Goal: Information Seeking & Learning: Learn about a topic

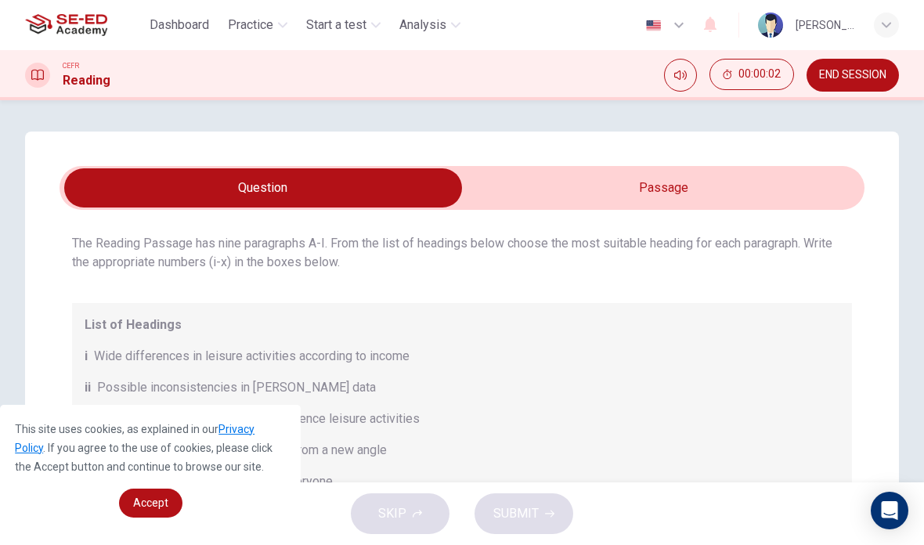
scroll to position [44, 0]
click at [139, 505] on span "Accept" at bounding box center [150, 502] width 35 height 13
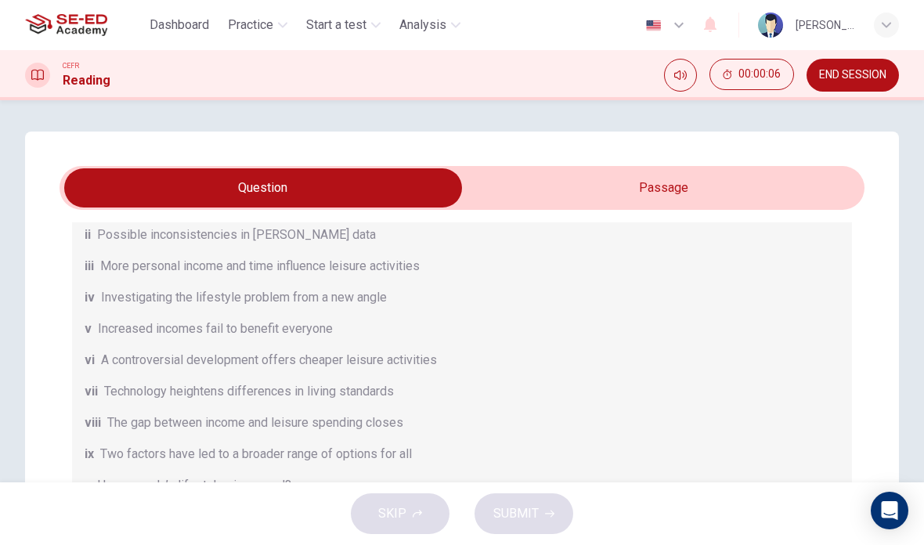
scroll to position [198, 0]
click at [829, 177] on input "checkbox" at bounding box center [263, 187] width 1207 height 39
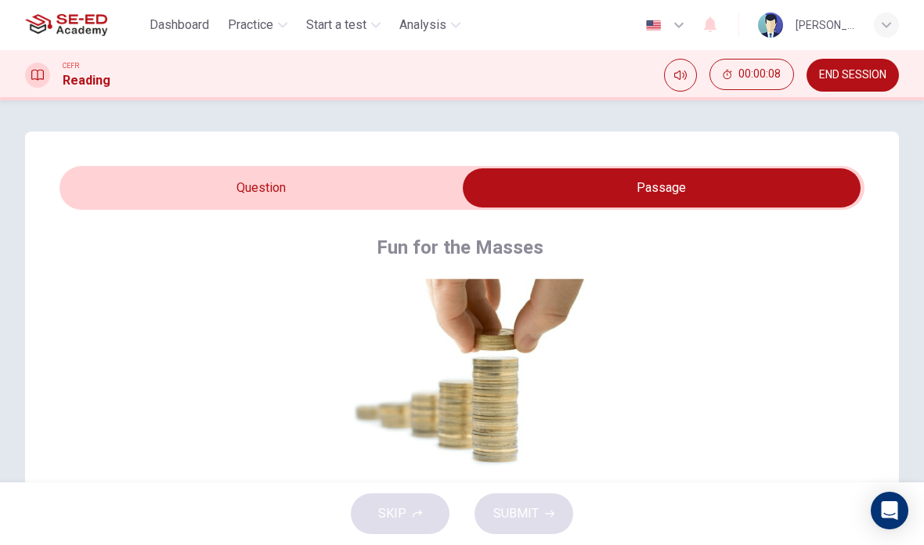
click at [142, 196] on input "checkbox" at bounding box center [661, 187] width 1207 height 39
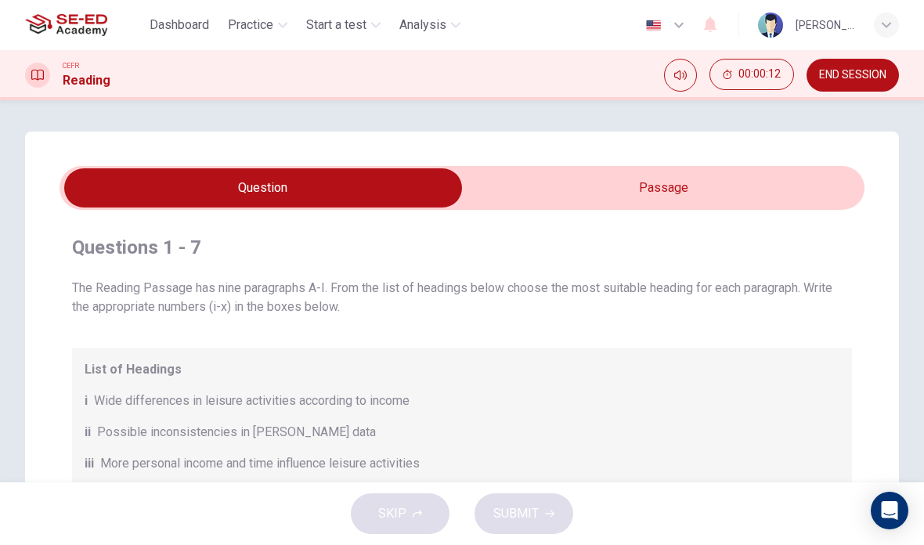
click at [118, 489] on div "SKIP SUBMIT" at bounding box center [462, 513] width 924 height 63
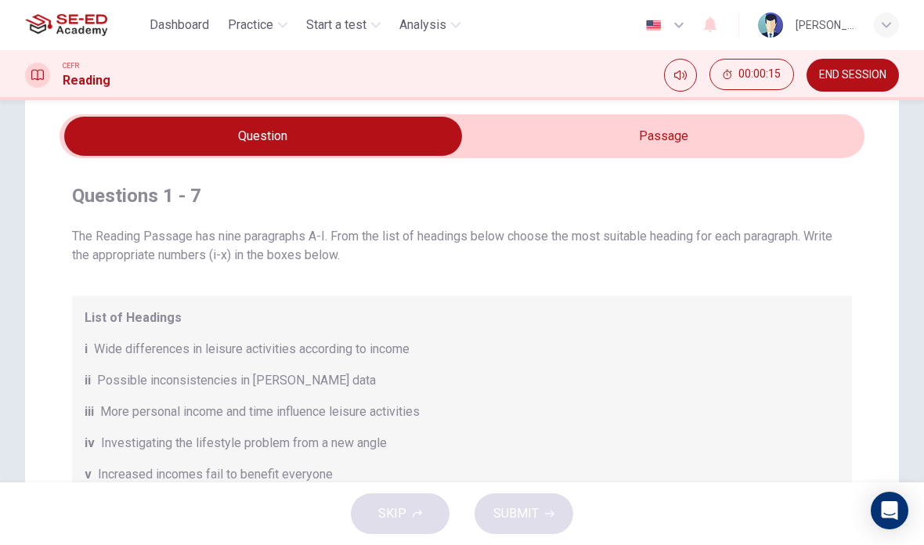
click at [777, 465] on div "v Increased incomes fail to benefit everyone" at bounding box center [462, 474] width 754 height 19
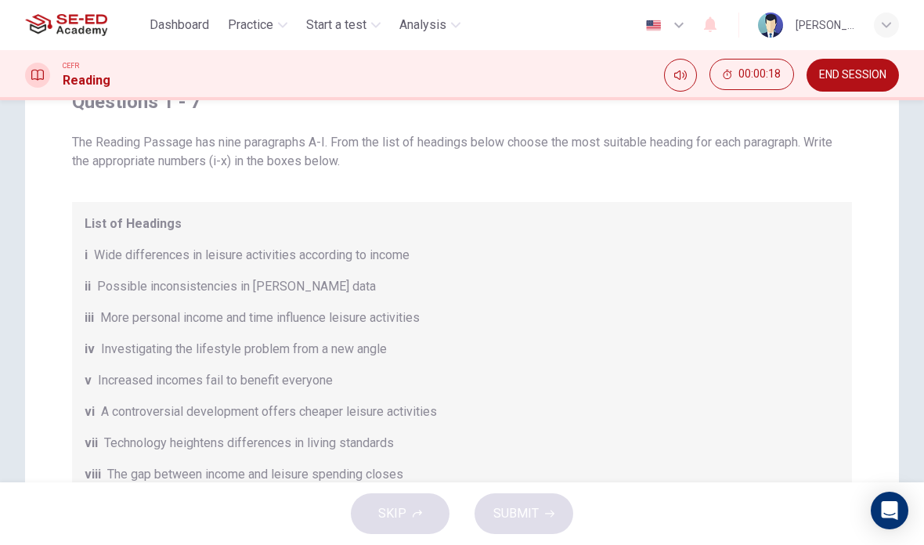
scroll to position [150, 0]
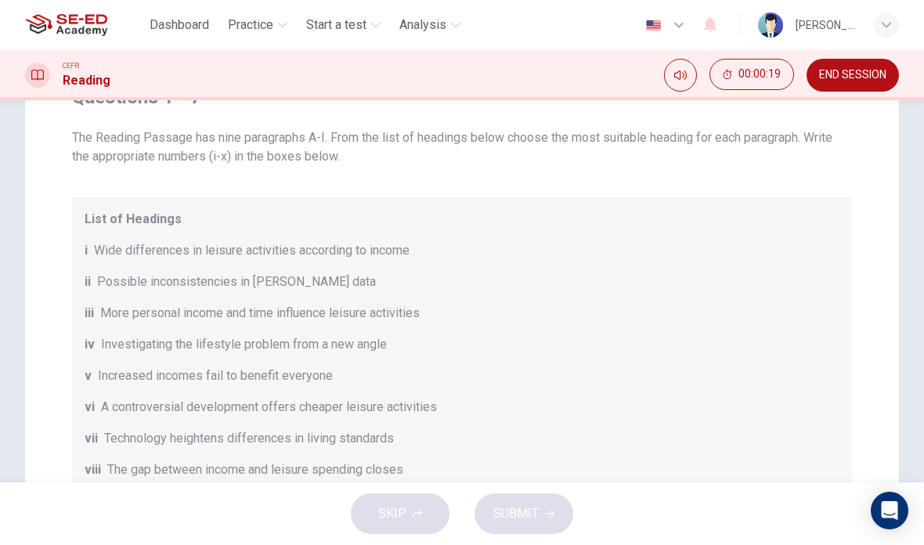
click at [136, 400] on body "This site uses cookies, as explained in our Privacy Policy . If you agree to th…" at bounding box center [462, 272] width 924 height 545
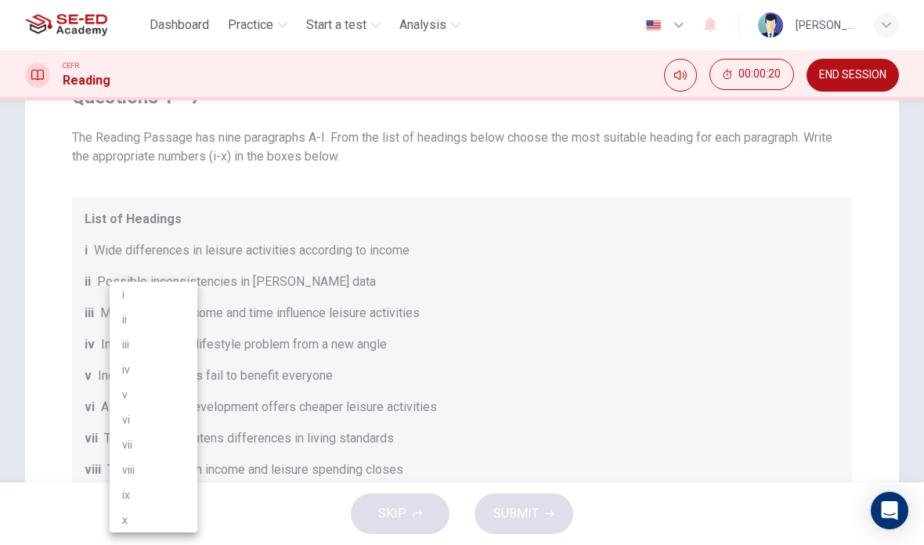
click at [859, 277] on div at bounding box center [462, 272] width 924 height 545
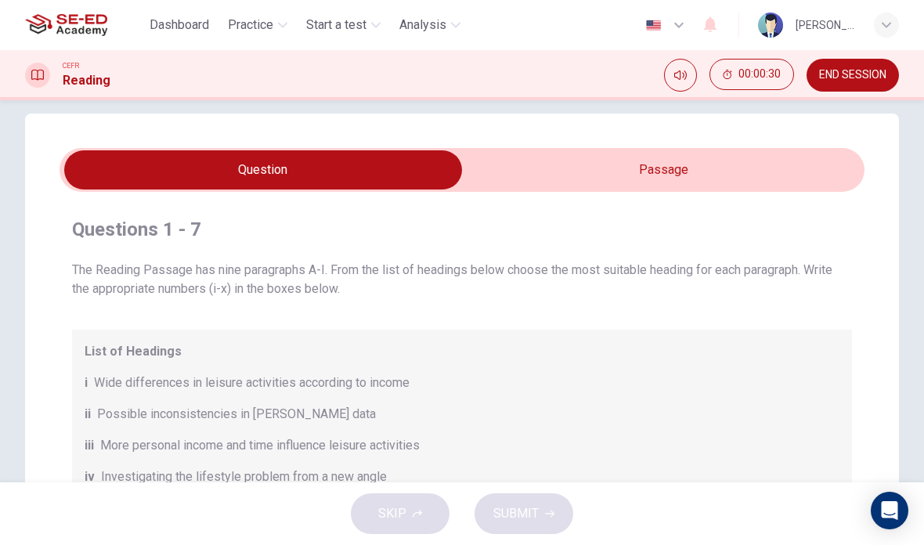
scroll to position [13, 0]
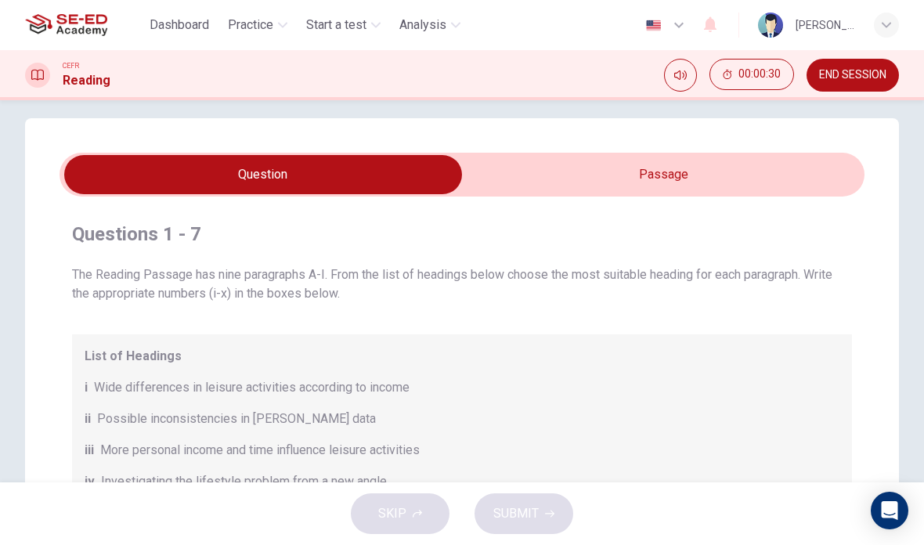
click at [711, 314] on div "The Reading Passage has nine paragraphs A-I. From the list of headings below ch…" at bounding box center [462, 478] width 780 height 426
click at [758, 182] on input "checkbox" at bounding box center [263, 174] width 1207 height 39
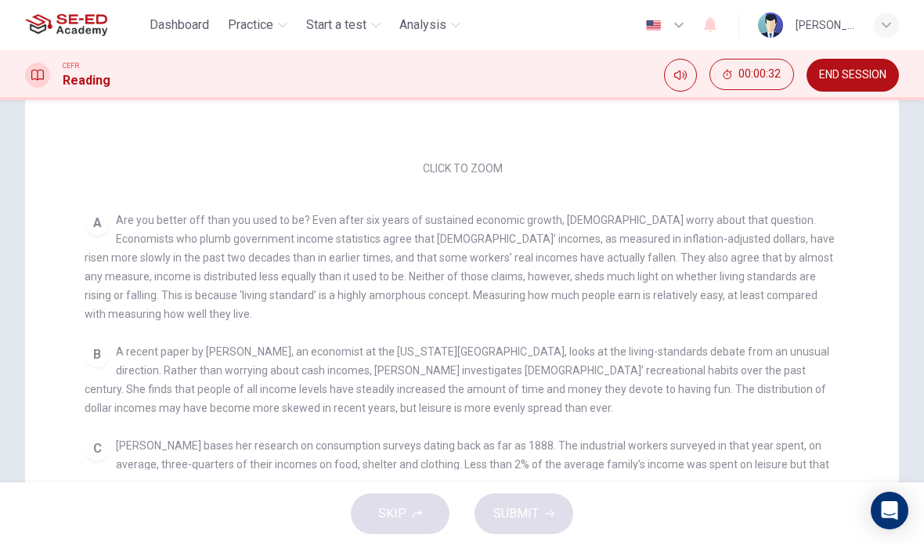
scroll to position [369, 0]
click at [144, 271] on div "A Are you better off than you used to be? Even after six years of sustained eco…" at bounding box center [462, 267] width 755 height 113
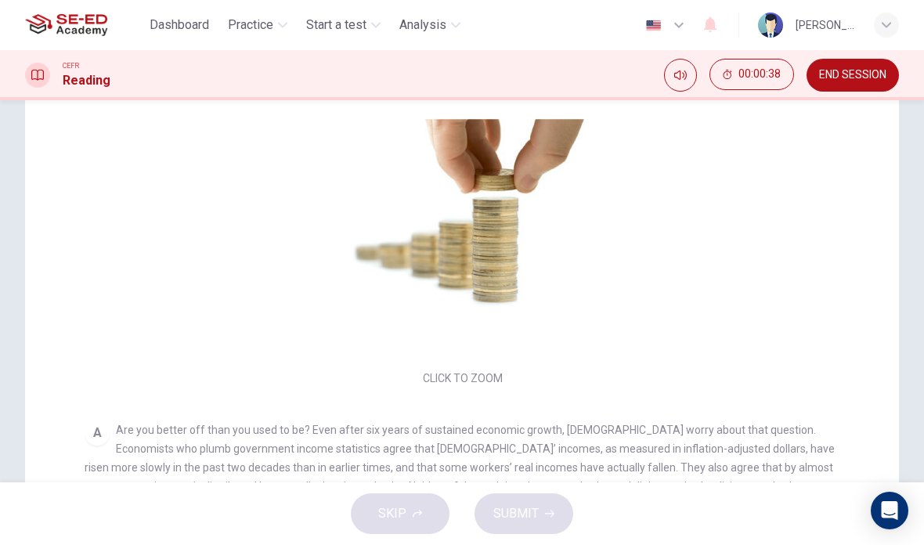
scroll to position [157, 0]
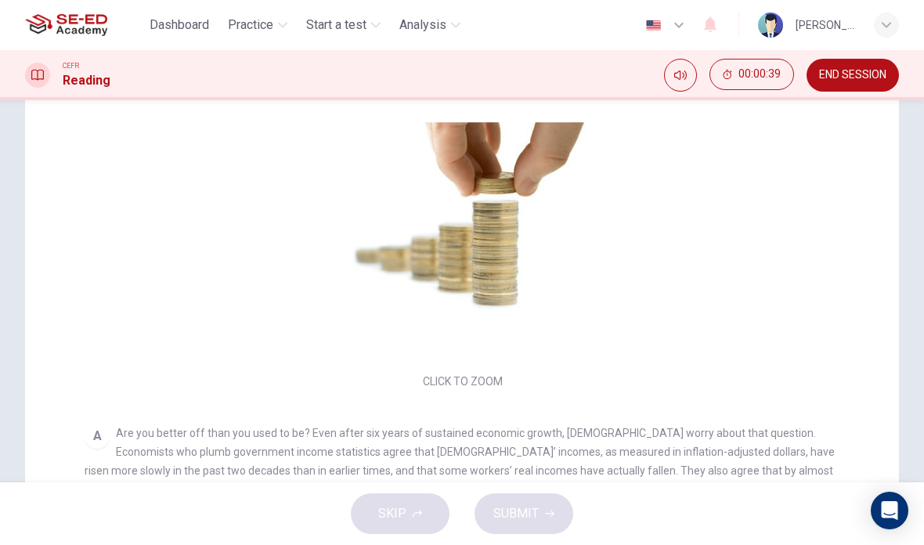
click at [445, 275] on button "Click to Zoom" at bounding box center [462, 258] width 136 height 38
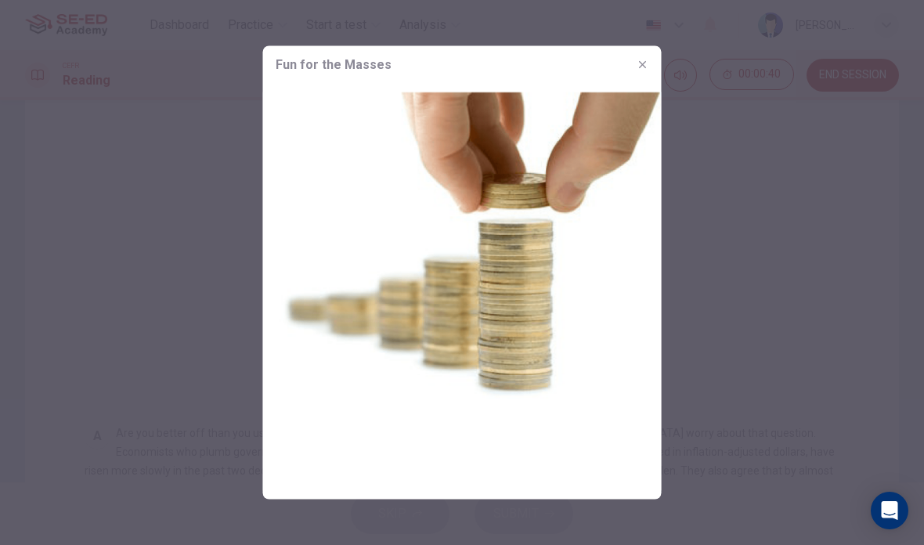
click at [799, 261] on div at bounding box center [462, 272] width 924 height 545
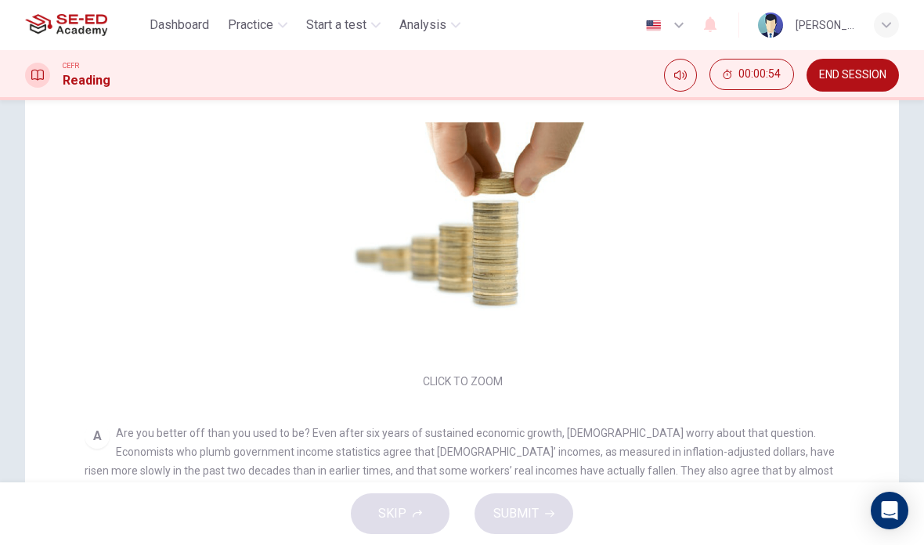
scroll to position [0, 0]
click at [250, 27] on span "Practice" at bounding box center [250, 25] width 45 height 19
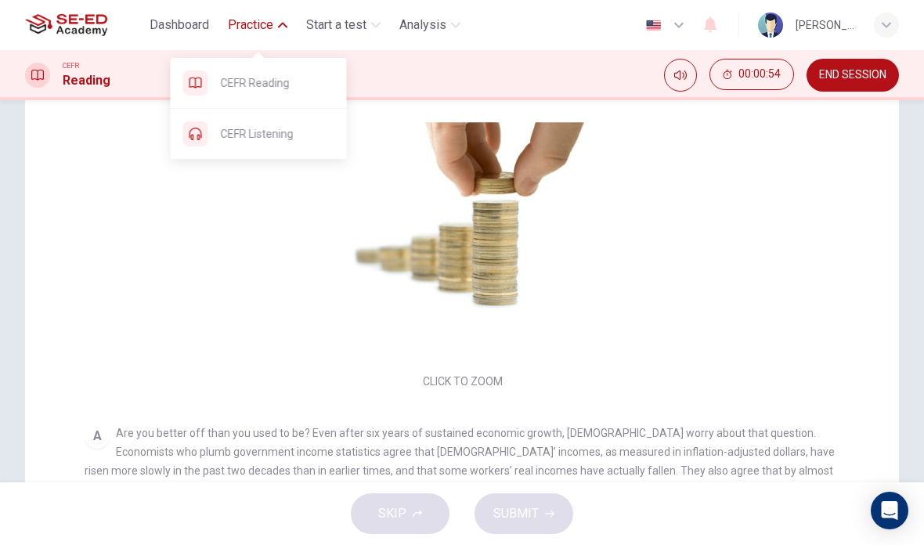
click at [243, 135] on span "CEFR Listening" at bounding box center [277, 133] width 113 height 19
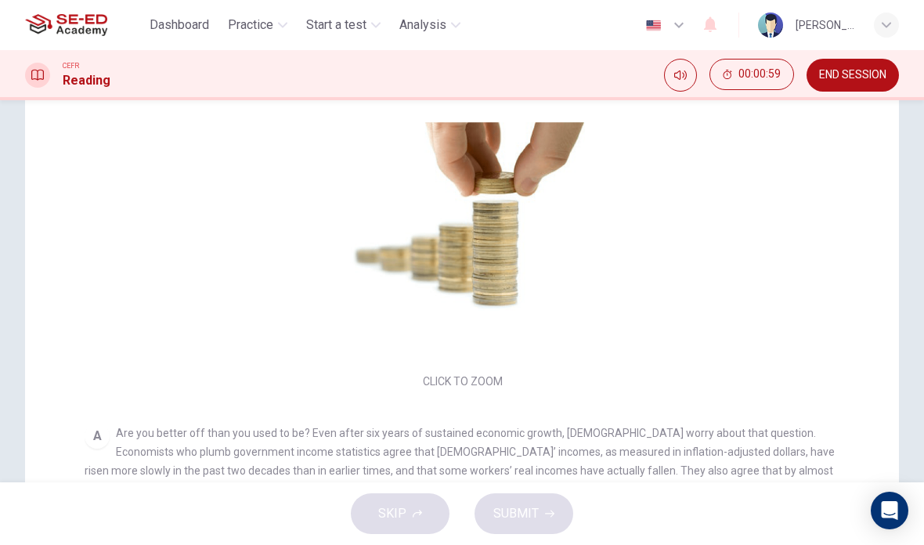
click at [236, 74] on div "CEFR Reading 00:00:59 END SESSION" at bounding box center [462, 75] width 924 height 33
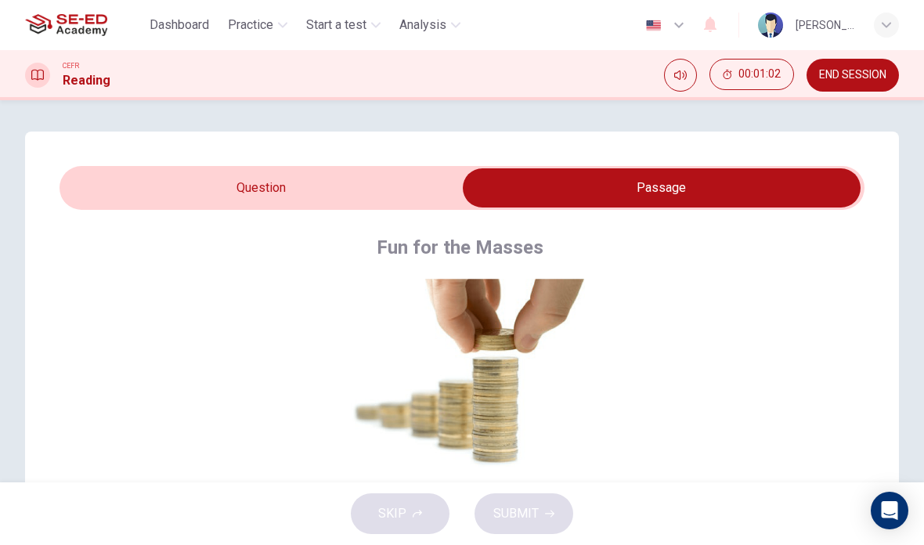
click at [211, 178] on input "checkbox" at bounding box center [661, 187] width 1207 height 39
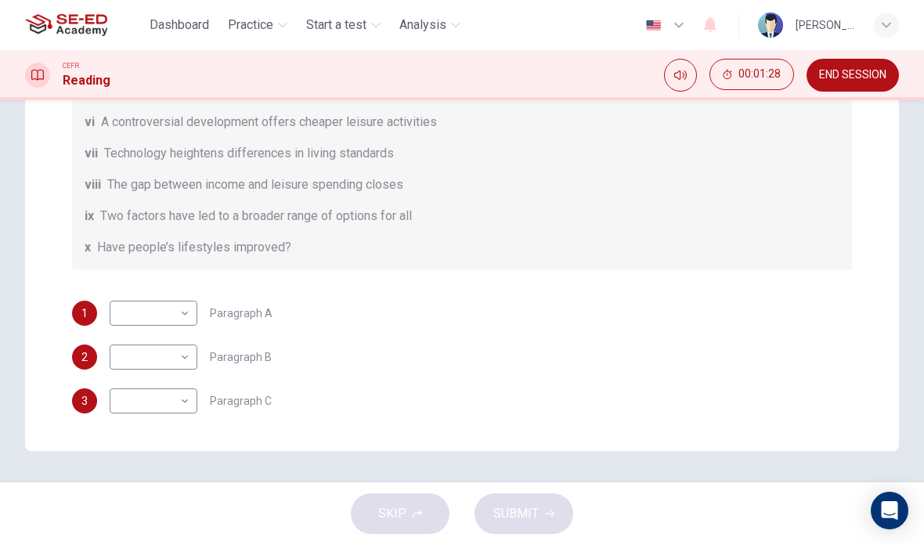
scroll to position [434, 0]
click at [921, 416] on div "Questions 1 - 7 The Reading Passage has nine paragraphs A-I. From the list of h…" at bounding box center [462, 75] width 924 height 754
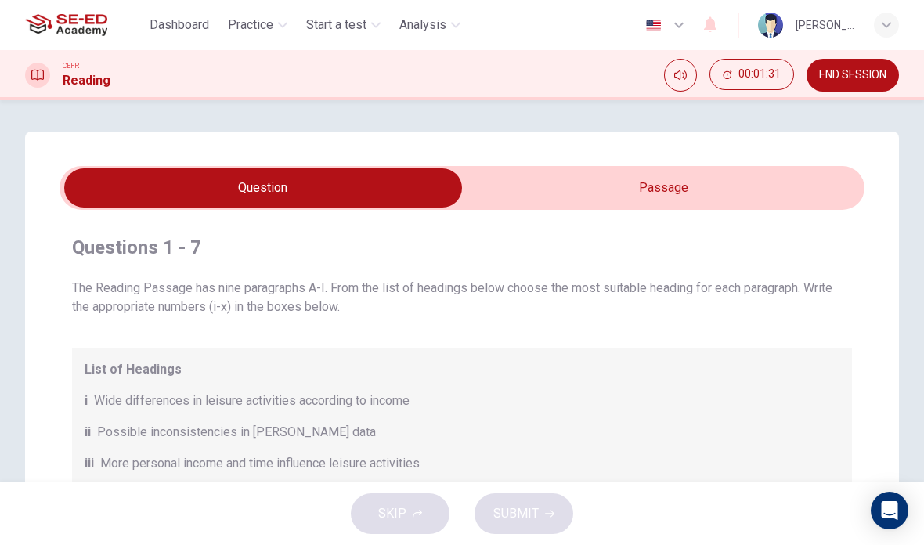
scroll to position [0, 0]
click at [706, 186] on input "checkbox" at bounding box center [263, 187] width 1207 height 39
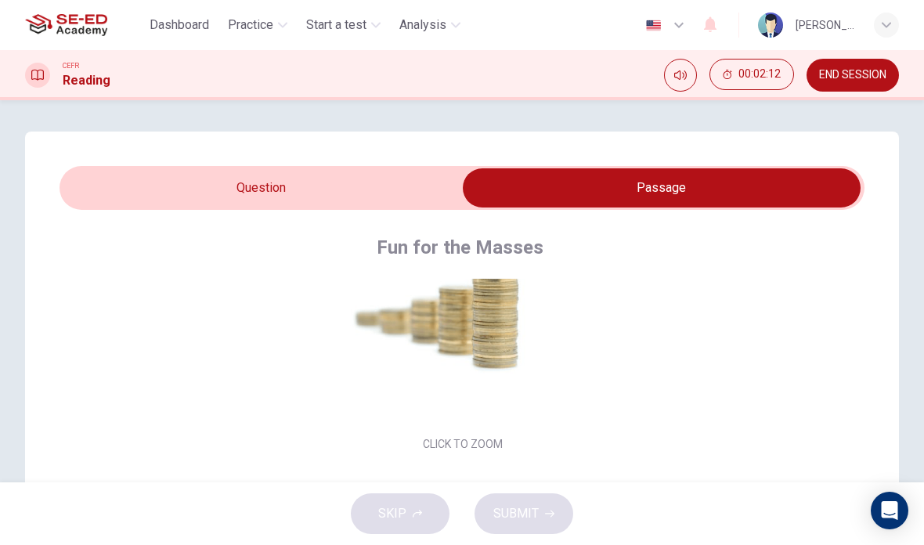
click at [414, 185] on input "checkbox" at bounding box center [661, 187] width 1207 height 39
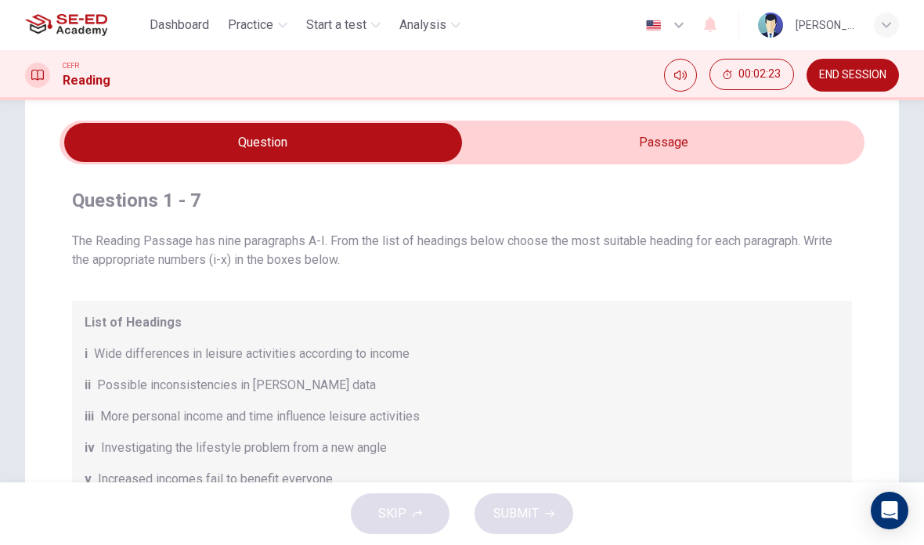
scroll to position [41, 0]
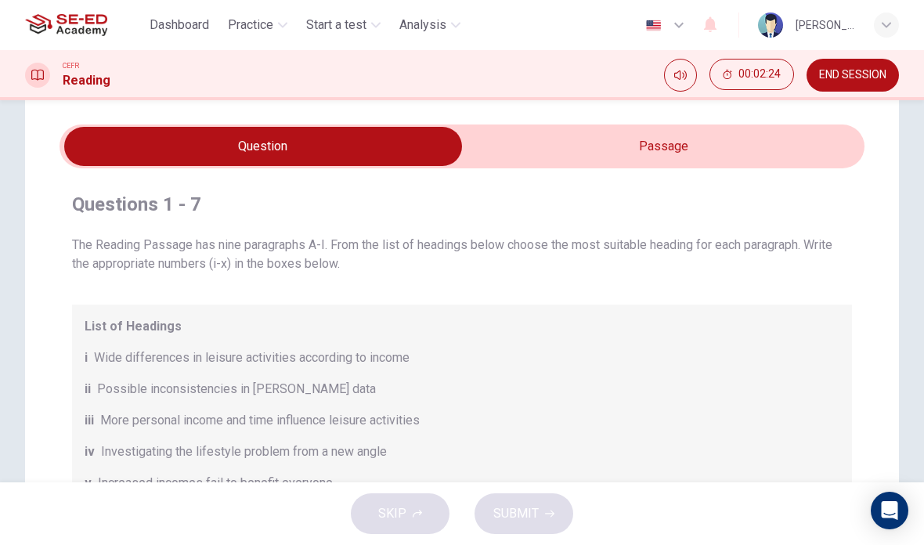
click at [714, 154] on input "checkbox" at bounding box center [263, 146] width 1207 height 39
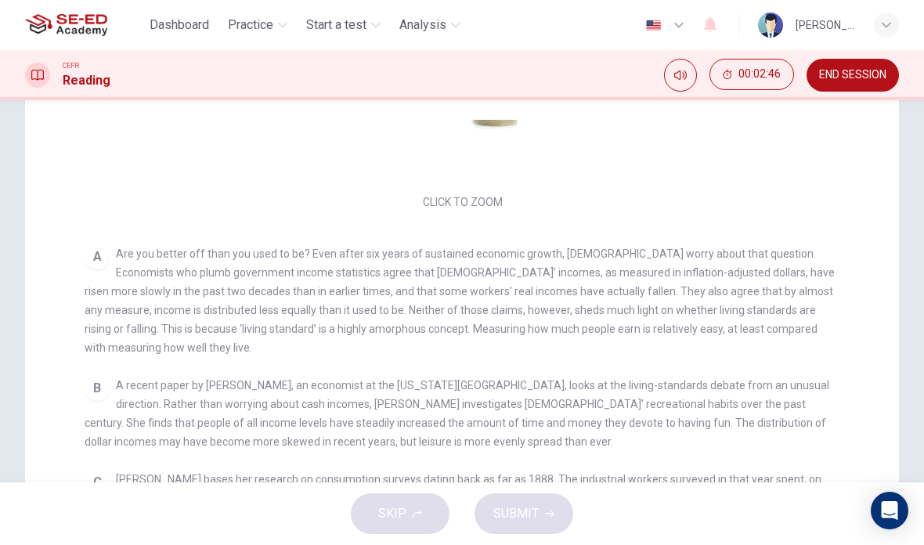
scroll to position [175, 0]
click at [675, 73] on icon "Mute" at bounding box center [680, 74] width 13 height 9
click at [678, 77] on icon "Unmute" at bounding box center [680, 75] width 13 height 13
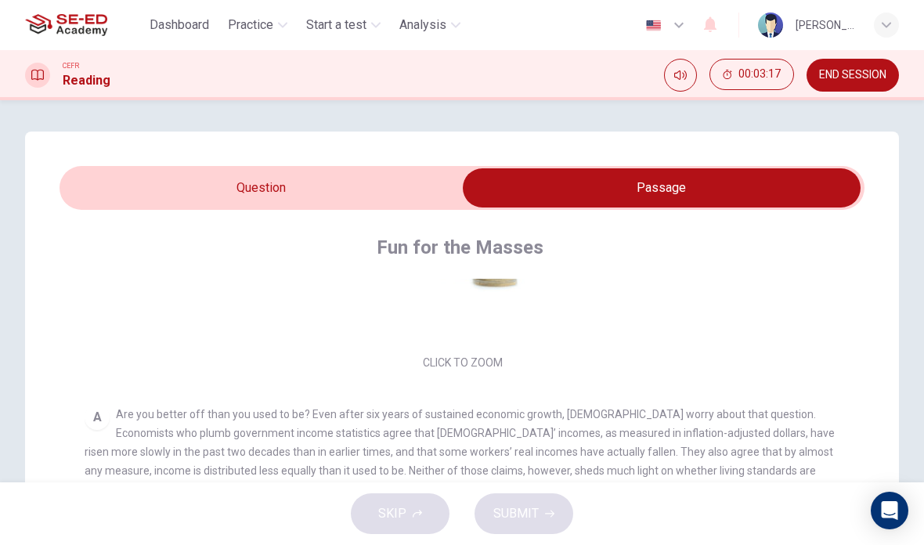
scroll to position [-1, 0]
click at [179, 184] on input "checkbox" at bounding box center [661, 187] width 1207 height 39
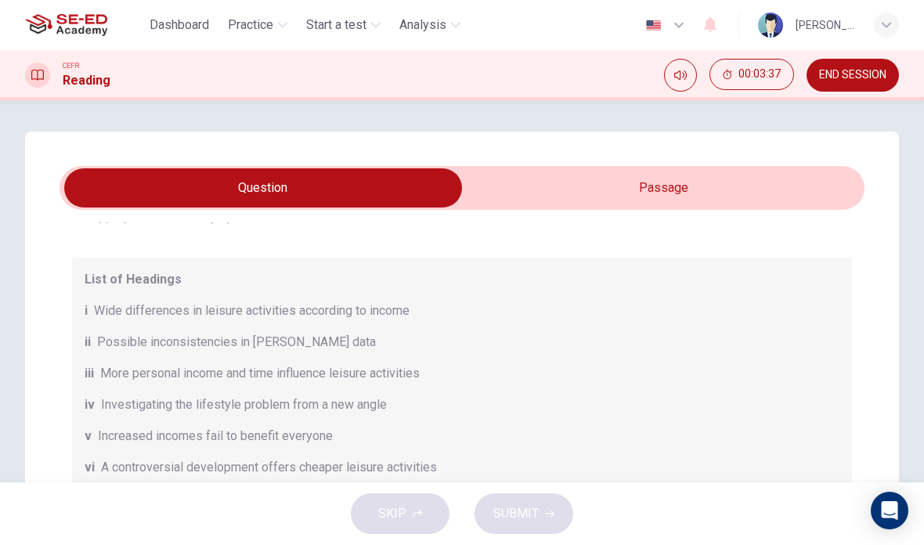
scroll to position [-2, 0]
click at [769, 177] on input "checkbox" at bounding box center [263, 187] width 1207 height 39
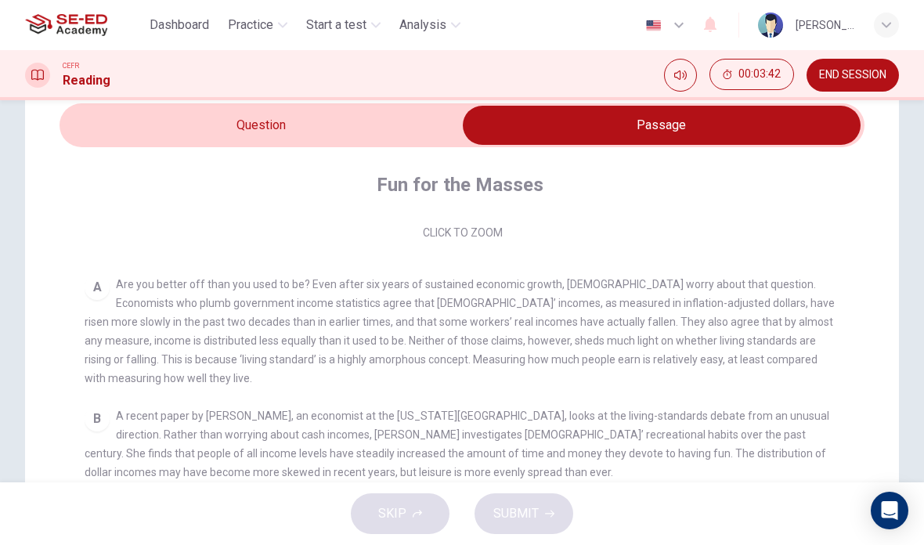
scroll to position [63, 0]
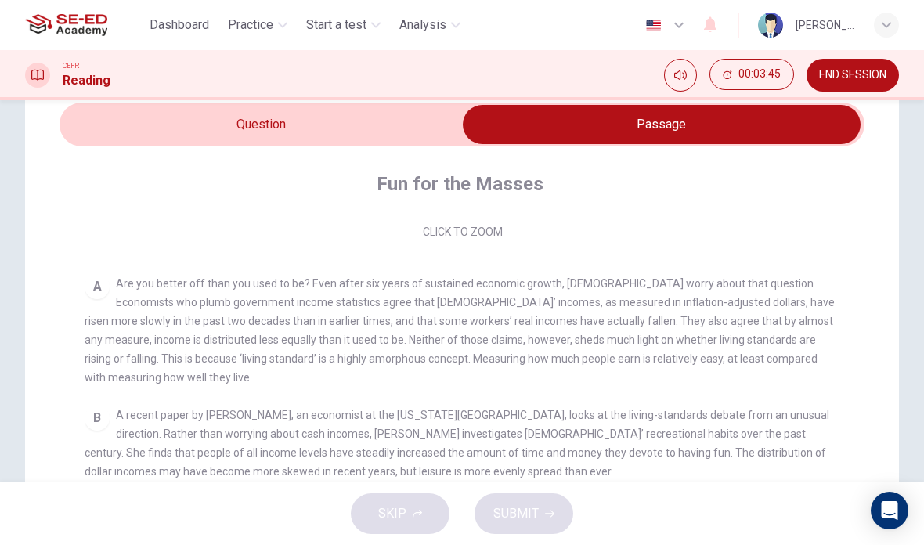
click at [119, 127] on input "checkbox" at bounding box center [661, 124] width 1207 height 39
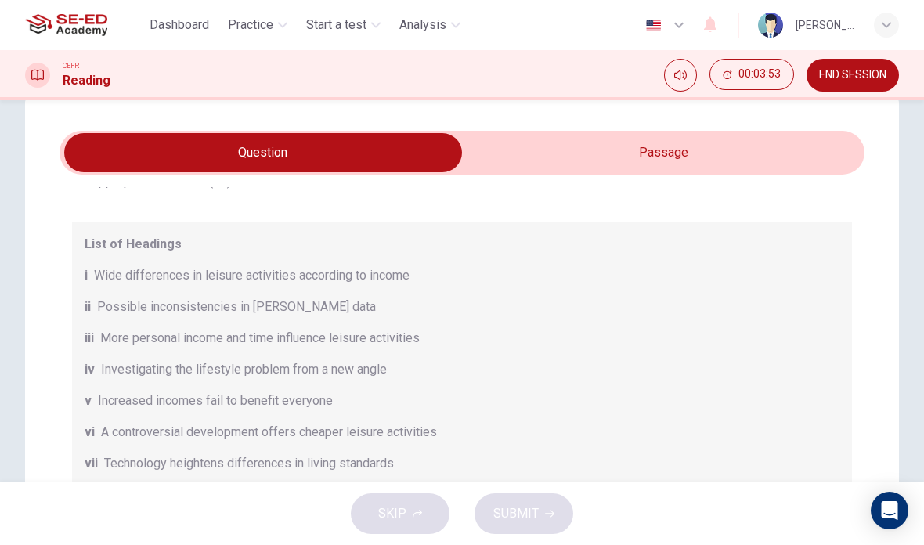
scroll to position [24, 0]
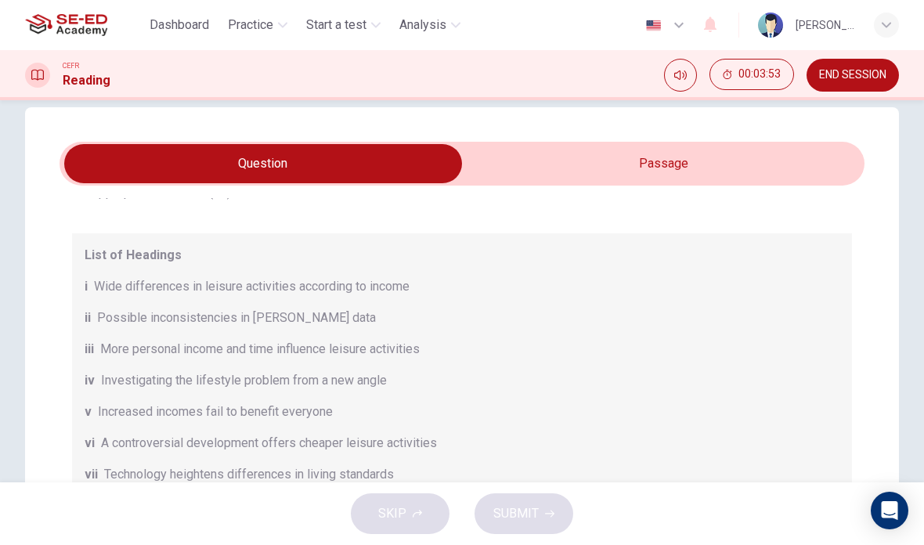
click at [799, 153] on input "checkbox" at bounding box center [263, 163] width 1207 height 39
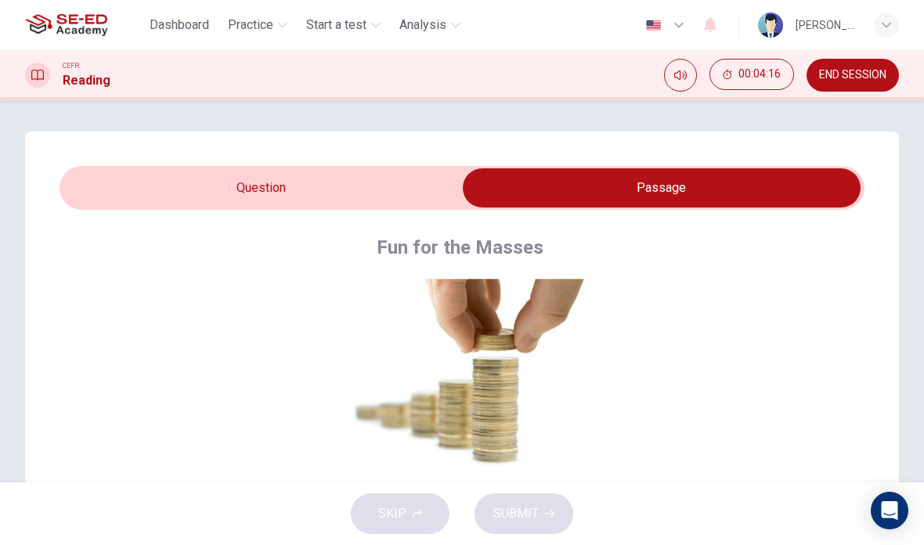
scroll to position [-11, 0]
click at [123, 170] on input "checkbox" at bounding box center [661, 187] width 1207 height 39
checkbox input "false"
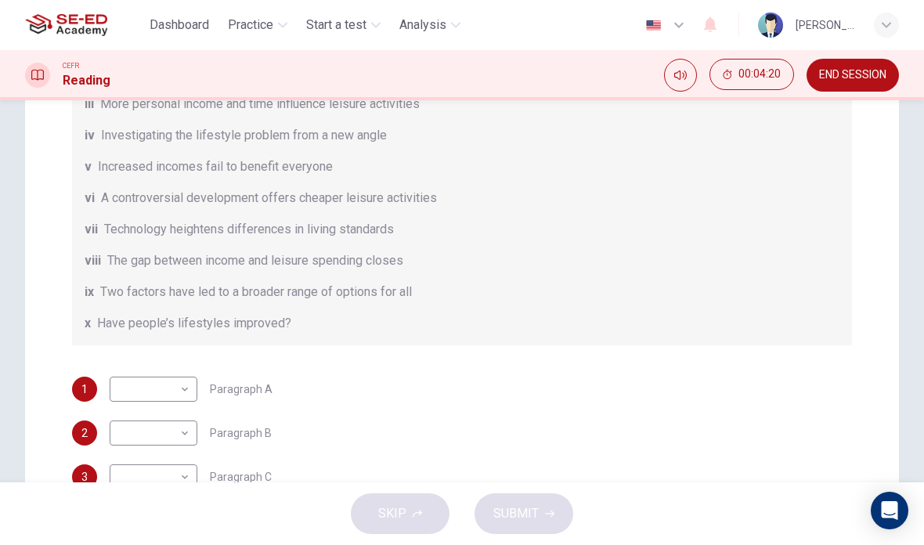
scroll to position [271, 0]
click at [128, 383] on body "This site uses cookies, as explained in our Privacy Policy . If you agree to th…" at bounding box center [462, 272] width 924 height 545
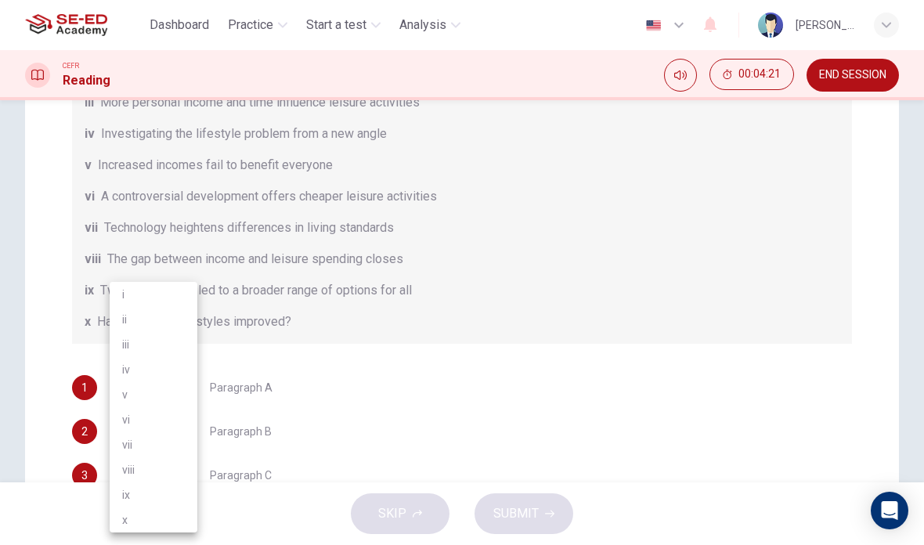
click at [128, 395] on li "v" at bounding box center [154, 394] width 88 height 25
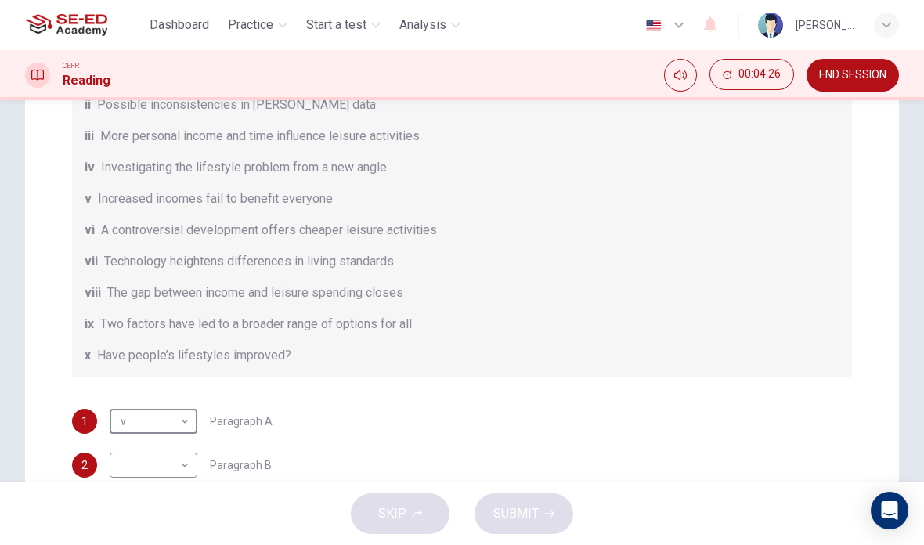
scroll to position [240, 0]
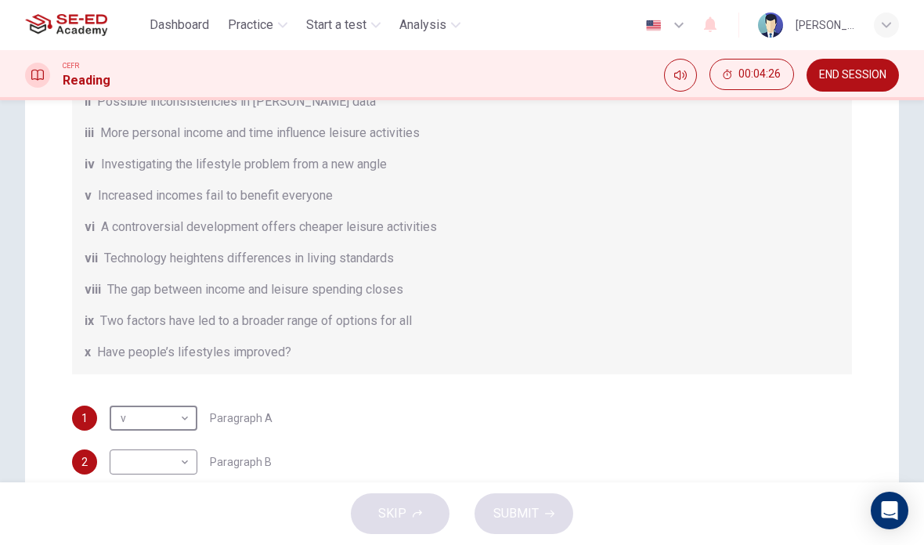
click at [128, 411] on body "This site uses cookies, as explained in our Privacy Policy . If you agree to th…" at bounding box center [462, 272] width 924 height 545
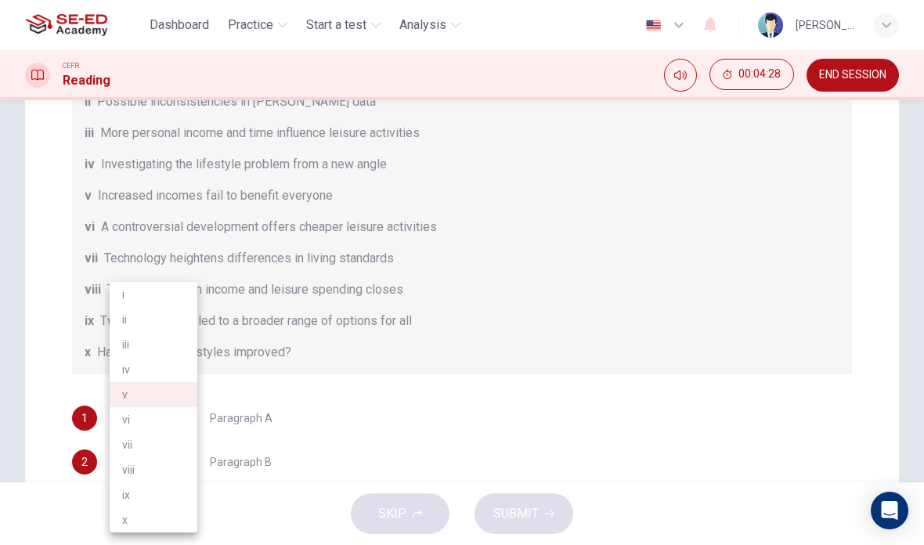
click at [126, 518] on li "x" at bounding box center [154, 519] width 88 height 25
type input "x"
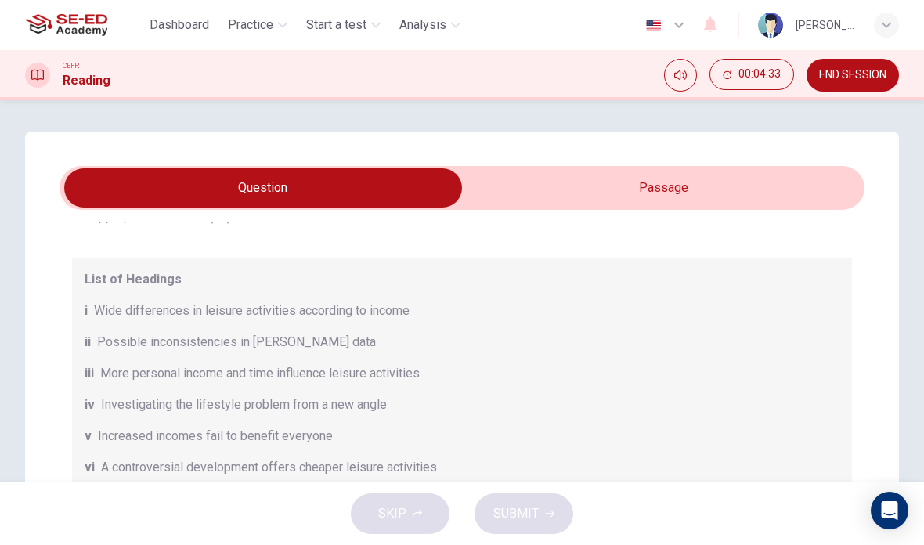
scroll to position [0, 0]
click at [810, 191] on input "checkbox" at bounding box center [263, 187] width 1207 height 39
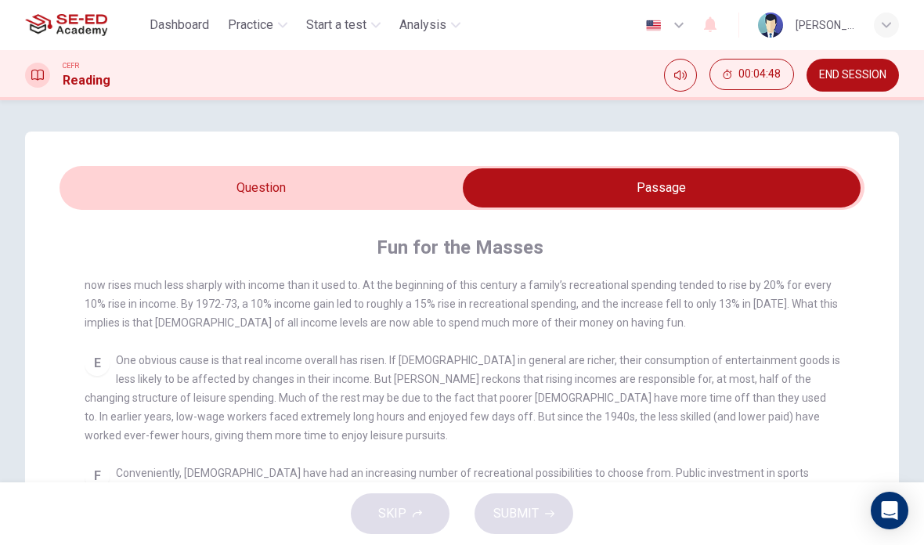
click at [194, 389] on span "One obvious cause is that real income overall has risen. If [DEMOGRAPHIC_DATA] …" at bounding box center [462, 398] width 755 height 88
click at [196, 393] on div "E One obvious cause is that real income overall has risen. If [DEMOGRAPHIC_DATA…" at bounding box center [462, 398] width 755 height 94
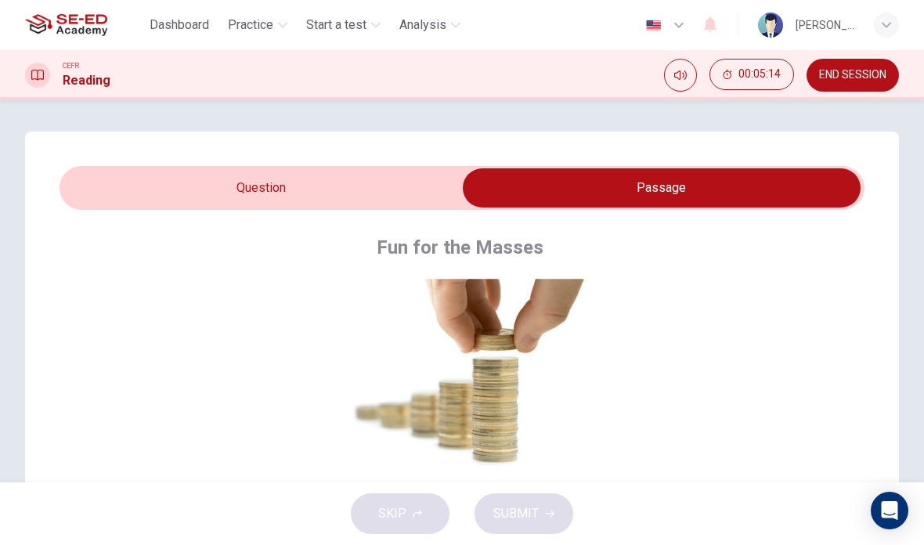
click at [188, 193] on input "checkbox" at bounding box center [661, 187] width 1207 height 39
checkbox input "false"
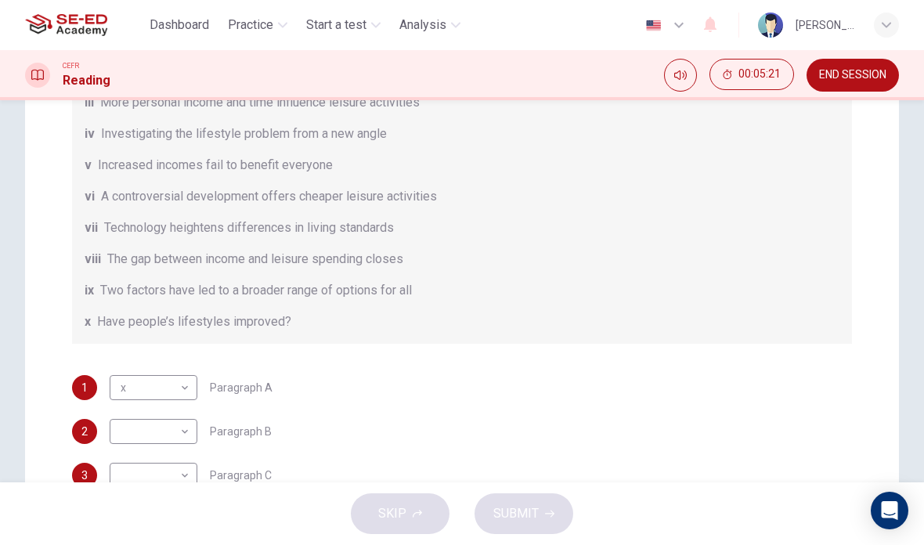
scroll to position [181, 0]
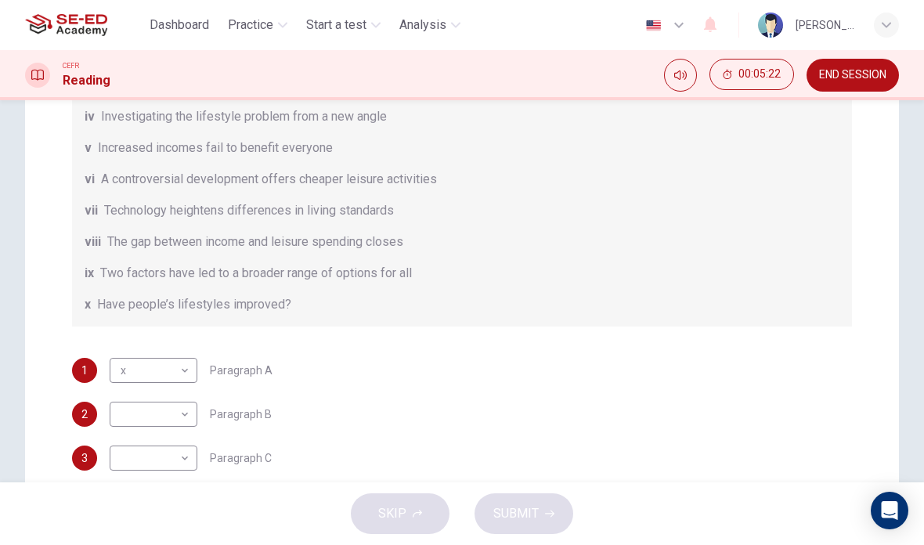
click at [132, 407] on body "This site uses cookies, as explained in our Privacy Policy . If you agree to th…" at bounding box center [462, 272] width 924 height 545
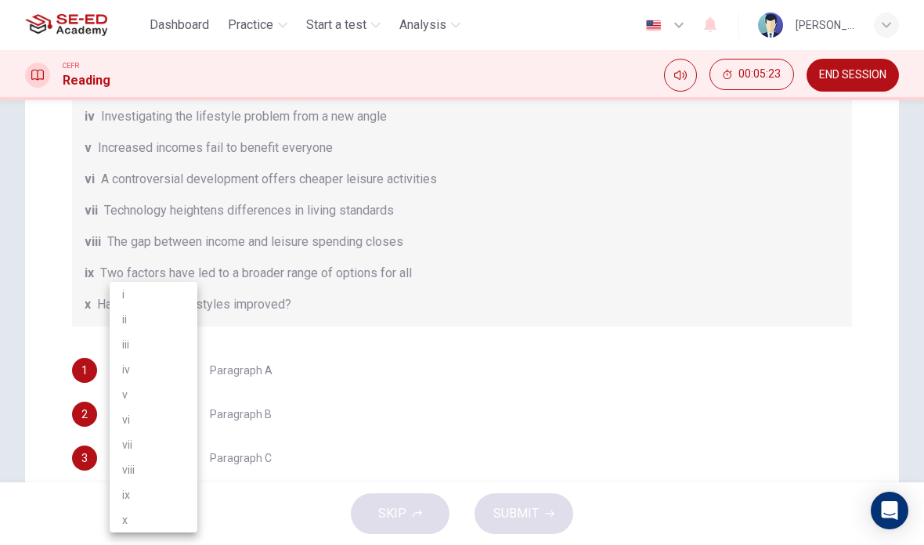
click at [137, 342] on li "iii" at bounding box center [154, 344] width 88 height 25
type input "iii"
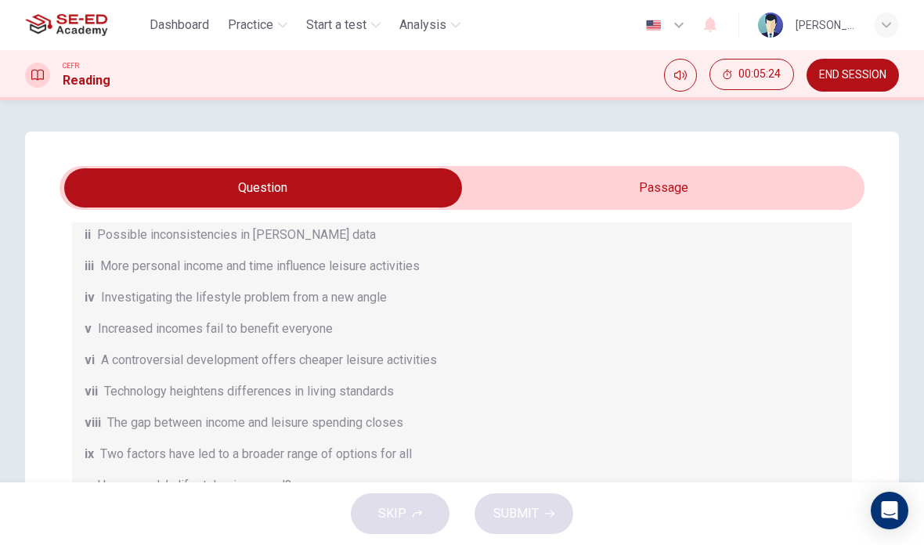
scroll to position [0, 0]
click at [787, 182] on input "checkbox" at bounding box center [263, 187] width 1207 height 39
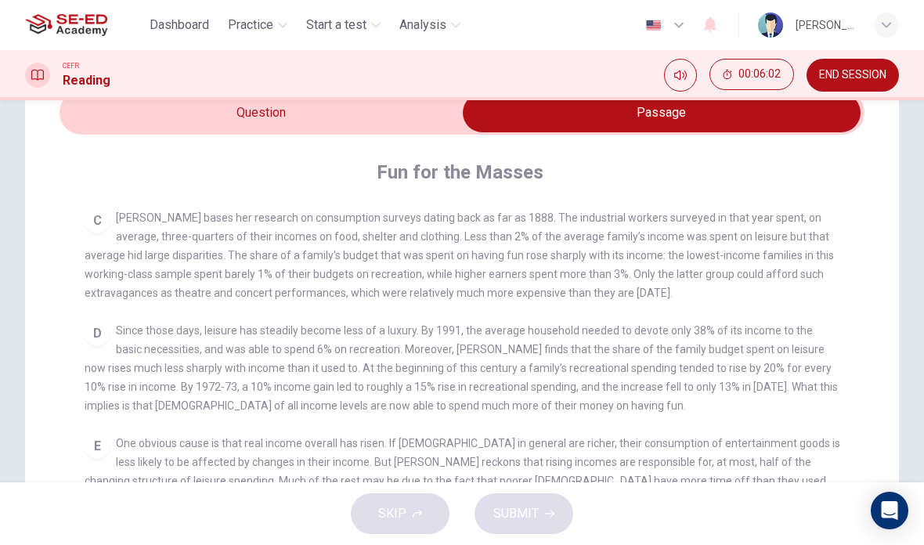
scroll to position [74, 0]
click at [121, 123] on input "checkbox" at bounding box center [661, 113] width 1207 height 39
checkbox input "false"
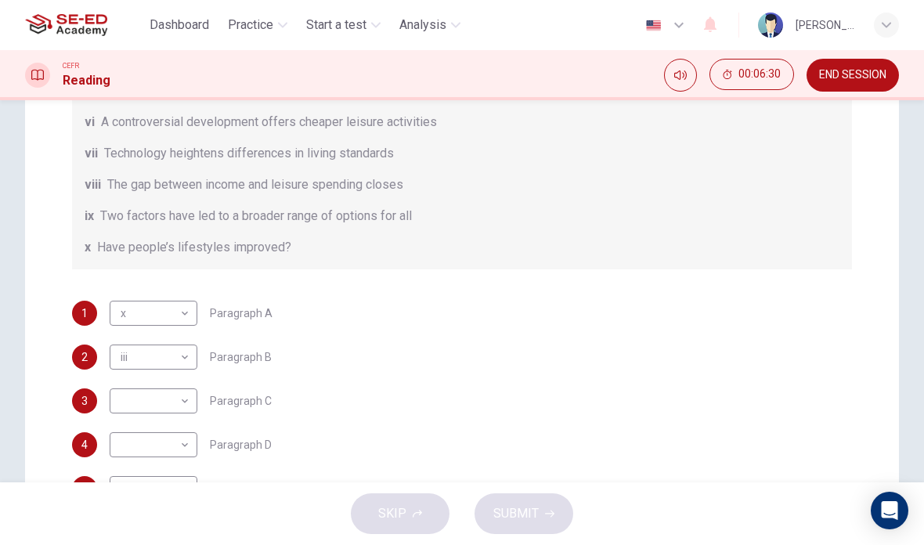
scroll to position [295, 0]
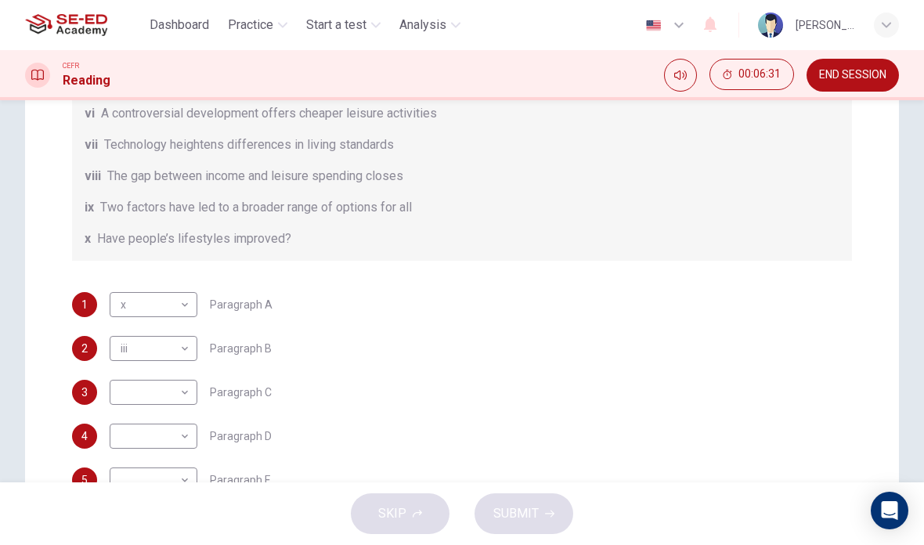
click at [126, 392] on body "This site uses cookies, as explained in our Privacy Policy . If you agree to th…" at bounding box center [462, 272] width 924 height 545
click at [128, 466] on li "viii" at bounding box center [154, 469] width 88 height 25
type input "viii"
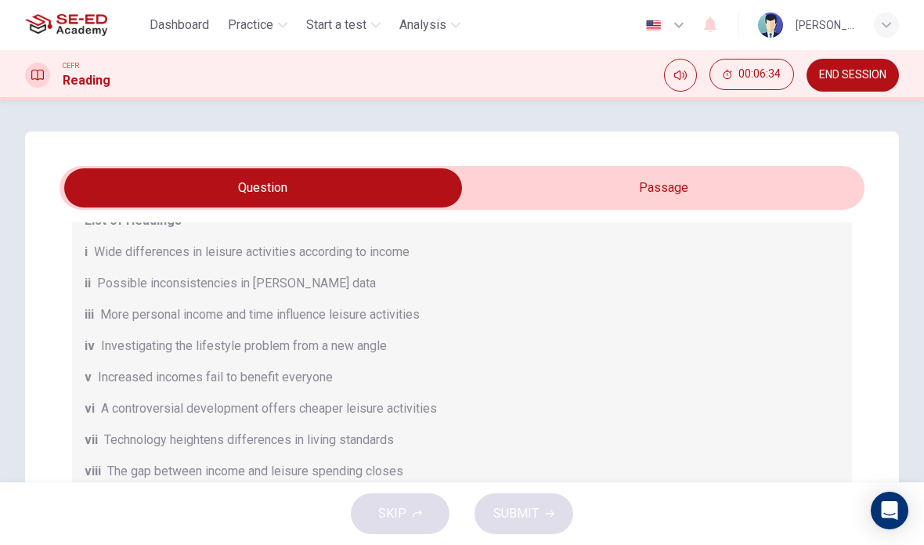
scroll to position [0, 0]
click at [791, 183] on input "checkbox" at bounding box center [263, 187] width 1207 height 39
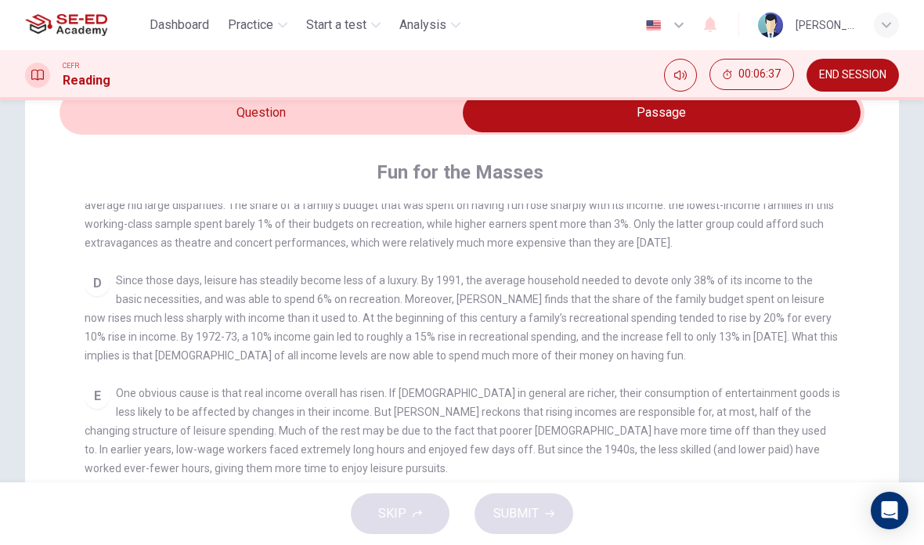
scroll to position [77, 0]
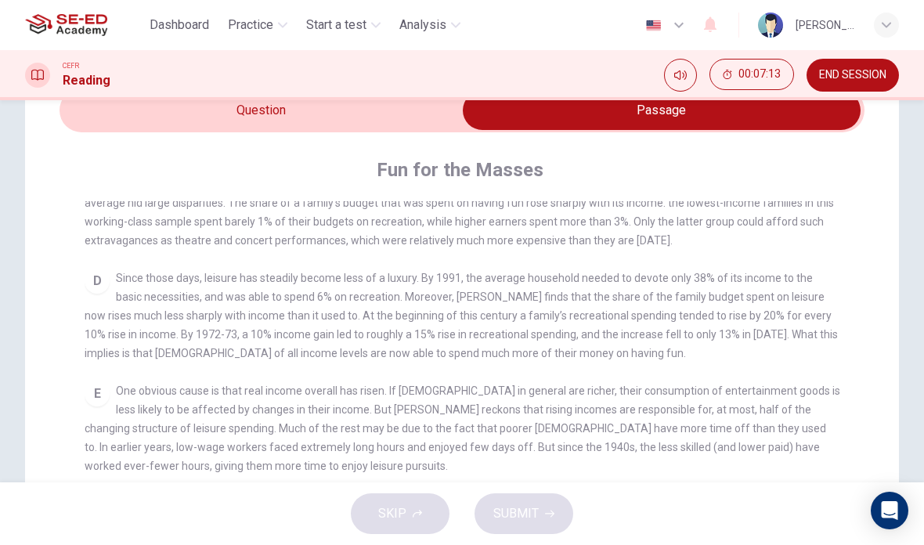
click at [135, 107] on input "checkbox" at bounding box center [661, 110] width 1207 height 39
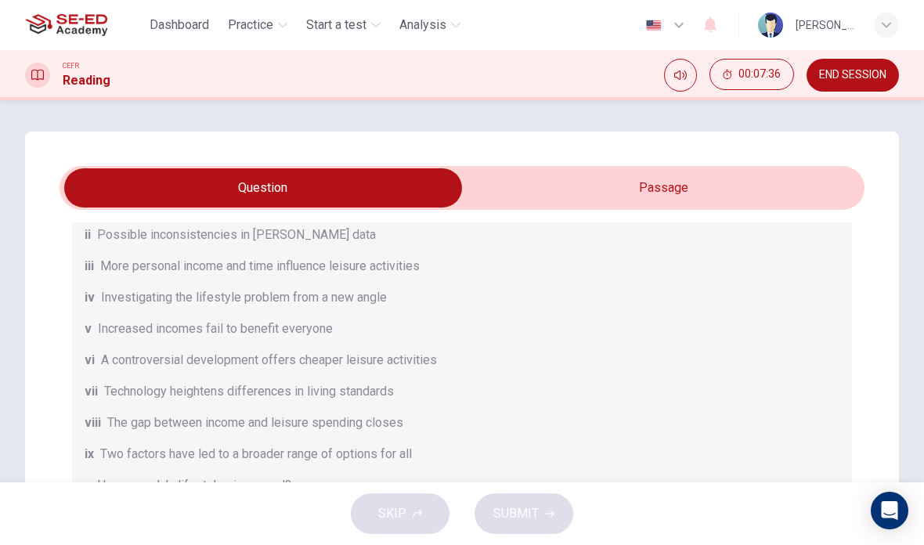
scroll to position [0, 0]
click at [780, 178] on input "checkbox" at bounding box center [263, 187] width 1207 height 39
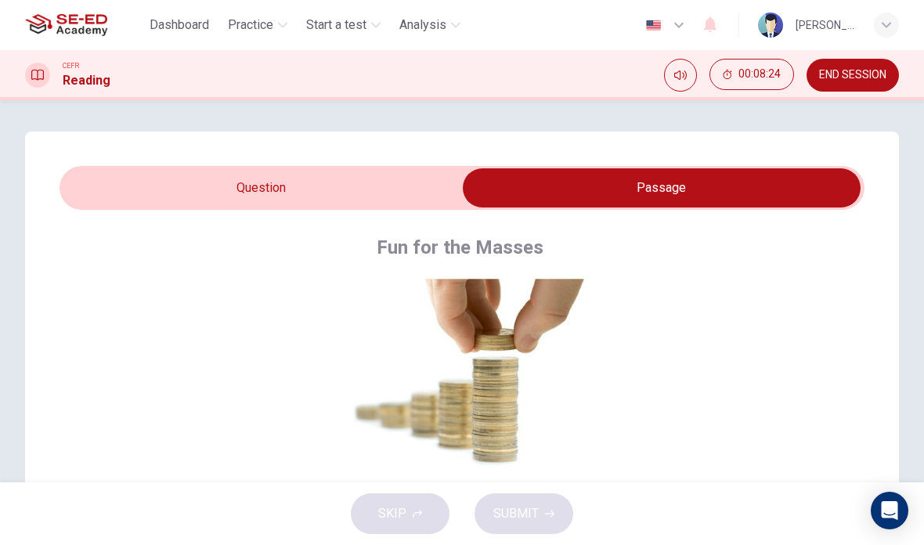
click at [196, 193] on input "checkbox" at bounding box center [661, 187] width 1207 height 39
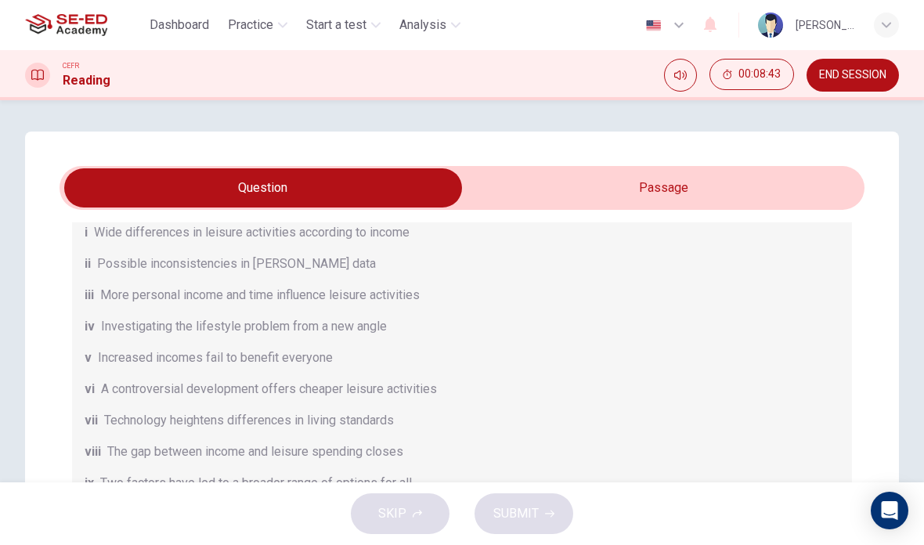
click at [776, 182] on input "checkbox" at bounding box center [263, 187] width 1207 height 39
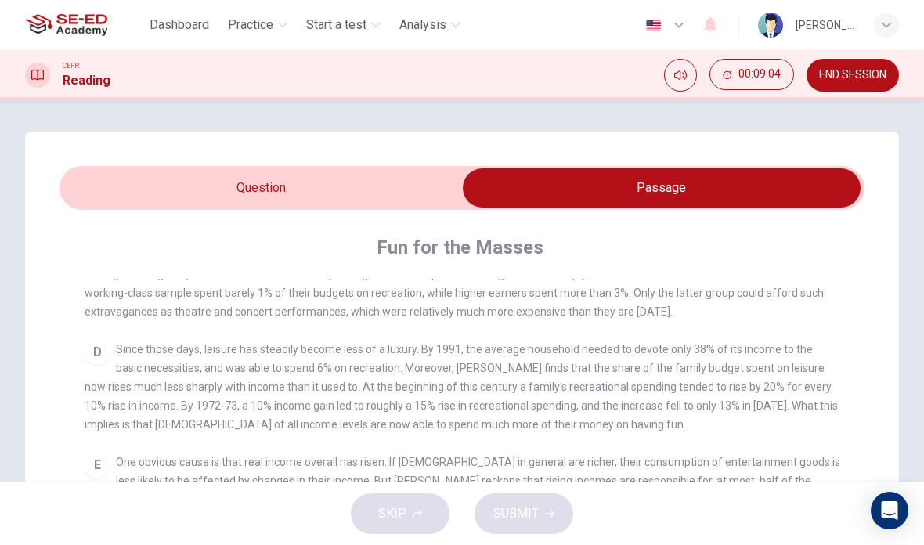
scroll to position [-2, 0]
click at [155, 190] on input "checkbox" at bounding box center [661, 187] width 1207 height 39
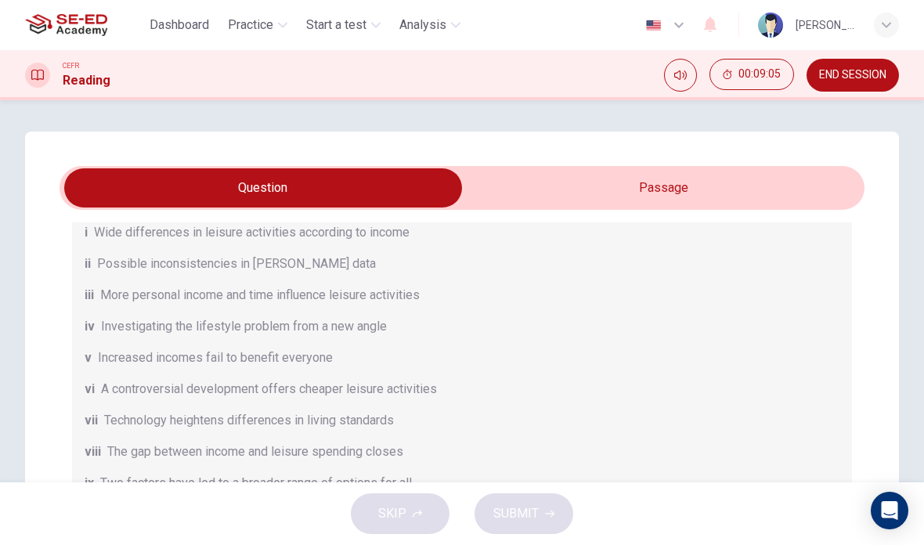
click at [155, 190] on input "checkbox" at bounding box center [263, 187] width 1207 height 39
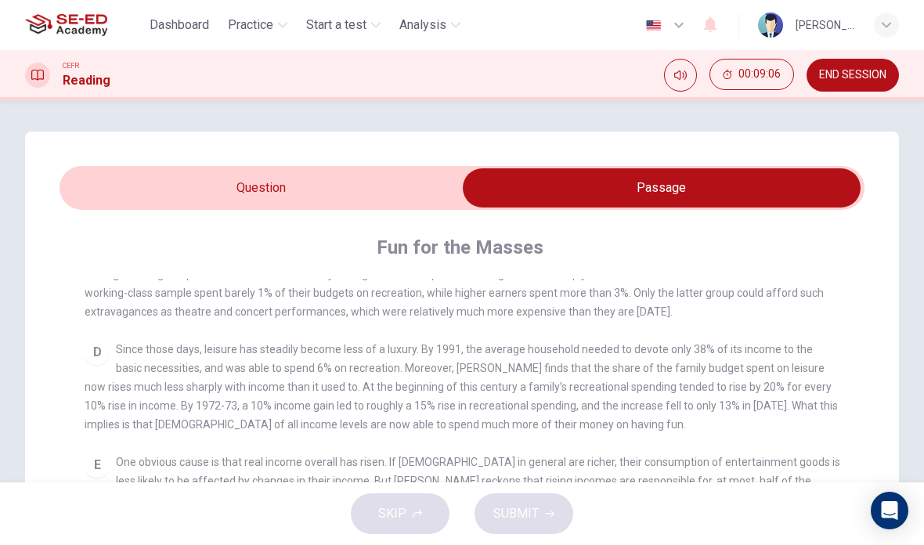
click at [164, 190] on input "checkbox" at bounding box center [661, 187] width 1207 height 39
checkbox input "false"
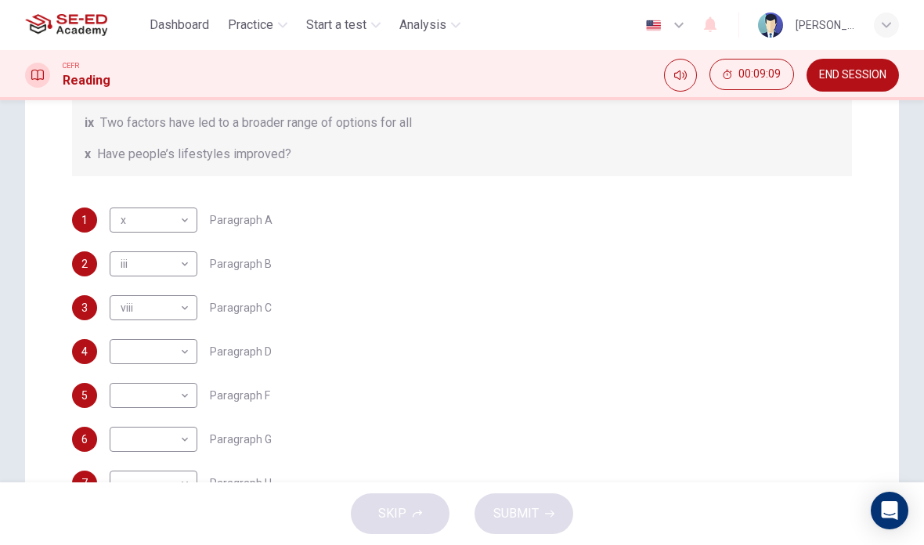
click at [133, 347] on body "This site uses cookies, as explained in our Privacy Policy . If you agree to th…" at bounding box center [462, 272] width 924 height 545
click at [120, 290] on li "i" at bounding box center [154, 294] width 88 height 25
type input "i"
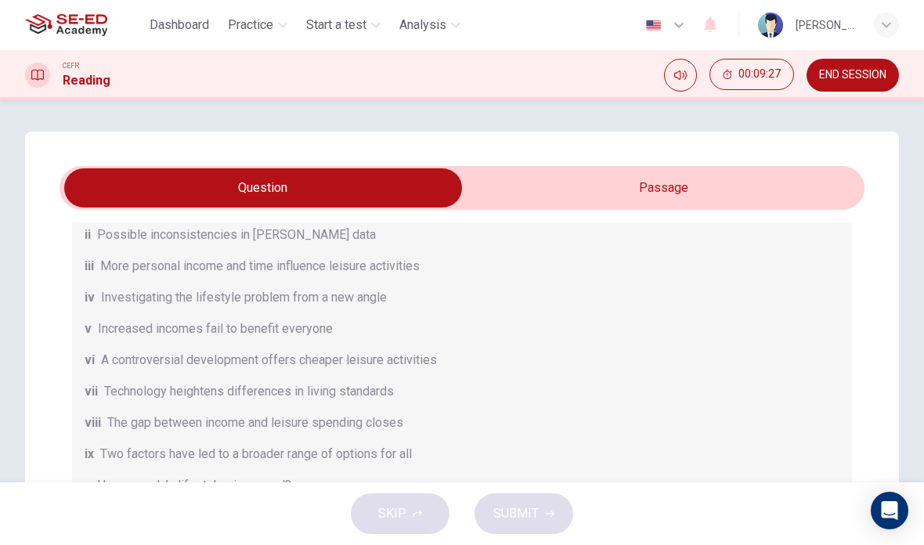
click at [798, 182] on input "checkbox" at bounding box center [263, 187] width 1207 height 39
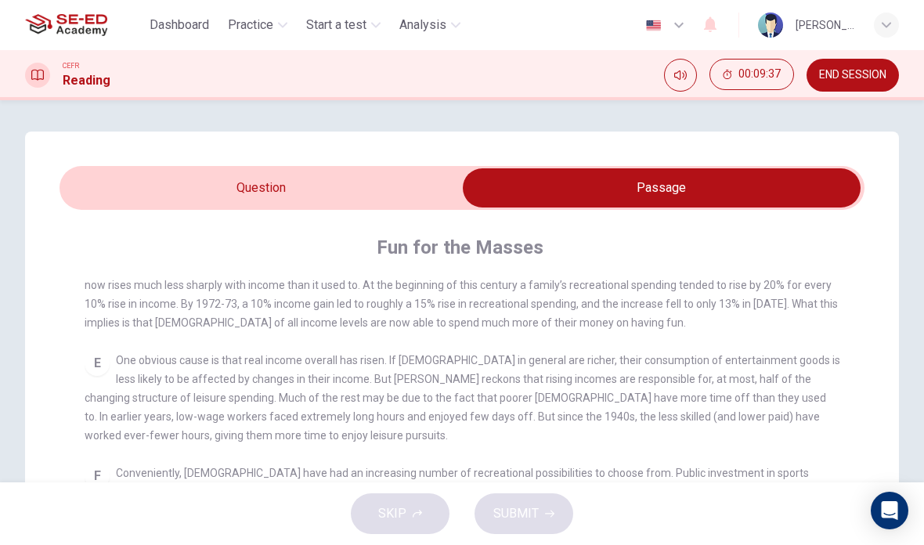
click at [146, 185] on input "checkbox" at bounding box center [661, 187] width 1207 height 39
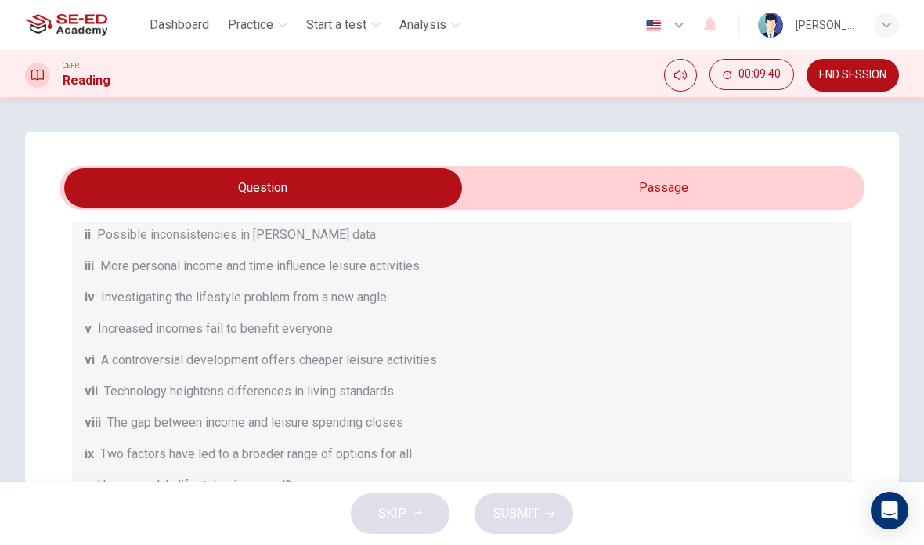
click at [815, 186] on input "checkbox" at bounding box center [263, 187] width 1207 height 39
click at [815, 185] on input "checkbox" at bounding box center [263, 187] width 1207 height 39
click at [811, 181] on input "checkbox" at bounding box center [263, 187] width 1207 height 39
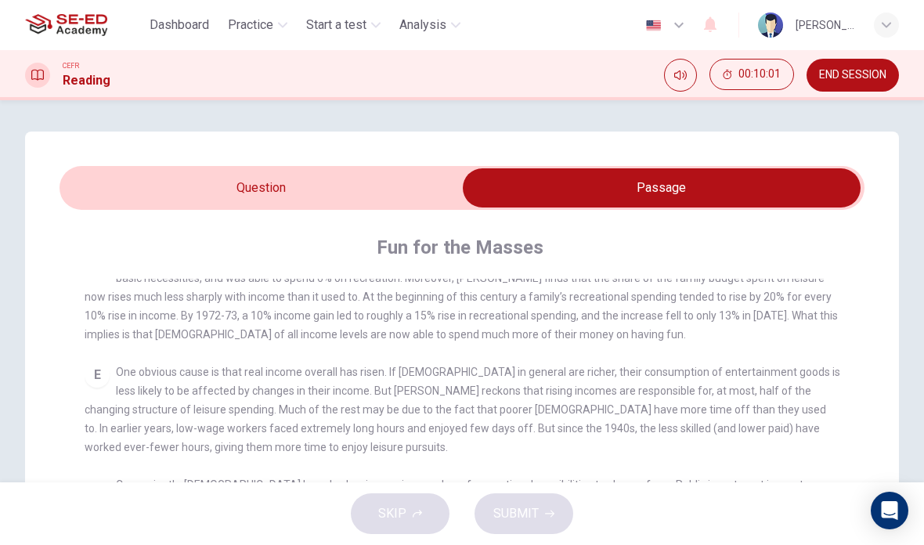
click at [181, 185] on input "checkbox" at bounding box center [661, 187] width 1207 height 39
checkbox input "false"
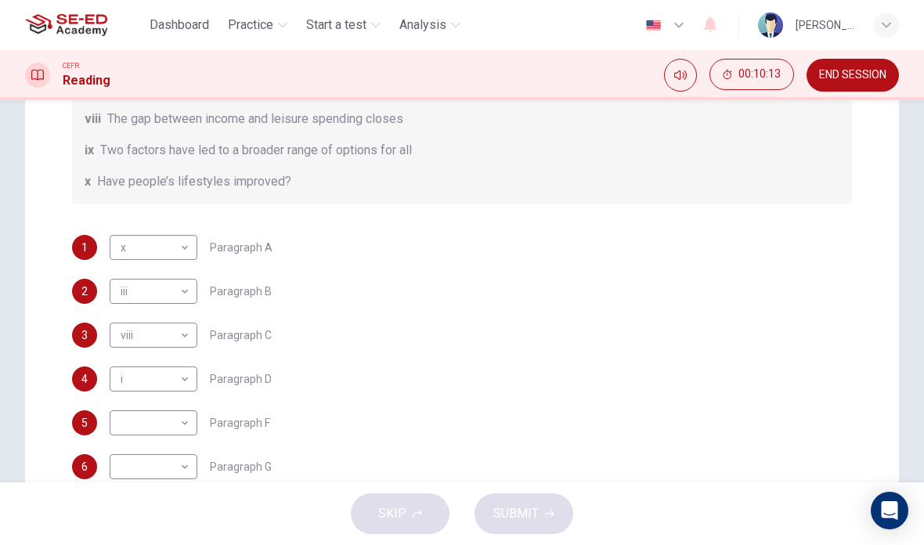
scroll to position [305, 0]
click at [914, 326] on div "Questions 1 - 7 The Reading Passage has nine paragraphs A-I. From the list of h…" at bounding box center [462, 203] width 924 height 754
click at [113, 417] on body "This site uses cookies, as explained in our Privacy Policy . If you agree to th…" at bounding box center [462, 272] width 924 height 545
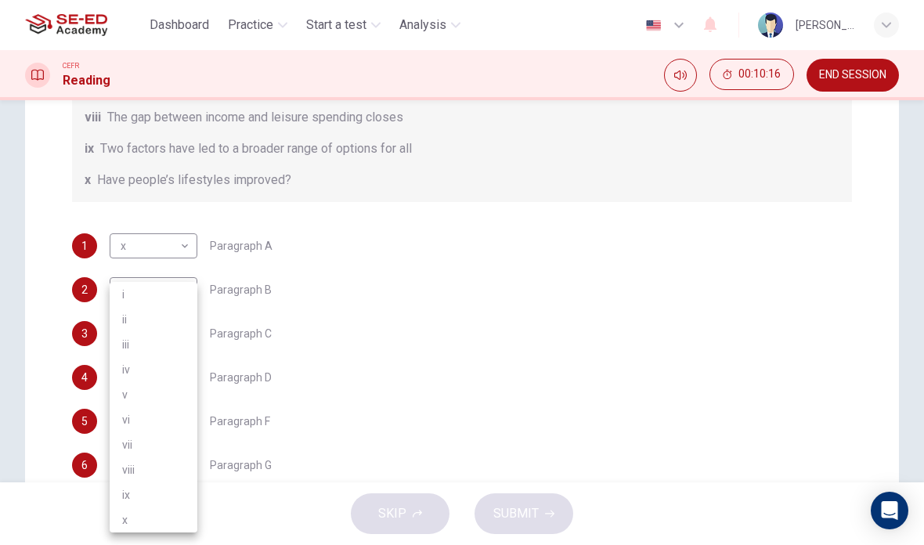
click at [128, 446] on li "vii" at bounding box center [154, 444] width 88 height 25
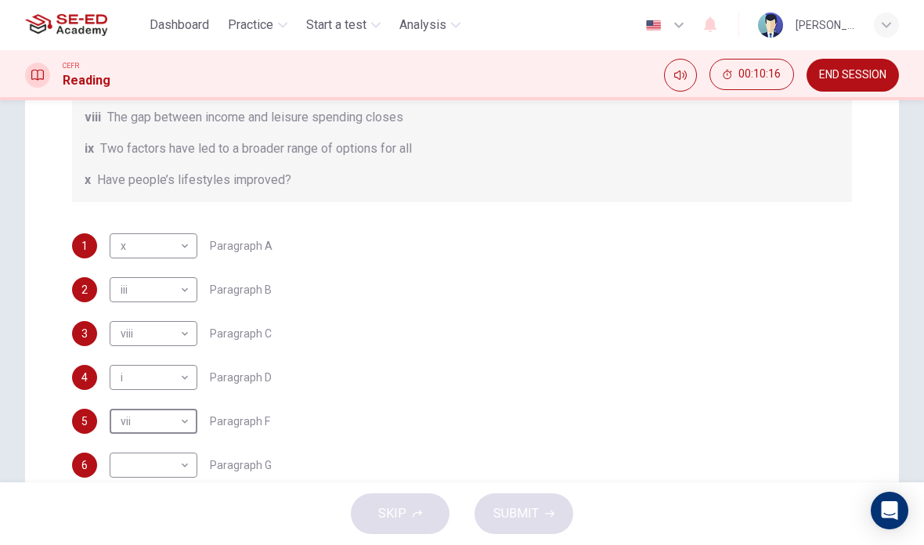
type input "vii"
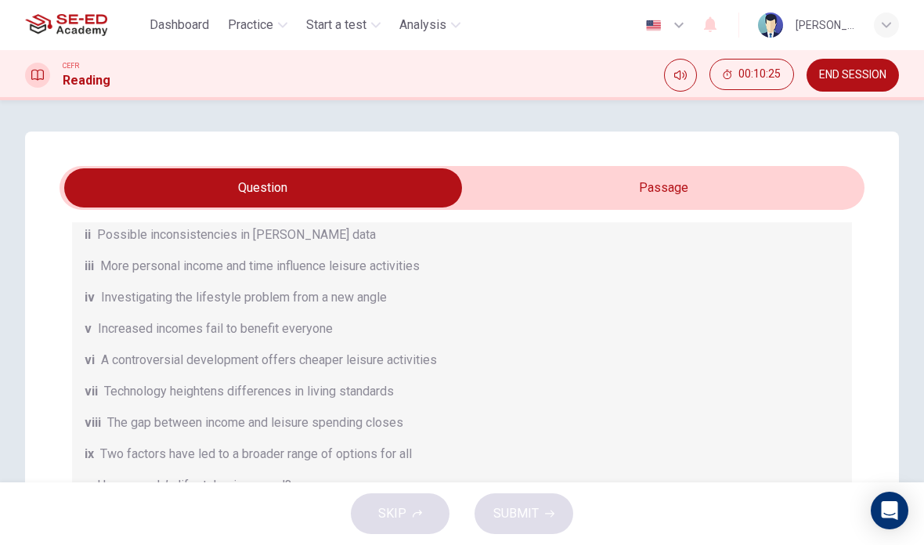
scroll to position [-1, 0]
click at [768, 187] on input "checkbox" at bounding box center [263, 187] width 1207 height 39
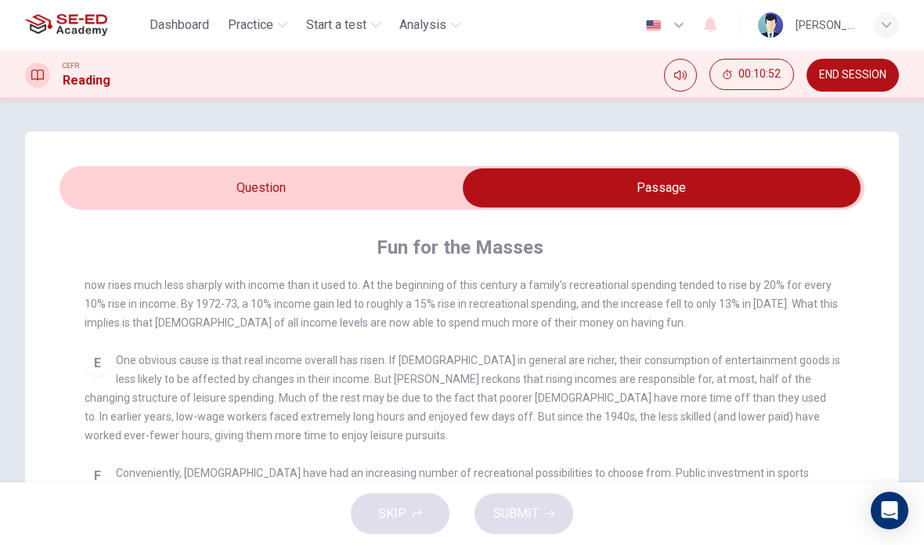
scroll to position [0, 0]
click at [146, 181] on input "checkbox" at bounding box center [661, 187] width 1207 height 39
checkbox input "false"
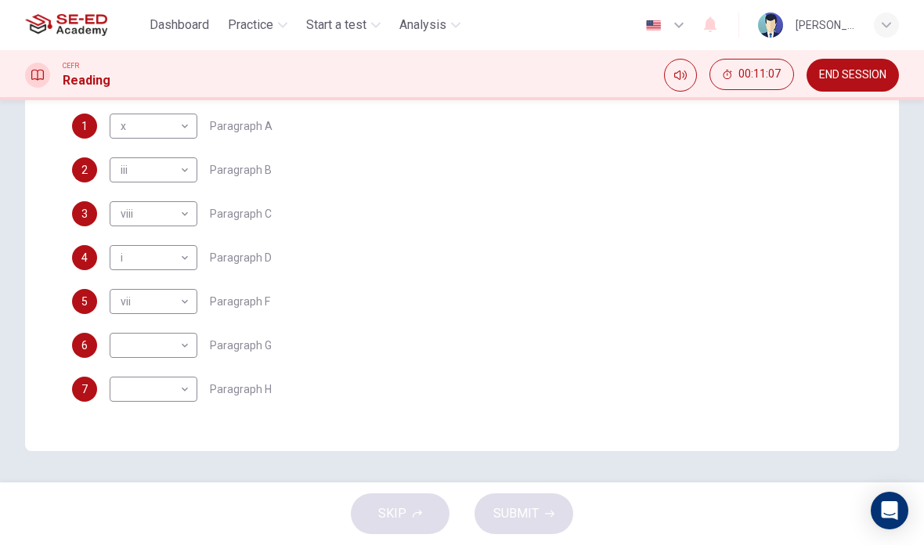
scroll to position [435, 0]
click at [135, 342] on body "This site uses cookies, as explained in our Privacy Policy . If you agree to th…" at bounding box center [462, 272] width 924 height 545
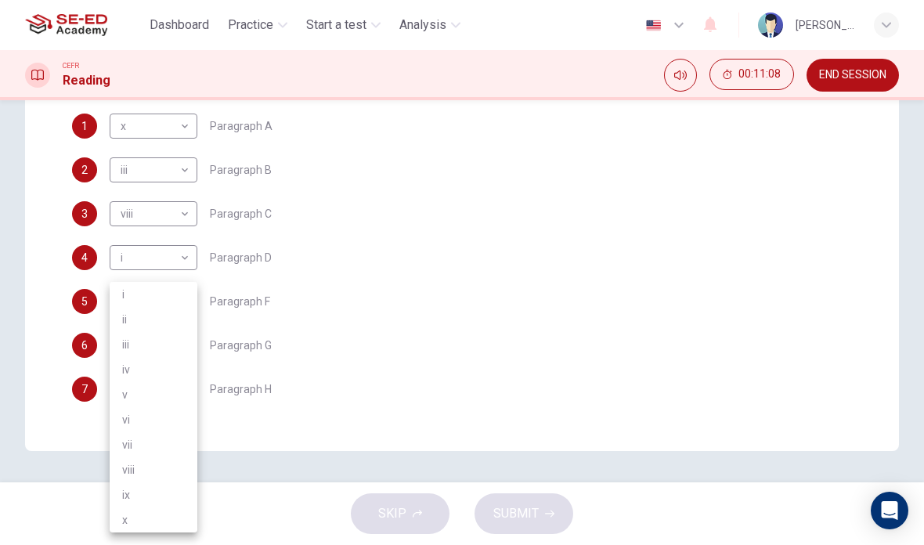
click at [135, 349] on li "iii" at bounding box center [154, 344] width 88 height 25
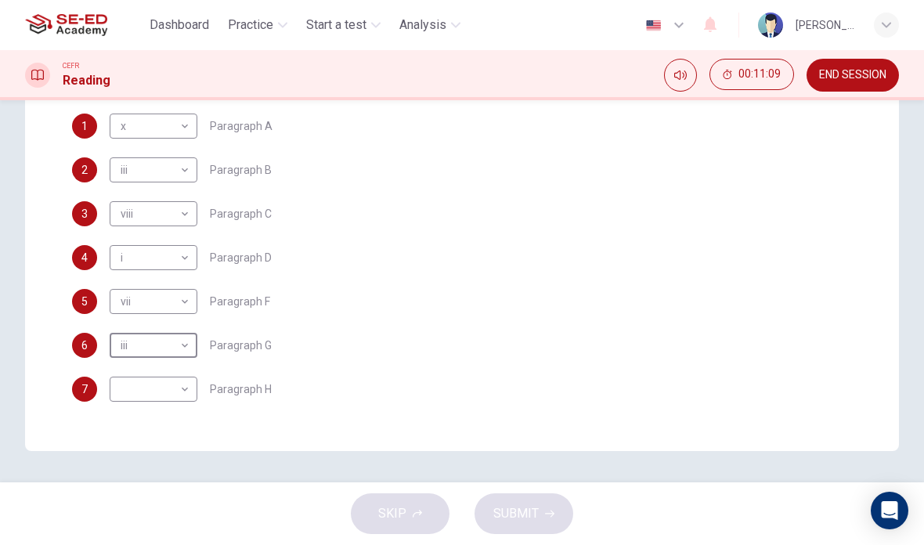
click at [121, 342] on body "This site uses cookies, as explained in our Privacy Policy . If you agree to th…" at bounding box center [462, 272] width 924 height 545
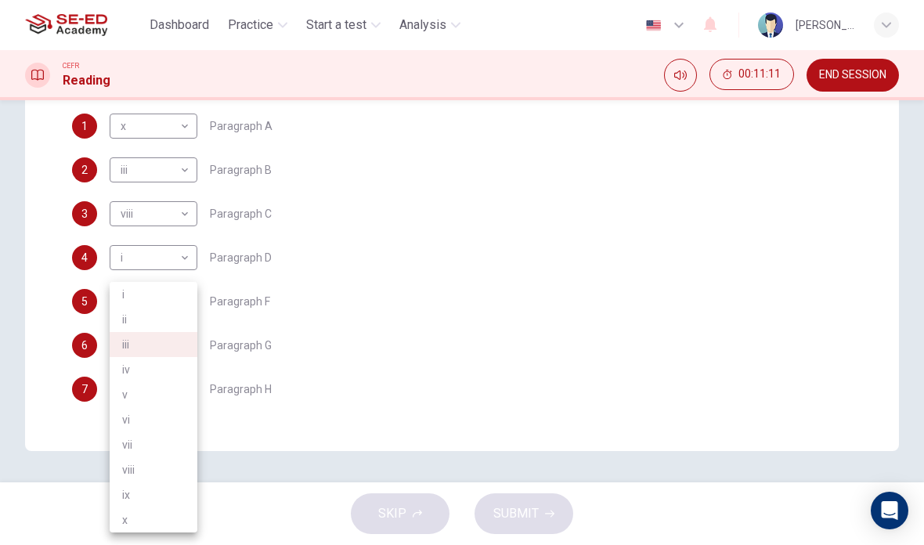
click at [123, 412] on li "vi" at bounding box center [154, 419] width 88 height 25
type input "vi"
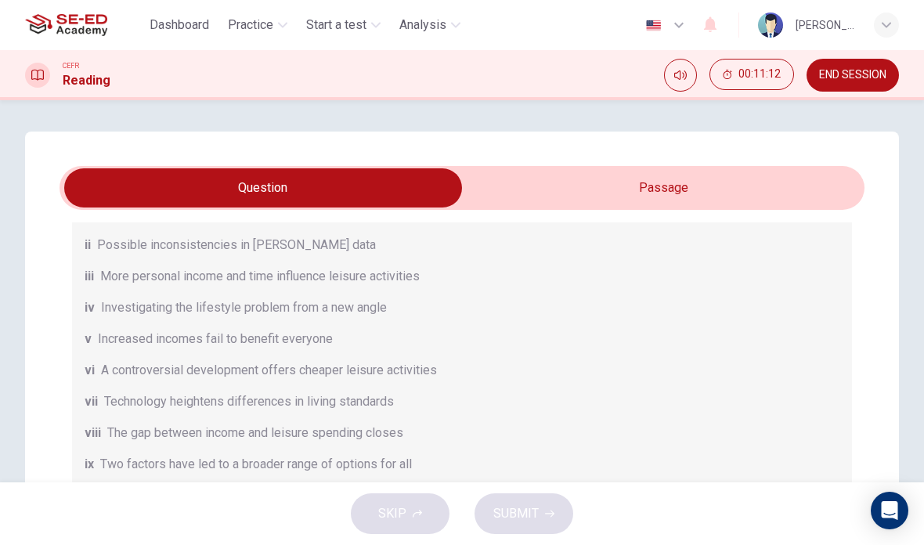
scroll to position [0, 0]
click at [789, 193] on input "checkbox" at bounding box center [263, 187] width 1207 height 39
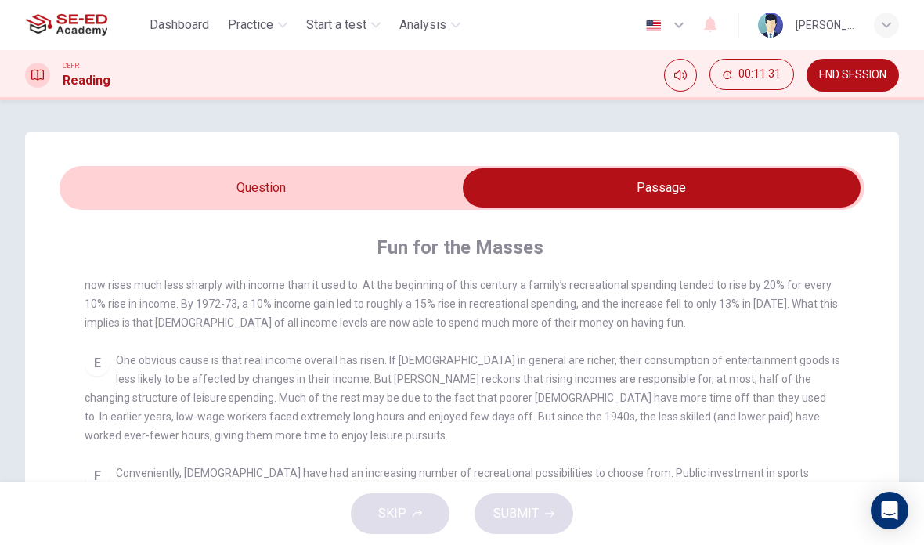
click at [185, 193] on input "checkbox" at bounding box center [661, 187] width 1207 height 39
checkbox input "false"
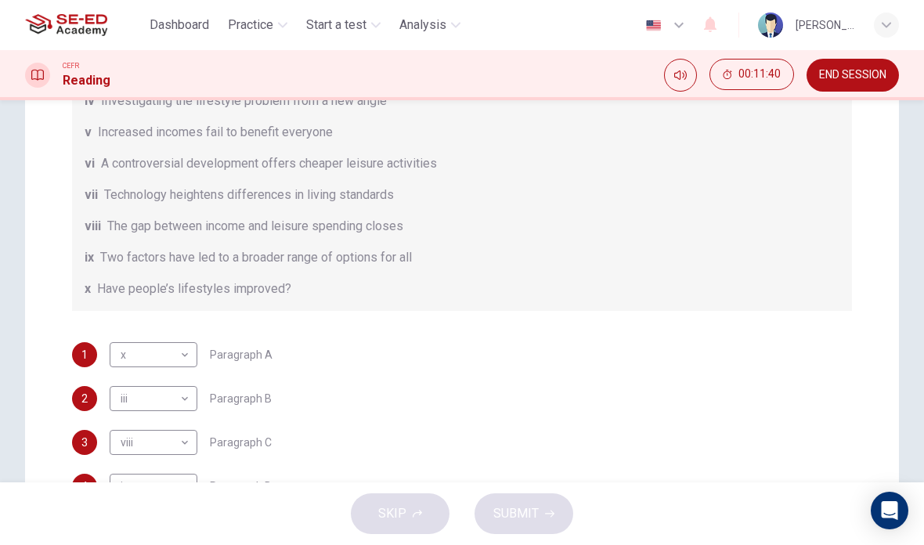
scroll to position [219, 0]
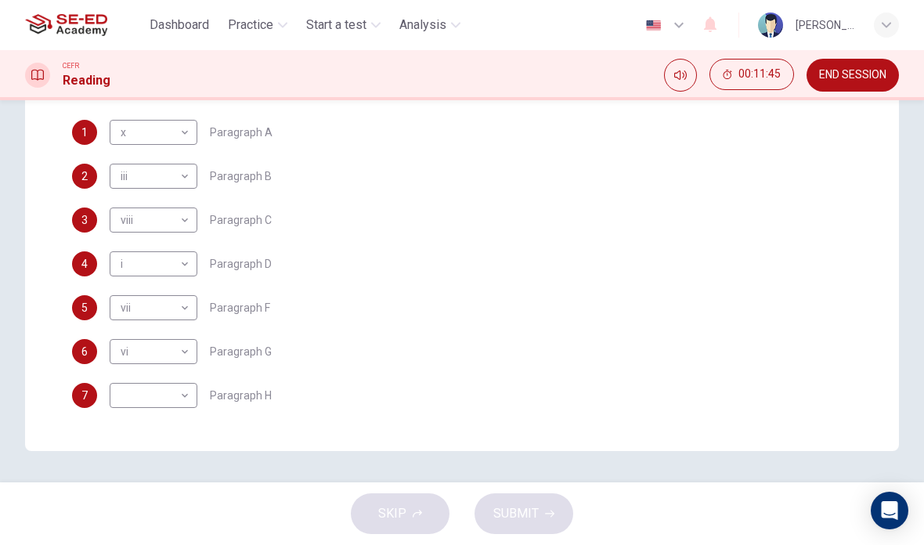
click at [136, 393] on body "This site uses cookies, as explained in our Privacy Policy . If you agree to th…" at bounding box center [462, 272] width 924 height 545
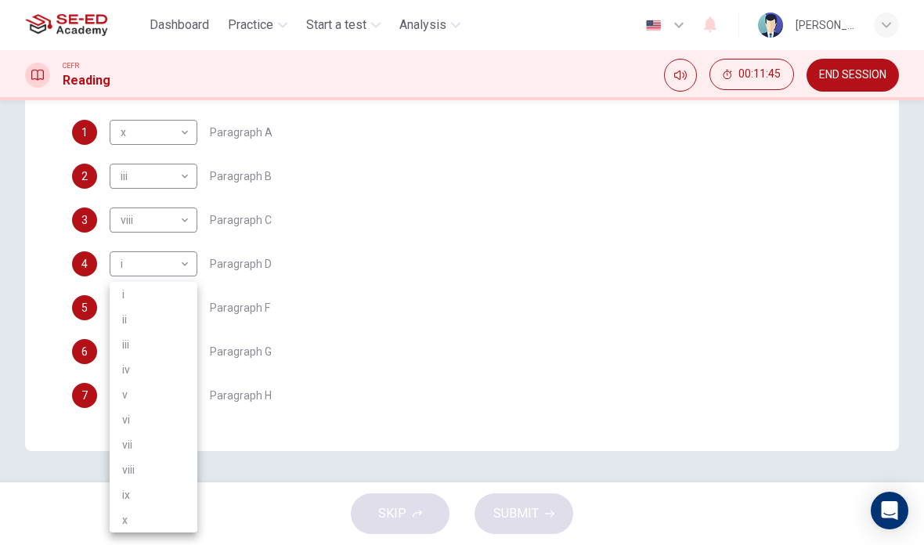
click at [135, 405] on li "v" at bounding box center [154, 394] width 88 height 25
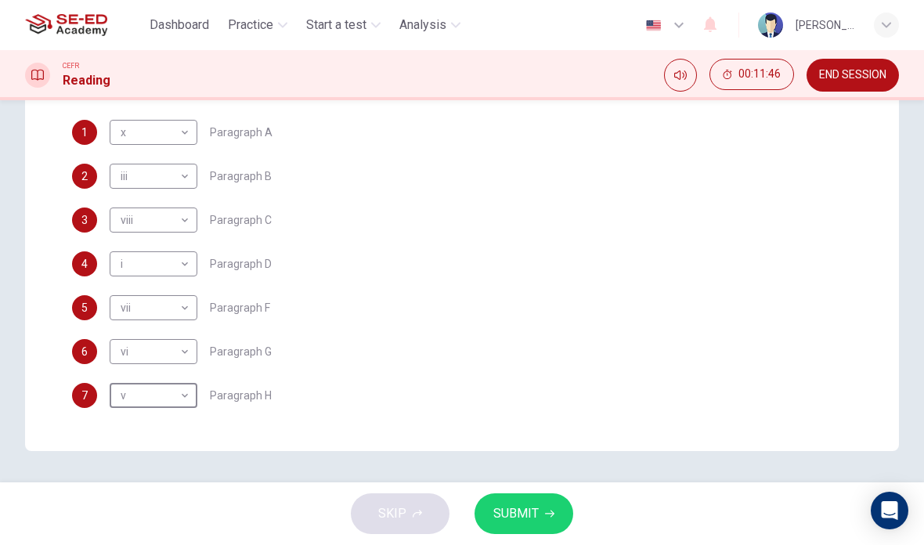
scroll to position [182, 0]
click at [131, 391] on body "This site uses cookies, as explained in our Privacy Policy . If you agree to th…" at bounding box center [462, 272] width 924 height 545
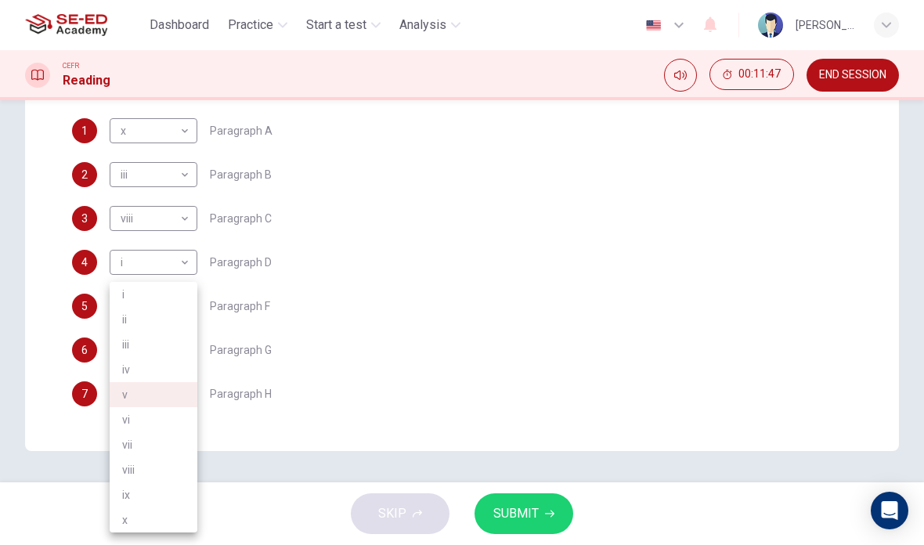
click at [135, 302] on li "i" at bounding box center [154, 294] width 88 height 25
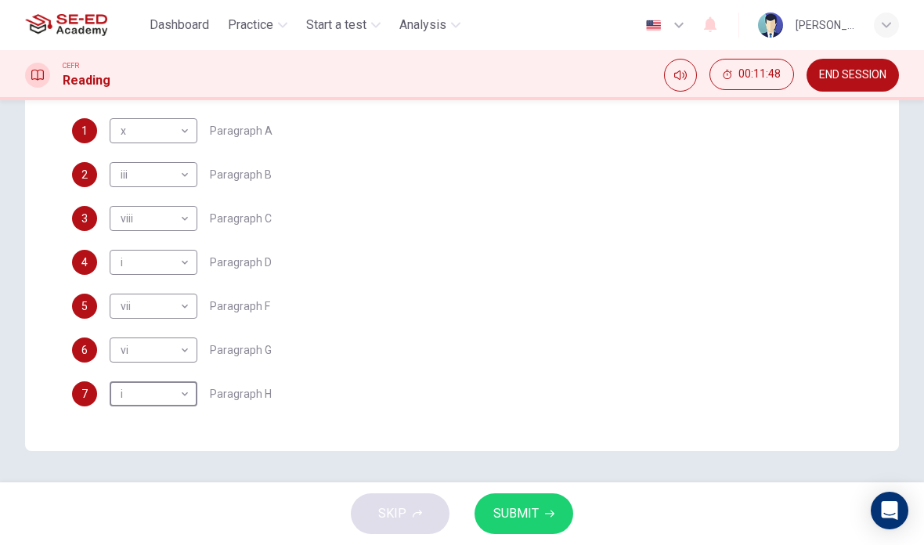
click at [127, 387] on body "This site uses cookies, as explained in our Privacy Policy . If you agree to th…" at bounding box center [462, 272] width 924 height 545
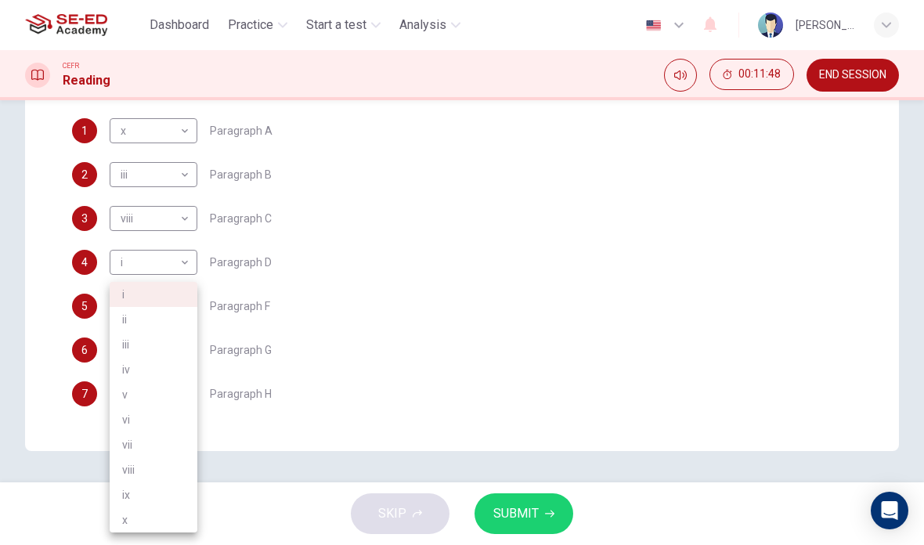
click at [918, 247] on div at bounding box center [462, 272] width 924 height 545
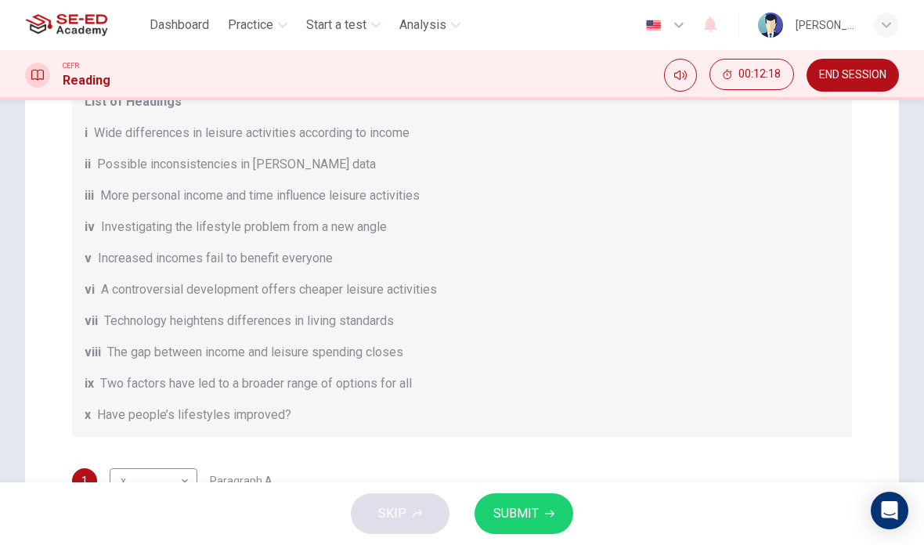
scroll to position [253, 0]
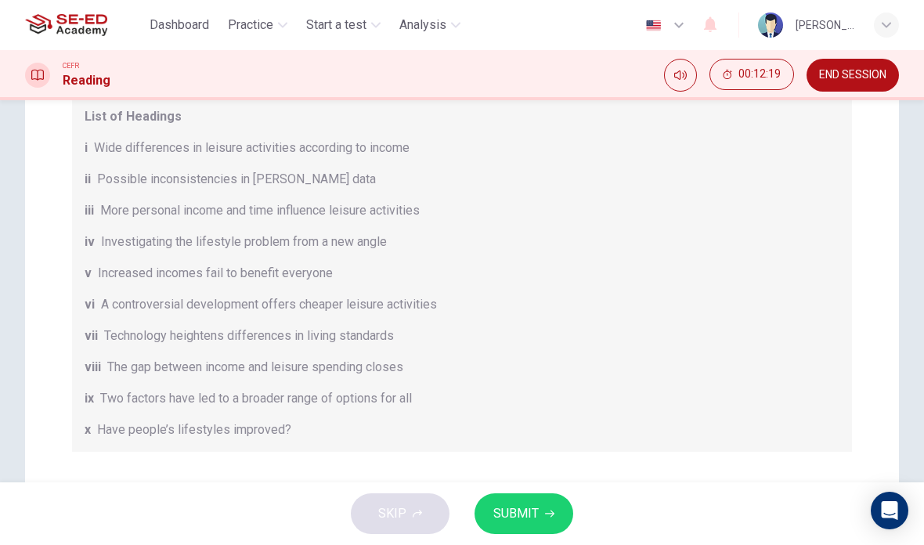
click at [754, 285] on div "List of Headings i Wide differences in leisure activities according to income i…" at bounding box center [462, 273] width 780 height 357
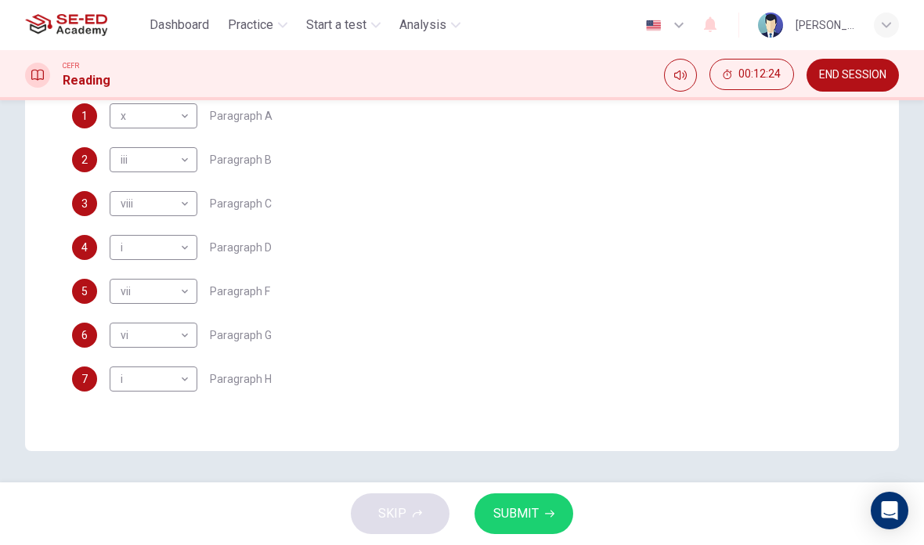
scroll to position [435, 0]
click at [146, 387] on body "This site uses cookies, as explained in our Privacy Policy . If you agree to th…" at bounding box center [462, 272] width 924 height 545
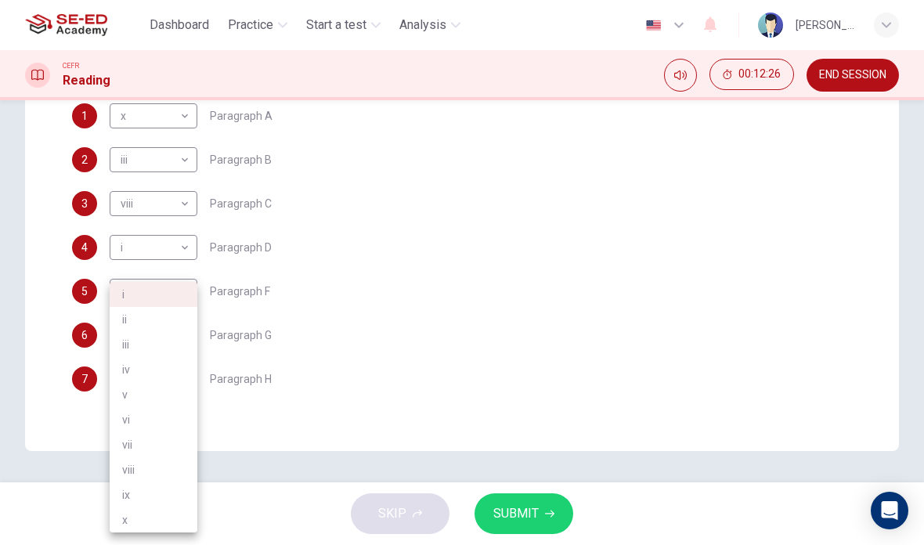
click at [121, 361] on li "iv" at bounding box center [154, 369] width 88 height 25
type input "iv"
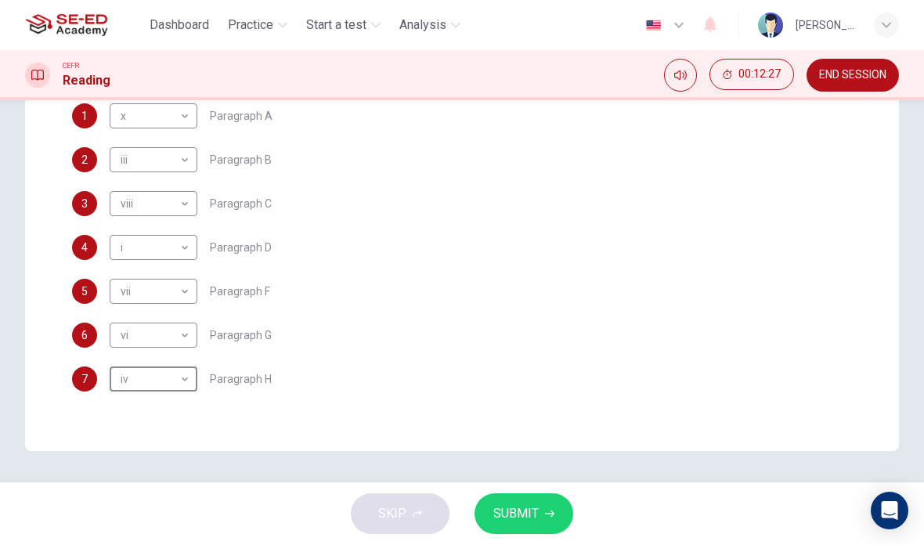
click at [555, 503] on button "SUBMIT" at bounding box center [523, 513] width 99 height 41
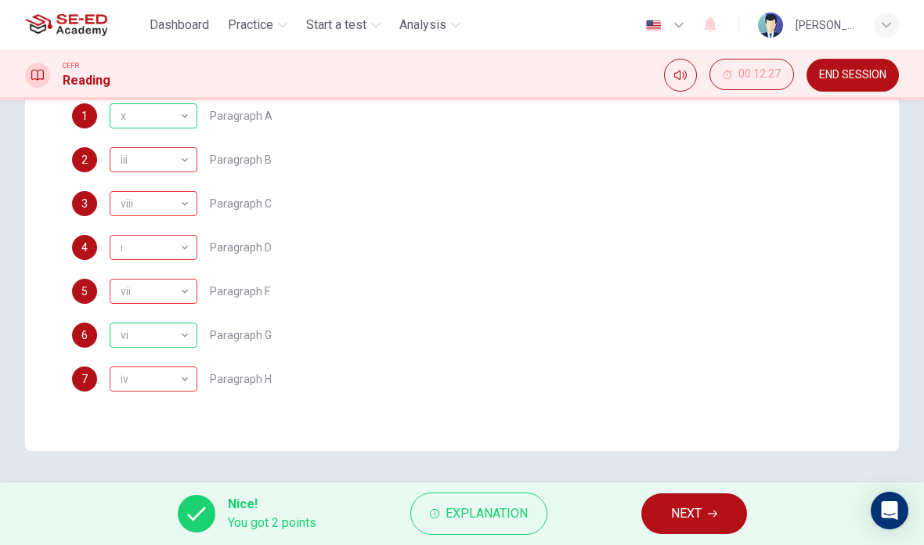
scroll to position [197, 0]
click at [507, 504] on span "Explanation" at bounding box center [486, 513] width 82 height 22
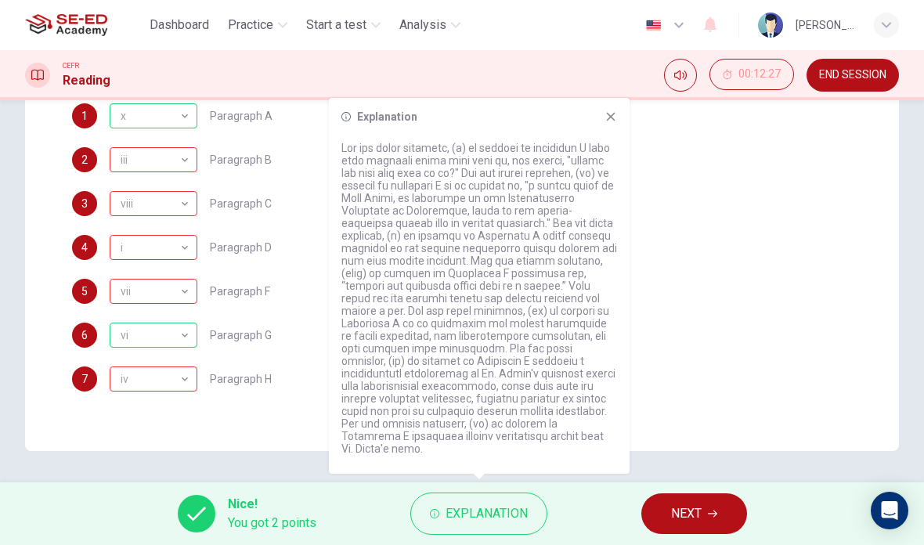
click at [532, 532] on button "Explanation" at bounding box center [478, 513] width 137 height 42
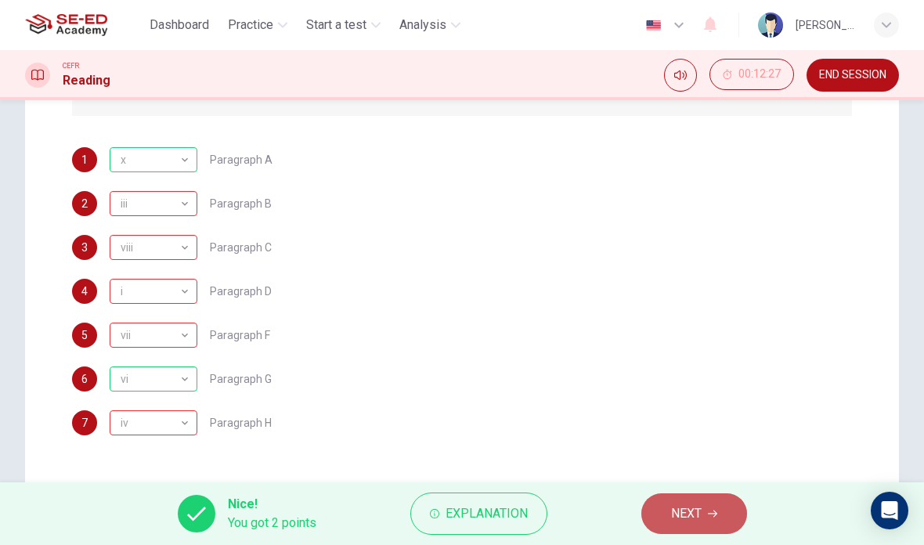
click at [712, 506] on button "NEXT" at bounding box center [694, 513] width 106 height 41
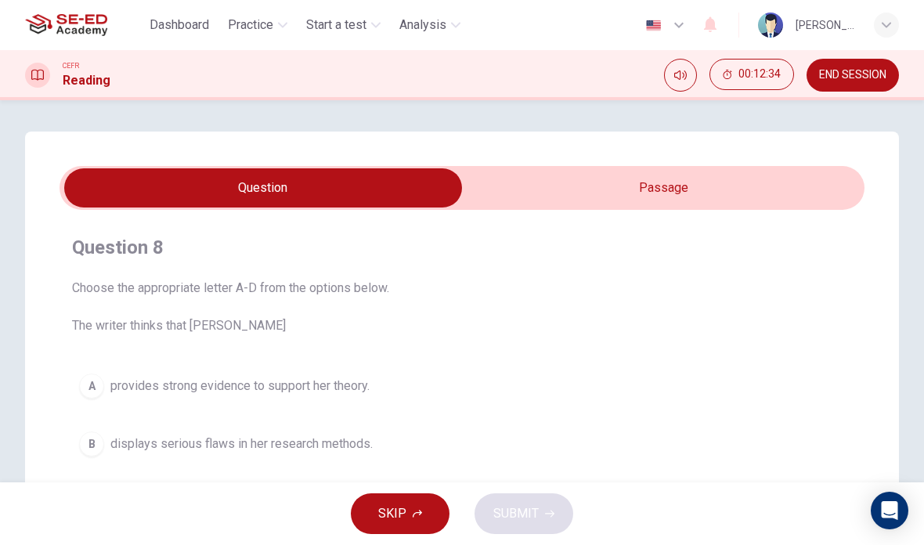
scroll to position [0, 0]
click at [764, 185] on input "checkbox" at bounding box center [263, 187] width 1207 height 39
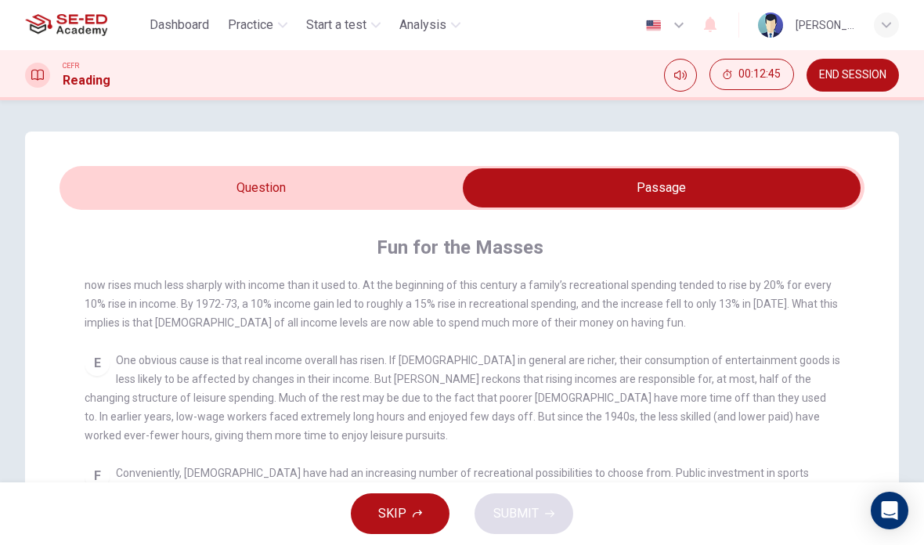
click at [139, 187] on input "checkbox" at bounding box center [661, 187] width 1207 height 39
checkbox input "false"
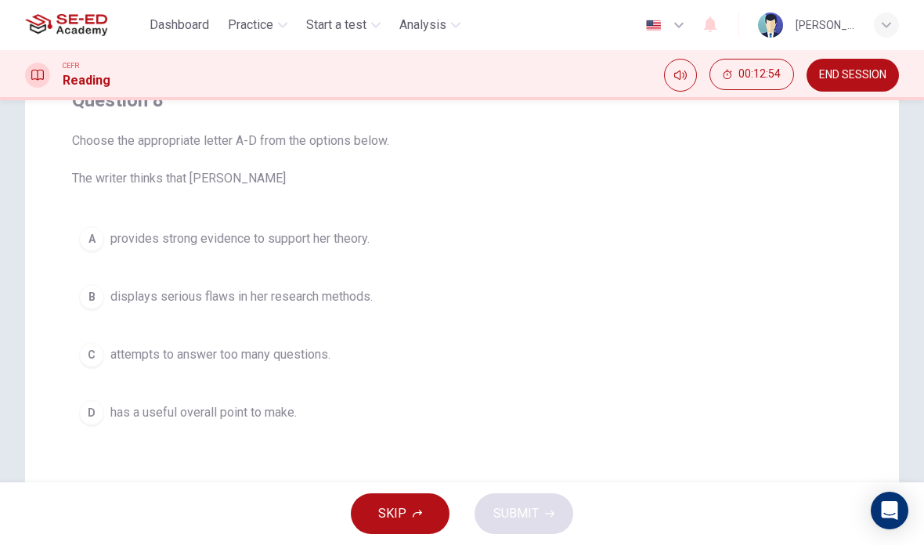
click at [144, 412] on span "has a useful overall point to make." at bounding box center [203, 412] width 186 height 19
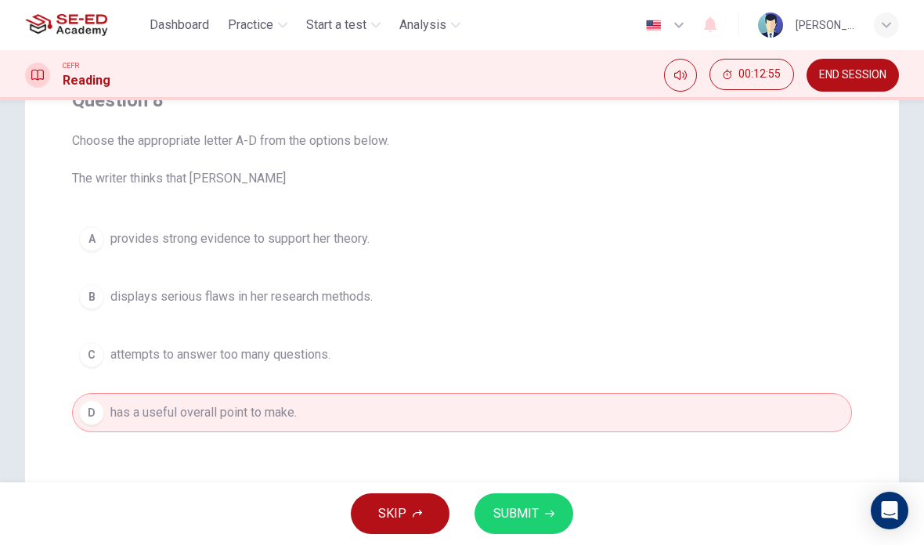
click at [139, 242] on span "provides strong evidence to support her theory." at bounding box center [239, 238] width 259 height 19
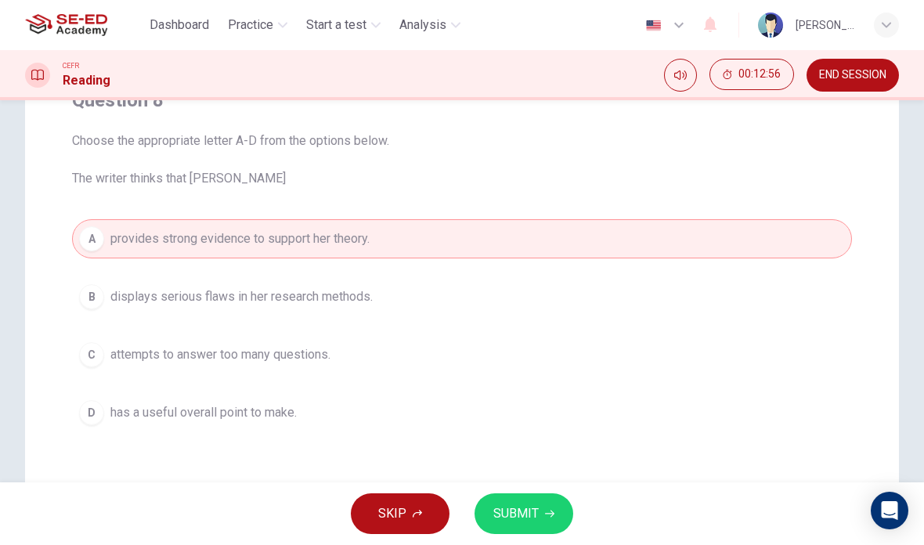
click at [134, 293] on span "displays serious flaws in her research methods." at bounding box center [241, 296] width 262 height 19
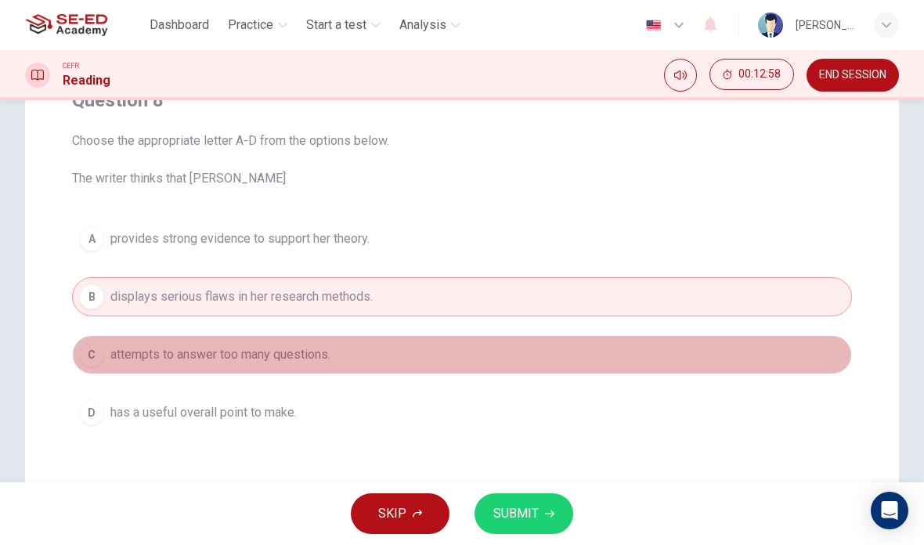
click at [146, 360] on span "attempts to answer too many questions." at bounding box center [220, 354] width 220 height 19
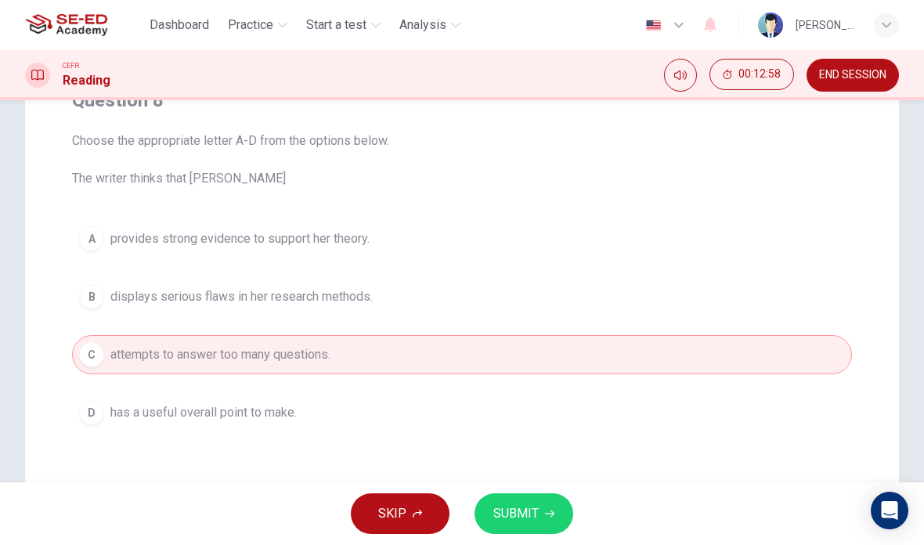
click at [134, 412] on span "has a useful overall point to make." at bounding box center [203, 412] width 186 height 19
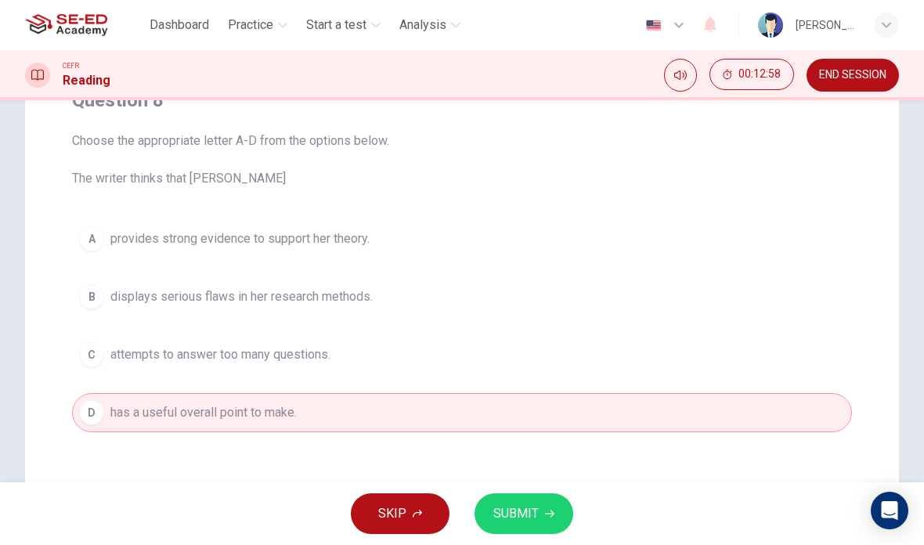
click at [135, 250] on button "A provides strong evidence to support her theory." at bounding box center [462, 238] width 780 height 39
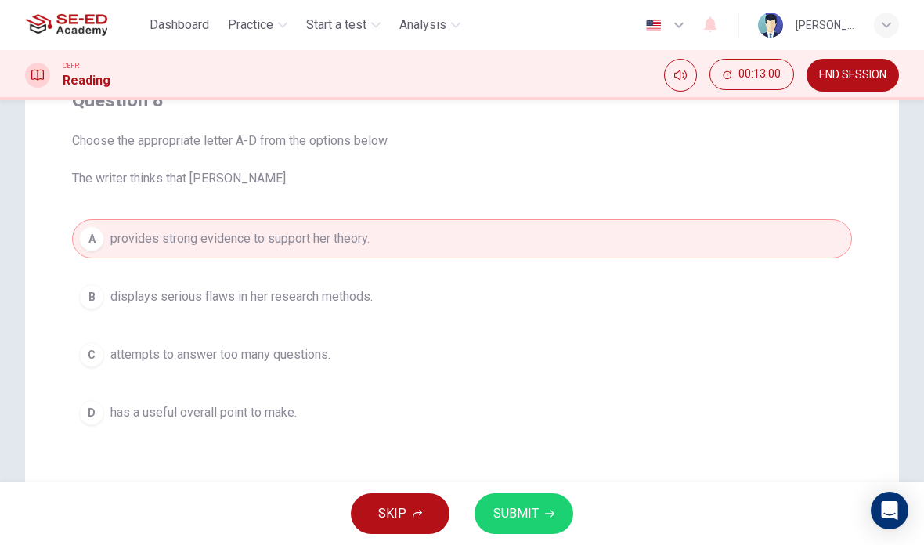
click at [546, 513] on icon "button" at bounding box center [549, 513] width 9 height 7
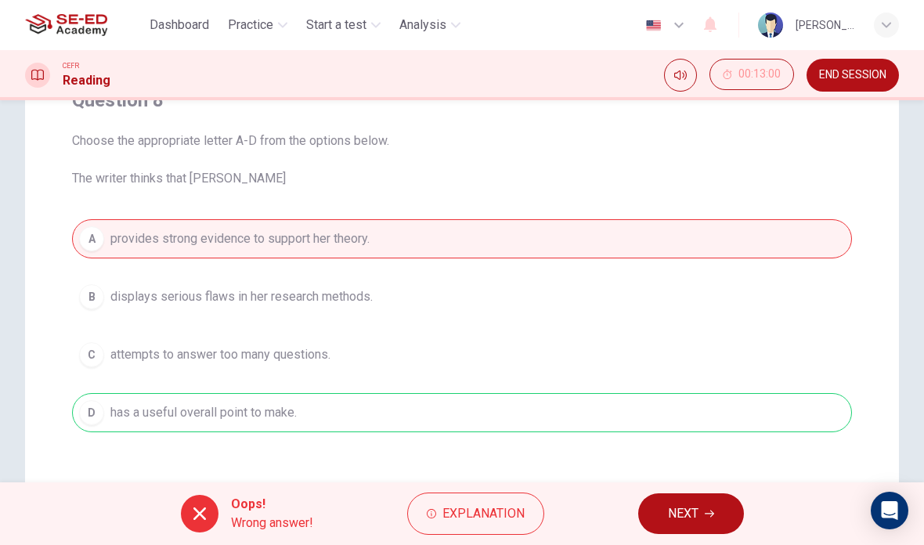
click at [119, 419] on div "A provides strong evidence to support her theory. B displays serious flaws in h…" at bounding box center [462, 325] width 780 height 213
click at [138, 410] on div "A provides strong evidence to support her theory. B displays serious flaws in h…" at bounding box center [462, 325] width 780 height 213
click at [139, 399] on div "A provides strong evidence to support her theory. B displays serious flaws in h…" at bounding box center [462, 325] width 780 height 213
click at [709, 511] on icon "button" at bounding box center [708, 513] width 9 height 9
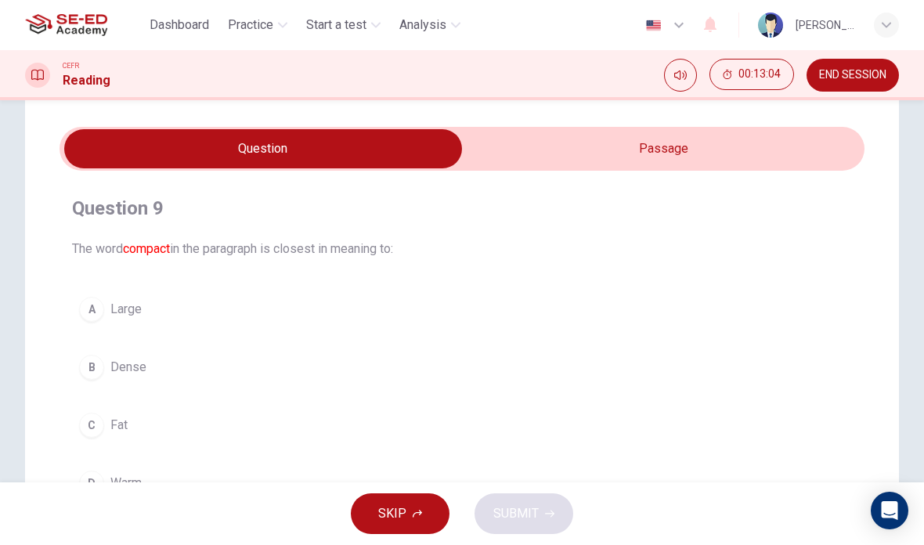
scroll to position [34, 0]
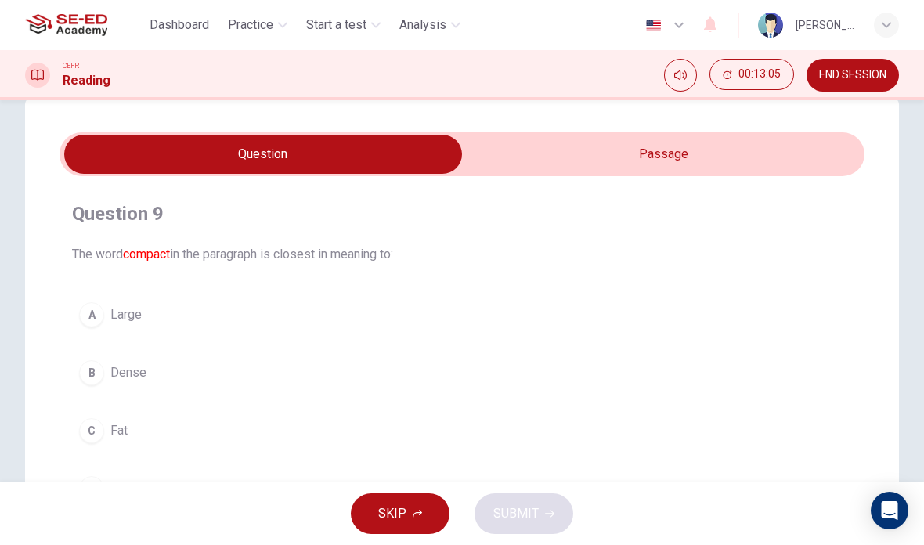
click at [798, 148] on input "checkbox" at bounding box center [263, 154] width 1207 height 39
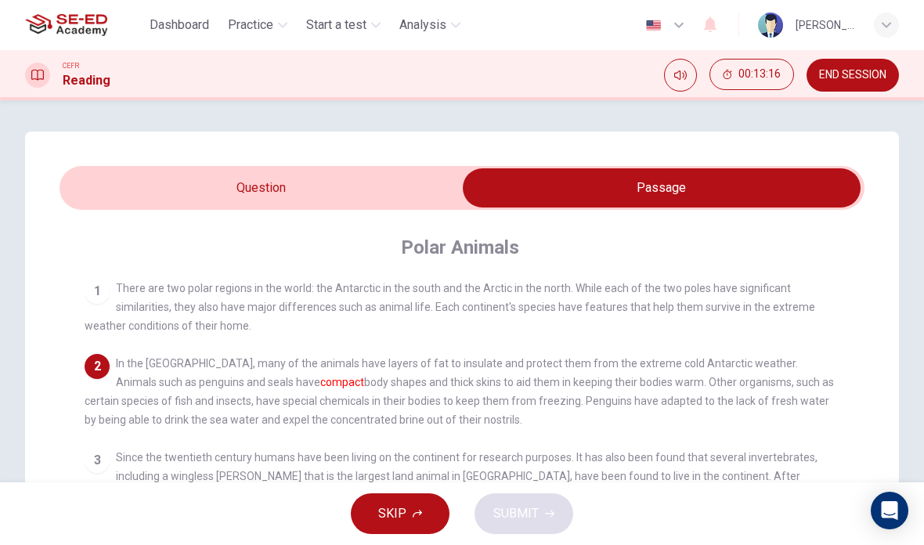
scroll to position [0, 0]
click at [113, 178] on input "checkbox" at bounding box center [661, 187] width 1207 height 39
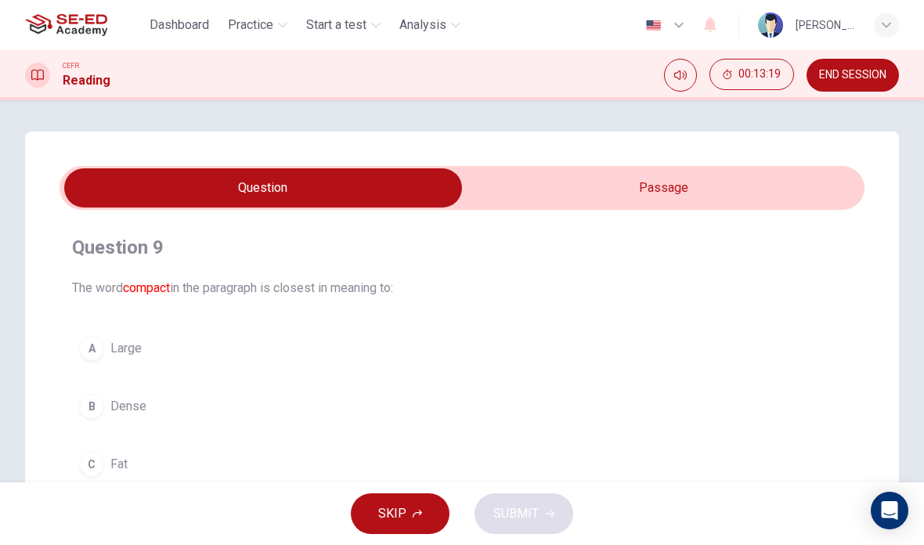
click at [780, 181] on input "checkbox" at bounding box center [263, 187] width 1207 height 39
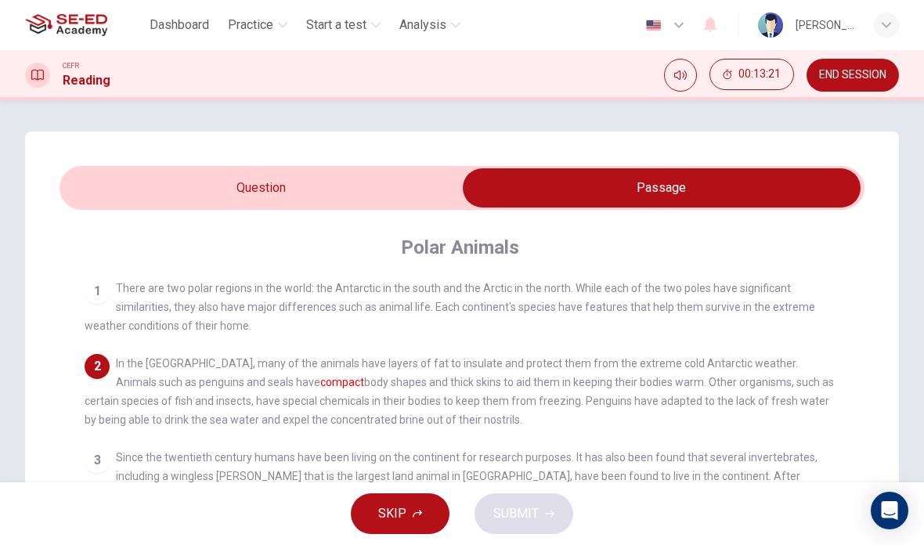
click at [96, 174] on input "checkbox" at bounding box center [661, 187] width 1207 height 39
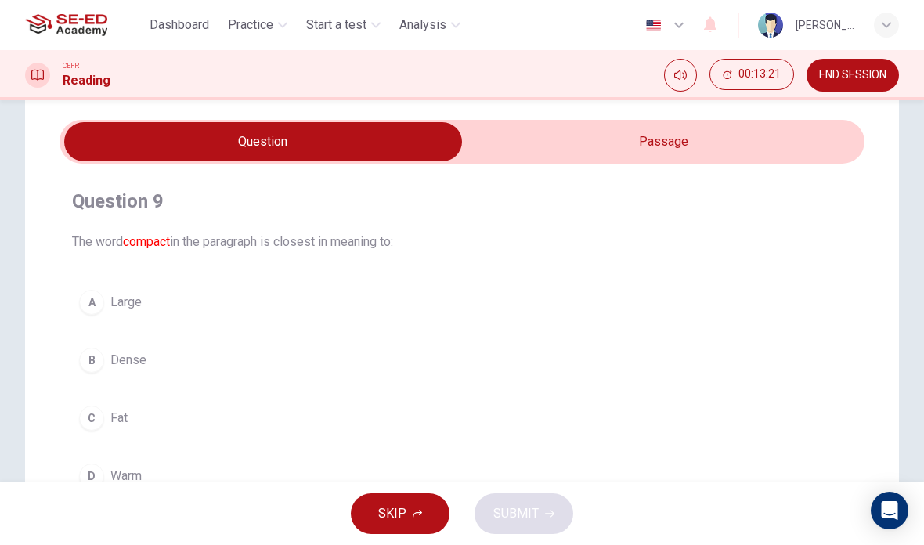
scroll to position [52, 0]
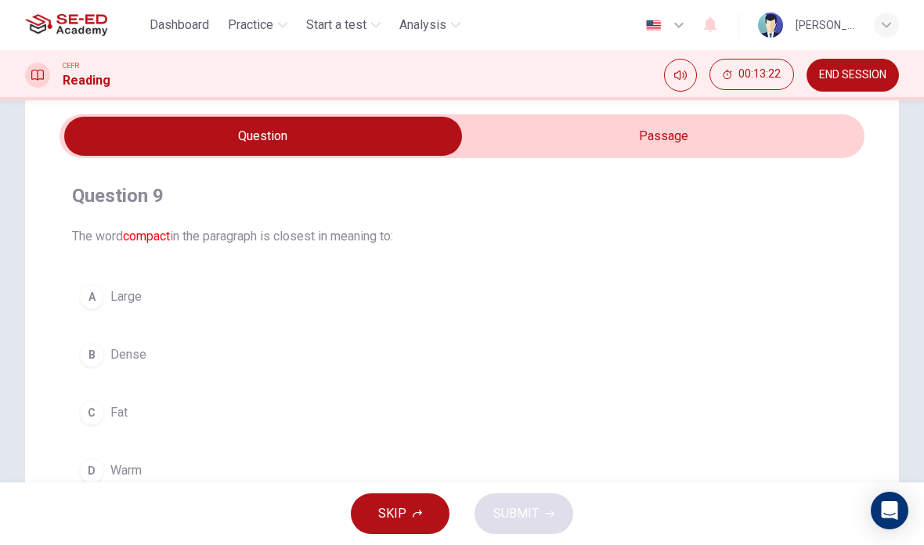
click at [131, 414] on button "C Fat" at bounding box center [462, 412] width 780 height 39
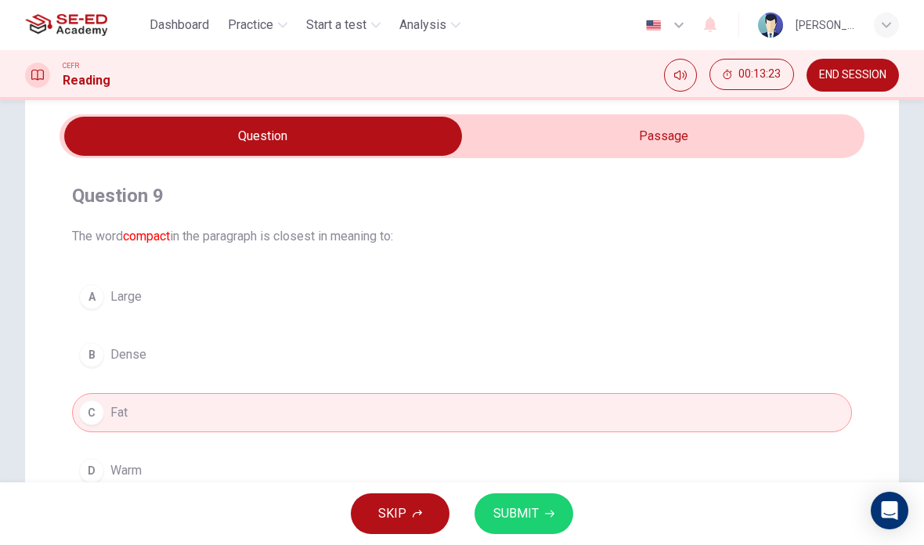
click at [553, 513] on button "SUBMIT" at bounding box center [523, 513] width 99 height 41
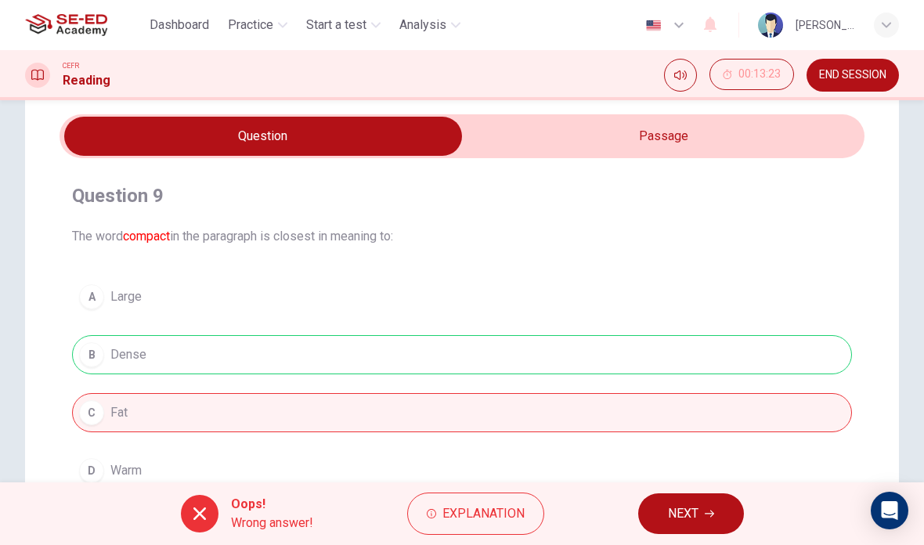
click at [124, 363] on div "A Large B Dense C Fat D Warm" at bounding box center [462, 383] width 780 height 213
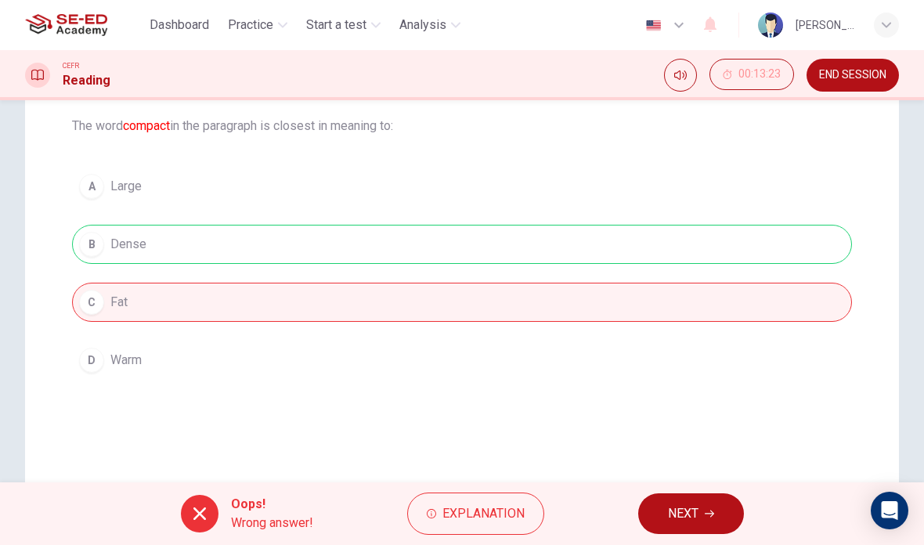
scroll to position [197, 0]
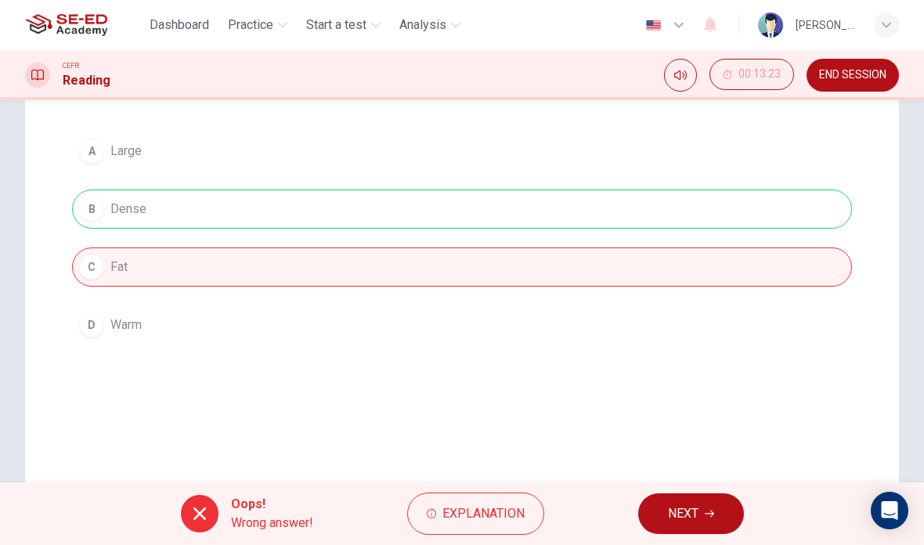
click at [690, 520] on span "NEXT" at bounding box center [683, 513] width 31 height 22
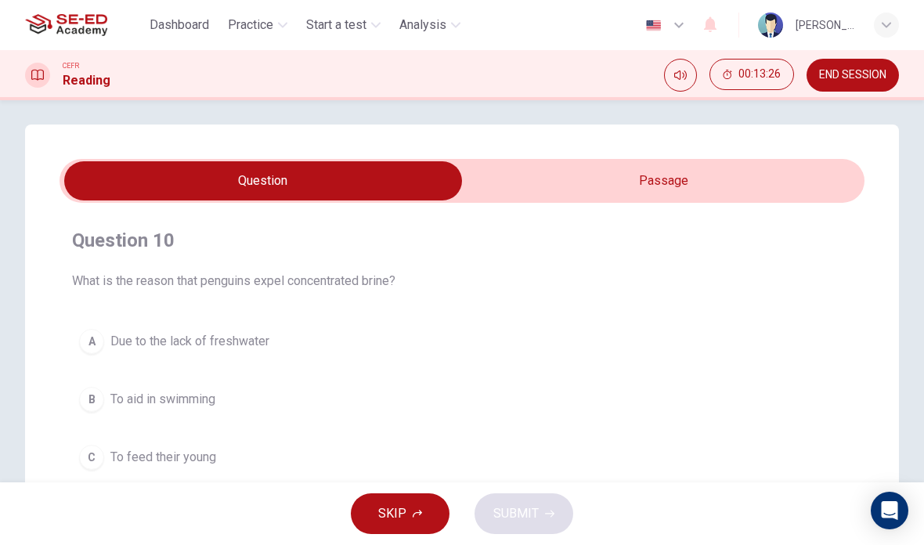
scroll to position [9, 0]
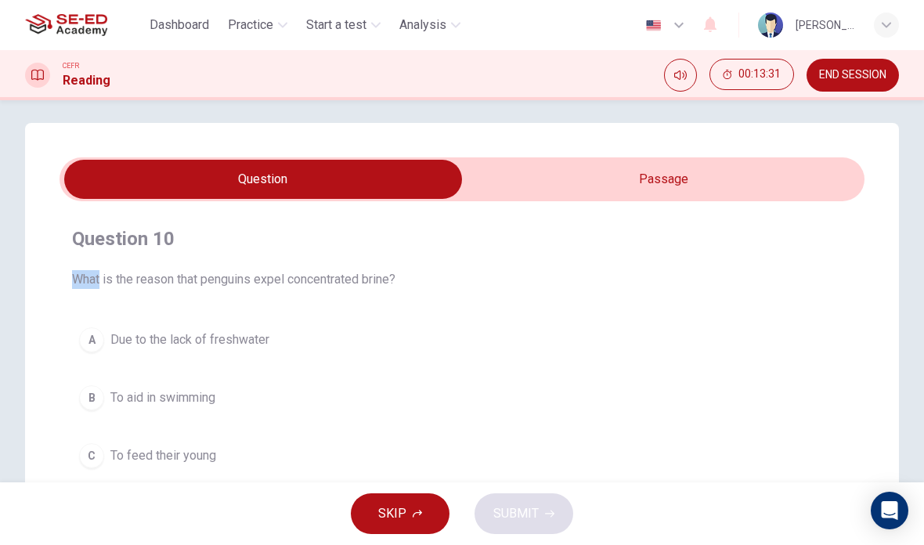
click at [160, 277] on span "What is the reason that penguins expel concentrated brine?" at bounding box center [462, 279] width 780 height 19
click at [89, 265] on div "Question 10 What is the reason that penguins expel concentrated brine?" at bounding box center [462, 257] width 780 height 63
click at [212, 287] on span "What is the reason that penguins expel concentrated brine?" at bounding box center [462, 279] width 780 height 19
click at [221, 288] on span "What is the reason that penguins expel concentrated brine?" at bounding box center [462, 279] width 780 height 19
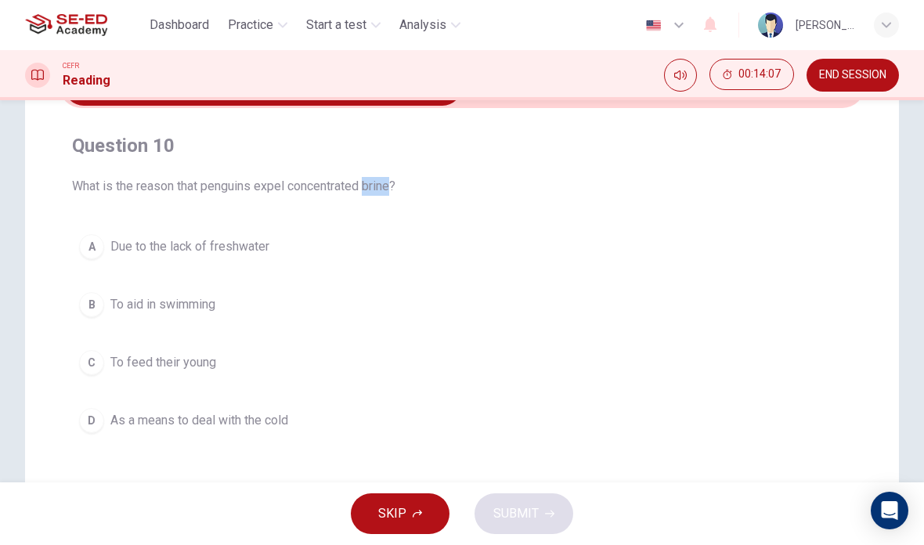
scroll to position [92, 0]
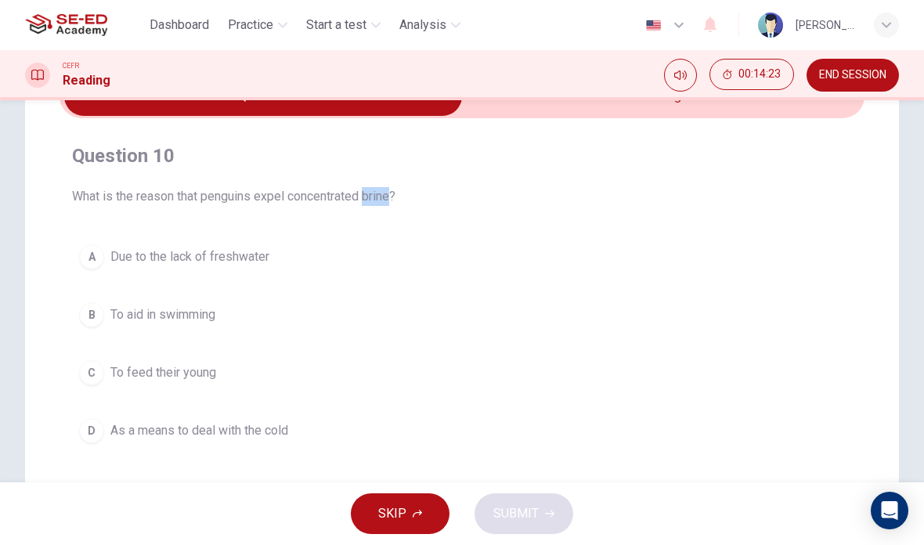
click at [686, 113] on input "checkbox" at bounding box center [263, 96] width 1207 height 39
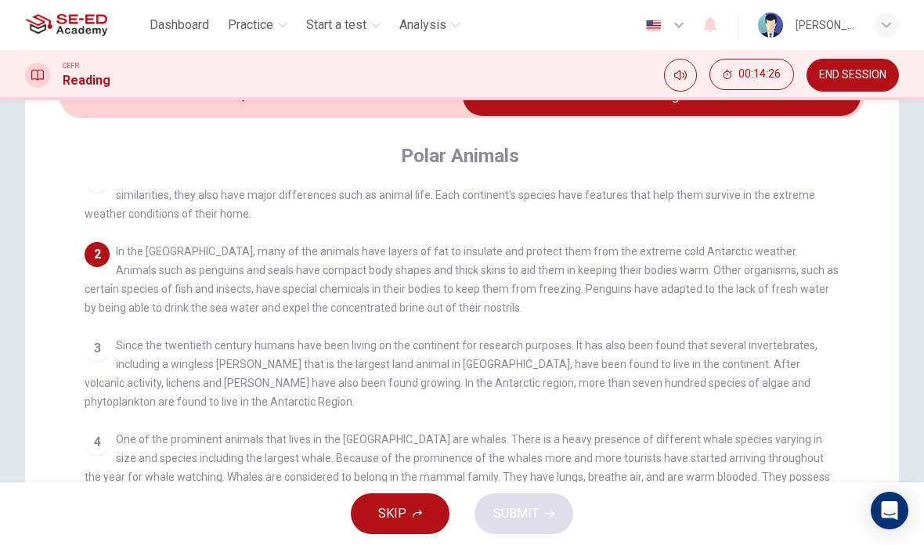
scroll to position [22, 0]
click at [97, 112] on input "checkbox" at bounding box center [661, 96] width 1207 height 39
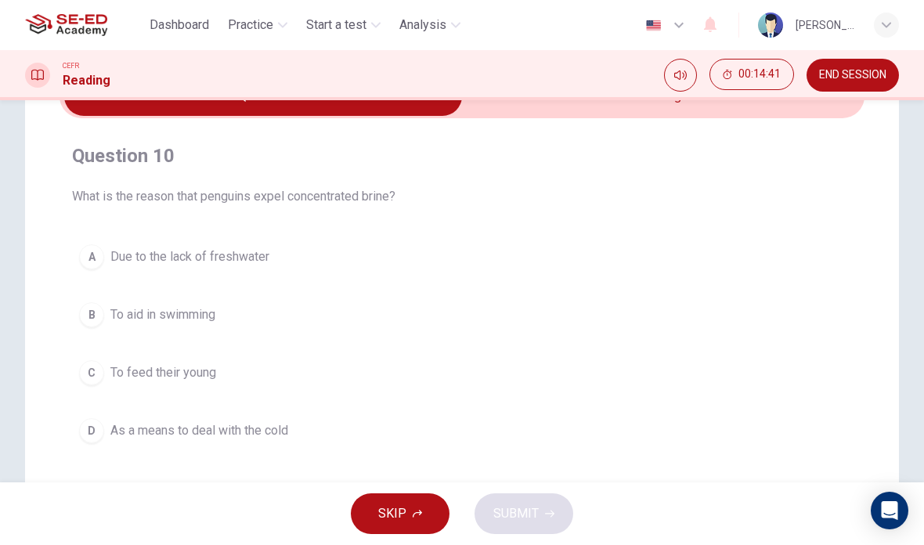
click at [742, 144] on h4 "Question 10" at bounding box center [462, 155] width 780 height 25
click at [746, 115] on input "checkbox" at bounding box center [263, 96] width 1207 height 39
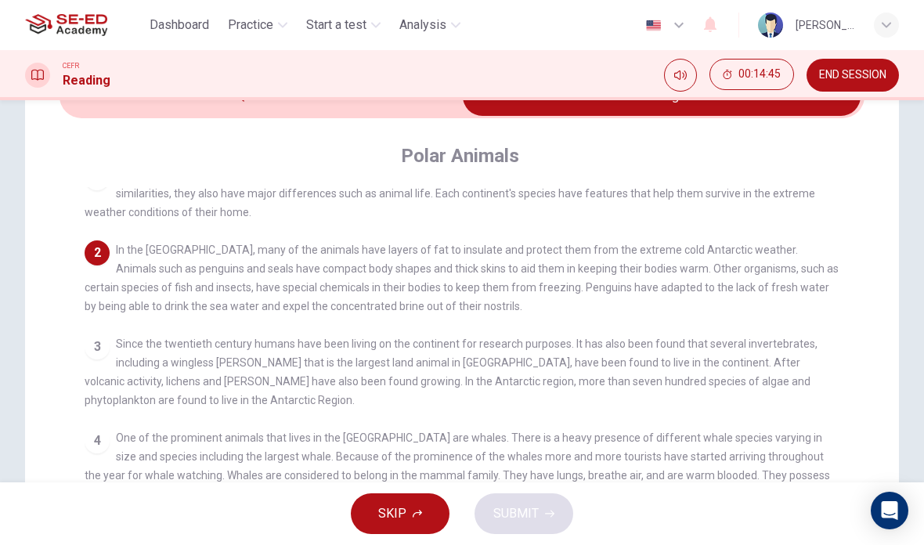
click at [123, 107] on input "checkbox" at bounding box center [661, 96] width 1207 height 39
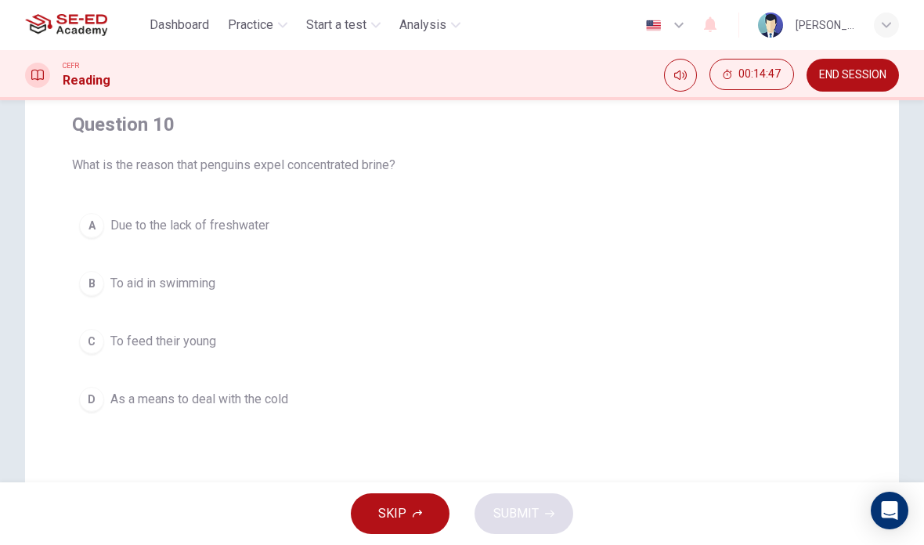
scroll to position [124, 0]
click at [130, 226] on span "Due to the lack of freshwater" at bounding box center [189, 224] width 159 height 19
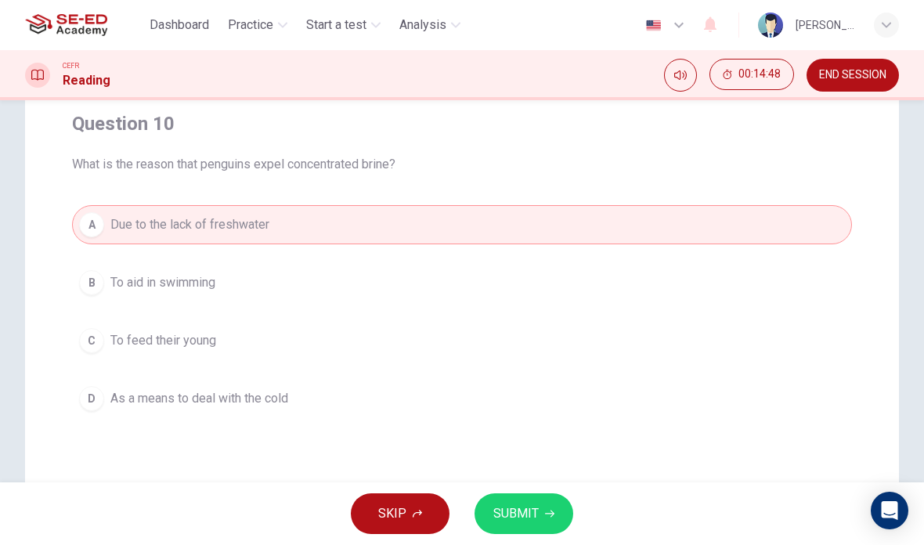
click at [542, 510] on button "SUBMIT" at bounding box center [523, 513] width 99 height 41
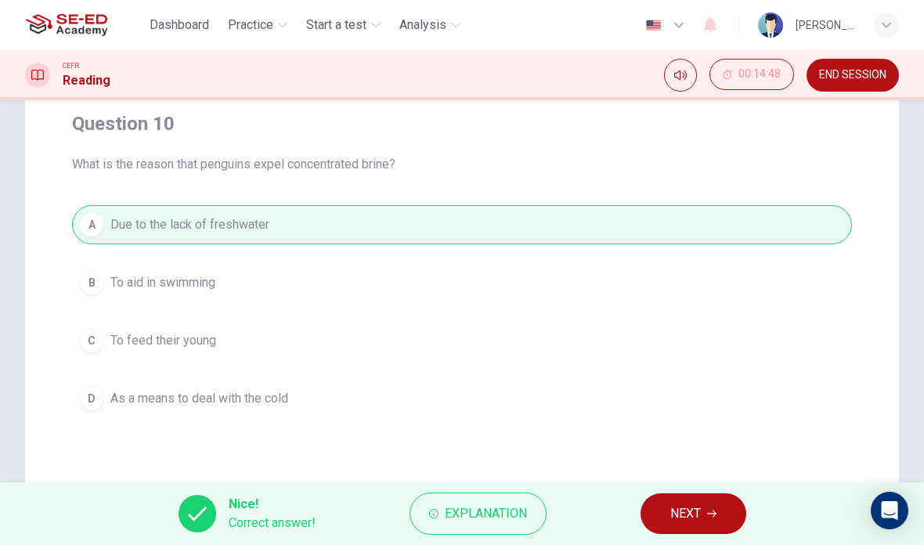
click at [503, 518] on span "Explanation" at bounding box center [486, 513] width 82 height 22
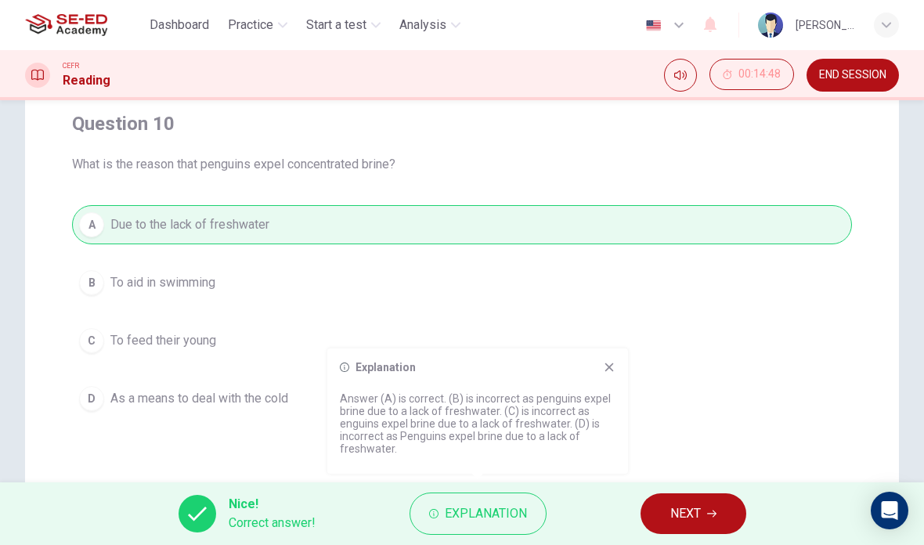
click at [765, 405] on div "A Due to the lack of freshwater B To aid in swimming C To feed their young D As…" at bounding box center [462, 311] width 780 height 213
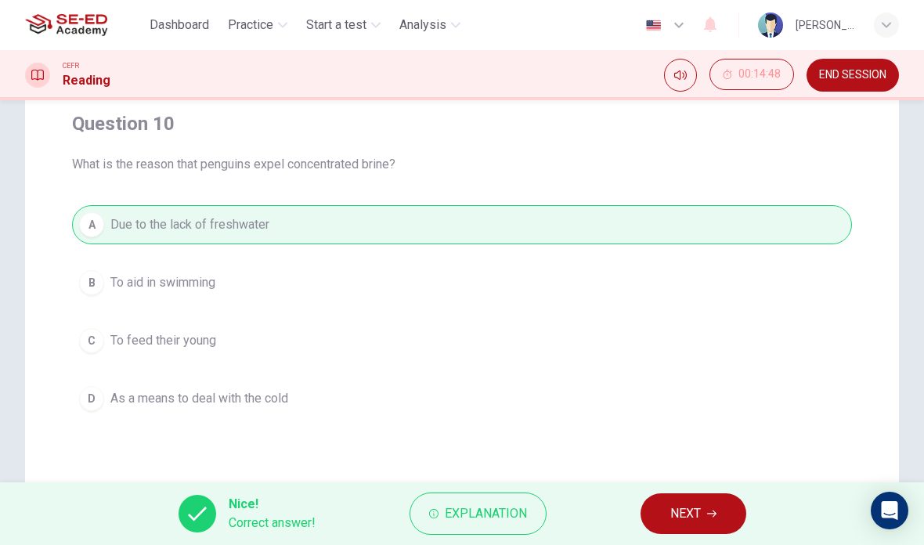
click at [710, 514] on icon "button" at bounding box center [711, 513] width 9 height 9
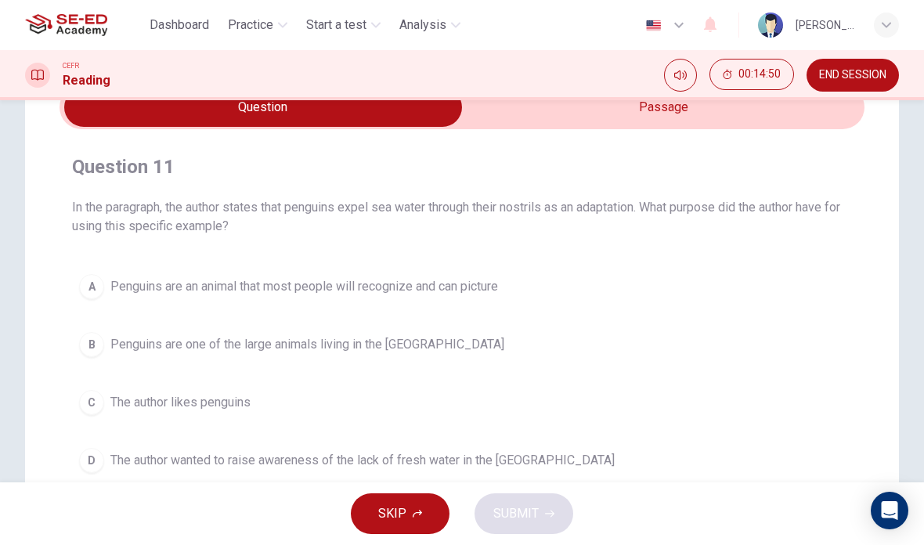
scroll to position [70, 0]
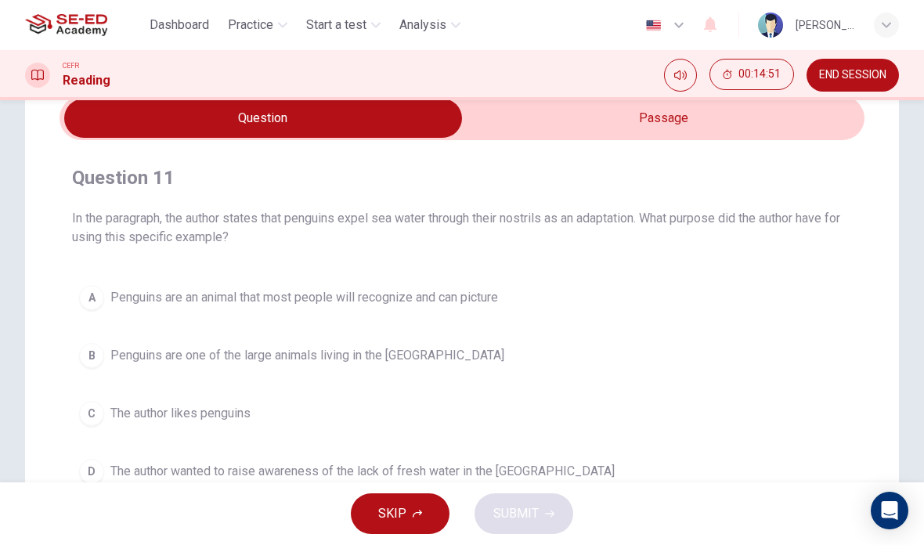
click at [745, 145] on div "Question 11 In the paragraph, the author states that penguins expel sea water t…" at bounding box center [461, 328] width 805 height 376
click at [755, 132] on input "checkbox" at bounding box center [263, 118] width 1207 height 39
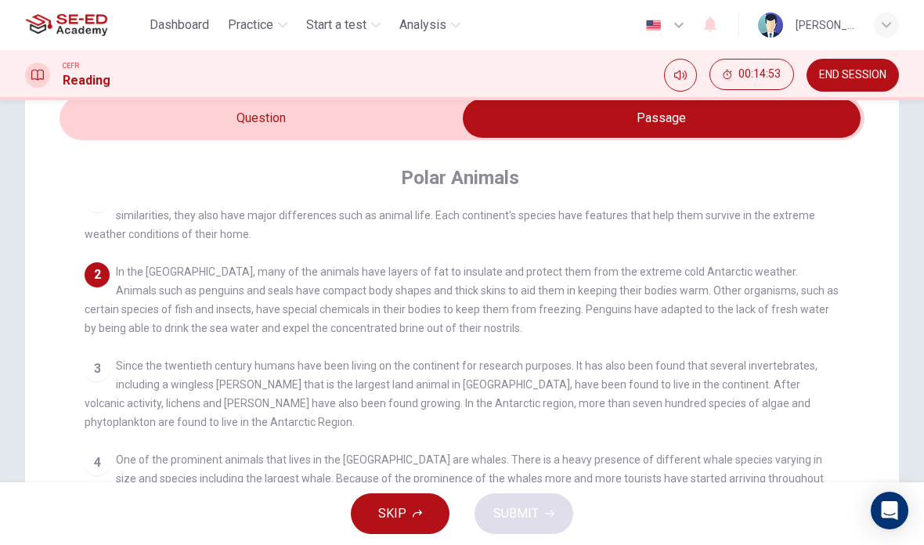
click at [106, 133] on input "checkbox" at bounding box center [661, 118] width 1207 height 39
click at [106, 132] on input "checkbox" at bounding box center [661, 118] width 1207 height 39
click at [124, 129] on input "checkbox" at bounding box center [661, 118] width 1207 height 39
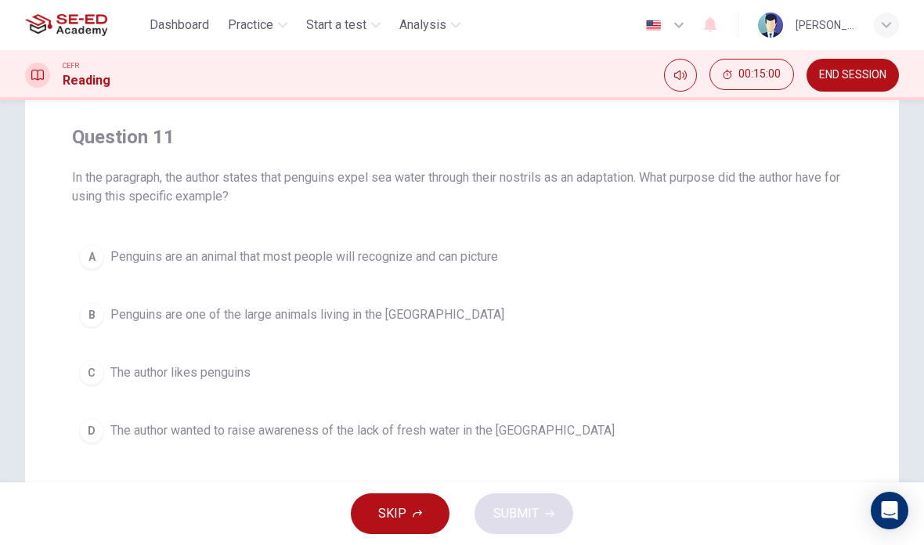
scroll to position [110, 0]
click at [704, 234] on div "Question 11 In the paragraph, the author states that penguins expel sea water t…" at bounding box center [461, 288] width 805 height 351
click at [614, 430] on button "D The author wanted to raise awareness of the lack of fresh water in the [GEOGR…" at bounding box center [462, 431] width 780 height 39
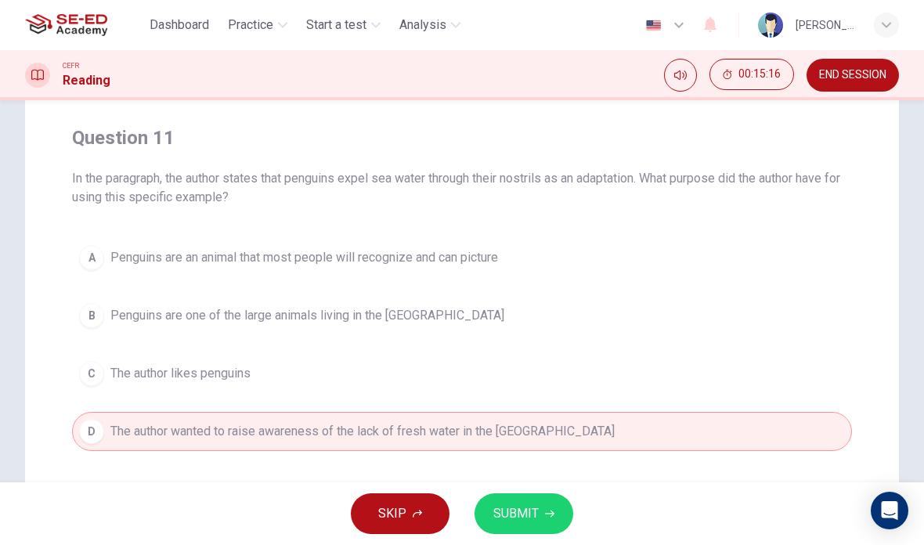
click at [537, 511] on span "SUBMIT" at bounding box center [515, 513] width 45 height 22
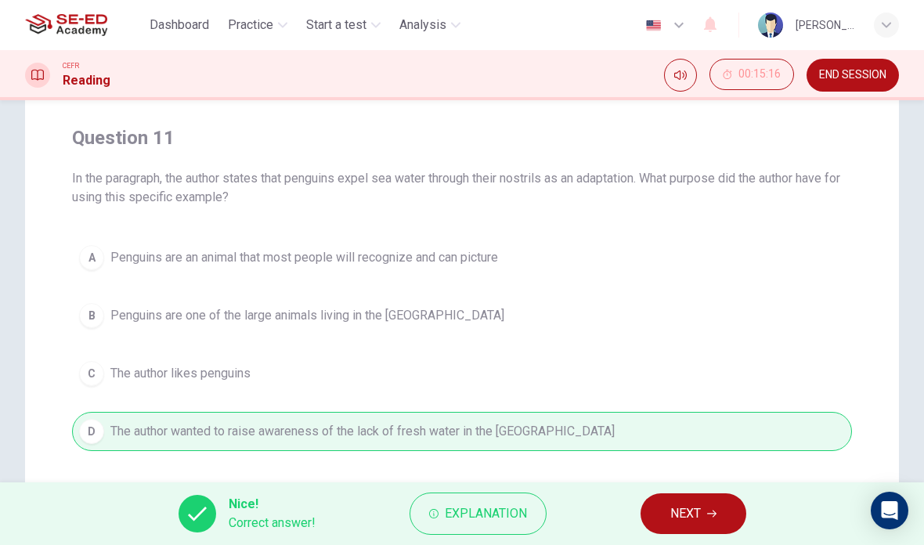
click at [714, 509] on icon "button" at bounding box center [711, 513] width 9 height 9
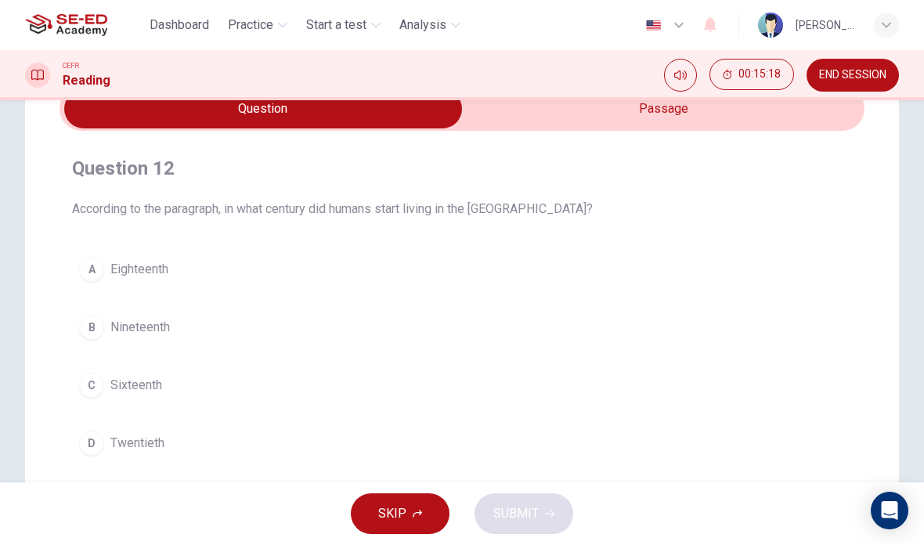
scroll to position [77, 0]
click at [769, 113] on input "checkbox" at bounding box center [263, 110] width 1207 height 39
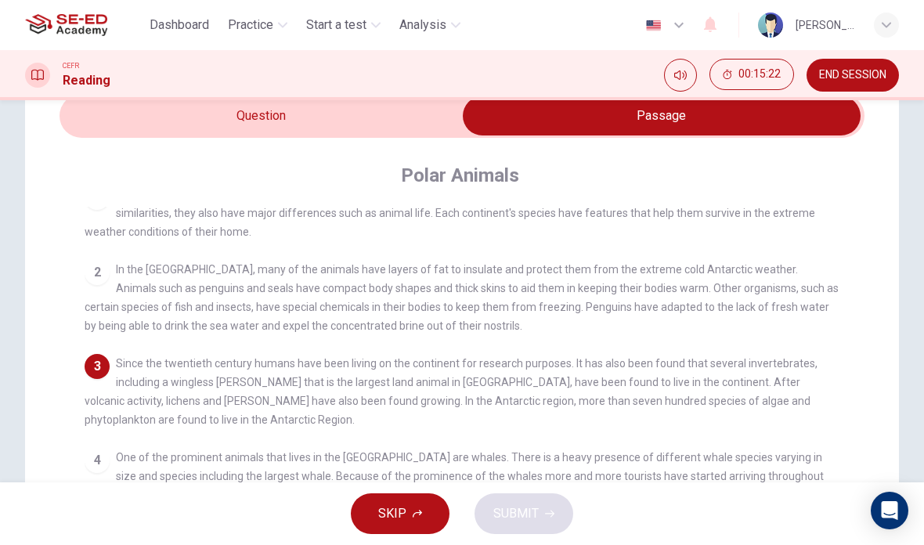
scroll to position [69, 0]
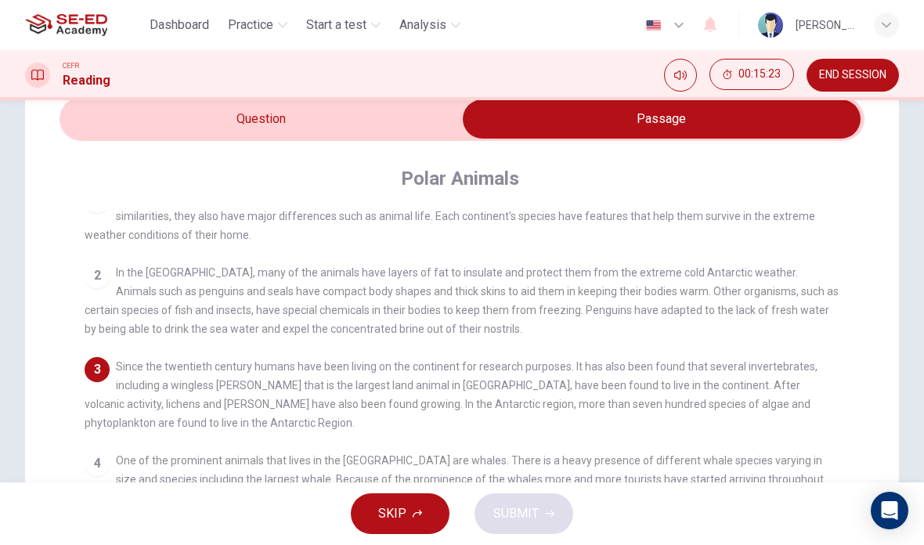
click at [171, 120] on input "checkbox" at bounding box center [661, 118] width 1207 height 39
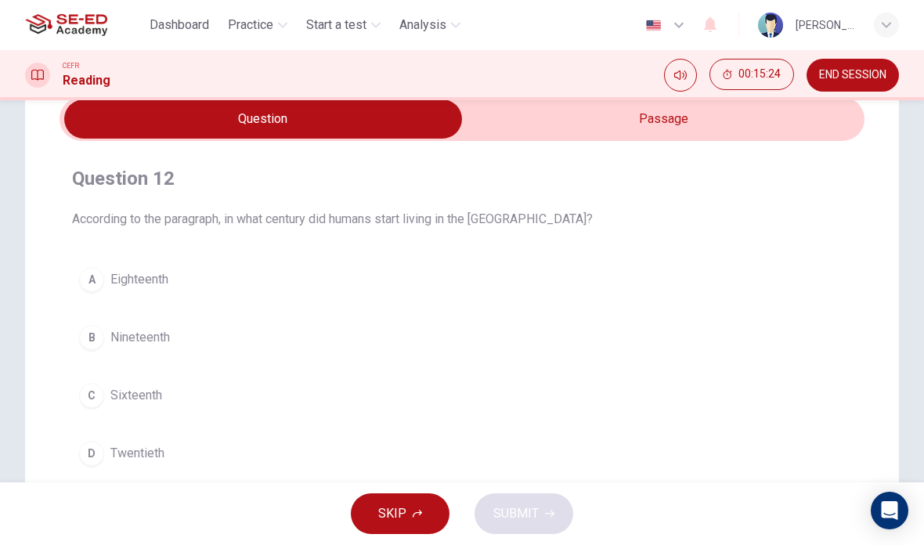
click at [119, 455] on span "Twentieth" at bounding box center [137, 453] width 54 height 19
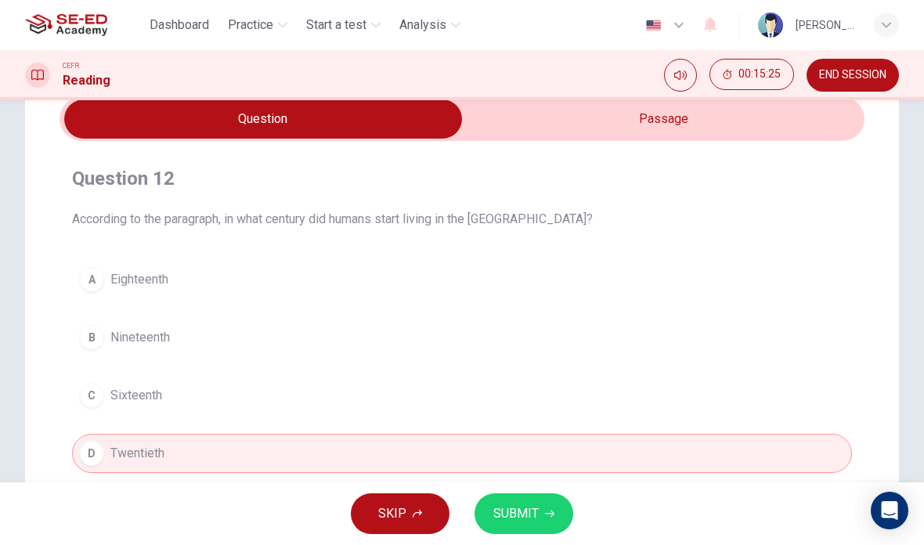
click at [550, 508] on button "SUBMIT" at bounding box center [523, 513] width 99 height 41
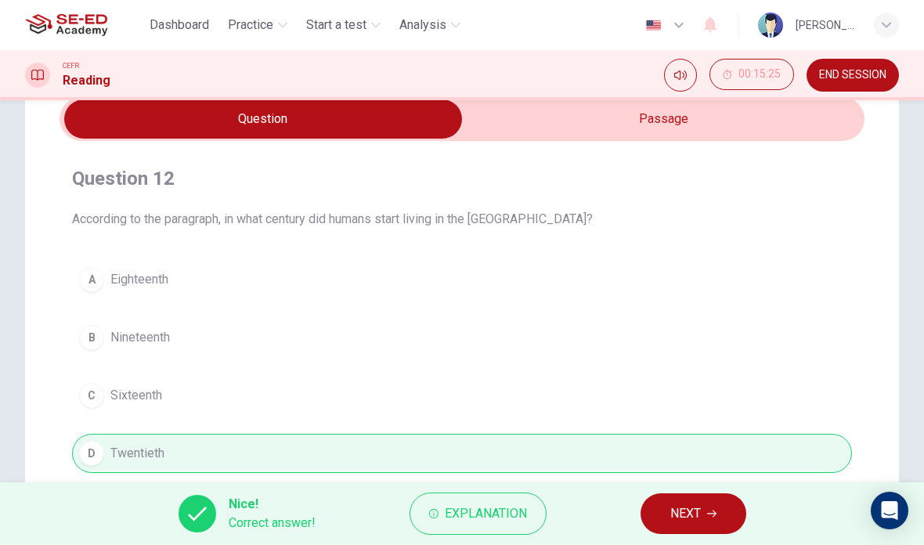
click at [698, 517] on span "NEXT" at bounding box center [685, 513] width 31 height 22
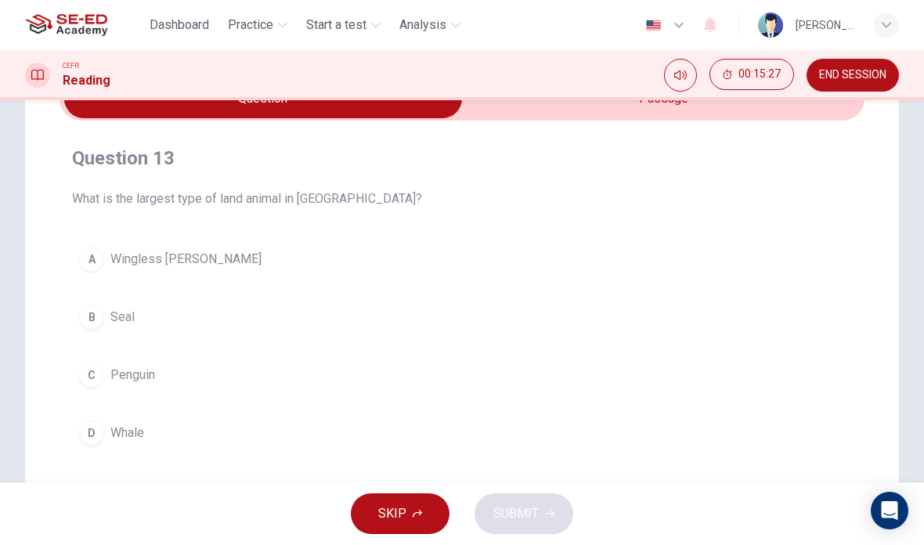
scroll to position [87, 0]
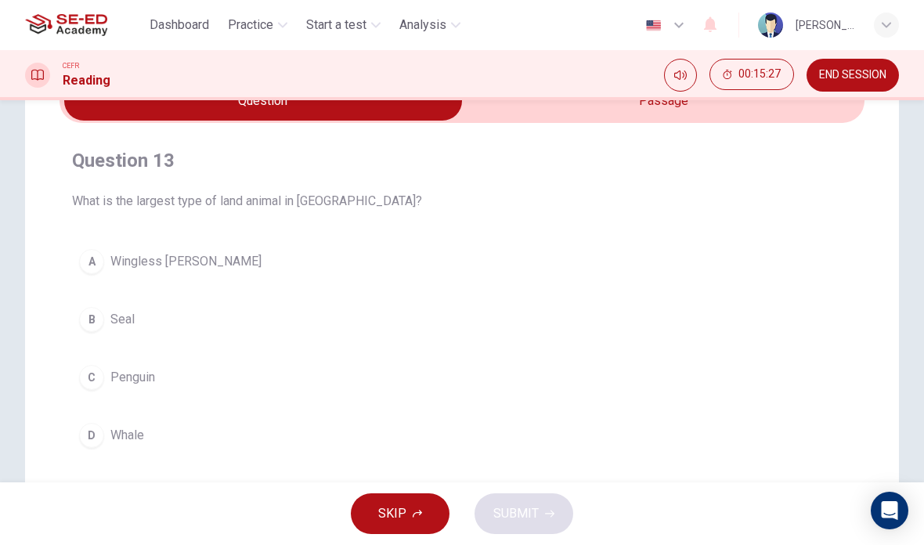
click at [746, 110] on input "checkbox" at bounding box center [263, 100] width 1207 height 39
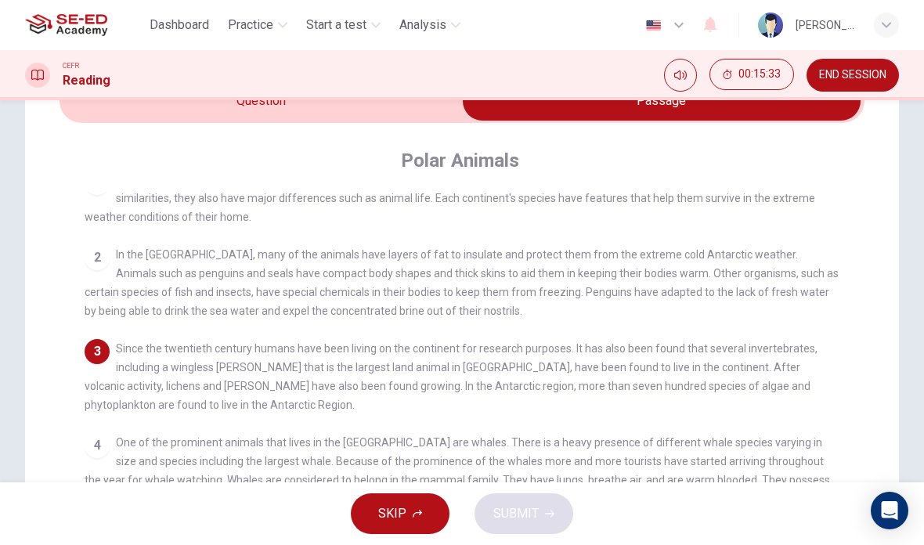
click at [195, 118] on input "checkbox" at bounding box center [661, 100] width 1207 height 39
checkbox input "false"
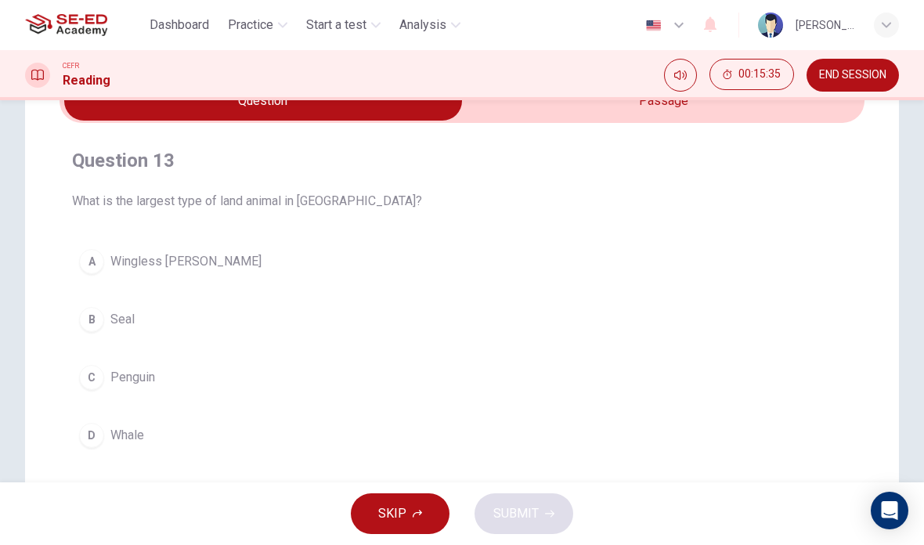
click at [139, 261] on span "Wingless [PERSON_NAME]" at bounding box center [185, 261] width 151 height 19
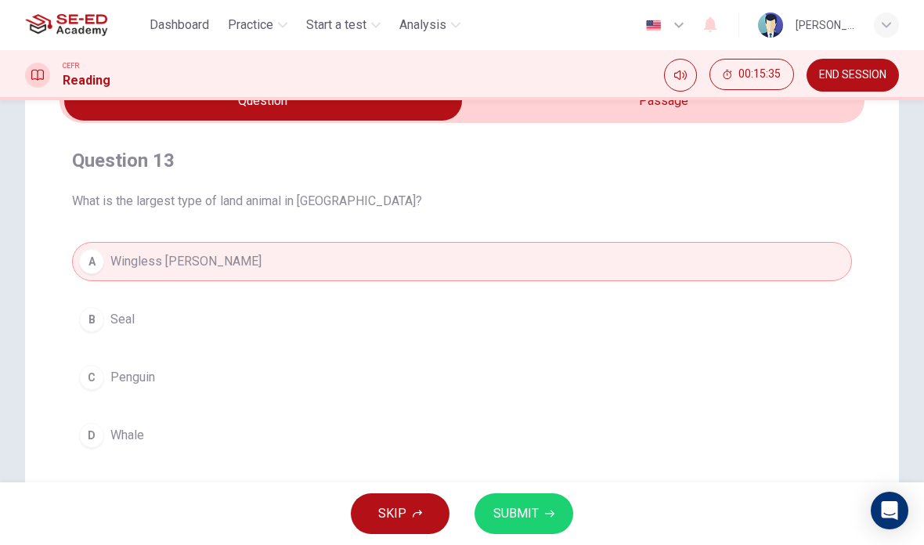
click at [563, 503] on button "SUBMIT" at bounding box center [523, 513] width 99 height 41
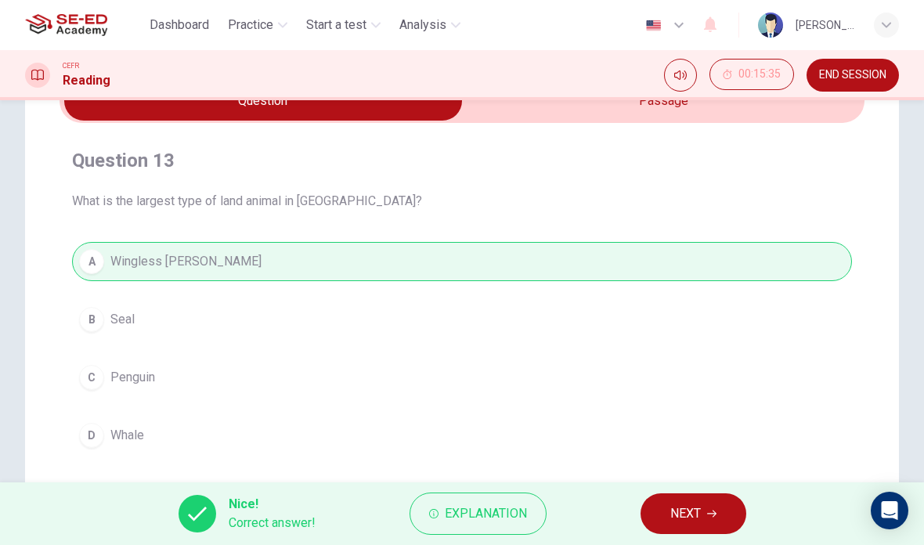
click at [702, 519] on button "NEXT" at bounding box center [693, 513] width 106 height 41
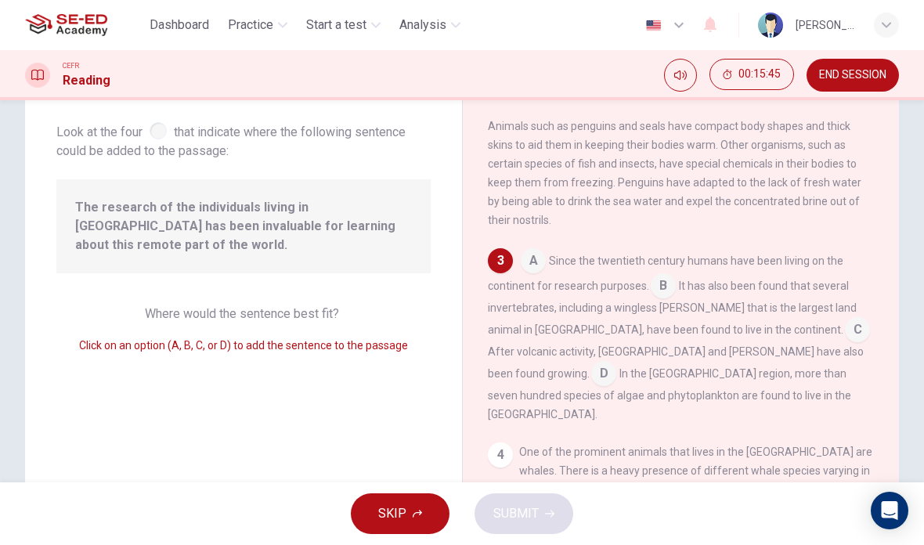
scroll to position [151, 0]
click at [663, 277] on input at bounding box center [662, 288] width 25 height 25
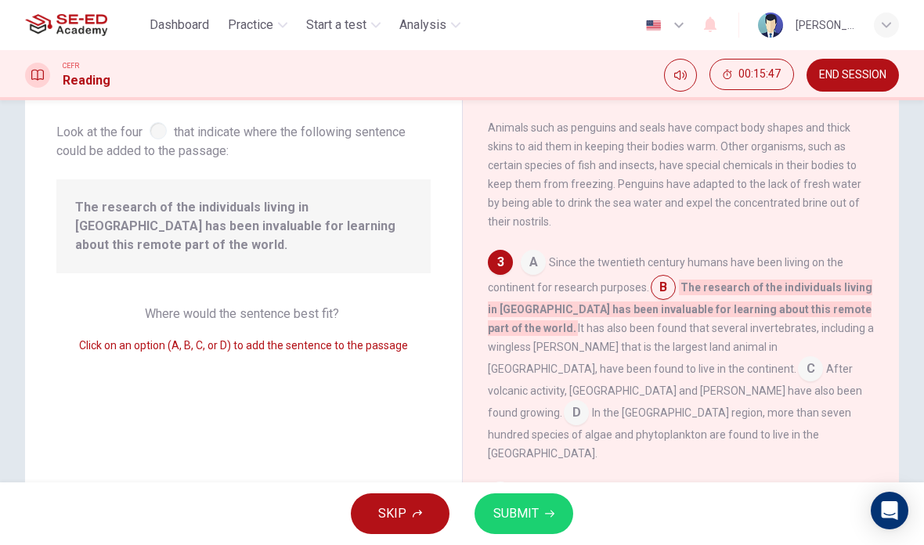
click at [660, 276] on input at bounding box center [662, 288] width 25 height 25
click at [798, 358] on input at bounding box center [810, 370] width 25 height 25
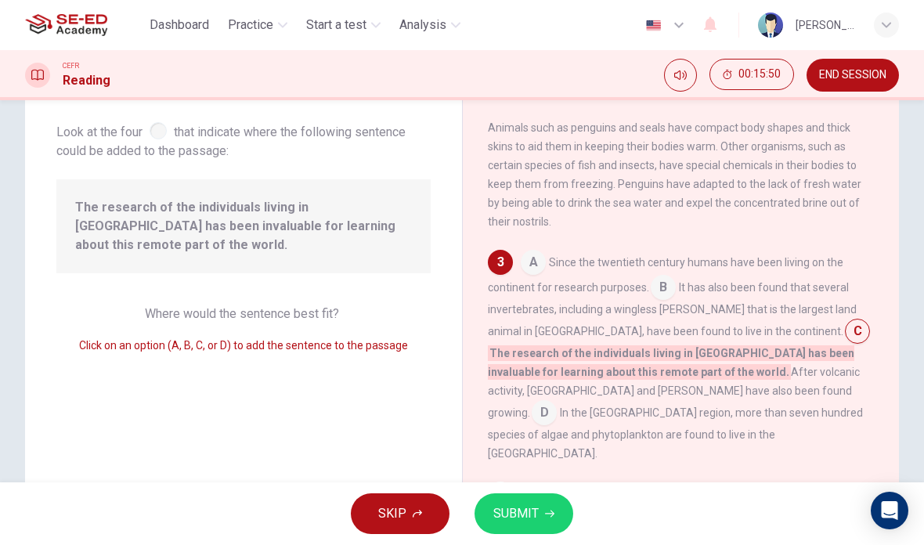
click at [844, 322] on input at bounding box center [856, 332] width 25 height 25
click at [556, 400] on span "D" at bounding box center [543, 412] width 25 height 25
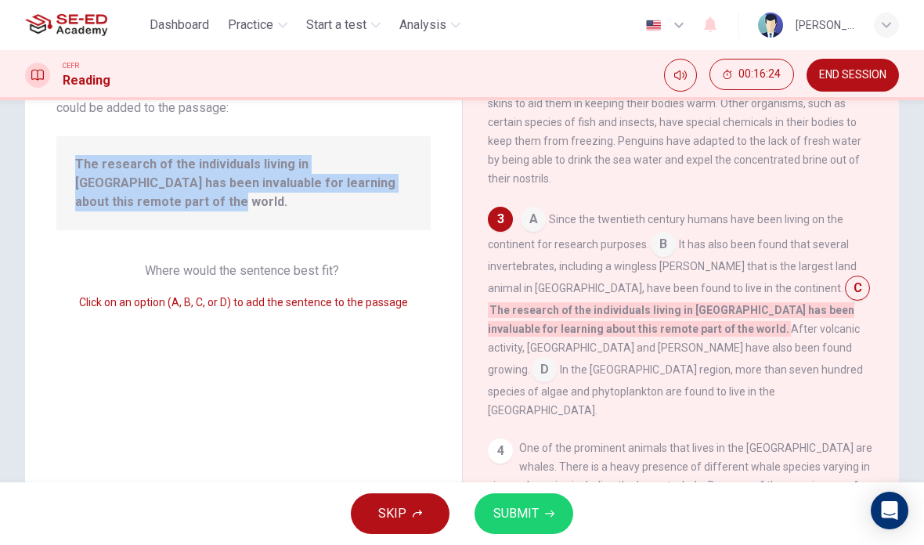
scroll to position [125, 0]
click at [556, 358] on input at bounding box center [543, 370] width 25 height 25
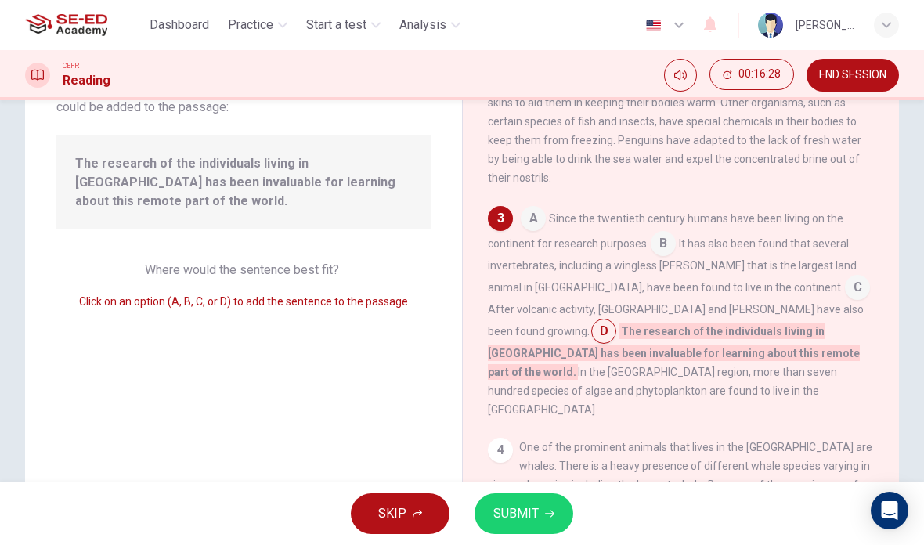
click at [550, 511] on icon "button" at bounding box center [549, 513] width 9 height 7
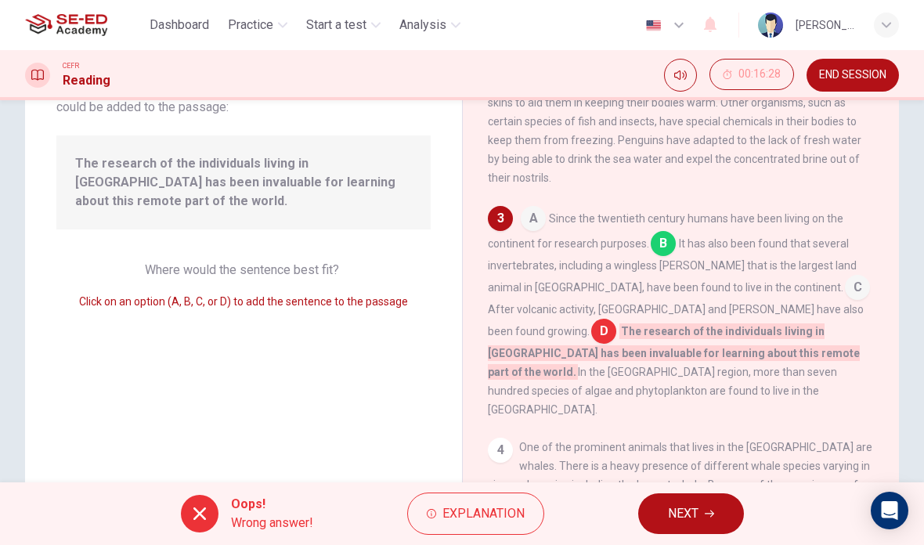
click at [705, 514] on icon "button" at bounding box center [708, 513] width 9 height 9
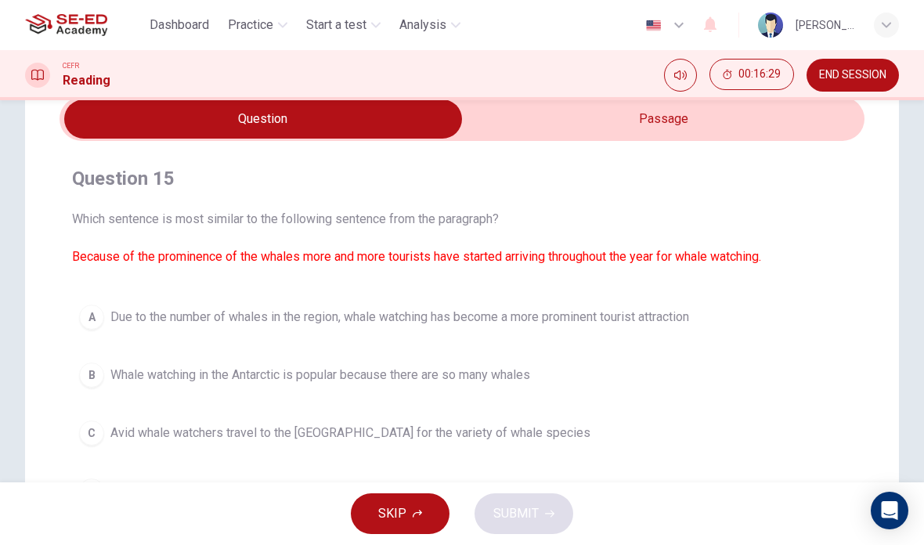
scroll to position [66, 0]
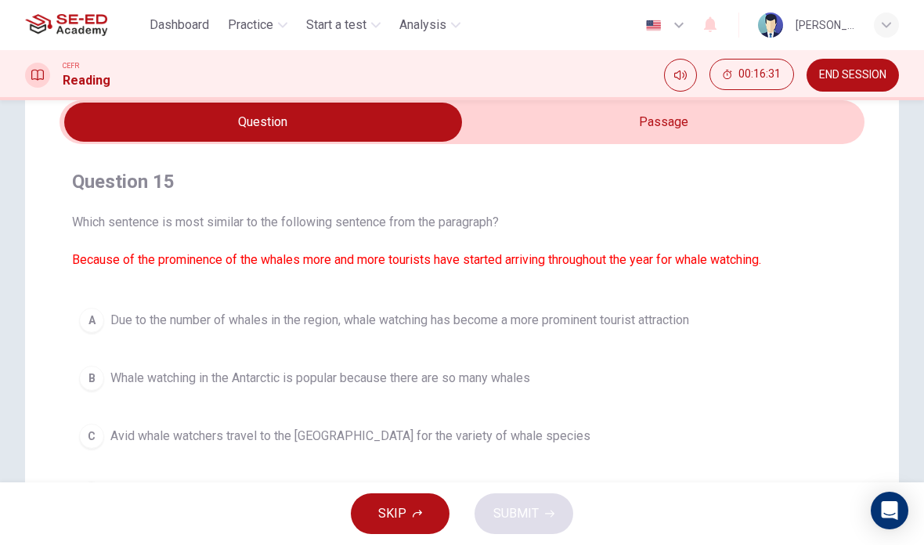
click at [735, 121] on input "checkbox" at bounding box center [263, 122] width 1207 height 39
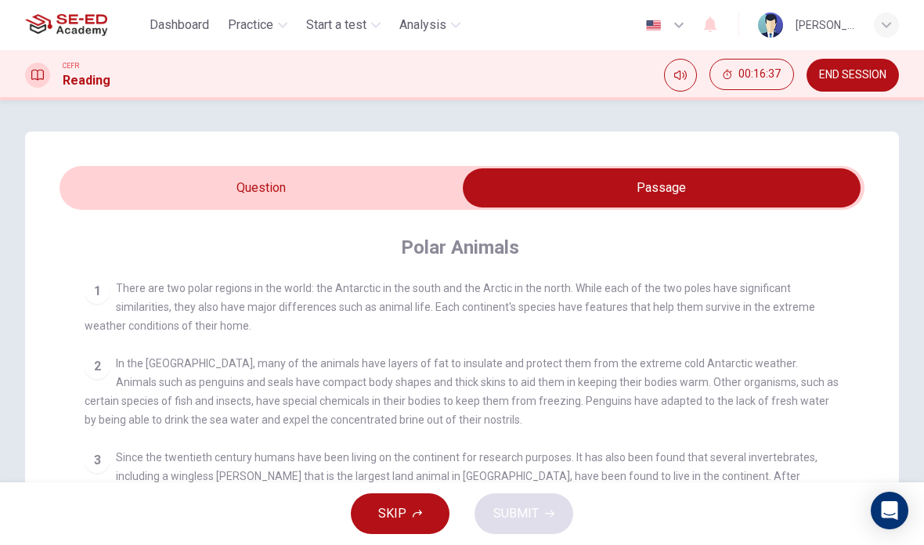
scroll to position [0, 0]
click at [143, 185] on input "checkbox" at bounding box center [661, 187] width 1207 height 39
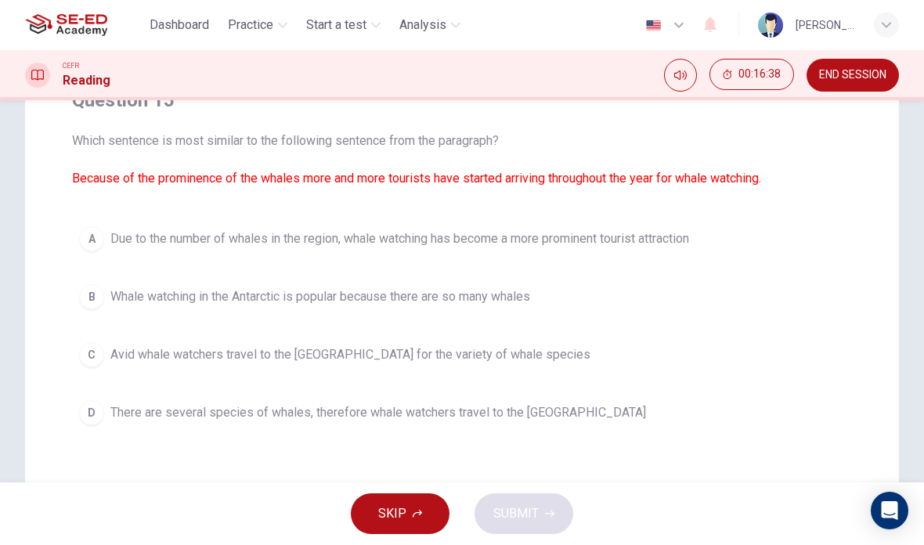
scroll to position [146, 0]
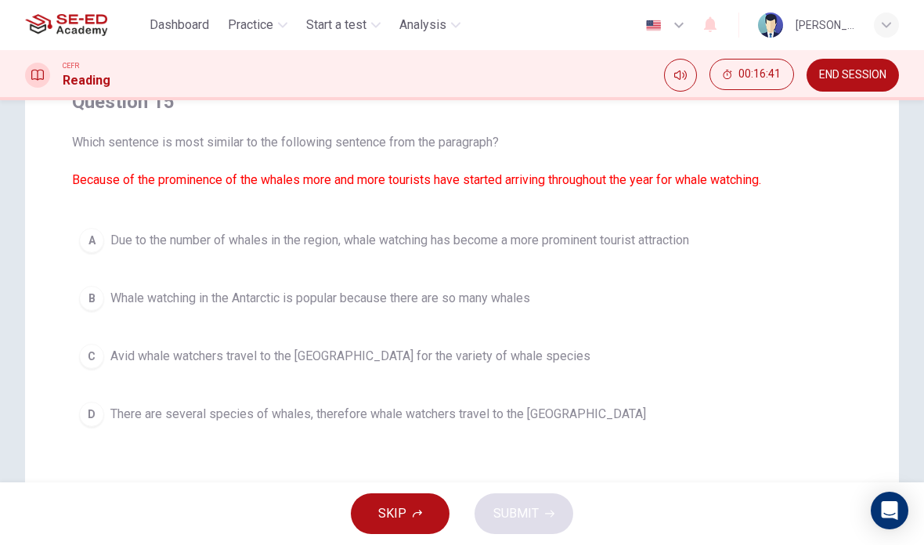
click at [105, 173] on font "Because of the prominence of the whales more and more tourists have started arr…" at bounding box center [416, 179] width 689 height 15
click at [839, 250] on button "A Due to the number of whales in the region, whale watching has become a more p…" at bounding box center [462, 240] width 780 height 39
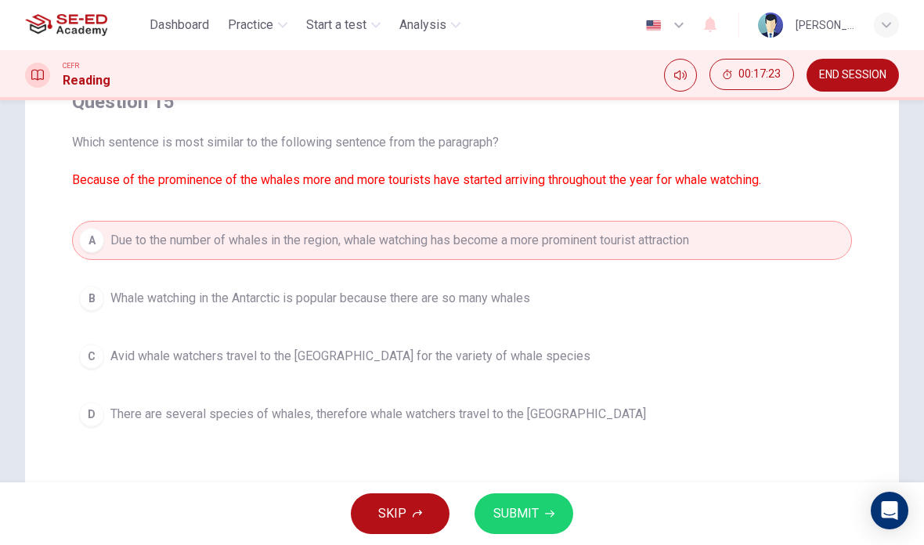
click at [207, 374] on button "C Avid whale watchers travel to the [GEOGRAPHIC_DATA] for the variety of whale …" at bounding box center [462, 356] width 780 height 39
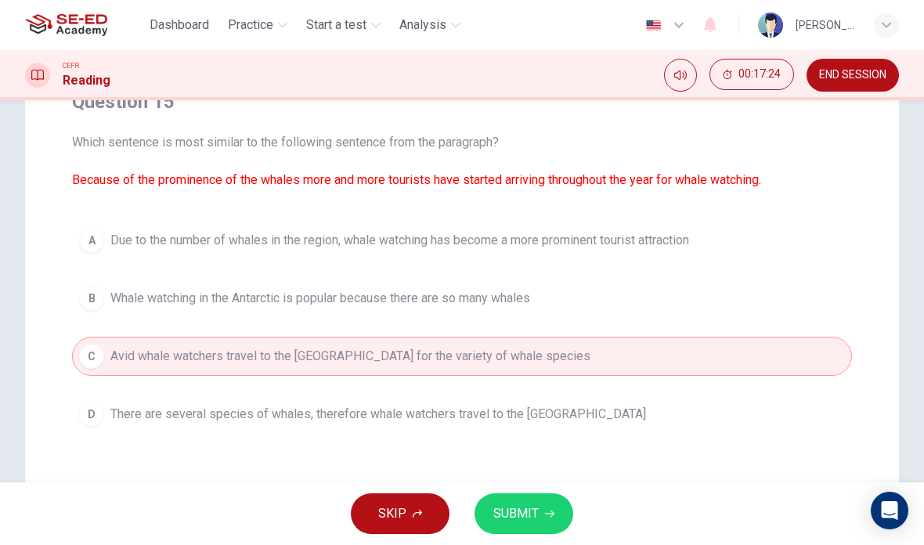
click at [122, 283] on button "B Whale watching in the Antarctic is popular because there are so many whales" at bounding box center [462, 298] width 780 height 39
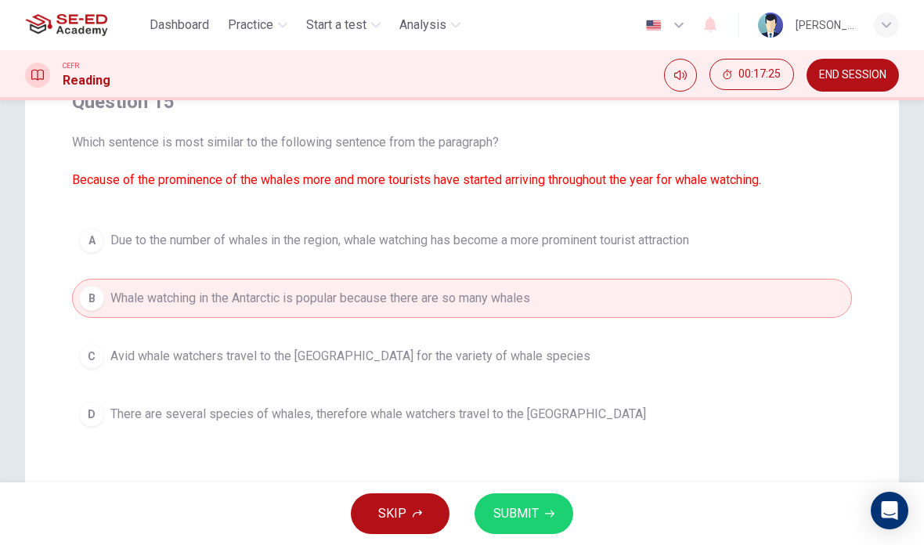
click at [174, 344] on button "C Avid whale watchers travel to the [GEOGRAPHIC_DATA] for the variety of whale …" at bounding box center [462, 356] width 780 height 39
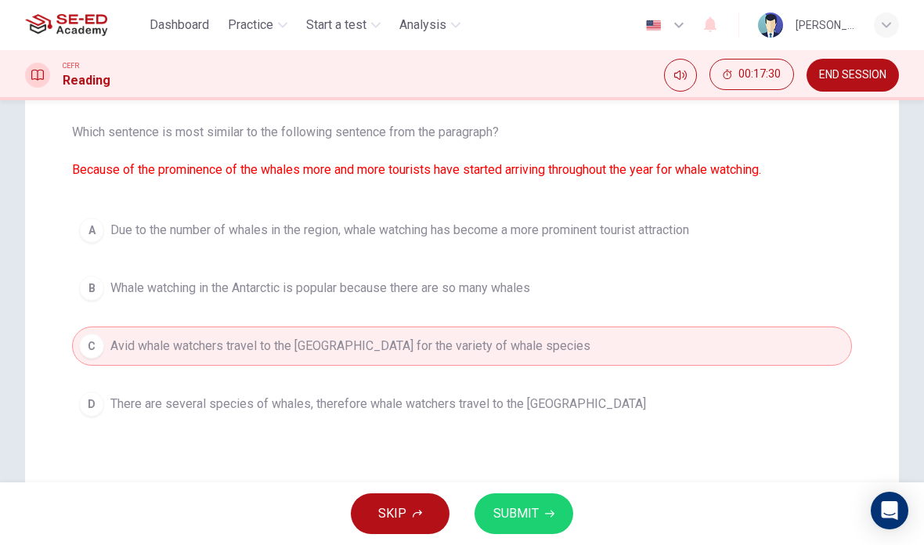
scroll to position [158, 0]
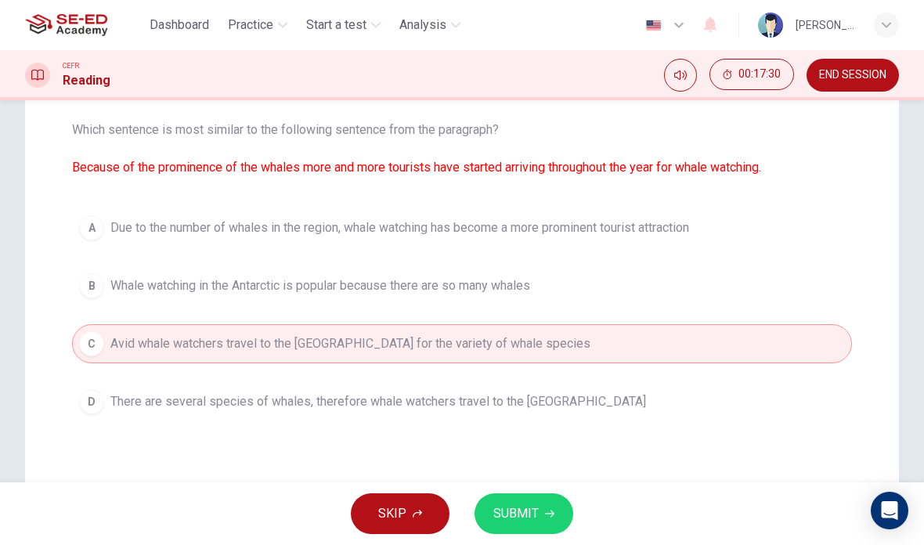
click at [157, 226] on span "Due to the number of whales in the region, whale watching has become a more pro…" at bounding box center [399, 227] width 578 height 19
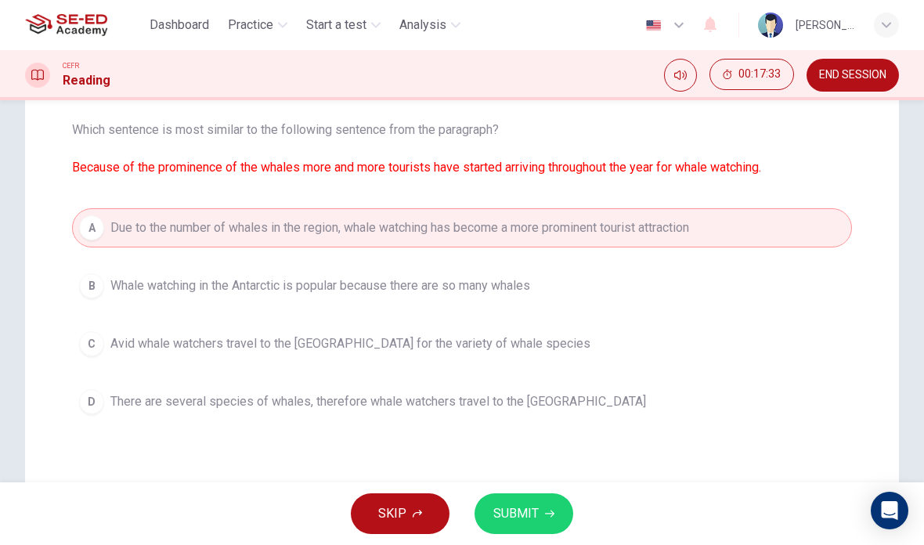
click at [522, 509] on span "SUBMIT" at bounding box center [515, 513] width 45 height 22
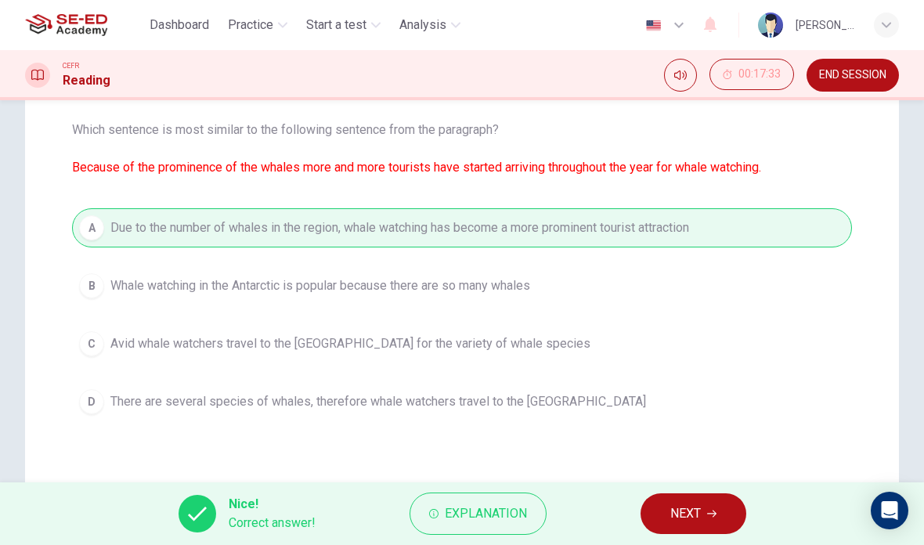
click at [643, 509] on button "NEXT" at bounding box center [693, 513] width 106 height 41
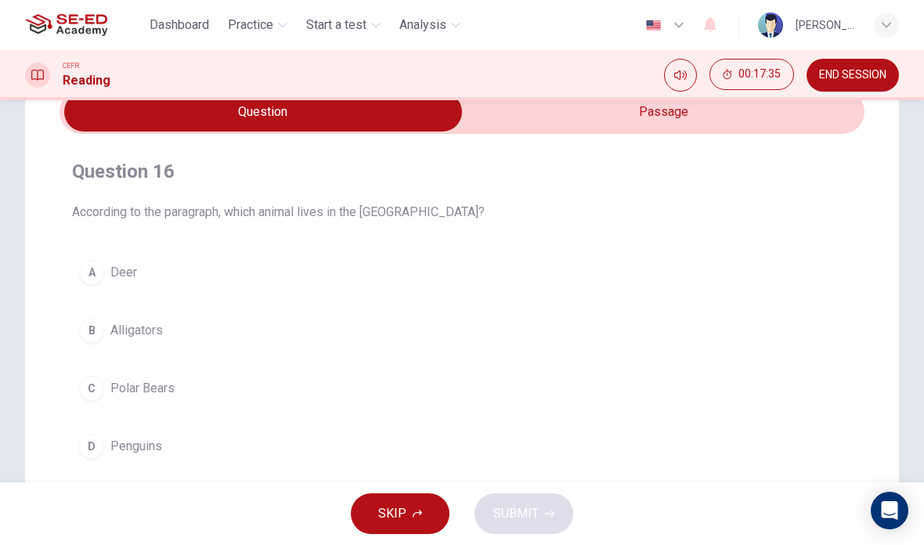
scroll to position [59, 0]
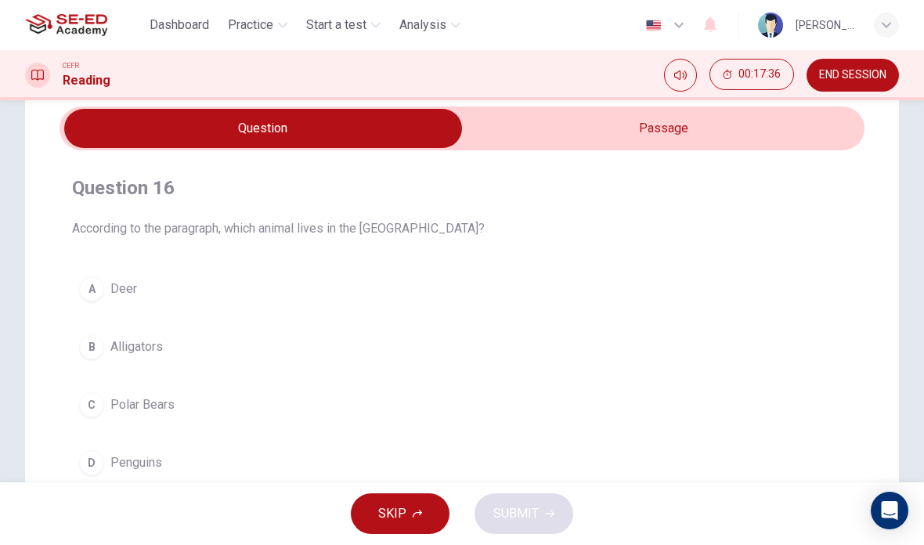
click at [531, 129] on input "checkbox" at bounding box center [263, 128] width 1207 height 39
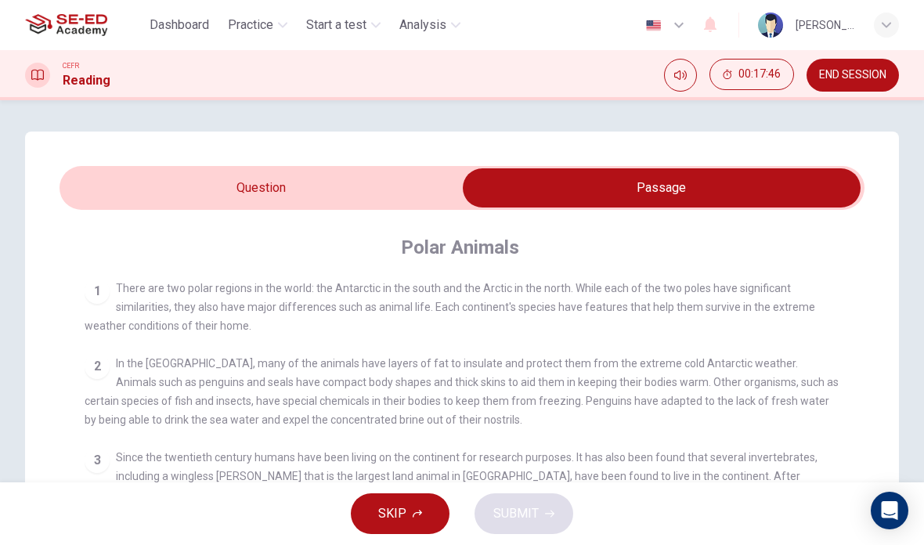
scroll to position [0, 0]
click at [150, 193] on input "checkbox" at bounding box center [661, 187] width 1207 height 39
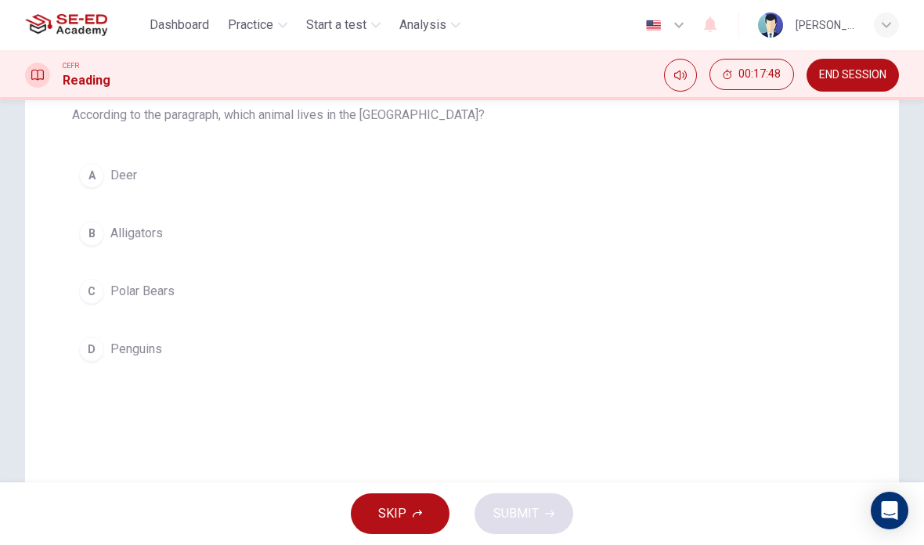
scroll to position [187, 0]
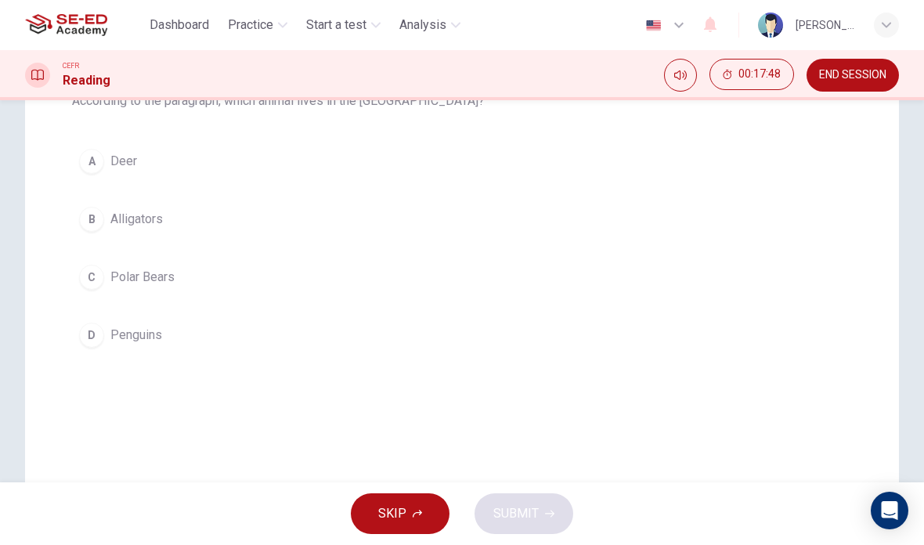
click at [102, 279] on div "C" at bounding box center [91, 277] width 25 height 25
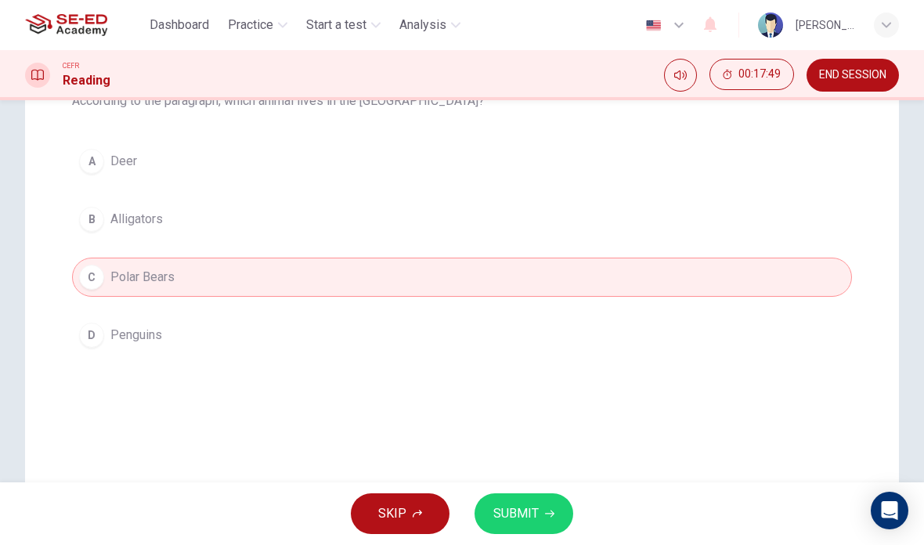
click at [521, 505] on span "SUBMIT" at bounding box center [515, 513] width 45 height 22
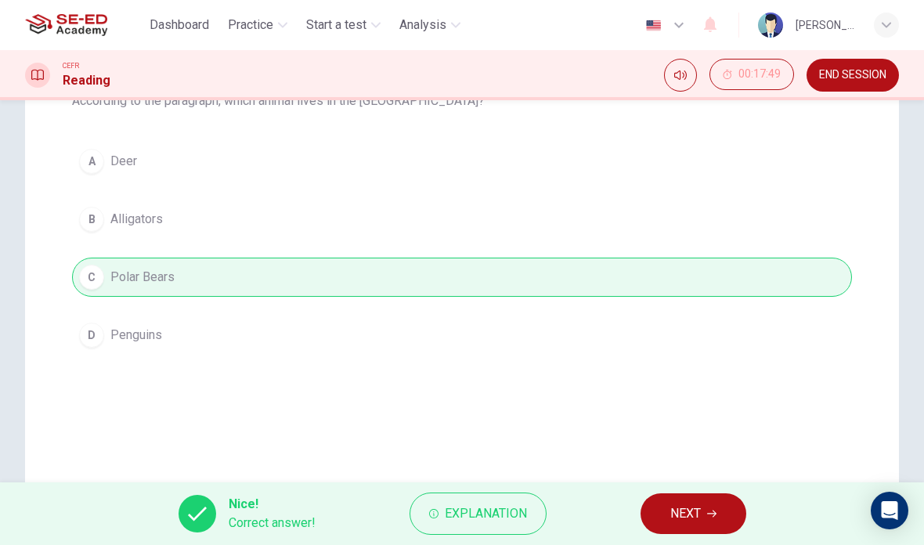
click at [641, 491] on div "Nice! Correct answer! Explanation NEXT" at bounding box center [462, 513] width 924 height 63
click at [640, 490] on div "Nice! Correct answer! Explanation NEXT" at bounding box center [462, 513] width 924 height 63
click at [690, 513] on span "NEXT" at bounding box center [685, 513] width 31 height 22
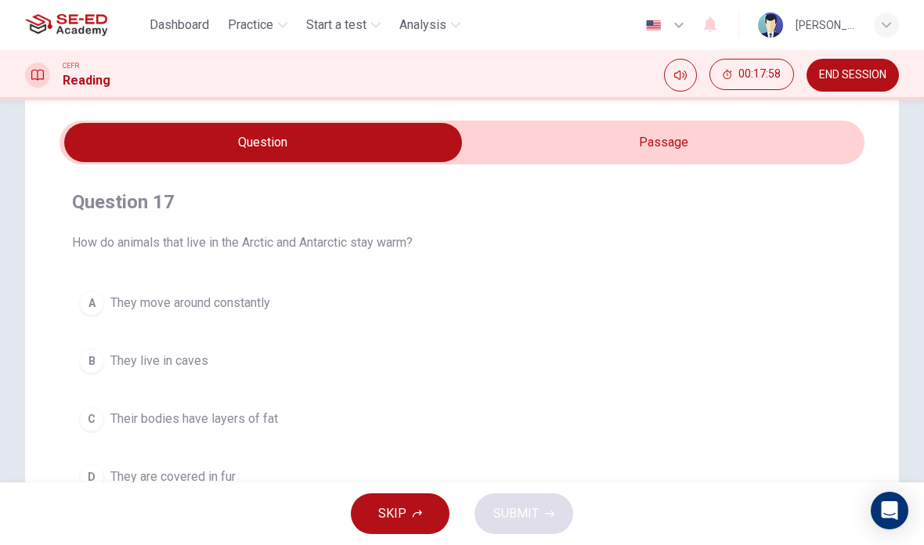
scroll to position [52, 0]
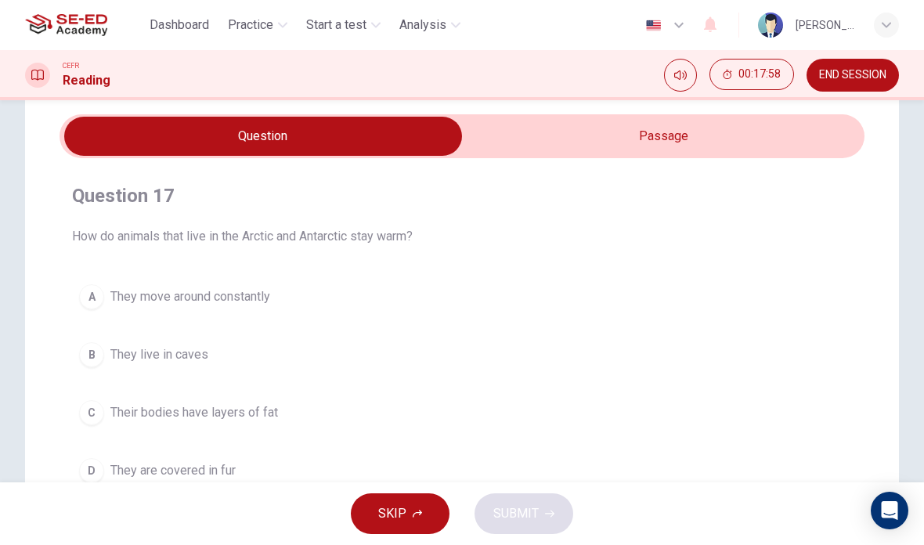
click at [470, 144] on input "checkbox" at bounding box center [263, 136] width 1207 height 39
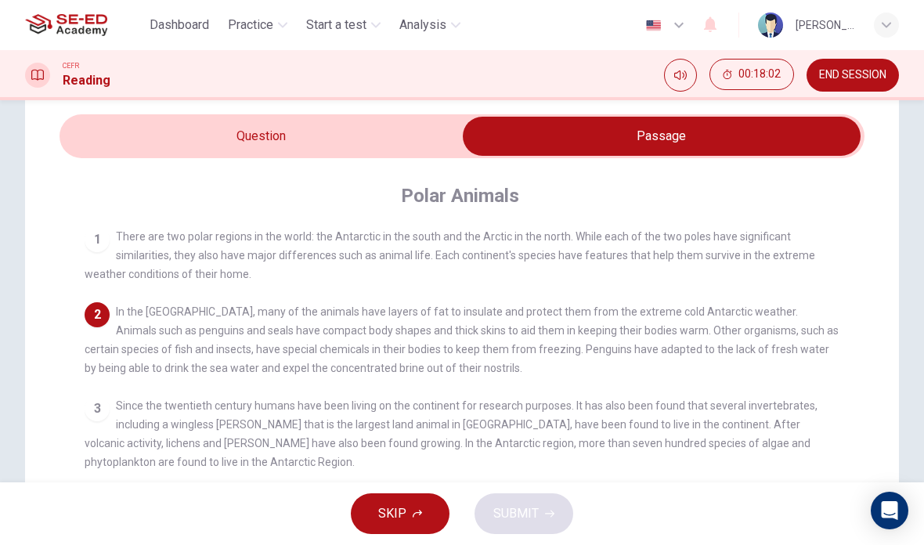
click at [173, 121] on input "checkbox" at bounding box center [661, 136] width 1207 height 39
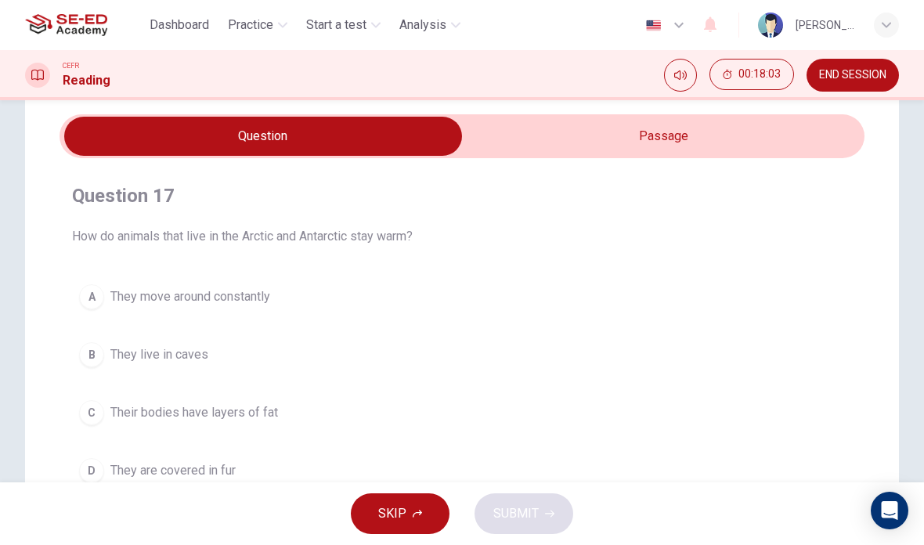
click at [123, 426] on button "C Their bodies have layers of fat" at bounding box center [462, 412] width 780 height 39
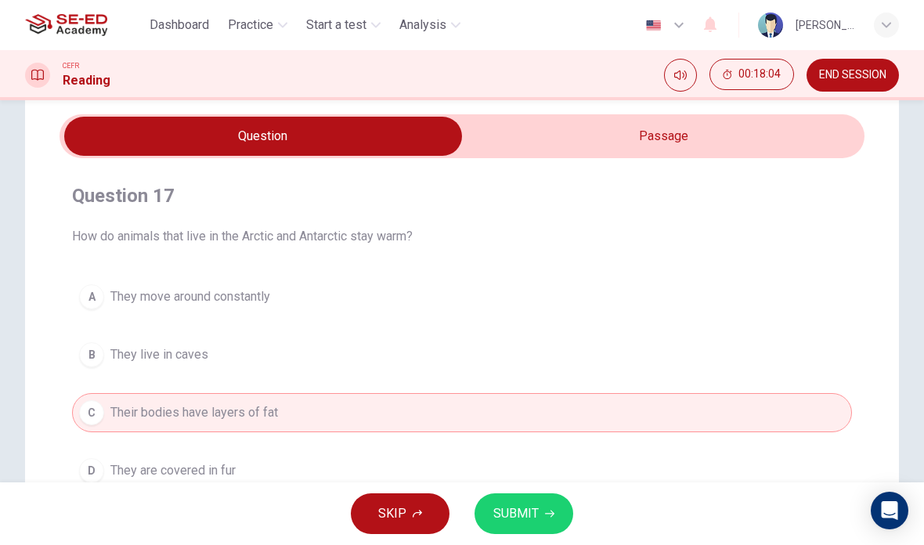
click at [522, 505] on span "SUBMIT" at bounding box center [515, 513] width 45 height 22
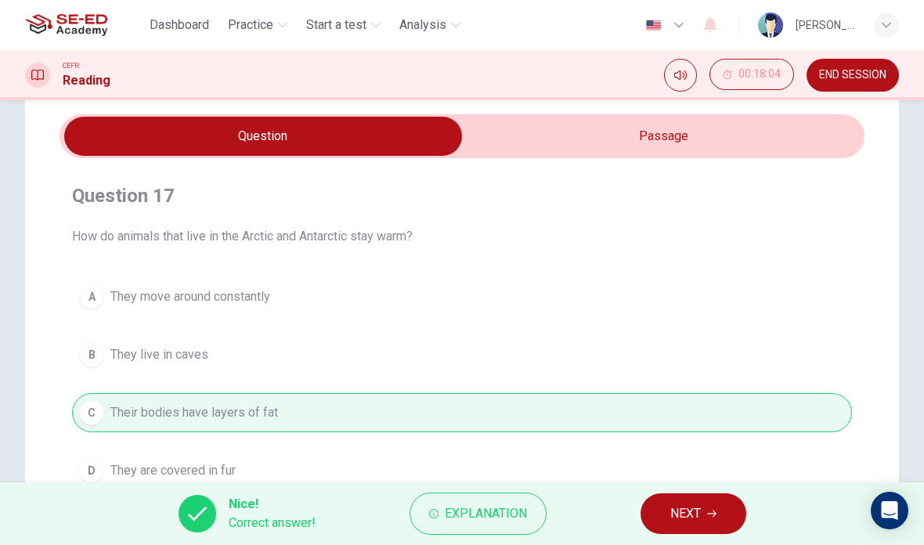
click at [660, 533] on button "NEXT" at bounding box center [693, 513] width 106 height 41
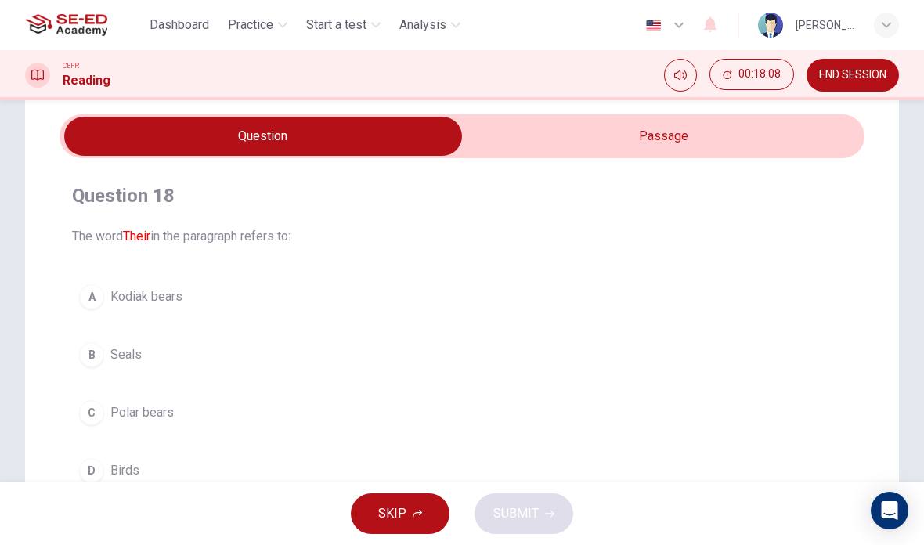
click at [562, 97] on div "CEFR Reading 00:18:08 END SESSION" at bounding box center [462, 75] width 924 height 50
click at [563, 131] on input "checkbox" at bounding box center [263, 136] width 1207 height 39
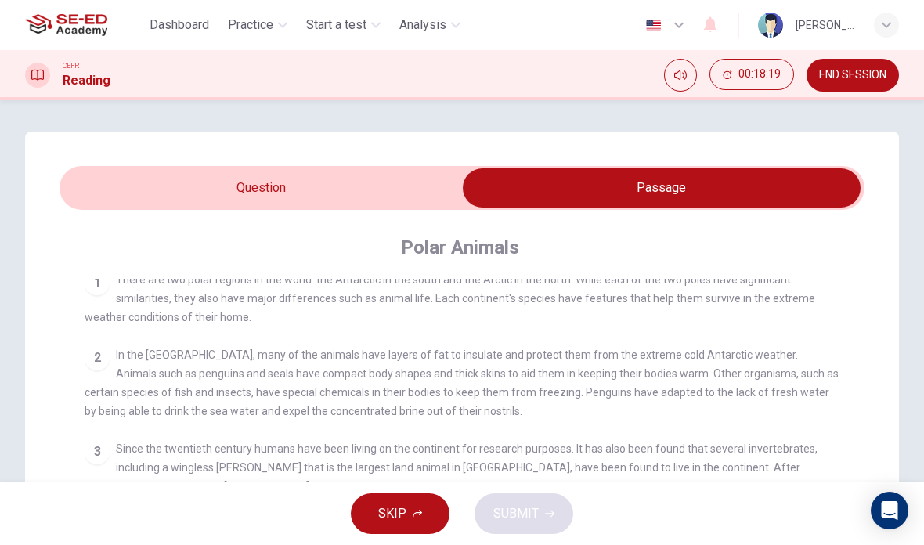
scroll to position [0, 0]
click at [127, 189] on input "checkbox" at bounding box center [661, 187] width 1207 height 39
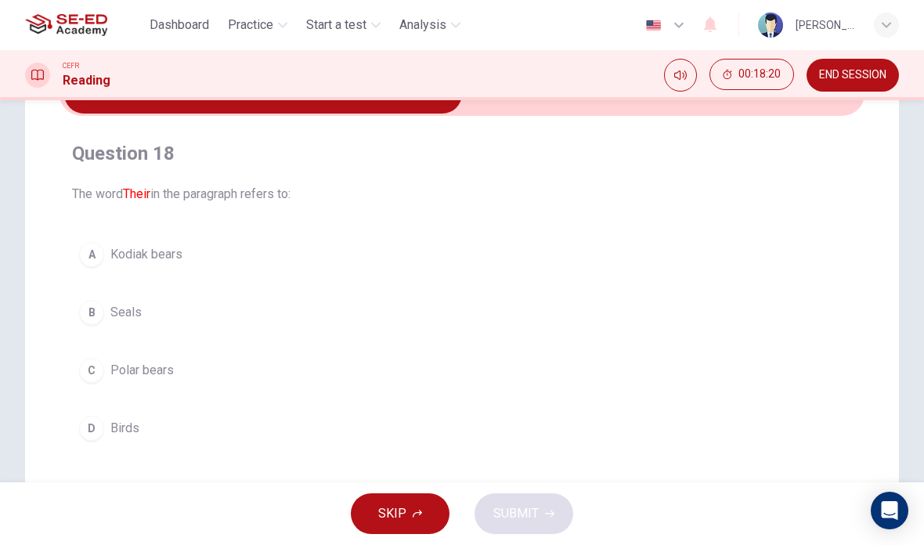
scroll to position [109, 0]
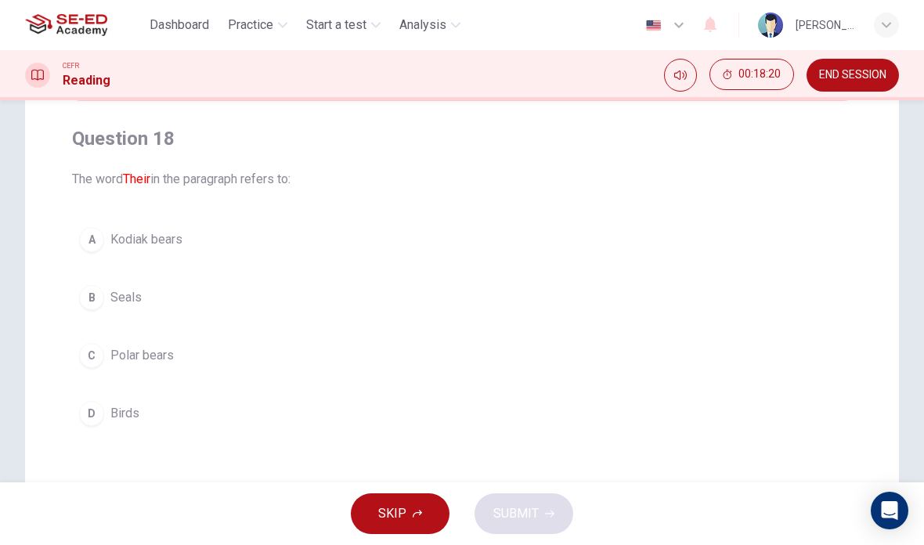
click at [94, 344] on div "C" at bounding box center [91, 355] width 25 height 25
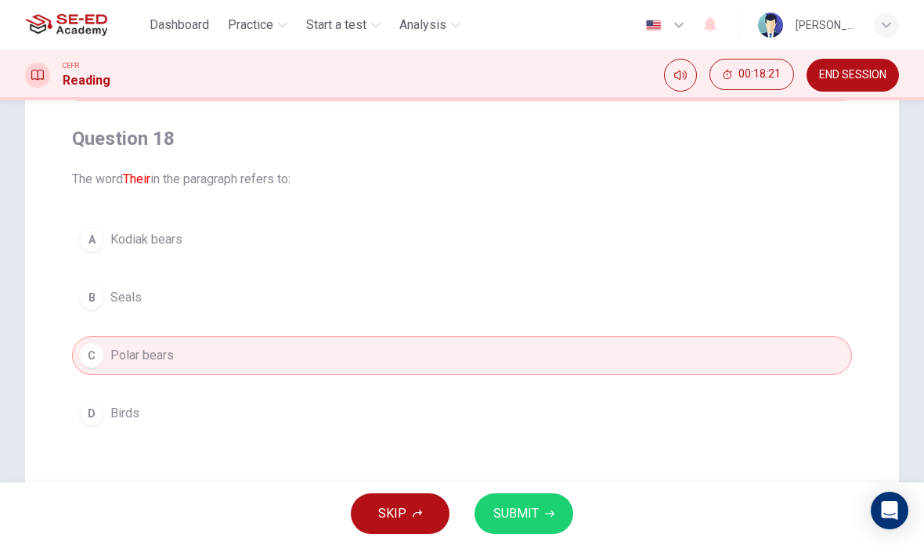
click at [515, 510] on span "SUBMIT" at bounding box center [515, 513] width 45 height 22
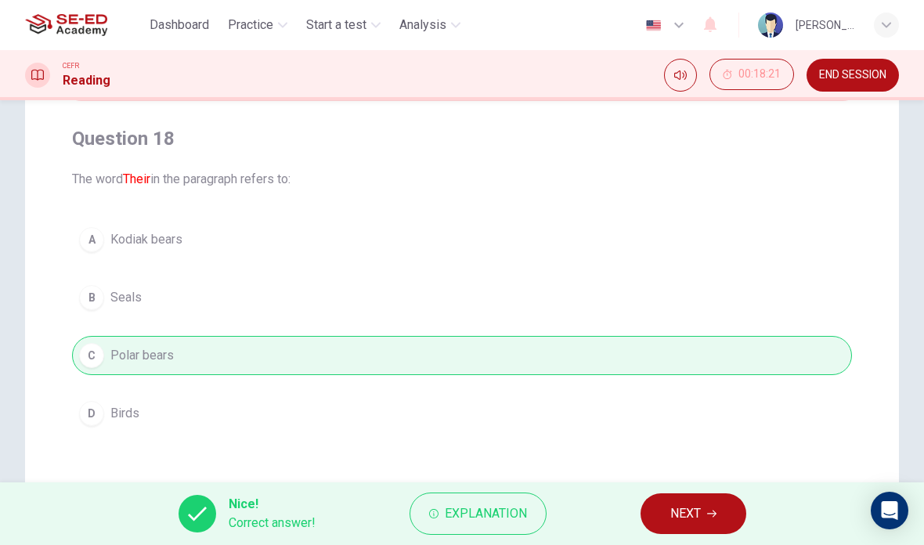
click at [673, 503] on span "NEXT" at bounding box center [685, 513] width 31 height 22
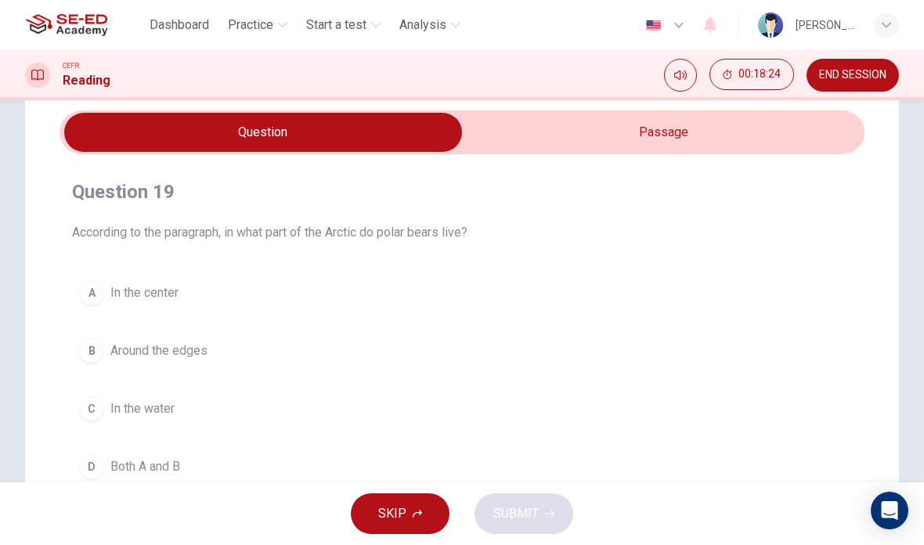
scroll to position [45, 0]
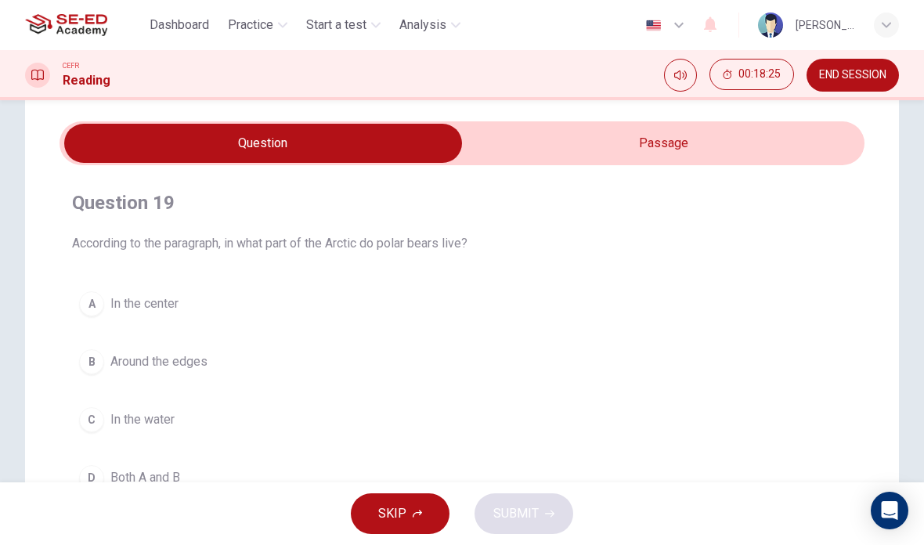
click at [778, 131] on input "checkbox" at bounding box center [263, 143] width 1207 height 39
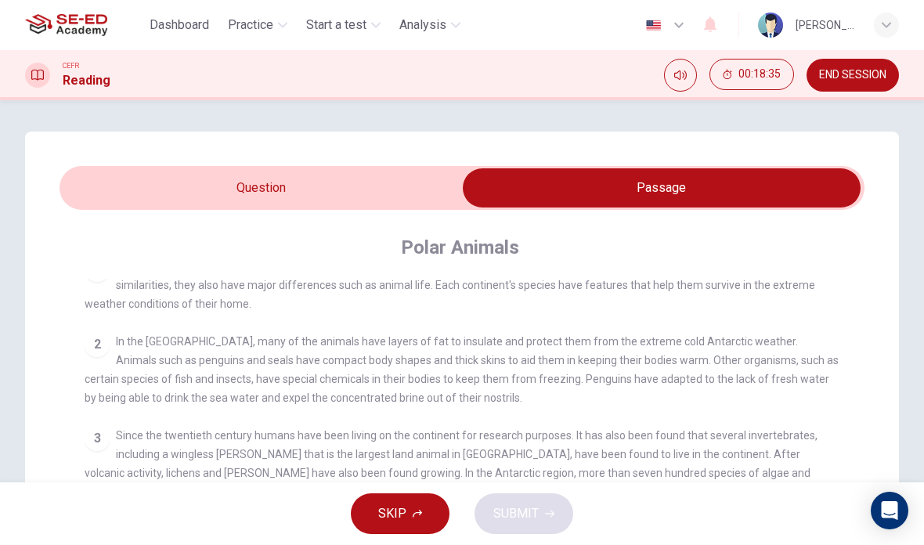
scroll to position [0, 0]
click at [163, 185] on input "checkbox" at bounding box center [661, 187] width 1207 height 39
checkbox input "false"
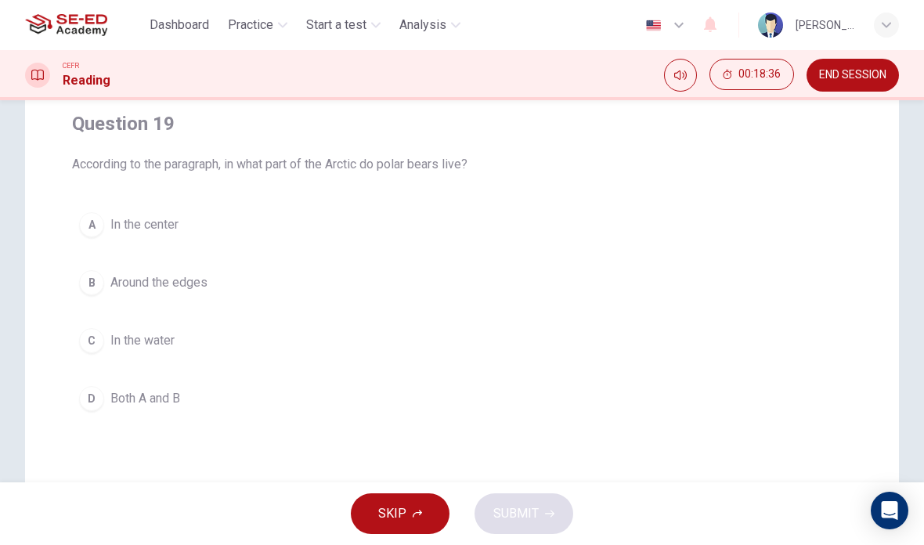
scroll to position [204, 0]
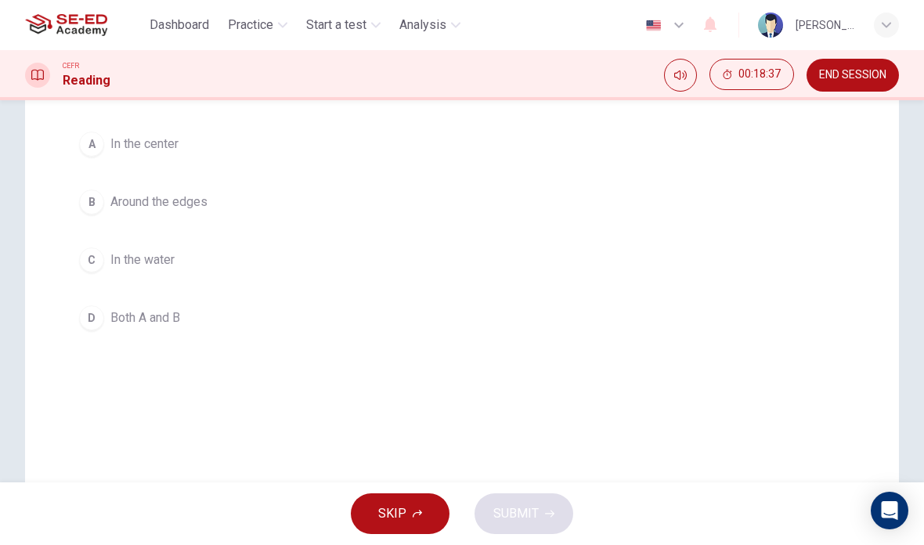
click at [131, 209] on span "Around the edges" at bounding box center [158, 202] width 97 height 19
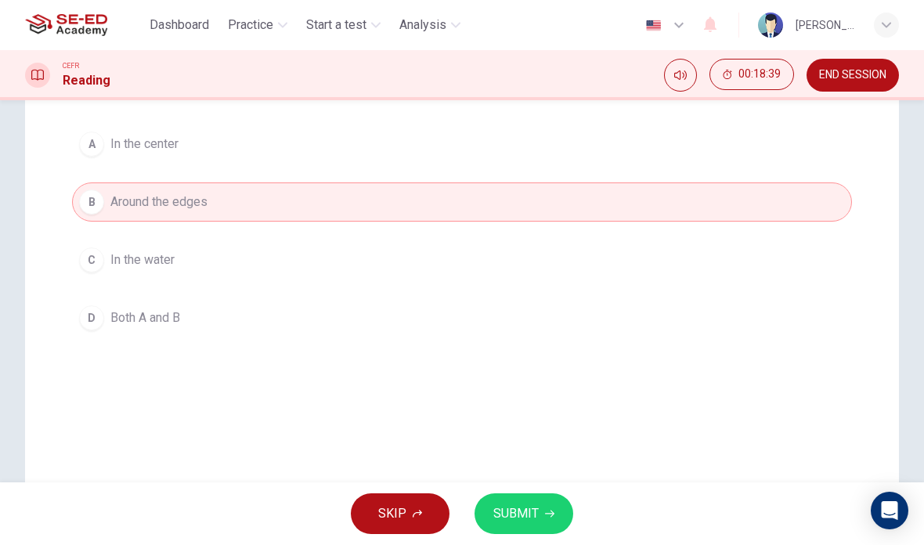
click at [563, 518] on button "SUBMIT" at bounding box center [523, 513] width 99 height 41
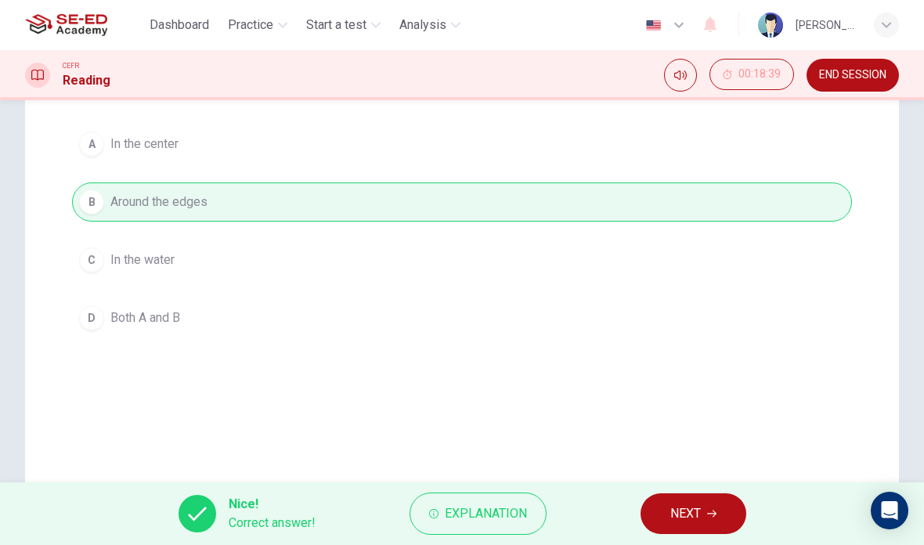
click at [707, 515] on icon "button" at bounding box center [711, 513] width 9 height 9
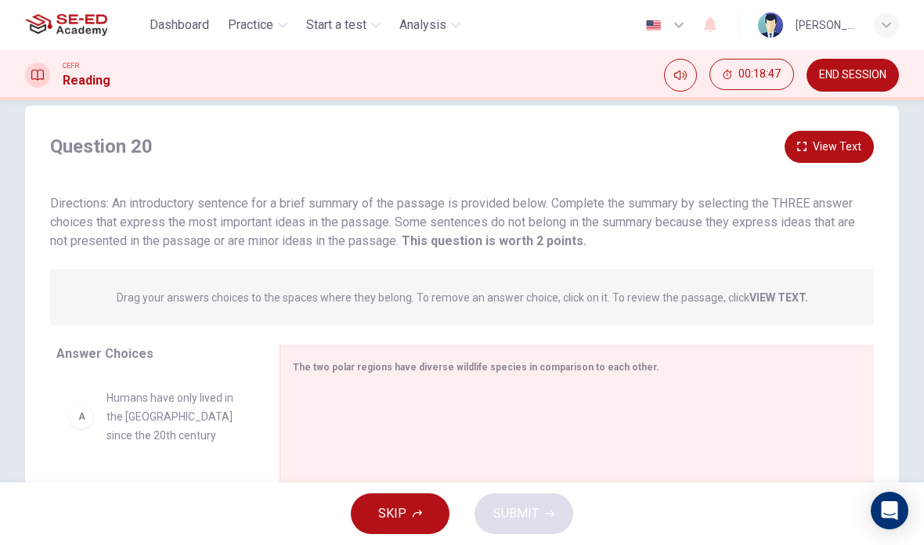
scroll to position [25, 0]
click at [852, 148] on button "View Text" at bounding box center [828, 147] width 89 height 32
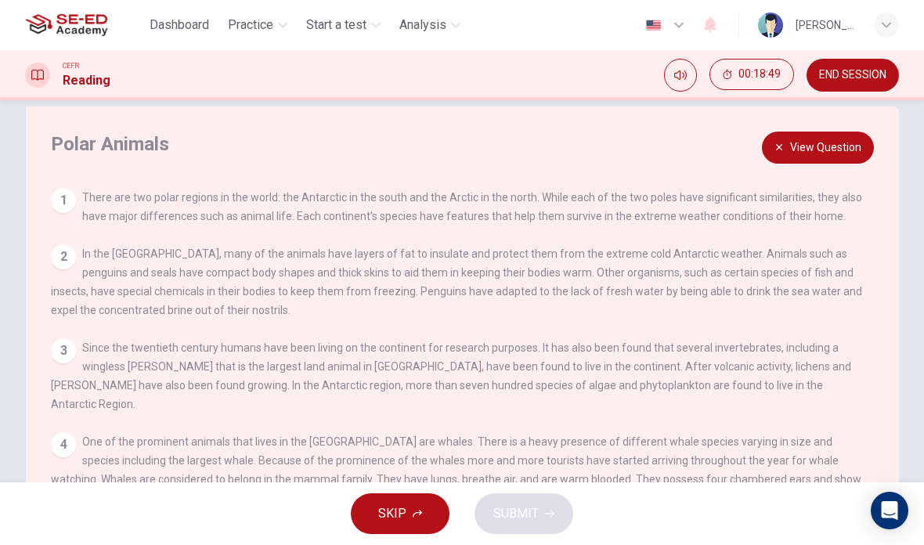
click at [842, 152] on button "View Question" at bounding box center [818, 147] width 112 height 32
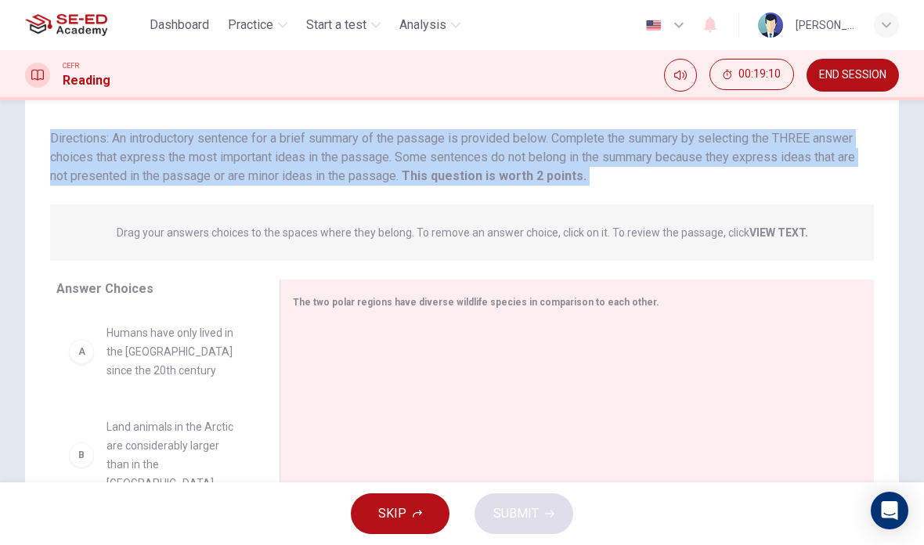
scroll to position [95, 0]
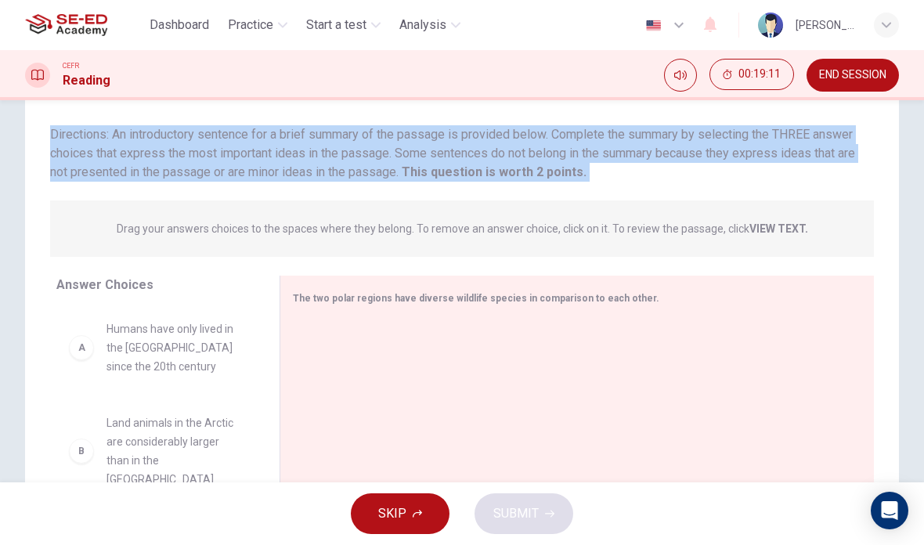
click at [890, 268] on div "Question 20 View Text Directions: An introductory sentence for a brief summary …" at bounding box center [461, 320] width 873 height 517
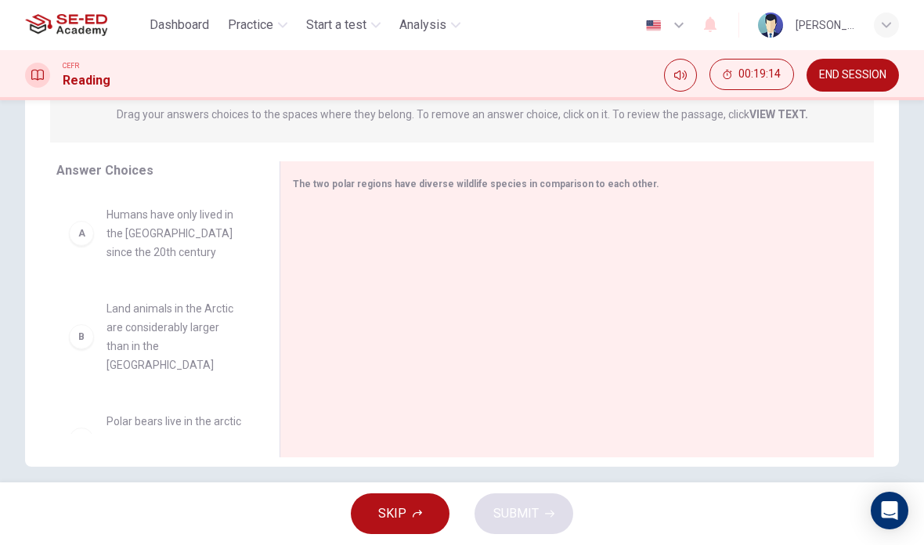
scroll to position [210, 0]
click at [62, 340] on div "B Land animals in the Arctic are considerably larger than in the [GEOGRAPHIC_DA…" at bounding box center [155, 336] width 198 height 100
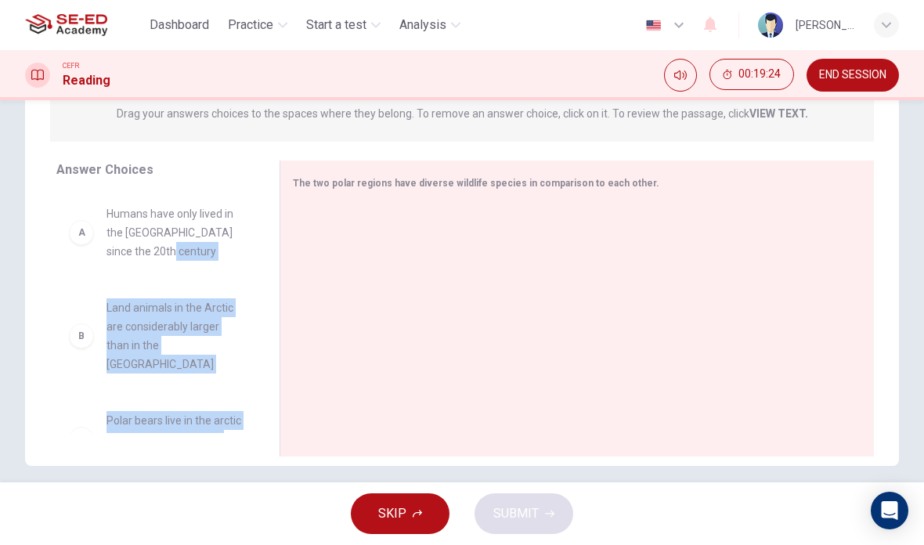
scroll to position [218, 0]
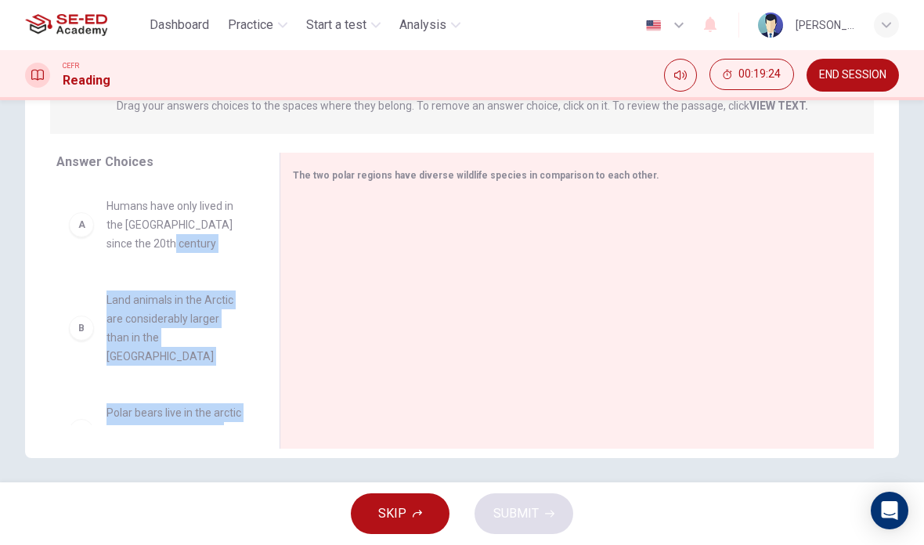
click at [915, 286] on div "Question 20 View Text Directions: An introductory sentence for a brief summary …" at bounding box center [462, 186] width 924 height 544
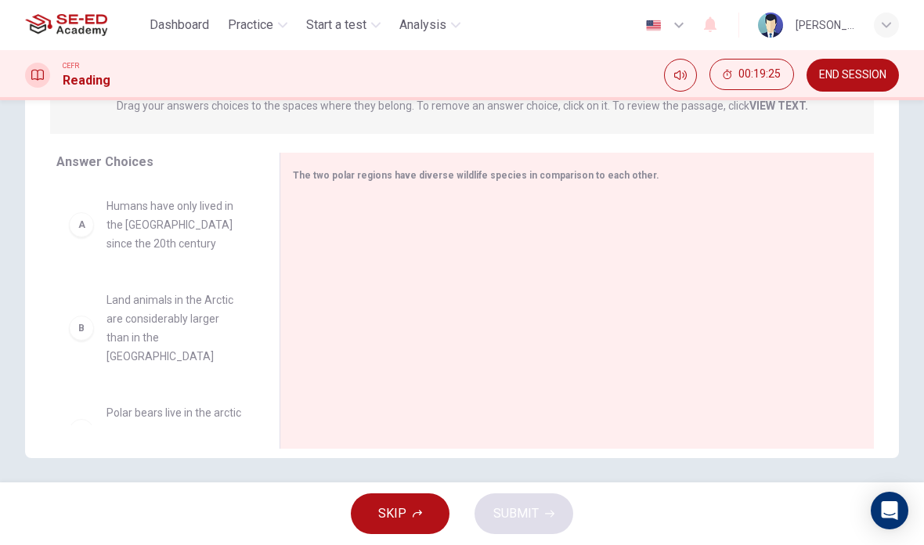
click at [84, 419] on div "C" at bounding box center [81, 431] width 25 height 25
click at [91, 419] on div "C" at bounding box center [81, 431] width 25 height 25
click at [90, 419] on div "C" at bounding box center [81, 431] width 25 height 25
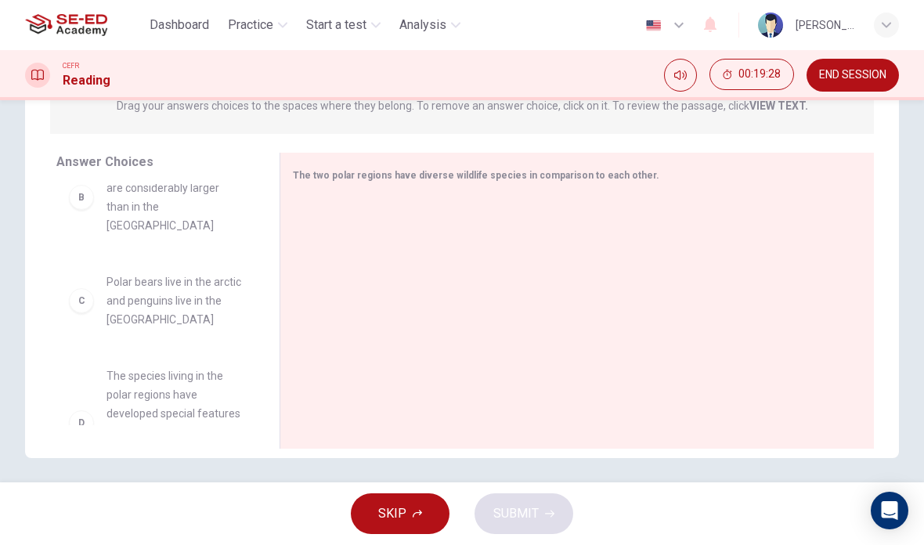
scroll to position [167, 0]
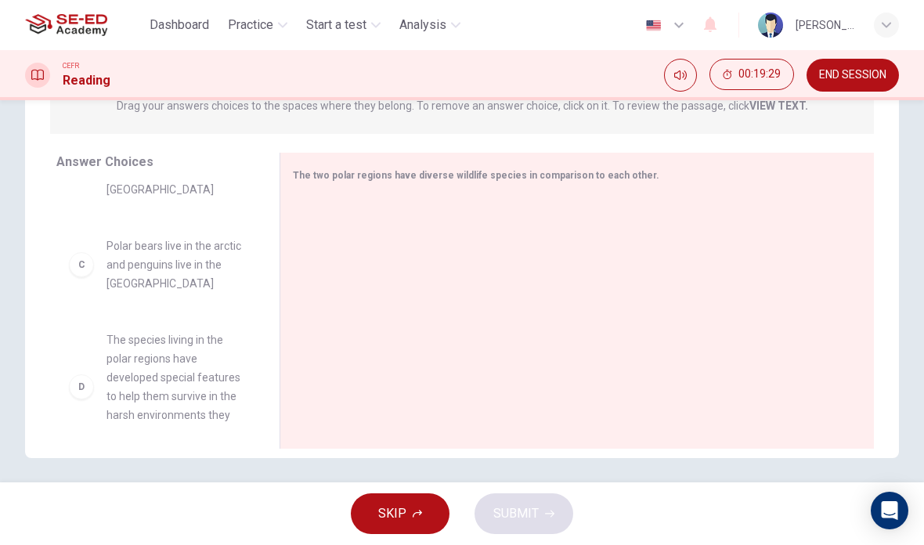
click at [121, 387] on span "The species living in the polar regions have developed special features to help…" at bounding box center [173, 386] width 135 height 113
click at [147, 379] on span "The species living in the polar regions have developed special features to help…" at bounding box center [173, 386] width 135 height 113
click at [73, 376] on div "D" at bounding box center [81, 386] width 25 height 25
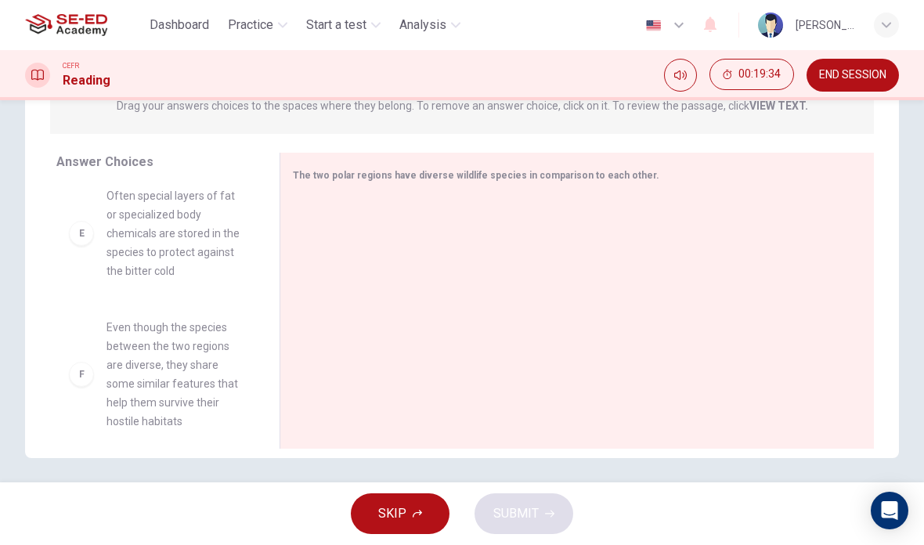
scroll to position [460, 0]
click at [76, 362] on div "F" at bounding box center [81, 374] width 25 height 25
click at [132, 355] on span "Even though the species between the two regions are diverse, they share some si…" at bounding box center [173, 375] width 135 height 113
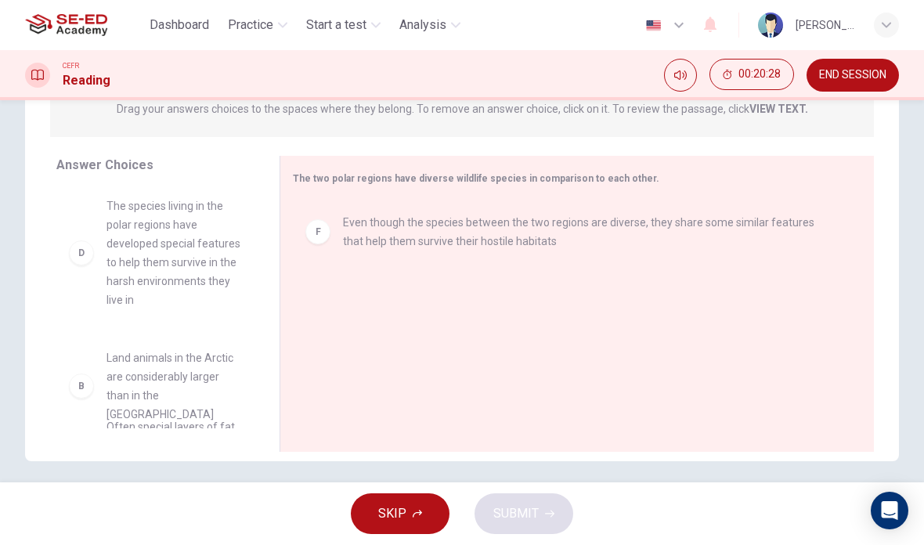
scroll to position [93, 0]
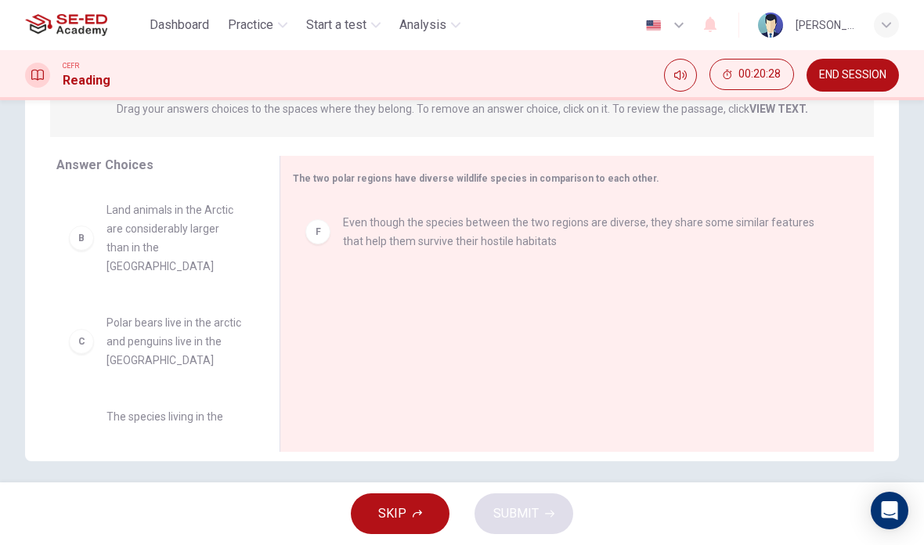
click at [361, 307] on div "F Even though the species between the two regions are diverse, they share some …" at bounding box center [571, 305] width 556 height 210
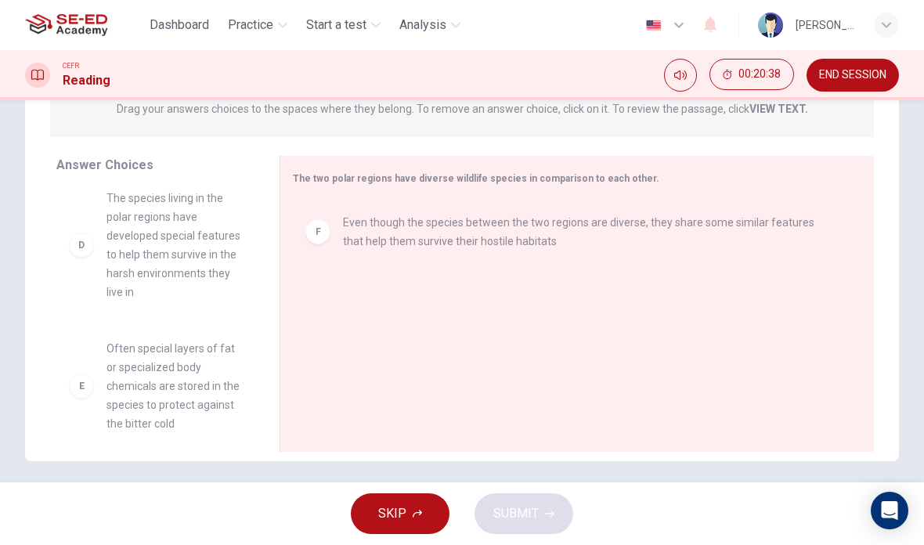
scroll to position [310, 0]
click at [129, 239] on span "The species living in the polar regions have developed special features to help…" at bounding box center [173, 246] width 135 height 113
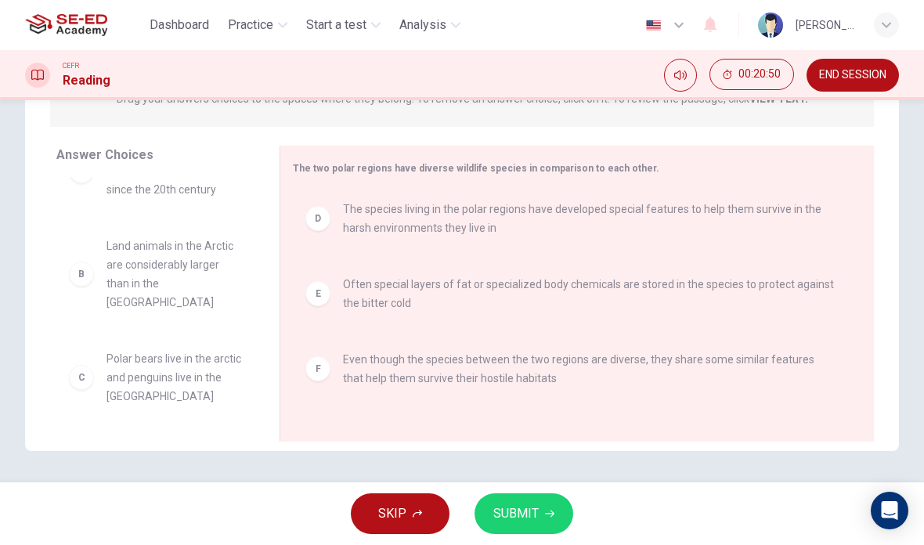
scroll to position [28, 0]
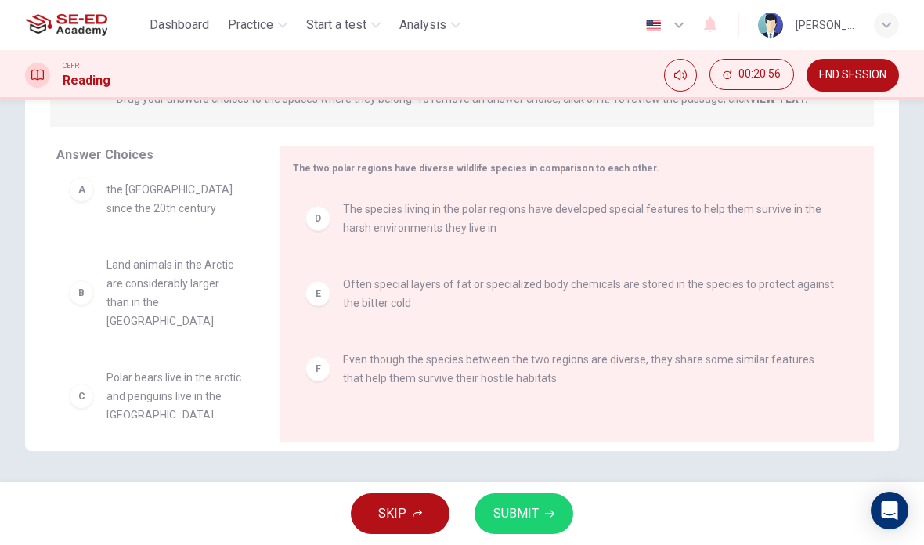
click at [560, 518] on button "SUBMIT" at bounding box center [523, 513] width 99 height 41
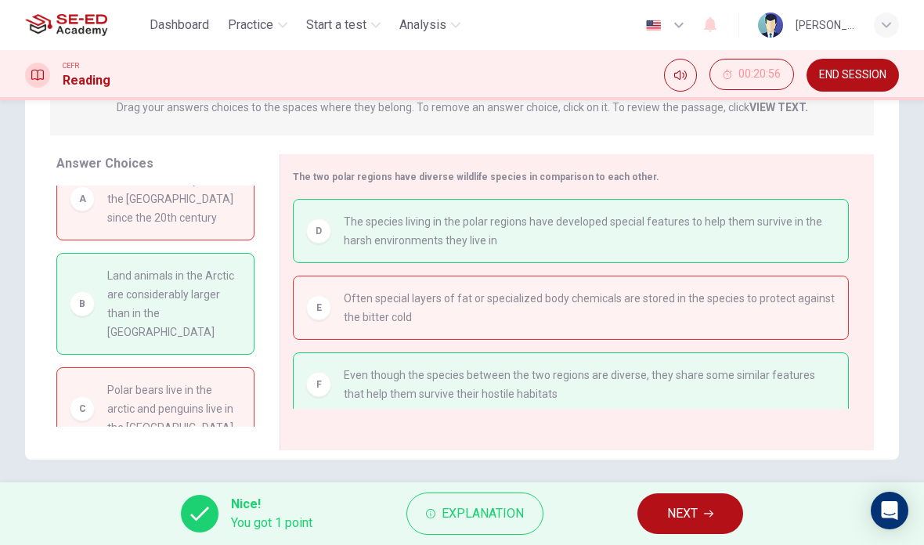
scroll to position [214, 0]
click at [830, 239] on span "The species living in the polar regions have developed special features to help…" at bounding box center [589, 233] width 491 height 38
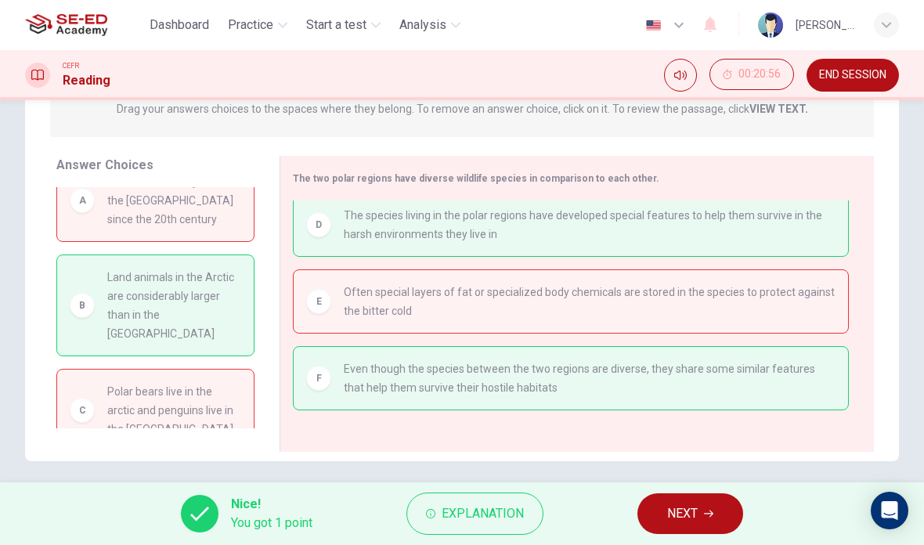
scroll to position [149, 0]
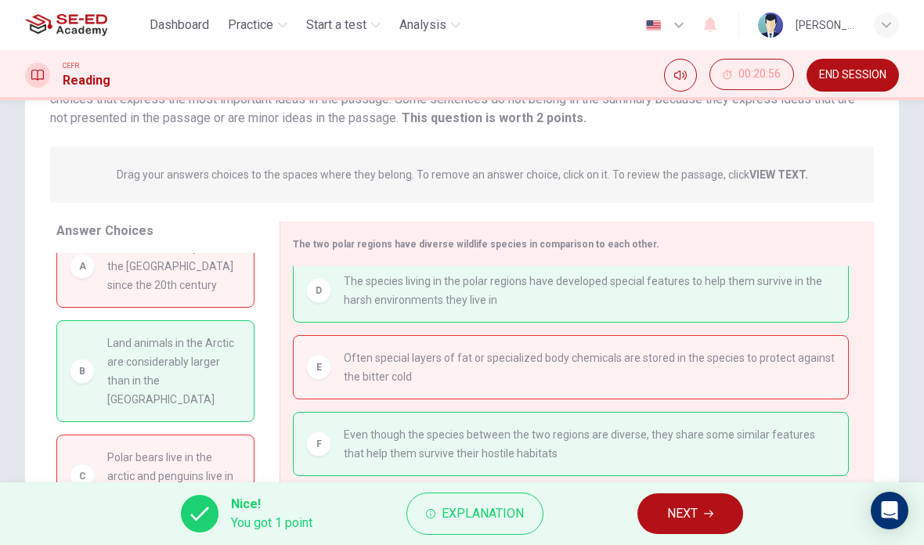
click at [715, 501] on button "NEXT" at bounding box center [690, 513] width 106 height 41
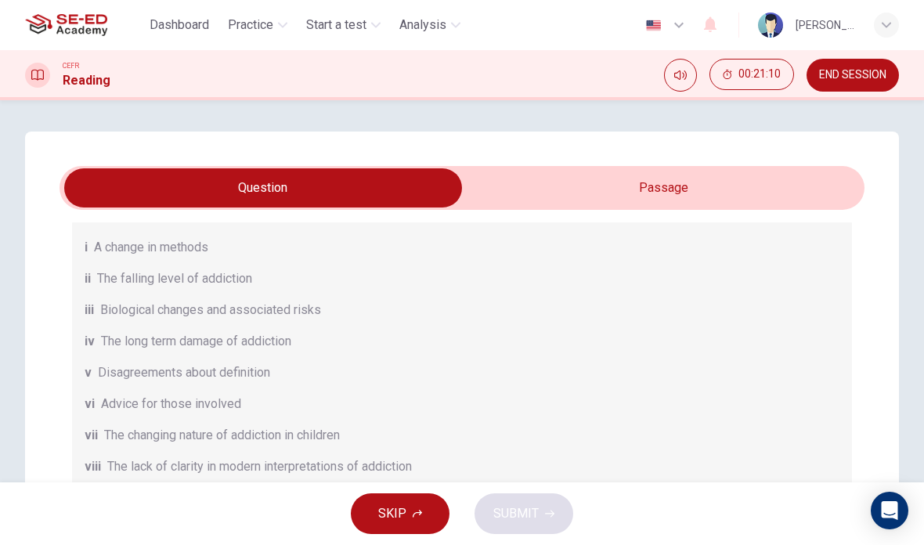
scroll to position [-1, 0]
click at [772, 185] on input "checkbox" at bounding box center [263, 187] width 1207 height 39
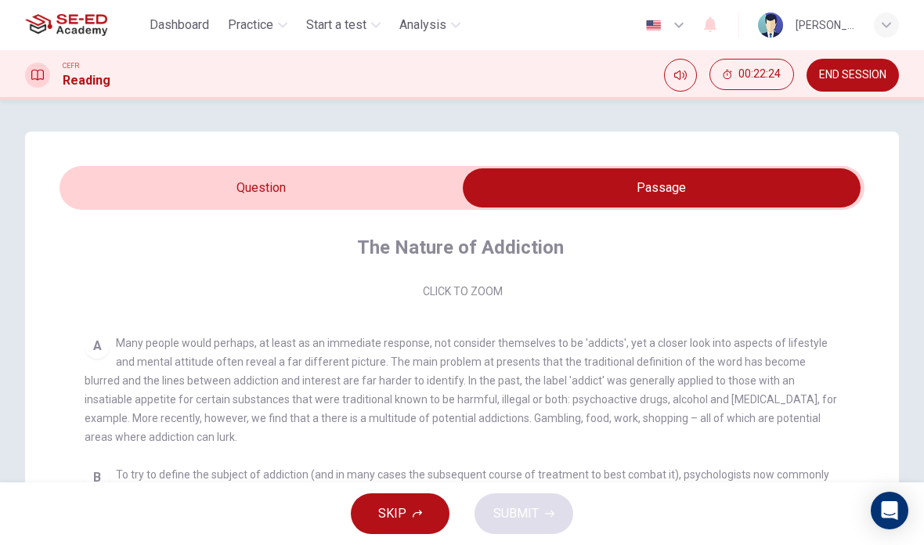
click at [145, 173] on input "checkbox" at bounding box center [661, 187] width 1207 height 39
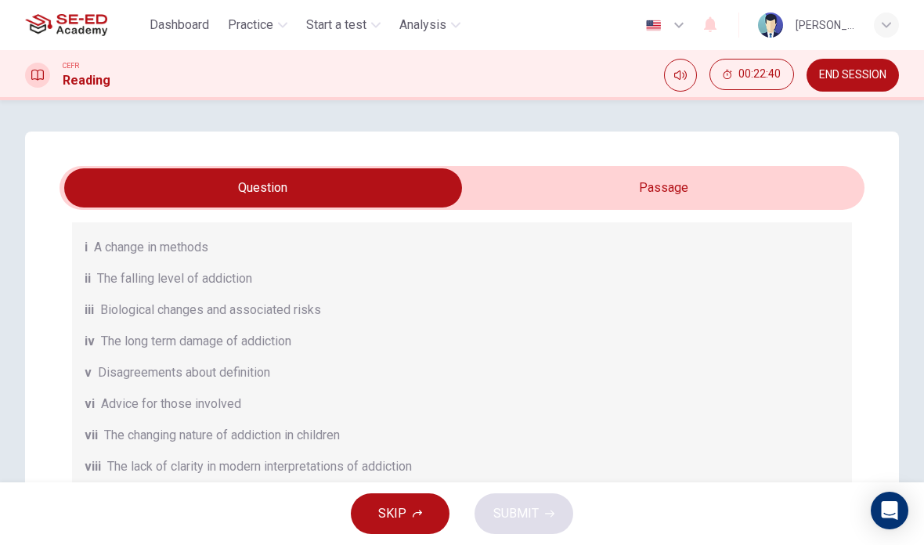
scroll to position [0, 0]
click at [769, 177] on input "checkbox" at bounding box center [263, 187] width 1207 height 39
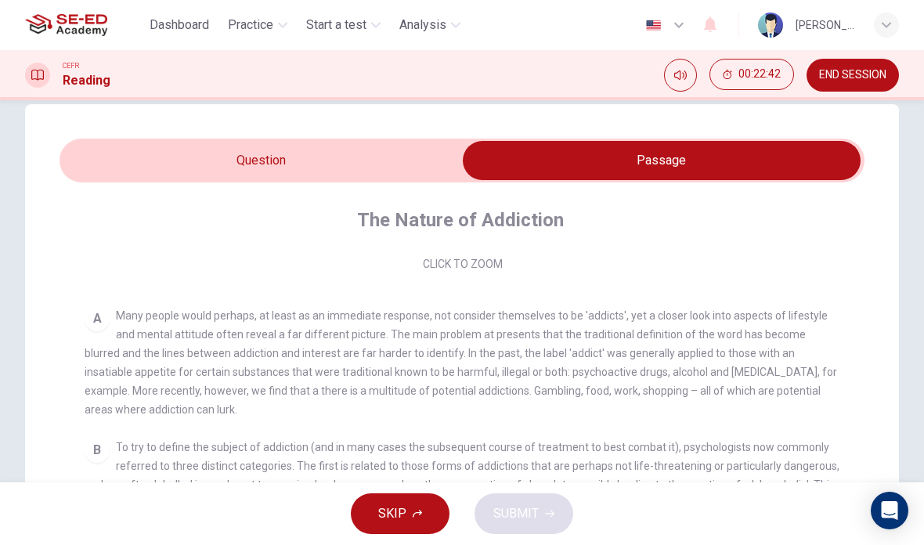
scroll to position [29, 0]
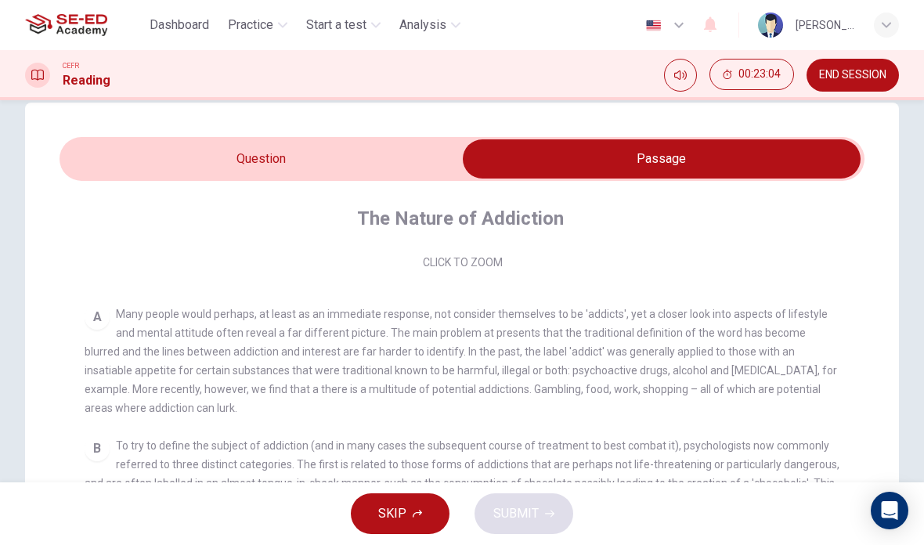
click at [120, 147] on input "checkbox" at bounding box center [661, 158] width 1207 height 39
checkbox input "false"
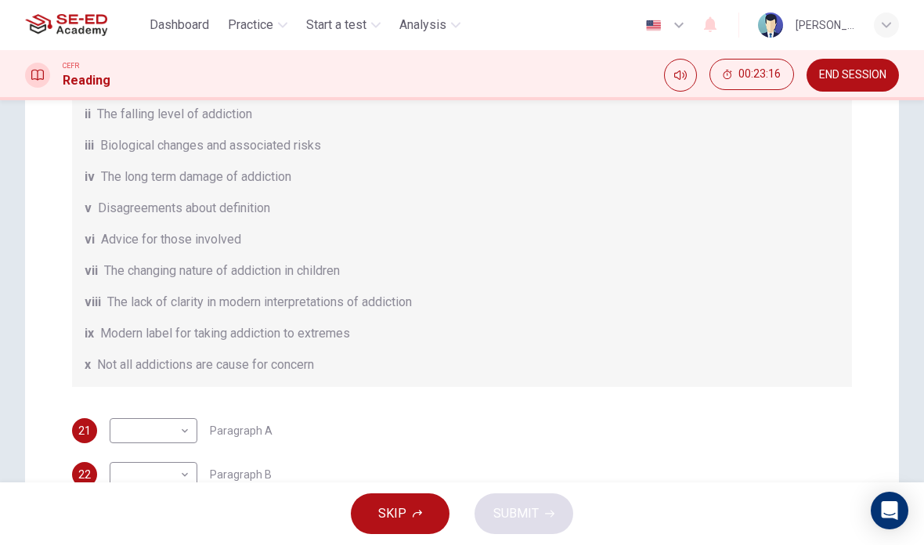
scroll to position [168, 0]
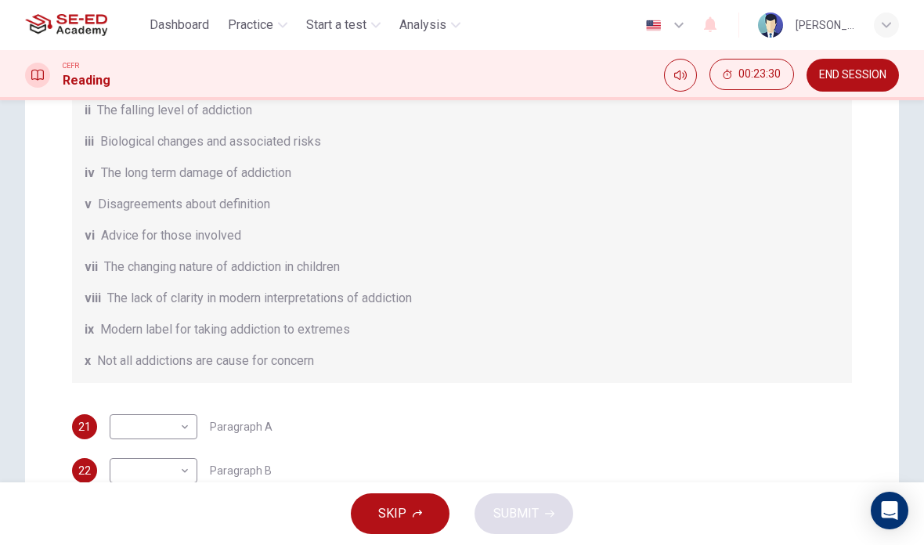
click at [183, 434] on body "This site uses cookies, as explained in our Privacy Policy . If you agree to th…" at bounding box center [462, 272] width 924 height 545
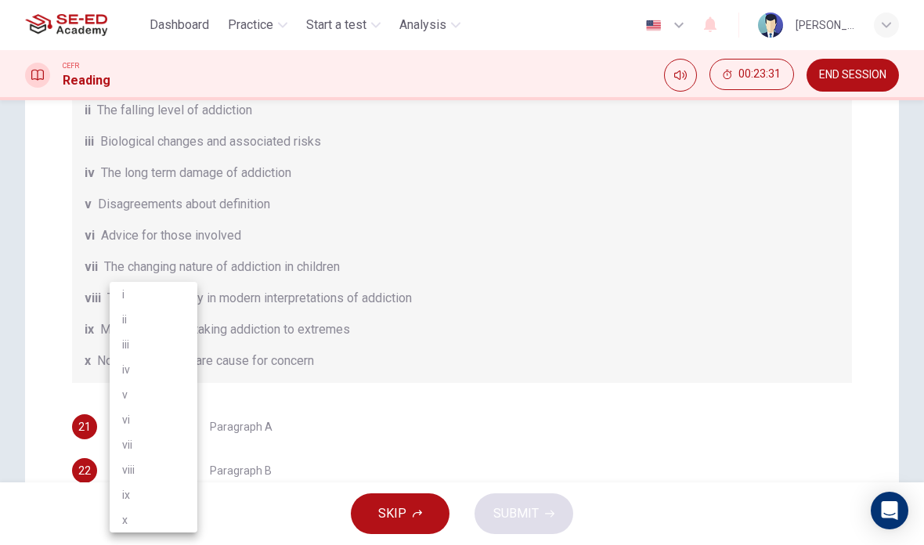
click at [172, 397] on li "v" at bounding box center [154, 394] width 88 height 25
type input "v"
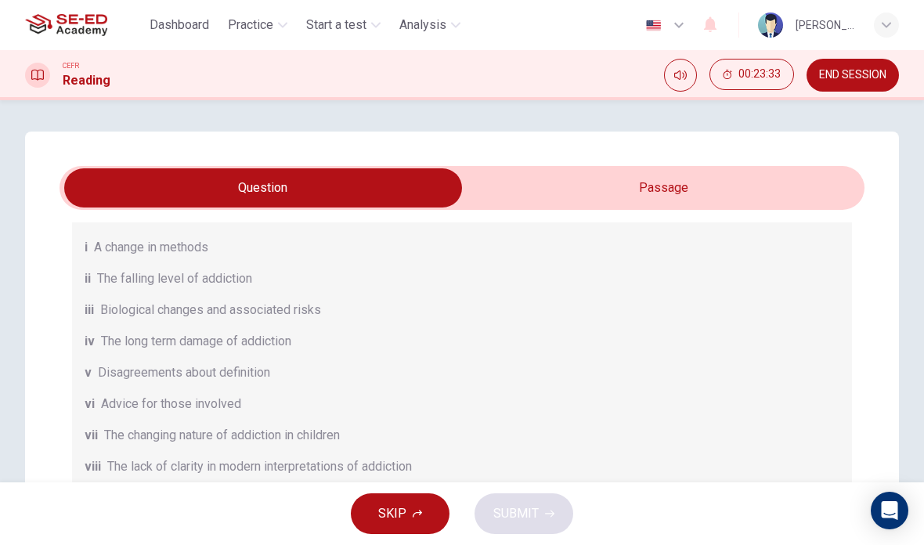
scroll to position [0, 0]
click at [733, 185] on input "checkbox" at bounding box center [263, 187] width 1207 height 39
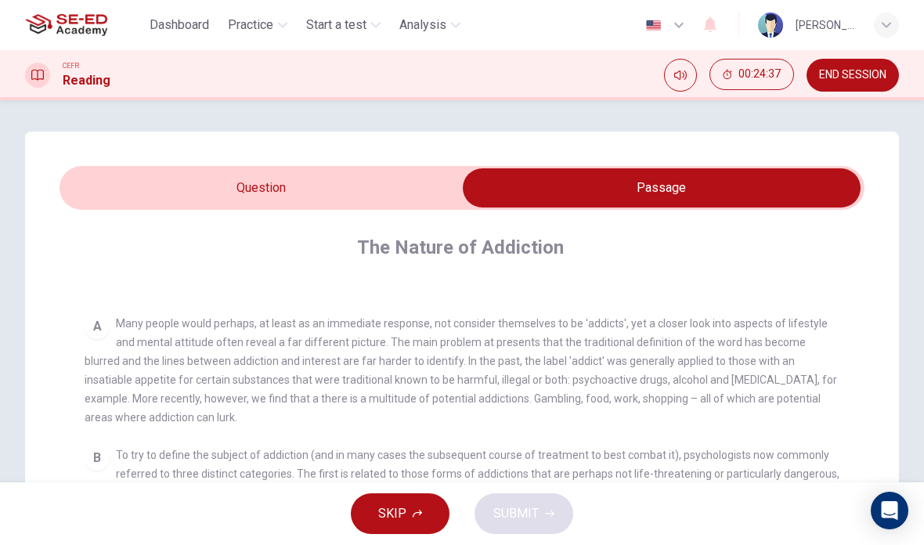
click at [387, 194] on input "checkbox" at bounding box center [661, 187] width 1207 height 39
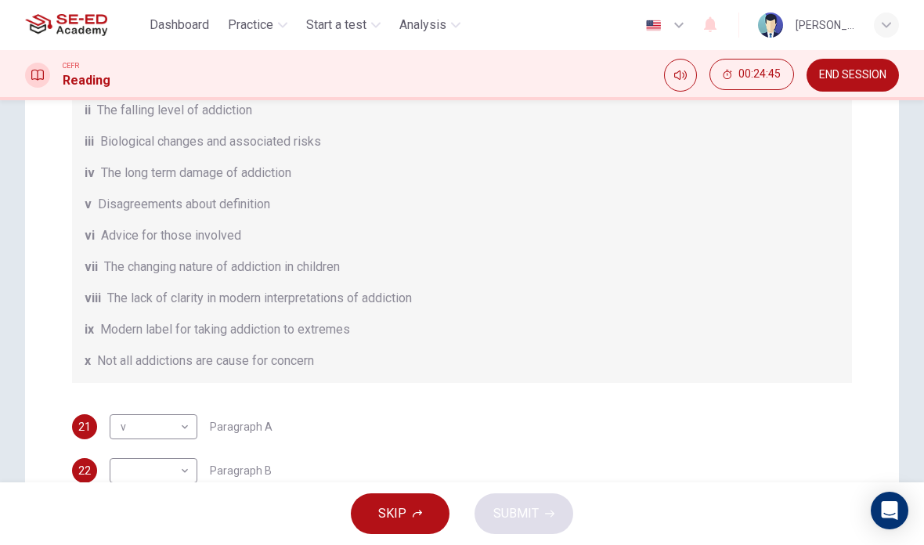
scroll to position [170, 0]
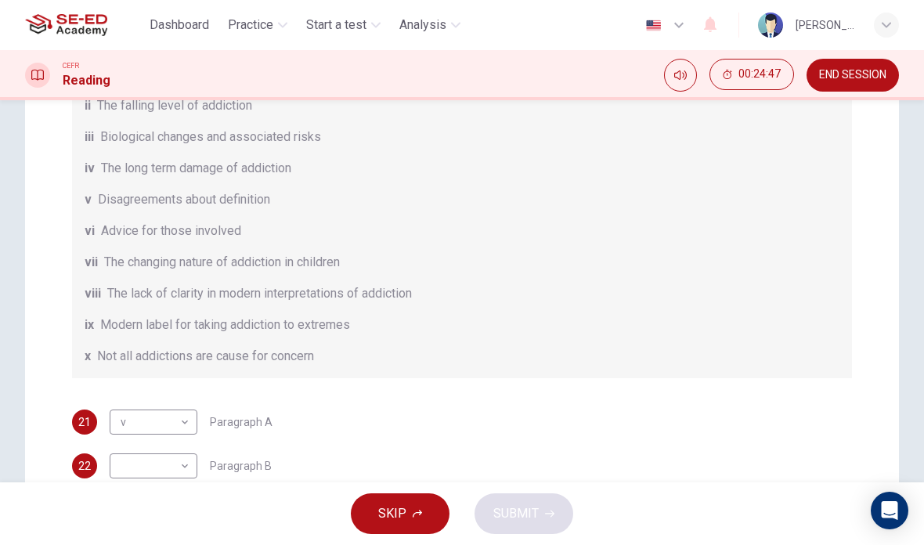
click at [922, 261] on div "Questions 21 - 26 The Reading Passage has seven paragraphs A-G . Choose the cor…" at bounding box center [462, 336] width 924 height 754
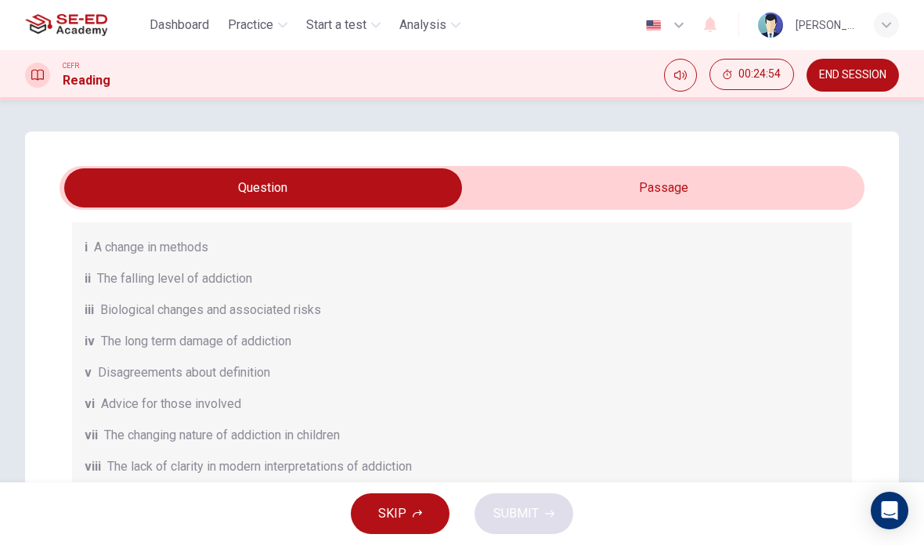
scroll to position [0, 0]
click at [732, 171] on input "checkbox" at bounding box center [263, 187] width 1207 height 39
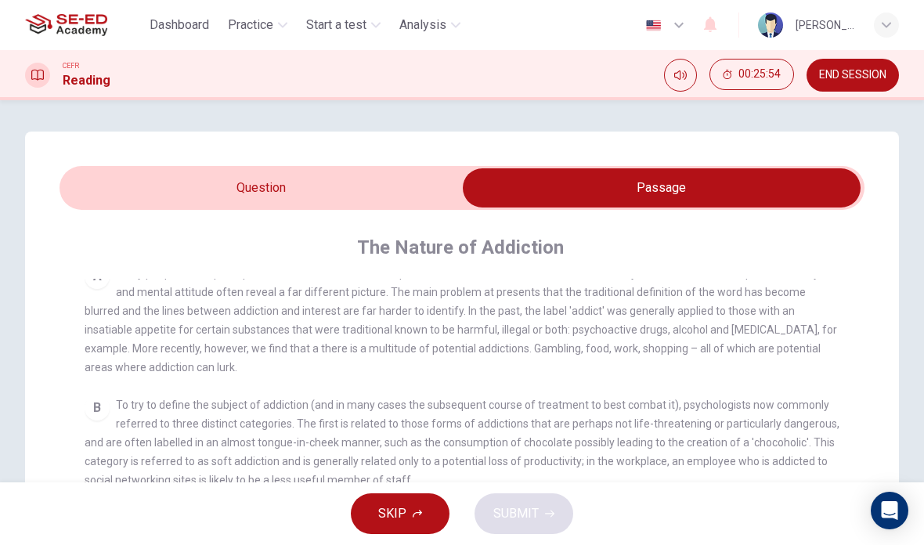
click at [405, 188] on input "checkbox" at bounding box center [661, 187] width 1207 height 39
checkbox input "false"
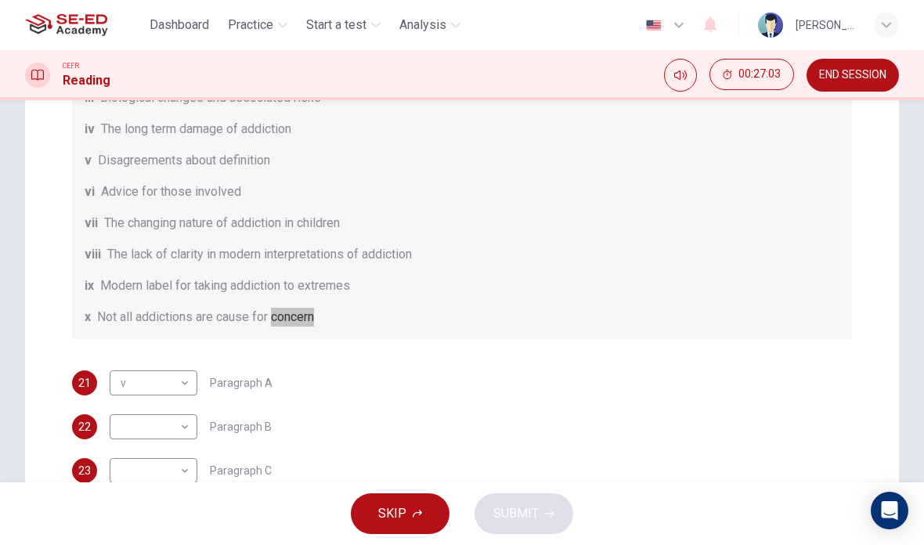
scroll to position [165, 0]
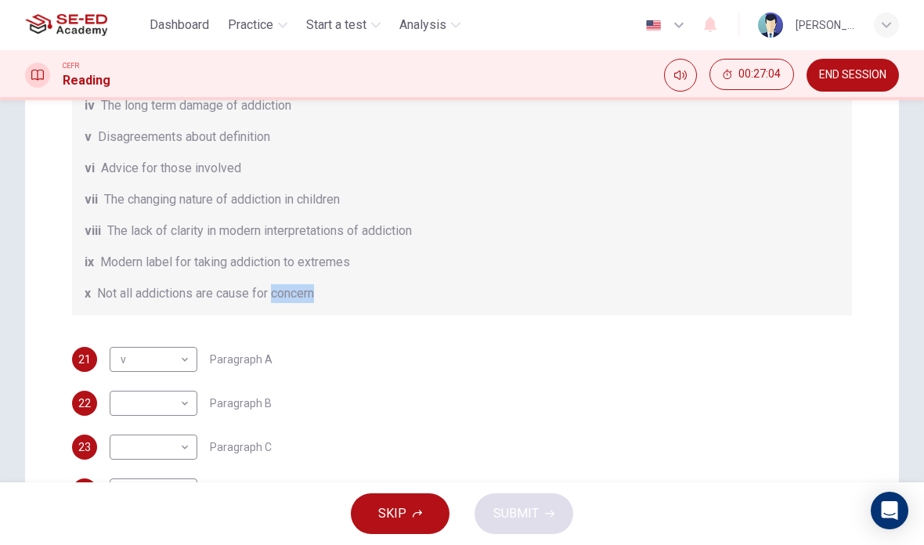
click at [164, 410] on body "This site uses cookies, as explained in our Privacy Policy . If you agree to th…" at bounding box center [462, 272] width 924 height 545
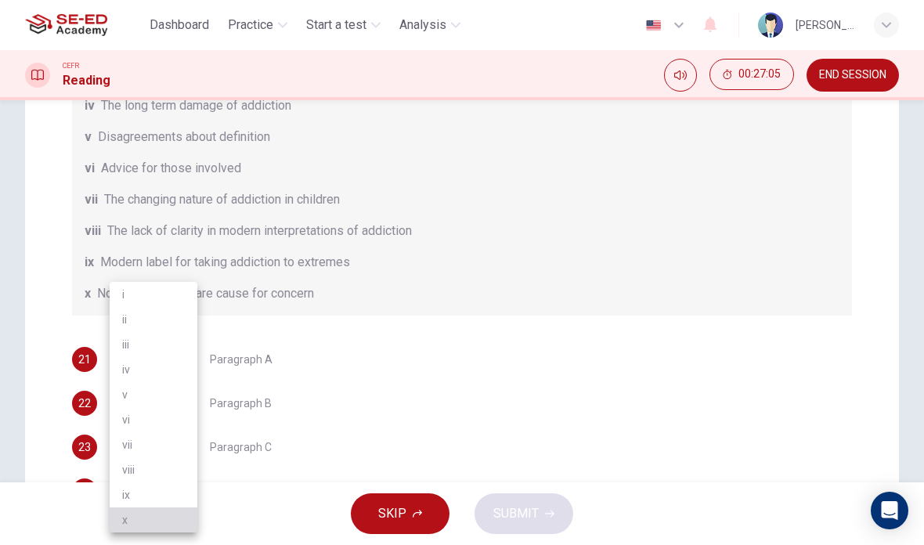
click at [167, 517] on li "x" at bounding box center [154, 519] width 88 height 25
type input "x"
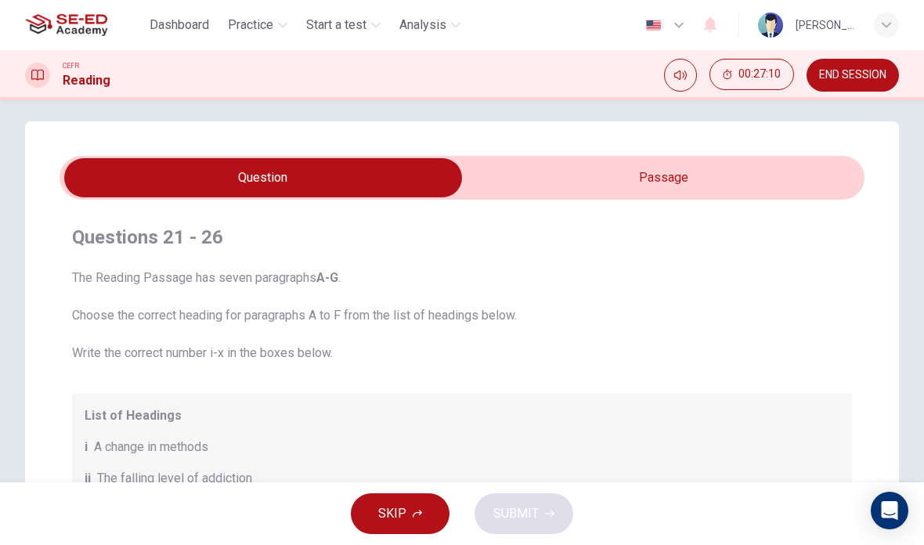
scroll to position [0, 0]
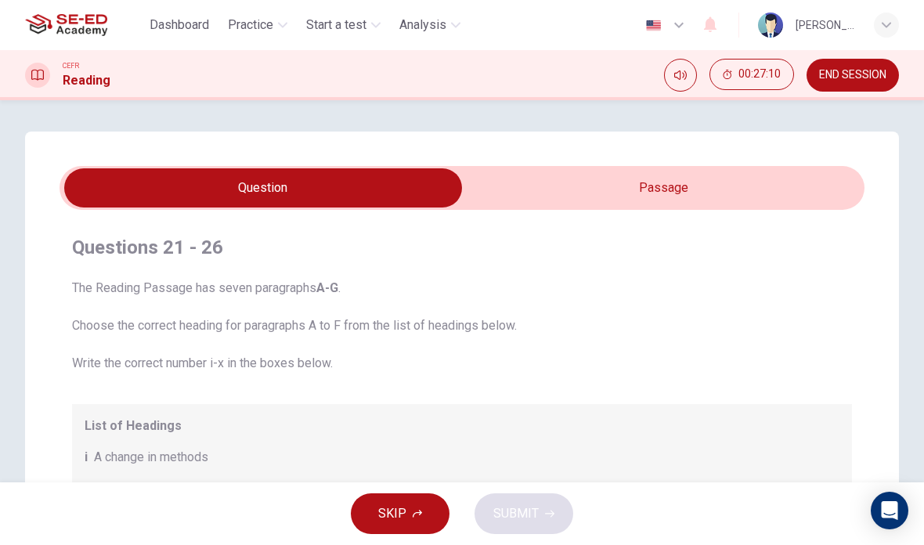
click at [757, 173] on input "checkbox" at bounding box center [263, 187] width 1207 height 39
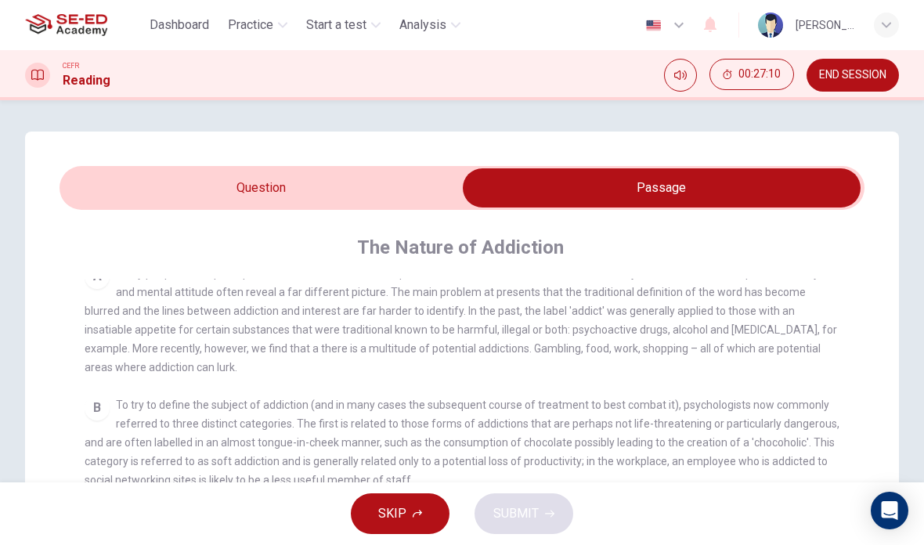
click at [756, 172] on input "checkbox" at bounding box center [661, 187] width 1207 height 39
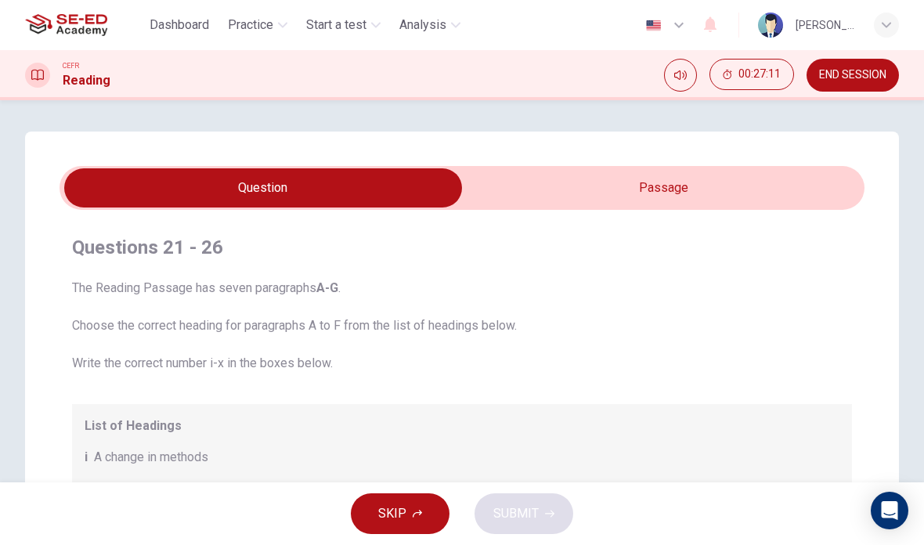
click at [762, 165] on div "Questions 21 - 26 The Reading Passage has seven paragraphs A-G . Choose the cor…" at bounding box center [461, 508] width 873 height 754
click at [775, 196] on input "checkbox" at bounding box center [263, 187] width 1207 height 39
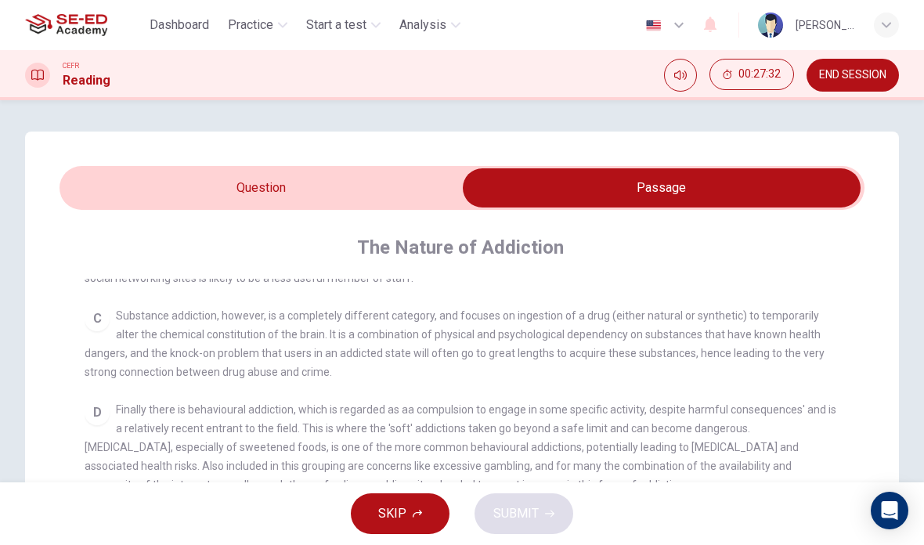
click at [408, 180] on input "checkbox" at bounding box center [661, 187] width 1207 height 39
checkbox input "false"
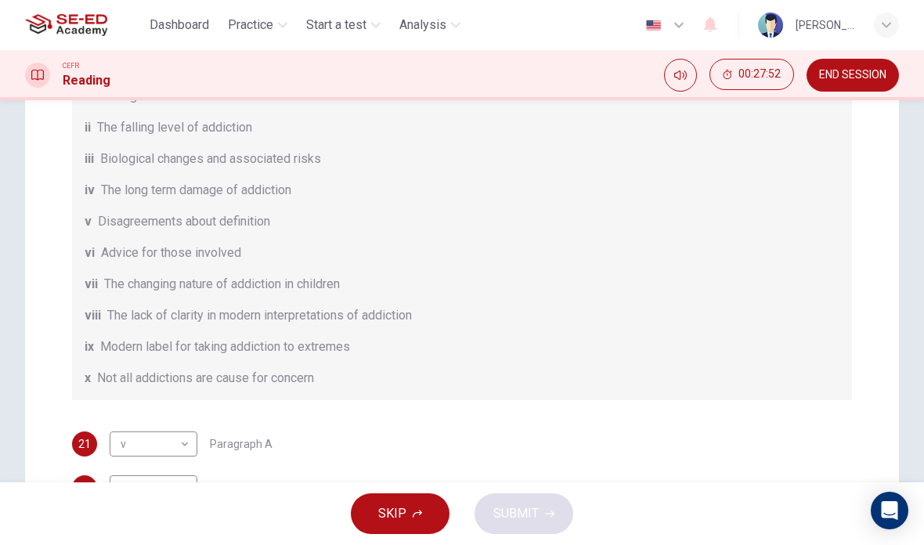
scroll to position [323, 0]
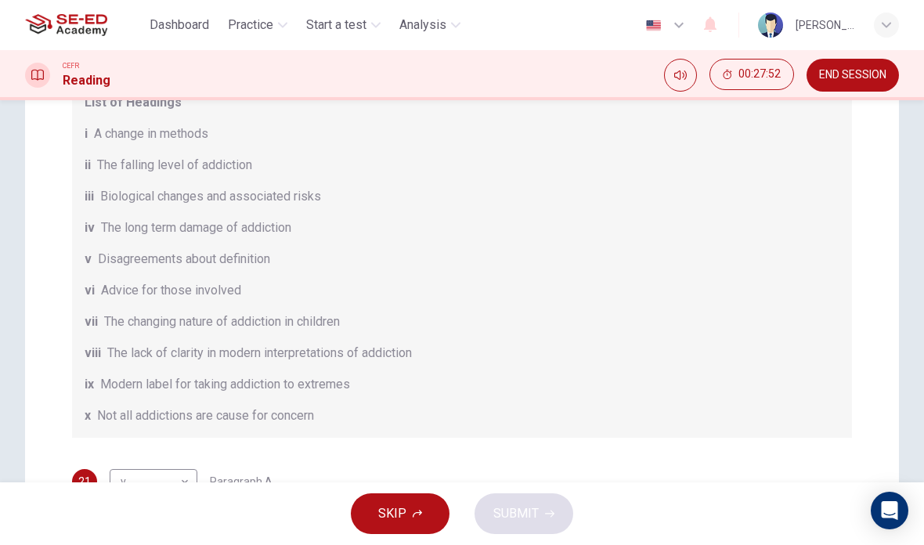
click at [522, 311] on div "List of Headings i A change in methods ii The falling level of addiction iii Bi…" at bounding box center [462, 259] width 780 height 357
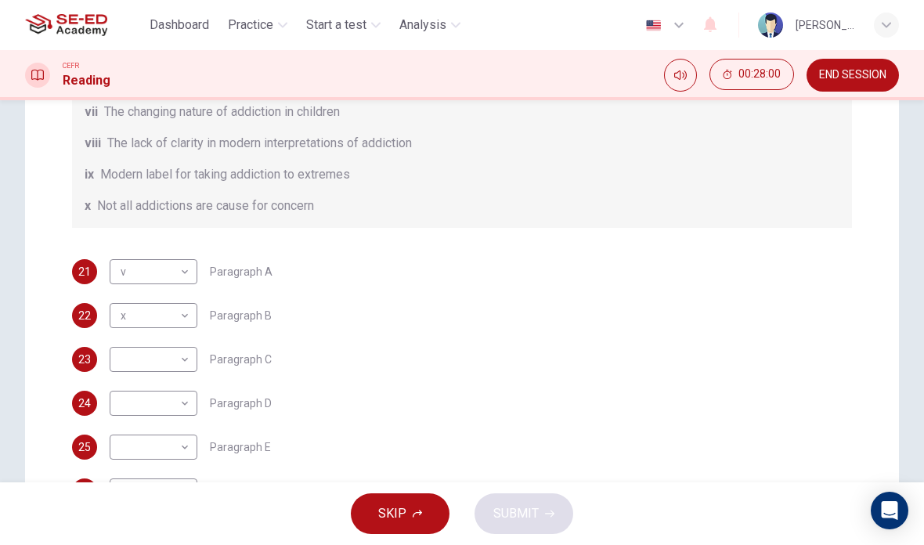
scroll to position [210, 0]
click at [181, 355] on body "This site uses cookies, as explained in our Privacy Policy . If you agree to th…" at bounding box center [462, 272] width 924 height 545
click at [164, 486] on li "ix" at bounding box center [154, 494] width 88 height 25
type input "ix"
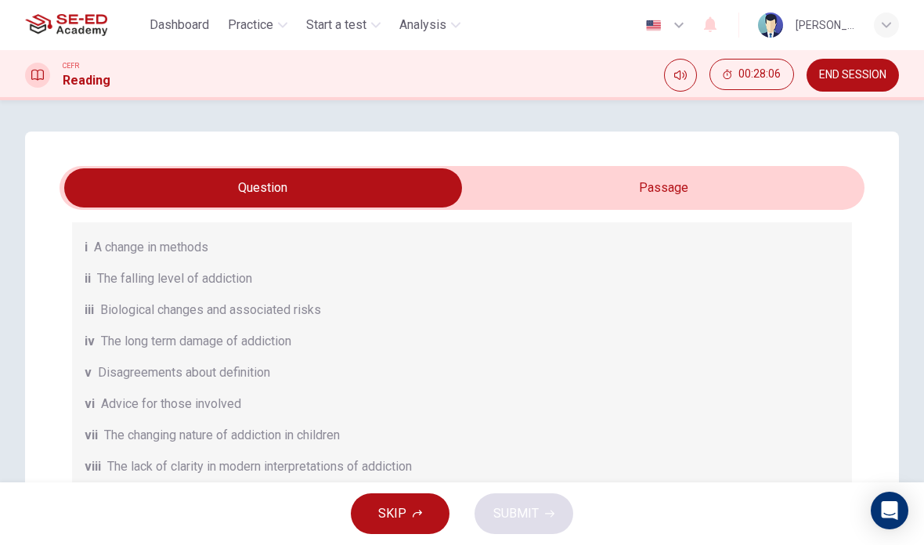
scroll to position [0, 0]
click at [679, 181] on input "checkbox" at bounding box center [263, 187] width 1207 height 39
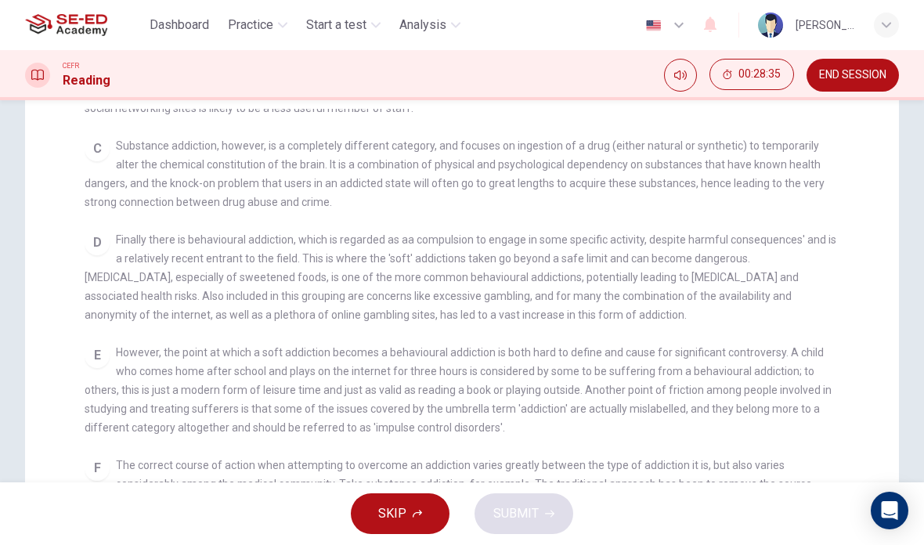
scroll to position [169, 0]
click at [923, 237] on div "Questions 21 - 26 The Reading Passage has seven paragraphs A-G . Choose the cor…" at bounding box center [462, 333] width 924 height 742
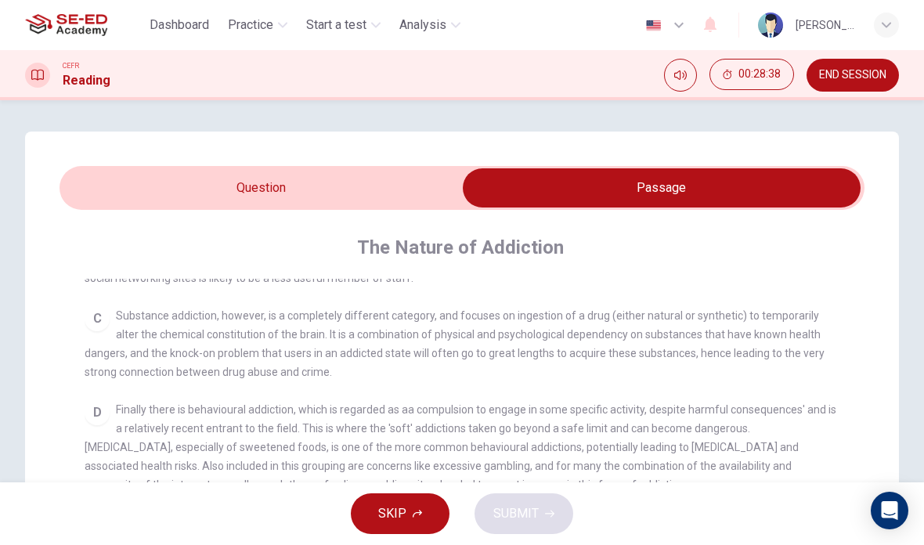
scroll to position [0, 0]
click at [390, 187] on input "checkbox" at bounding box center [661, 187] width 1207 height 39
checkbox input "false"
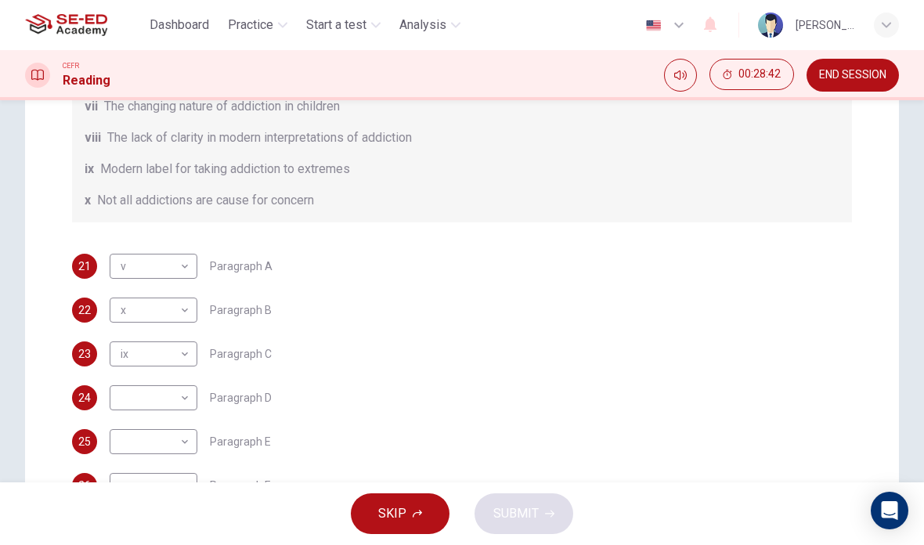
scroll to position [331, 0]
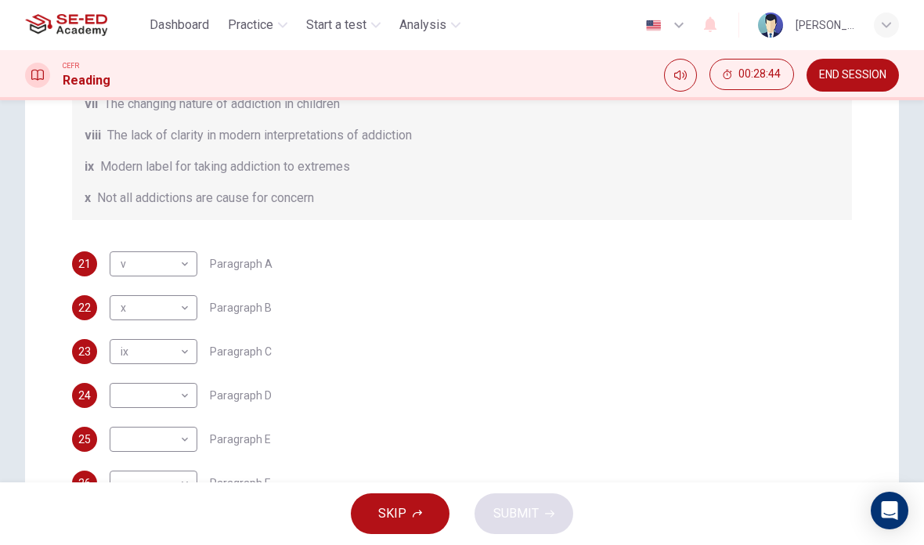
click at [171, 447] on body "This site uses cookies, as explained in our Privacy Policy . If you agree to th…" at bounding box center [462, 272] width 924 height 545
click at [171, 449] on li "vii" at bounding box center [154, 444] width 88 height 25
type input "vii"
click at [189, 347] on body "This site uses cookies, as explained in our Privacy Policy . If you agree to th…" at bounding box center [462, 272] width 924 height 545
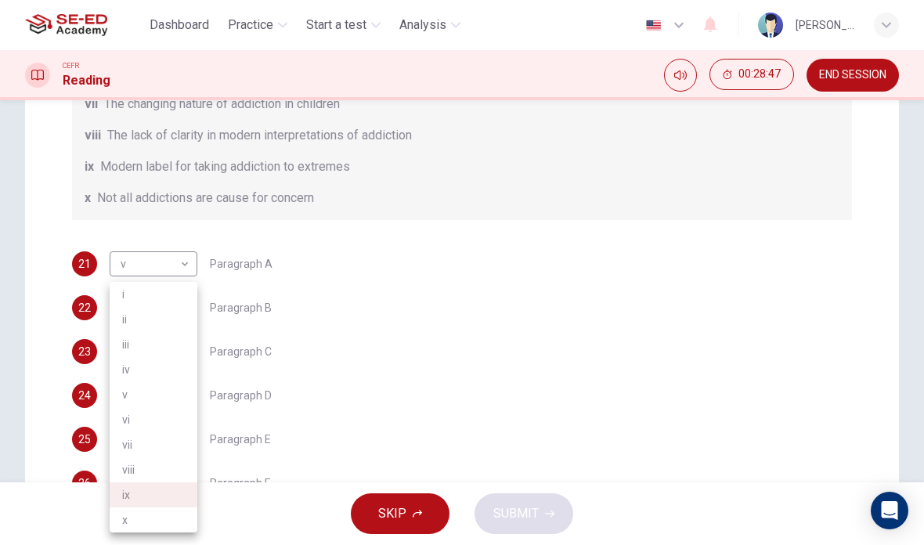
click at [240, 379] on div at bounding box center [462, 272] width 924 height 545
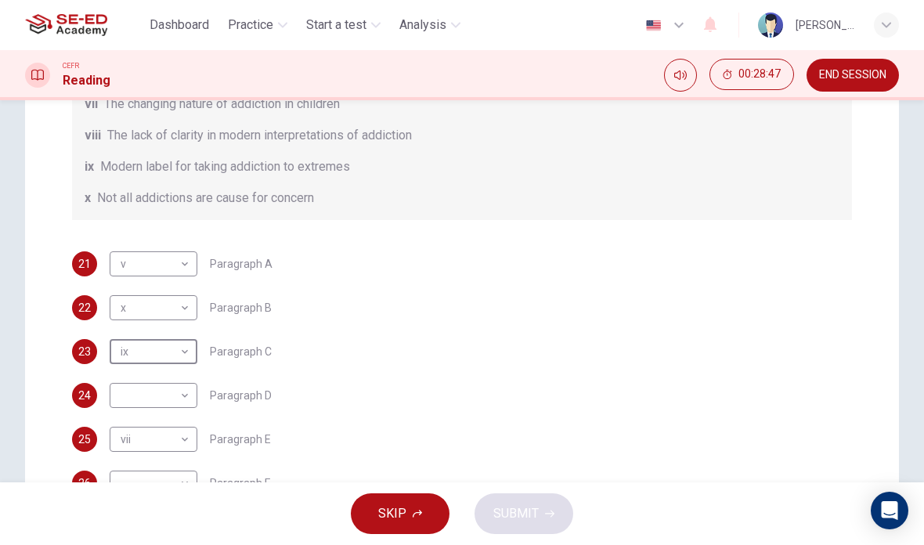
click at [185, 395] on body "This site uses cookies, as explained in our Privacy Policy . If you agree to th…" at bounding box center [462, 272] width 924 height 545
click at [178, 492] on li "ix" at bounding box center [154, 494] width 88 height 25
type input "ix"
click at [182, 353] on body "This site uses cookies, as explained in our Privacy Policy . If you agree to th…" at bounding box center [462, 272] width 924 height 545
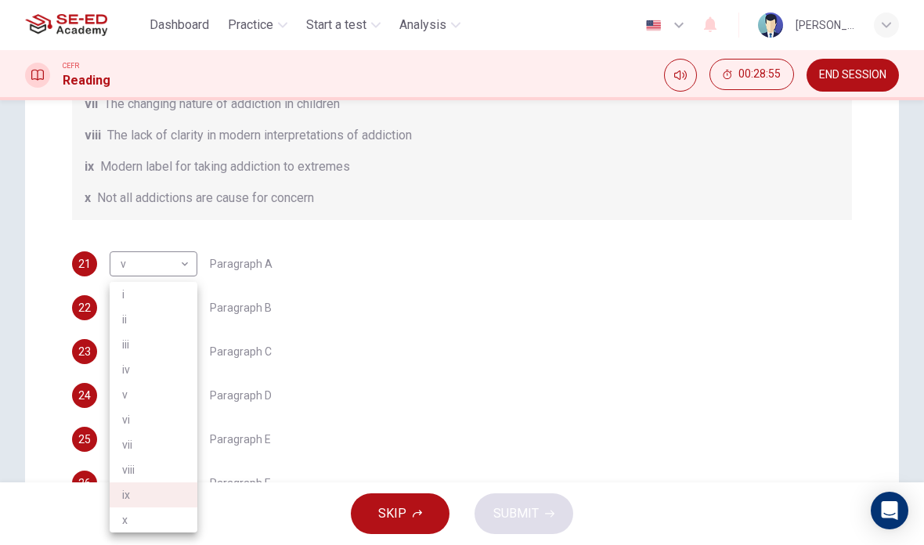
click at [175, 365] on li "iv" at bounding box center [154, 369] width 88 height 25
type input "iv"
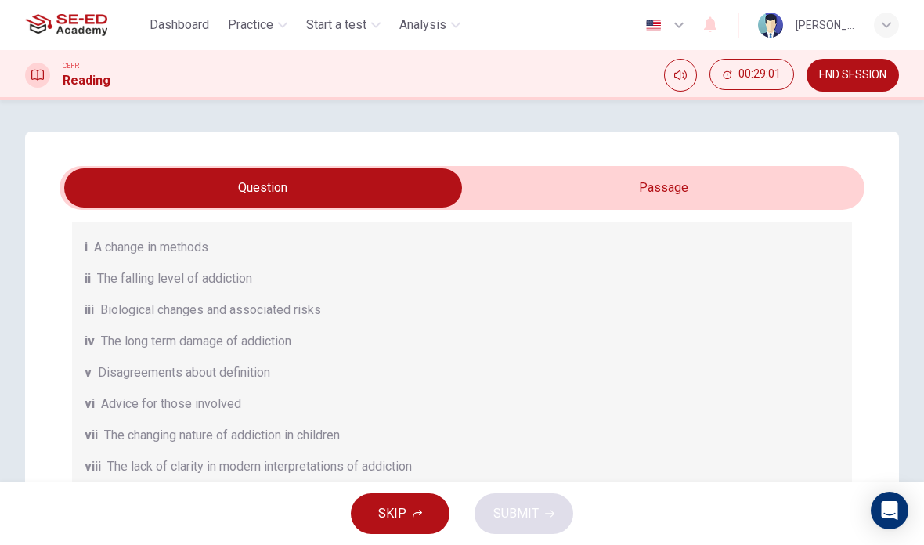
scroll to position [0, 0]
click at [657, 175] on input "checkbox" at bounding box center [263, 187] width 1207 height 39
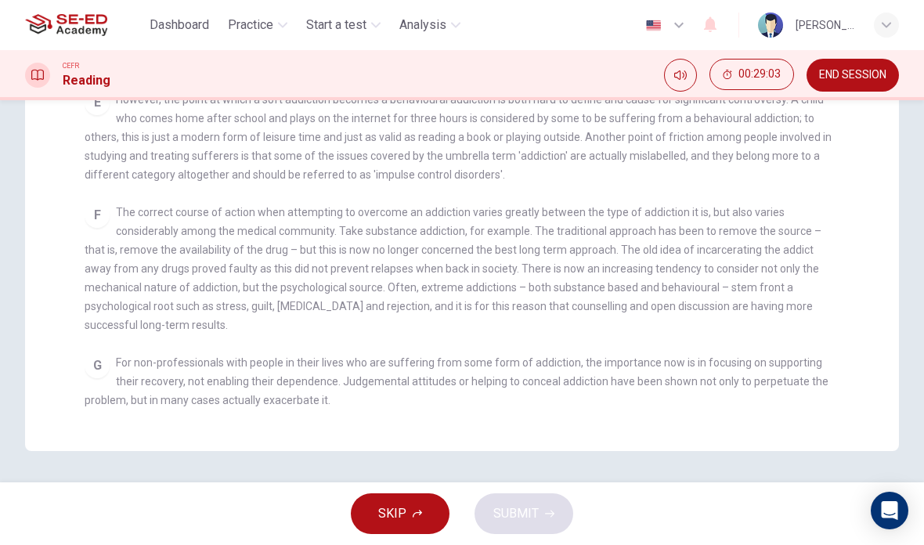
click at [833, 304] on div "F The correct course of action when attempting to overcome an addiction varies …" at bounding box center [462, 268] width 755 height 131
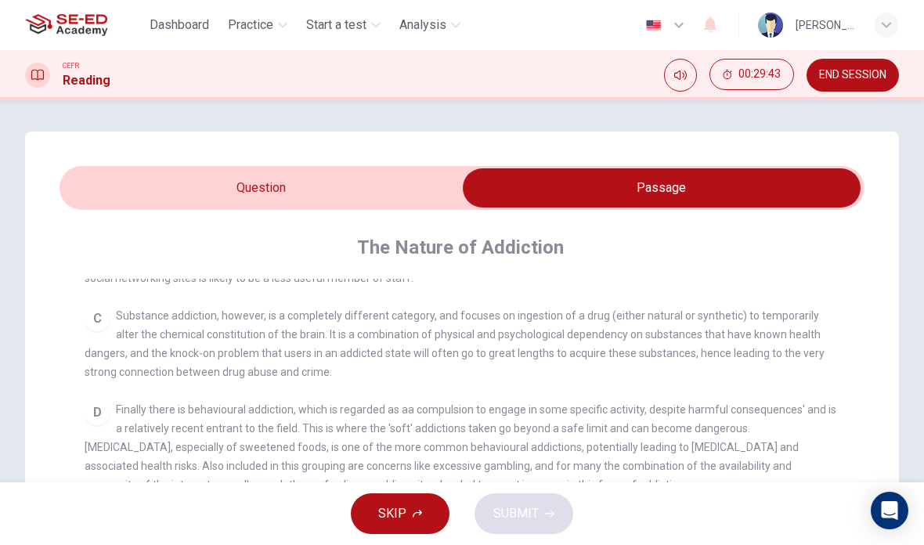
click at [355, 182] on input "checkbox" at bounding box center [661, 187] width 1207 height 39
checkbox input "false"
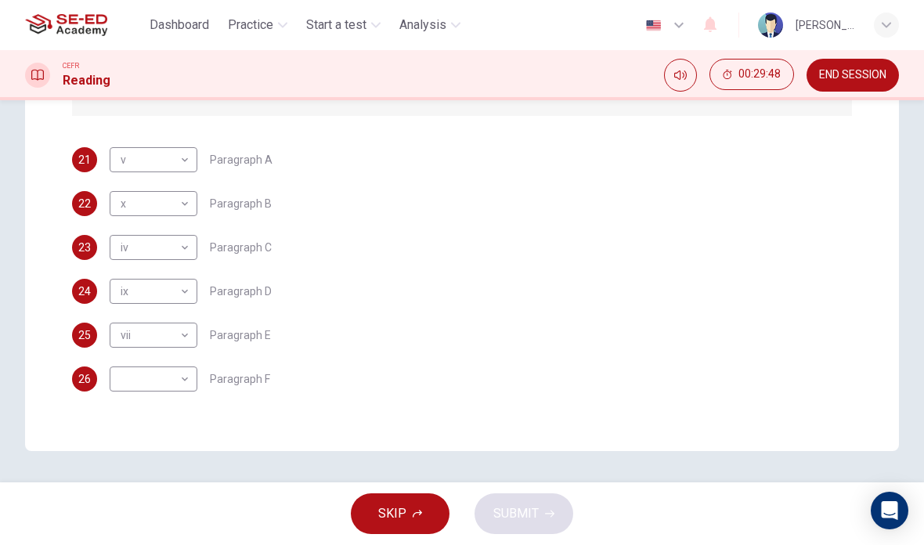
click at [140, 380] on body "This site uses cookies, as explained in our Privacy Policy . If you agree to th…" at bounding box center [462, 272] width 924 height 545
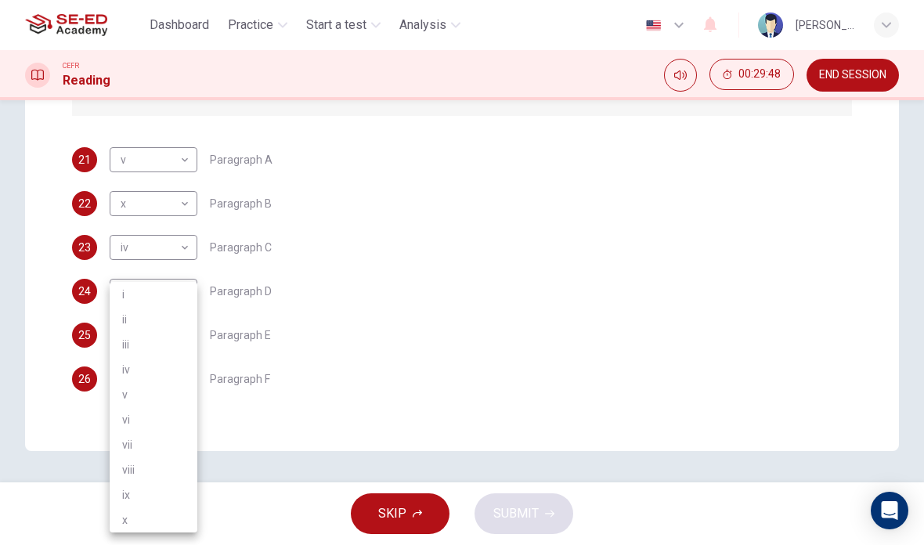
scroll to position [435, 0]
click at [767, 262] on div at bounding box center [462, 272] width 924 height 545
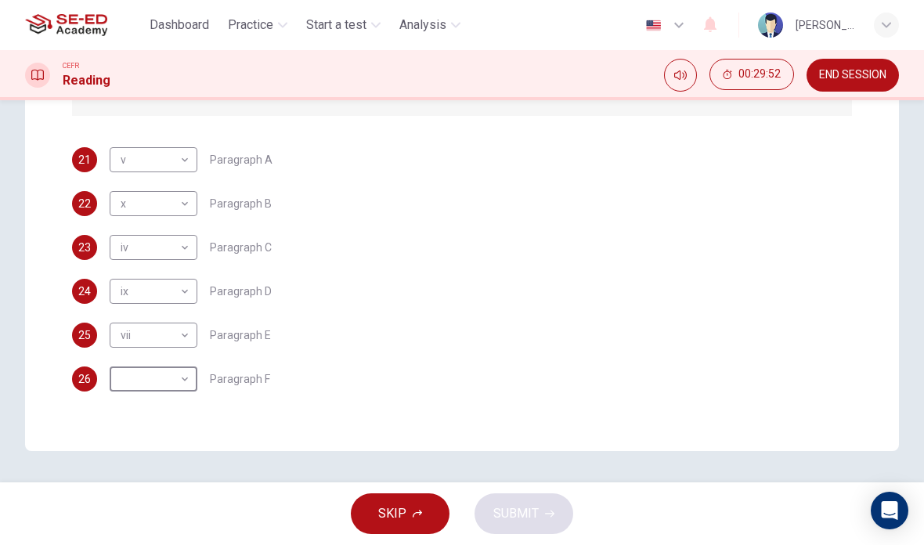
scroll to position [210, 0]
click at [164, 367] on body "This site uses cookies, as explained in our Privacy Policy . If you agree to th…" at bounding box center [462, 272] width 924 height 545
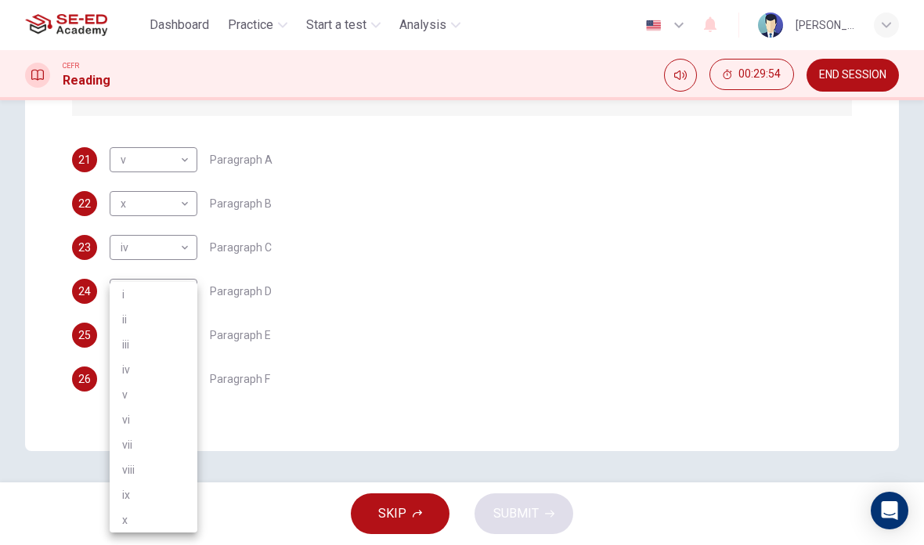
click at [149, 429] on li "vi" at bounding box center [154, 419] width 88 height 25
type input "vi"
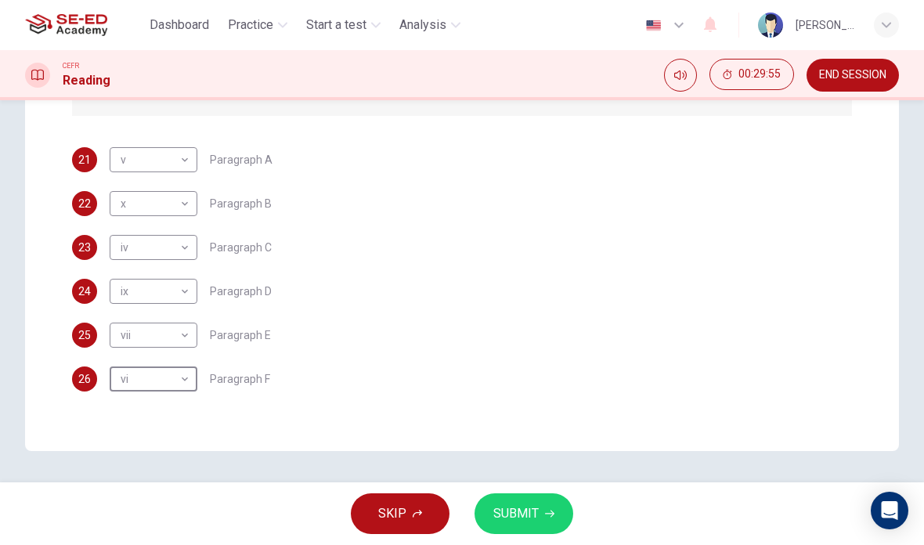
click at [527, 509] on span "SUBMIT" at bounding box center [515, 513] width 45 height 22
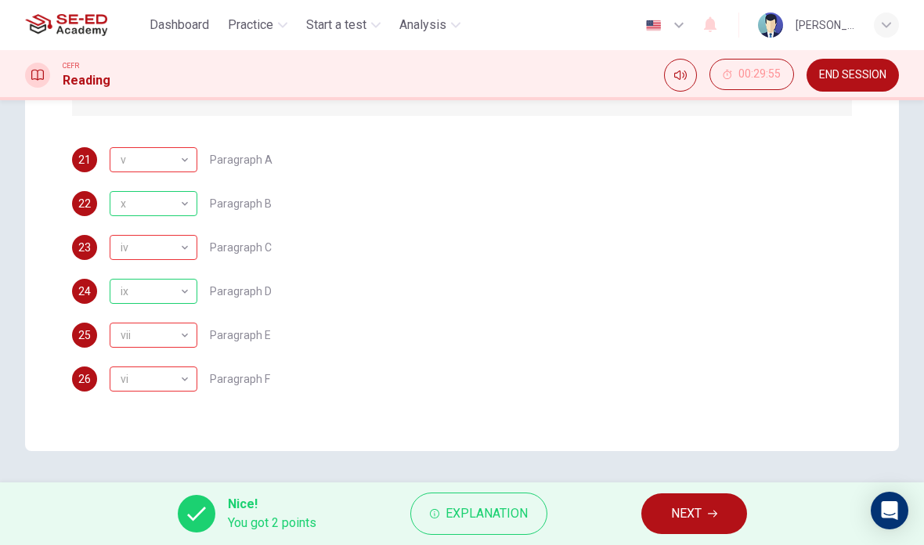
click at [473, 504] on span "Explanation" at bounding box center [486, 513] width 82 height 22
click at [729, 229] on div "21 v v ​ Paragraph A 22 x x ​ Paragraph B 23 iv iv ​ Paragraph C 24 ix ix ​ Par…" at bounding box center [462, 269] width 780 height 244
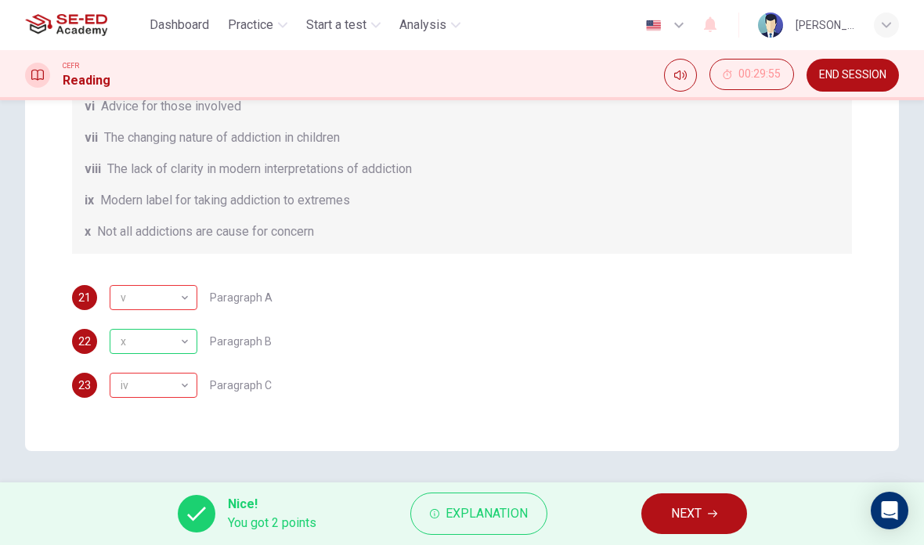
scroll to position [117, 0]
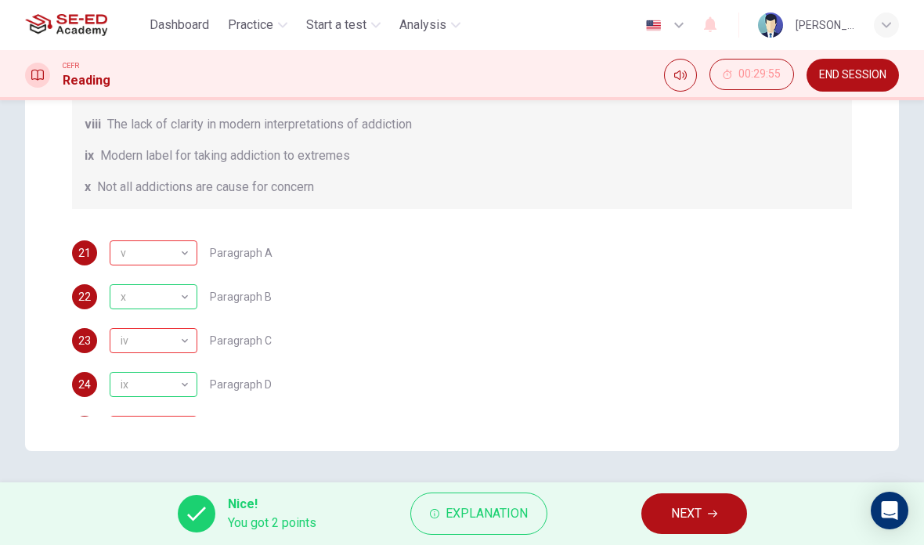
click at [517, 506] on span "Explanation" at bounding box center [486, 513] width 82 height 22
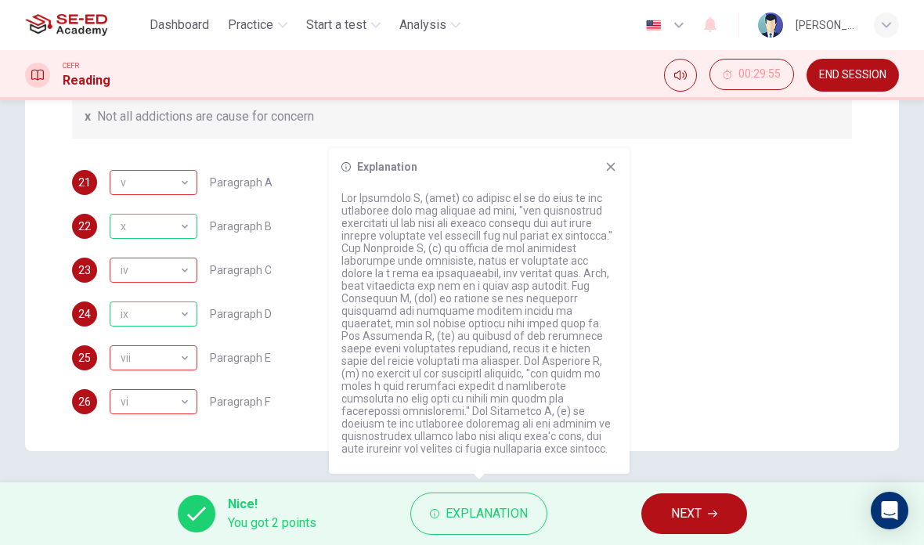
scroll to position [191, 0]
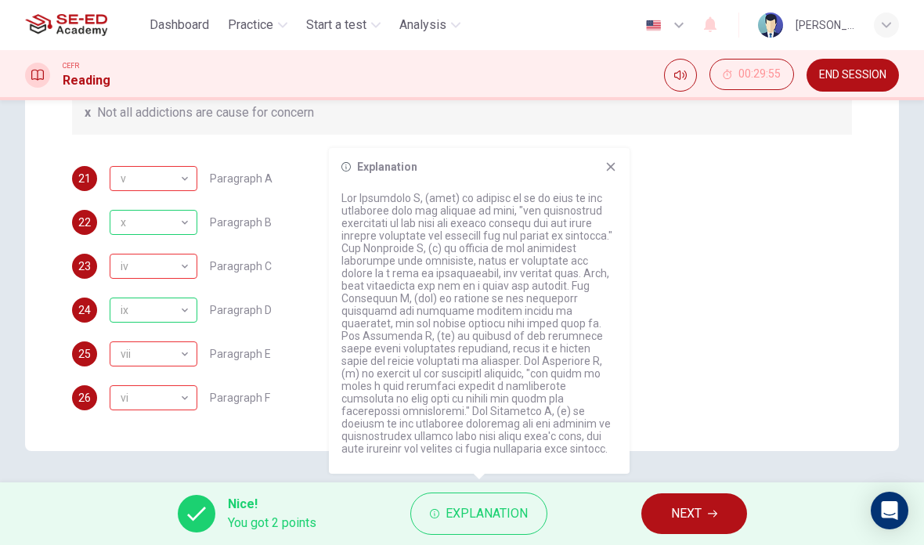
click at [614, 171] on icon at bounding box center [611, 167] width 9 height 9
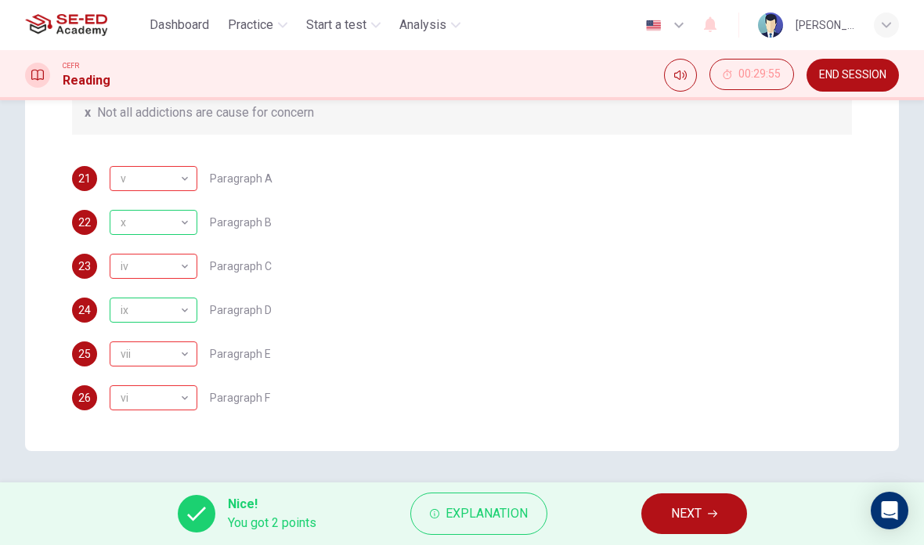
click at [721, 532] on button "NEXT" at bounding box center [694, 513] width 106 height 41
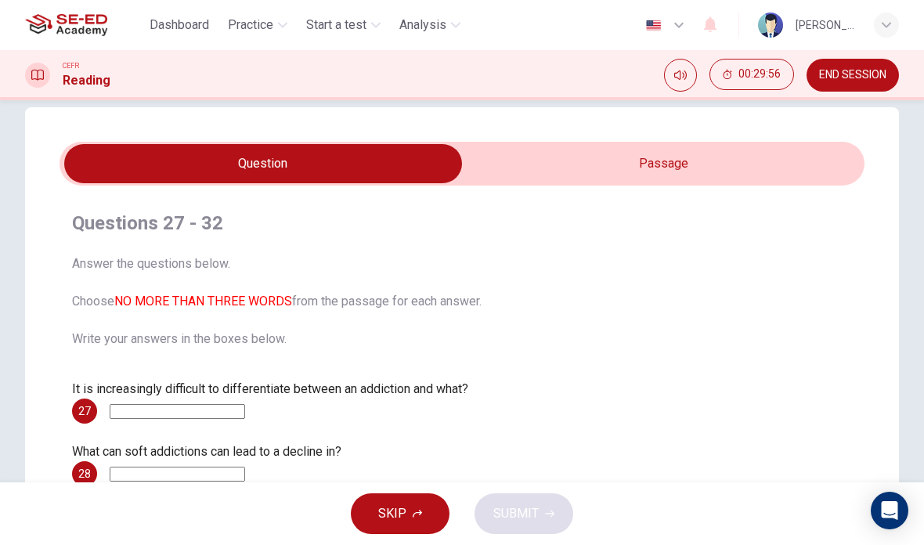
scroll to position [18, 0]
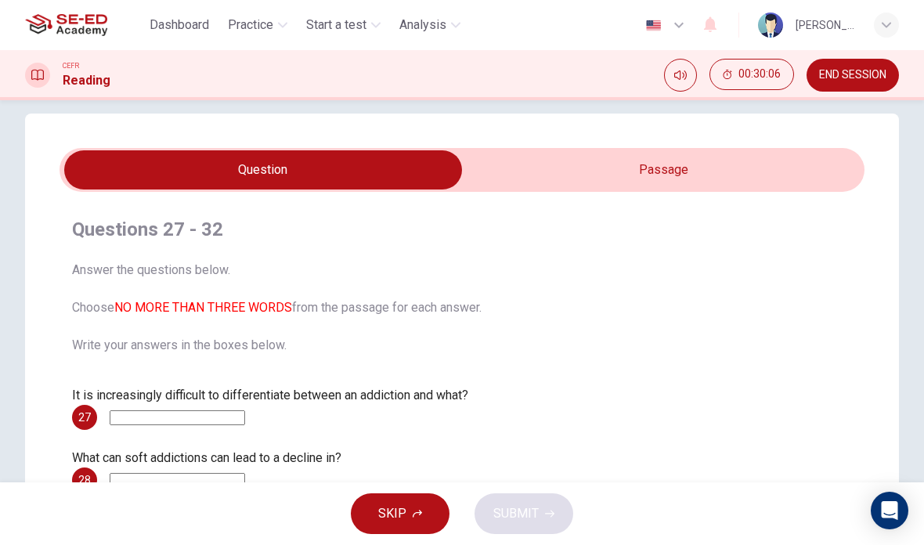
click at [711, 154] on input "checkbox" at bounding box center [263, 169] width 1207 height 39
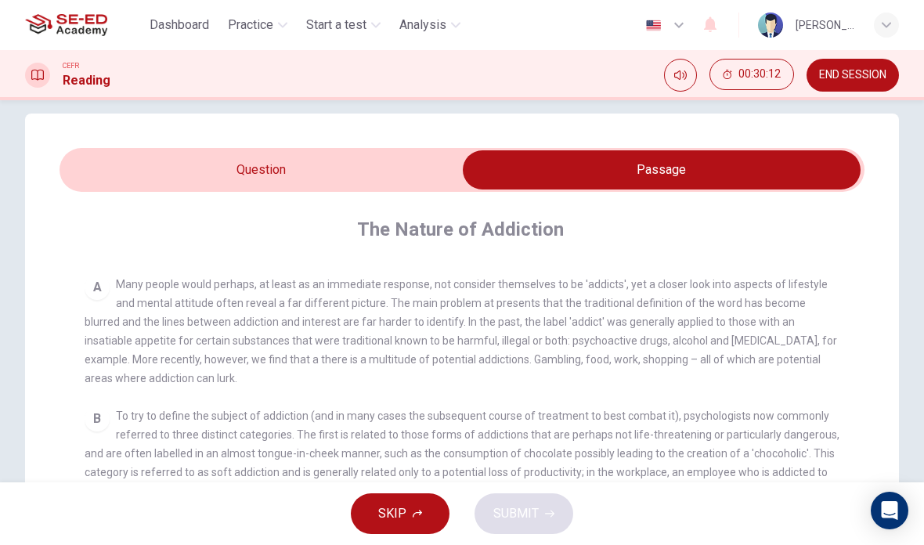
scroll to position [290, 0]
click at [375, 176] on input "checkbox" at bounding box center [661, 169] width 1207 height 39
checkbox input "false"
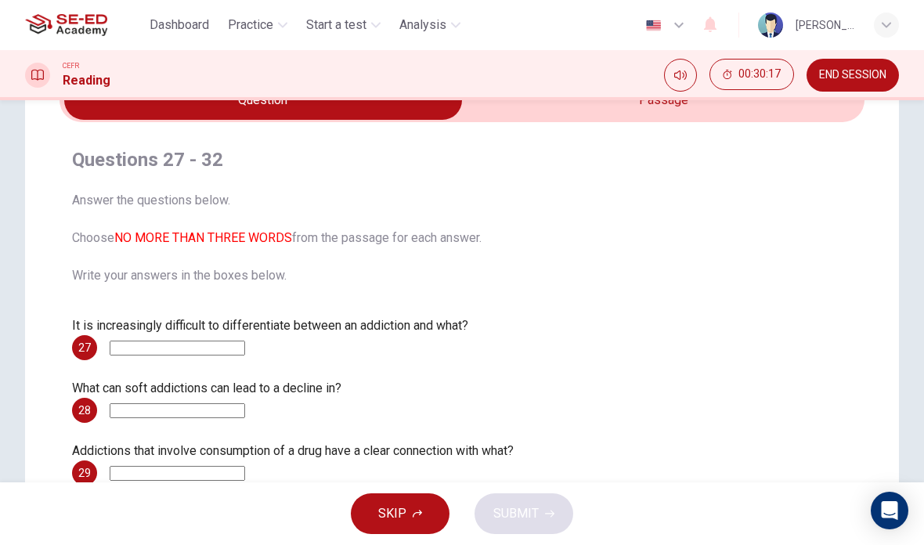
scroll to position [90, 0]
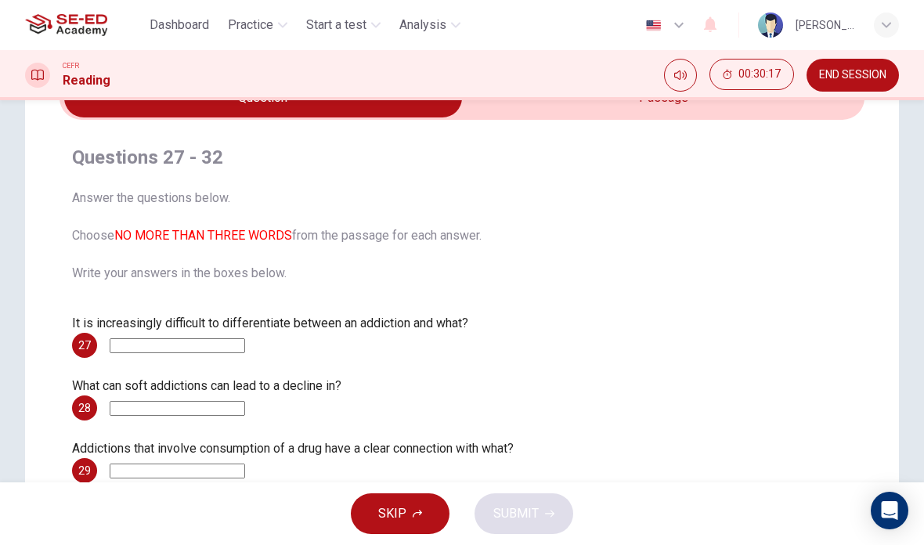
click at [236, 343] on input at bounding box center [177, 345] width 135 height 15
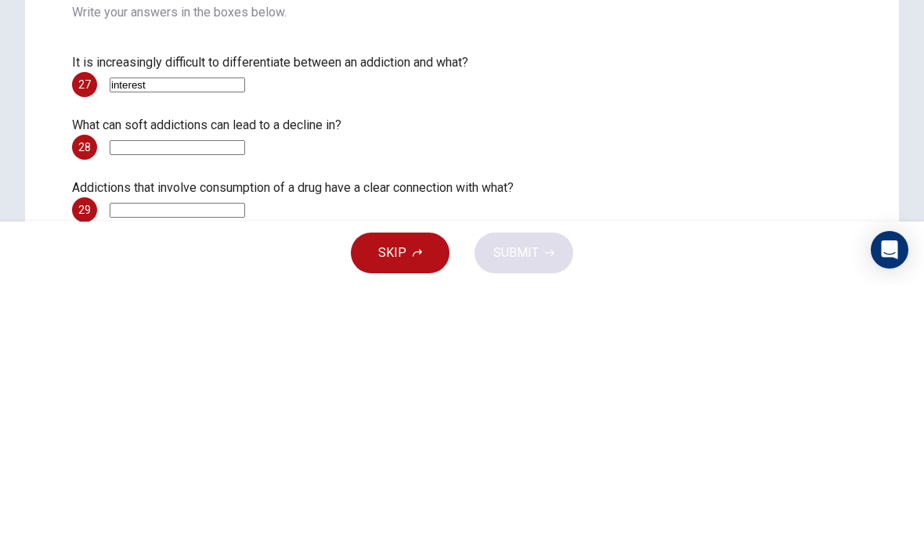
click at [772, 376] on div "What can soft addictions can lead to a decline in? 28" at bounding box center [462, 398] width 780 height 44
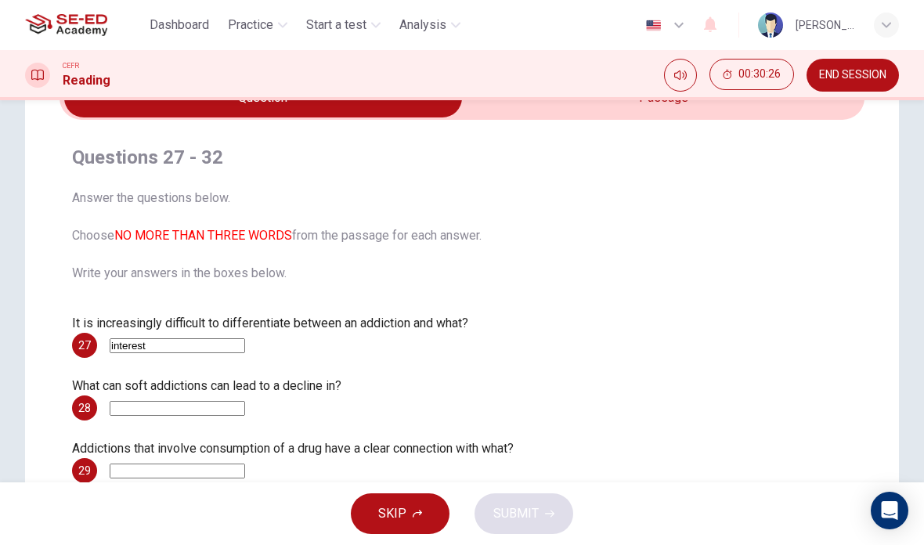
scroll to position [127, 0]
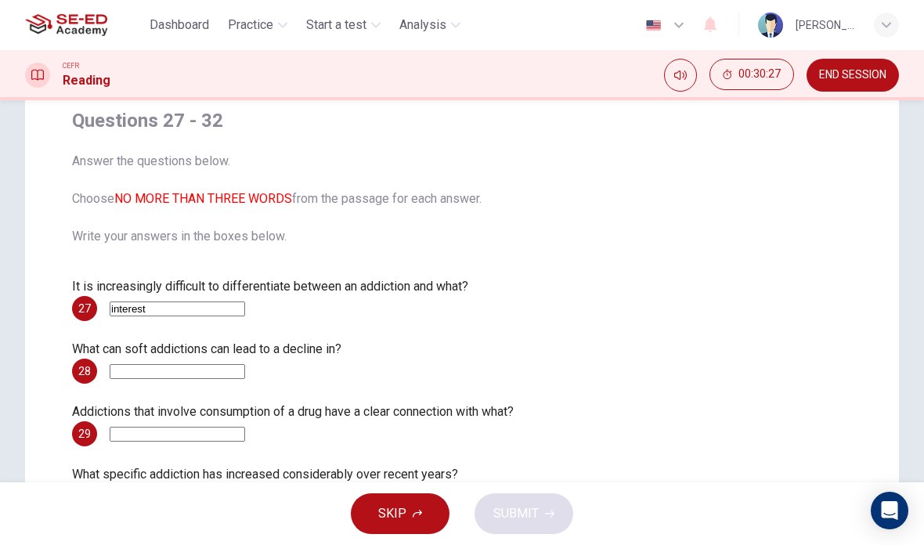
click at [245, 308] on input "interest" at bounding box center [177, 308] width 135 height 15
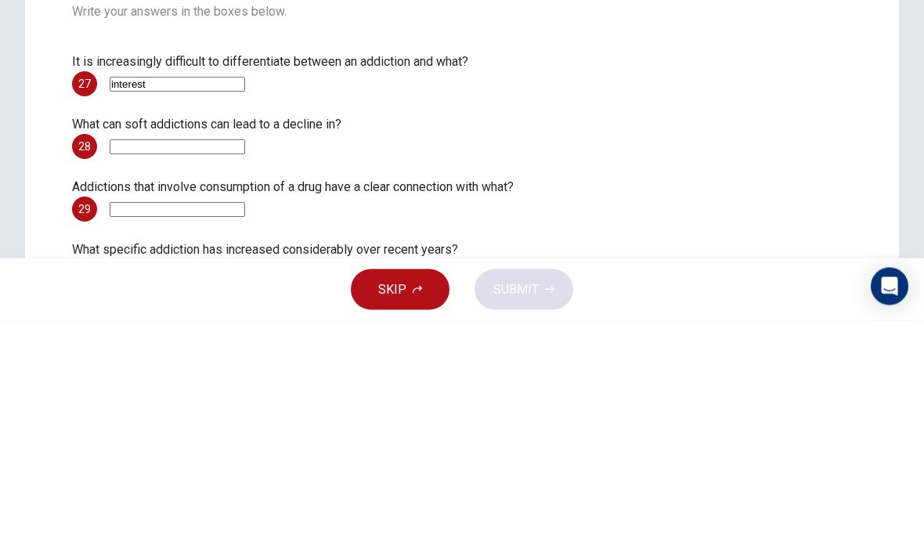
type input "interest"
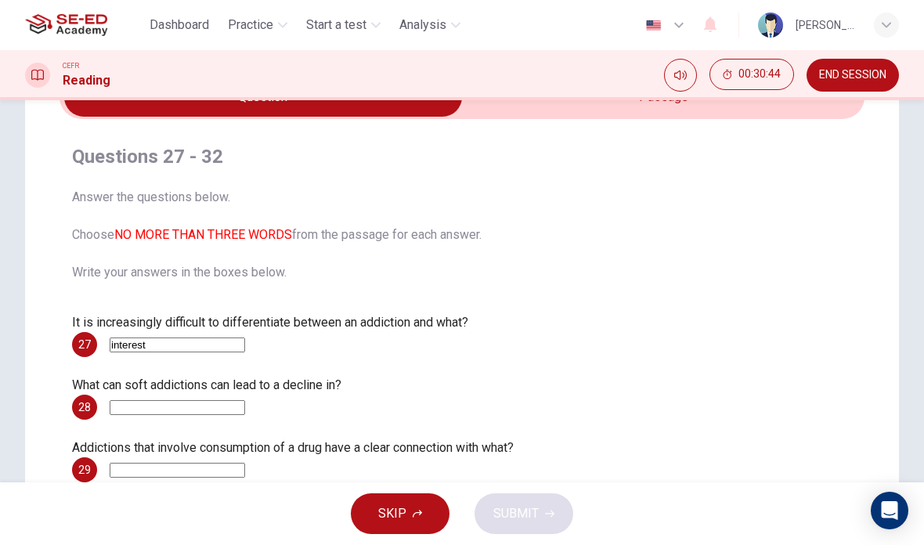
scroll to position [92, 0]
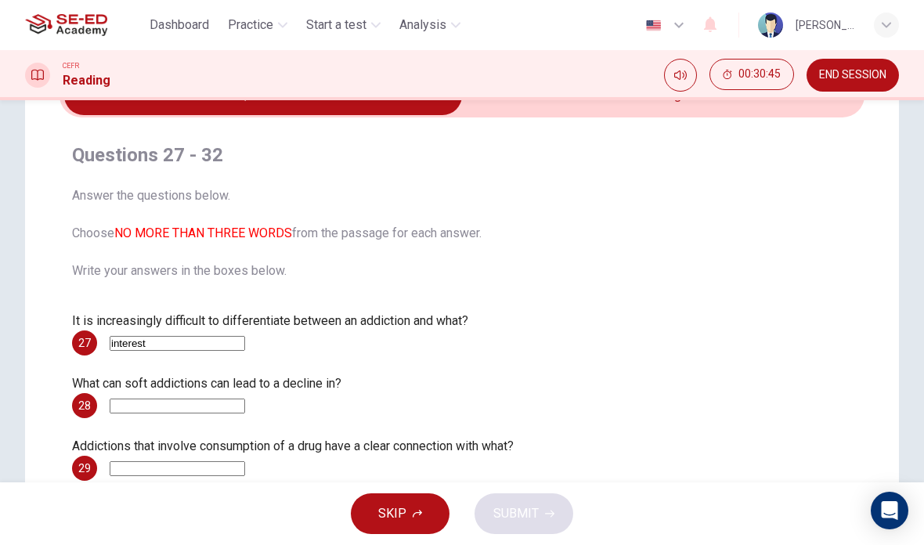
click at [699, 104] on input "checkbox" at bounding box center [263, 95] width 1207 height 39
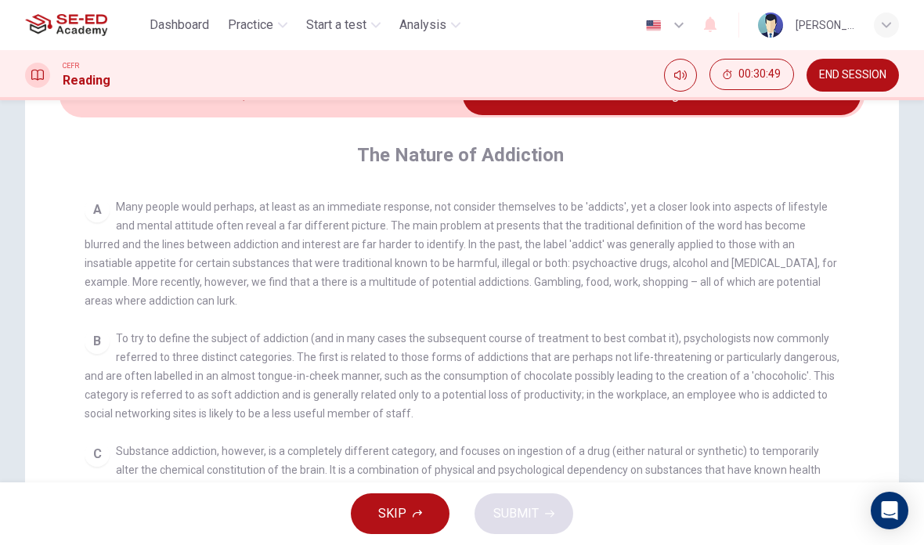
click at [412, 113] on input "checkbox" at bounding box center [661, 95] width 1207 height 39
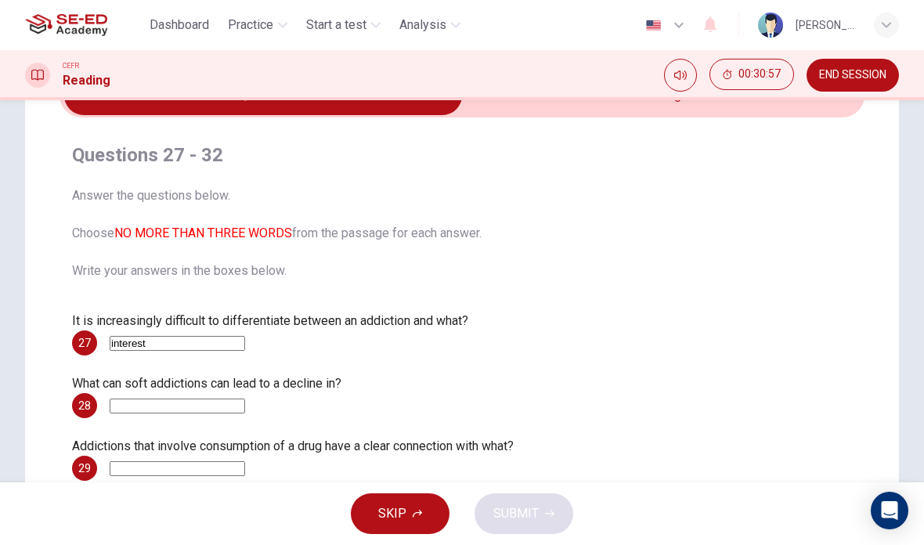
scroll to position [85, 0]
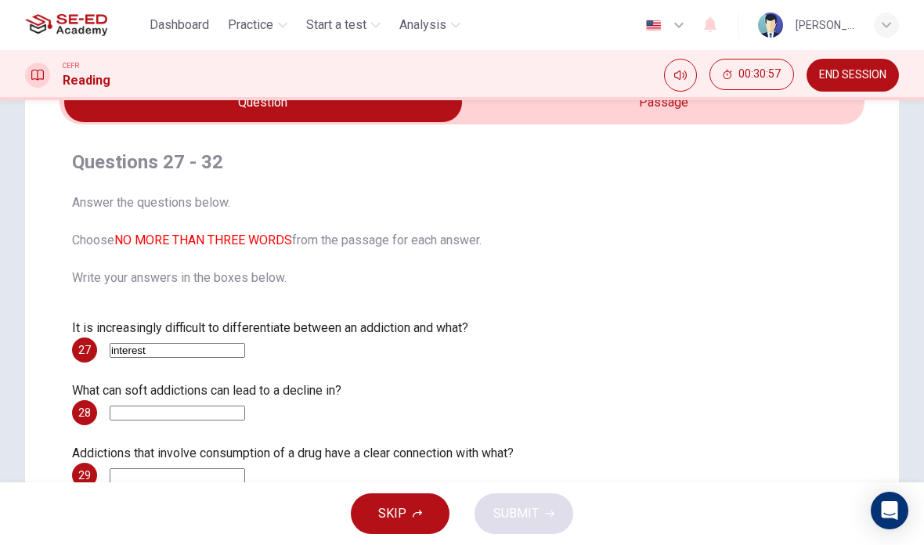
click at [696, 110] on input "checkbox" at bounding box center [263, 102] width 1207 height 39
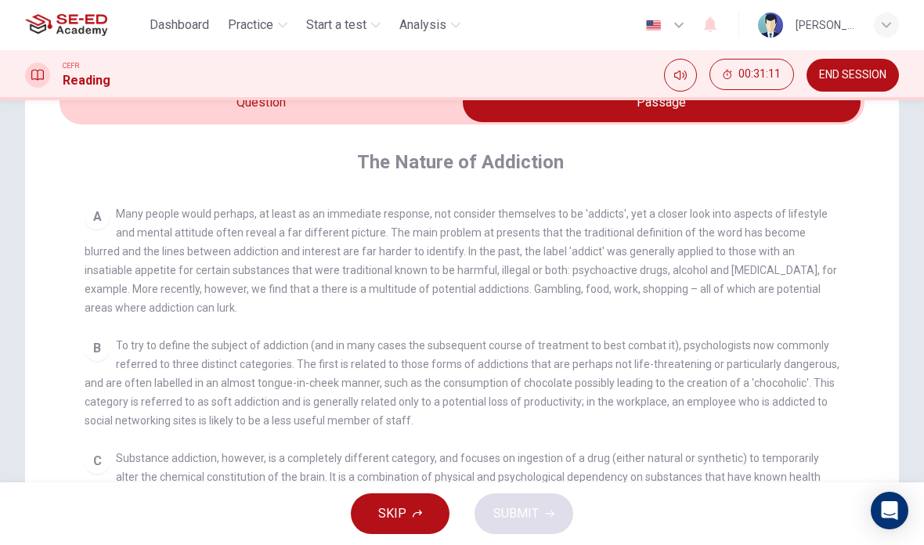
click at [417, 118] on input "checkbox" at bounding box center [661, 102] width 1207 height 39
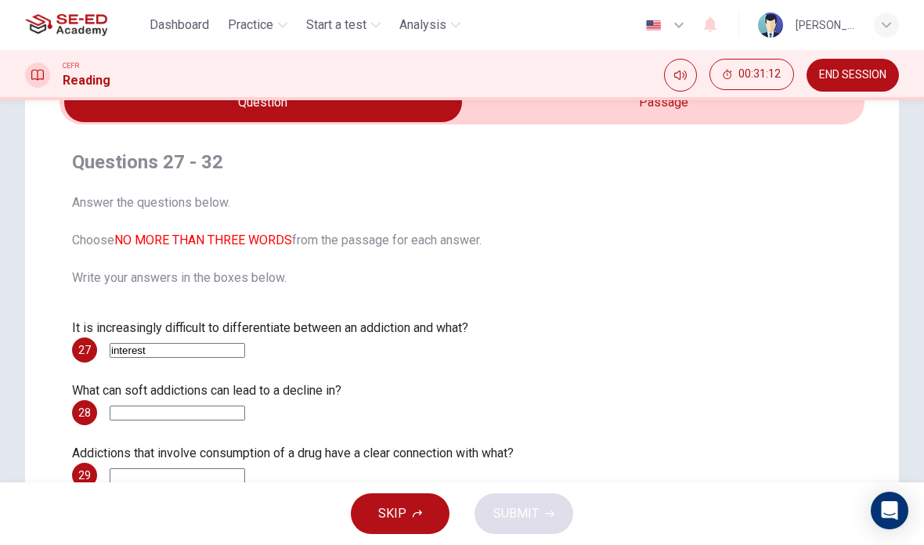
click at [647, 107] on input "checkbox" at bounding box center [263, 102] width 1207 height 39
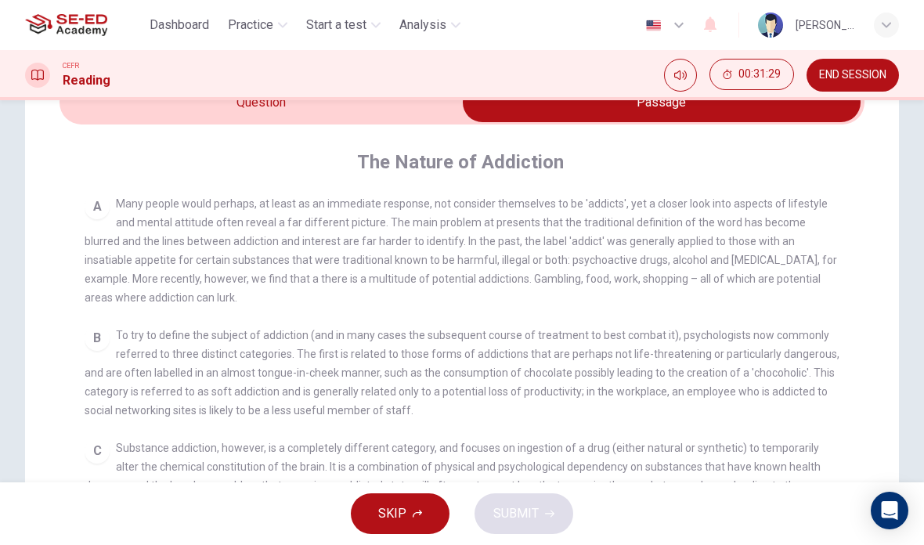
scroll to position [308, 0]
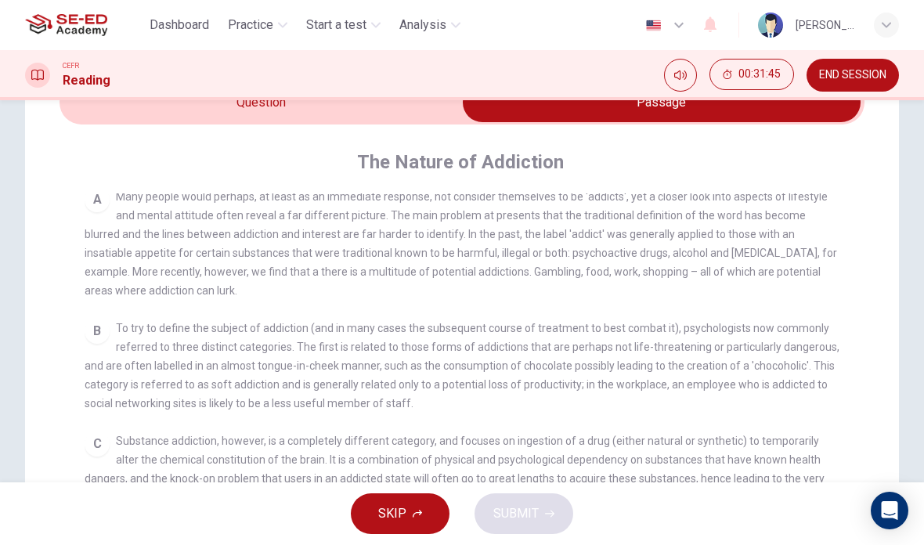
click at [409, 104] on input "checkbox" at bounding box center [661, 102] width 1207 height 39
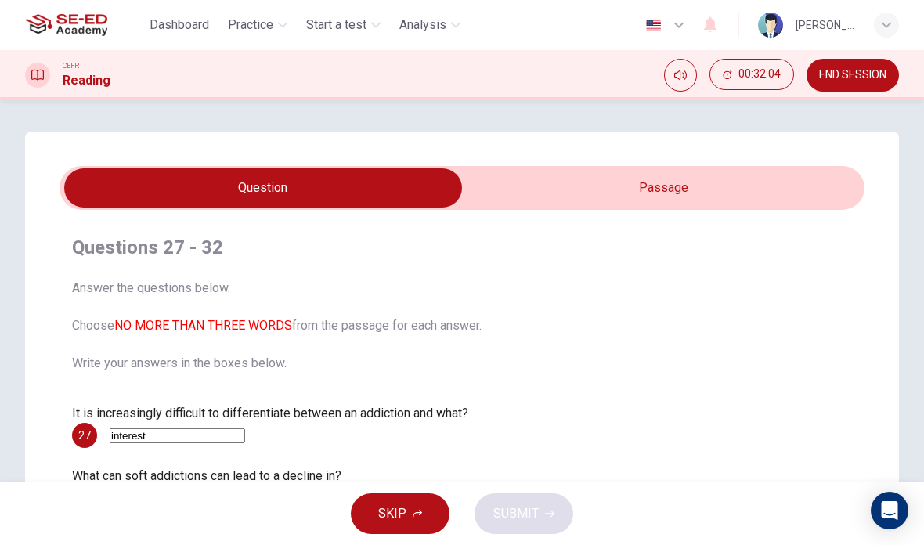
scroll to position [0, 0]
click at [712, 177] on input "checkbox" at bounding box center [263, 187] width 1207 height 39
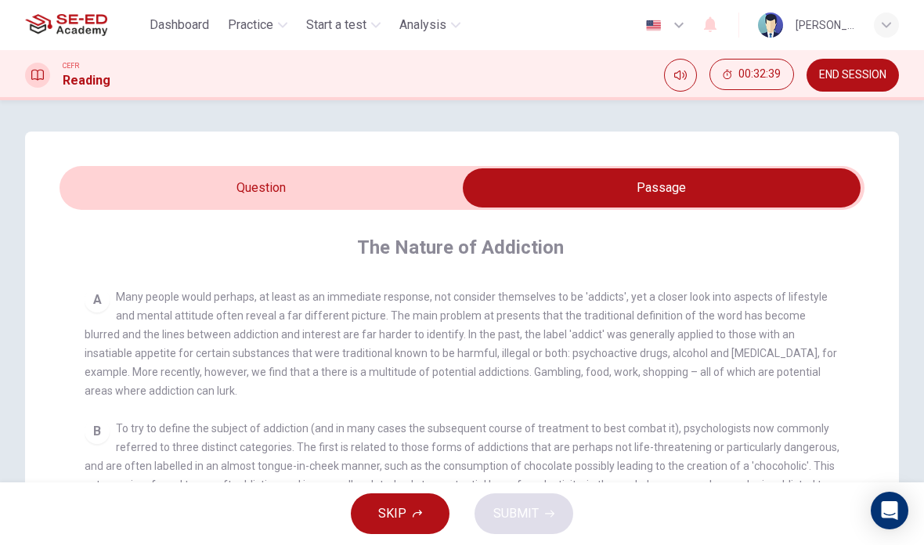
scroll to position [-1, 0]
click at [189, 194] on input "checkbox" at bounding box center [661, 187] width 1207 height 39
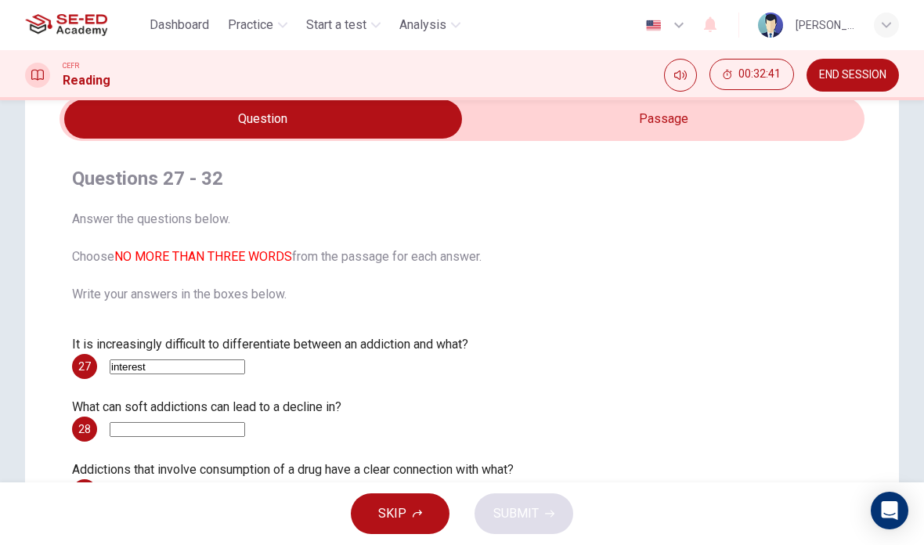
scroll to position [72, 0]
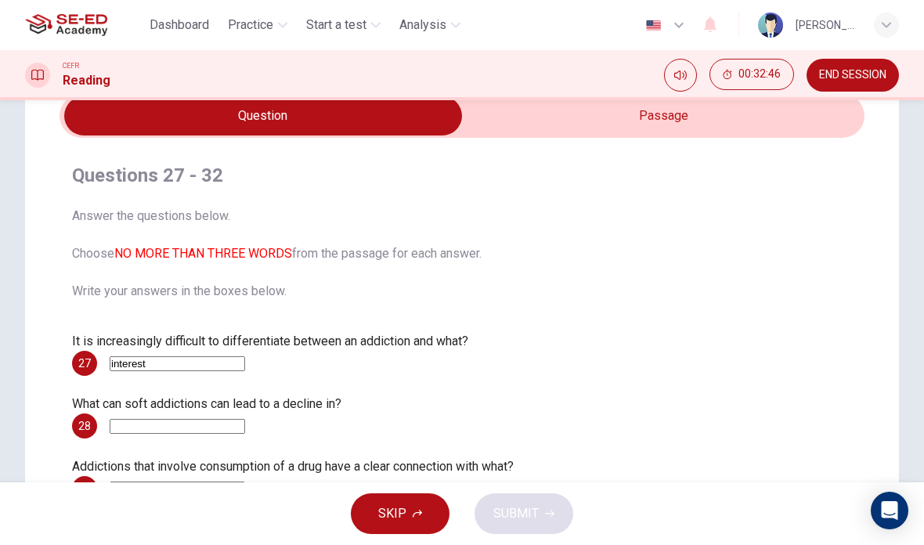
click at [737, 171] on h4 "Questions 27 - 32" at bounding box center [462, 175] width 780 height 25
click at [745, 157] on div "Questions 27 - 32 Answer the questions below. Choose NO MORE THAN THREE WORDS f…" at bounding box center [461, 425] width 805 height 551
click at [747, 105] on input "checkbox" at bounding box center [263, 115] width 1207 height 39
checkbox input "true"
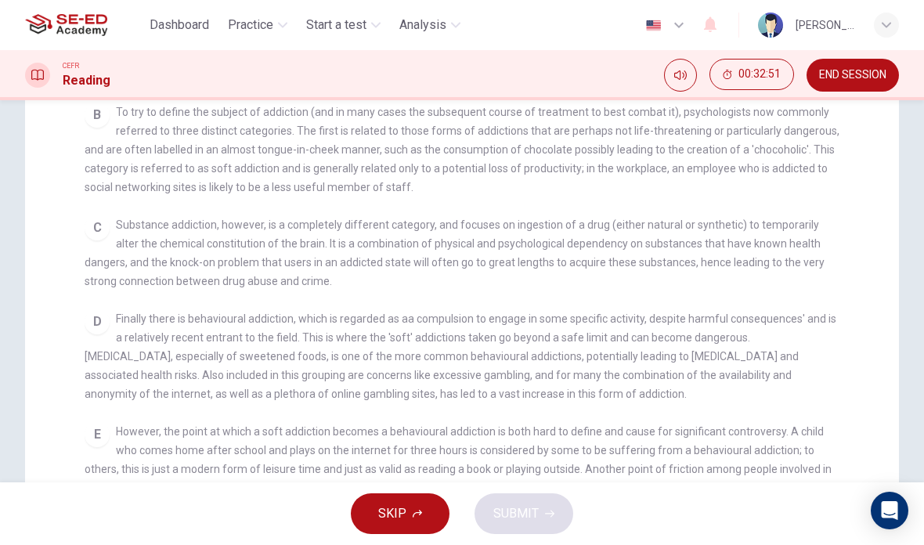
scroll to position [337, 0]
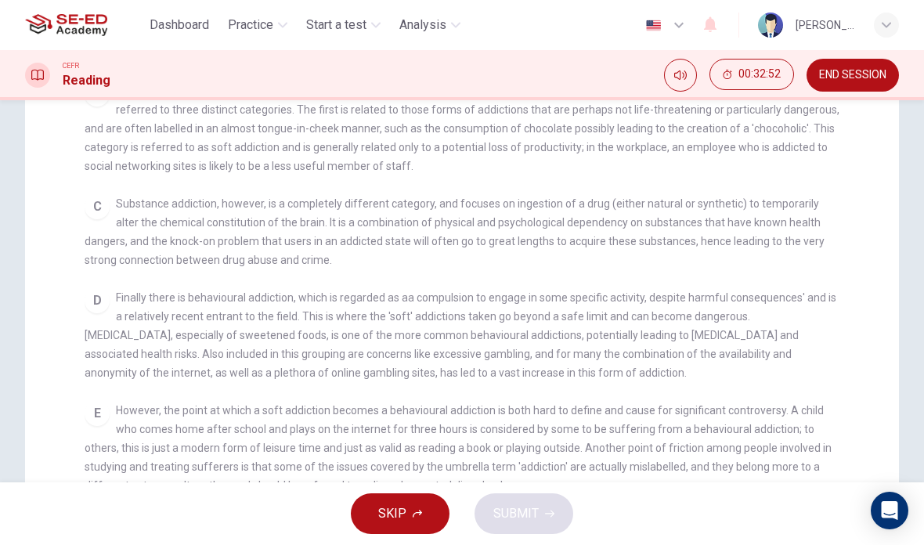
click at [852, 142] on div "CLICK TO ZOOM Click to Zoom A Many people would perhaps, at least as an immedia…" at bounding box center [473, 221] width 776 height 560
click at [406, 506] on button "SKIP" at bounding box center [400, 513] width 99 height 41
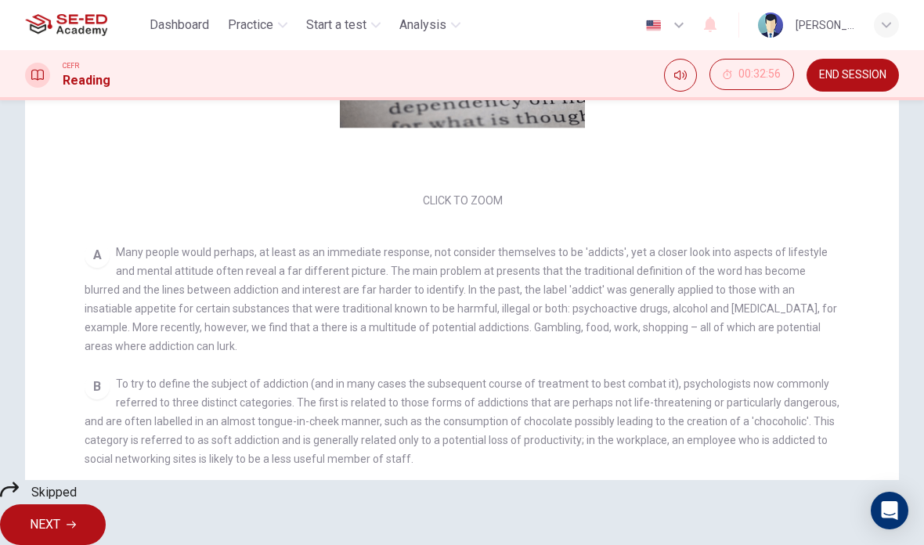
scroll to position [0, 0]
click at [76, 521] on icon "button" at bounding box center [71, 524] width 9 height 7
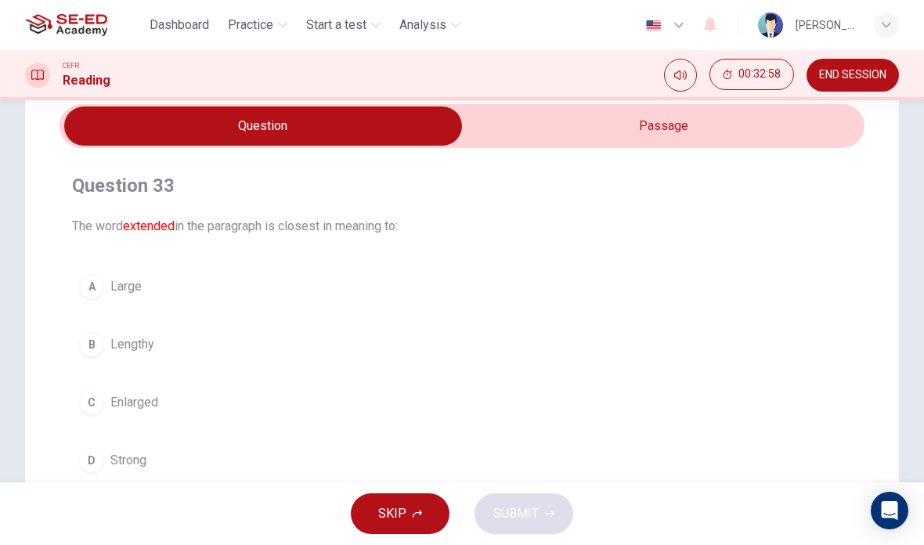
scroll to position [77, 0]
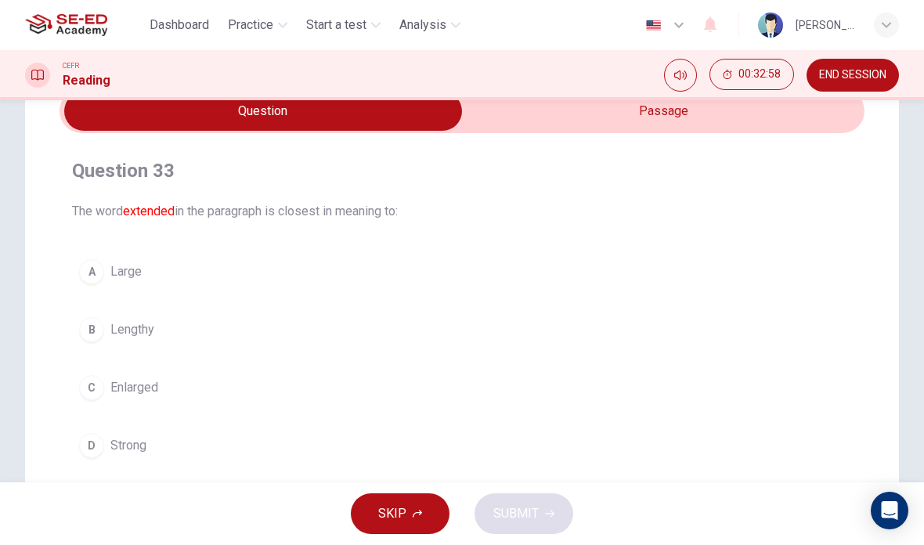
click at [741, 128] on input "checkbox" at bounding box center [263, 111] width 1207 height 39
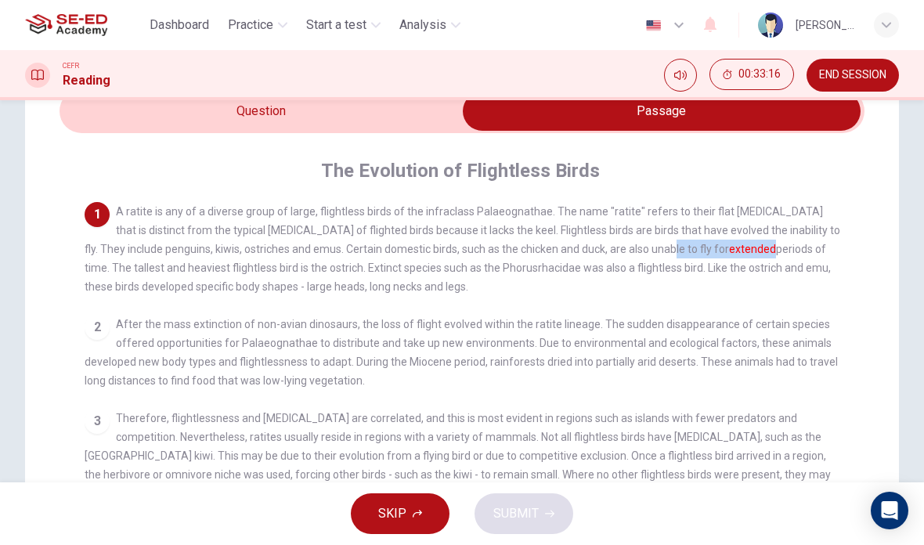
click at [157, 128] on input "checkbox" at bounding box center [661, 111] width 1207 height 39
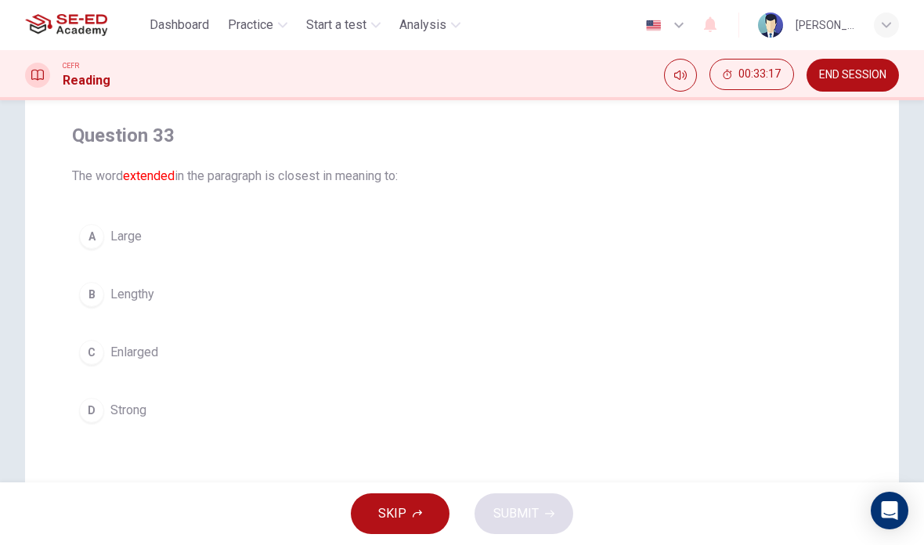
scroll to position [117, 0]
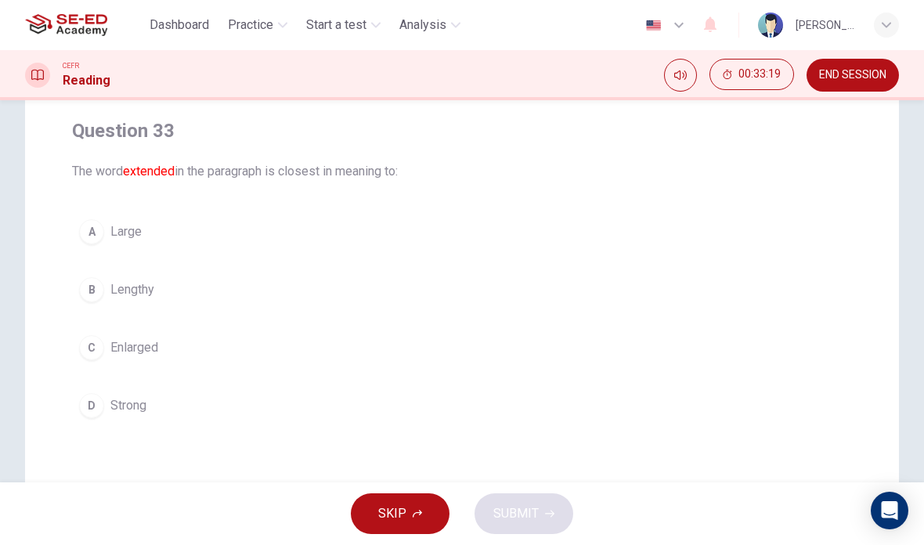
click at [131, 300] on button "B Lengthy" at bounding box center [462, 289] width 780 height 39
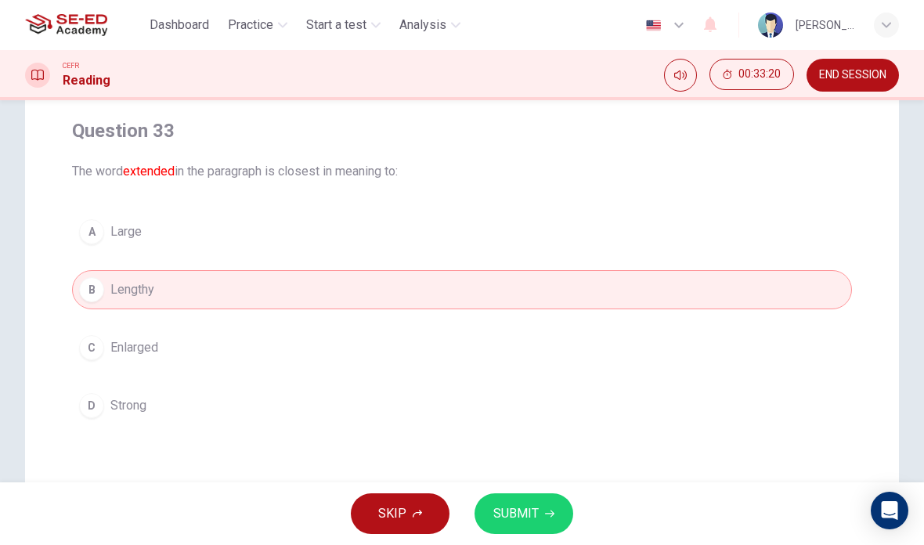
click at [571, 518] on button "SUBMIT" at bounding box center [523, 513] width 99 height 41
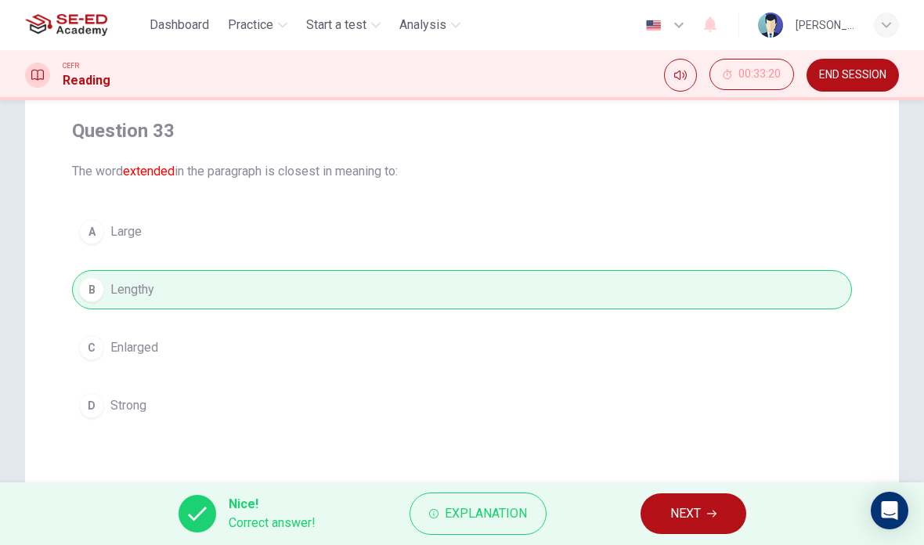
click at [706, 507] on button "NEXT" at bounding box center [693, 513] width 106 height 41
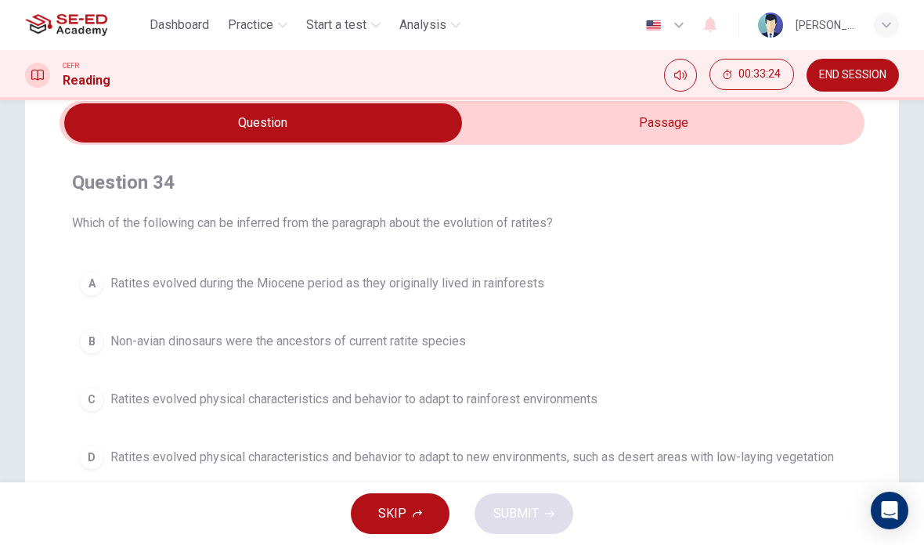
scroll to position [9, 0]
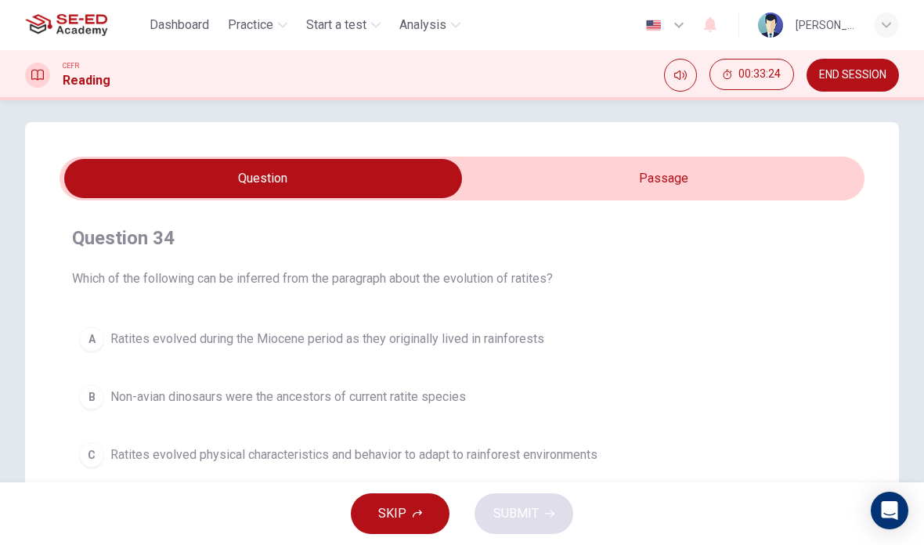
click at [683, 160] on input "checkbox" at bounding box center [263, 178] width 1207 height 39
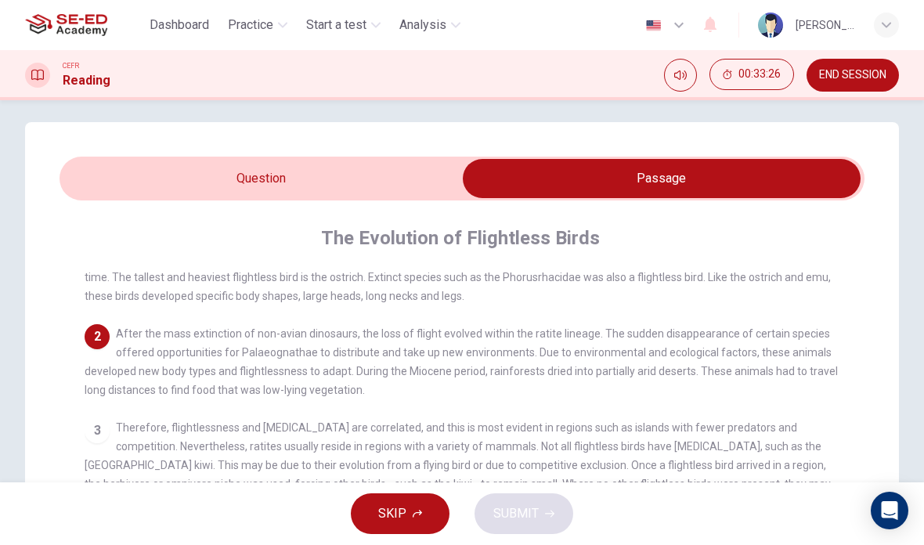
scroll to position [61, 0]
click at [144, 176] on input "checkbox" at bounding box center [661, 178] width 1207 height 39
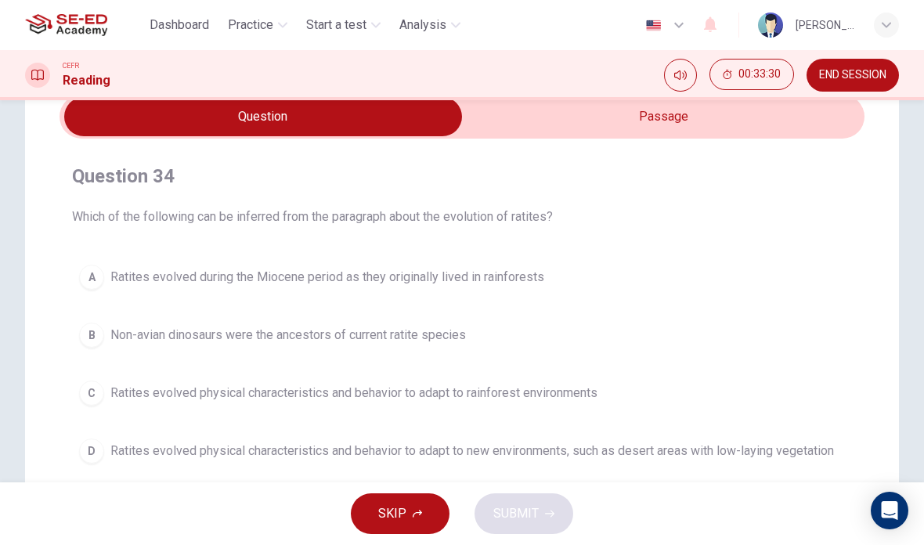
scroll to position [72, 0]
click at [166, 205] on div "Question 34 Which of the following can be inferred from the paragraph about the…" at bounding box center [462, 194] width 780 height 63
click at [744, 113] on input "checkbox" at bounding box center [263, 115] width 1207 height 39
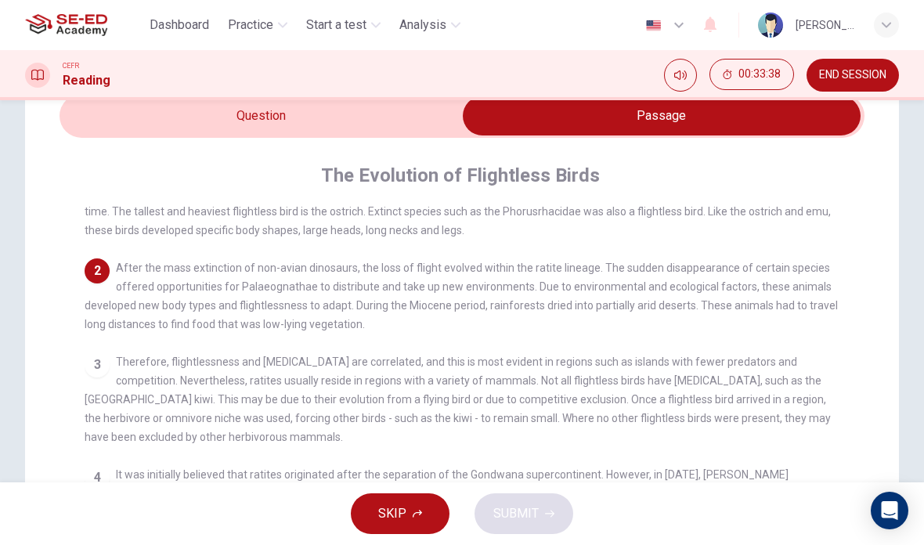
click at [179, 112] on input "checkbox" at bounding box center [661, 115] width 1207 height 39
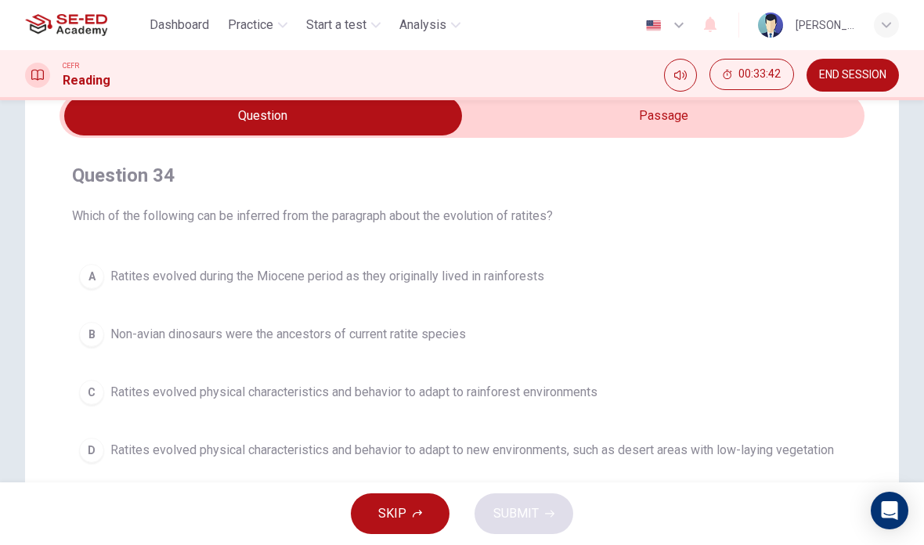
scroll to position [82, 0]
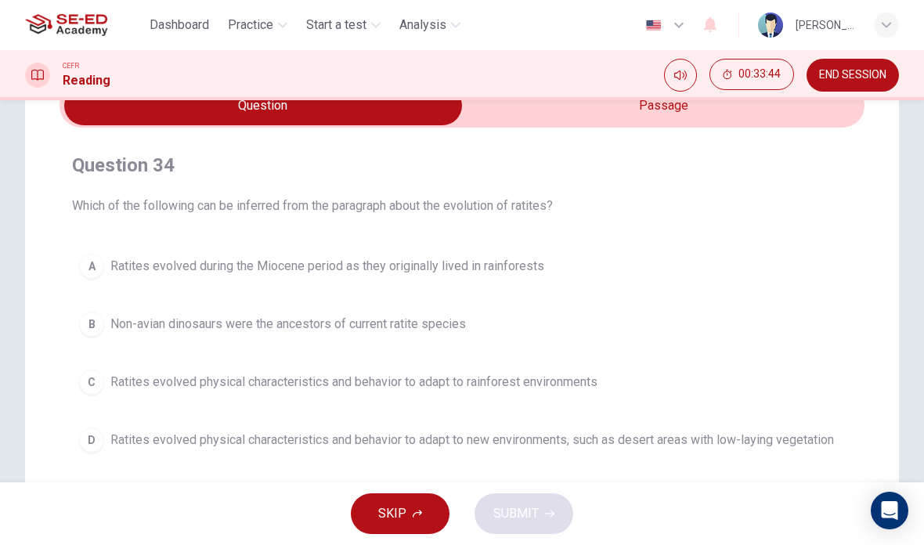
click at [735, 124] on input "checkbox" at bounding box center [263, 105] width 1207 height 39
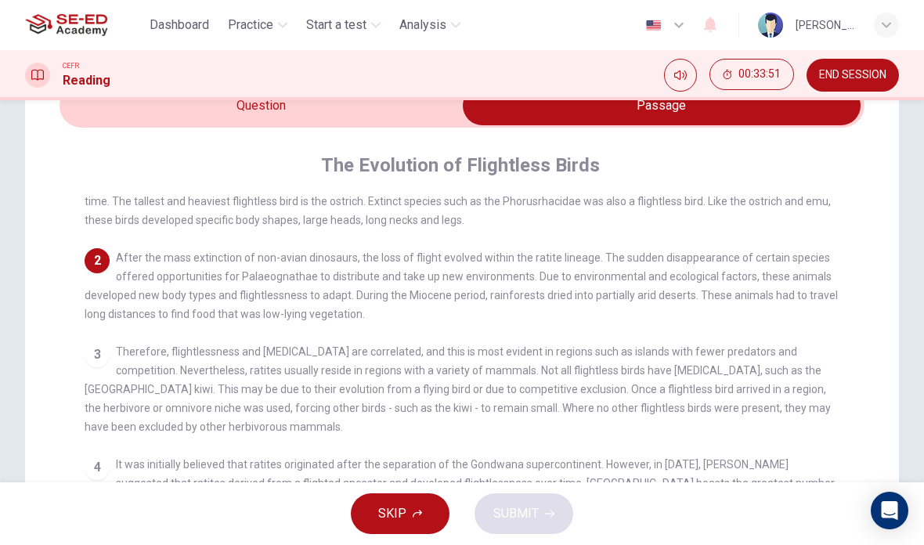
click at [137, 123] on input "checkbox" at bounding box center [661, 105] width 1207 height 39
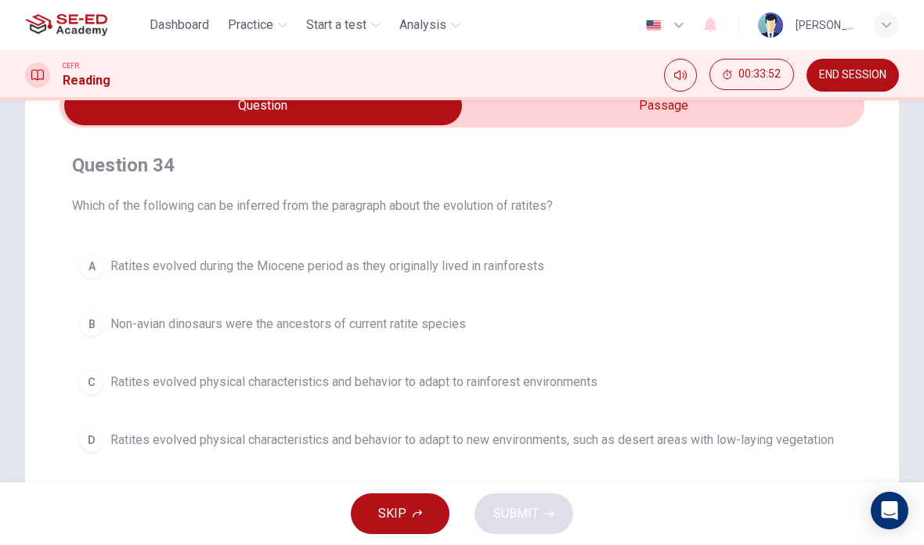
click at [726, 124] on input "checkbox" at bounding box center [263, 105] width 1207 height 39
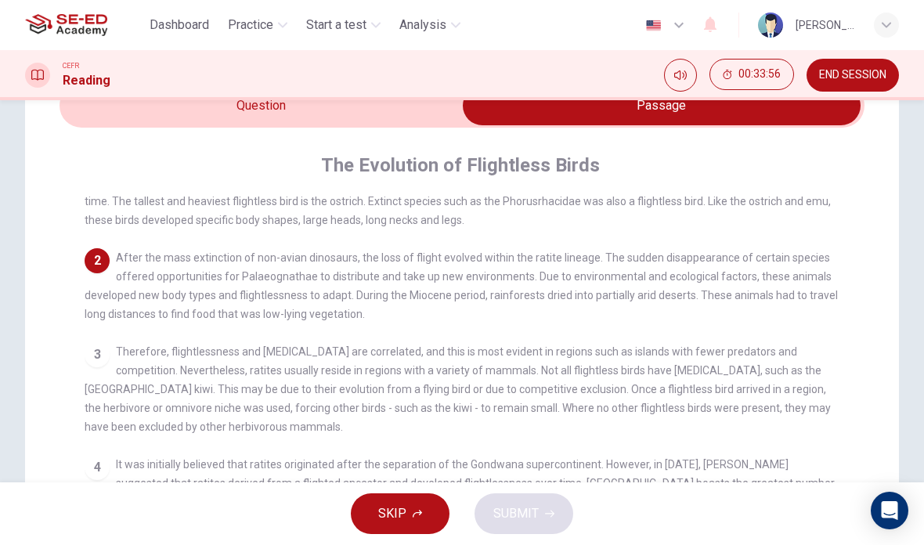
click at [100, 105] on input "checkbox" at bounding box center [661, 105] width 1207 height 39
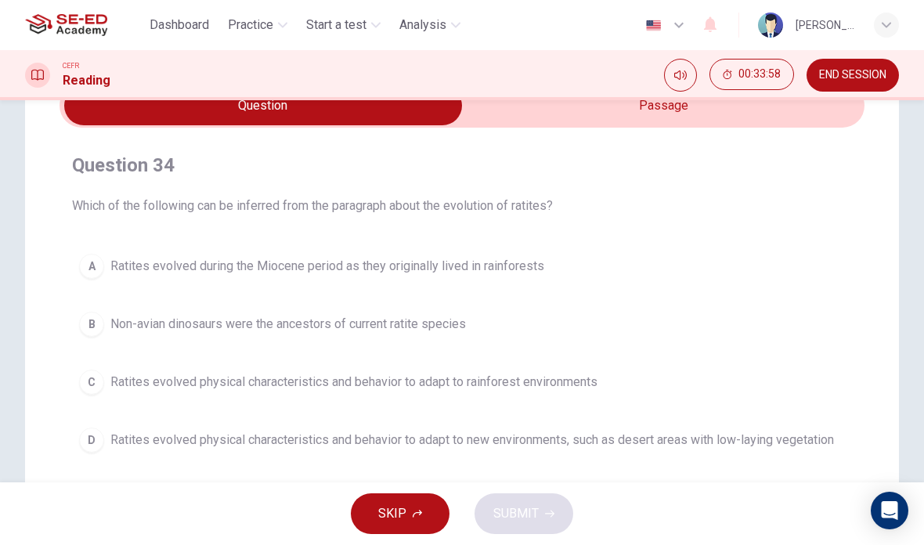
click at [585, 331] on button "B Non-avian dinosaurs were the ancestors of current ratite species" at bounding box center [462, 323] width 780 height 39
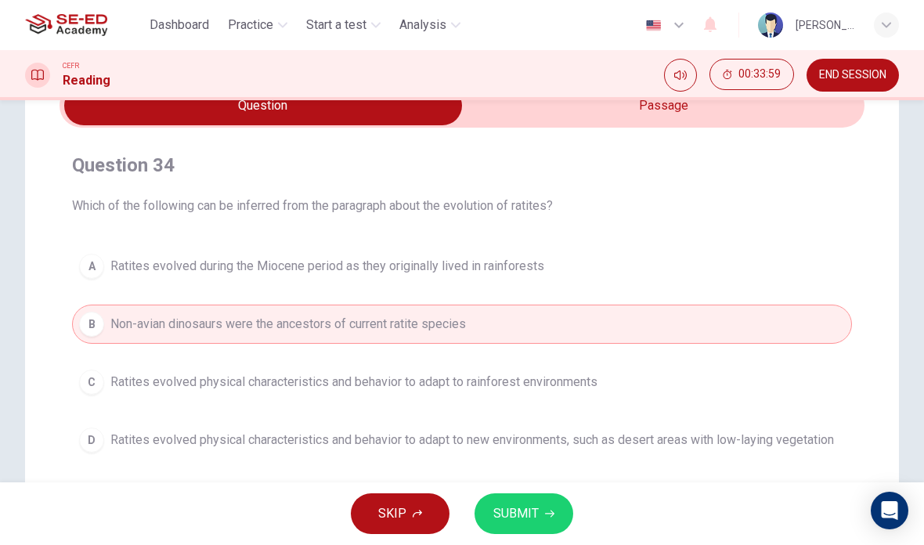
click at [539, 506] on button "SUBMIT" at bounding box center [523, 513] width 99 height 41
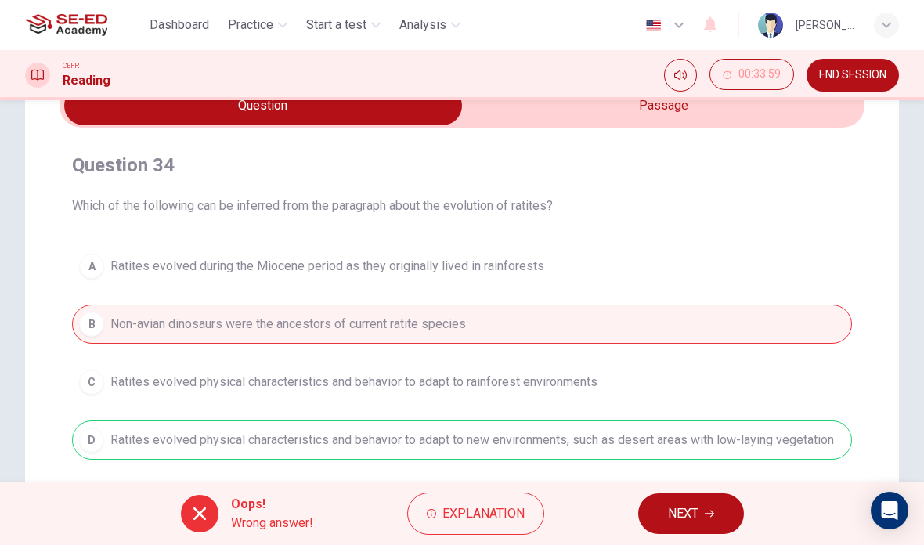
click at [707, 510] on icon "button" at bounding box center [708, 513] width 9 height 9
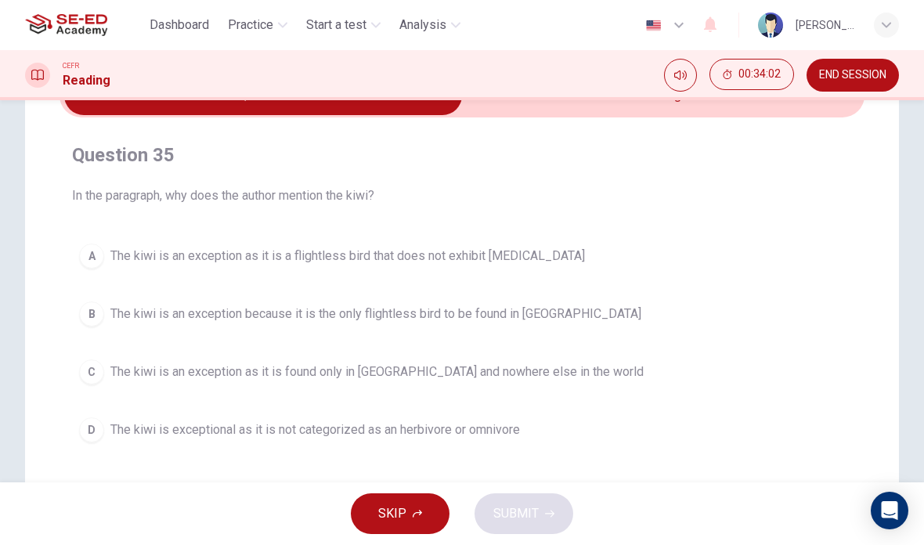
scroll to position [91, 0]
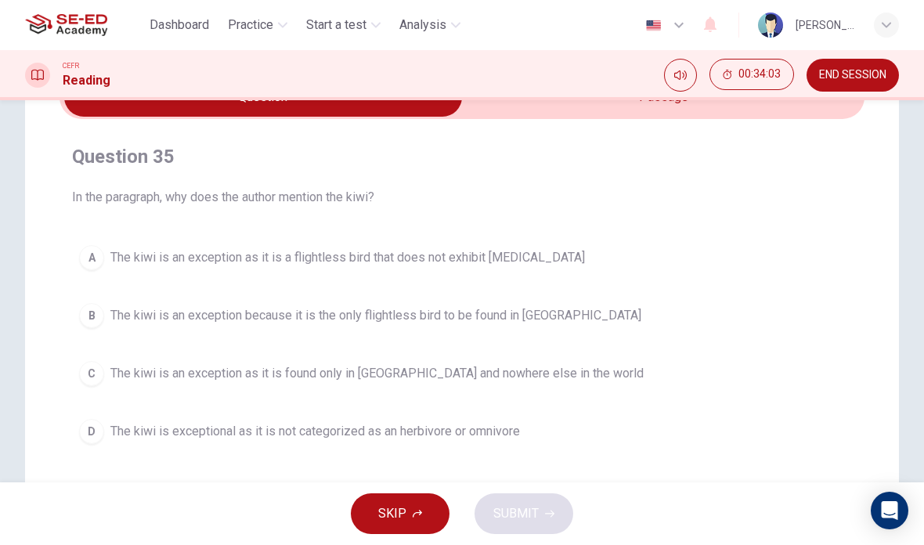
click at [692, 114] on input "checkbox" at bounding box center [263, 96] width 1207 height 39
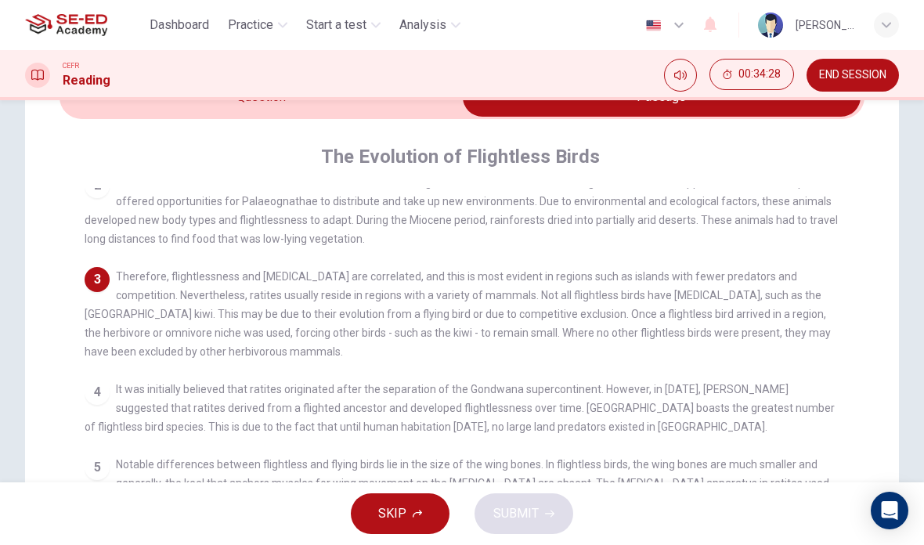
scroll to position [70, 0]
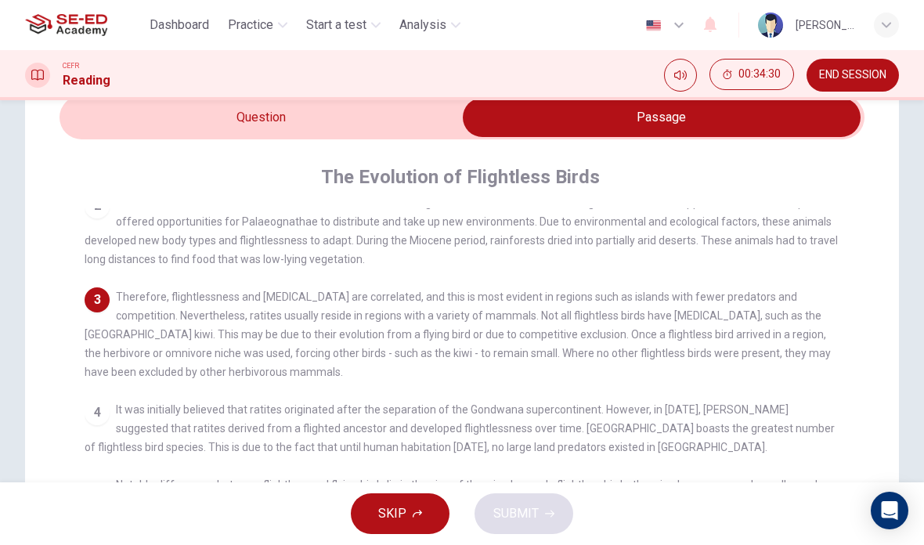
click at [121, 121] on input "checkbox" at bounding box center [661, 117] width 1207 height 39
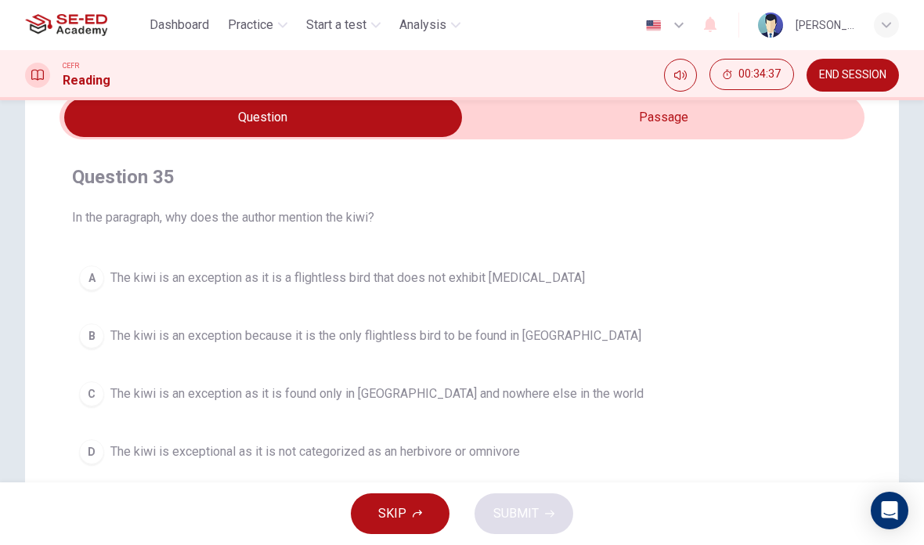
click at [606, 332] on button "B The kiwi is an exception because it is the only flightless bird to be found i…" at bounding box center [462, 335] width 780 height 39
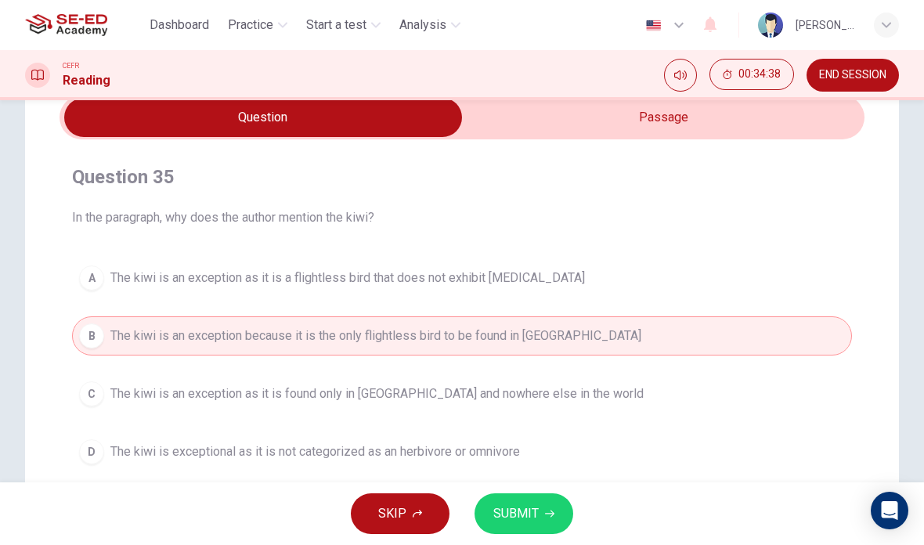
click at [543, 434] on button "D The kiwi is exceptional as it is not categorized as an herbivore or omnivore" at bounding box center [462, 451] width 780 height 39
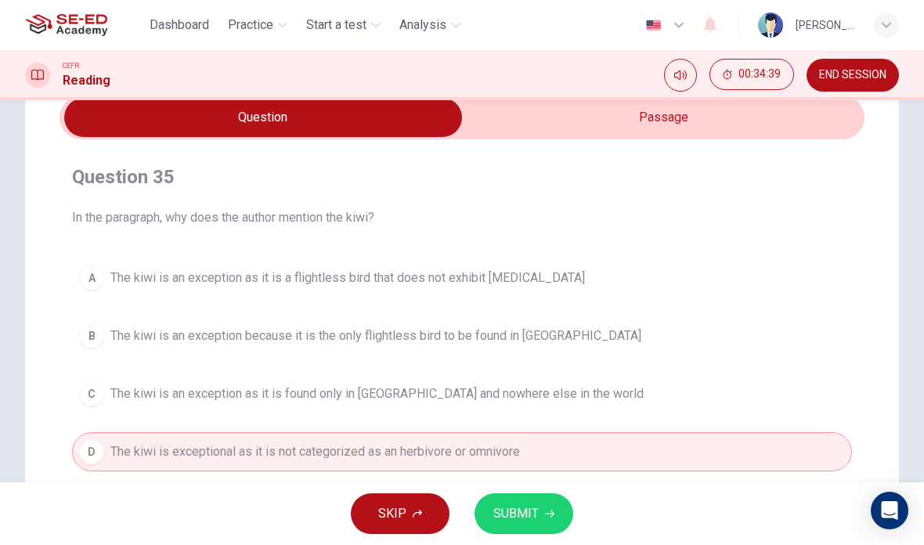
click at [591, 387] on span "The kiwi is an exception as it is found only in [GEOGRAPHIC_DATA] and nowhere e…" at bounding box center [376, 393] width 533 height 19
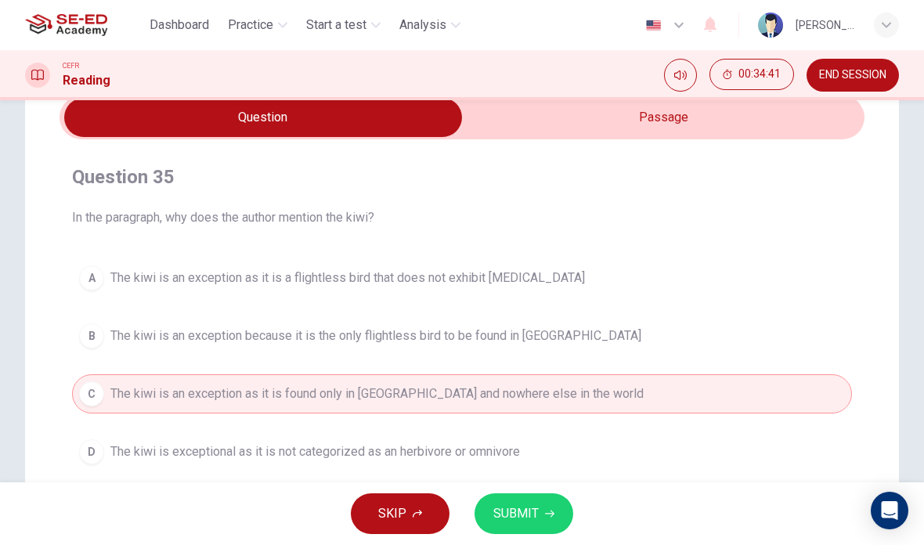
click at [578, 336] on span "The kiwi is an exception because it is the only flightless bird to be found in …" at bounding box center [375, 335] width 531 height 19
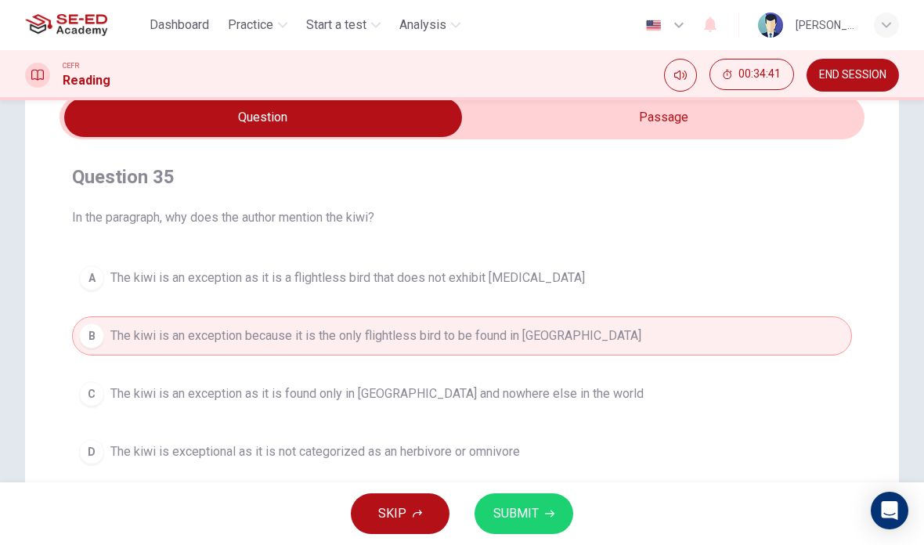
click at [518, 490] on div "SKIP SUBMIT" at bounding box center [462, 513] width 924 height 63
click at [531, 505] on span "SUBMIT" at bounding box center [515, 513] width 45 height 22
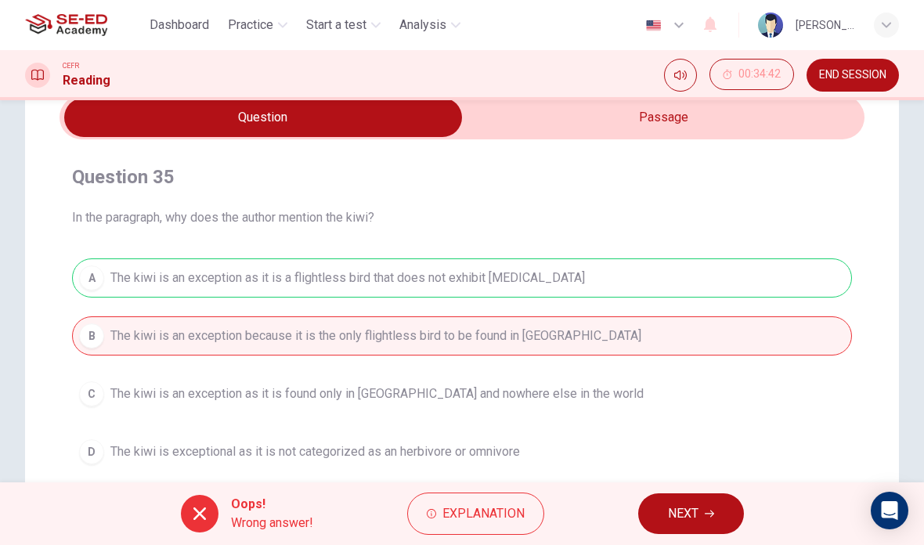
click at [687, 308] on div "A The kiwi is an exception as it is a flightless bird that does not exhibit [ME…" at bounding box center [462, 364] width 780 height 213
click at [677, 496] on button "NEXT" at bounding box center [691, 513] width 106 height 41
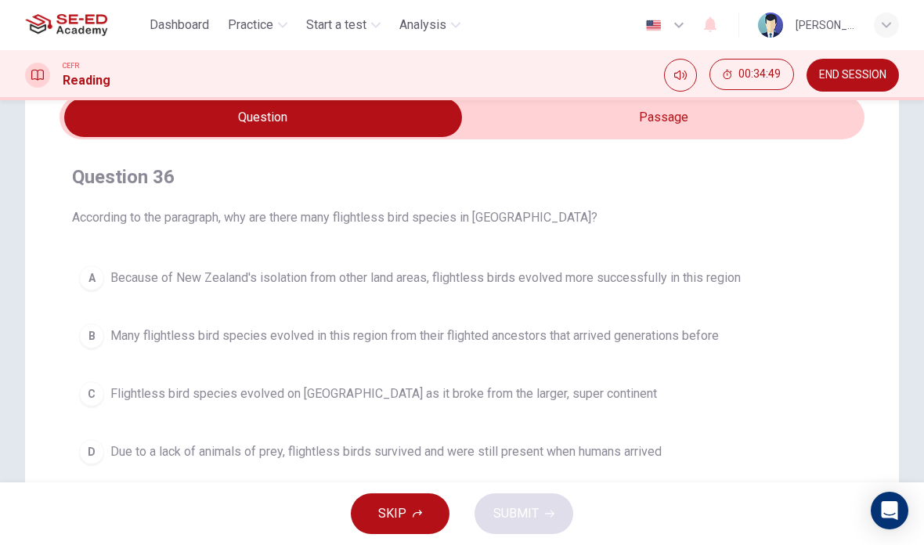
click at [826, 131] on input "checkbox" at bounding box center [263, 117] width 1207 height 39
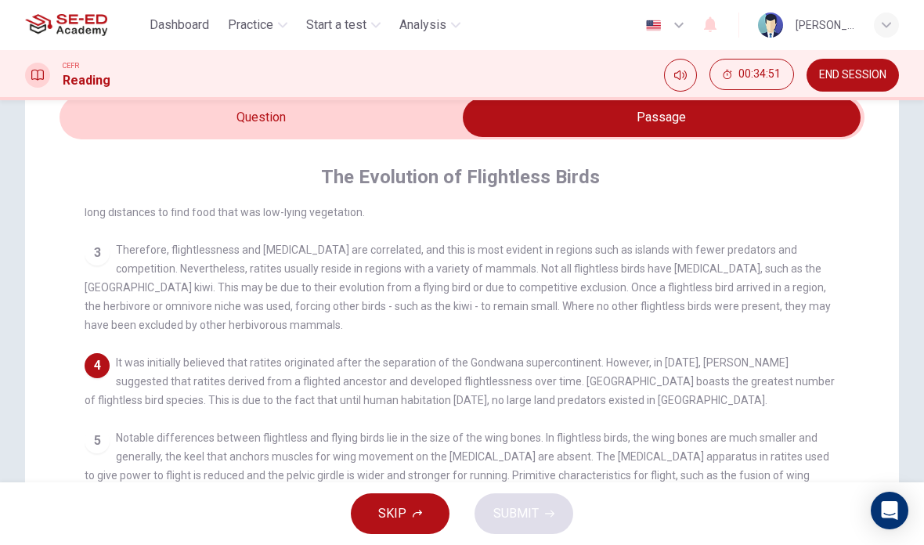
scroll to position [177, 0]
click at [135, 128] on input "checkbox" at bounding box center [661, 117] width 1207 height 39
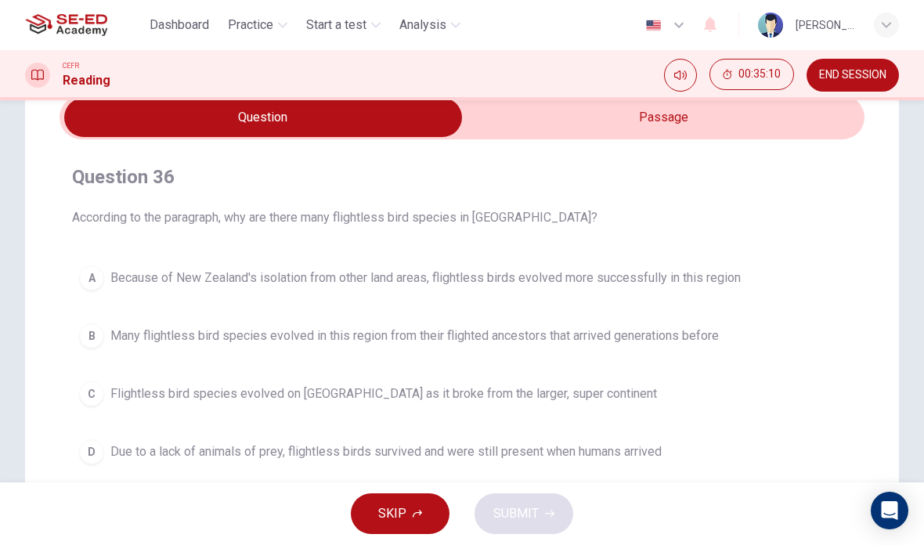
click at [542, 452] on span "Due to a lack of animals of prey, flightless birds survived and were still pres…" at bounding box center [385, 451] width 551 height 19
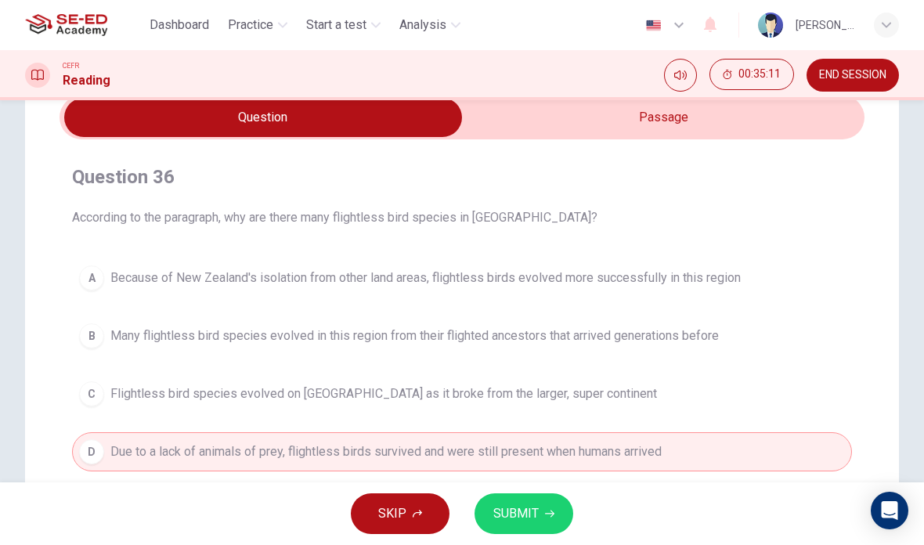
click at [535, 517] on span "SUBMIT" at bounding box center [515, 513] width 45 height 22
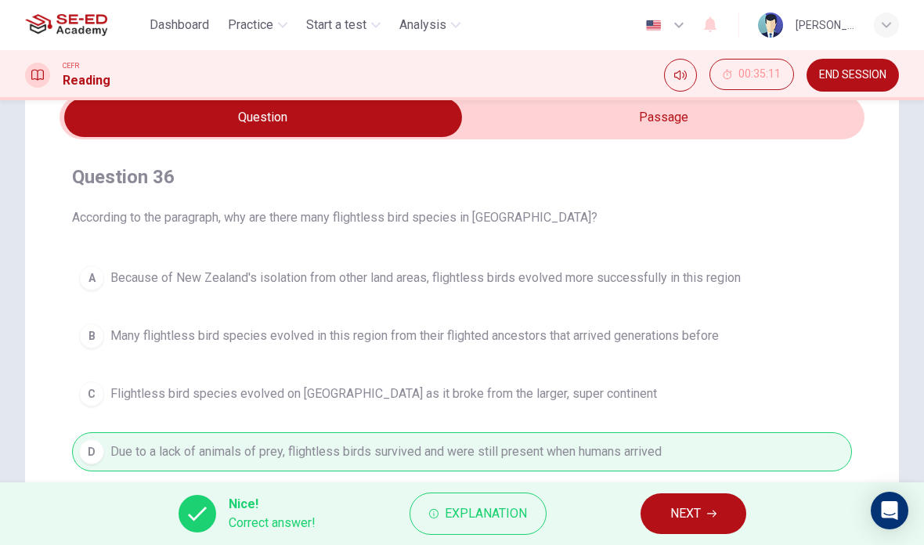
click at [683, 519] on span "NEXT" at bounding box center [685, 513] width 31 height 22
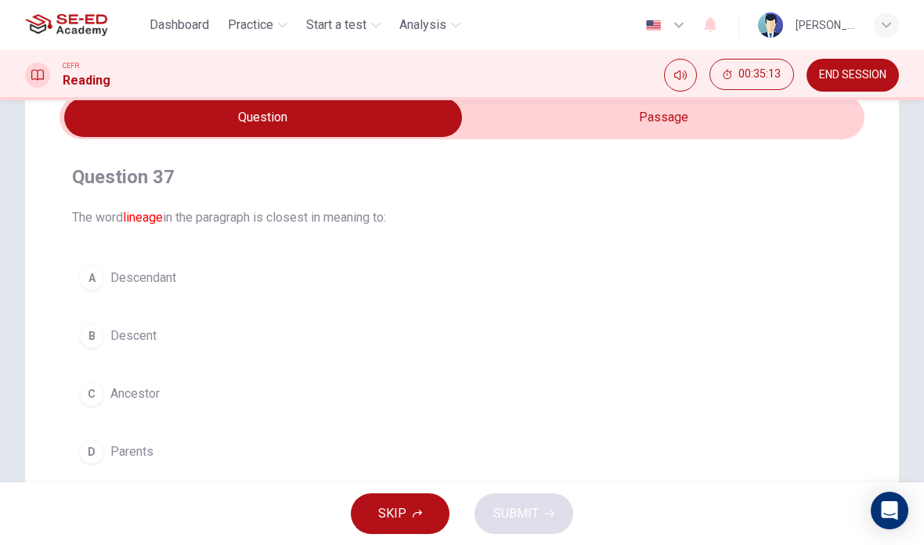
click at [709, 134] on input "checkbox" at bounding box center [263, 117] width 1207 height 39
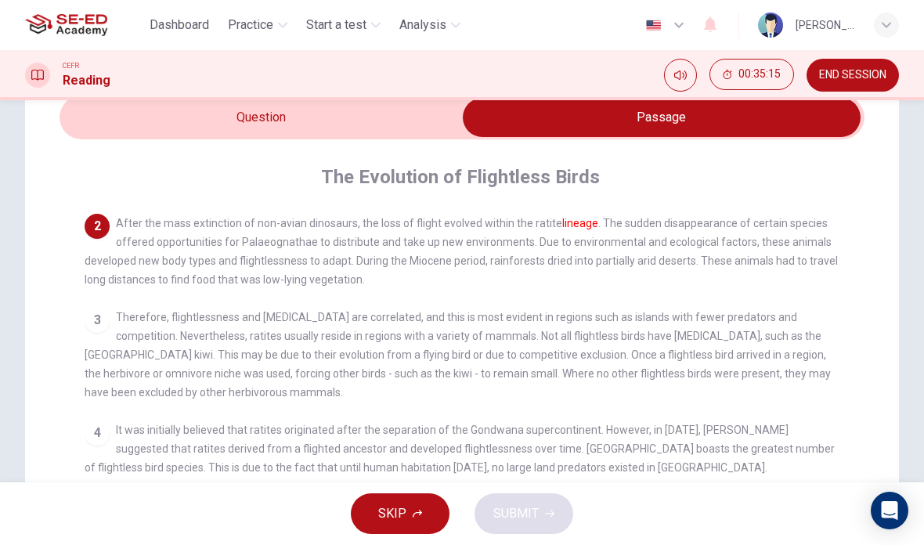
scroll to position [106, 0]
click at [306, 117] on input "checkbox" at bounding box center [661, 117] width 1207 height 39
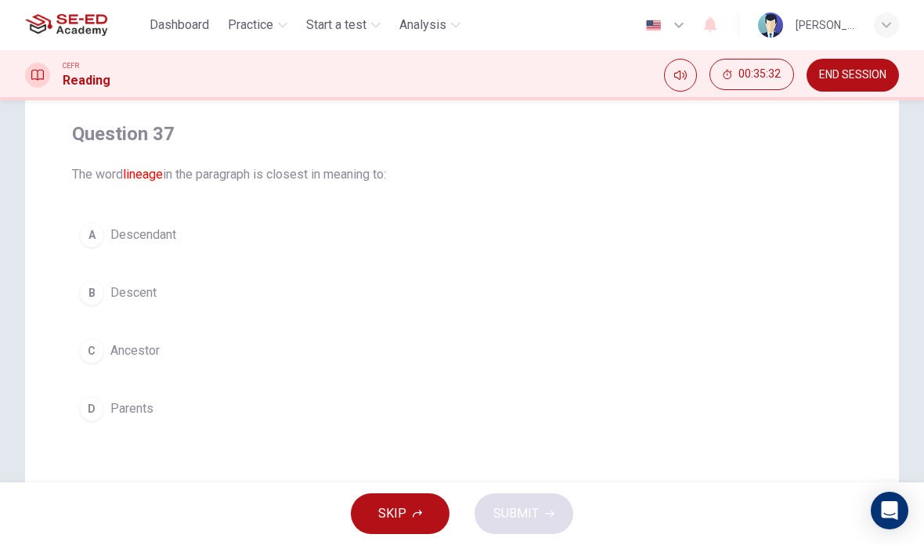
scroll to position [120, 0]
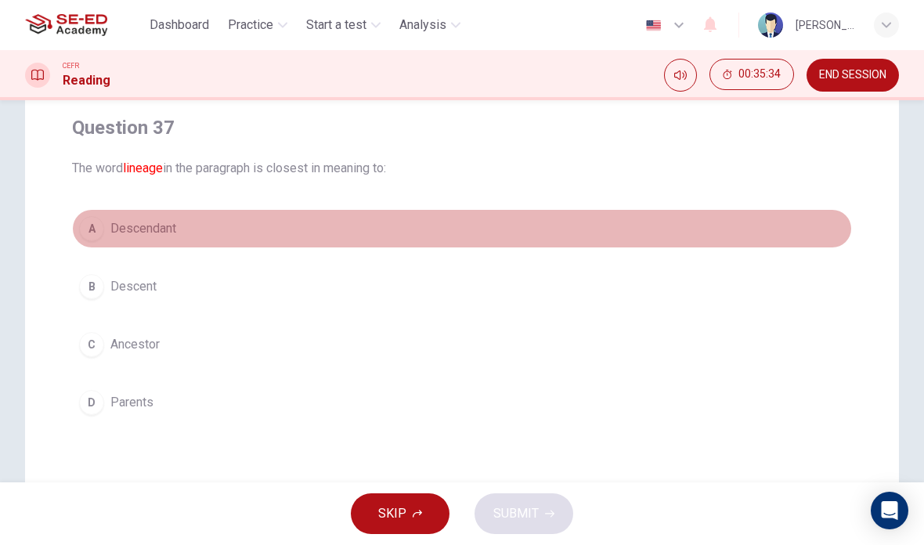
click at [129, 228] on span "Descendant" at bounding box center [143, 228] width 66 height 19
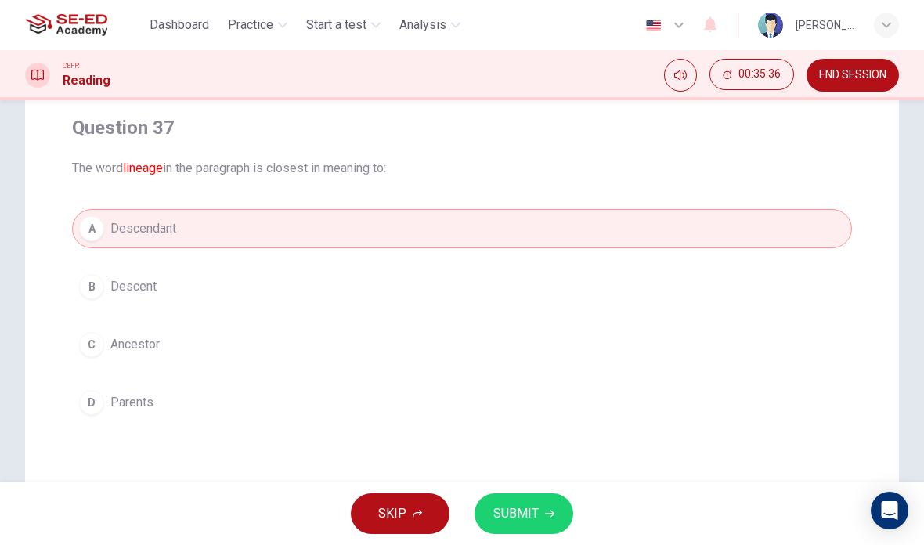
click at [137, 398] on span "Parents" at bounding box center [131, 402] width 43 height 19
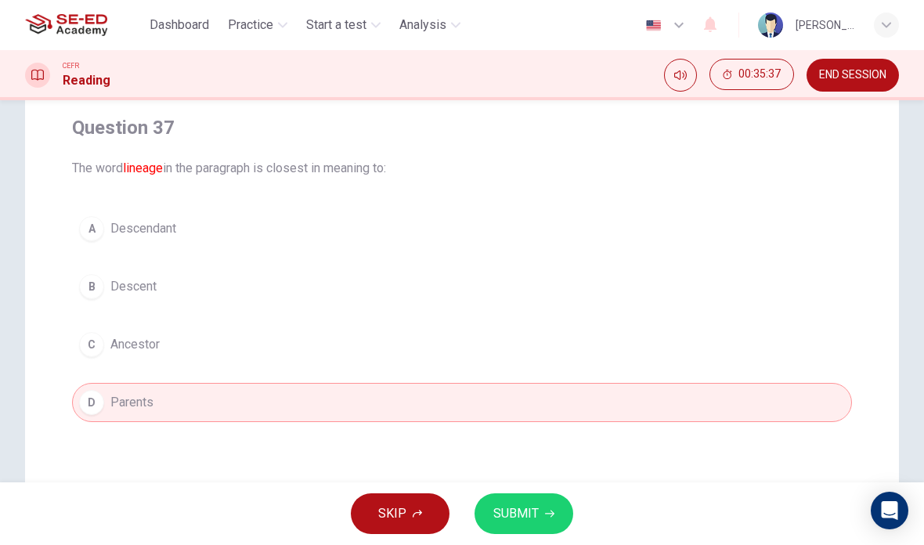
click at [529, 523] on span "SUBMIT" at bounding box center [515, 513] width 45 height 22
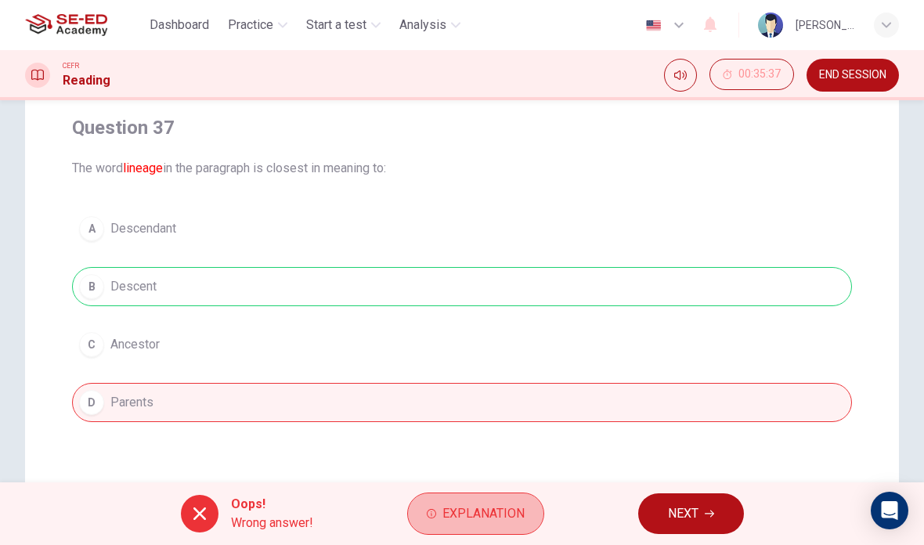
click at [516, 506] on span "Explanation" at bounding box center [483, 513] width 82 height 22
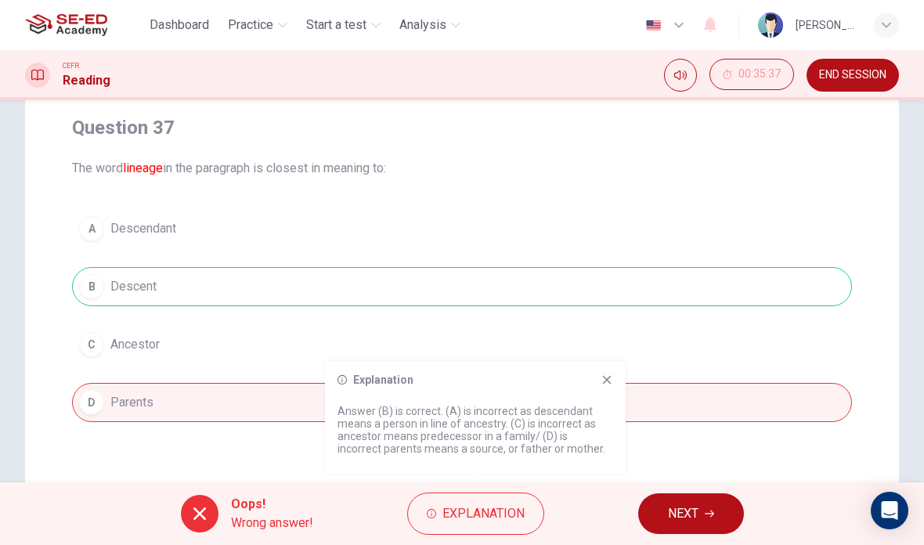
click at [697, 514] on span "NEXT" at bounding box center [683, 513] width 31 height 22
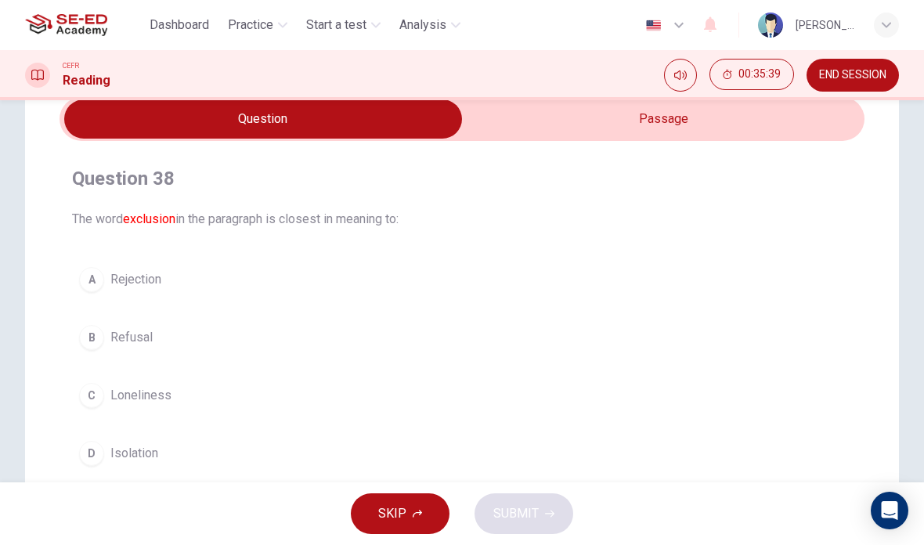
scroll to position [34, 0]
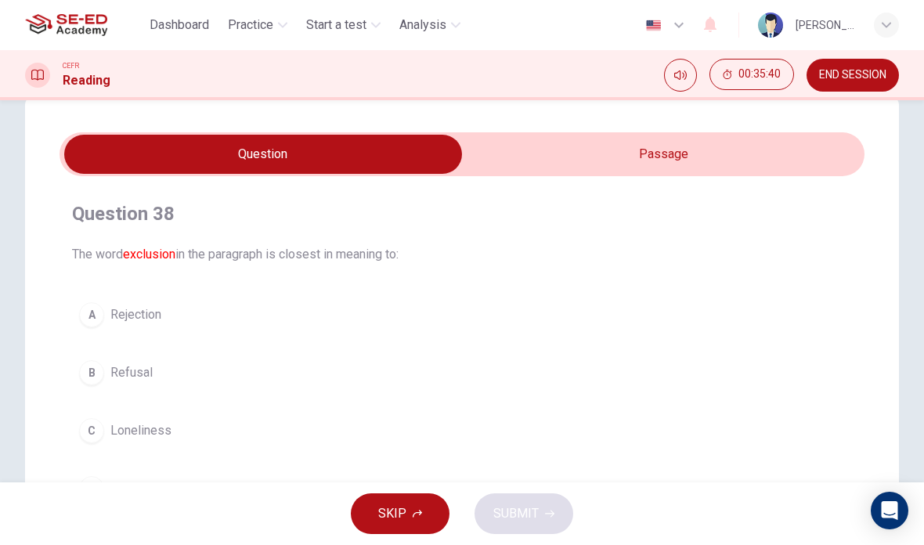
click at [697, 146] on input "checkbox" at bounding box center [263, 154] width 1207 height 39
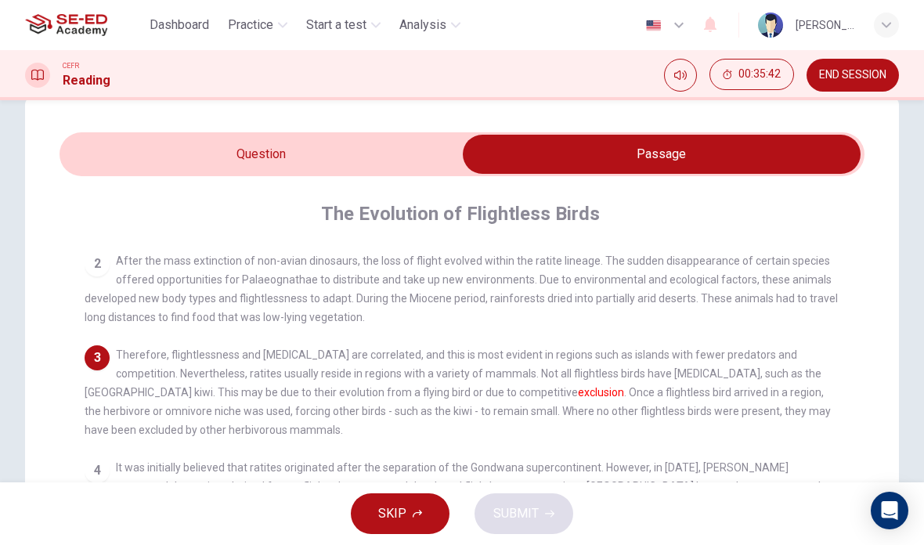
click at [157, 167] on input "checkbox" at bounding box center [661, 154] width 1207 height 39
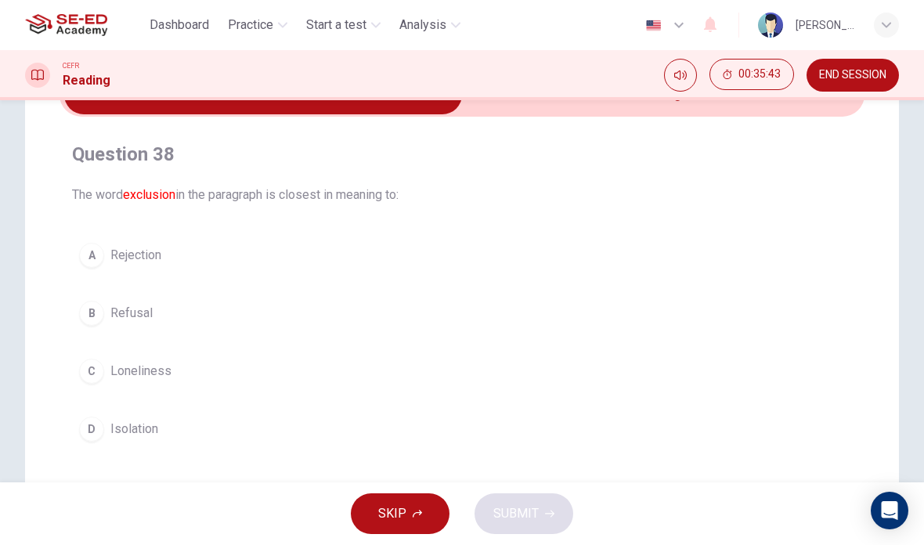
scroll to position [110, 0]
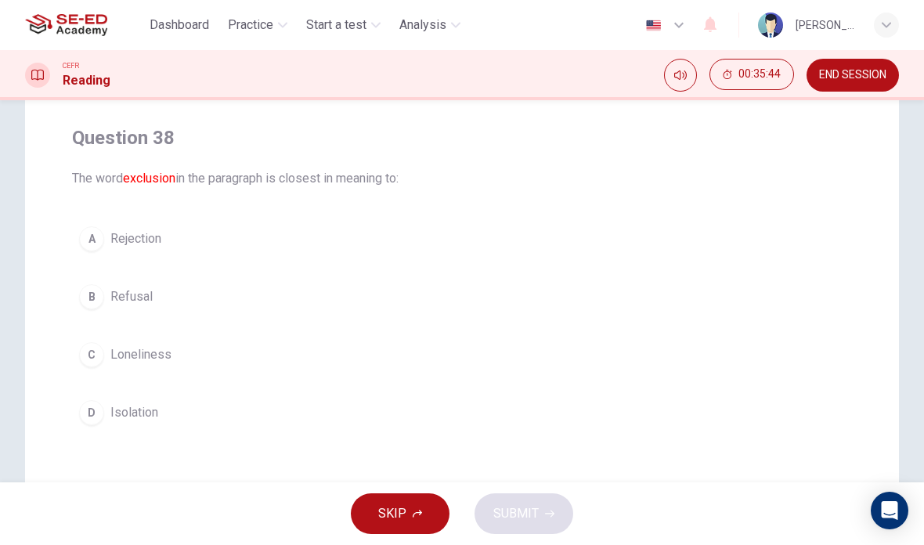
click at [131, 290] on span "Refusal" at bounding box center [131, 296] width 42 height 19
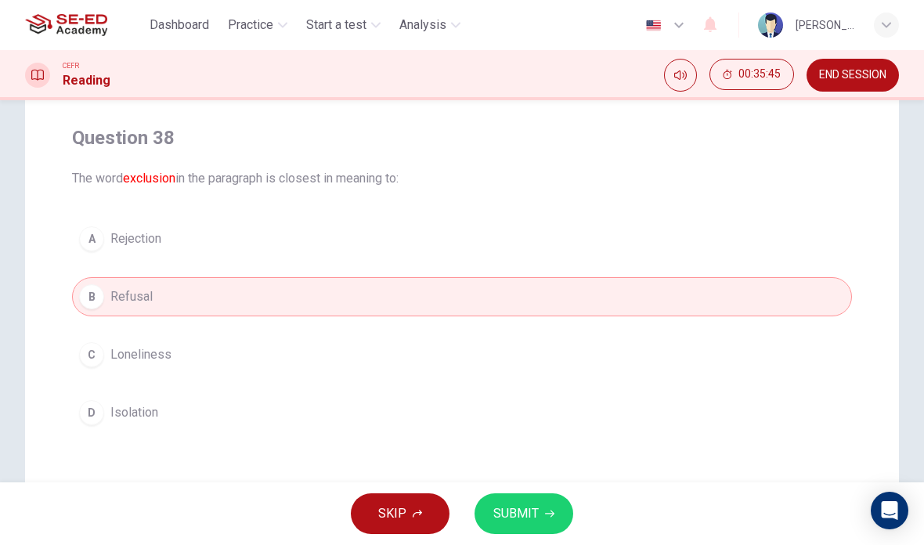
click at [557, 509] on button "SUBMIT" at bounding box center [523, 513] width 99 height 41
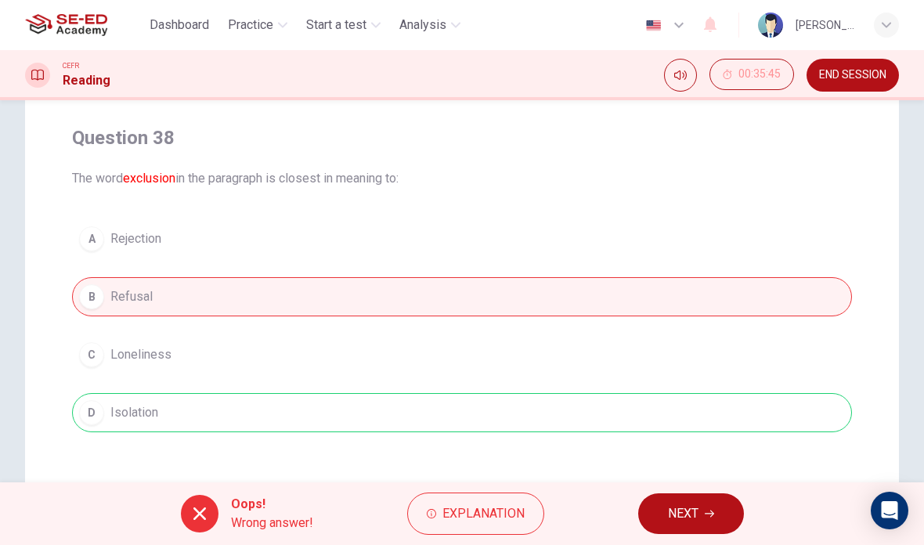
click at [621, 481] on div "Question 38 The word exclusion in the paragraph is closest in meaning to: A Rej…" at bounding box center [461, 336] width 873 height 629
click at [661, 513] on button "NEXT" at bounding box center [691, 513] width 106 height 41
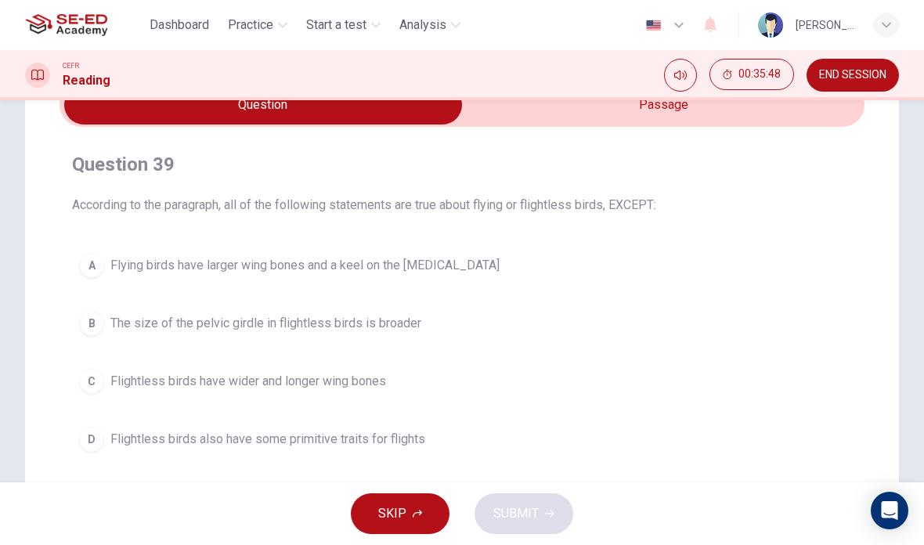
scroll to position [74, 0]
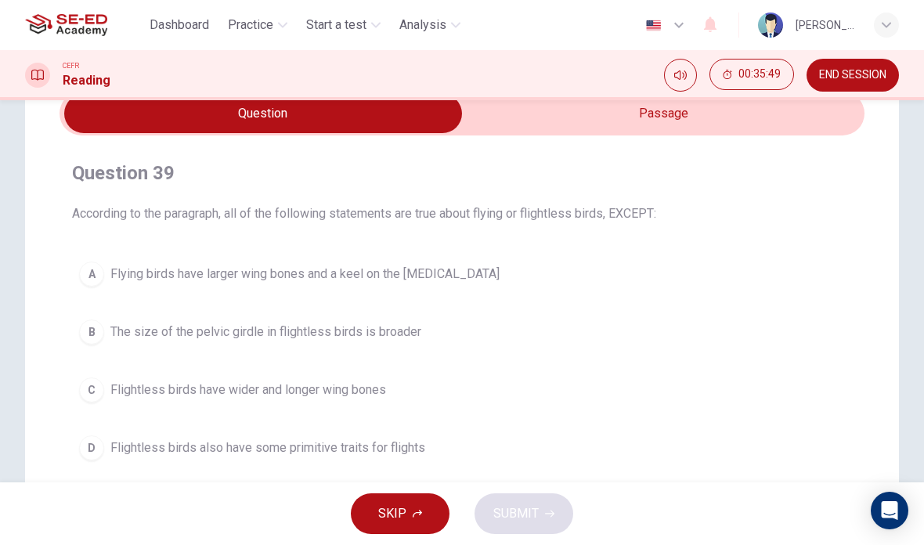
click at [738, 110] on input "checkbox" at bounding box center [263, 113] width 1207 height 39
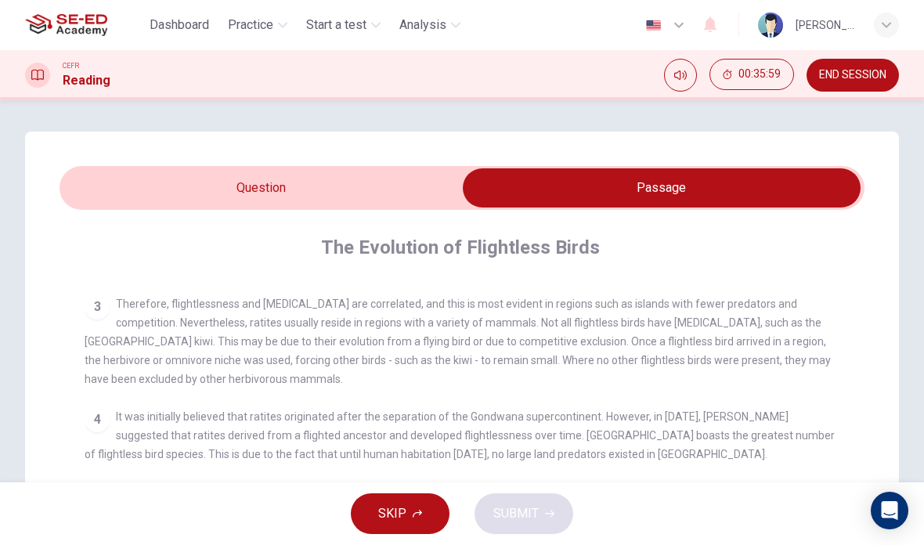
scroll to position [-1, 0]
click at [140, 186] on input "checkbox" at bounding box center [661, 187] width 1207 height 39
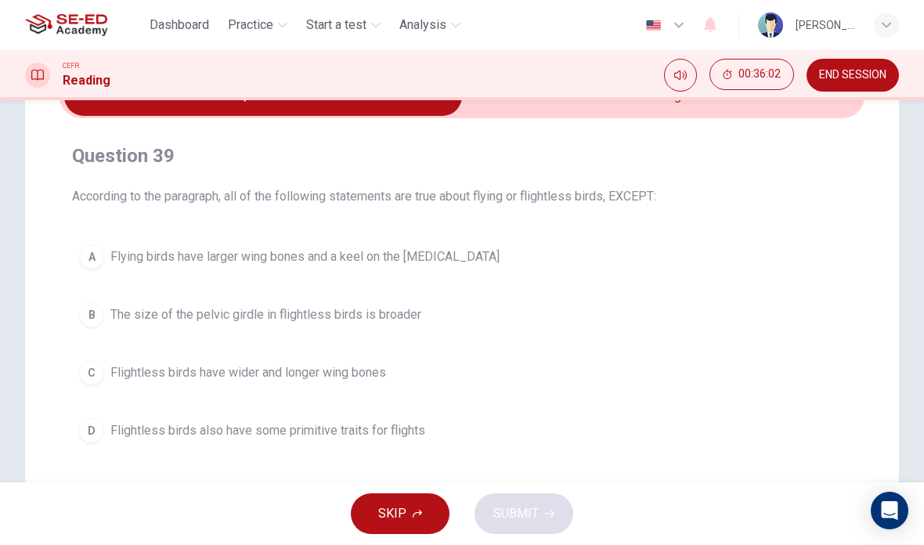
scroll to position [92, 0]
click at [746, 113] on input "checkbox" at bounding box center [263, 95] width 1207 height 39
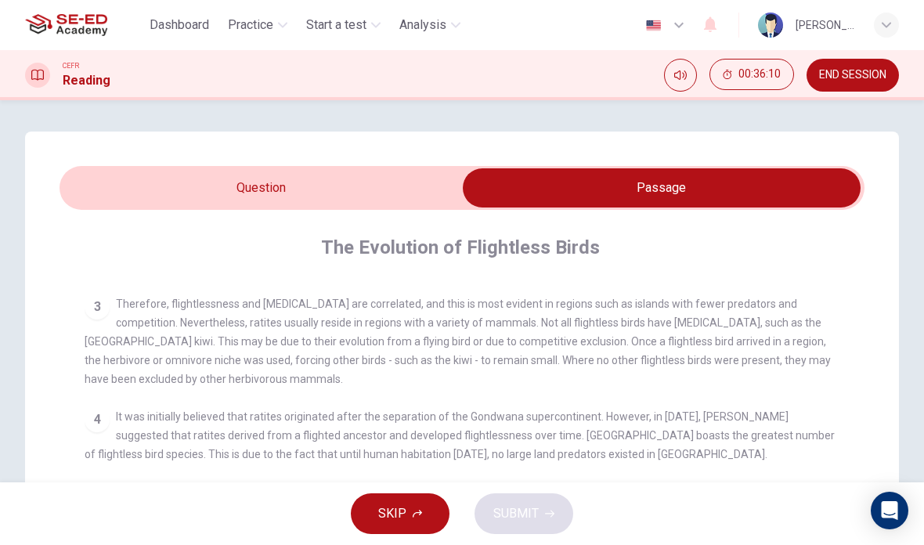
scroll to position [0, 0]
click at [166, 192] on input "checkbox" at bounding box center [661, 187] width 1207 height 39
click at [165, 191] on input "checkbox" at bounding box center [661, 187] width 1207 height 39
click at [185, 196] on input "checkbox" at bounding box center [661, 187] width 1207 height 39
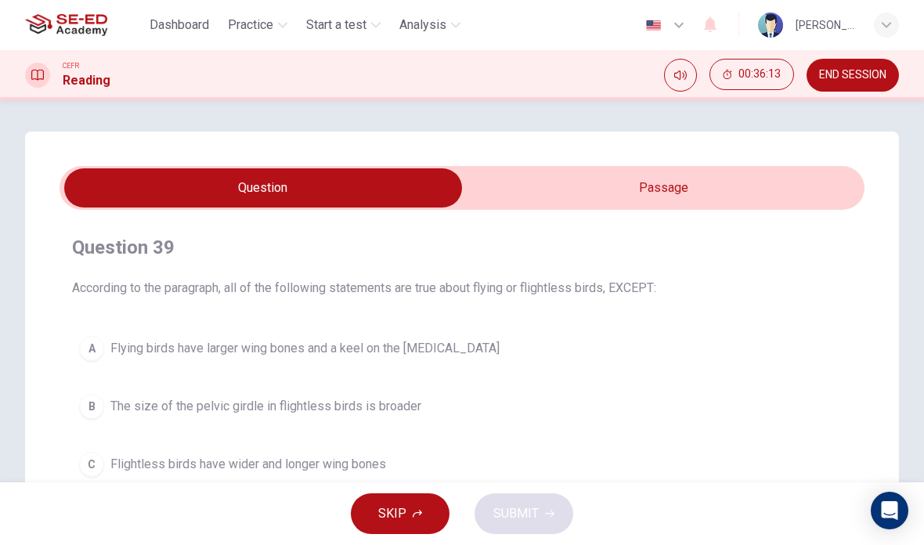
click at [170, 338] on button "A Flying birds have larger wing bones and a keel on the [MEDICAL_DATA]" at bounding box center [462, 348] width 780 height 39
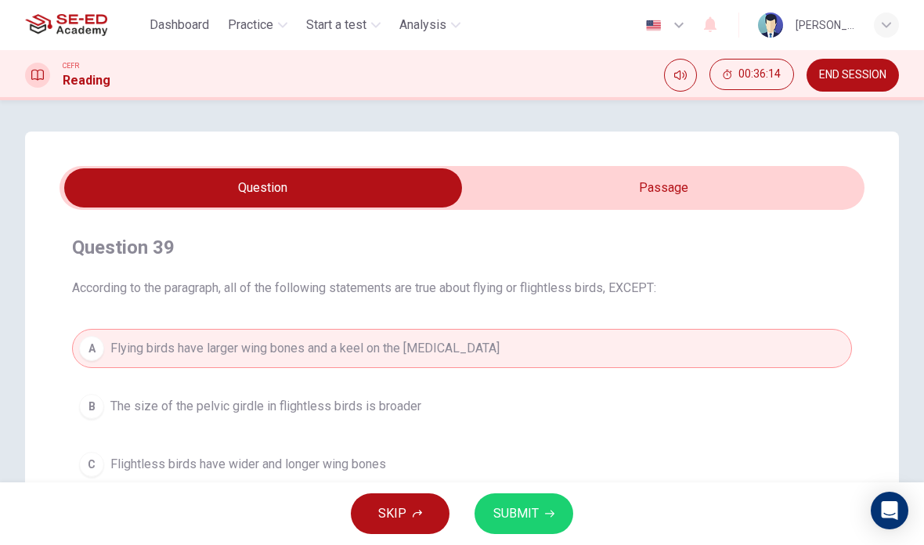
click at [558, 507] on button "SUBMIT" at bounding box center [523, 513] width 99 height 41
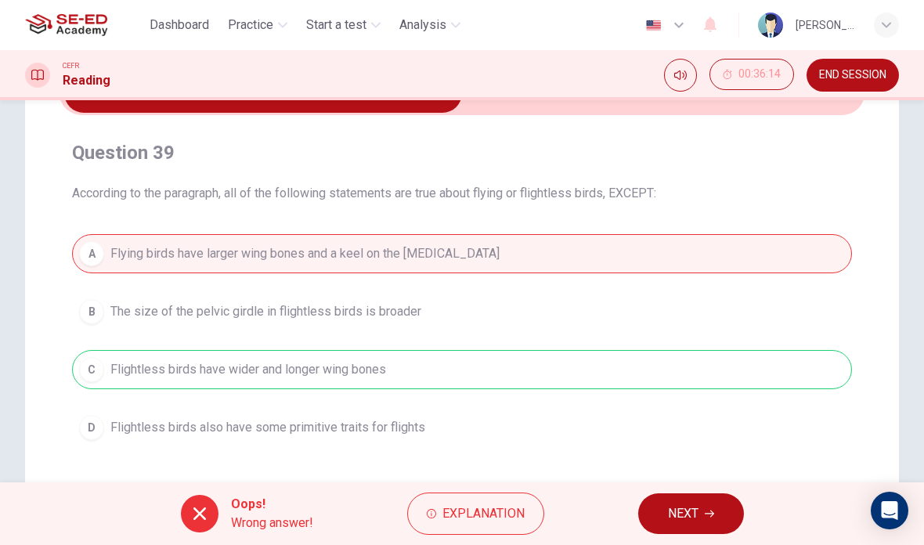
scroll to position [95, 0]
click at [203, 364] on div "A Flying birds have larger wing bones and a keel on the [MEDICAL_DATA] B The si…" at bounding box center [462, 340] width 780 height 213
click at [697, 500] on button "NEXT" at bounding box center [691, 513] width 106 height 41
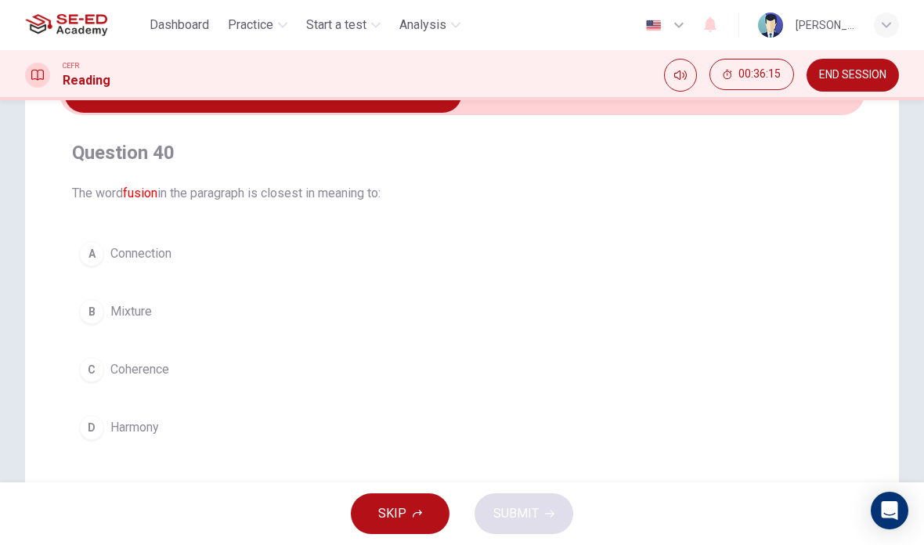
click at [145, 196] on font "fusion" at bounding box center [140, 192] width 34 height 15
click at [723, 88] on button "00:36:16" at bounding box center [751, 74] width 85 height 31
click at [685, 112] on input "checkbox" at bounding box center [263, 93] width 1207 height 39
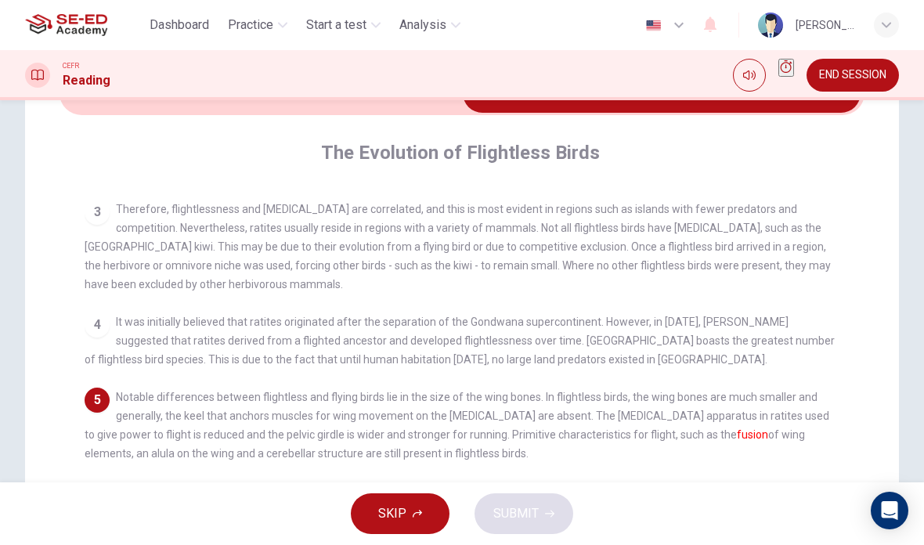
click at [778, 87] on div "Show" at bounding box center [786, 75] width 16 height 33
click at [780, 73] on icon "Show" at bounding box center [786, 66] width 12 height 13
click at [762, 76] on span "00:36:21" at bounding box center [759, 74] width 42 height 13
click at [780, 73] on icon "Show" at bounding box center [786, 66] width 13 height 13
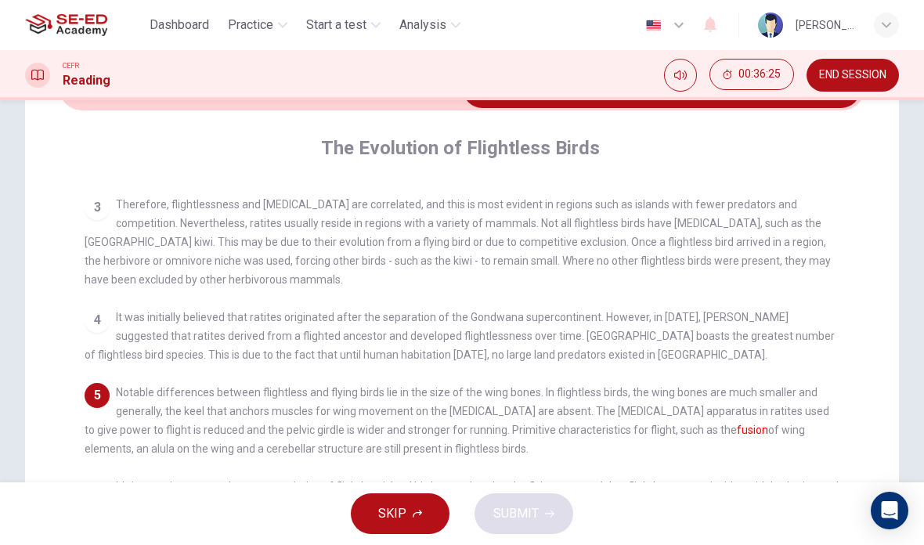
scroll to position [96, 0]
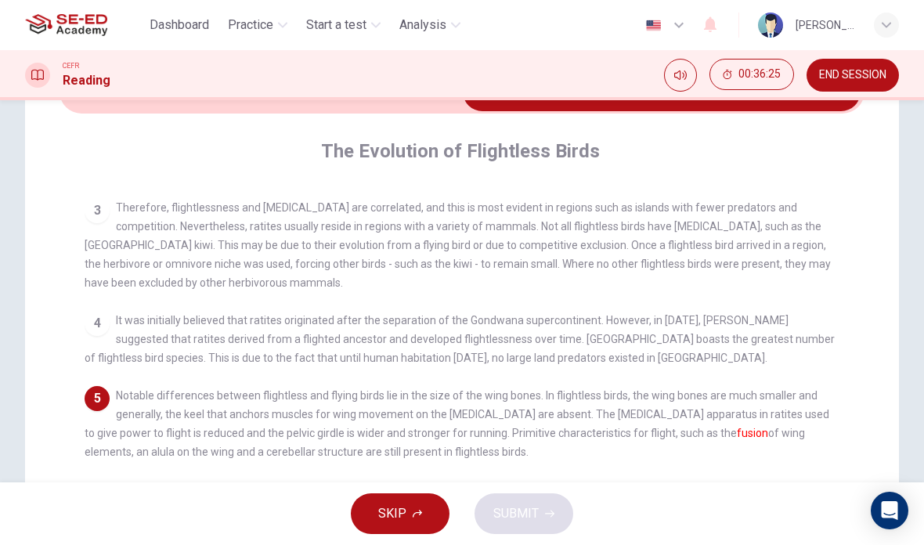
click at [159, 110] on input "checkbox" at bounding box center [661, 91] width 1207 height 39
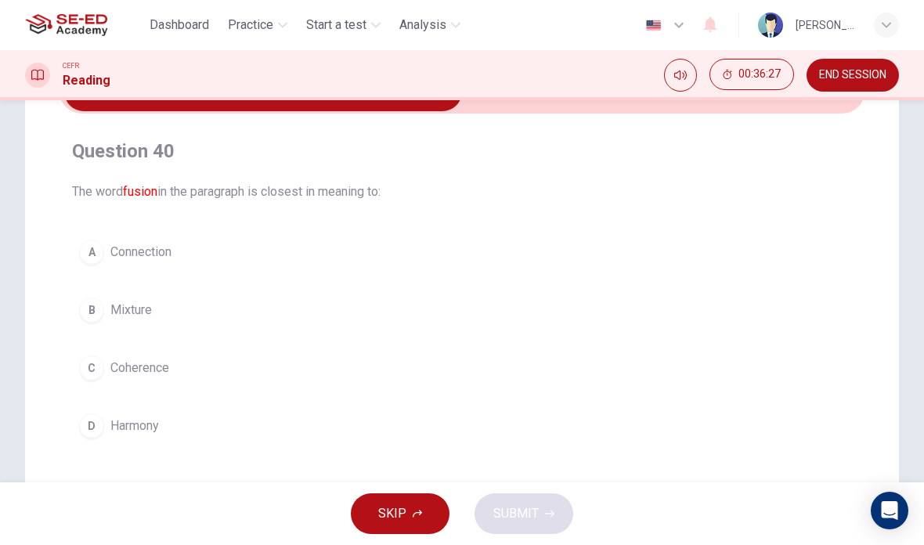
click at [149, 241] on button "A Connection" at bounding box center [462, 251] width 780 height 39
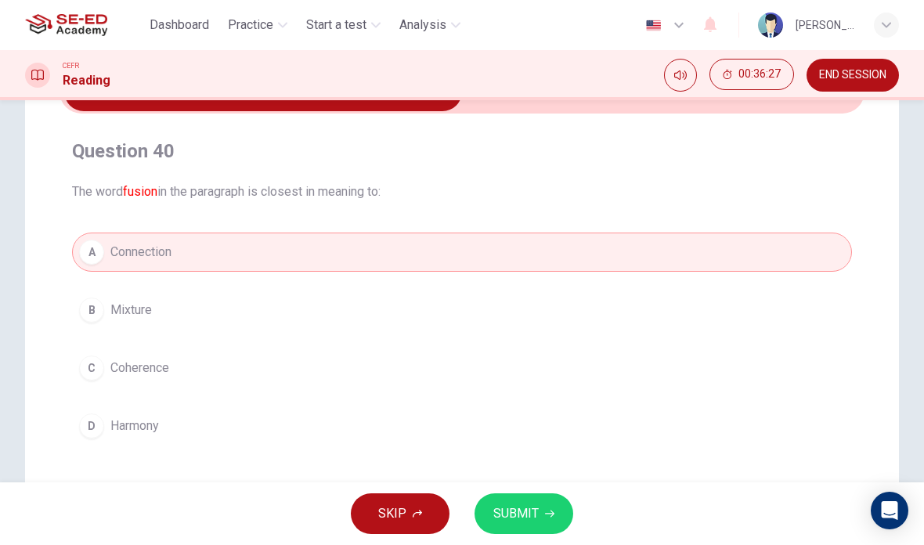
click at [557, 514] on button "SUBMIT" at bounding box center [523, 513] width 99 height 41
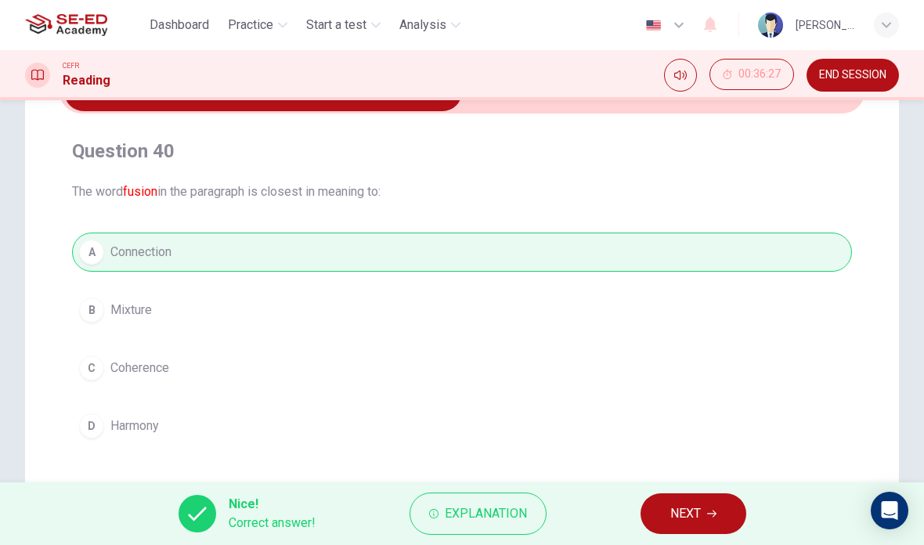
click at [736, 517] on button "NEXT" at bounding box center [693, 513] width 106 height 41
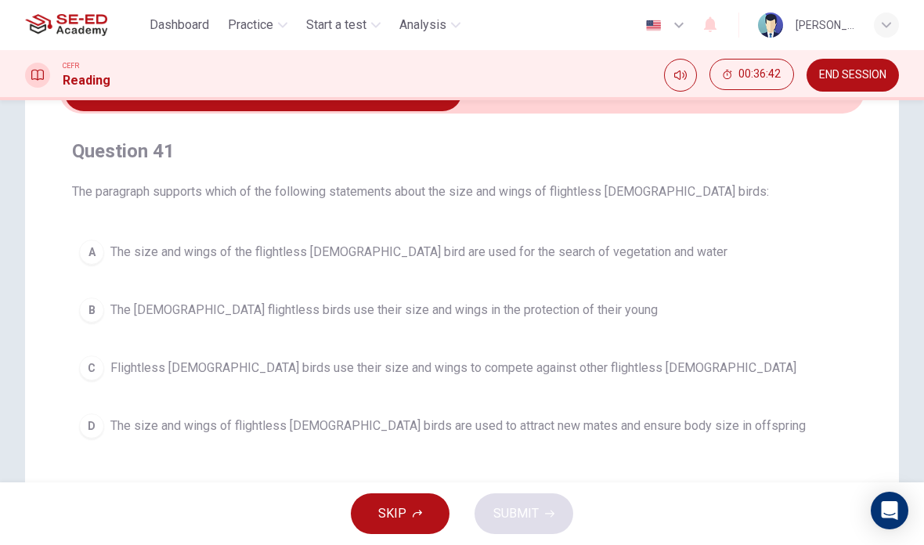
click at [614, 106] on input "checkbox" at bounding box center [263, 91] width 1207 height 39
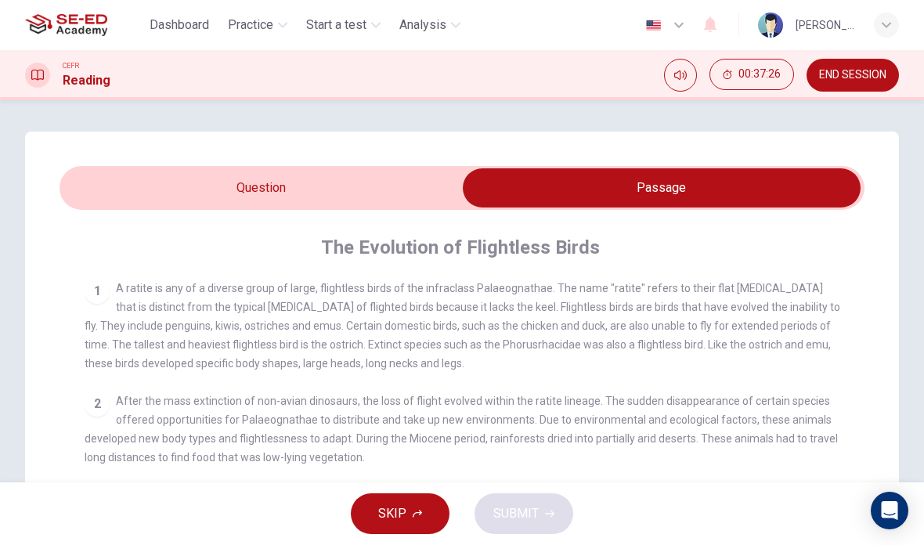
scroll to position [0, 0]
click at [148, 190] on input "checkbox" at bounding box center [661, 187] width 1207 height 39
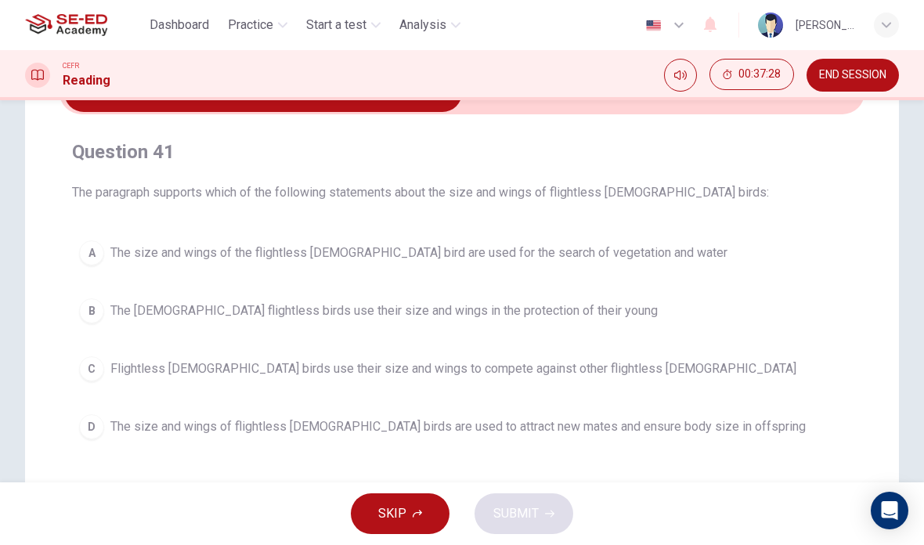
scroll to position [100, 0]
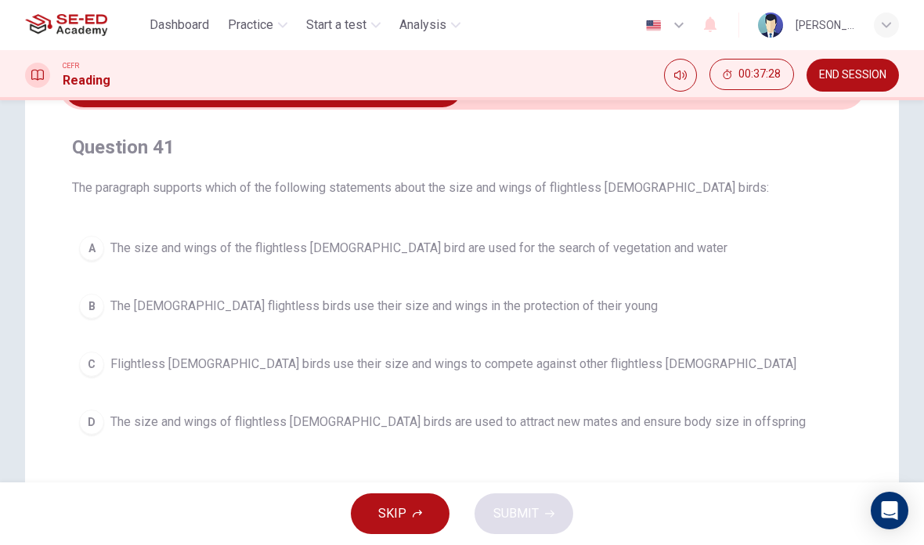
click at [139, 306] on span "The [DEMOGRAPHIC_DATA] flightless birds use their size and wings in the protect…" at bounding box center [383, 306] width 547 height 19
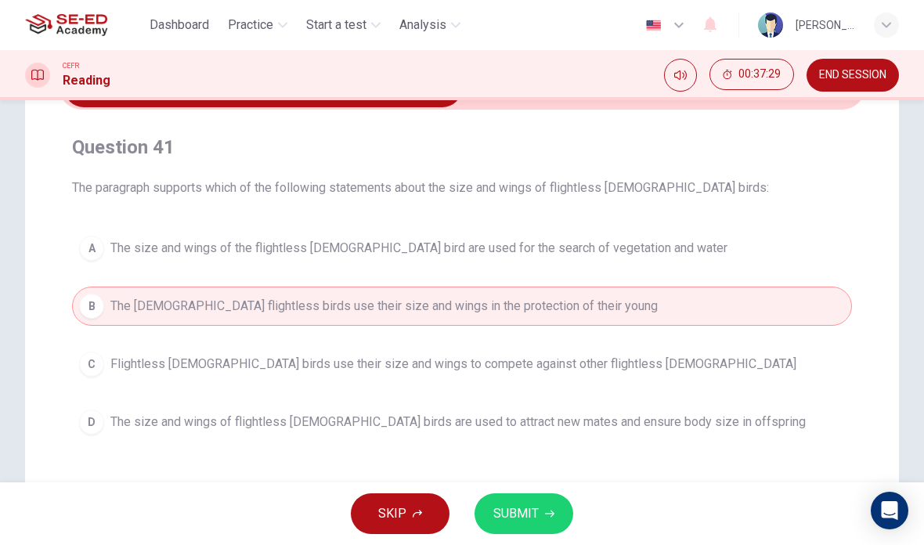
click at [138, 372] on span "Flightless [DEMOGRAPHIC_DATA] birds use their size and wings to compete against…" at bounding box center [453, 364] width 686 height 19
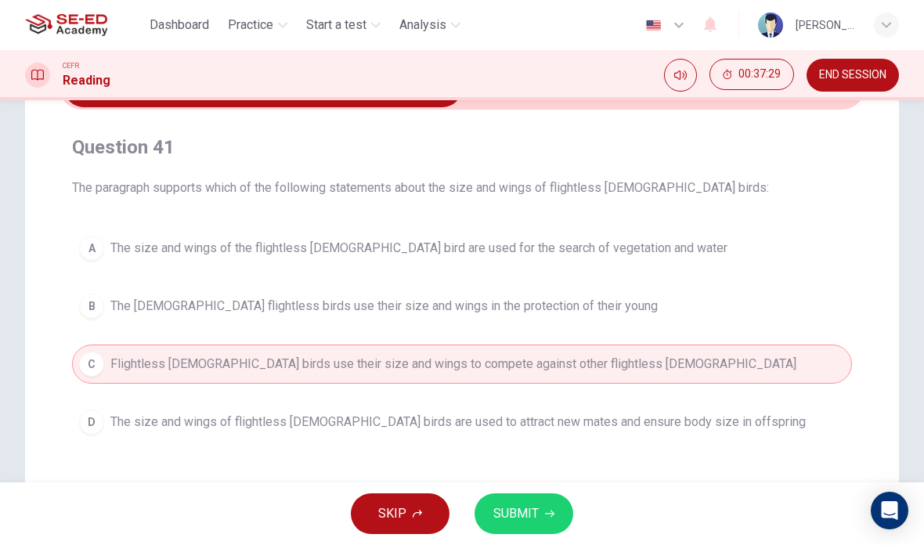
click at [138, 304] on span "The [DEMOGRAPHIC_DATA] flightless birds use their size and wings in the protect…" at bounding box center [383, 306] width 547 height 19
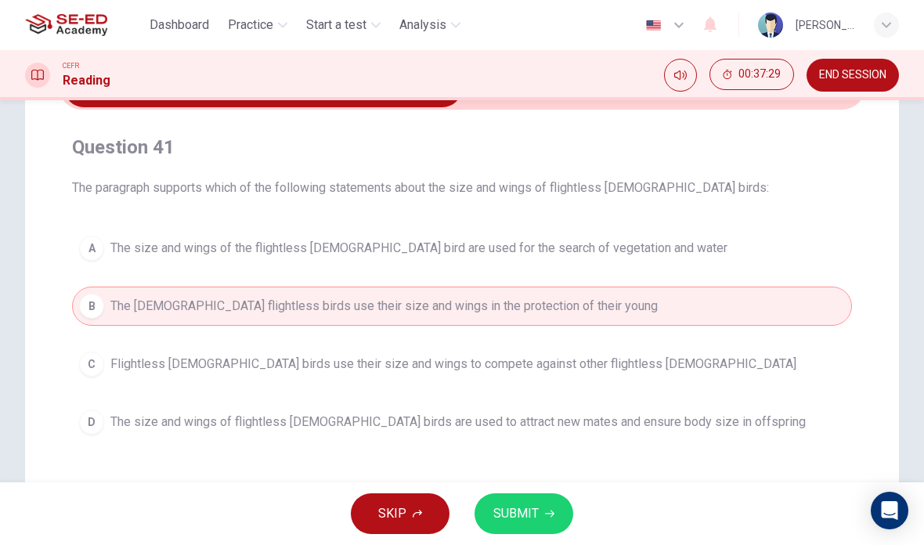
click at [548, 500] on button "SUBMIT" at bounding box center [523, 513] width 99 height 41
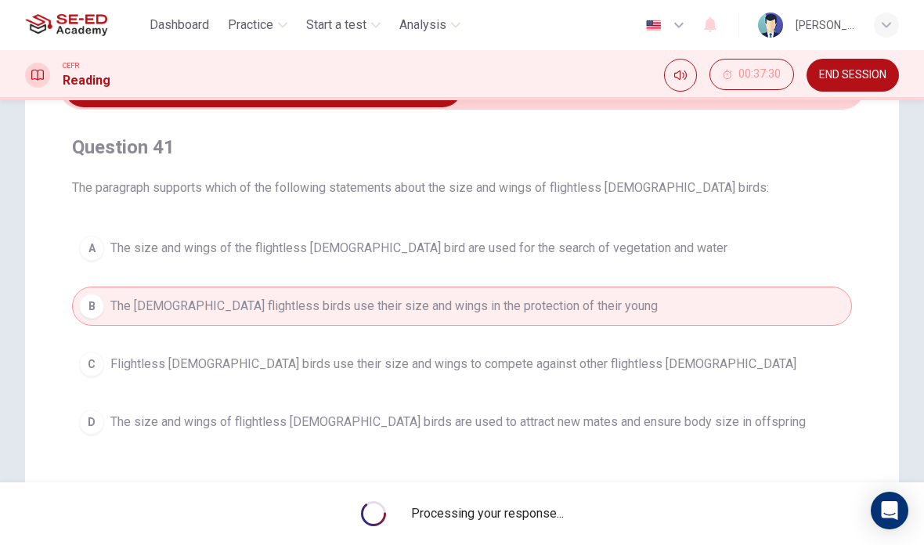
click at [873, 291] on div "Question 41 The paragraph supports which of the following statements about the …" at bounding box center [461, 345] width 873 height 629
click at [888, 306] on div "Question 41 The paragraph supports which of the following statements about the …" at bounding box center [461, 345] width 873 height 629
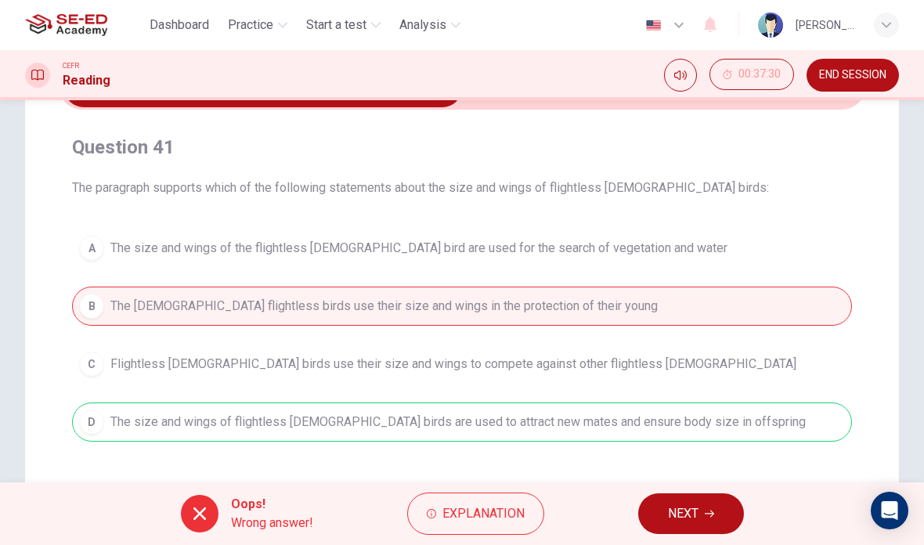
click at [880, 316] on div "Question 41 The paragraph supports which of the following statements about the …" at bounding box center [461, 345] width 873 height 629
click at [701, 517] on button "NEXT" at bounding box center [691, 513] width 106 height 41
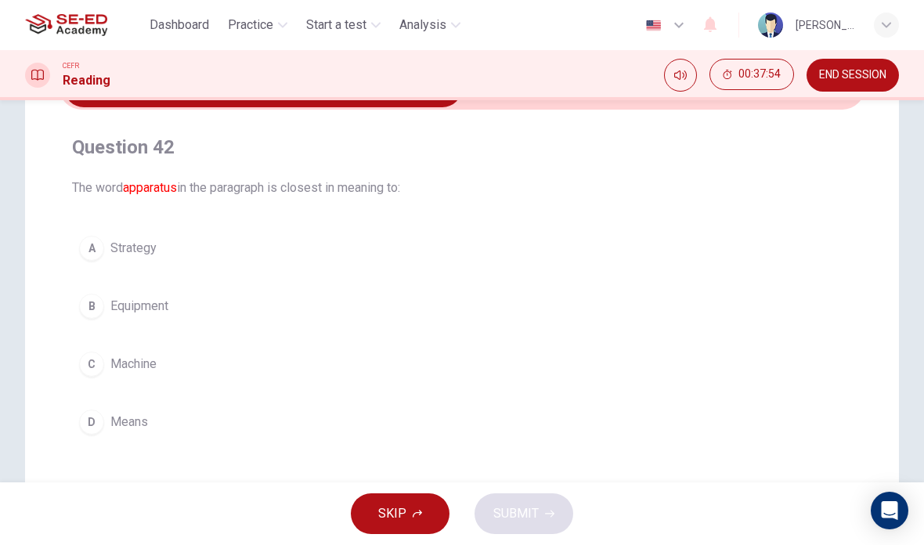
scroll to position [84, 0]
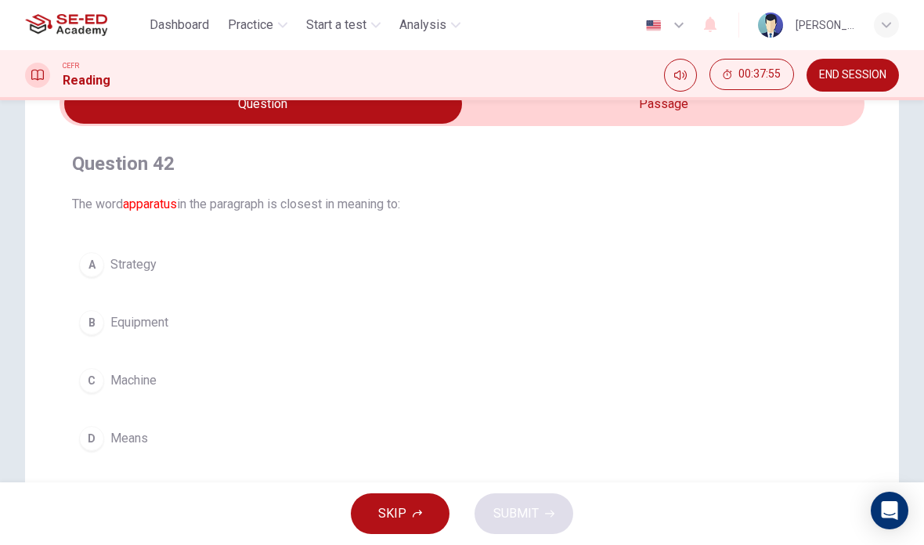
click at [709, 123] on input "checkbox" at bounding box center [263, 104] width 1207 height 39
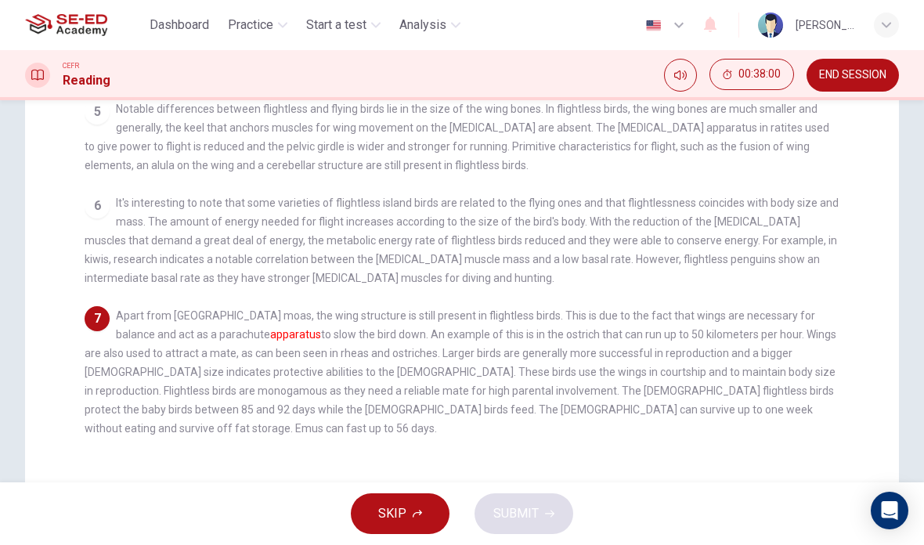
scroll to position [380, 0]
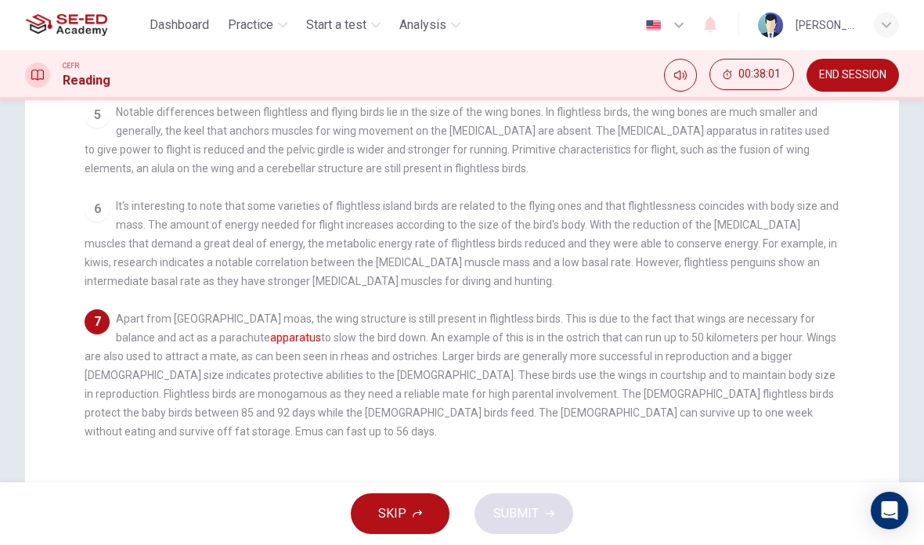
click at [921, 359] on div "Question 42 The word apparatus in the paragraph is closest in meaning to: A Str…" at bounding box center [462, 123] width 924 height 742
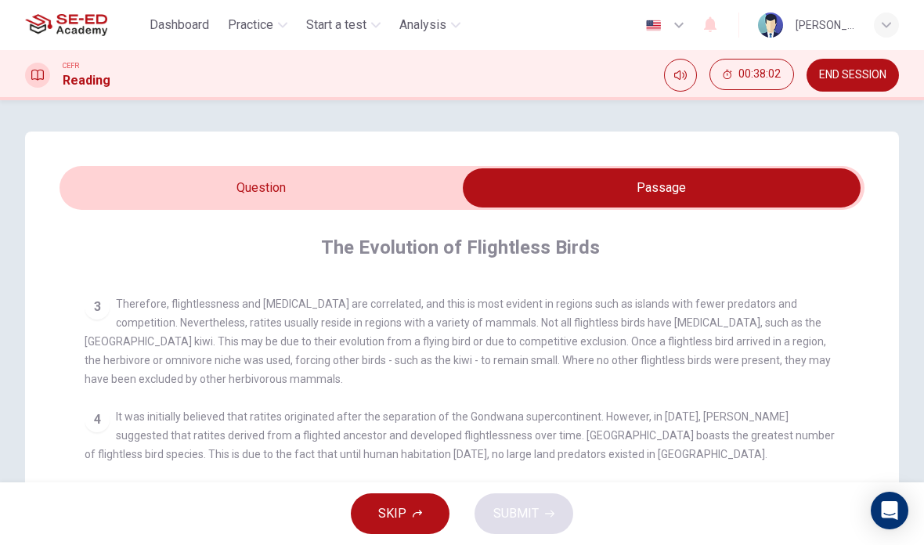
scroll to position [0, 0]
click at [217, 198] on input "checkbox" at bounding box center [661, 187] width 1207 height 39
checkbox input "false"
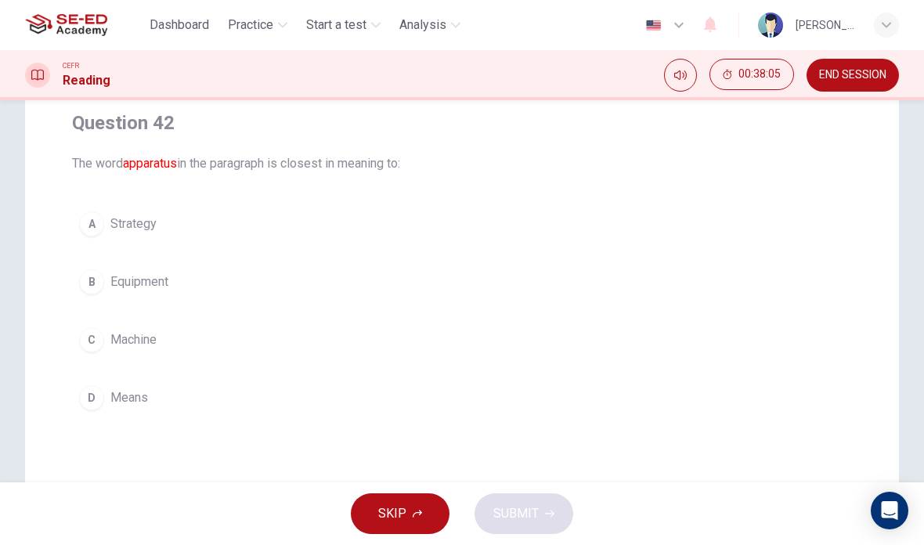
scroll to position [125, 0]
click at [114, 272] on span "Equipment" at bounding box center [139, 281] width 58 height 19
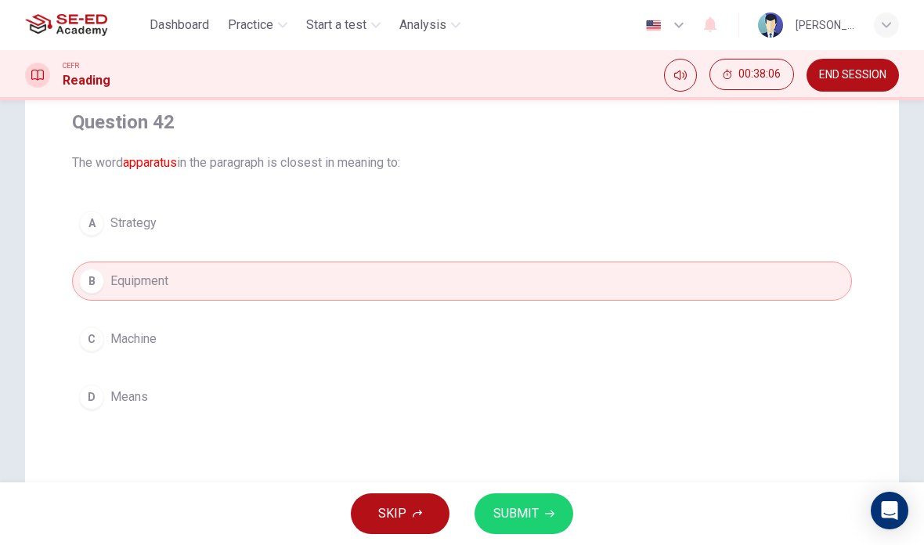
click at [113, 236] on button "A Strategy" at bounding box center [462, 222] width 780 height 39
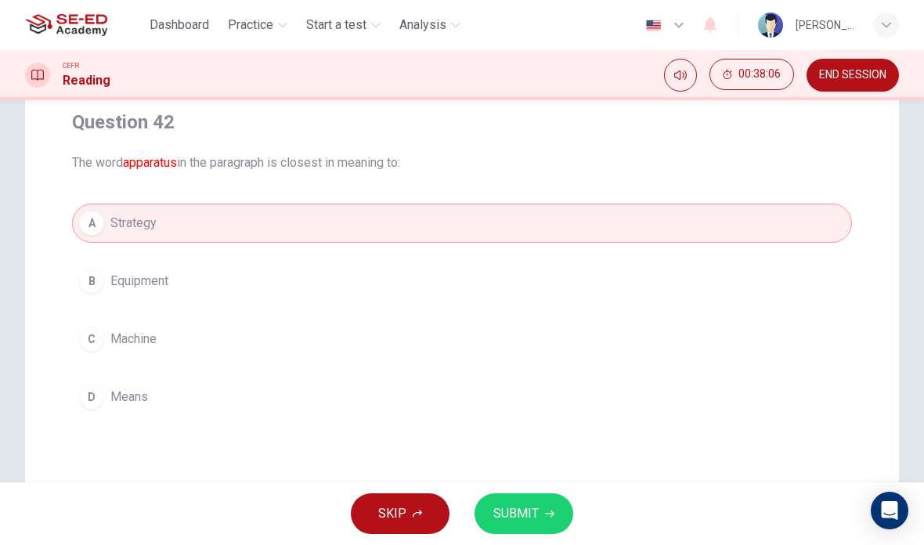
click at [563, 490] on div "SKIP SUBMIT" at bounding box center [462, 513] width 924 height 63
click at [548, 512] on icon "button" at bounding box center [549, 513] width 9 height 9
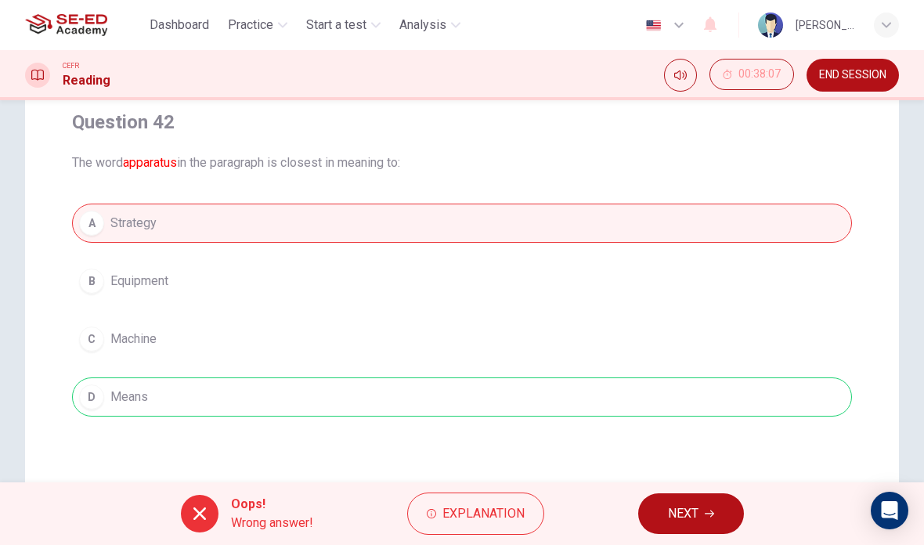
click at [704, 196] on div "Question 42 The word apparatus in the paragraph is closest in meaning to: A Str…" at bounding box center [461, 263] width 805 height 332
click at [722, 523] on button "NEXT" at bounding box center [691, 513] width 106 height 41
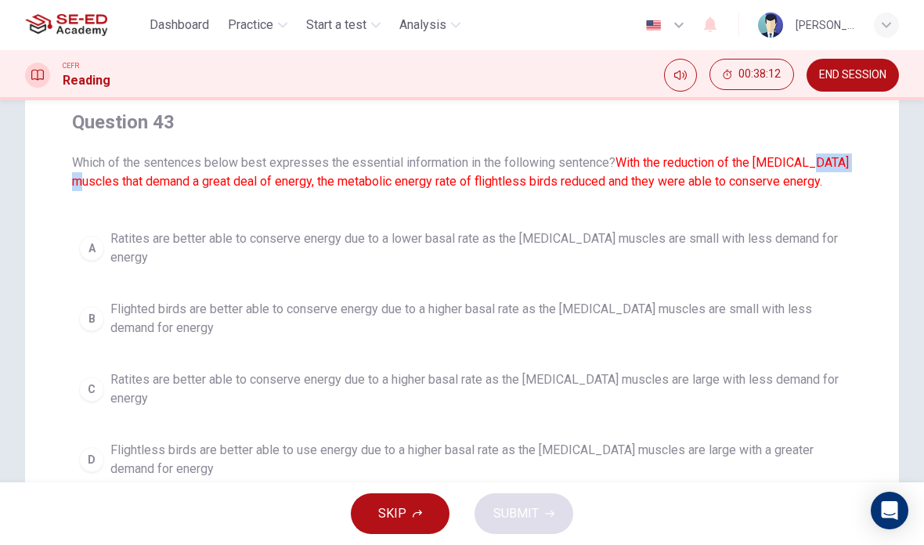
click at [823, 158] on span "Which of the sentences below best expresses the essential information in the fo…" at bounding box center [462, 172] width 780 height 38
click at [834, 145] on div "Question 43 Which of the sentences below best expresses the essential informati…" at bounding box center [462, 150] width 780 height 81
click at [800, 370] on span "Ratites are better able to conserve energy due to a higher basal rate as the [M…" at bounding box center [477, 389] width 734 height 38
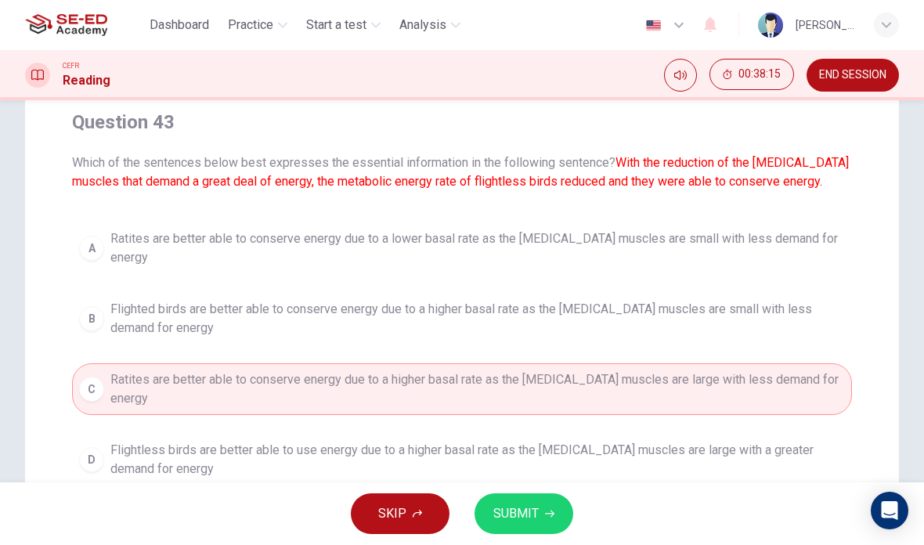
click at [556, 522] on button "SUBMIT" at bounding box center [523, 513] width 99 height 41
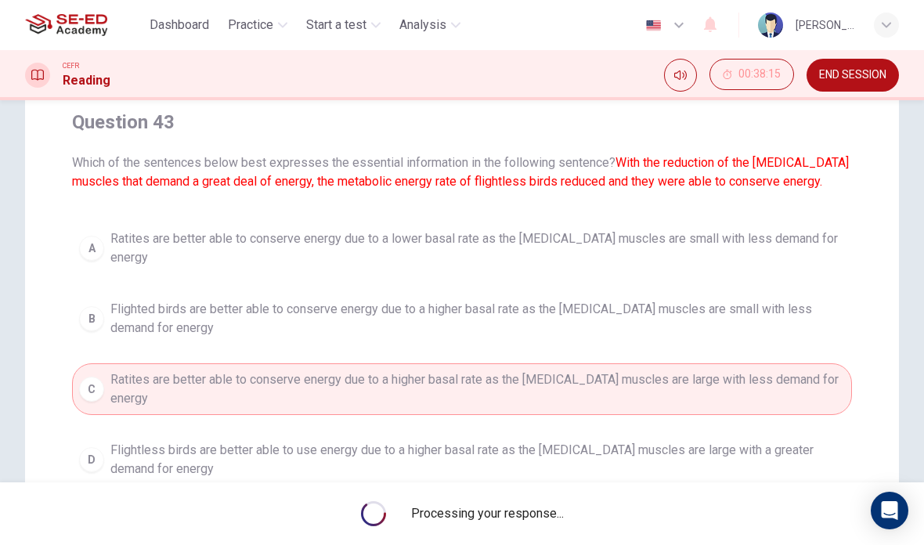
click at [786, 441] on span "Flightless birds are better able to use energy due to a higher basal rate as th…" at bounding box center [477, 460] width 734 height 38
click at [786, 423] on div "A Ratites are better able to conserve energy due to a lower basal rate as the […" at bounding box center [462, 353] width 780 height 263
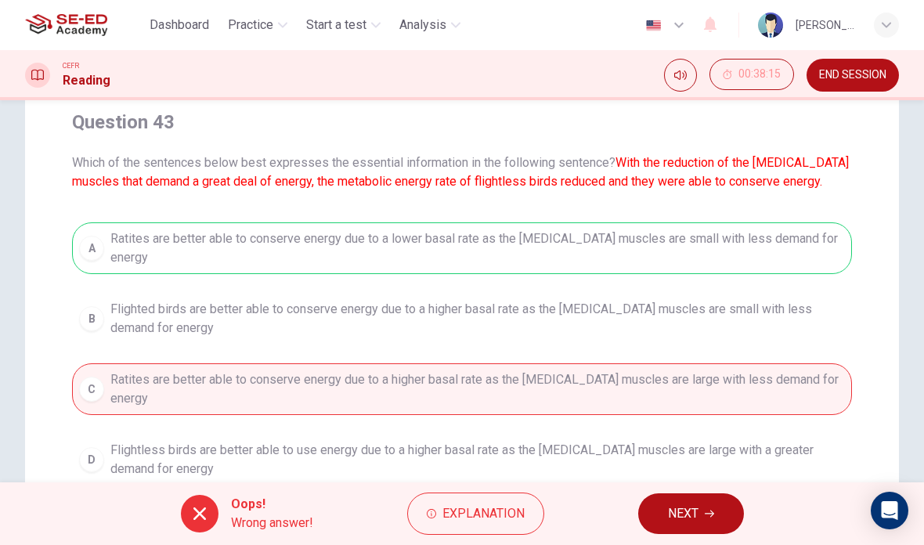
click at [783, 420] on div "A Ratites are better able to conserve energy due to a lower basal rate as the […" at bounding box center [462, 353] width 780 height 263
click at [697, 509] on span "NEXT" at bounding box center [683, 513] width 31 height 22
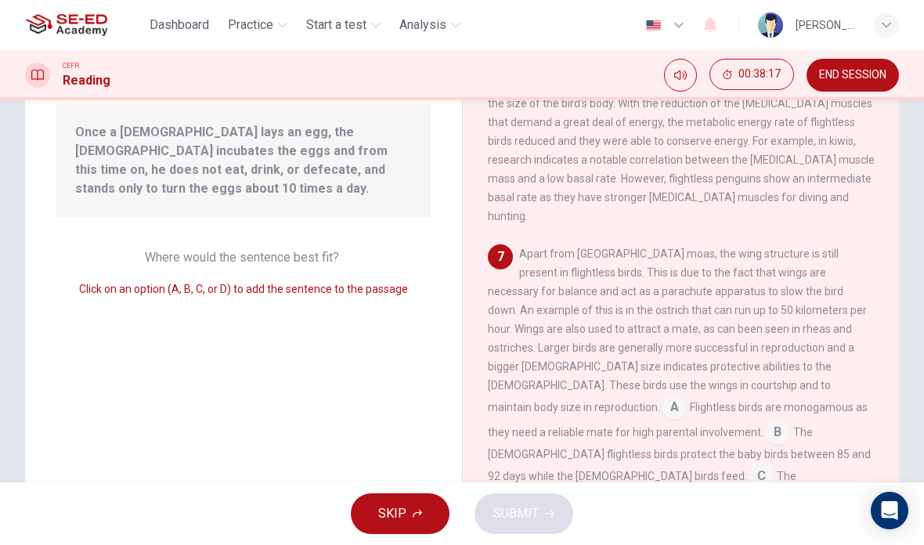
scroll to position [178, 0]
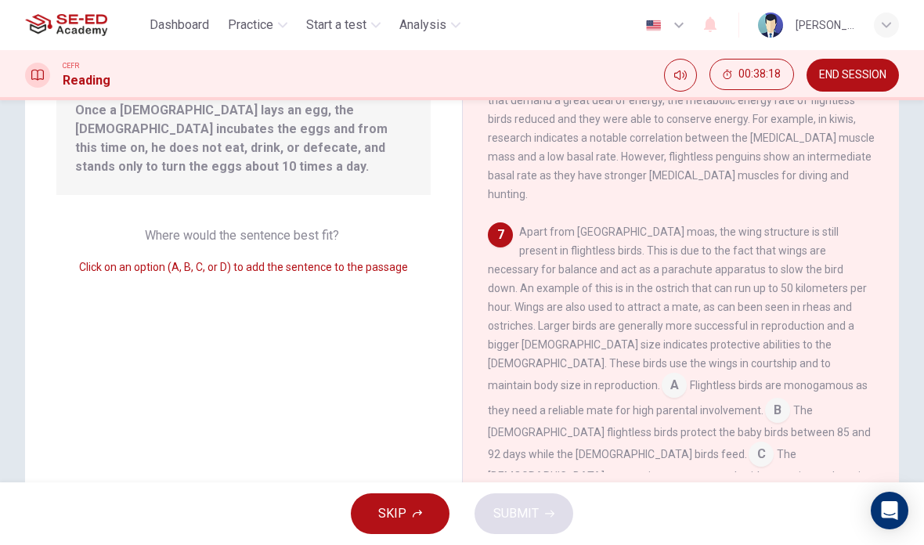
click at [748, 443] on input at bounding box center [760, 455] width 25 height 25
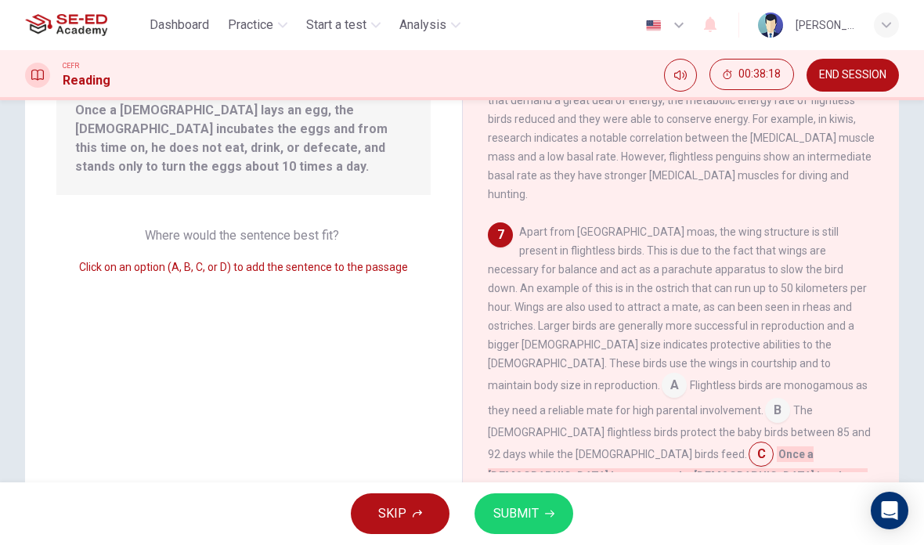
click at [548, 506] on button "SUBMIT" at bounding box center [523, 513] width 99 height 41
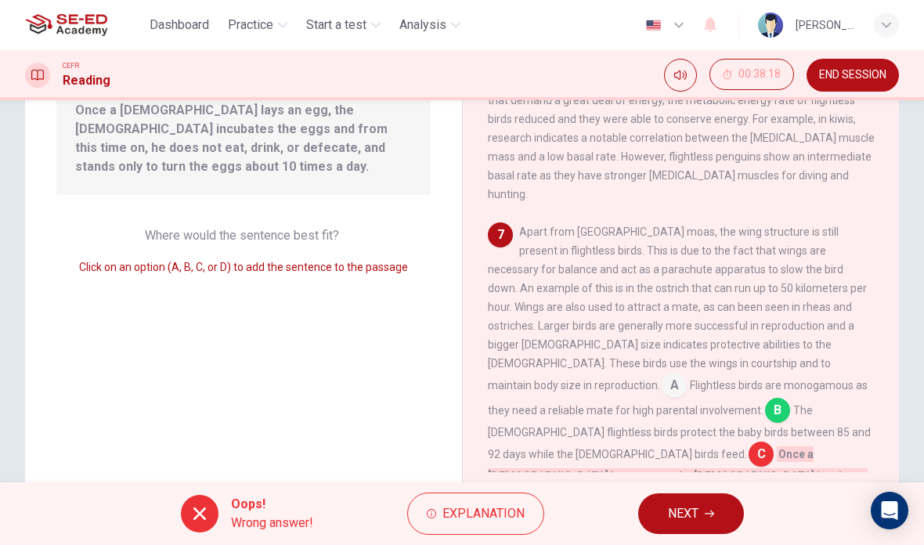
click at [714, 522] on button "NEXT" at bounding box center [691, 513] width 106 height 41
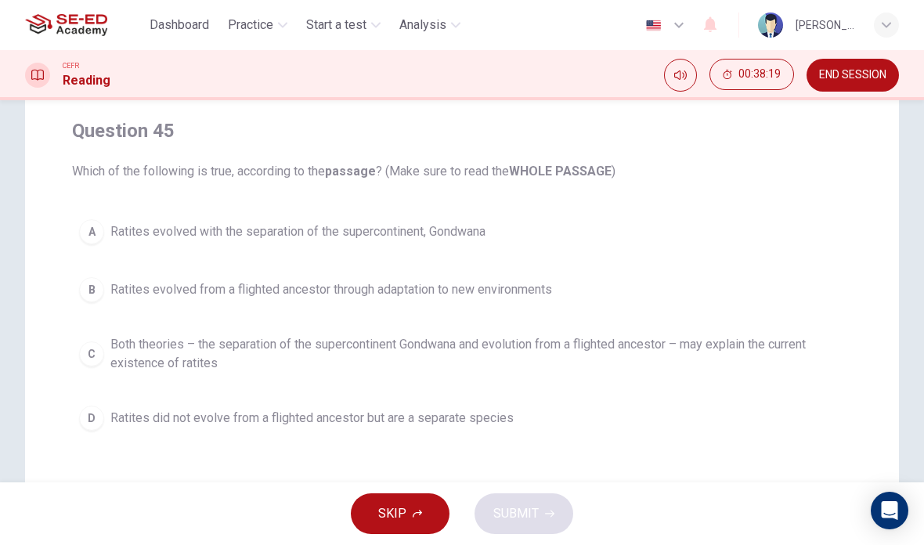
scroll to position [111, 0]
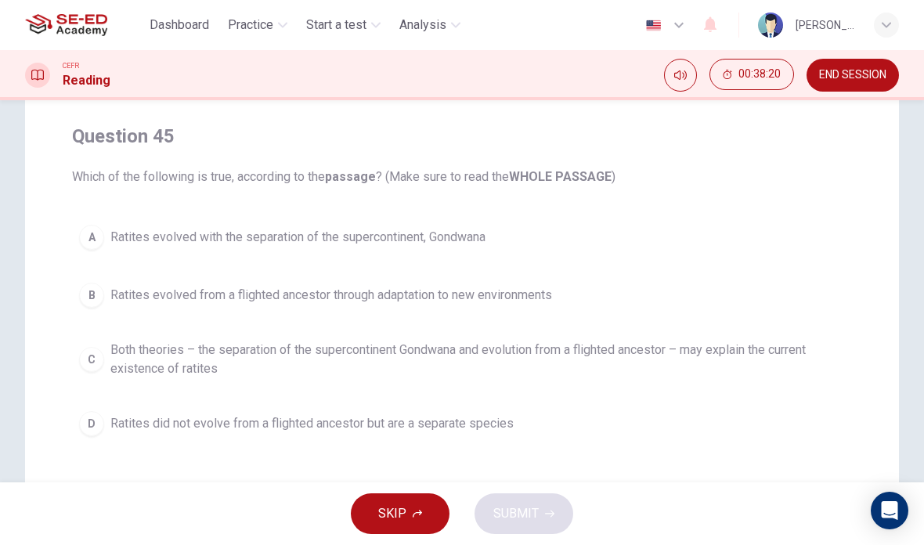
click at [736, 340] on span "Both theories – the separation of the supercontinent Gondwana and evolution fro…" at bounding box center [477, 359] width 734 height 38
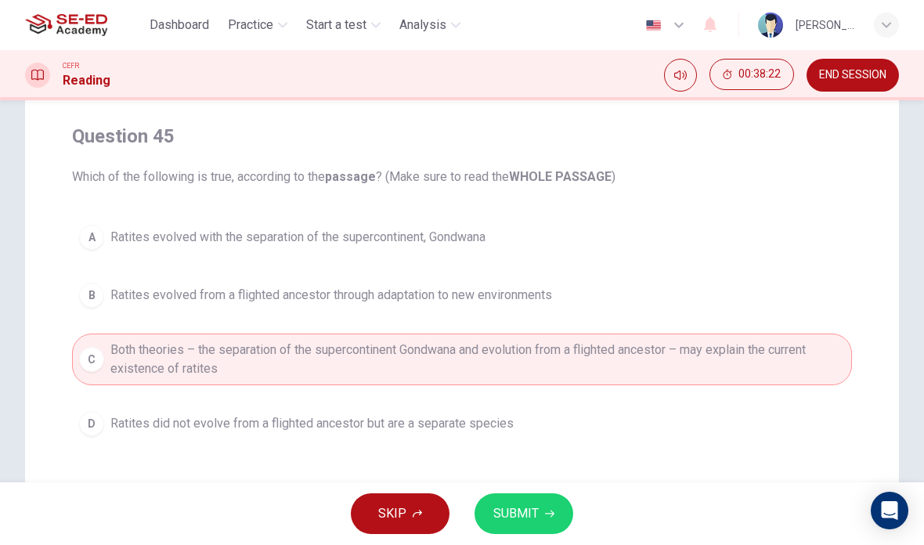
click at [556, 507] on button "SUBMIT" at bounding box center [523, 513] width 99 height 41
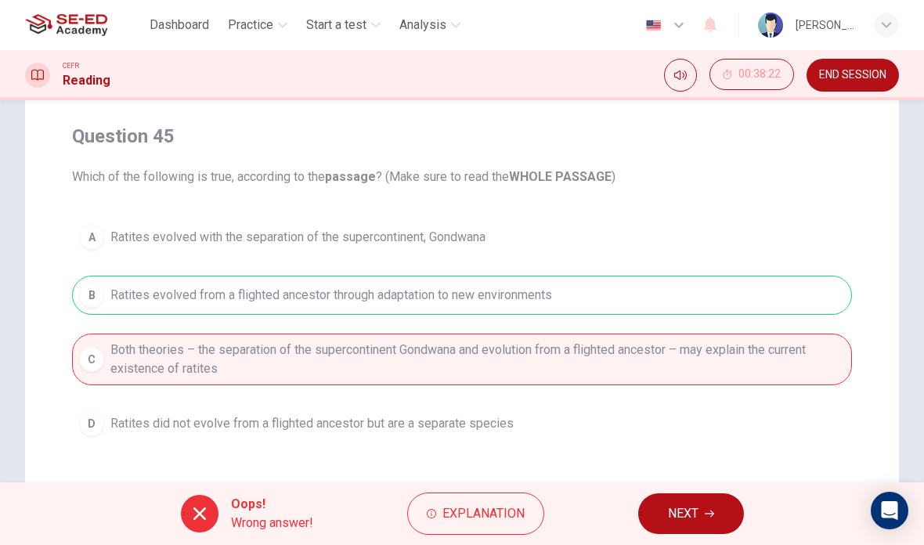
click at [666, 501] on button "NEXT" at bounding box center [691, 513] width 106 height 41
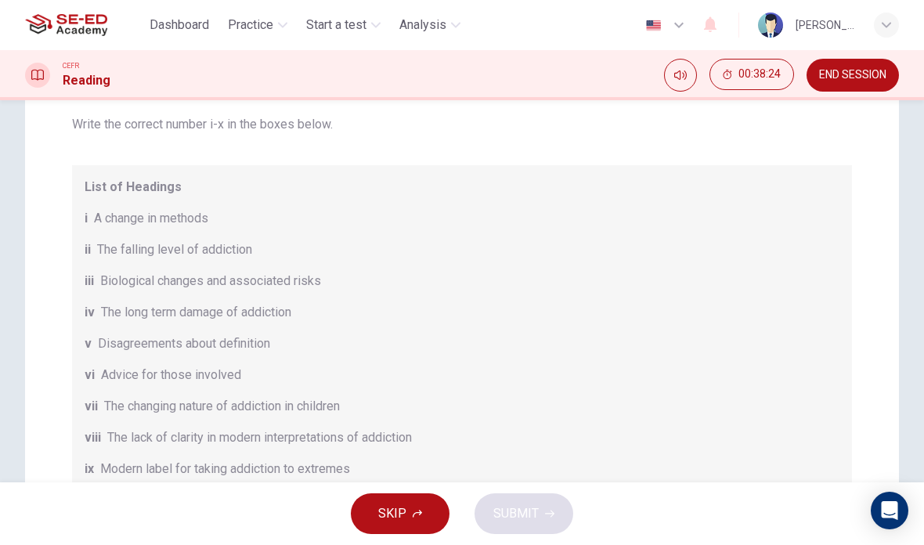
scroll to position [236, 0]
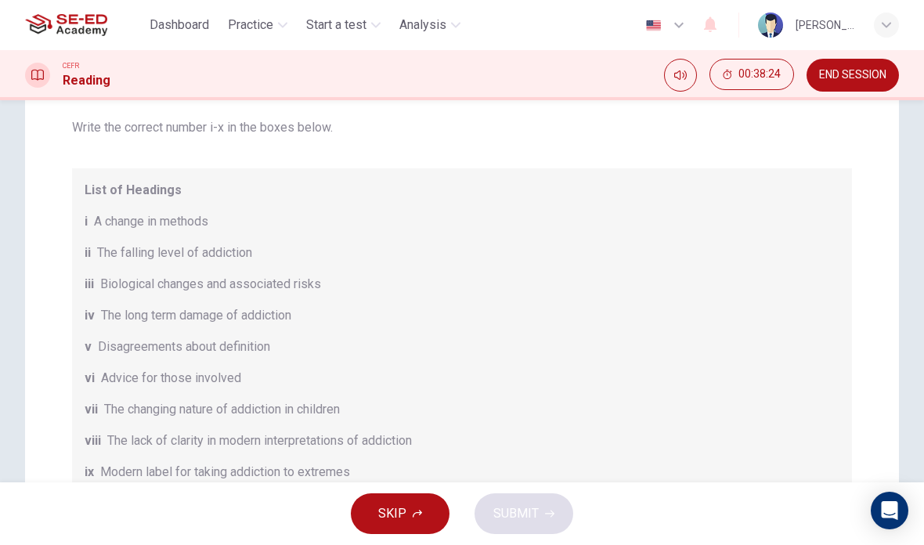
click at [418, 495] on button "SKIP" at bounding box center [400, 513] width 99 height 41
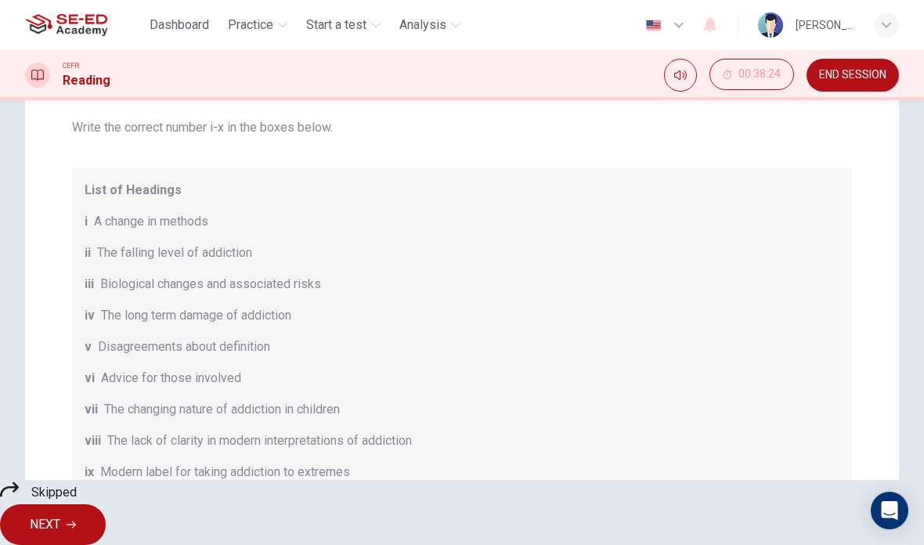
click at [106, 531] on button "NEXT" at bounding box center [53, 524] width 106 height 41
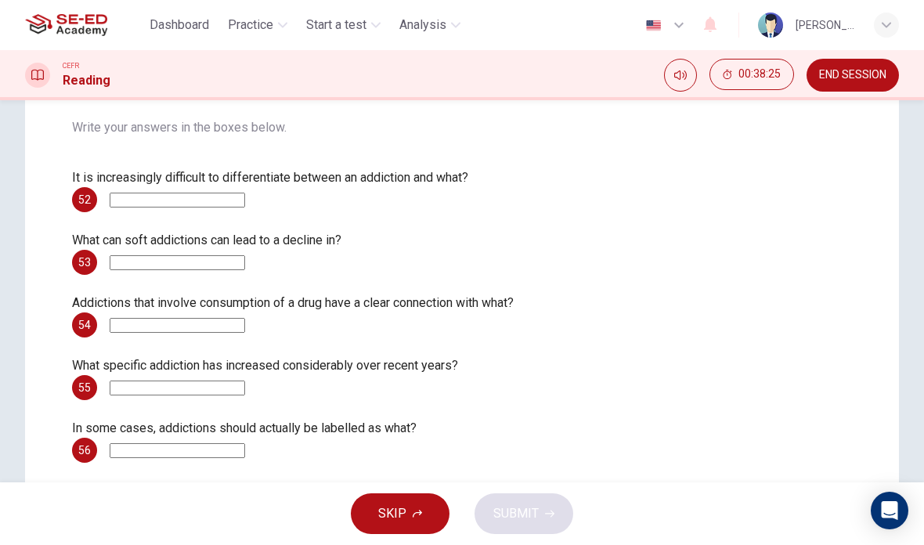
click at [407, 506] on button "SKIP" at bounding box center [400, 513] width 99 height 41
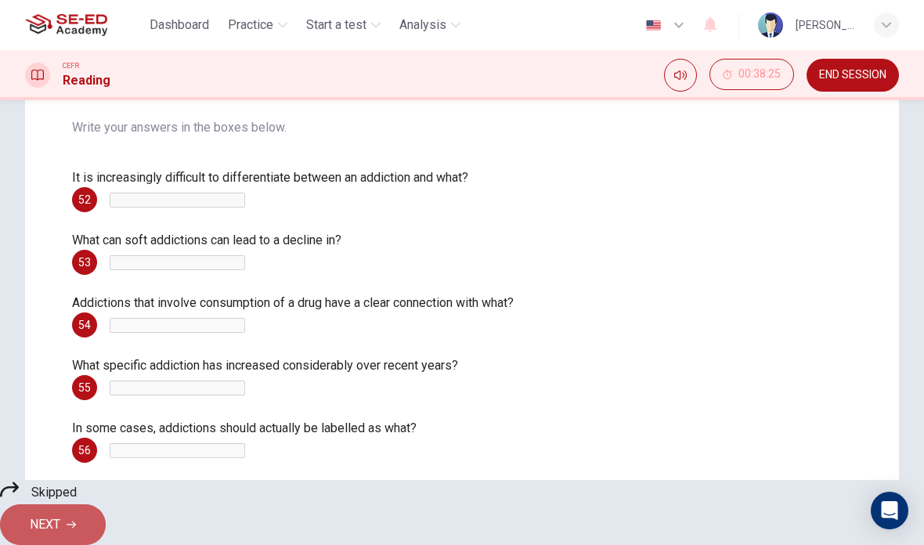
click at [60, 516] on span "NEXT" at bounding box center [45, 524] width 31 height 22
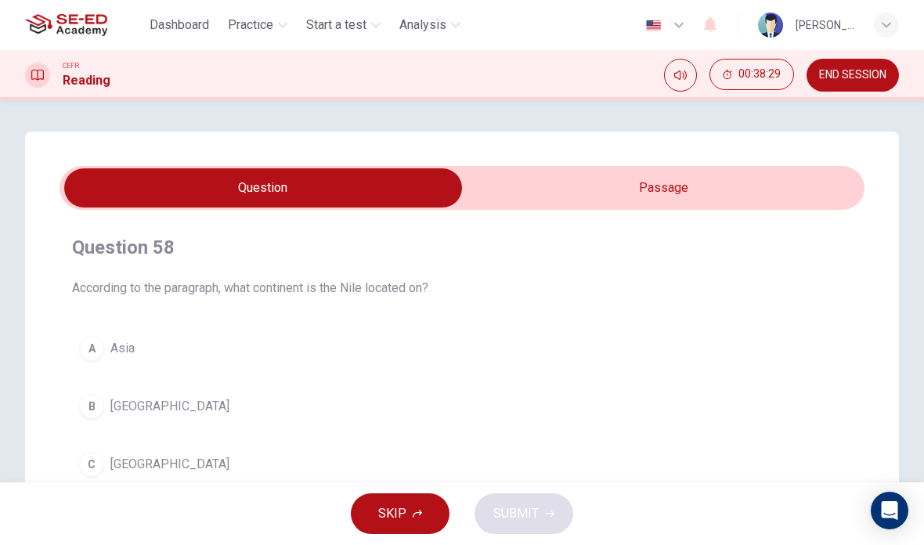
click at [583, 189] on input "checkbox" at bounding box center [263, 187] width 1207 height 39
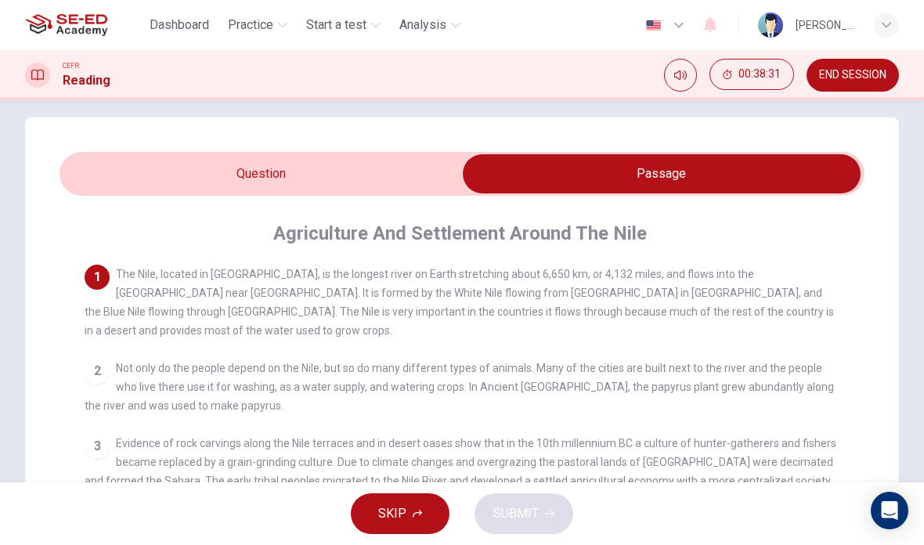
scroll to position [16, 0]
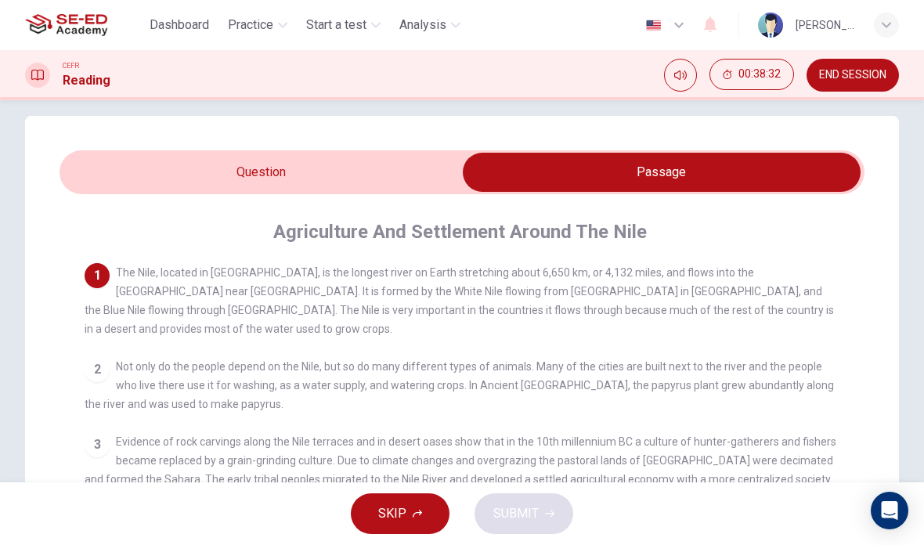
click at [106, 160] on input "checkbox" at bounding box center [661, 172] width 1207 height 39
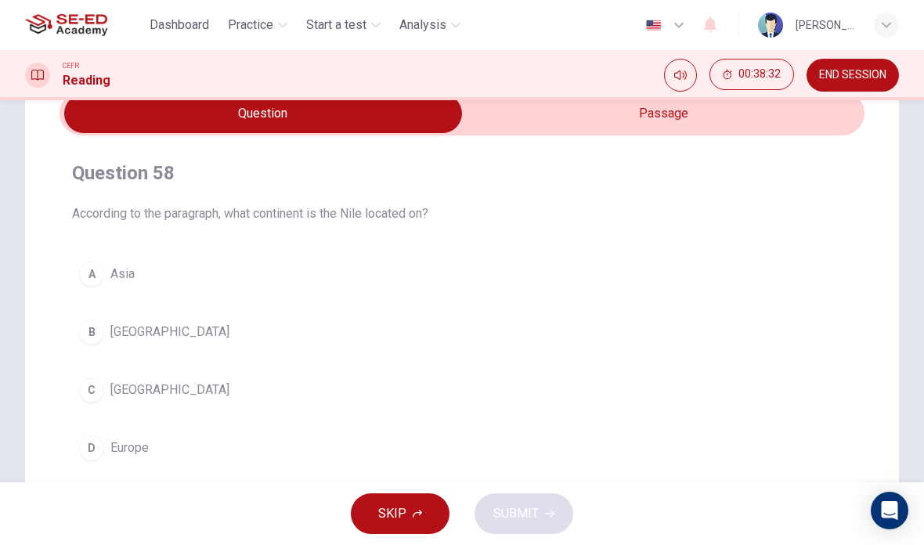
scroll to position [75, 0]
click at [142, 389] on span "[GEOGRAPHIC_DATA]" at bounding box center [169, 389] width 119 height 19
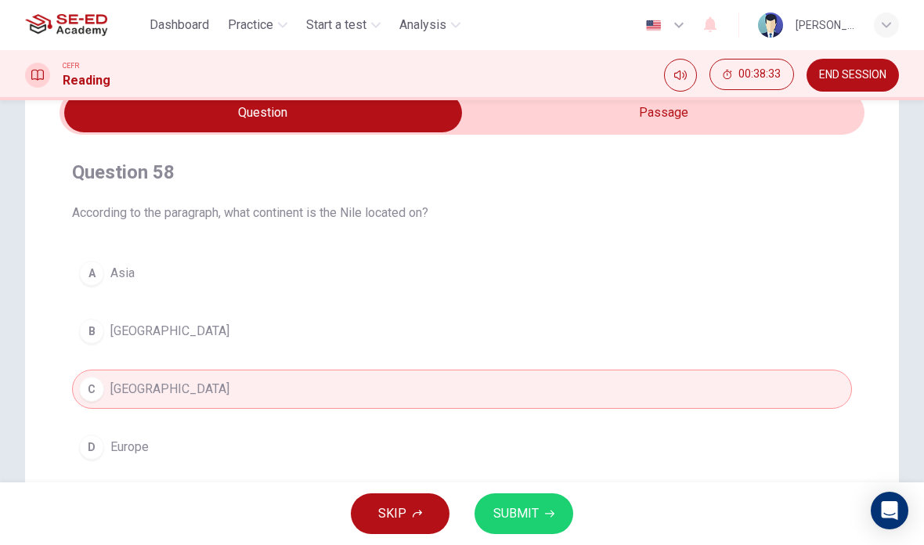
click at [540, 505] on button "SUBMIT" at bounding box center [523, 513] width 99 height 41
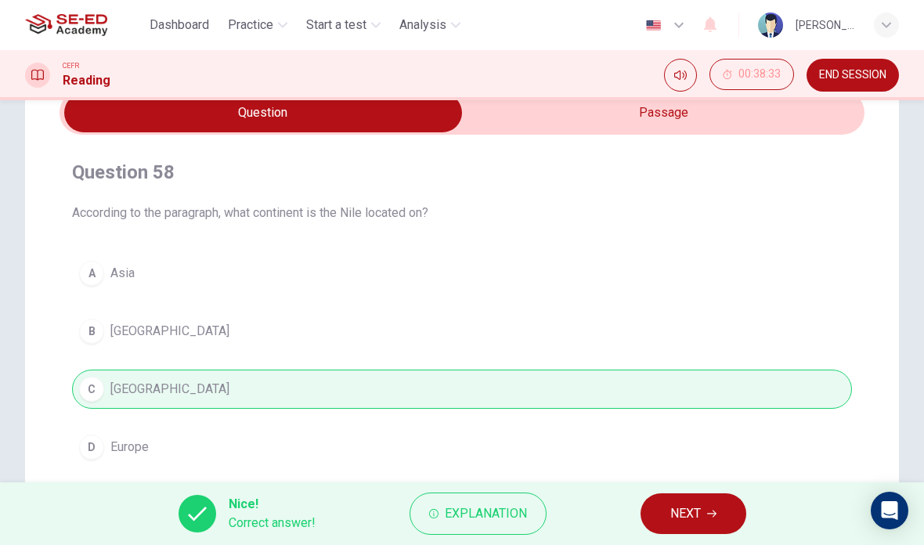
click at [650, 500] on button "NEXT" at bounding box center [693, 513] width 106 height 41
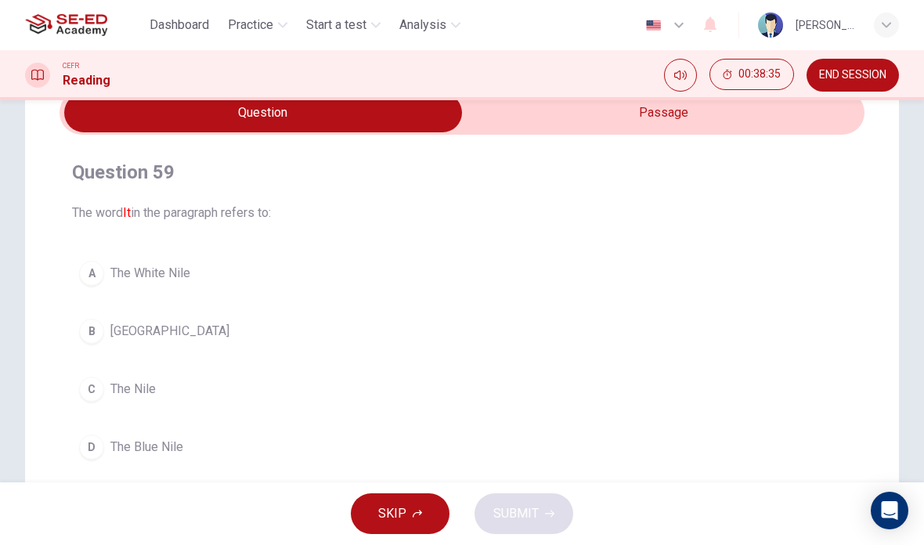
click at [754, 129] on input "checkbox" at bounding box center [263, 112] width 1207 height 39
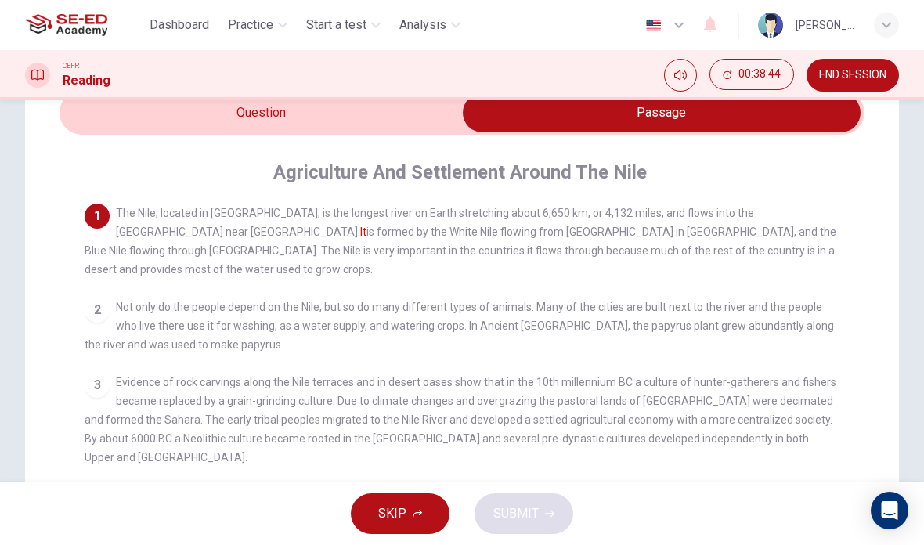
click at [876, 229] on div "Question 59 The word It in the paragraph refers to: A The White Nile B Lake Vic…" at bounding box center [461, 394] width 873 height 676
click at [431, 113] on input "checkbox" at bounding box center [661, 112] width 1207 height 39
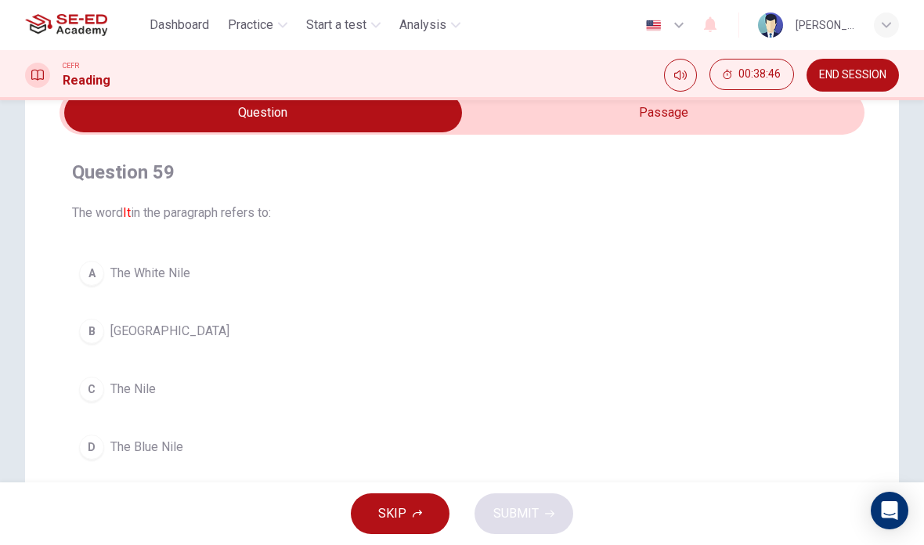
scroll to position [92, 0]
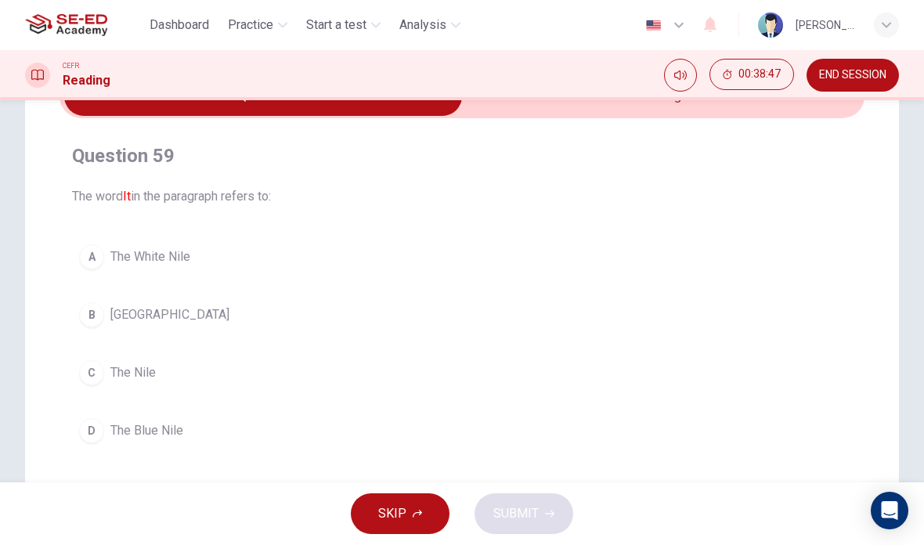
click at [497, 391] on button "C The Nile" at bounding box center [462, 372] width 780 height 39
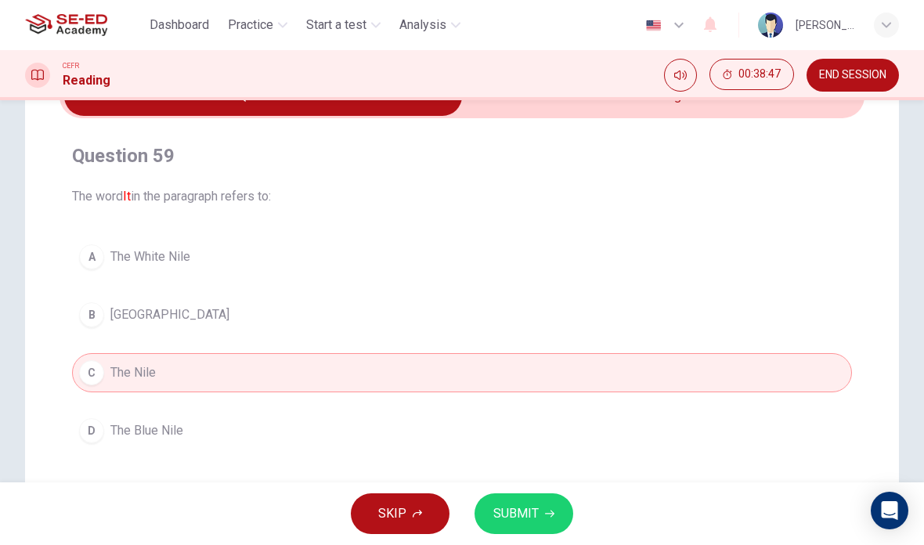
click at [530, 513] on span "SUBMIT" at bounding box center [515, 513] width 45 height 22
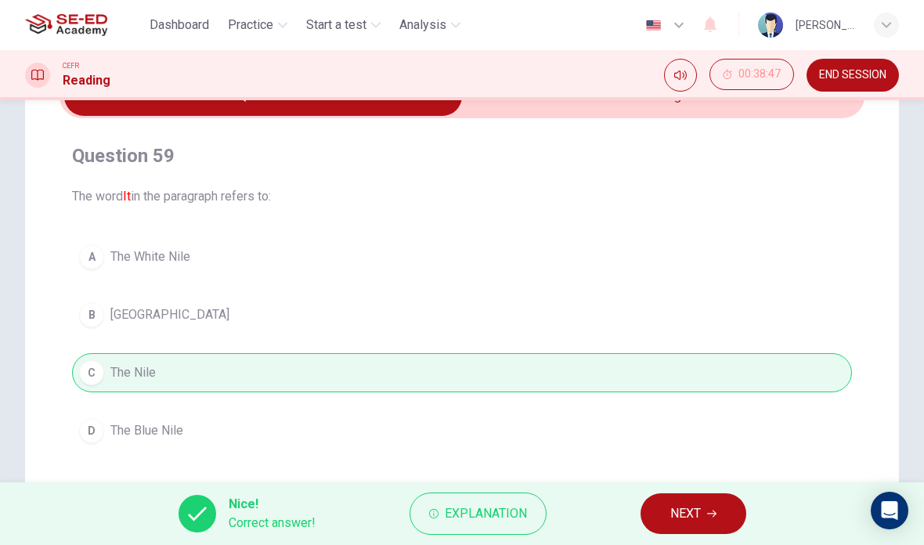
click at [628, 495] on div "Nice! Correct answer! Explanation NEXT" at bounding box center [462, 513] width 924 height 63
click at [661, 515] on button "NEXT" at bounding box center [693, 513] width 106 height 41
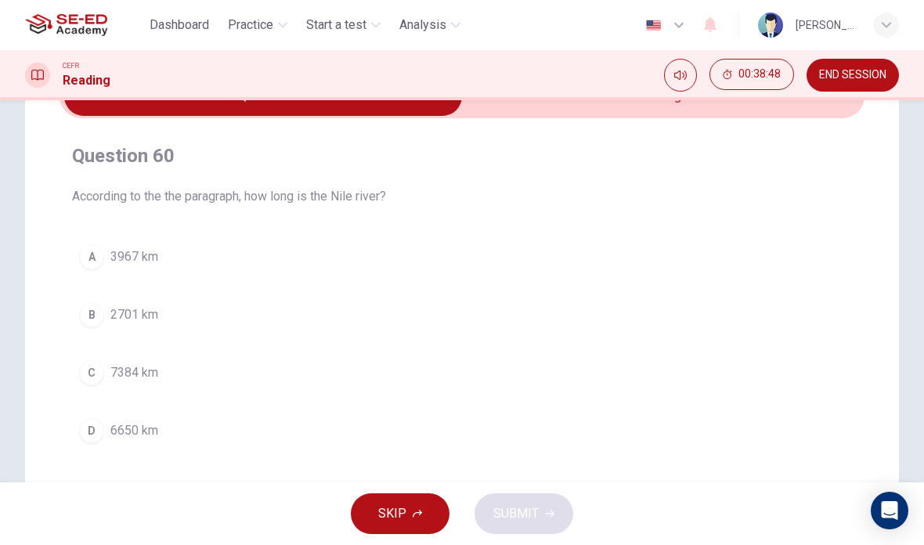
click at [677, 110] on input "checkbox" at bounding box center [263, 96] width 1207 height 39
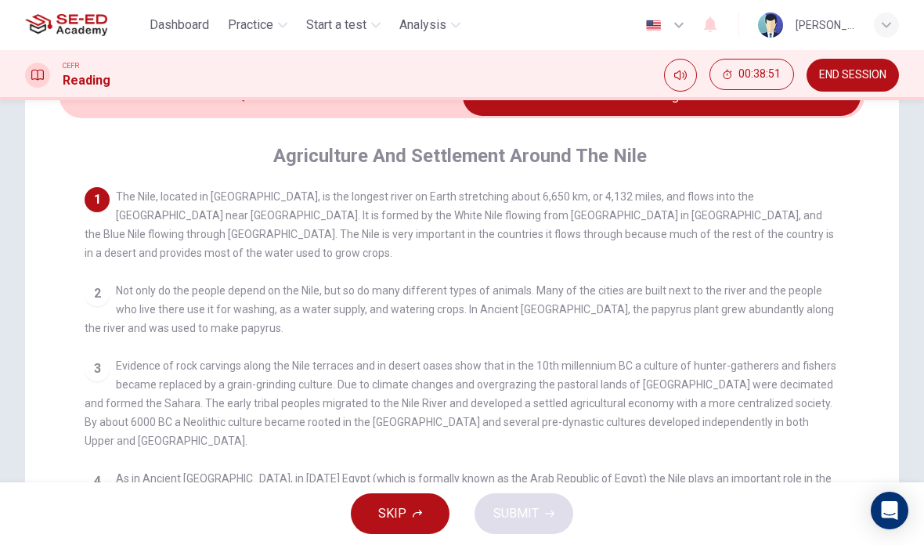
click at [124, 106] on input "checkbox" at bounding box center [661, 96] width 1207 height 39
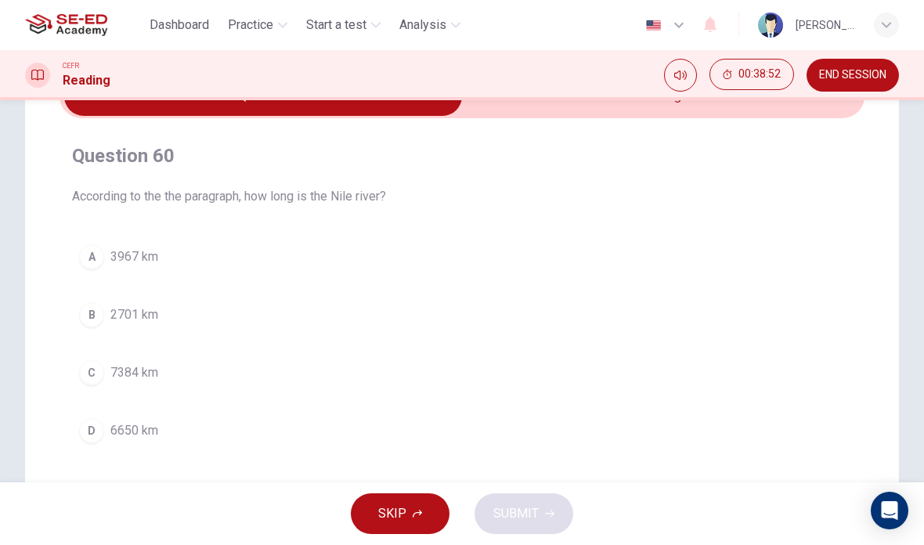
click at [481, 439] on button "D 6650 km" at bounding box center [462, 430] width 780 height 39
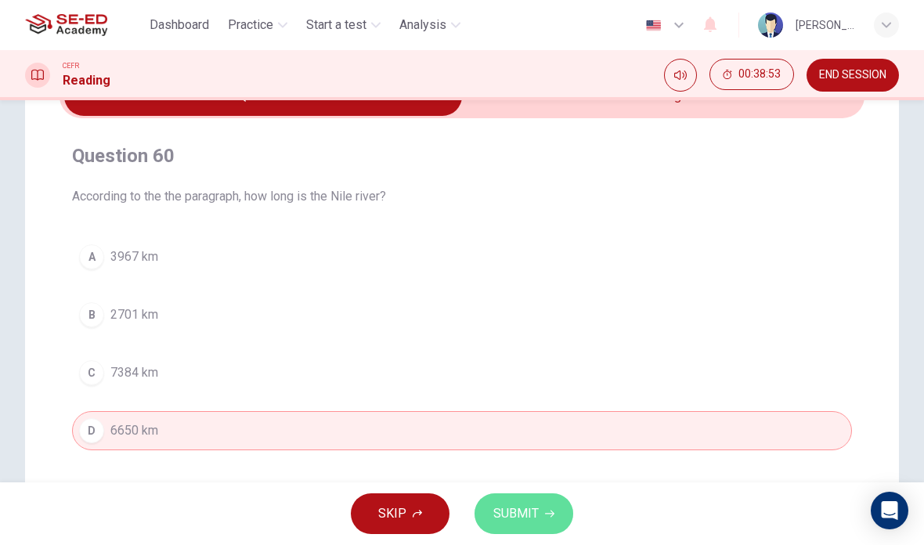
click at [559, 517] on button "SUBMIT" at bounding box center [523, 513] width 99 height 41
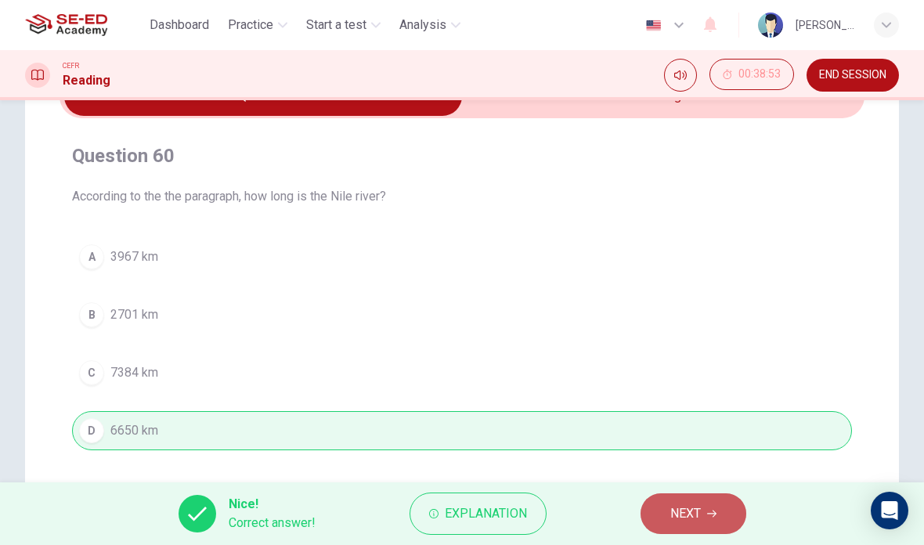
click at [691, 495] on button "NEXT" at bounding box center [693, 513] width 106 height 41
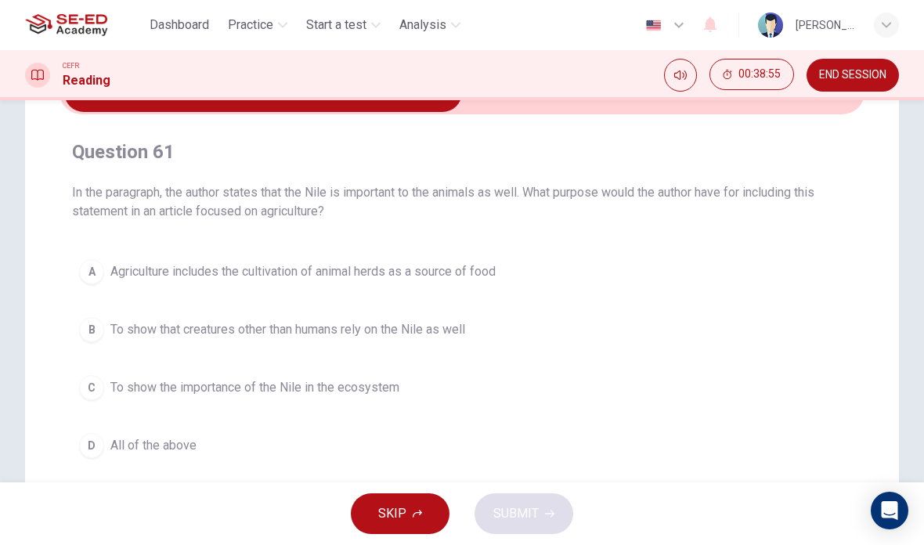
scroll to position [87, 0]
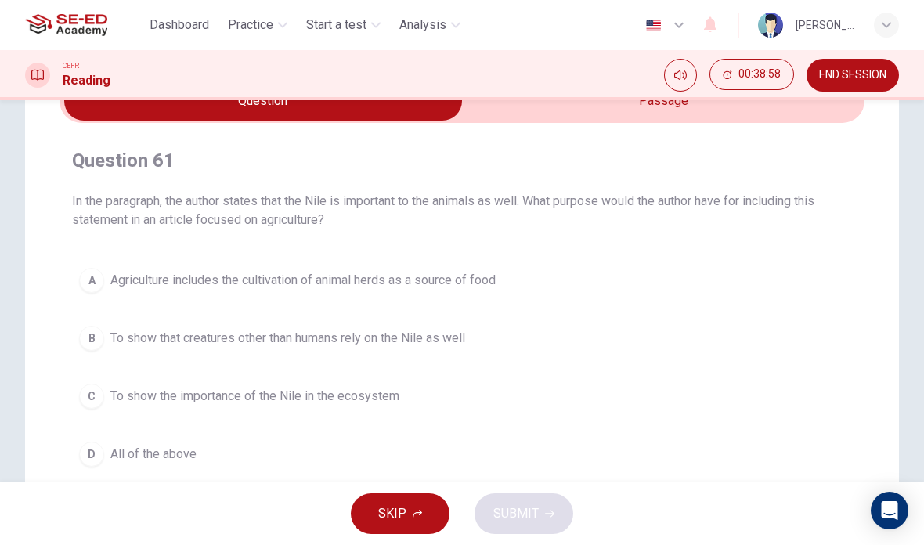
click at [784, 116] on input "checkbox" at bounding box center [263, 100] width 1207 height 39
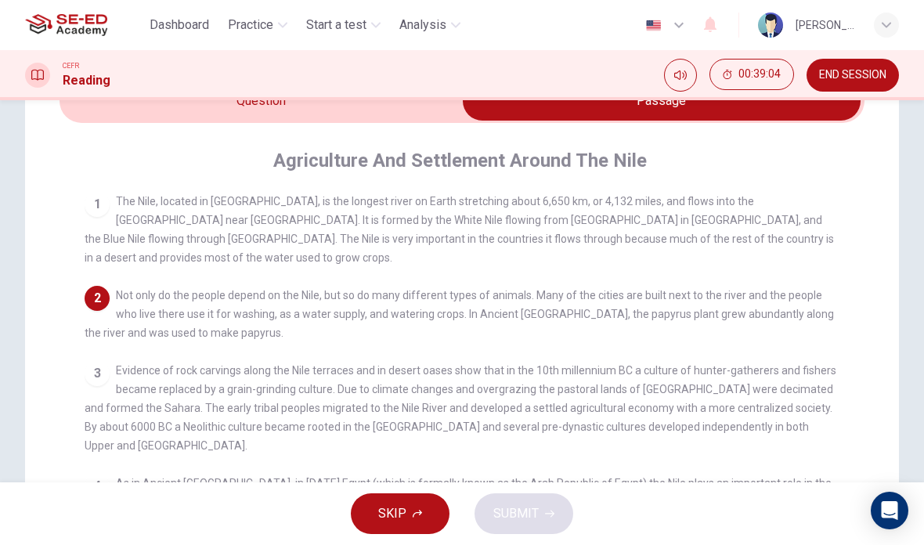
click at [141, 119] on input "checkbox" at bounding box center [661, 100] width 1207 height 39
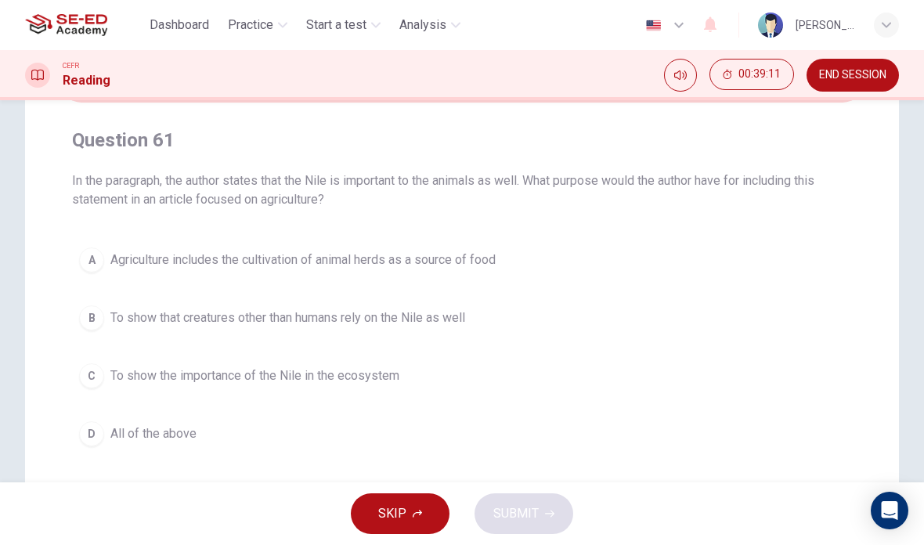
scroll to position [108, 0]
click at [542, 387] on button "C To show the importance of the Nile in the ecosystem" at bounding box center [462, 374] width 780 height 39
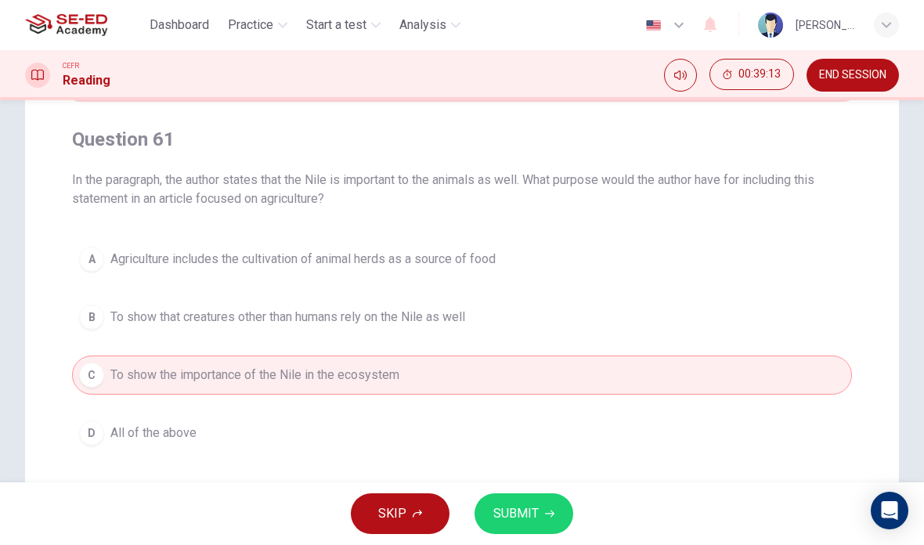
click at [513, 448] on button "D All of the above" at bounding box center [462, 432] width 780 height 39
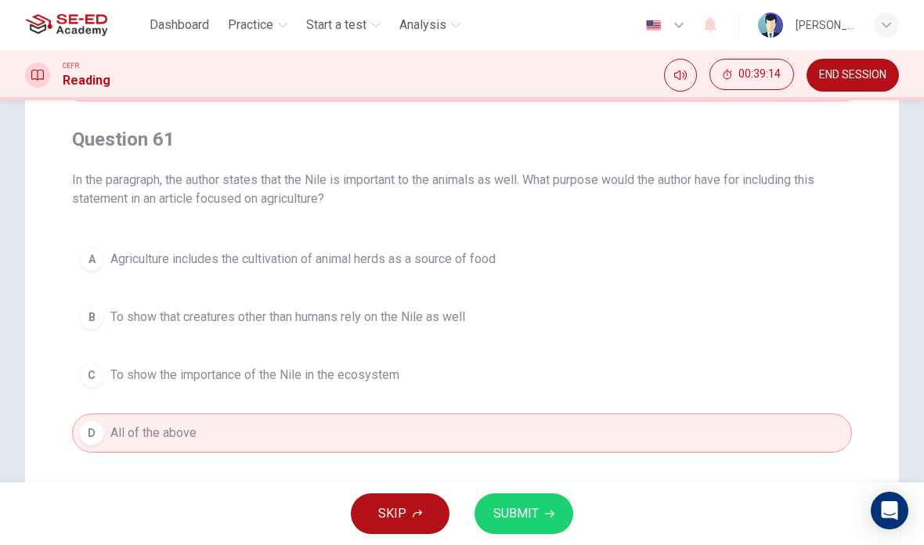
click at [546, 331] on button "B To show that creatures other than humans rely on the Nile as well" at bounding box center [462, 316] width 780 height 39
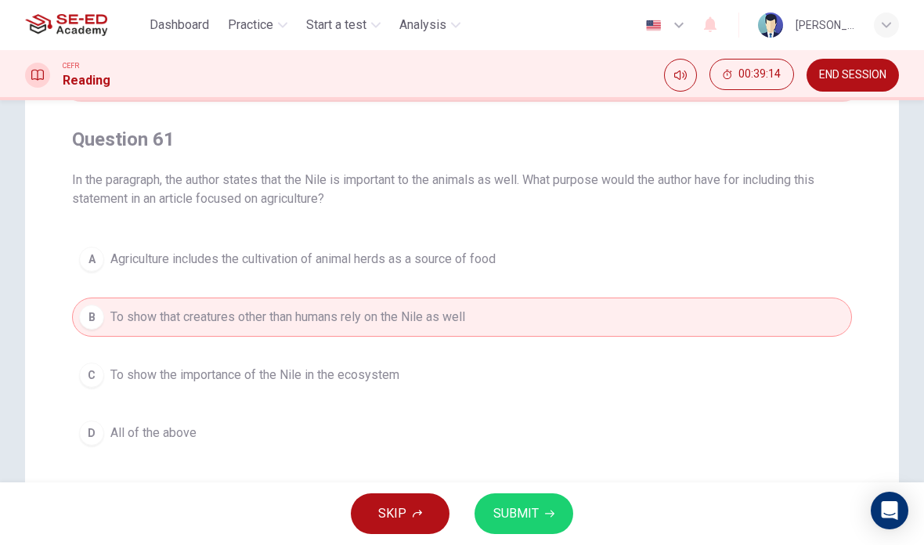
click at [542, 432] on button "D All of the above" at bounding box center [462, 432] width 780 height 39
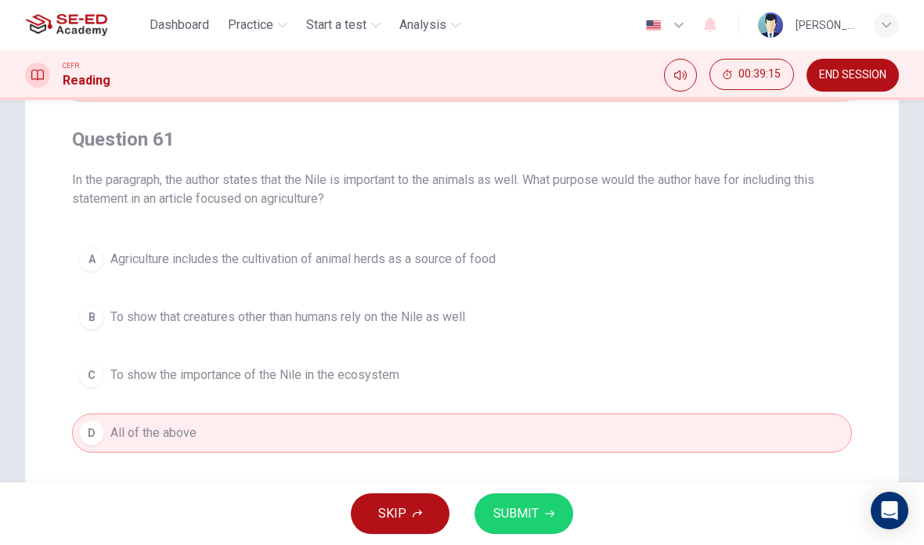
click at [538, 495] on button "SUBMIT" at bounding box center [523, 513] width 99 height 41
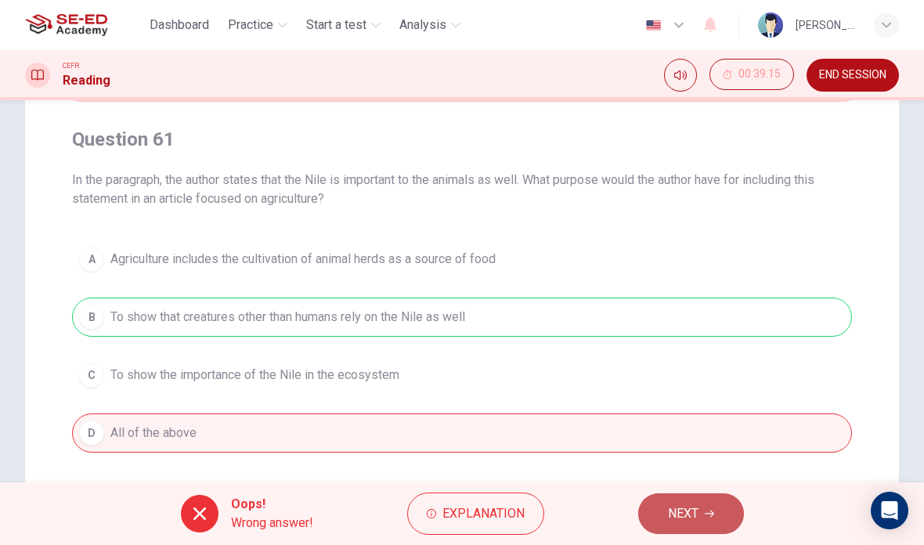
click at [645, 507] on button "NEXT" at bounding box center [691, 513] width 106 height 41
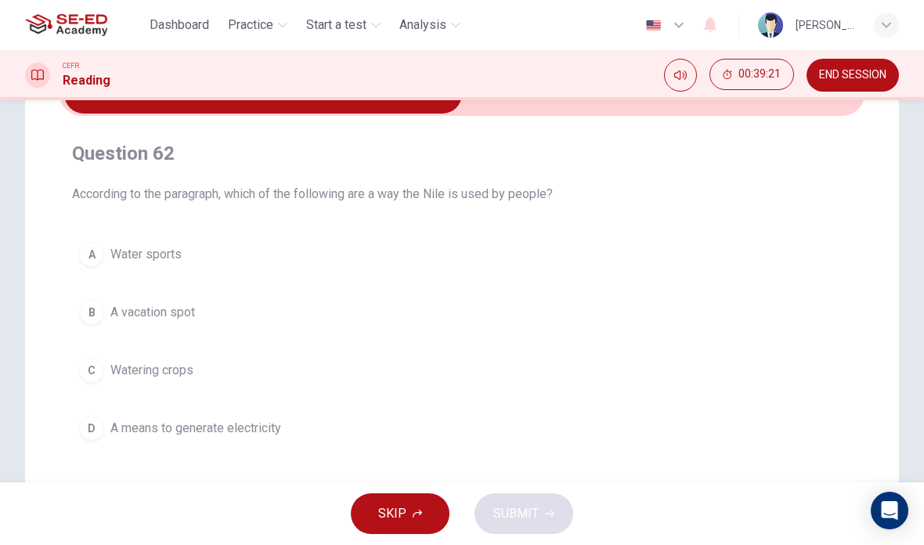
scroll to position [93, 0]
click at [708, 108] on input "checkbox" at bounding box center [263, 94] width 1207 height 39
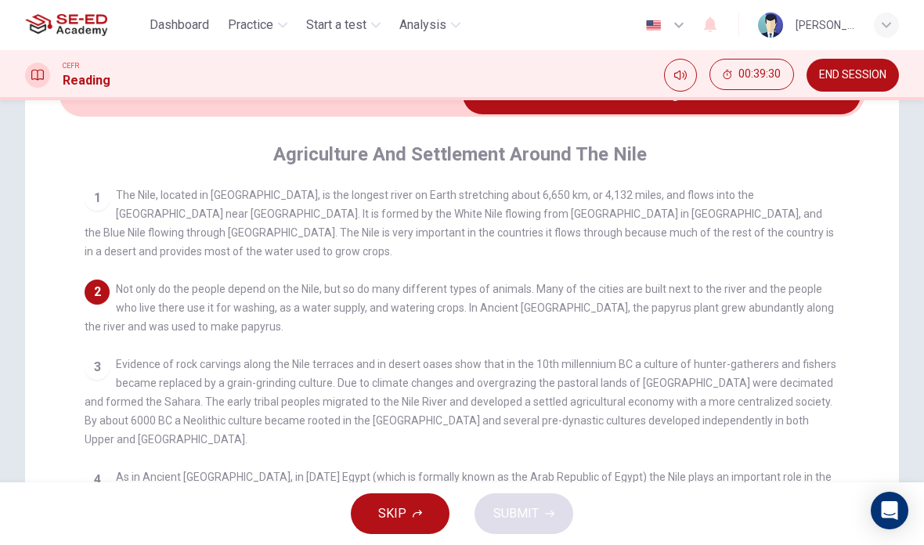
click at [94, 112] on input "checkbox" at bounding box center [661, 94] width 1207 height 39
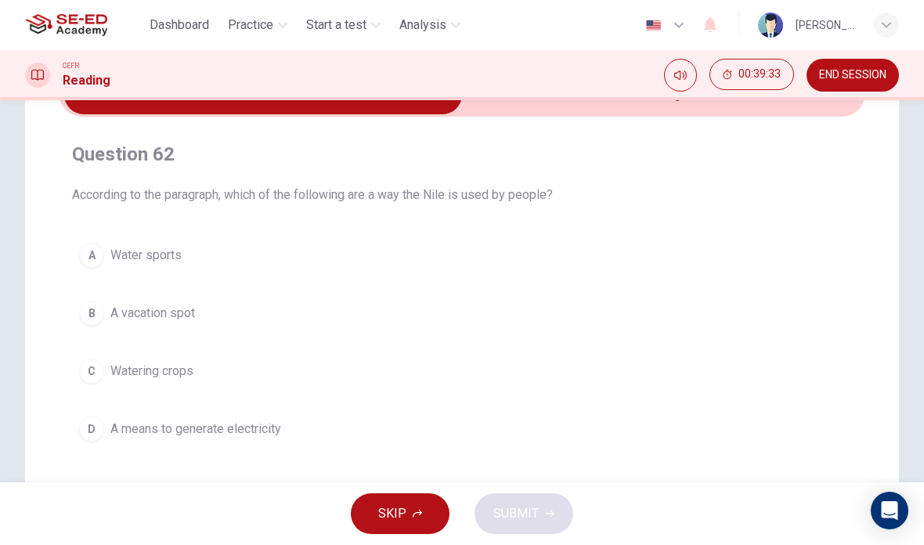
click at [130, 372] on span "Watering crops" at bounding box center [151, 371] width 83 height 19
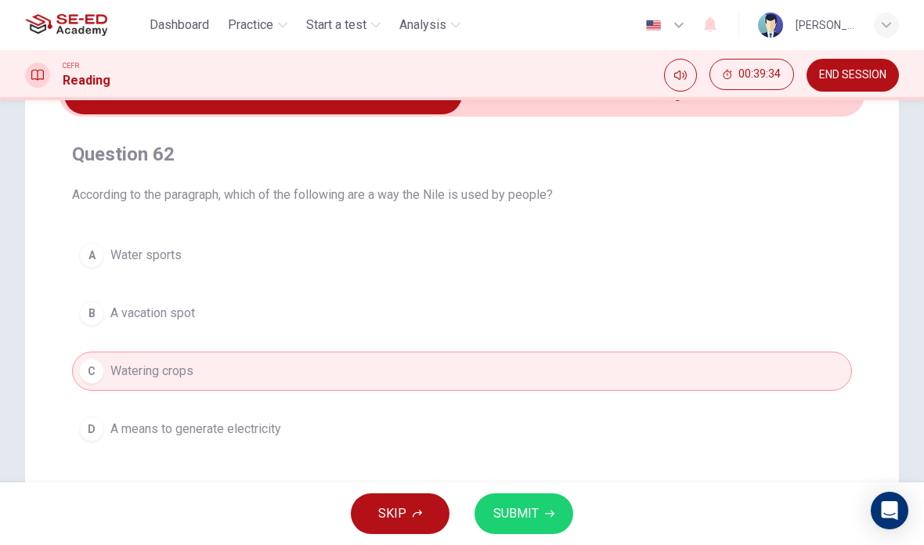
click at [548, 523] on button "SUBMIT" at bounding box center [523, 513] width 99 height 41
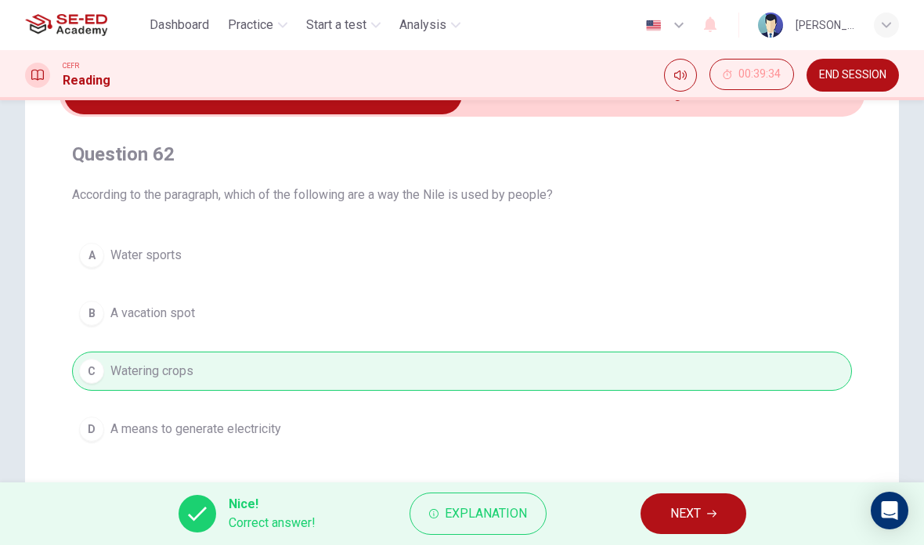
click at [799, 211] on div "Question 62 According to the paragraph, which of the following are a way the Ni…" at bounding box center [461, 295] width 805 height 332
click at [718, 513] on button "NEXT" at bounding box center [693, 513] width 106 height 41
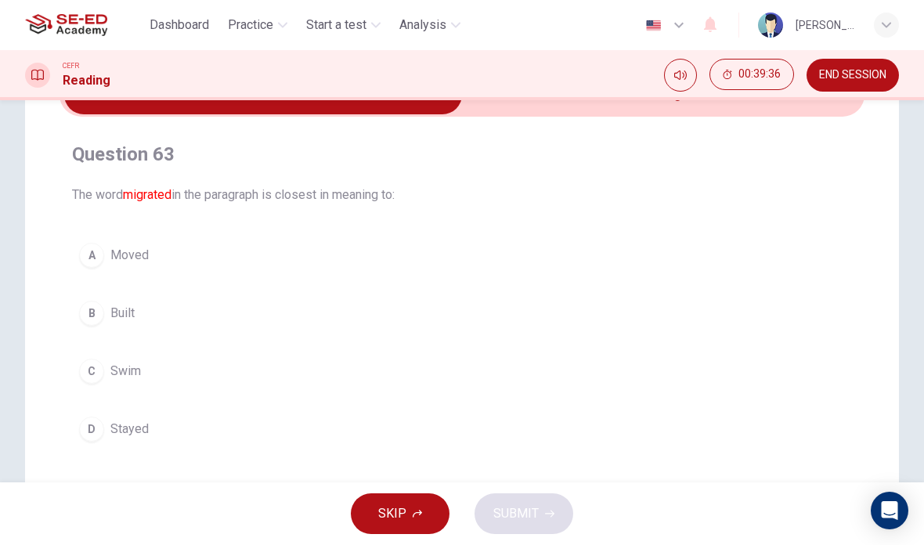
click at [754, 124] on div "Question 63 The word migrated in the paragraph is closest in meaning to: A Move…" at bounding box center [461, 295] width 805 height 357
click at [753, 124] on div "Question 63 The word migrated in the paragraph is closest in meaning to: A Move…" at bounding box center [461, 295] width 805 height 357
click at [738, 108] on input "checkbox" at bounding box center [263, 94] width 1207 height 39
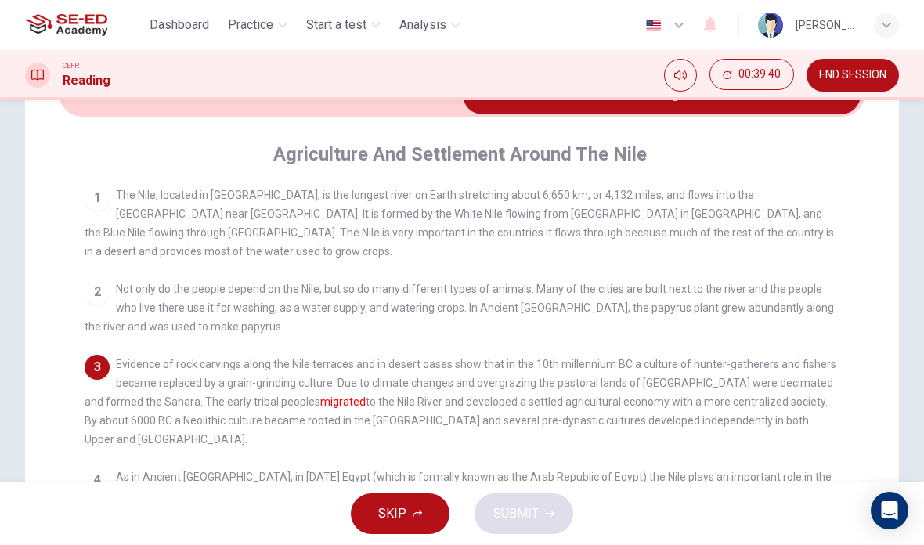
scroll to position [46, 0]
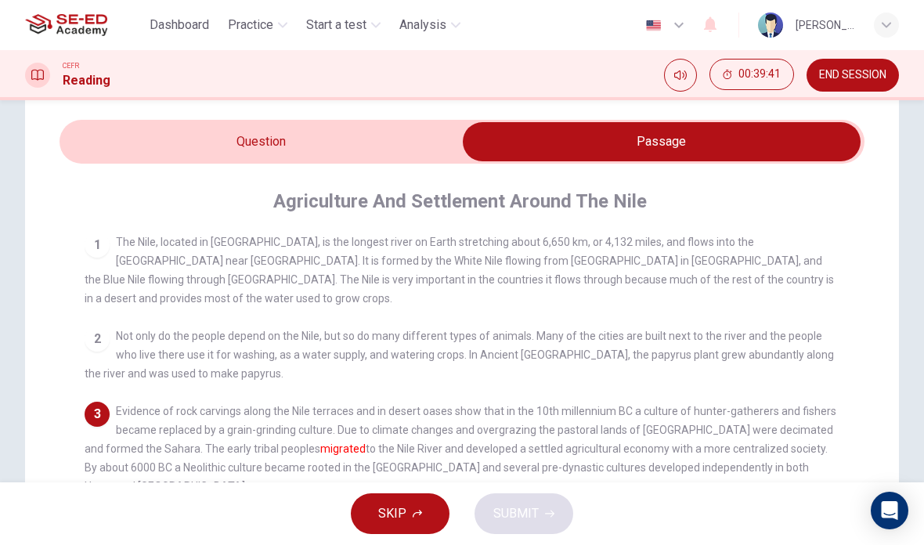
click at [127, 136] on input "checkbox" at bounding box center [661, 141] width 1207 height 39
checkbox input "false"
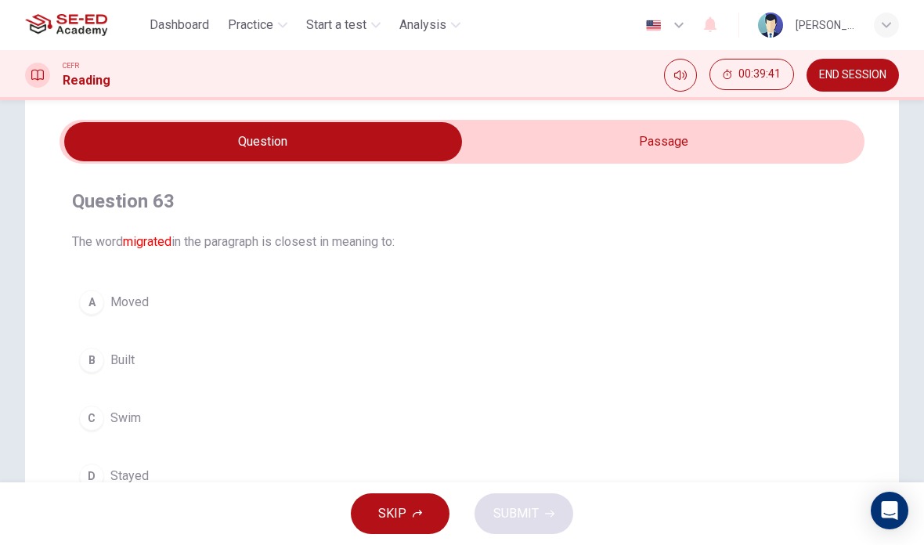
click at [132, 300] on span "Moved" at bounding box center [129, 302] width 38 height 19
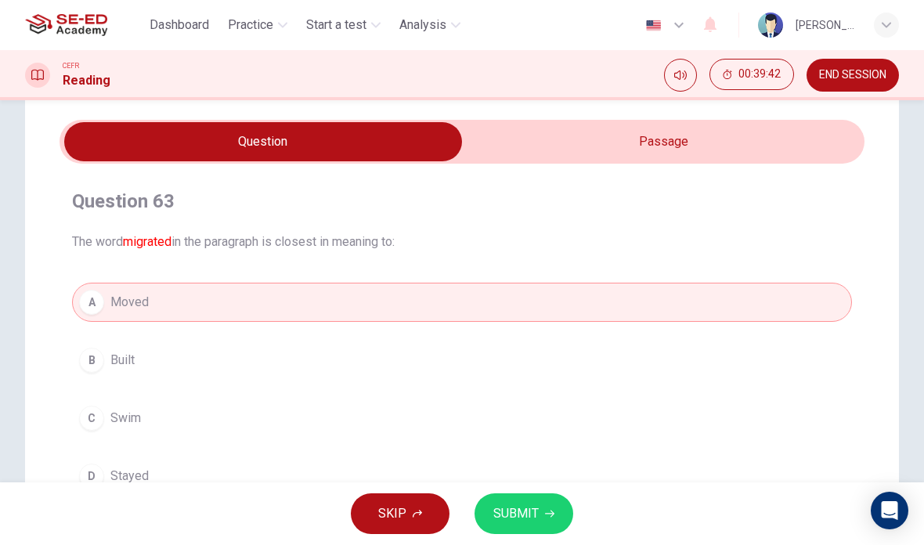
click at [549, 518] on button "SUBMIT" at bounding box center [523, 513] width 99 height 41
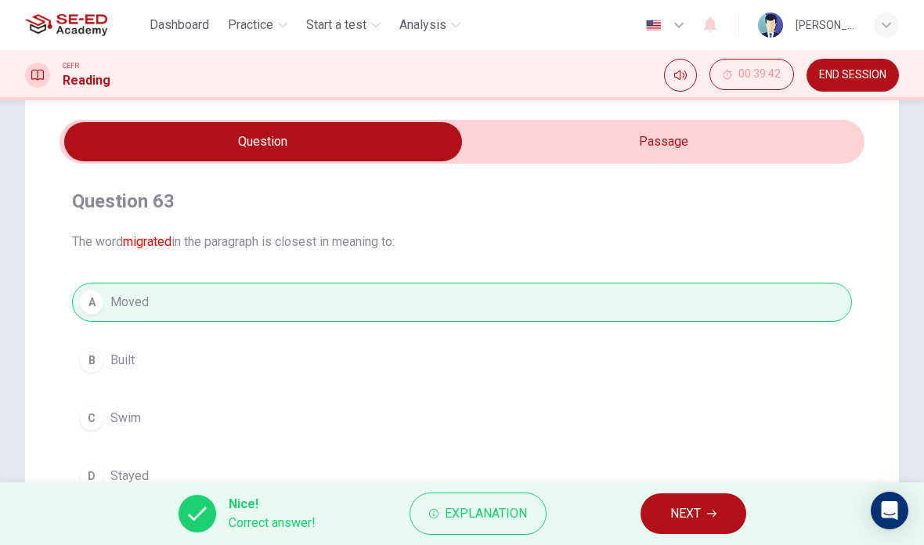
click at [682, 499] on button "NEXT" at bounding box center [693, 513] width 106 height 41
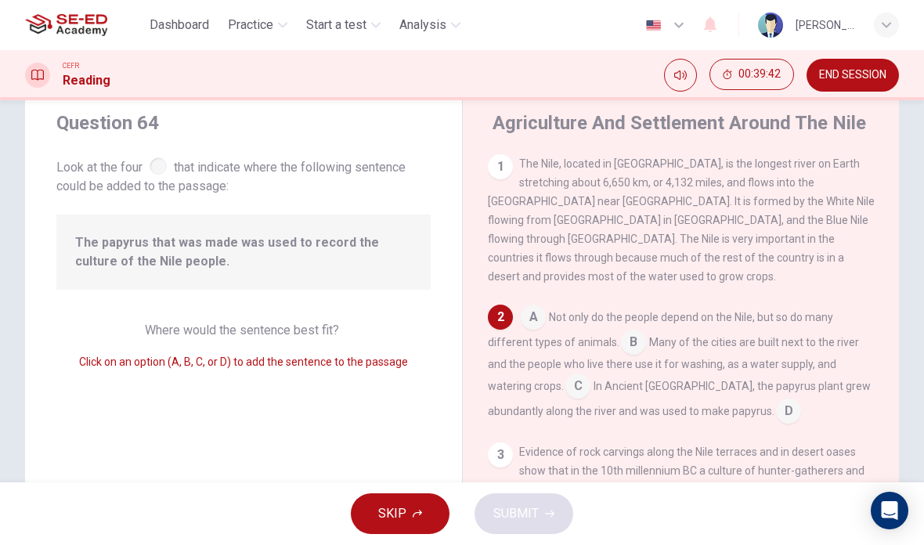
scroll to position [136, 0]
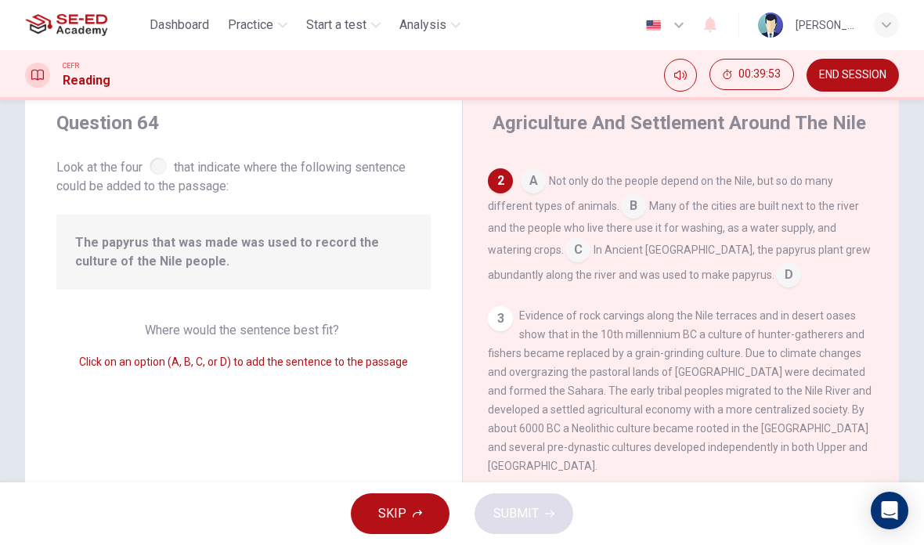
click at [776, 272] on input at bounding box center [788, 276] width 25 height 25
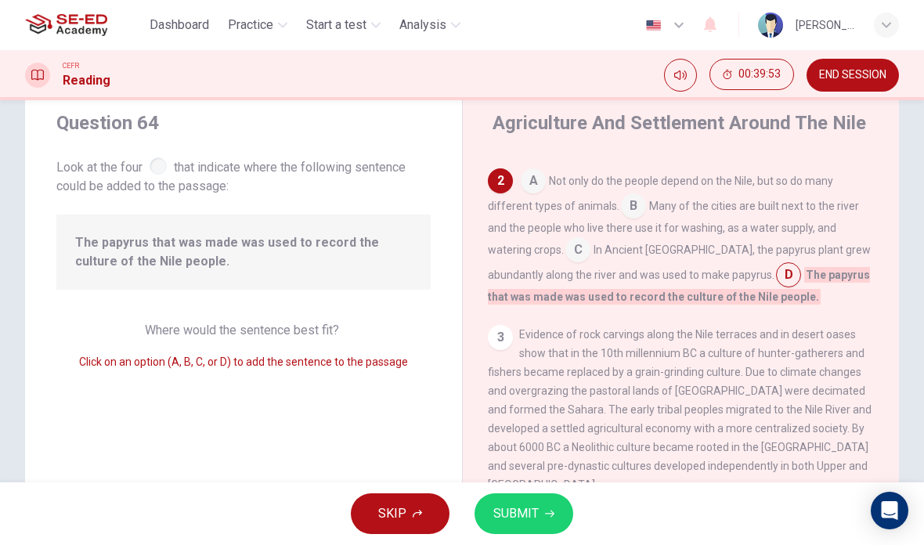
click at [547, 522] on button "SUBMIT" at bounding box center [523, 513] width 99 height 41
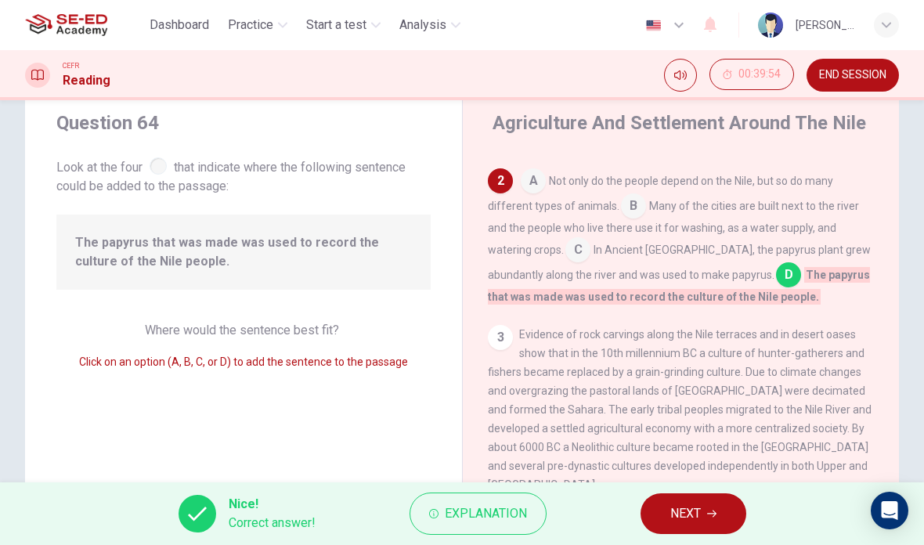
click at [711, 511] on icon "button" at bounding box center [711, 513] width 9 height 9
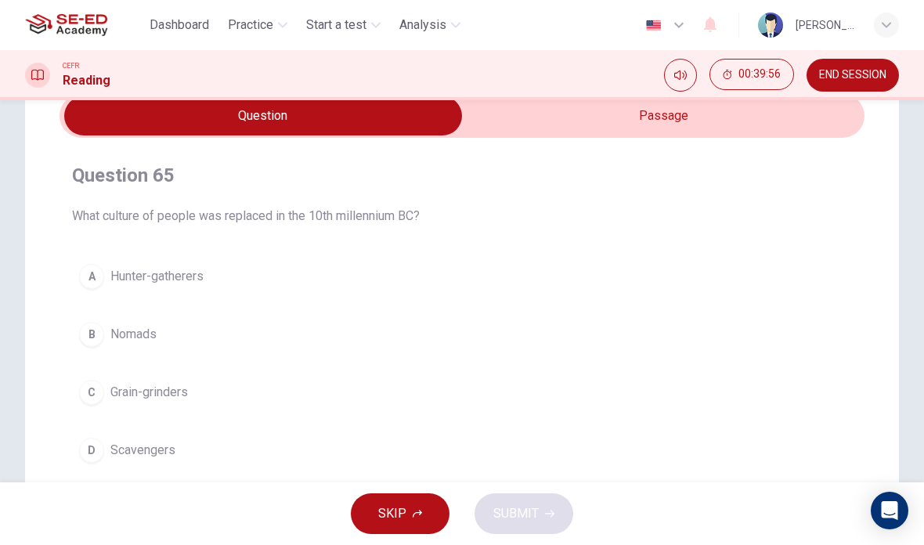
scroll to position [68, 0]
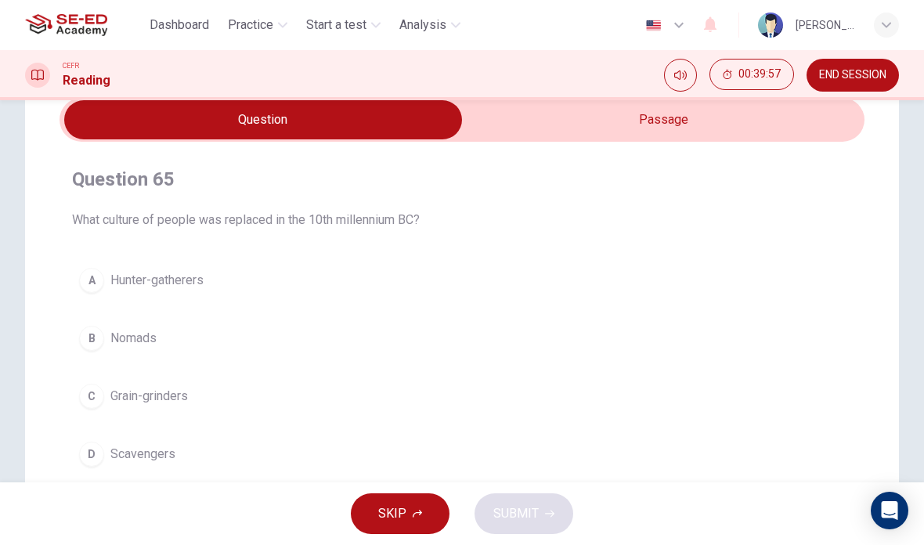
click at [784, 136] on input "checkbox" at bounding box center [263, 119] width 1207 height 39
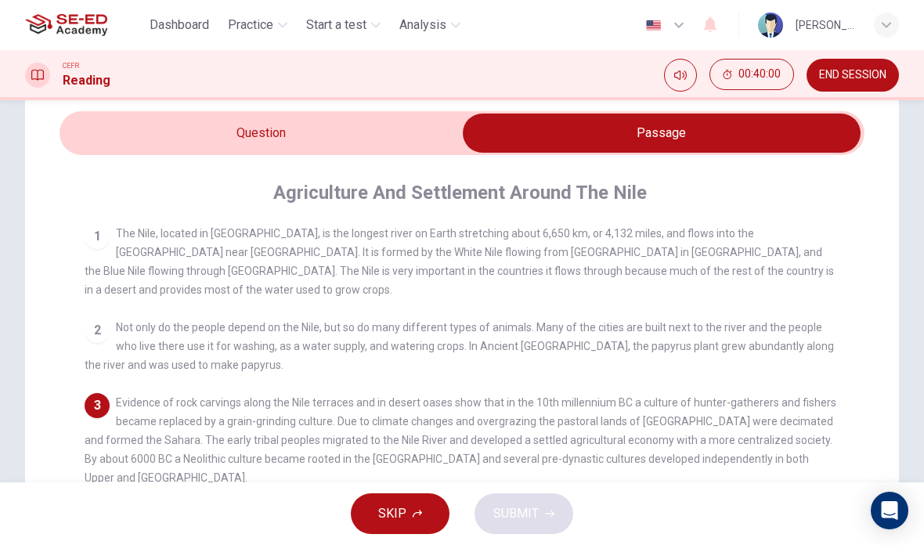
scroll to position [45, 0]
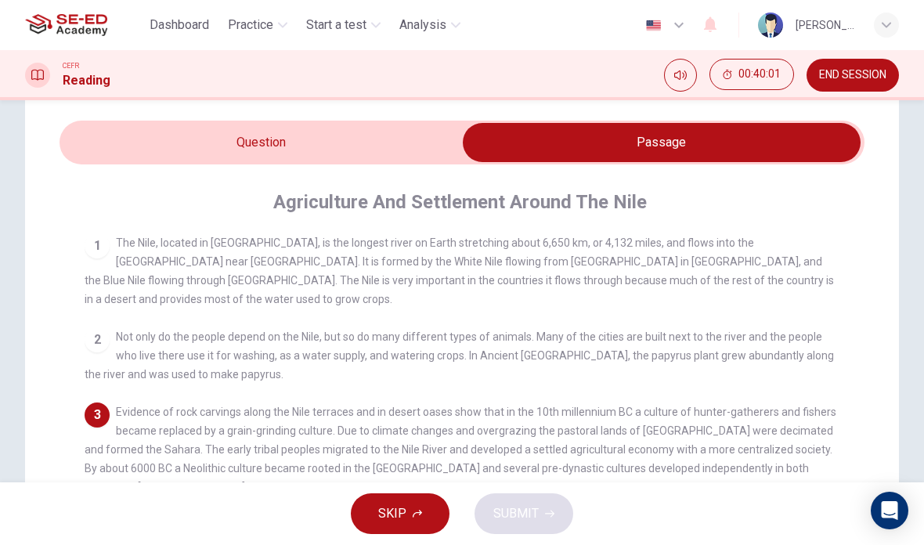
click at [122, 140] on input "checkbox" at bounding box center [661, 142] width 1207 height 39
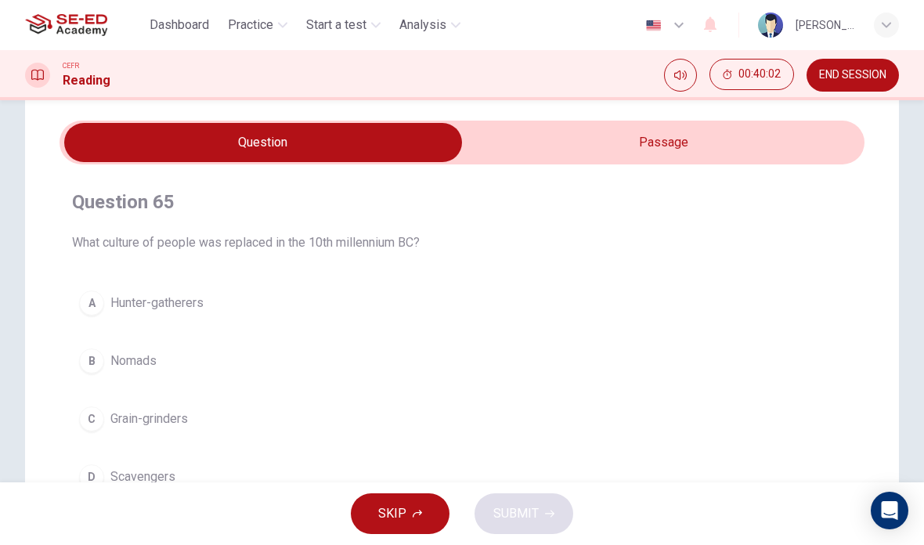
scroll to position [61, 0]
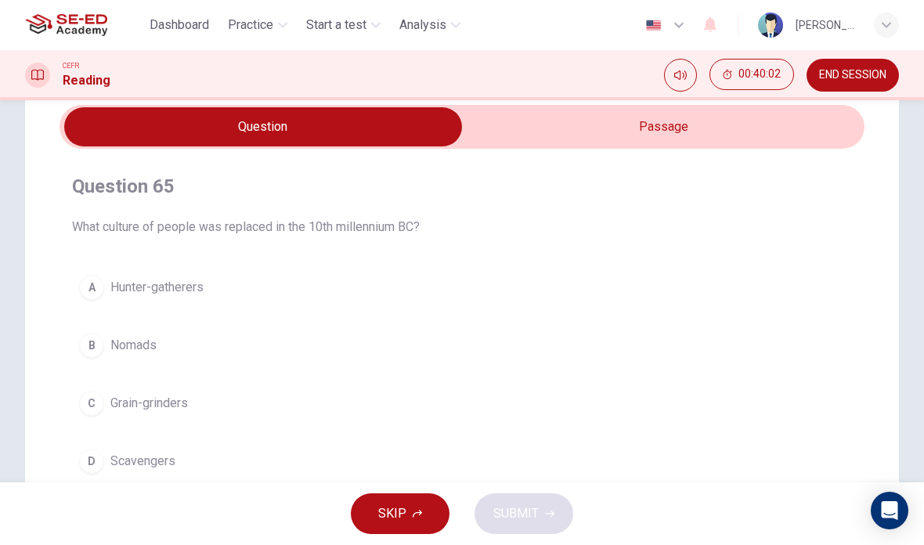
click at [800, 139] on input "checkbox" at bounding box center [263, 126] width 1207 height 39
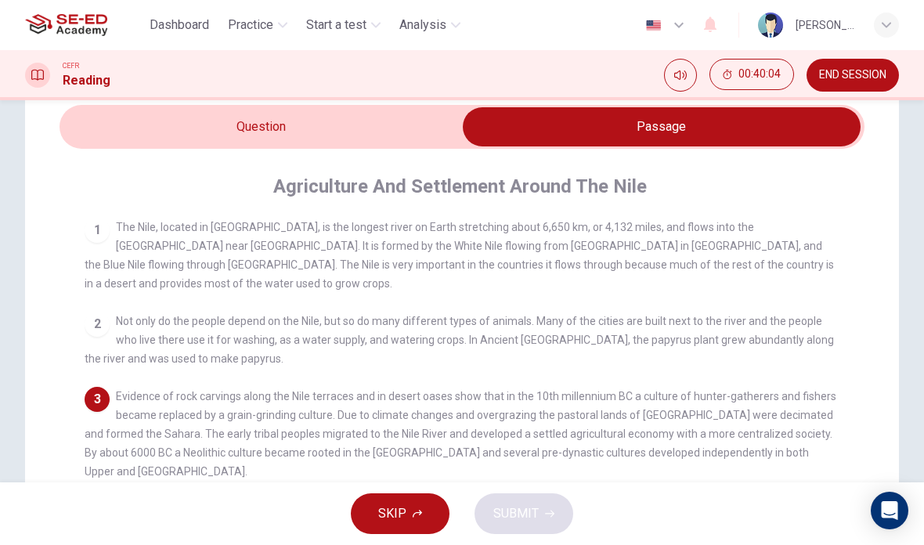
click at [121, 136] on input "checkbox" at bounding box center [661, 126] width 1207 height 39
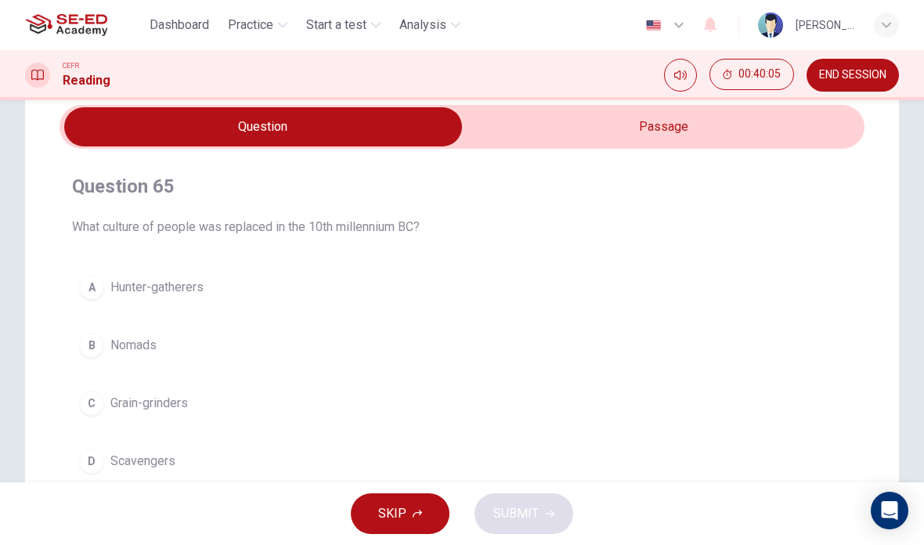
click at [801, 113] on input "checkbox" at bounding box center [263, 126] width 1207 height 39
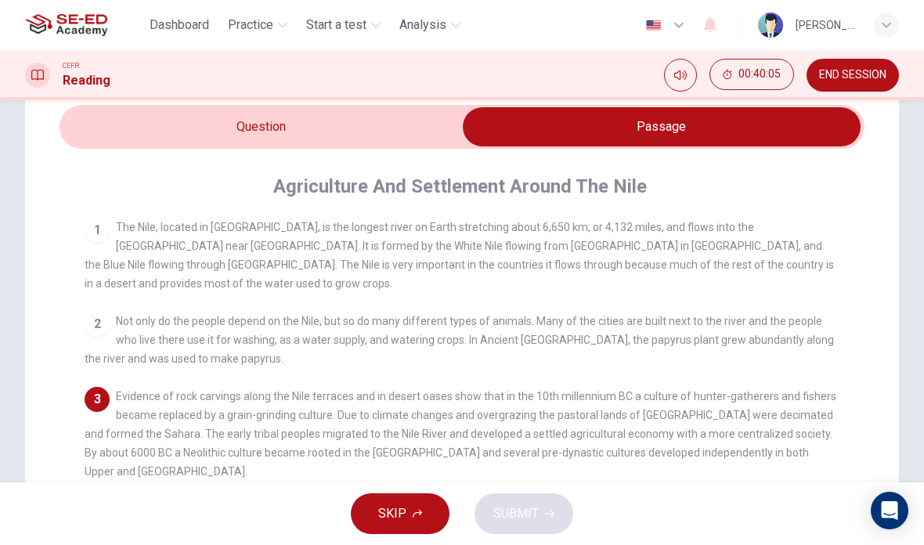
click at [801, 113] on input "checkbox" at bounding box center [661, 126] width 1207 height 39
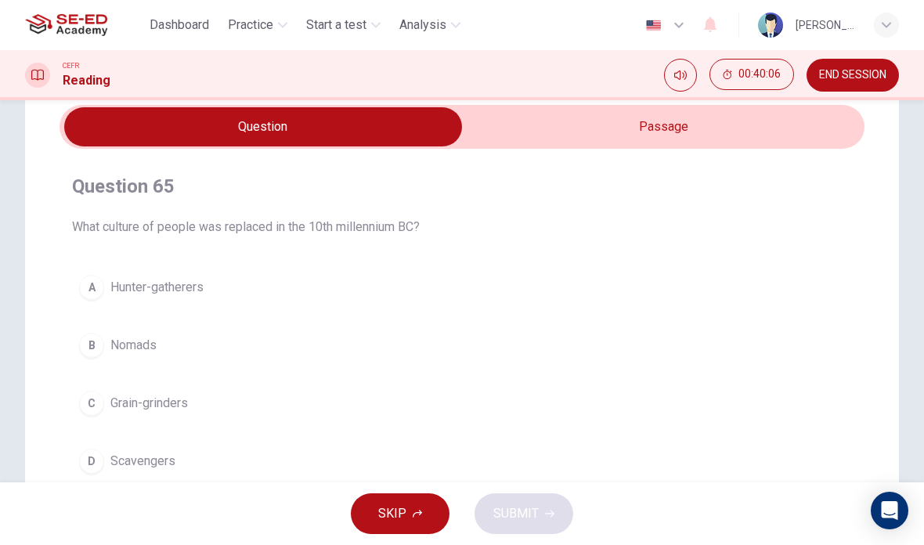
click at [795, 135] on input "checkbox" at bounding box center [263, 126] width 1207 height 39
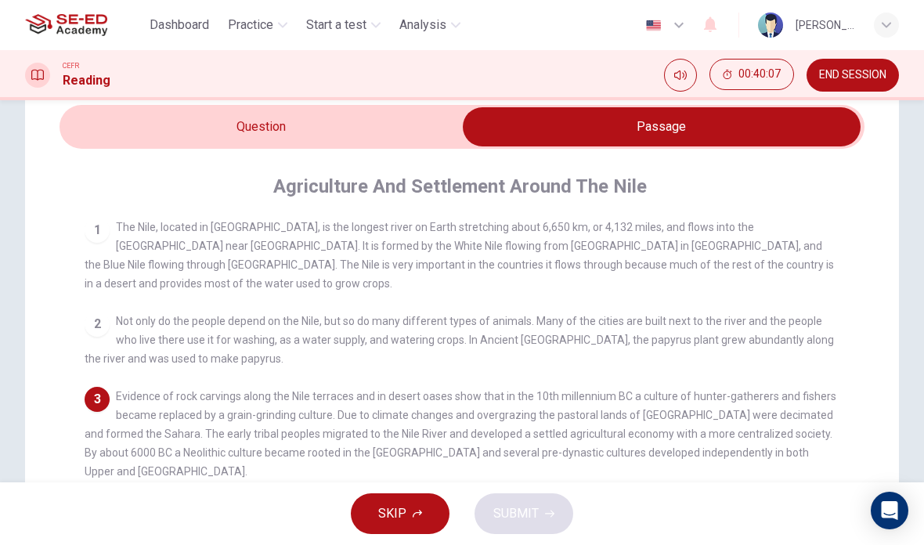
click at [126, 121] on input "checkbox" at bounding box center [661, 126] width 1207 height 39
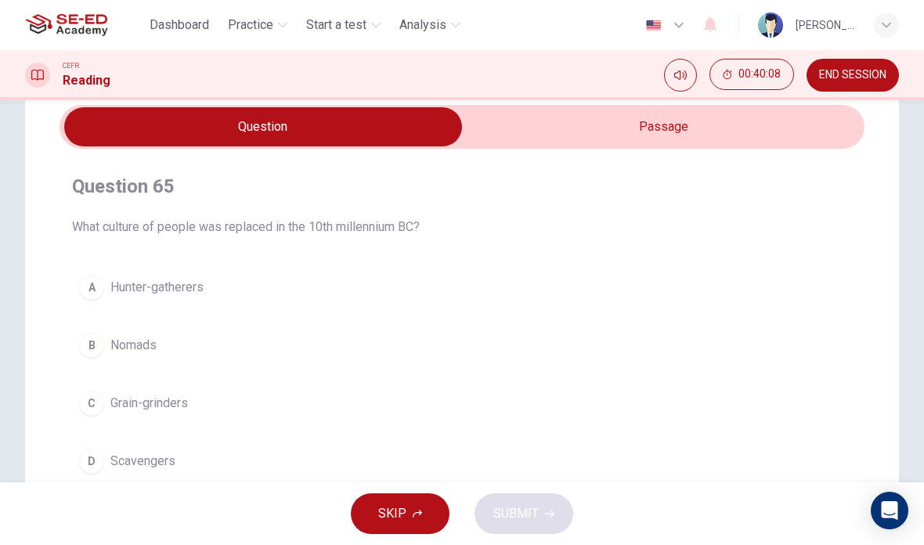
click at [134, 284] on span "Hunter-gatherers" at bounding box center [156, 287] width 93 height 19
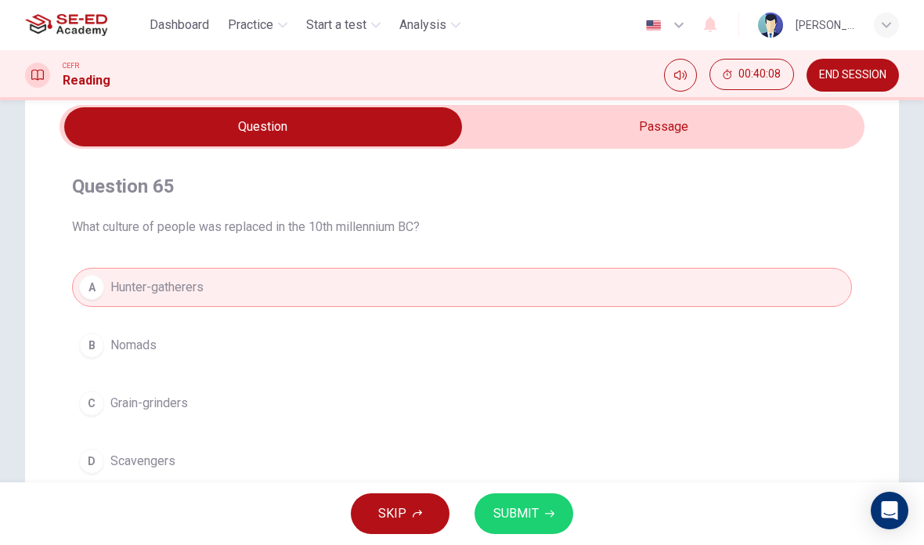
click at [558, 509] on button "SUBMIT" at bounding box center [523, 513] width 99 height 41
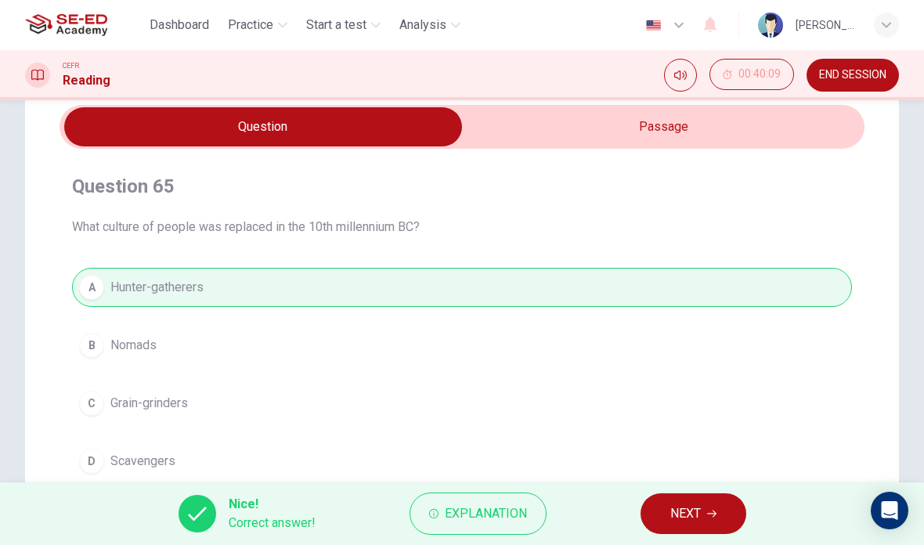
click at [655, 504] on button "NEXT" at bounding box center [693, 513] width 106 height 41
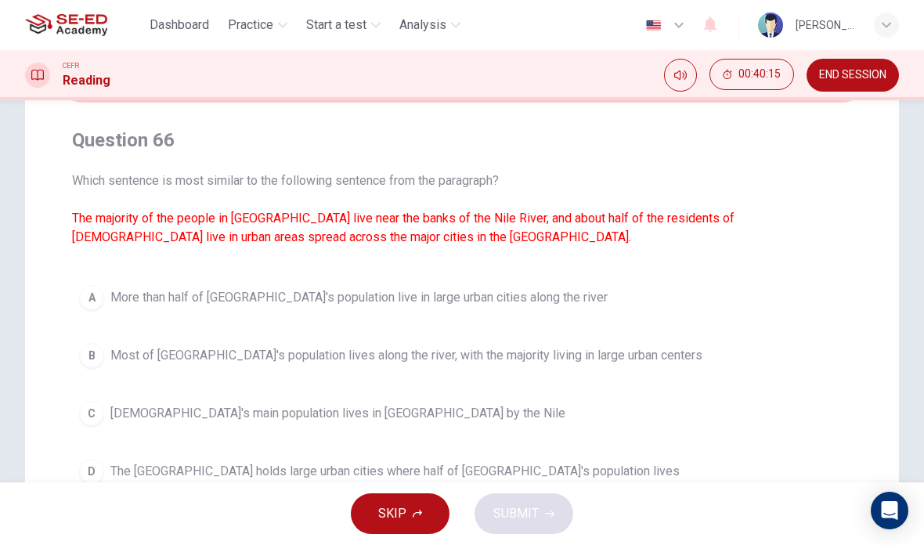
scroll to position [113, 0]
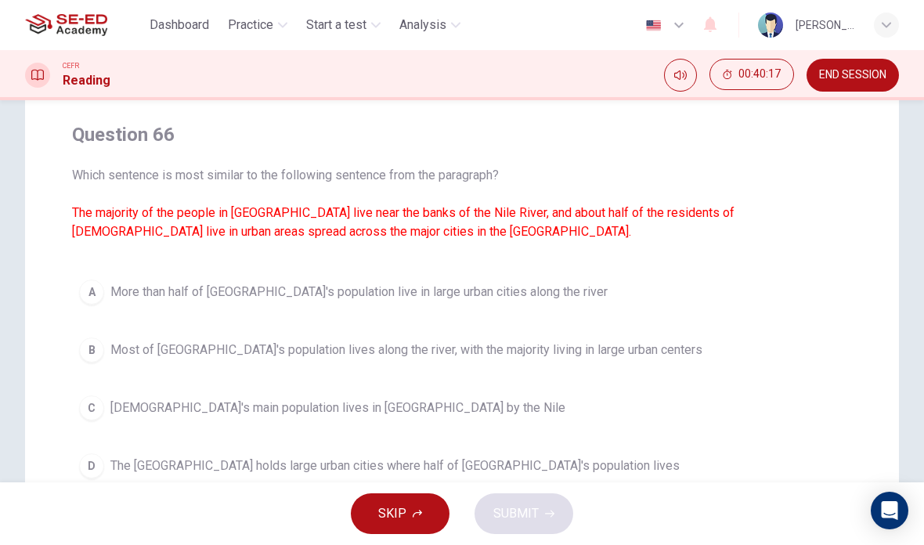
click at [113, 300] on span "More than half of [GEOGRAPHIC_DATA]'s population live in large urban cities alo…" at bounding box center [358, 292] width 497 height 19
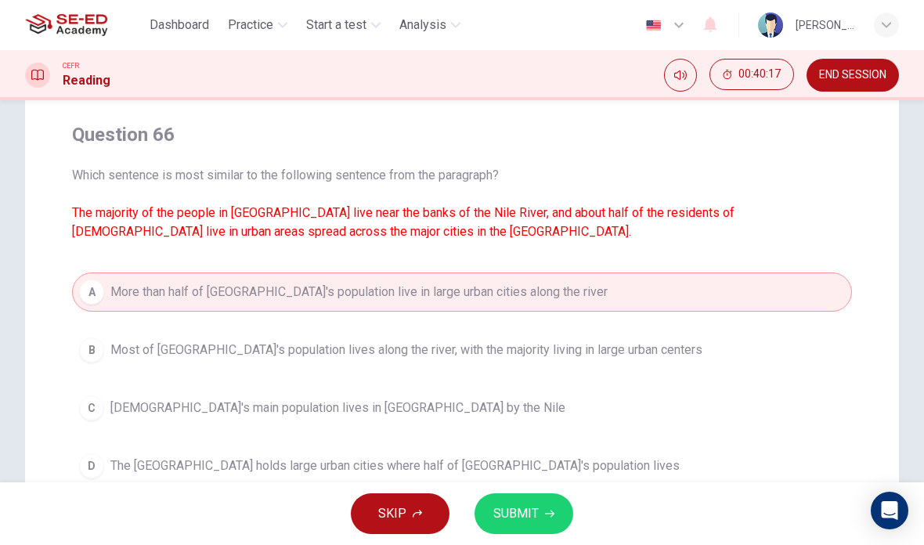
click at [582, 506] on div "SKIP SUBMIT" at bounding box center [462, 513] width 924 height 63
click at [556, 526] on button "SUBMIT" at bounding box center [523, 513] width 99 height 41
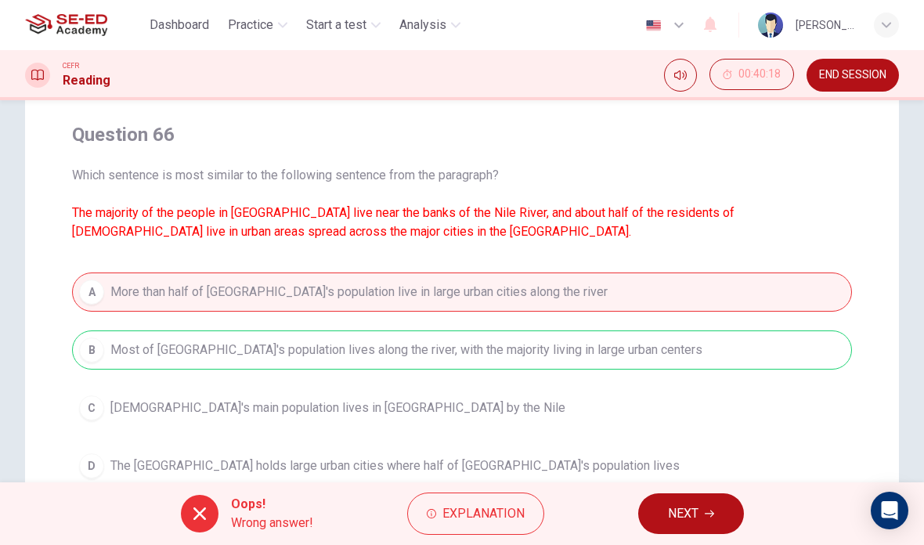
click at [700, 499] on button "NEXT" at bounding box center [691, 513] width 106 height 41
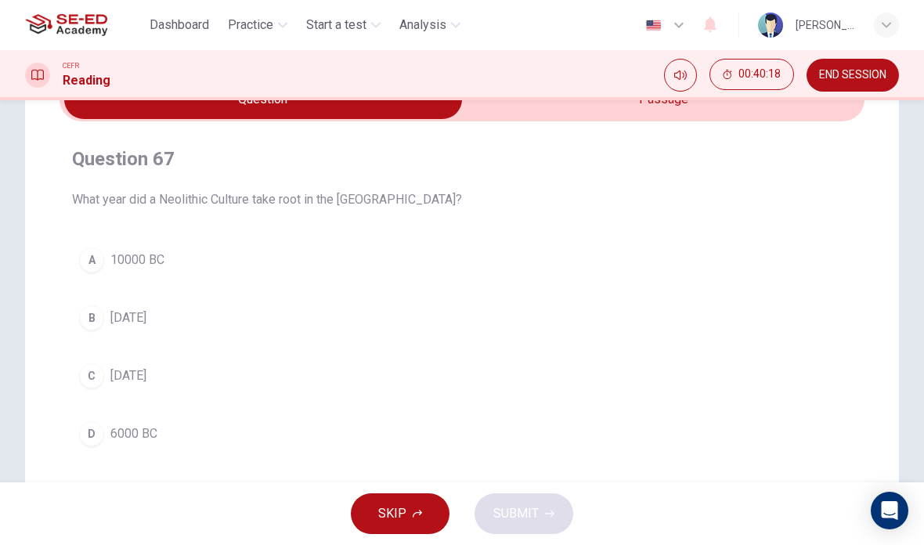
scroll to position [63, 0]
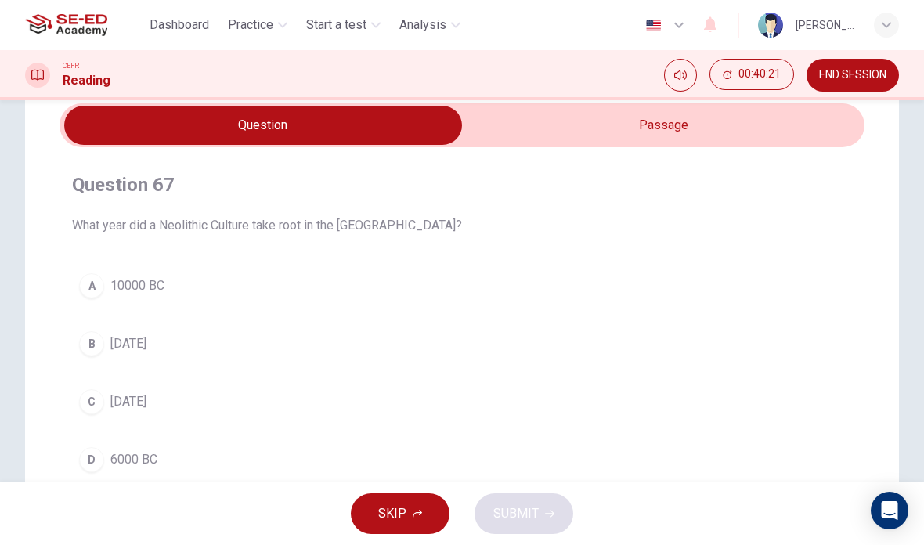
click at [796, 131] on input "checkbox" at bounding box center [263, 125] width 1207 height 39
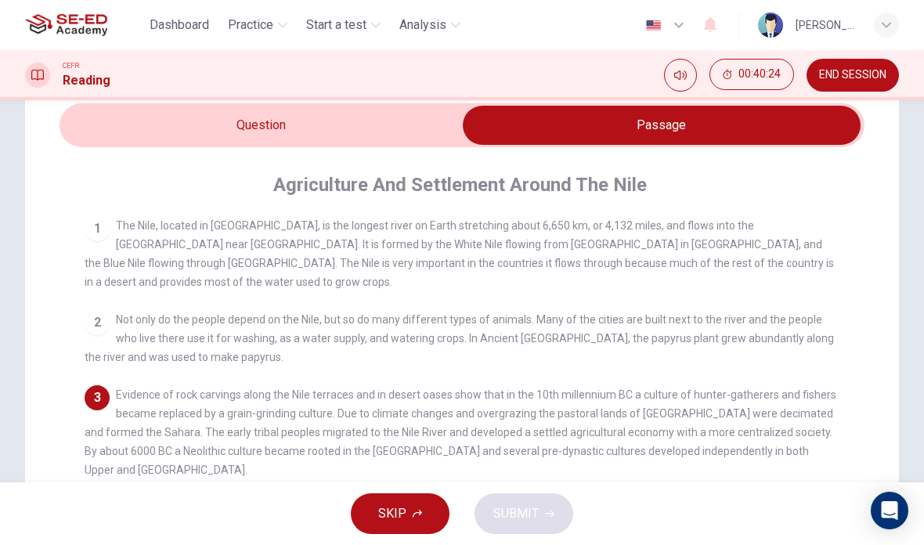
click at [105, 131] on input "checkbox" at bounding box center [661, 125] width 1207 height 39
checkbox input "false"
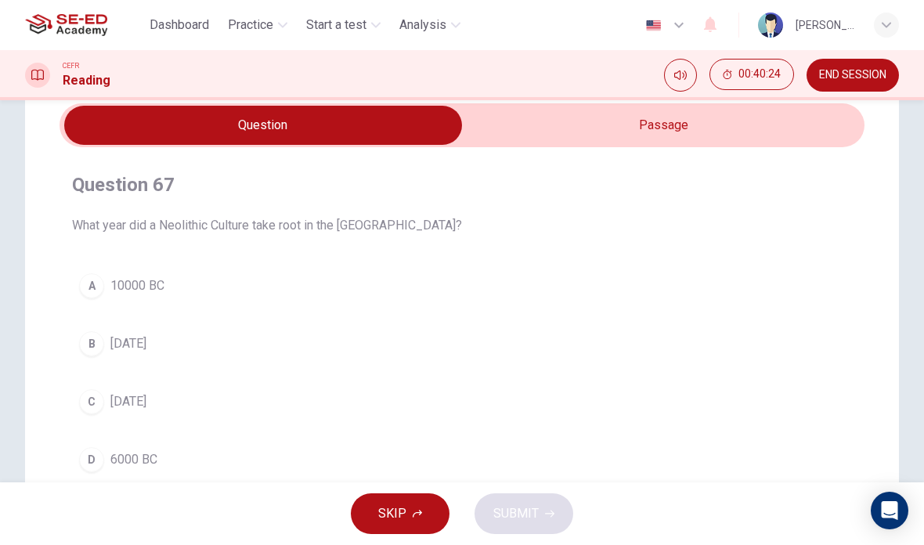
click at [123, 343] on span "[DATE]" at bounding box center [128, 343] width 36 height 19
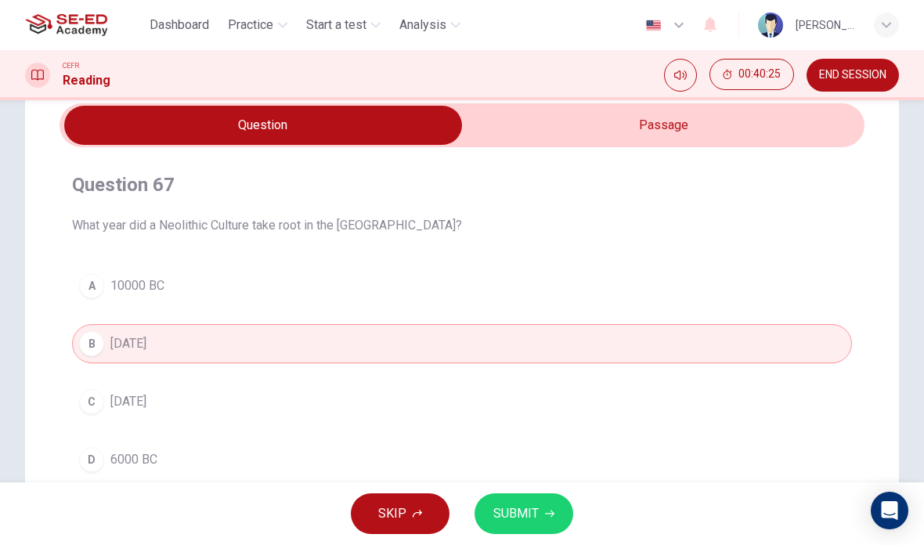
click at [117, 335] on span "[DATE]" at bounding box center [128, 343] width 36 height 19
click at [106, 448] on button "D 6000 BC" at bounding box center [462, 459] width 780 height 39
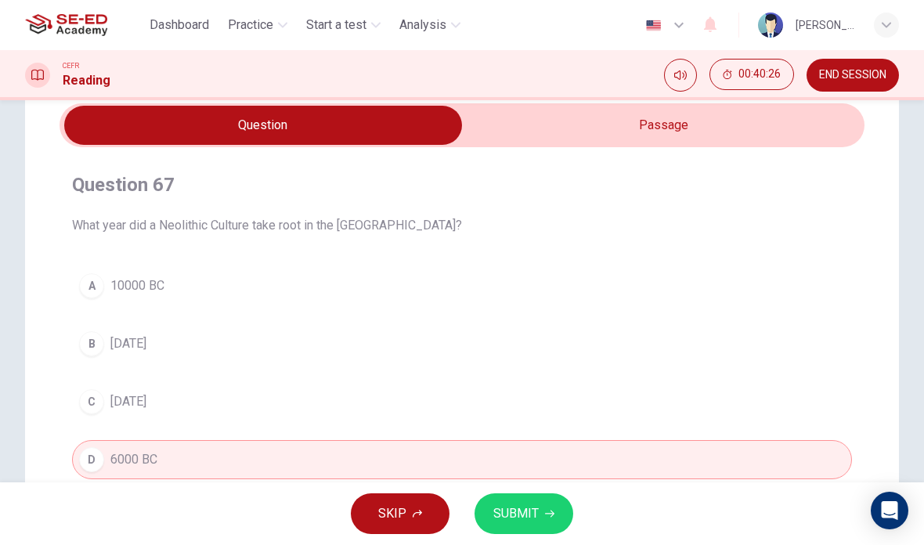
click at [554, 495] on button "SUBMIT" at bounding box center [523, 513] width 99 height 41
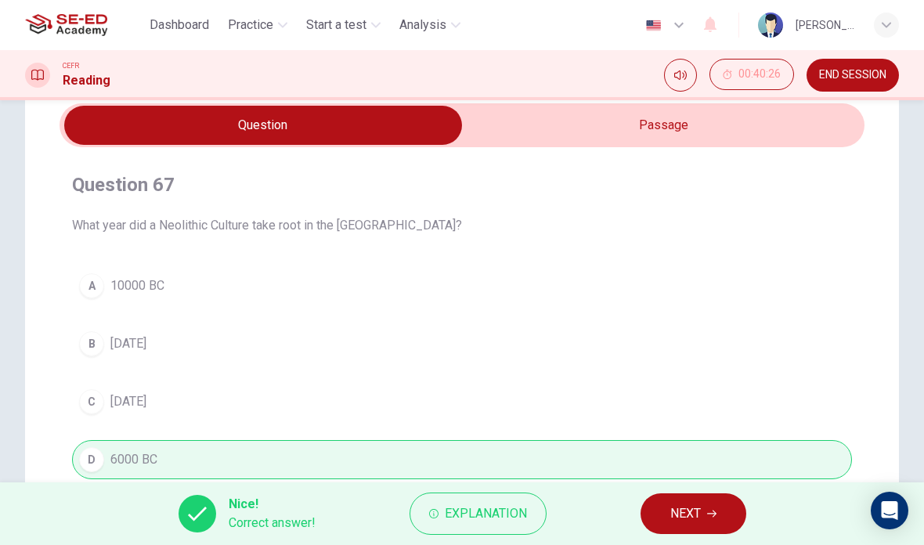
click at [663, 523] on button "NEXT" at bounding box center [693, 513] width 106 height 41
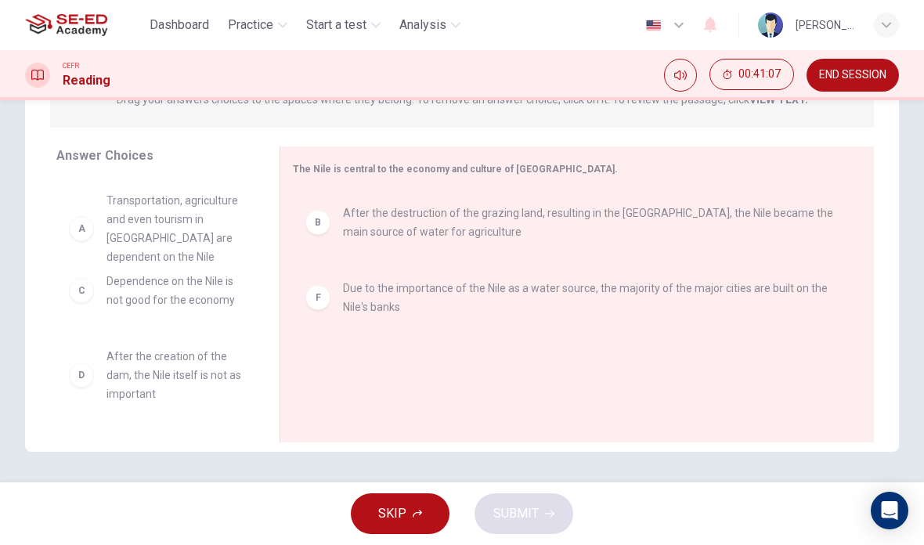
scroll to position [0, 0]
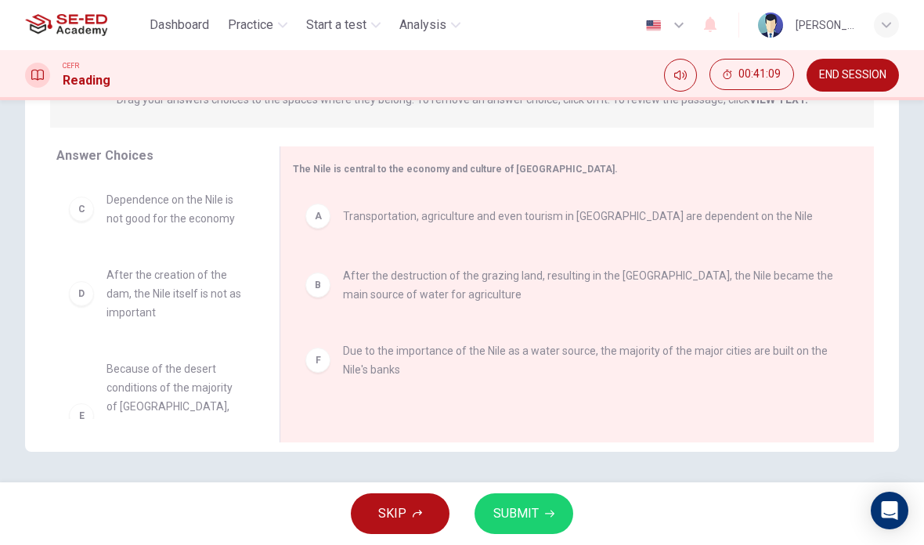
click at [531, 506] on span "SUBMIT" at bounding box center [515, 513] width 45 height 22
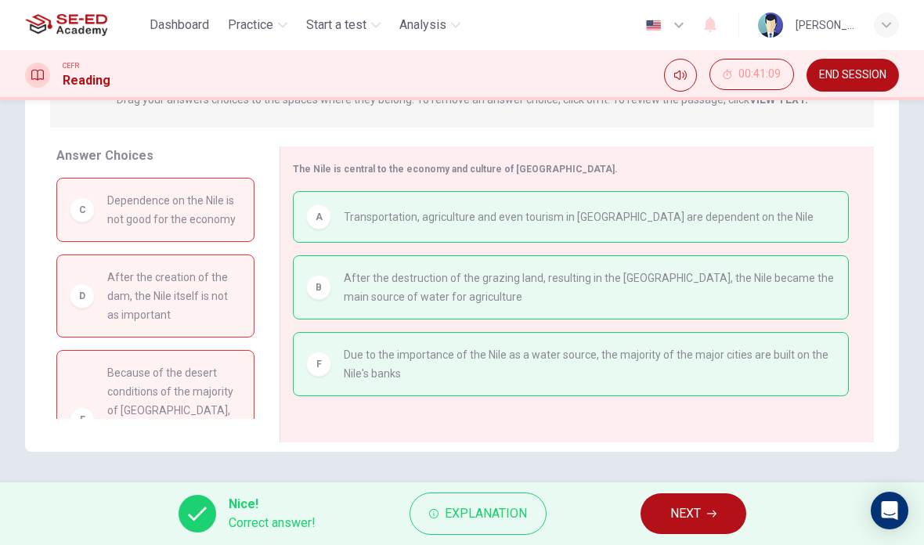
click at [686, 514] on span "NEXT" at bounding box center [685, 513] width 31 height 22
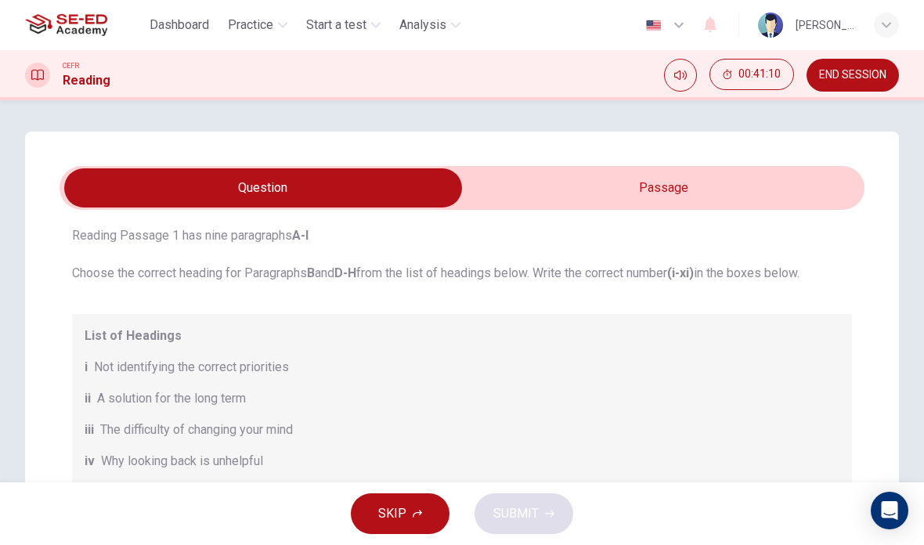
scroll to position [55, 0]
click at [419, 503] on button "SKIP" at bounding box center [400, 513] width 99 height 41
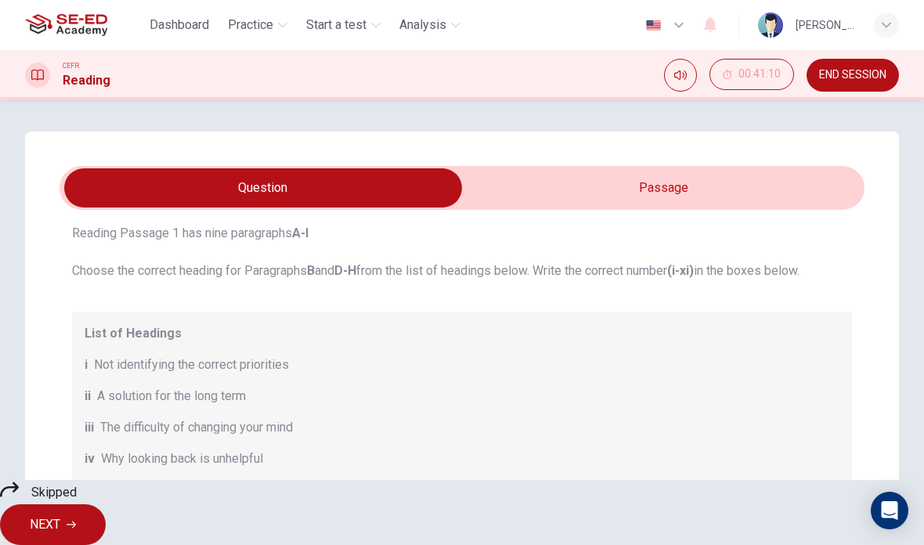
click at [76, 520] on icon "button" at bounding box center [71, 524] width 9 height 9
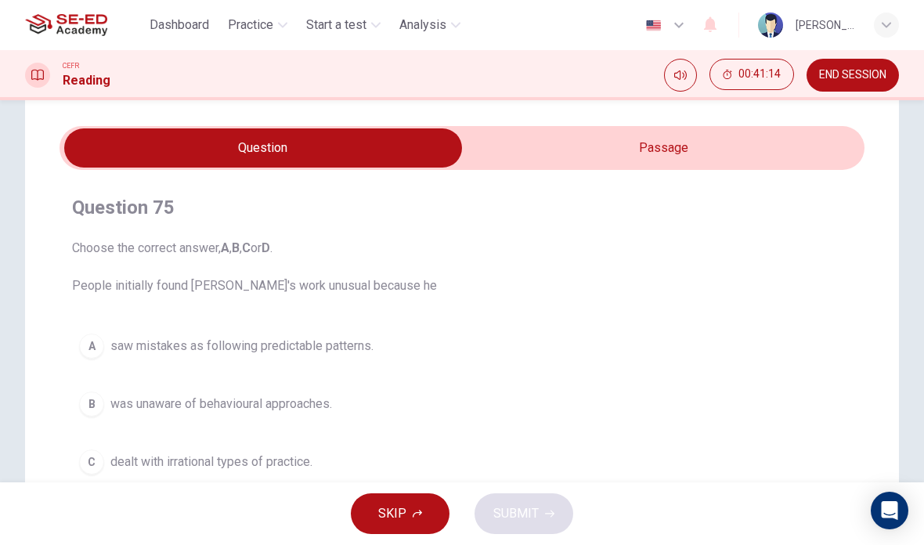
scroll to position [41, 0]
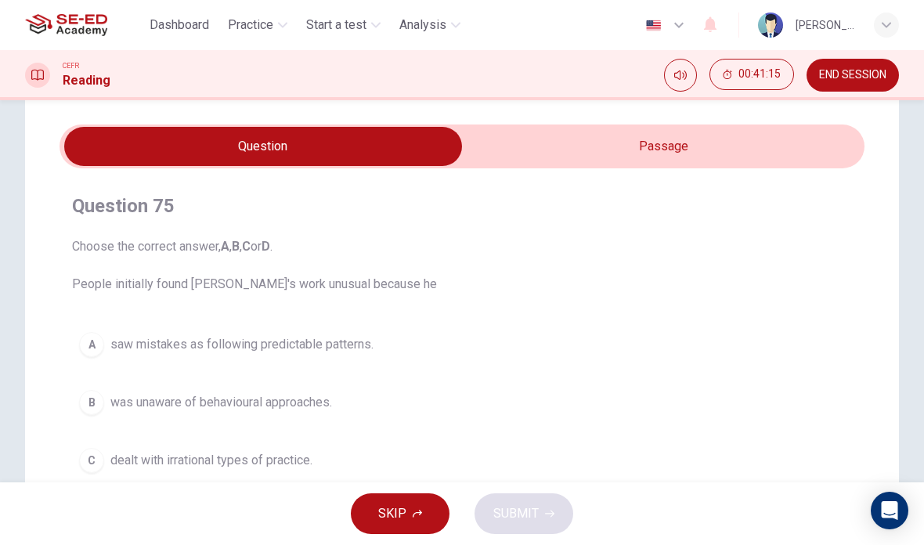
click at [700, 159] on input "checkbox" at bounding box center [263, 146] width 1207 height 39
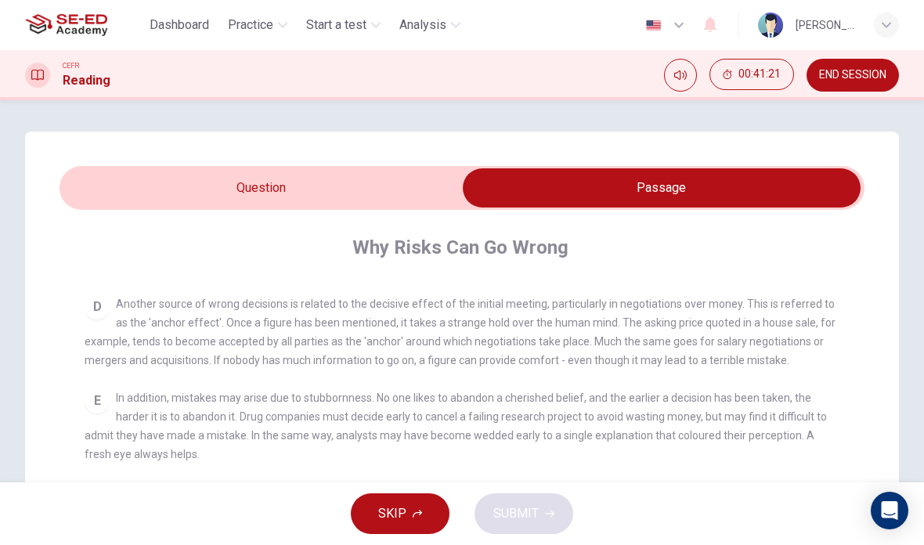
scroll to position [-1, 0]
click at [405, 506] on span "SKIP" at bounding box center [392, 513] width 28 height 22
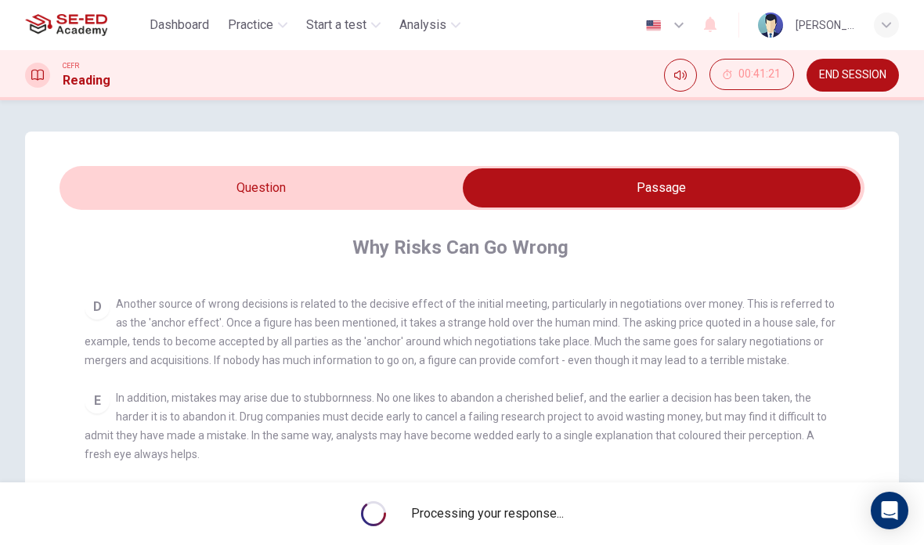
scroll to position [0, 0]
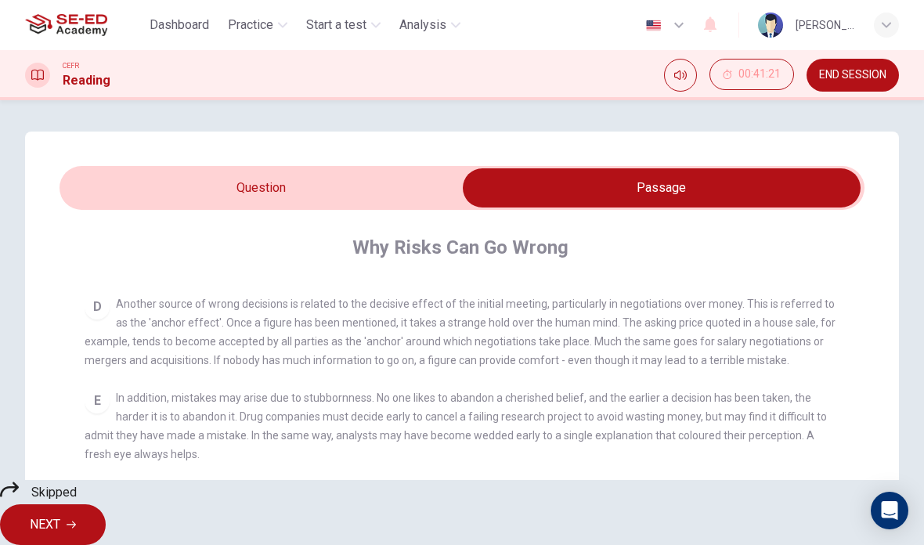
click at [106, 510] on button "NEXT" at bounding box center [53, 524] width 106 height 41
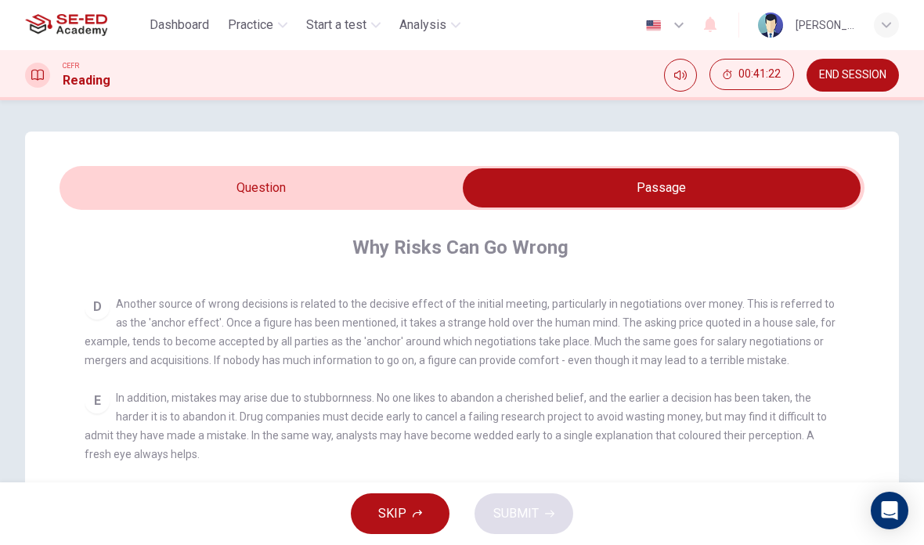
click at [432, 199] on input "checkbox" at bounding box center [661, 187] width 1207 height 39
checkbox input "false"
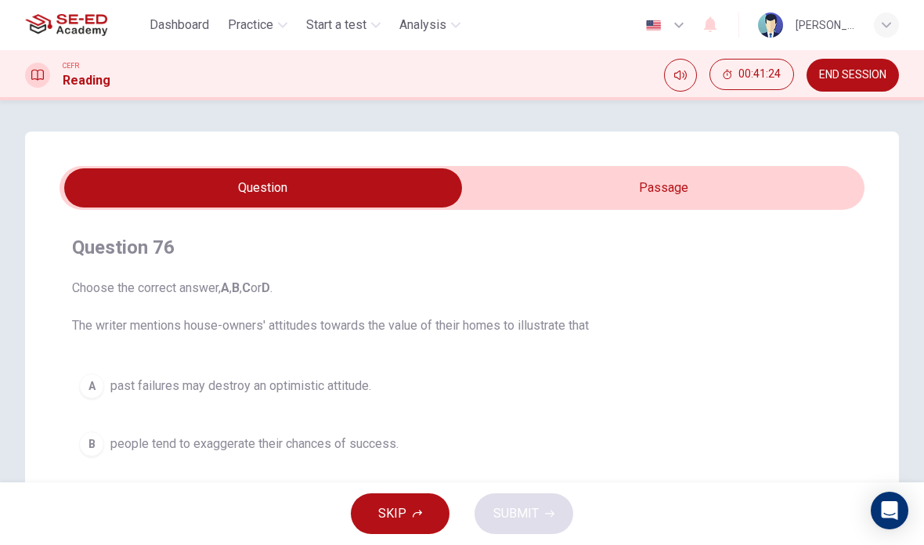
click at [395, 514] on span "SKIP" at bounding box center [392, 513] width 28 height 22
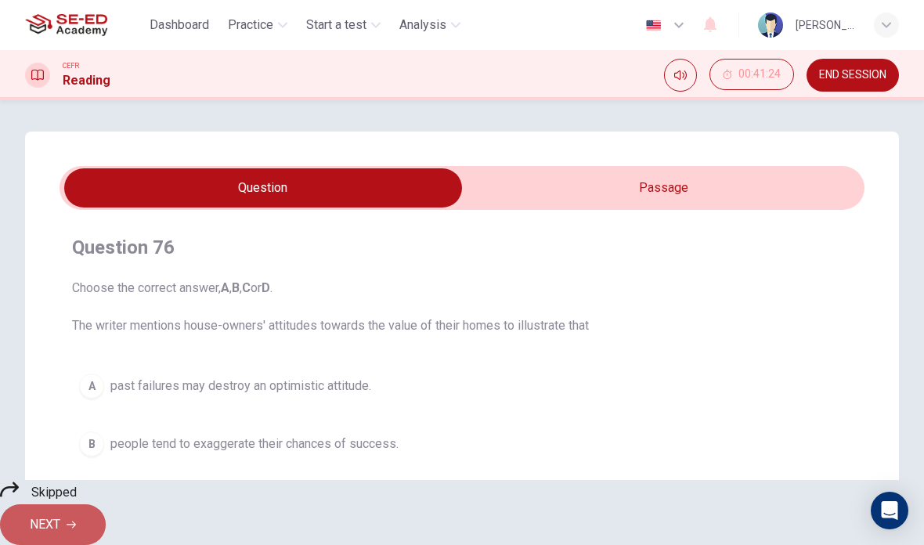
click at [106, 513] on button "NEXT" at bounding box center [53, 524] width 106 height 41
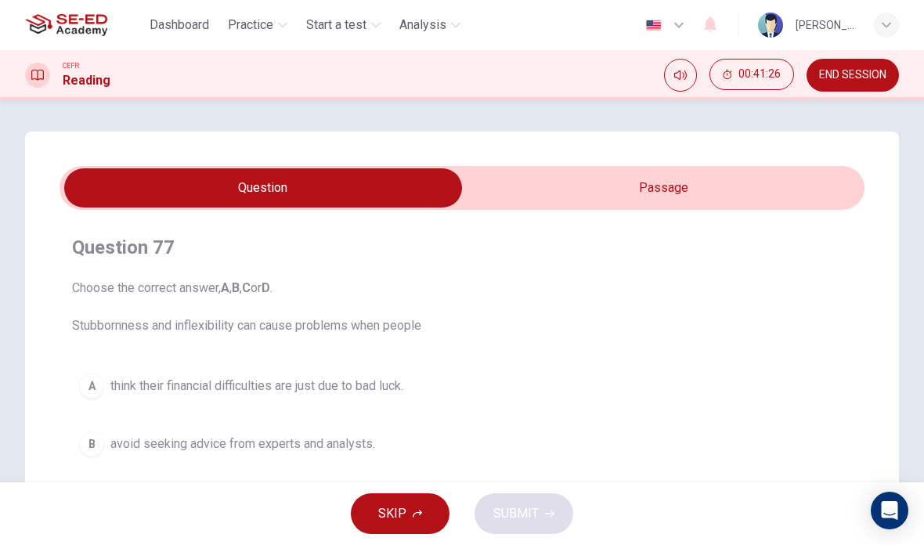
click at [394, 520] on span "SKIP" at bounding box center [392, 513] width 28 height 22
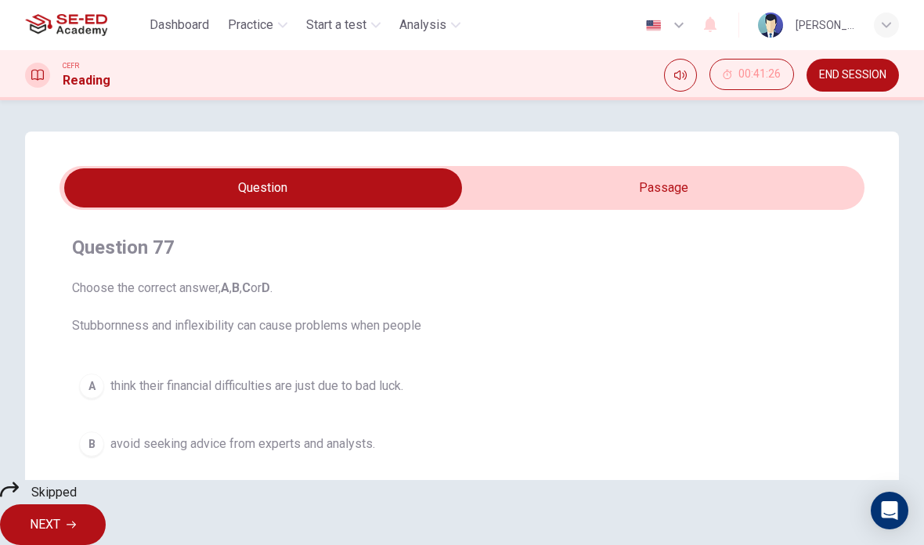
click at [106, 508] on button "NEXT" at bounding box center [53, 524] width 106 height 41
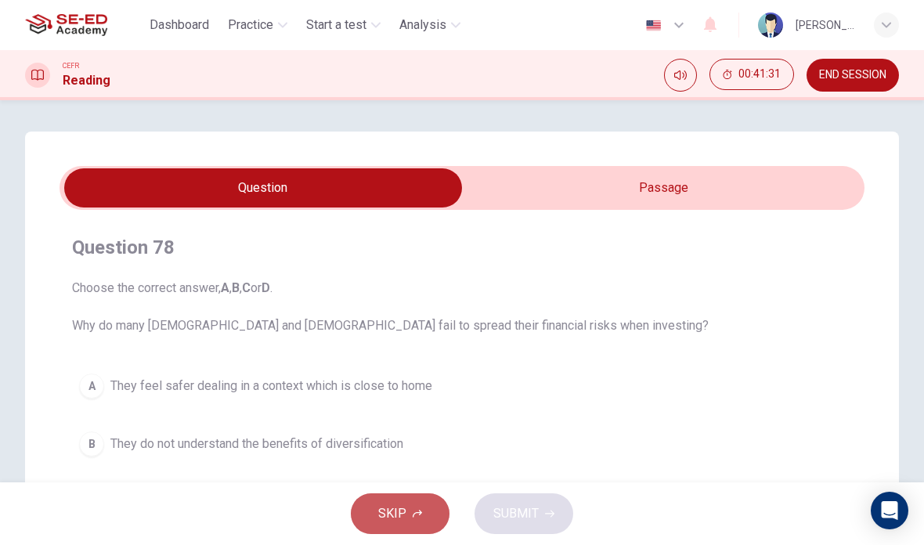
click at [394, 507] on span "SKIP" at bounding box center [392, 513] width 28 height 22
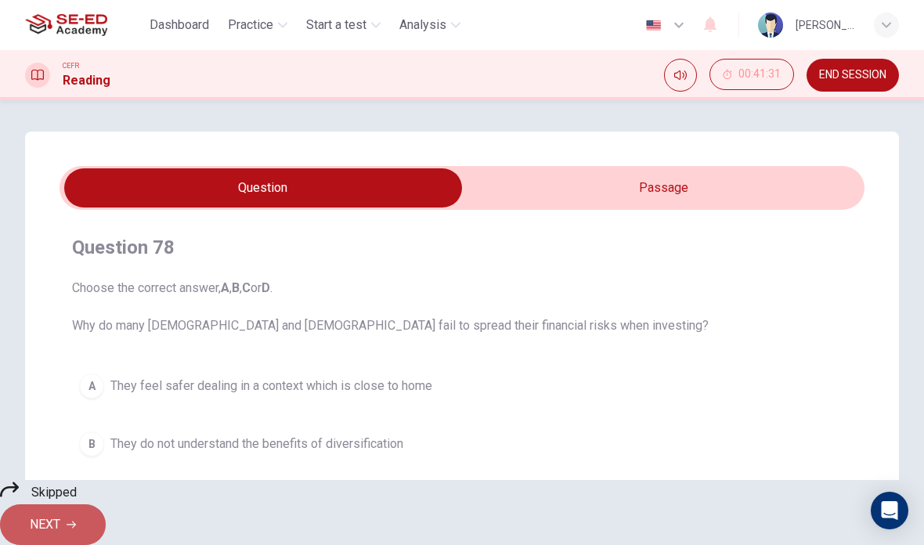
click at [106, 519] on button "NEXT" at bounding box center [53, 524] width 106 height 41
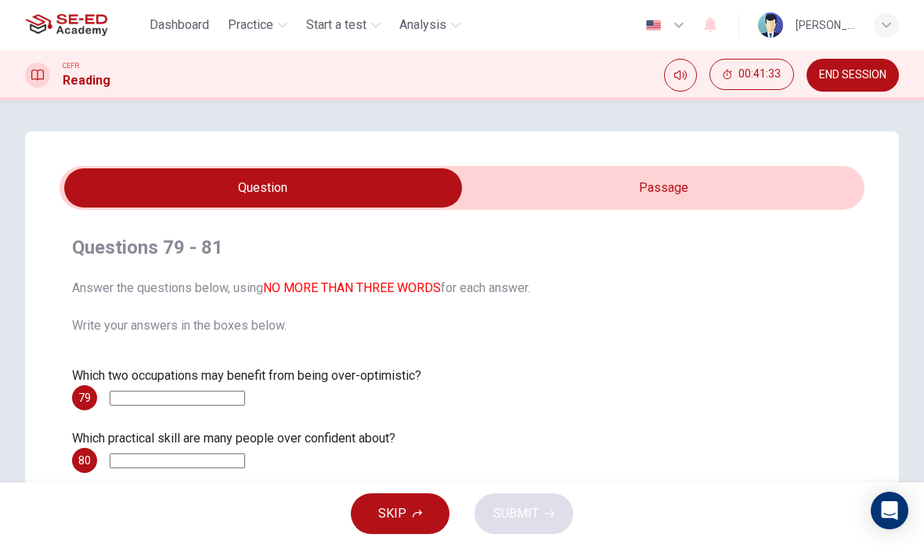
click at [399, 508] on span "SKIP" at bounding box center [392, 513] width 28 height 22
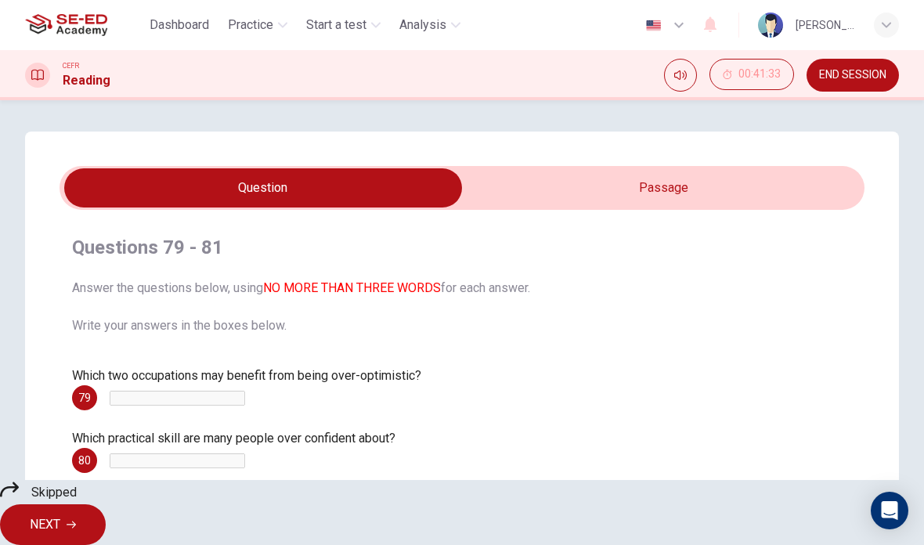
click at [60, 515] on span "NEXT" at bounding box center [45, 524] width 31 height 22
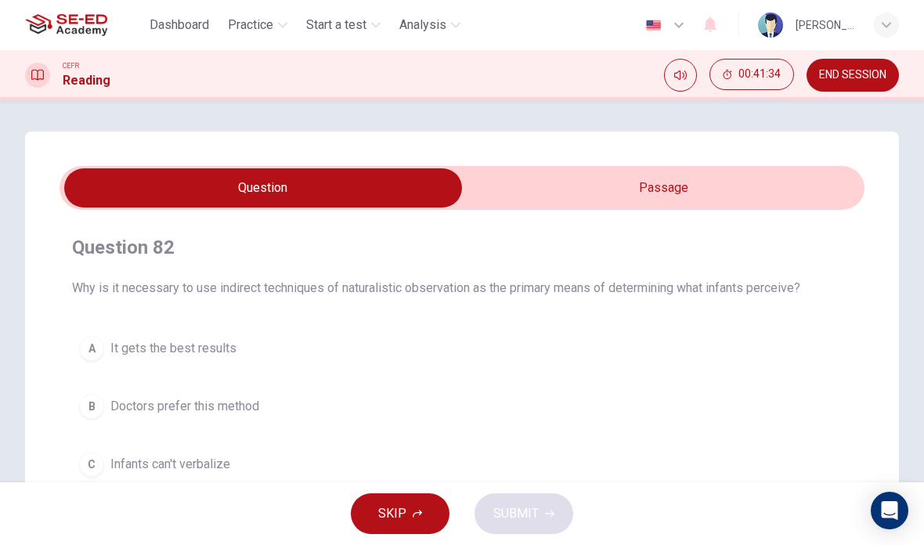
click at [909, 323] on div "Question 82 Why is it necessary to use indirect techniques of naturalistic obse…" at bounding box center [462, 445] width 924 height 629
click at [404, 495] on button "SKIP" at bounding box center [400, 513] width 99 height 41
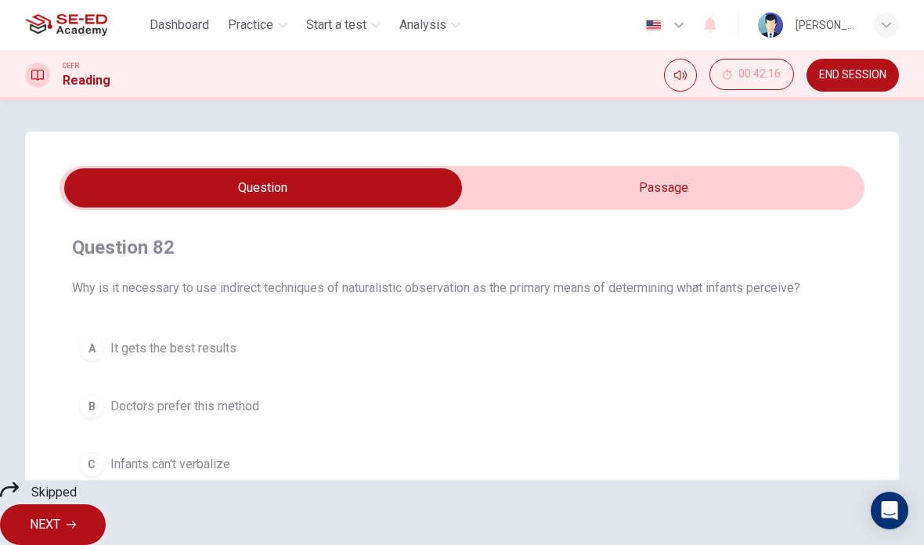
click at [106, 506] on button "NEXT" at bounding box center [53, 524] width 106 height 41
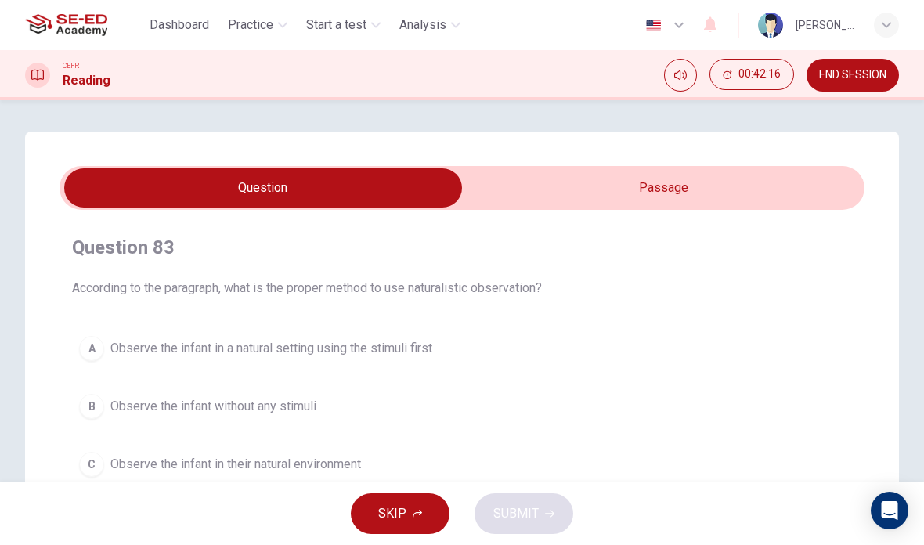
click at [386, 518] on span "SKIP" at bounding box center [392, 513] width 28 height 22
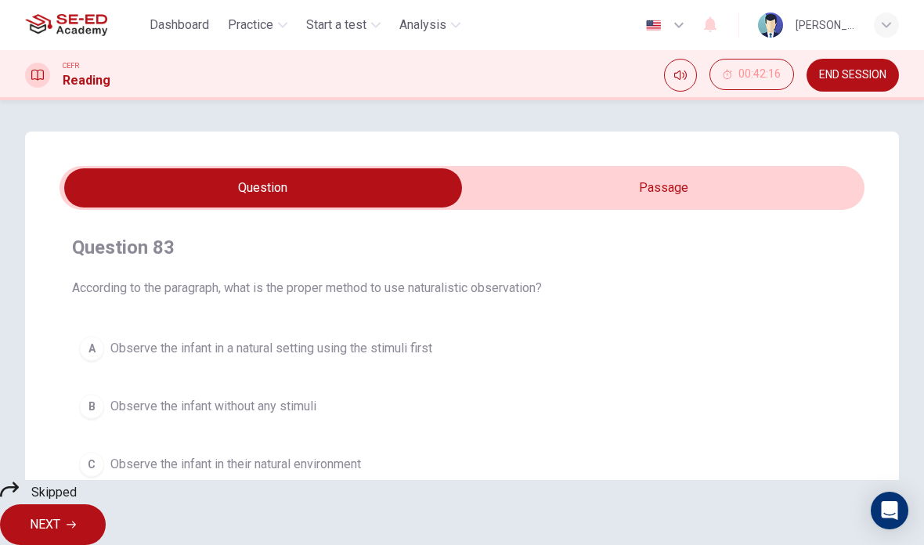
click at [76, 520] on icon "button" at bounding box center [71, 524] width 9 height 9
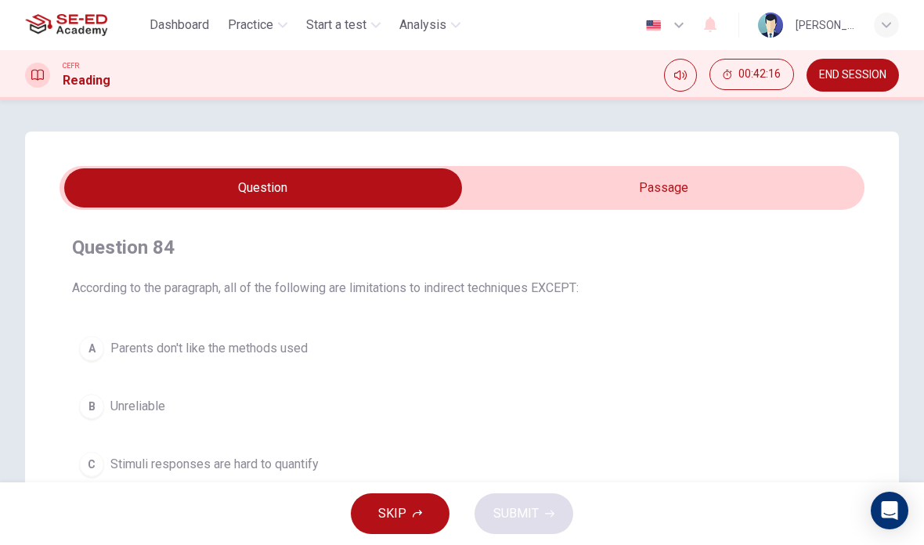
click at [391, 508] on span "SKIP" at bounding box center [392, 513] width 28 height 22
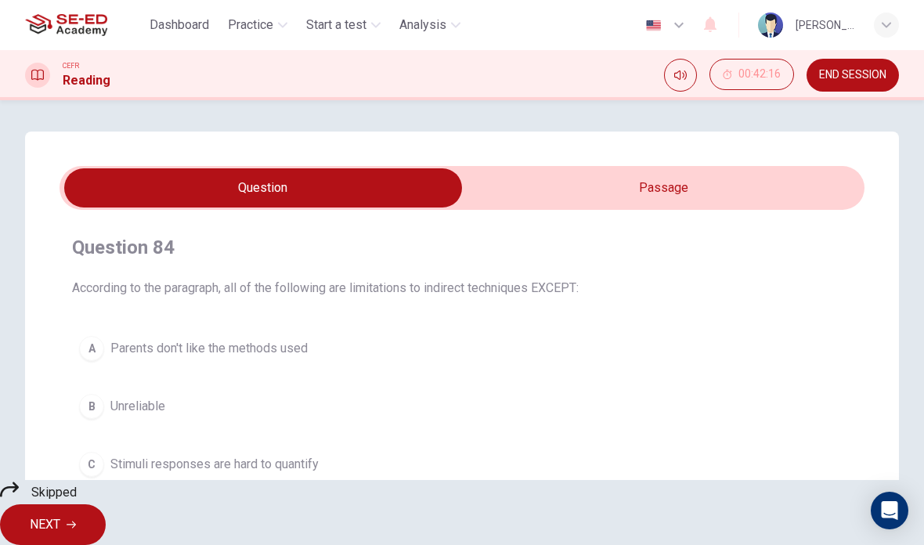
click at [60, 513] on span "NEXT" at bounding box center [45, 524] width 31 height 22
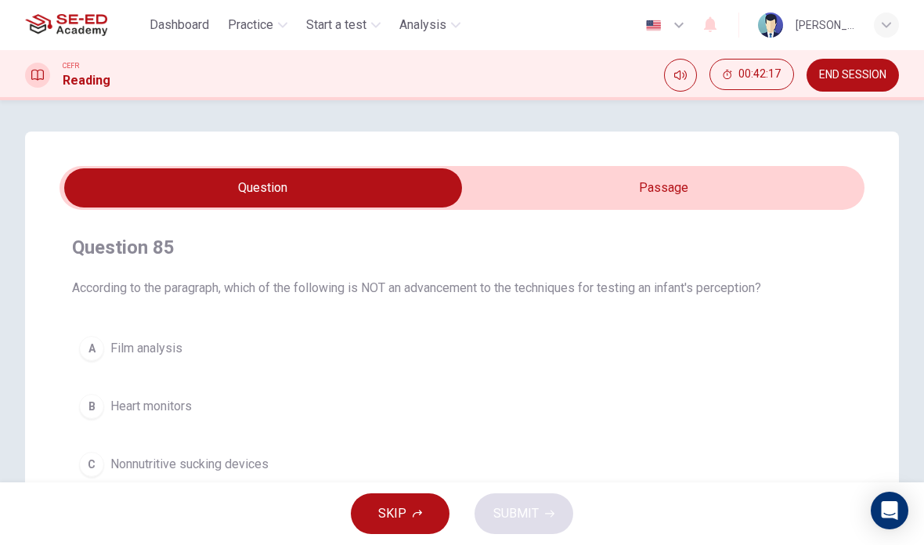
click at [414, 520] on button "SKIP" at bounding box center [400, 513] width 99 height 41
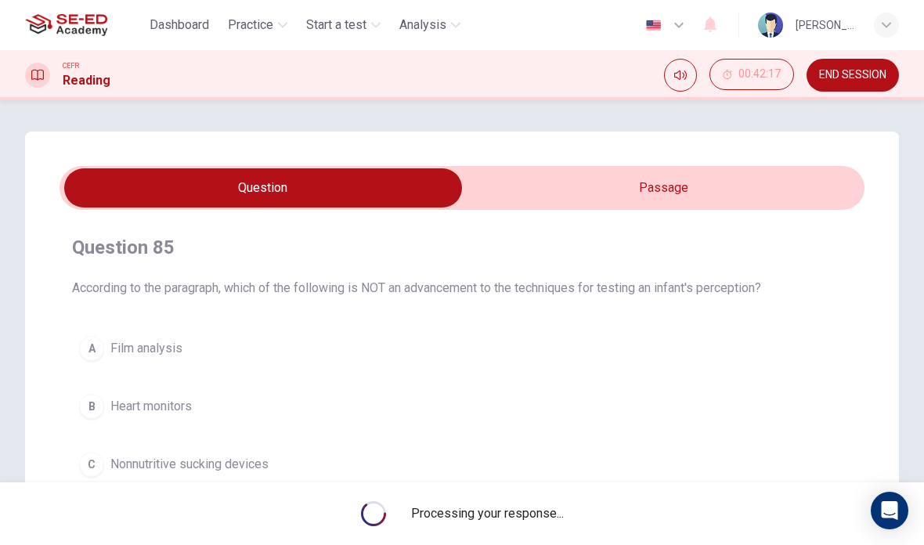
click at [560, 502] on div "Processing your response..." at bounding box center [462, 513] width 924 height 63
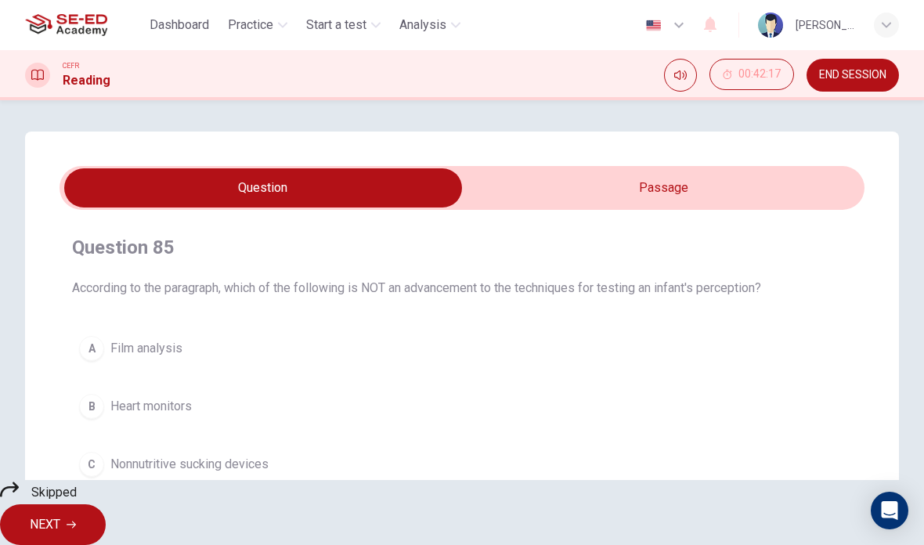
click at [60, 514] on span "NEXT" at bounding box center [45, 524] width 31 height 22
click at [543, 514] on div "Skipped NEXT" at bounding box center [462, 512] width 924 height 65
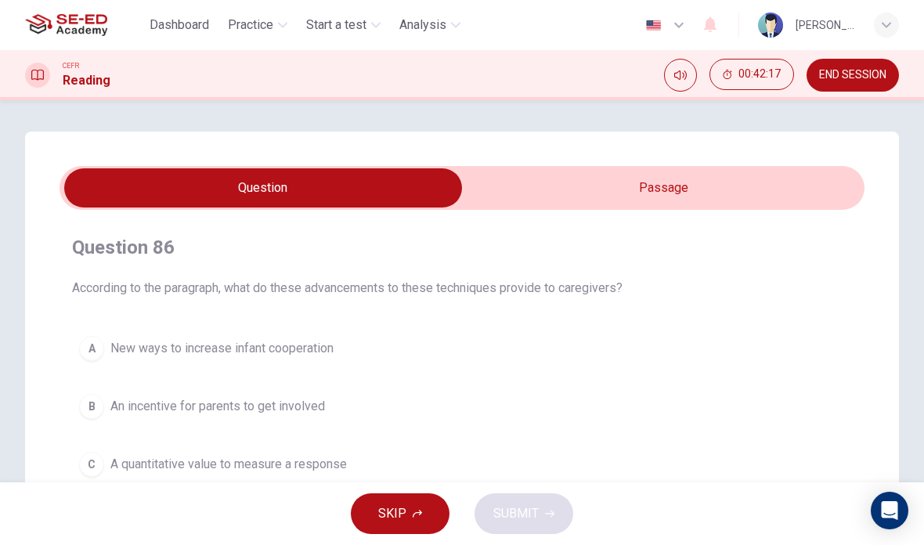
click at [403, 524] on button "SKIP" at bounding box center [400, 513] width 99 height 41
click at [402, 524] on div "SKIP SUBMIT" at bounding box center [462, 513] width 924 height 63
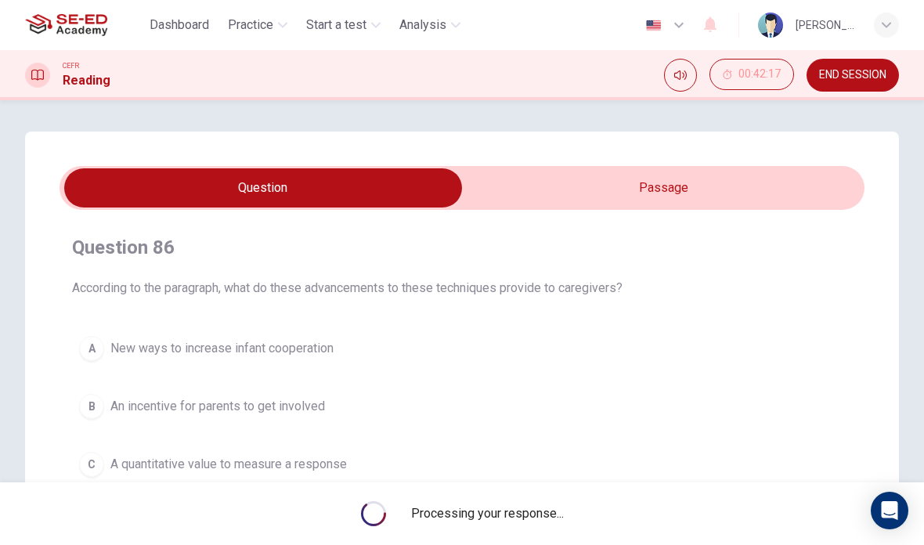
click at [549, 518] on span "Processing your response..." at bounding box center [487, 513] width 153 height 19
click at [489, 504] on span "Processing your response..." at bounding box center [487, 513] width 153 height 19
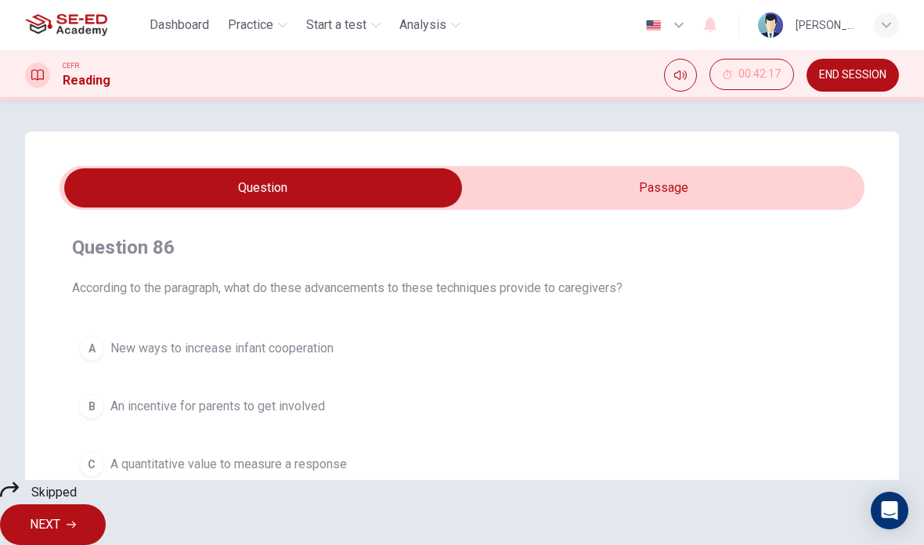
click at [470, 506] on div "Skipped NEXT" at bounding box center [462, 512] width 924 height 65
click at [106, 504] on button "NEXT" at bounding box center [53, 524] width 106 height 41
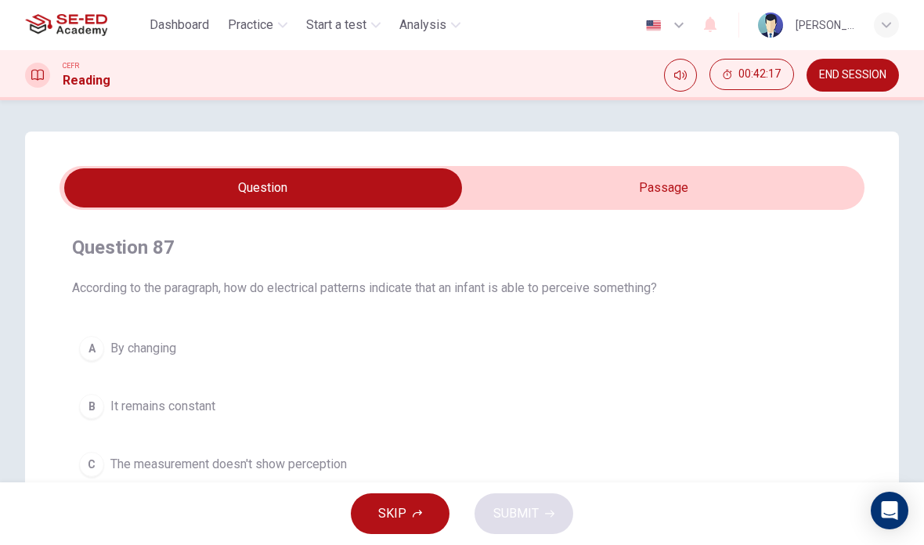
click at [538, 499] on div "SKIP SUBMIT" at bounding box center [462, 513] width 924 height 63
click at [416, 505] on button "SKIP" at bounding box center [400, 513] width 99 height 41
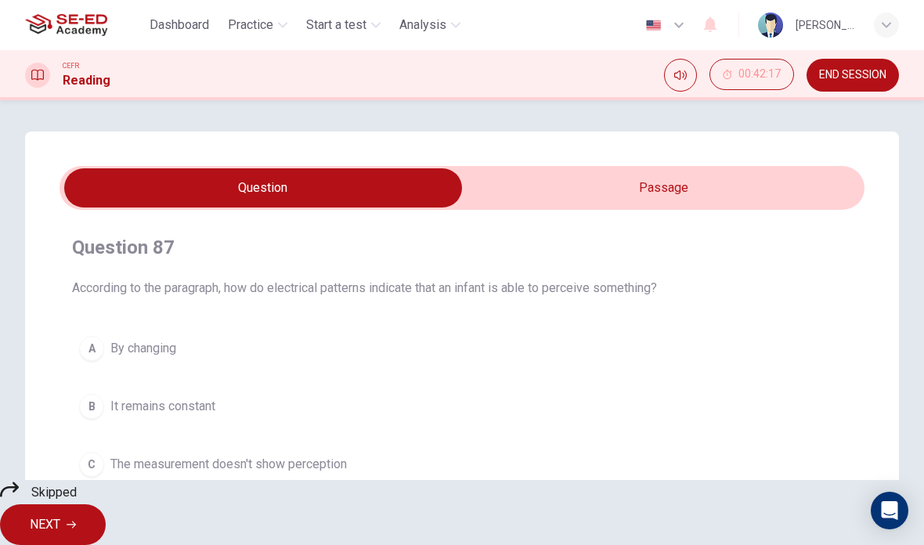
click at [60, 513] on span "NEXT" at bounding box center [45, 524] width 31 height 22
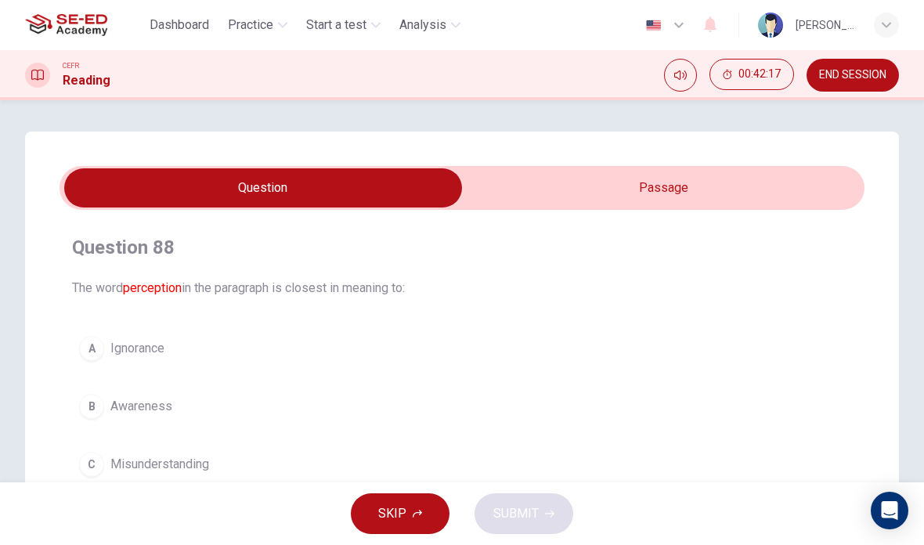
click at [401, 505] on span "SKIP" at bounding box center [392, 513] width 28 height 22
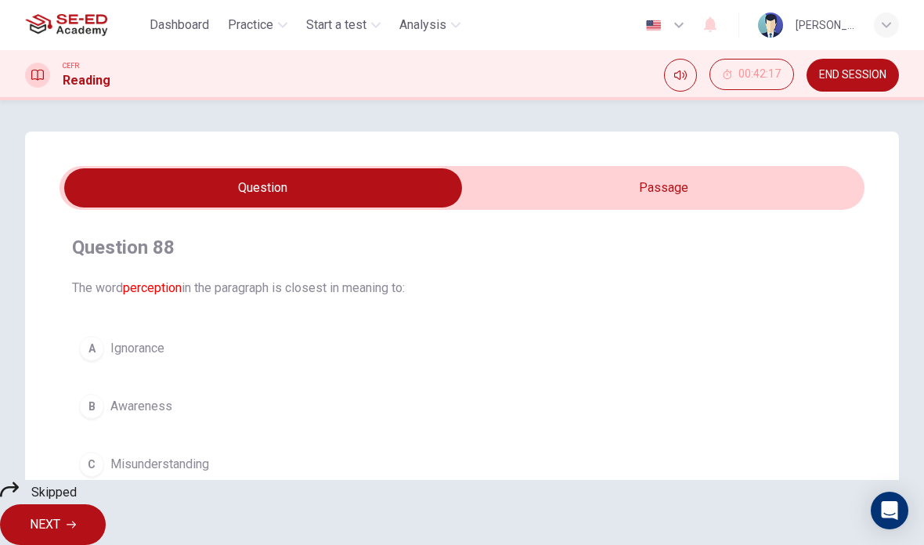
click at [60, 513] on span "NEXT" at bounding box center [45, 524] width 31 height 22
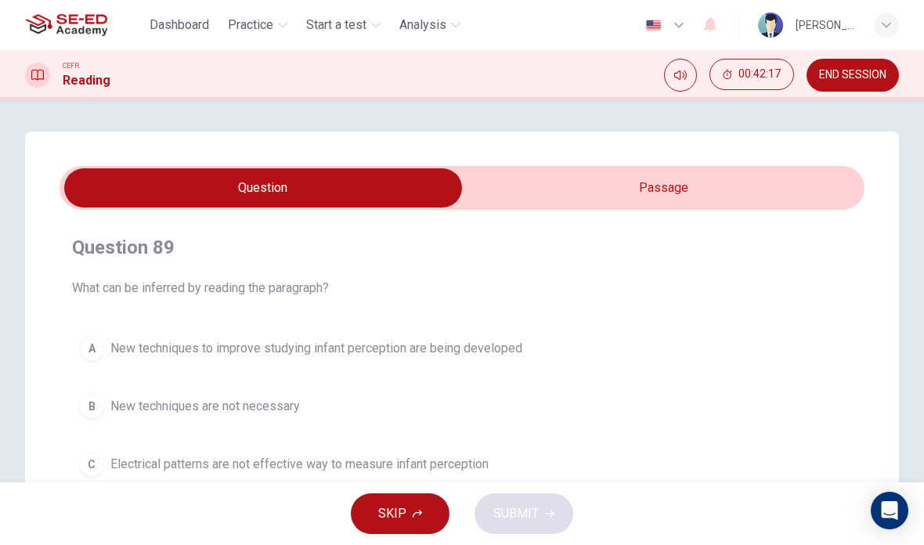
click at [403, 505] on span "SKIP" at bounding box center [392, 513] width 28 height 22
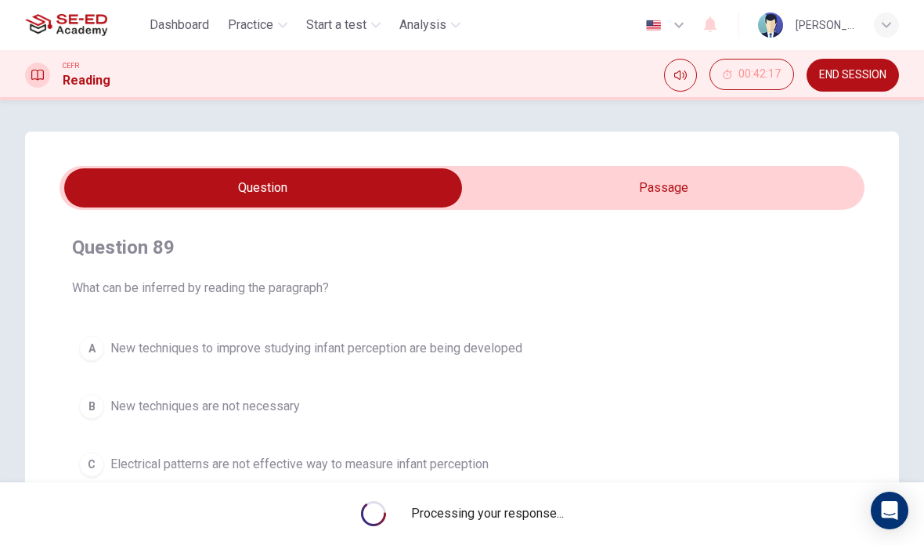
click at [564, 497] on div "Processing your response..." at bounding box center [462, 513] width 924 height 63
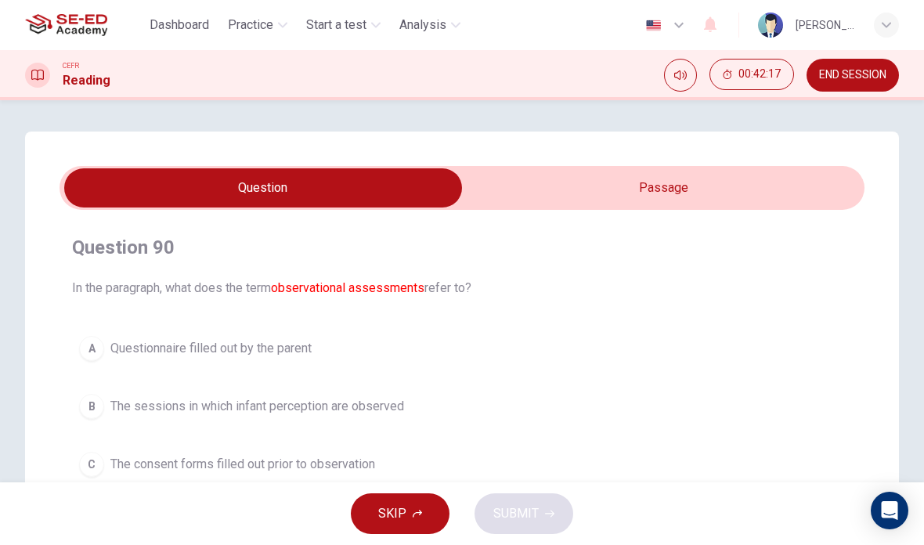
click at [555, 498] on div "SKIP SUBMIT" at bounding box center [462, 513] width 924 height 63
click at [410, 502] on button "SKIP" at bounding box center [400, 513] width 99 height 41
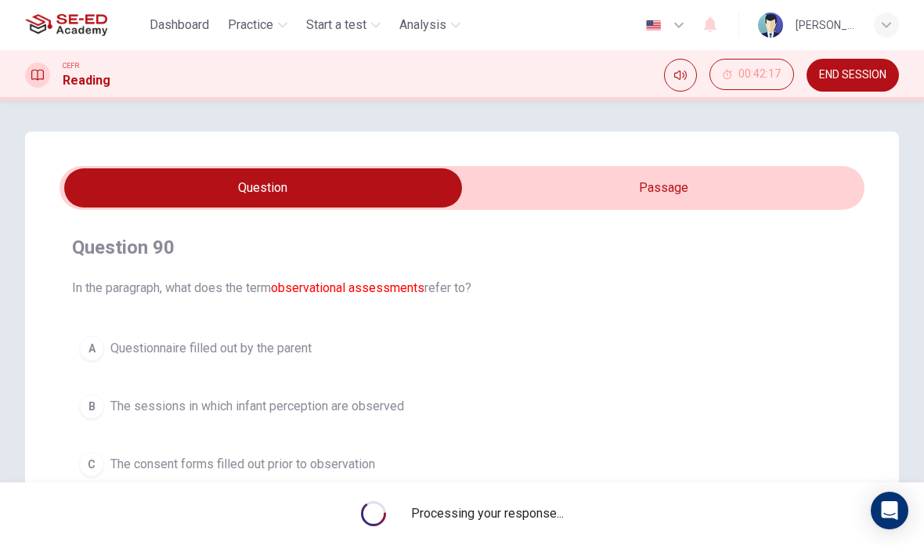
click at [419, 508] on span "Processing your response..." at bounding box center [487, 513] width 153 height 19
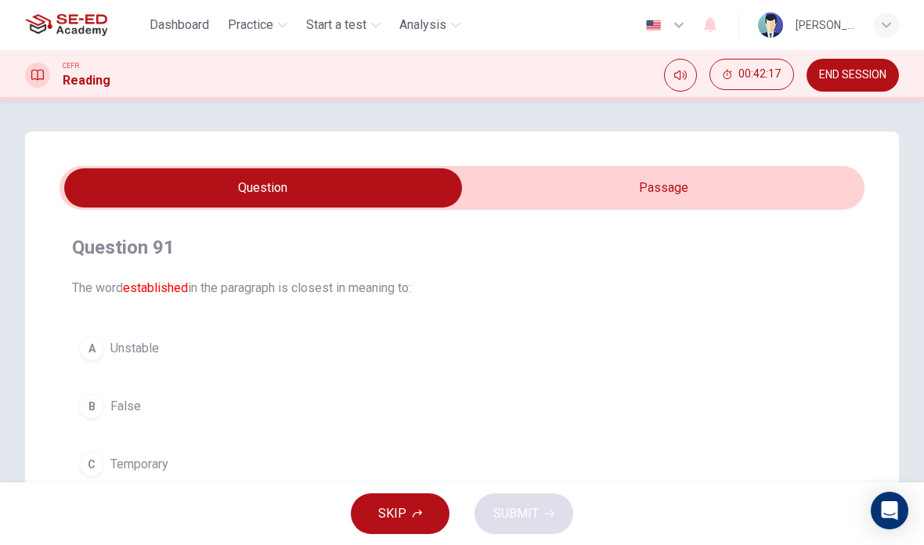
click at [423, 504] on button "SKIP" at bounding box center [400, 513] width 99 height 41
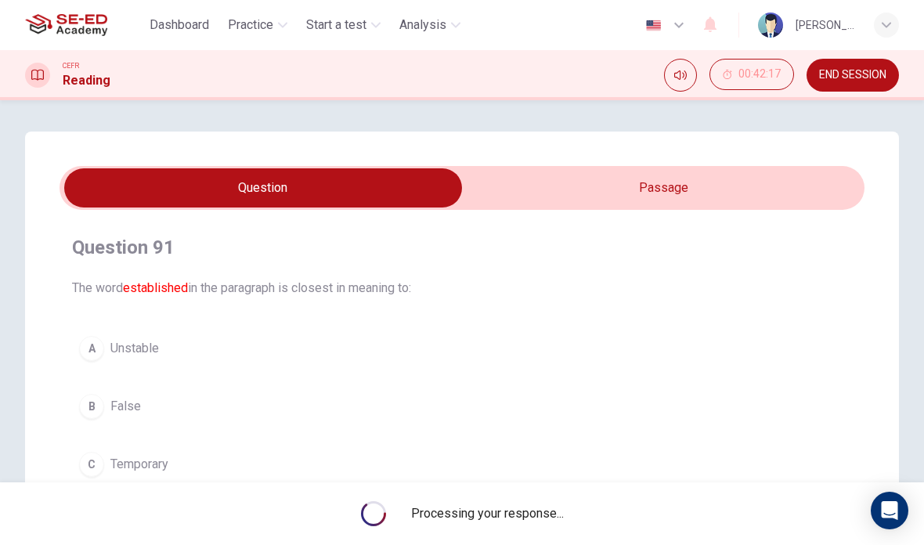
click at [430, 507] on span "Processing your response..." at bounding box center [487, 513] width 153 height 19
click at [430, 506] on span "Processing your response..." at bounding box center [487, 513] width 153 height 19
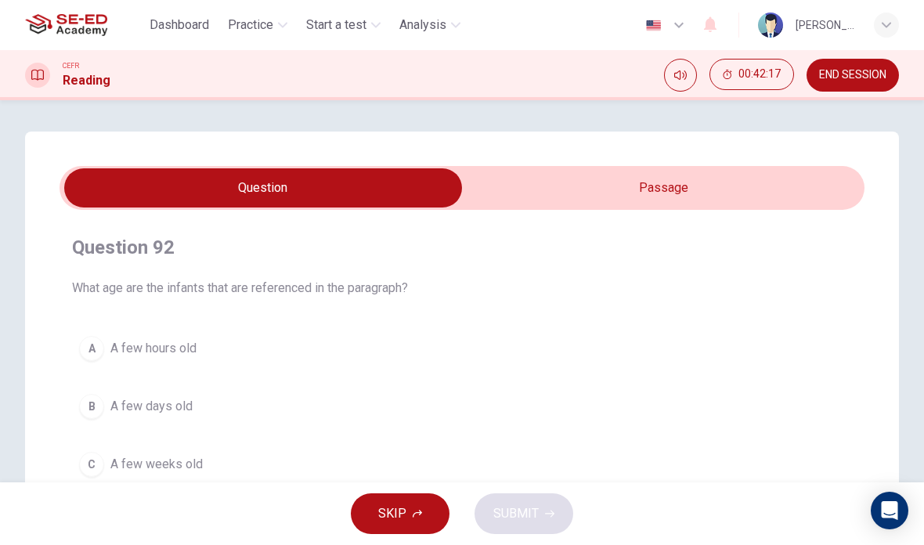
click at [422, 505] on button "SKIP" at bounding box center [400, 513] width 99 height 41
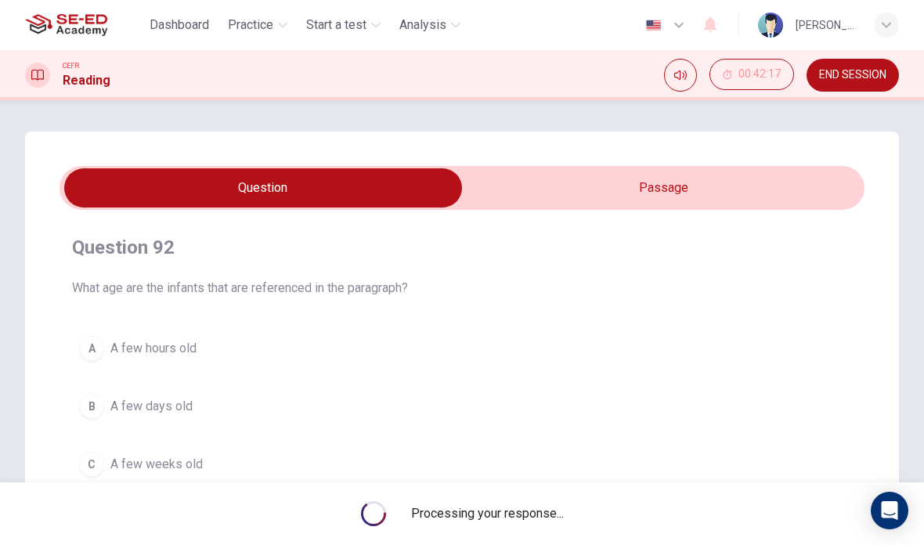
click at [429, 508] on span "Processing your response..." at bounding box center [487, 513] width 153 height 19
click at [573, 480] on button "C A few weeks old" at bounding box center [462, 464] width 780 height 39
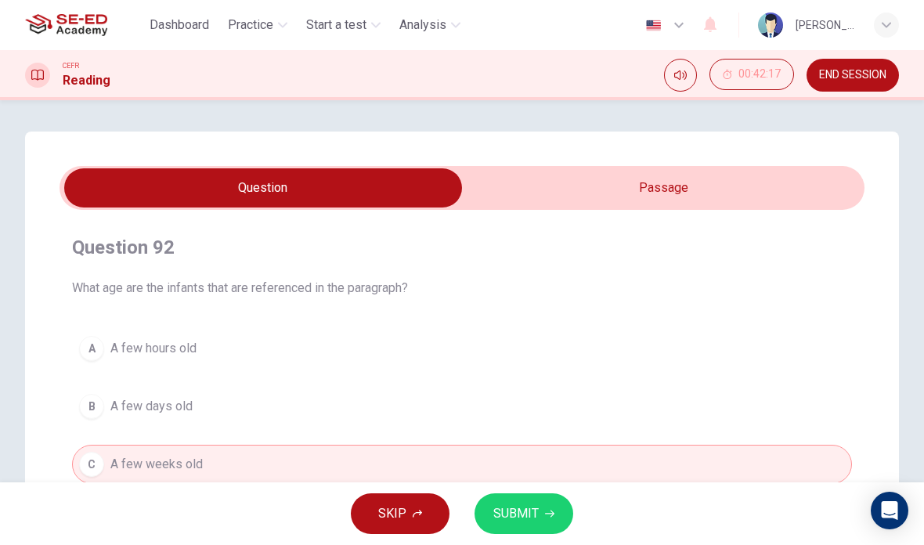
click at [578, 484] on div "SKIP SUBMIT" at bounding box center [462, 513] width 924 height 63
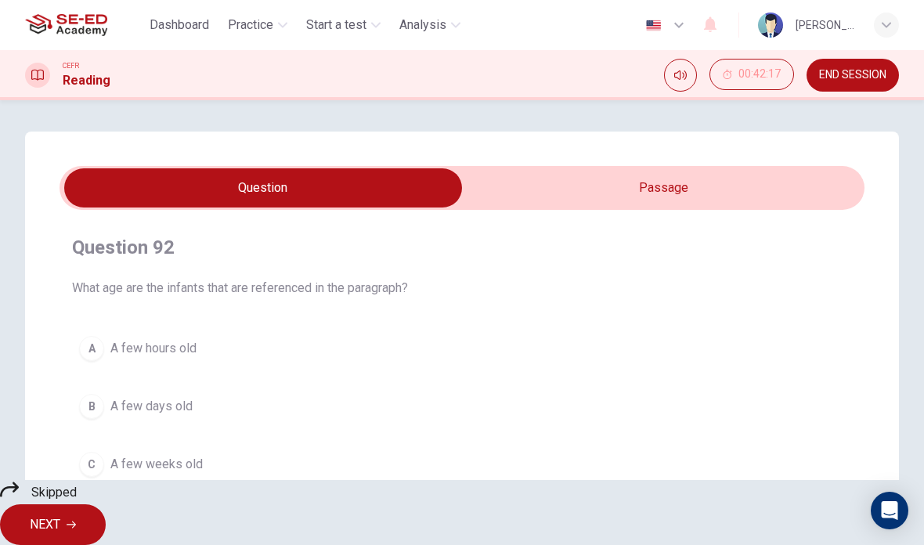
click at [106, 504] on button "NEXT" at bounding box center [53, 524] width 106 height 41
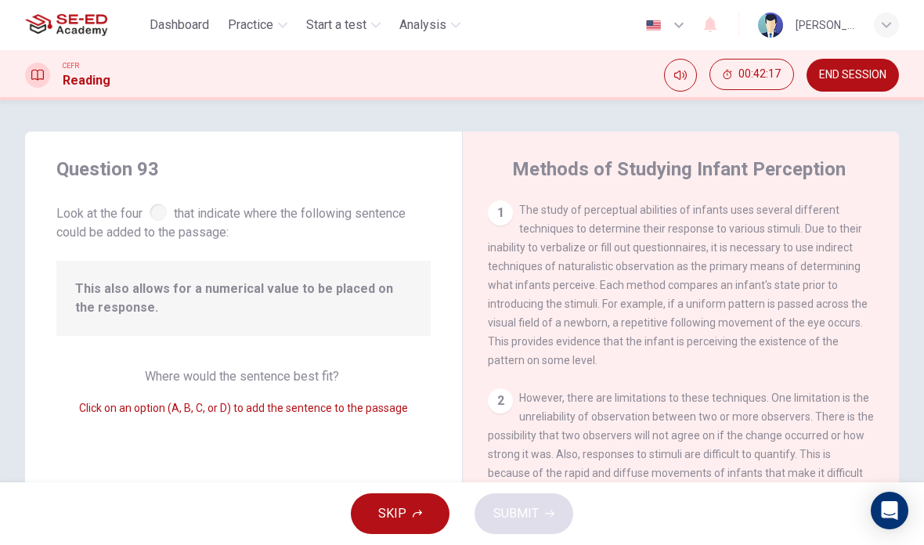
click at [414, 499] on button "SKIP" at bounding box center [400, 513] width 99 height 41
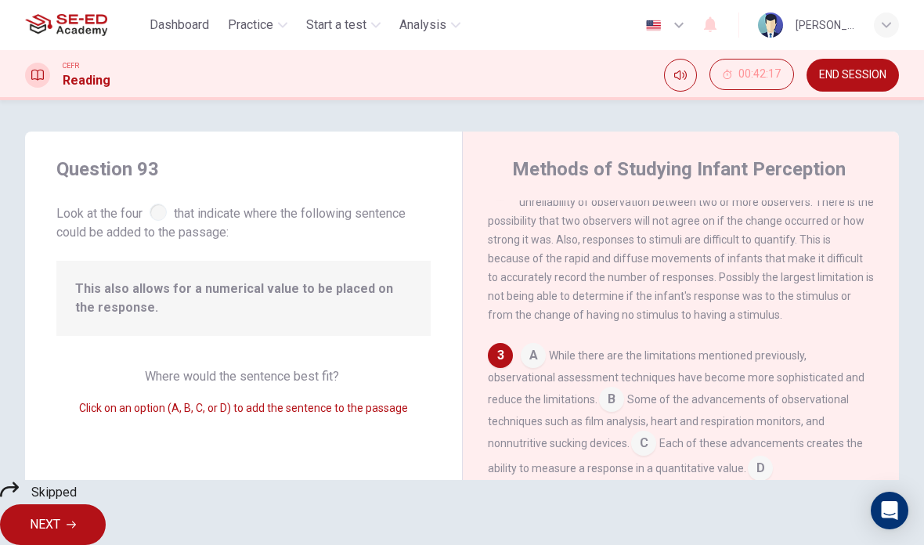
scroll to position [275, 0]
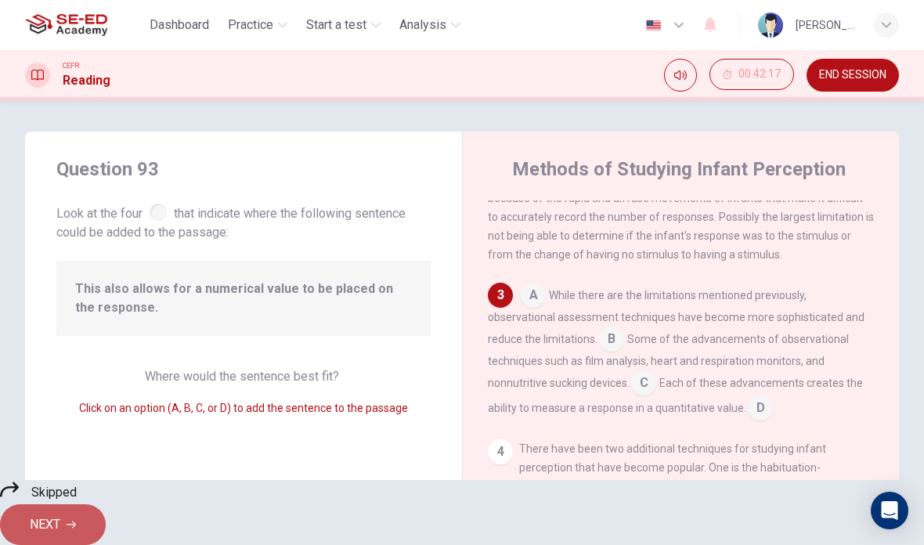
click at [60, 513] on span "NEXT" at bounding box center [45, 524] width 31 height 22
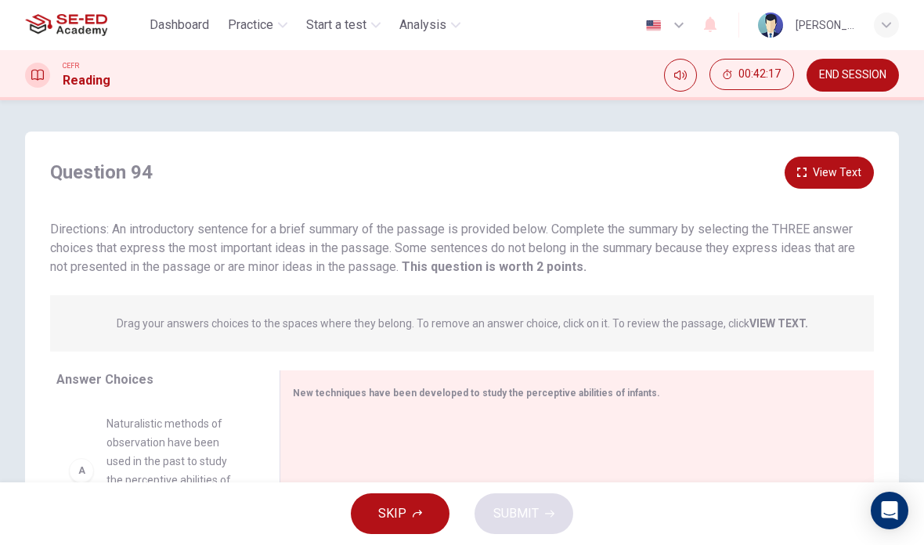
click at [422, 486] on div "SKIP SUBMIT" at bounding box center [462, 513] width 924 height 63
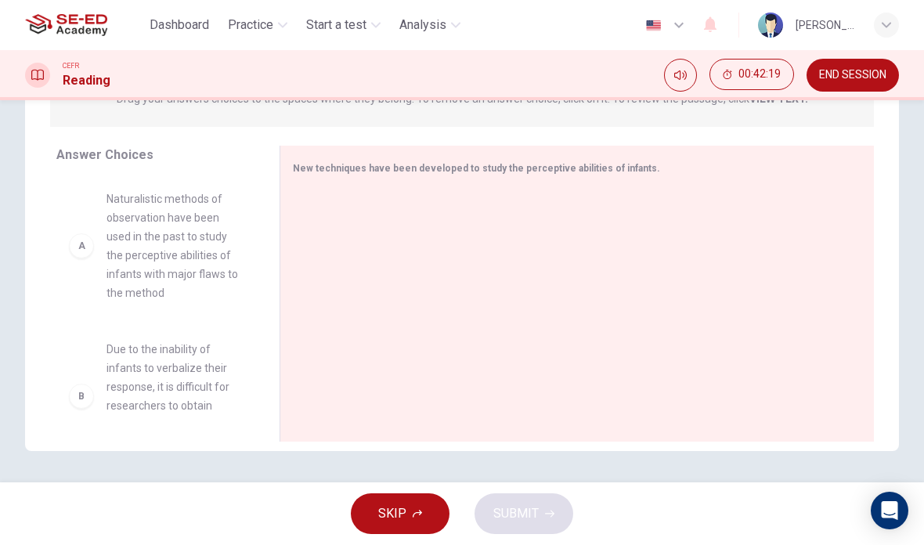
scroll to position [225, 0]
click at [389, 518] on span "SKIP" at bounding box center [392, 513] width 28 height 22
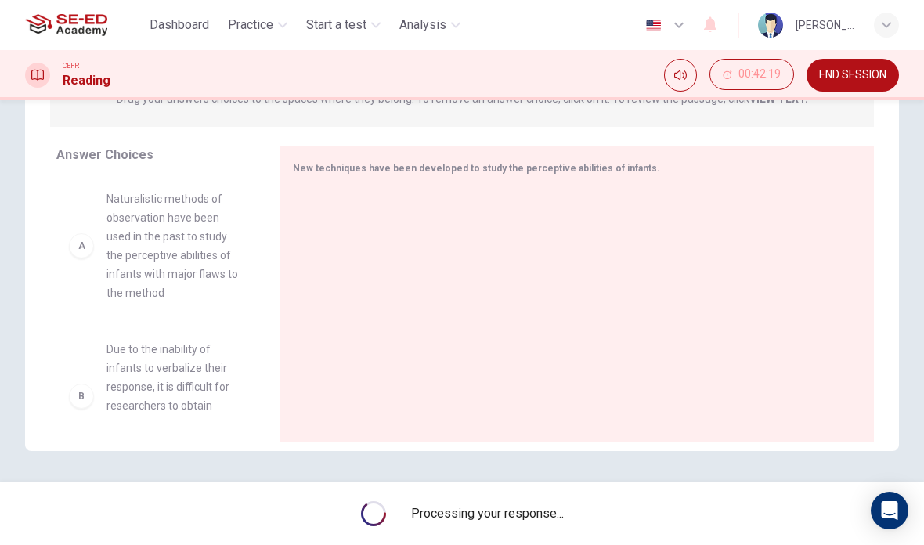
click at [556, 514] on span "Processing your response..." at bounding box center [487, 513] width 153 height 19
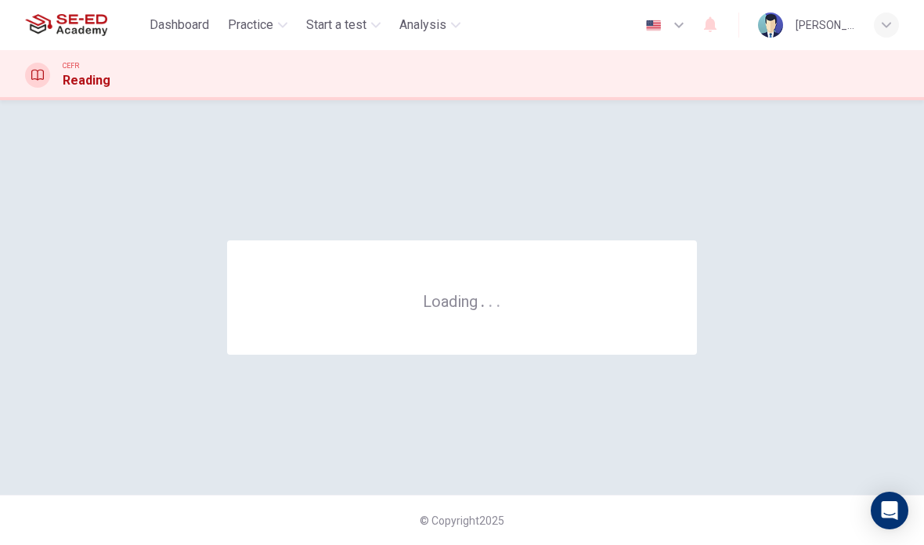
click at [537, 510] on div "© Copyright 2025" at bounding box center [462, 520] width 924 height 50
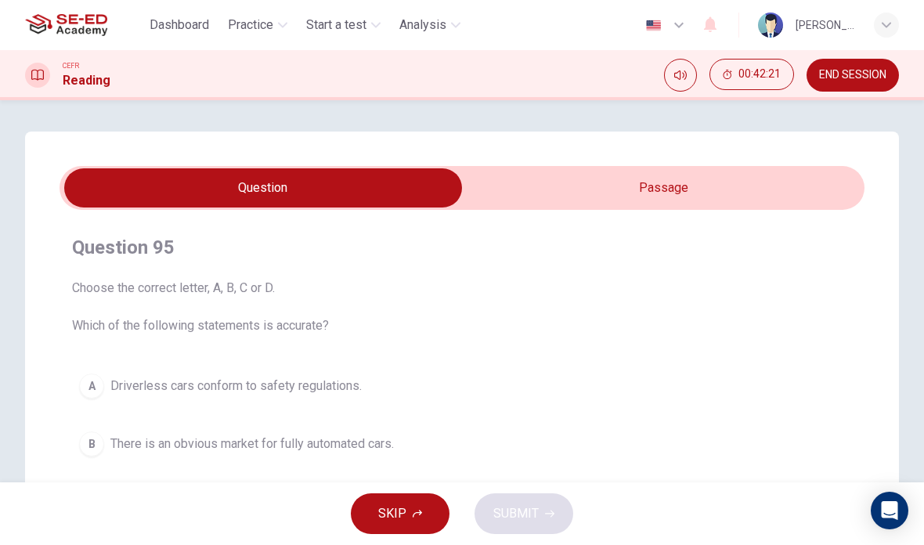
click at [427, 522] on button "SKIP" at bounding box center [400, 513] width 99 height 41
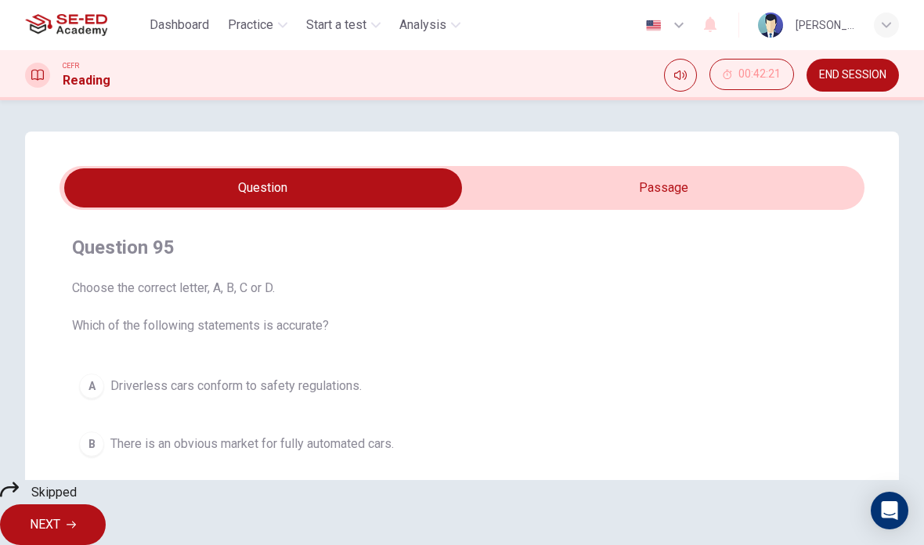
click at [60, 513] on span "NEXT" at bounding box center [45, 524] width 31 height 22
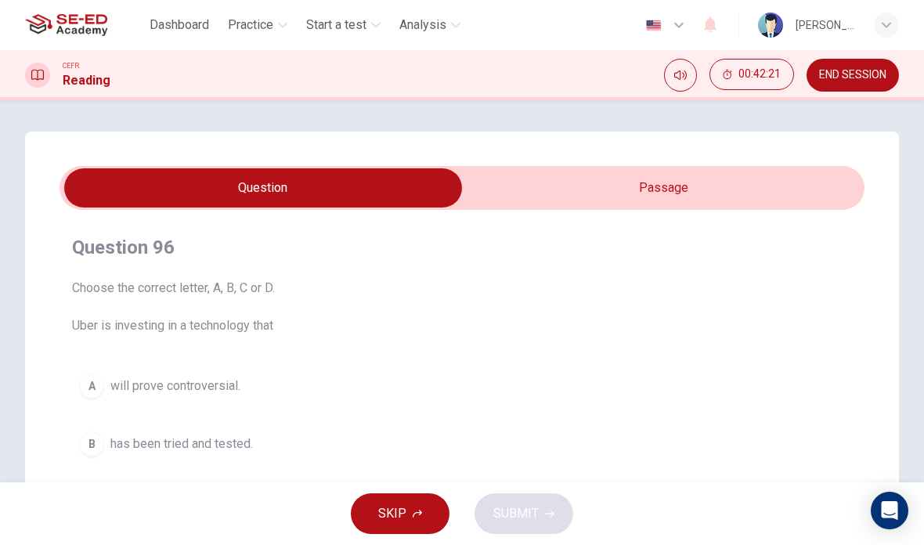
click at [425, 498] on button "SKIP" at bounding box center [400, 513] width 99 height 41
click at [425, 497] on div "SKIP SUBMIT" at bounding box center [462, 513] width 924 height 63
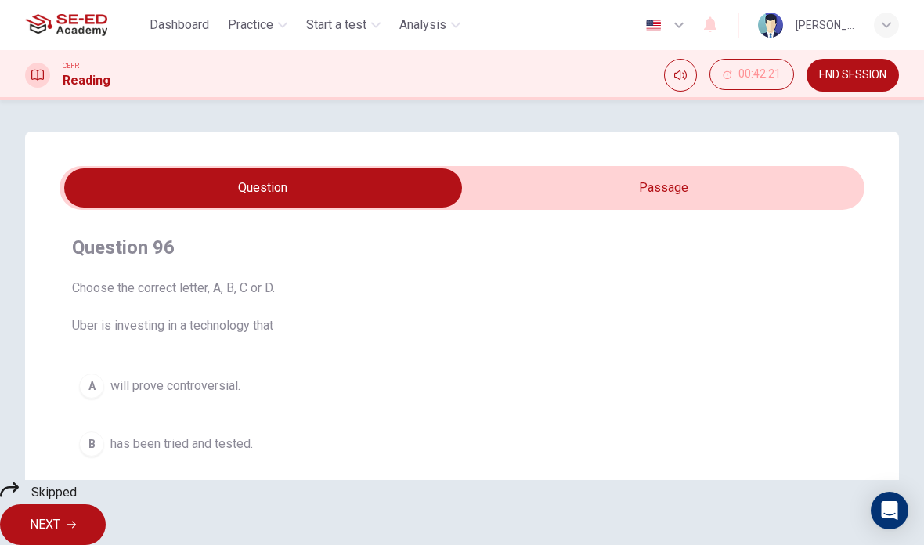
click at [60, 513] on span "NEXT" at bounding box center [45, 524] width 31 height 22
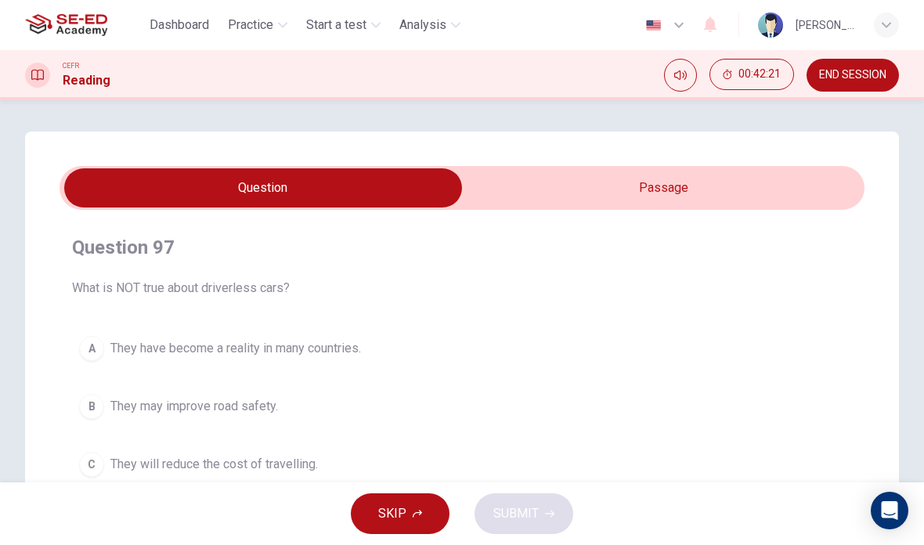
click at [423, 524] on button "SKIP" at bounding box center [400, 513] width 99 height 41
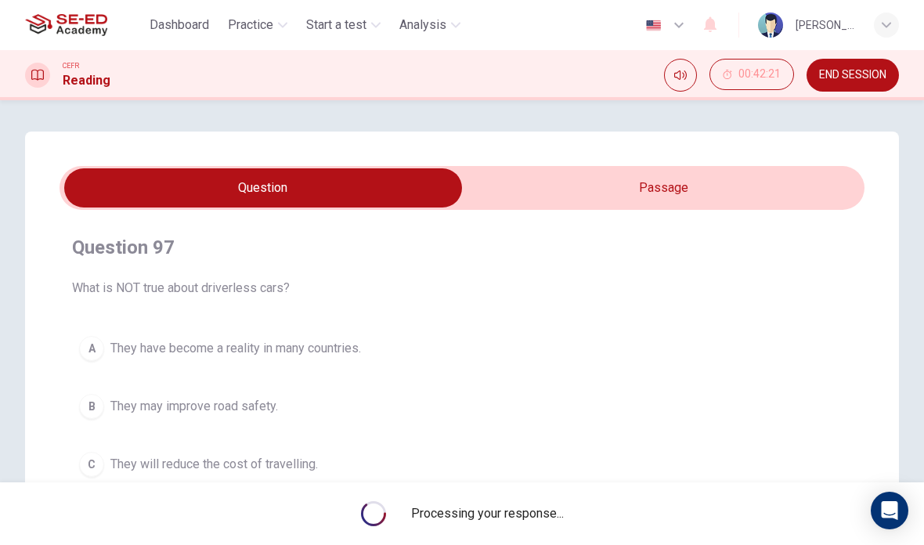
click at [426, 520] on span "Processing your response..." at bounding box center [487, 513] width 153 height 19
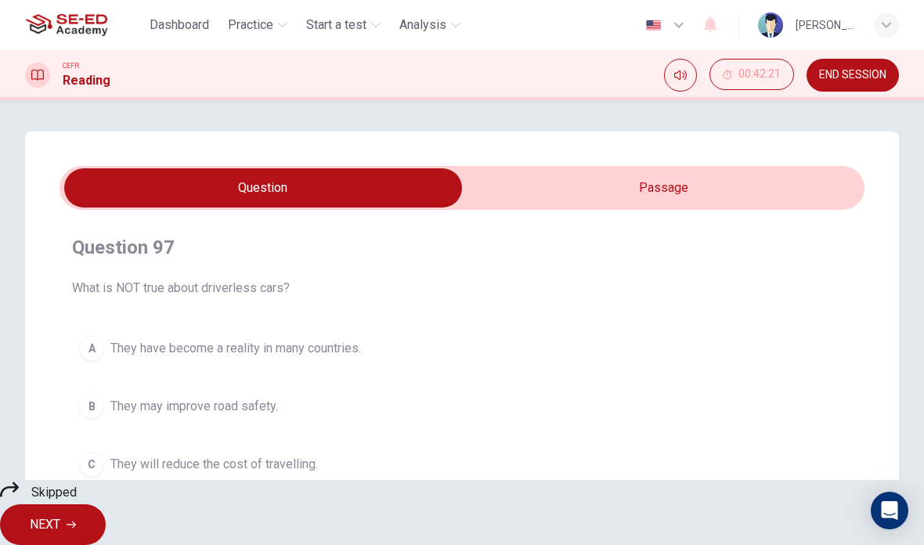
click at [60, 513] on span "NEXT" at bounding box center [45, 524] width 31 height 22
click at [563, 511] on div "Skipped NEXT" at bounding box center [462, 512] width 924 height 65
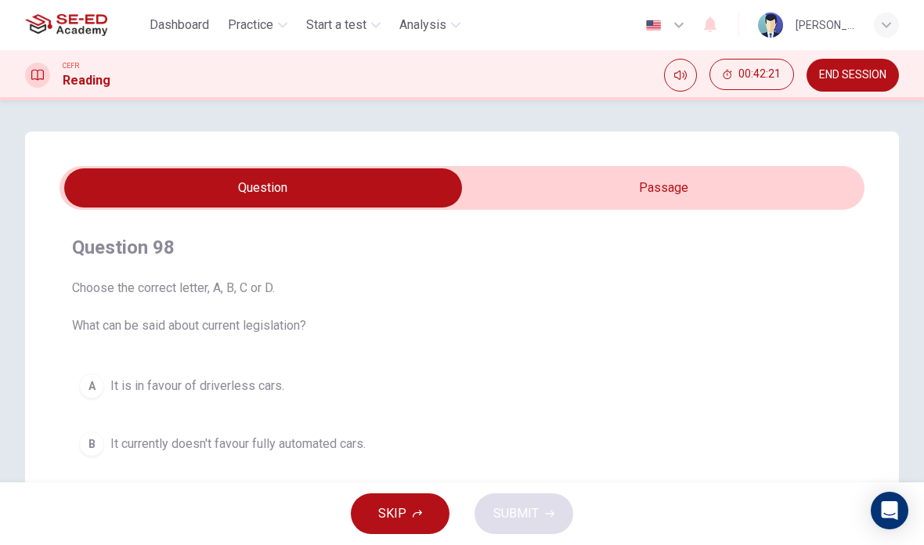
click at [553, 506] on div "SKIP SUBMIT" at bounding box center [462, 513] width 924 height 63
click at [434, 520] on button "SKIP" at bounding box center [400, 513] width 99 height 41
click at [561, 509] on div "SKIP SUBMIT" at bounding box center [462, 513] width 924 height 63
click at [434, 520] on button "SKIP" at bounding box center [400, 513] width 99 height 41
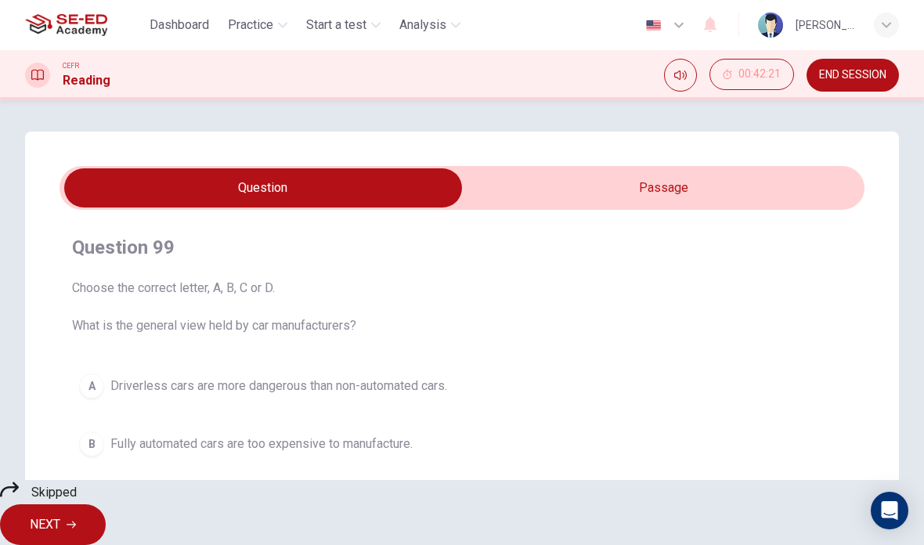
click at [60, 513] on span "NEXT" at bounding box center [45, 524] width 31 height 22
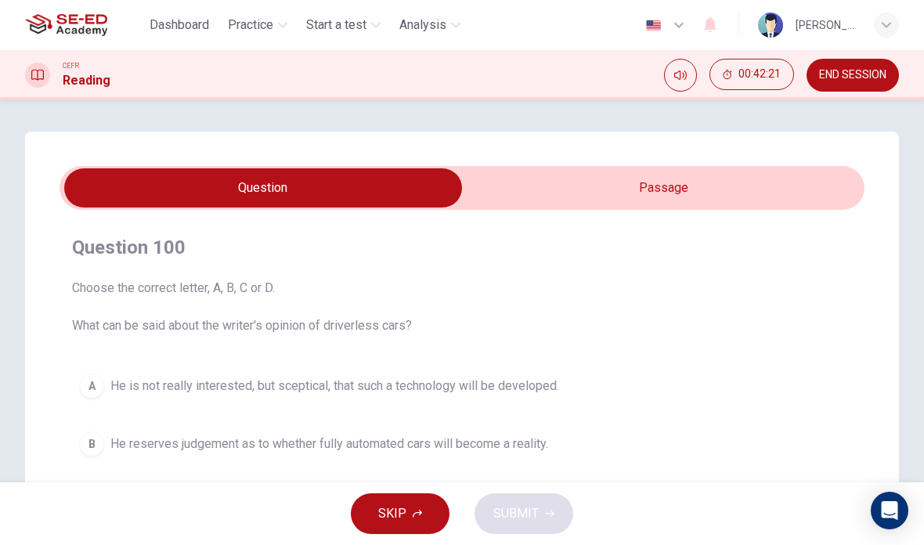
click at [425, 512] on button "SKIP" at bounding box center [400, 513] width 99 height 41
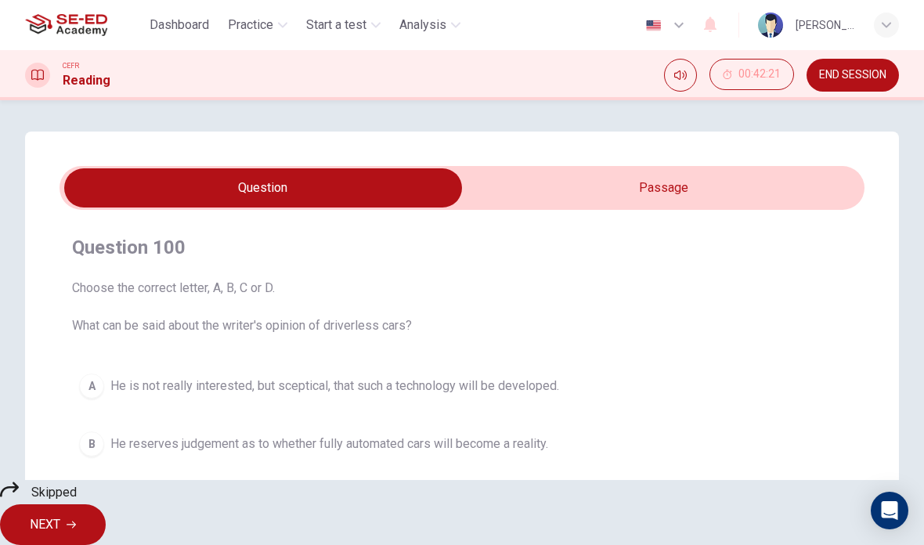
click at [106, 519] on button "NEXT" at bounding box center [53, 524] width 106 height 41
click at [574, 519] on div "Skipped NEXT" at bounding box center [462, 512] width 924 height 65
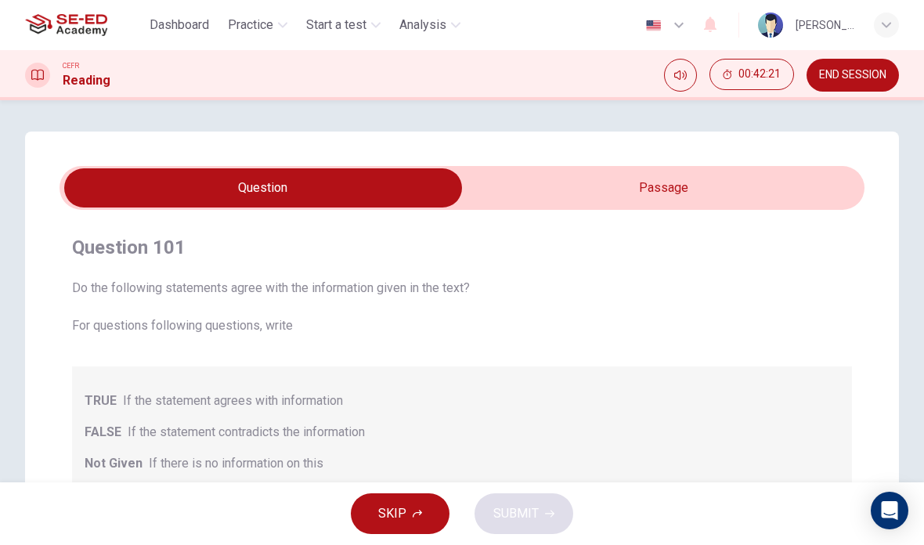
click at [433, 518] on button "SKIP" at bounding box center [400, 513] width 99 height 41
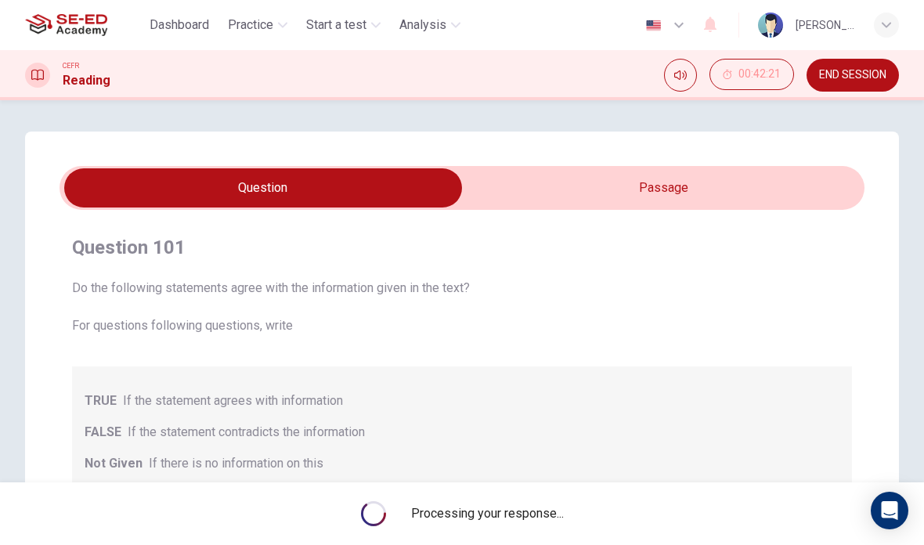
click at [566, 513] on div "Processing your response..." at bounding box center [462, 513] width 924 height 63
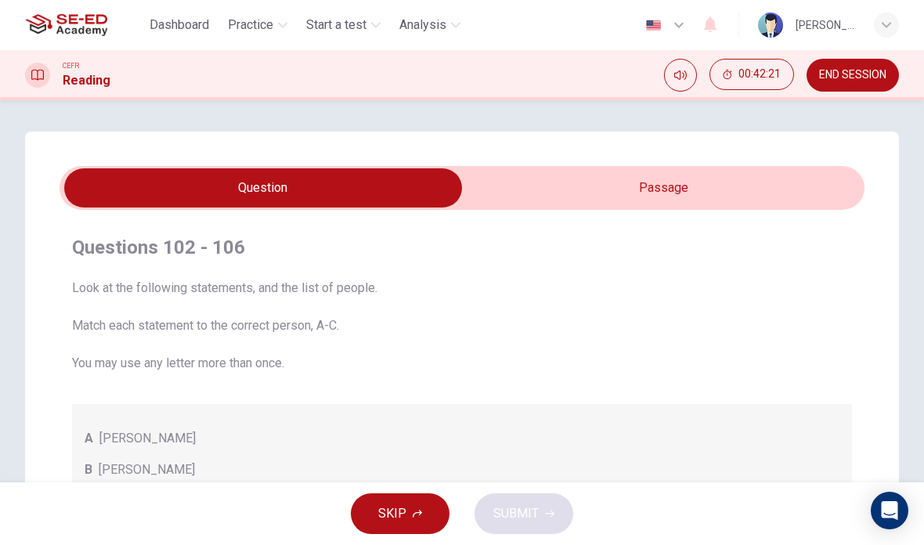
click at [559, 512] on div "SKIP SUBMIT" at bounding box center [462, 513] width 924 height 63
click at [438, 517] on button "SKIP" at bounding box center [400, 513] width 99 height 41
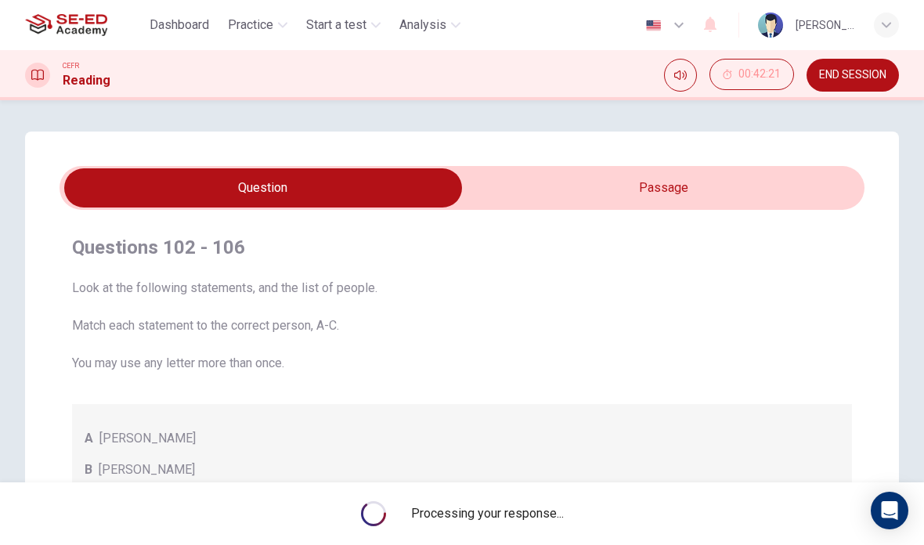
click at [543, 513] on span "Processing your response..." at bounding box center [487, 513] width 153 height 19
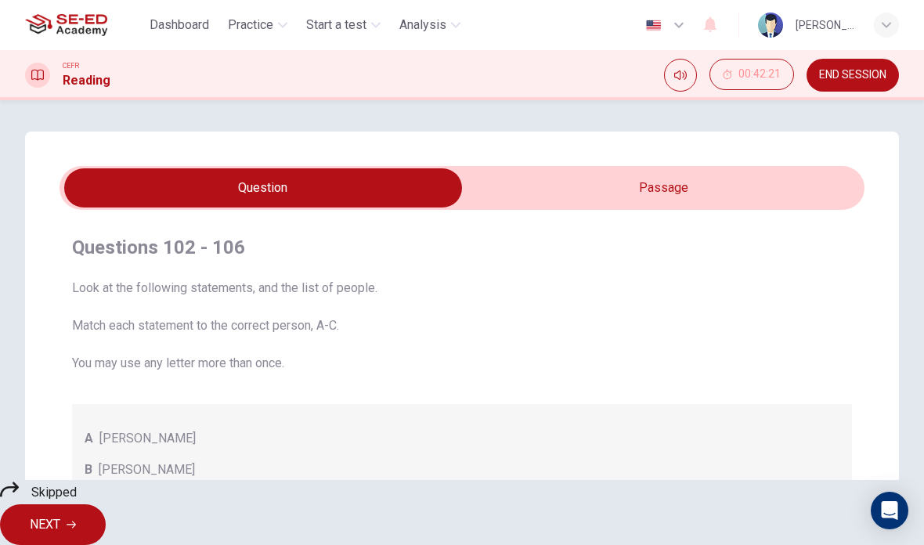
click at [60, 515] on span "NEXT" at bounding box center [45, 524] width 31 height 22
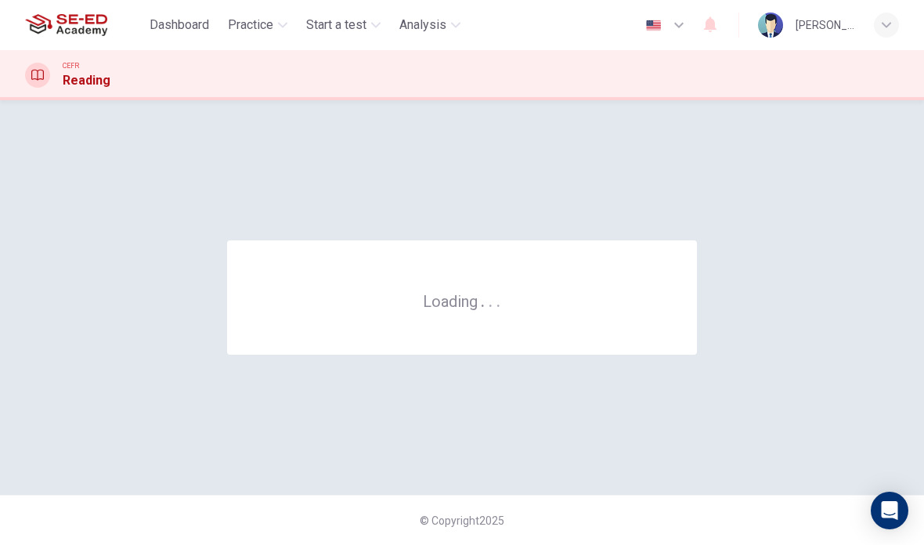
click at [451, 514] on span "© Copyright 2025" at bounding box center [461, 520] width 85 height 13
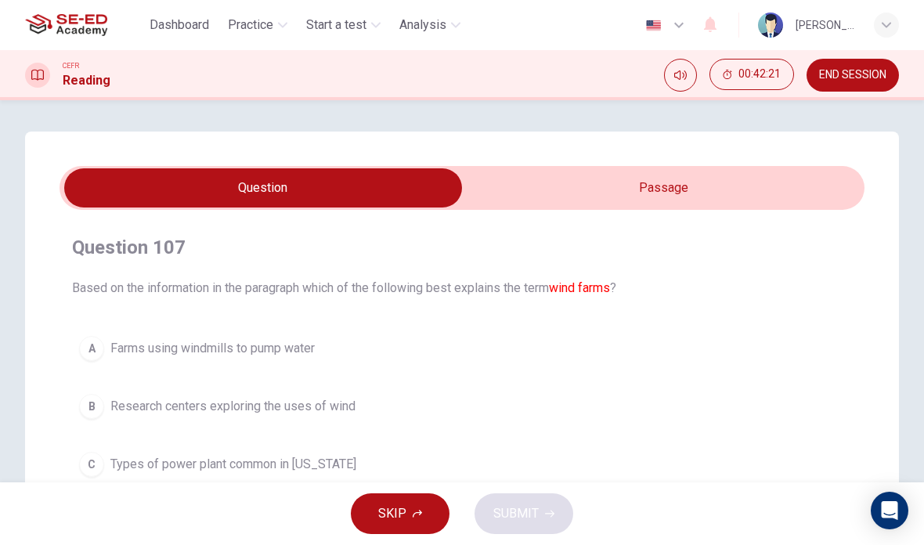
click at [437, 502] on button "SKIP" at bounding box center [400, 513] width 99 height 41
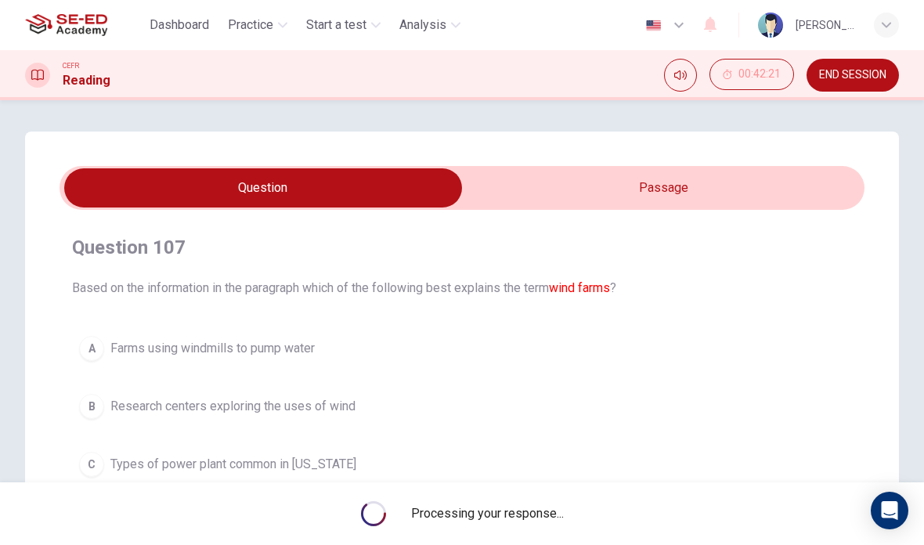
click at [477, 506] on div "Processing your response..." at bounding box center [462, 513] width 924 height 63
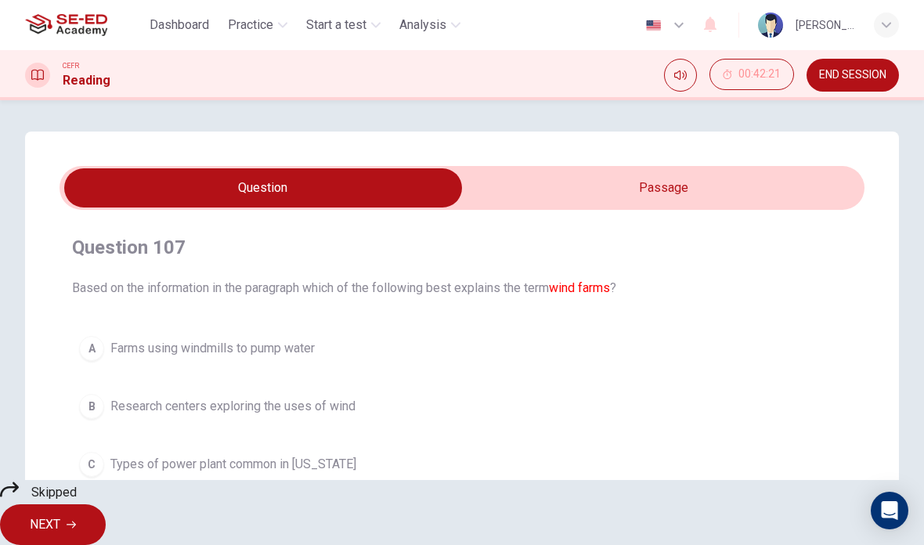
click at [106, 508] on button "NEXT" at bounding box center [53, 524] width 106 height 41
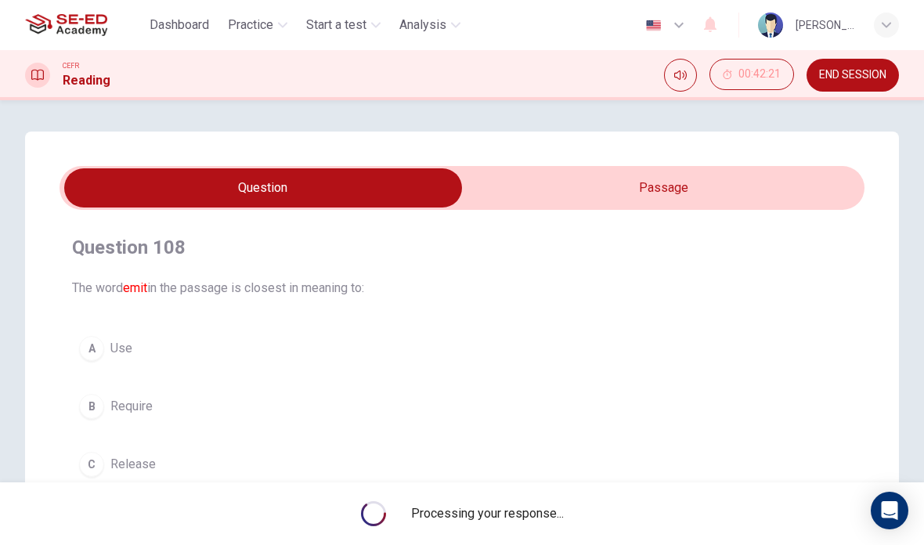
click at [418, 520] on span "Processing your response..." at bounding box center [487, 513] width 153 height 19
click at [505, 509] on span "Processing your response..." at bounding box center [487, 513] width 153 height 19
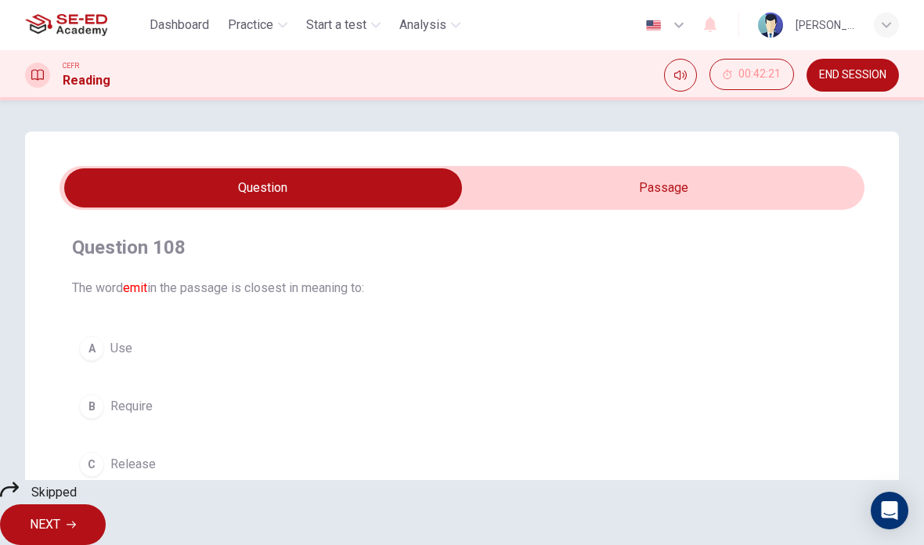
click at [437, 512] on div "Skipped NEXT" at bounding box center [462, 512] width 924 height 65
click at [106, 513] on button "NEXT" at bounding box center [53, 524] width 106 height 41
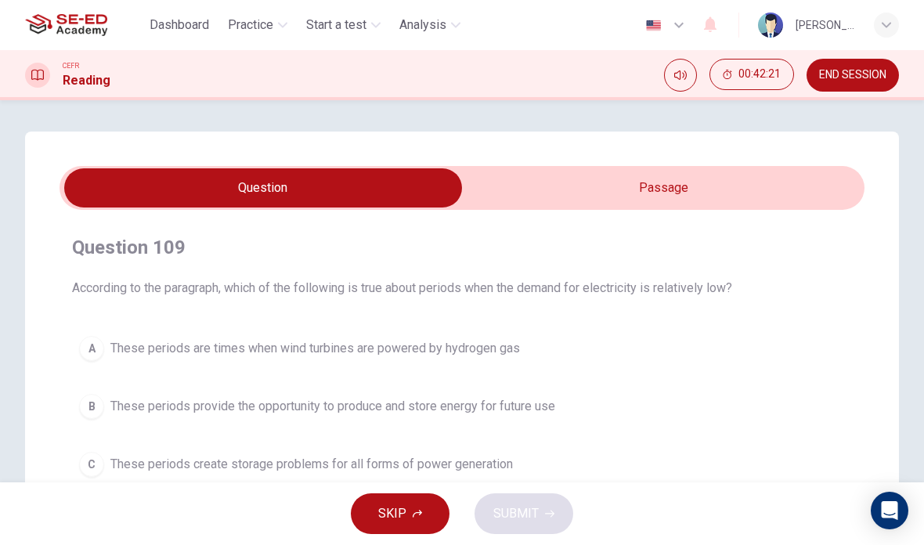
click at [527, 513] on div "SKIP SUBMIT" at bounding box center [462, 513] width 924 height 63
click at [421, 522] on button "SKIP" at bounding box center [400, 513] width 99 height 41
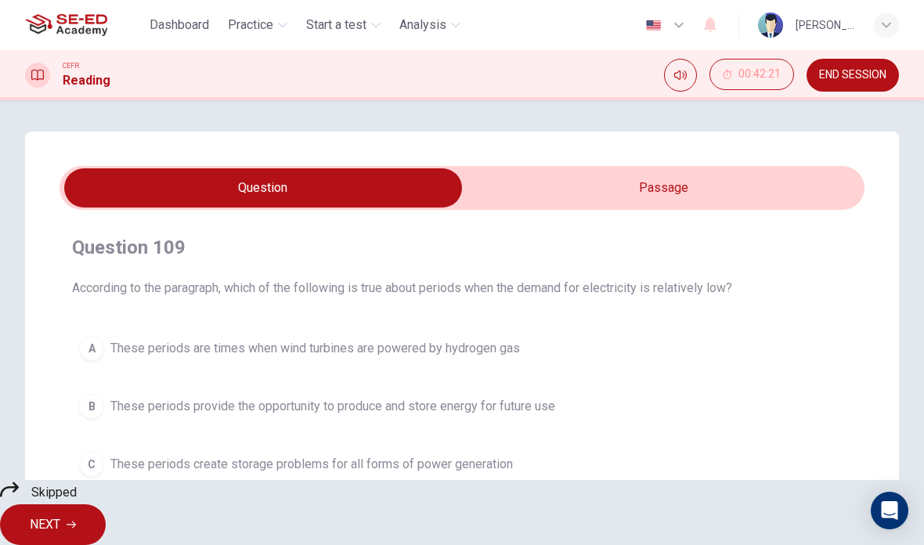
click at [106, 508] on button "NEXT" at bounding box center [53, 524] width 106 height 41
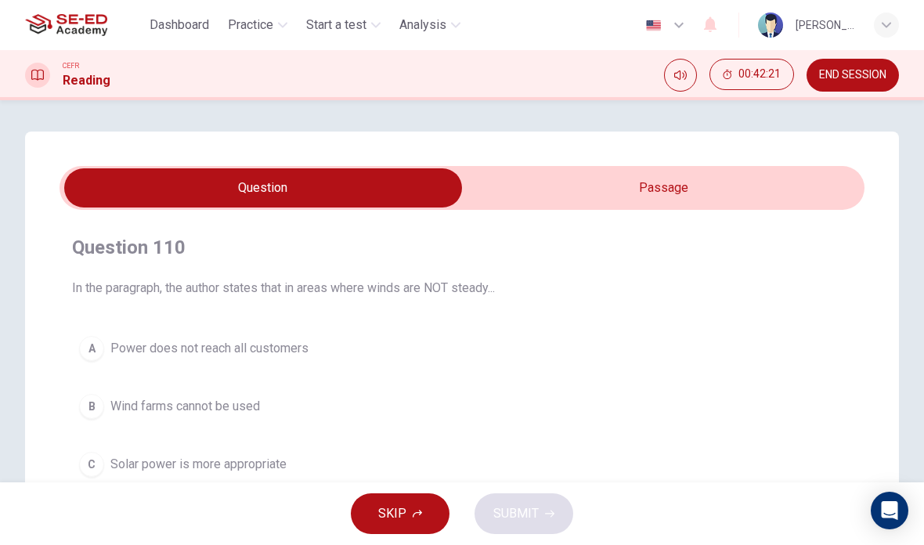
click at [526, 505] on div "SKIP SUBMIT" at bounding box center [462, 513] width 924 height 63
click at [438, 510] on button "SKIP" at bounding box center [400, 513] width 99 height 41
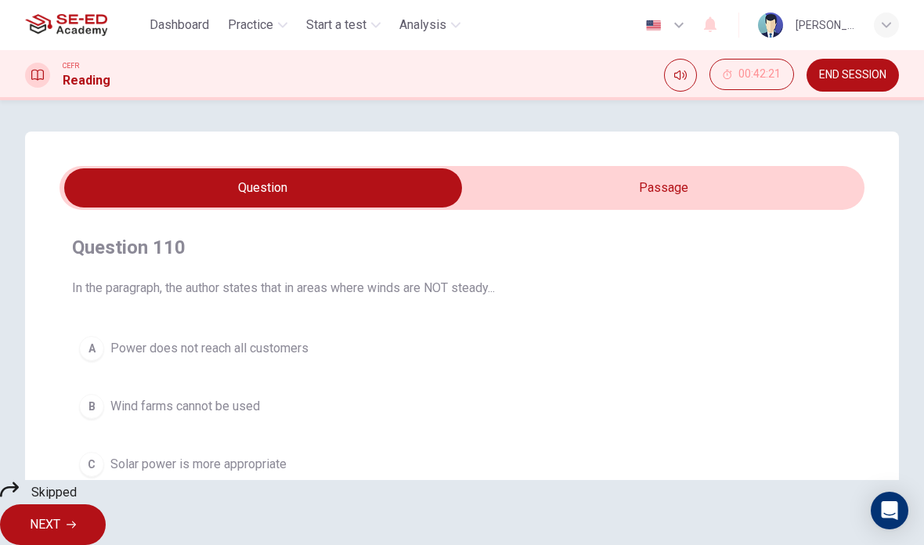
click at [106, 507] on button "NEXT" at bounding box center [53, 524] width 106 height 41
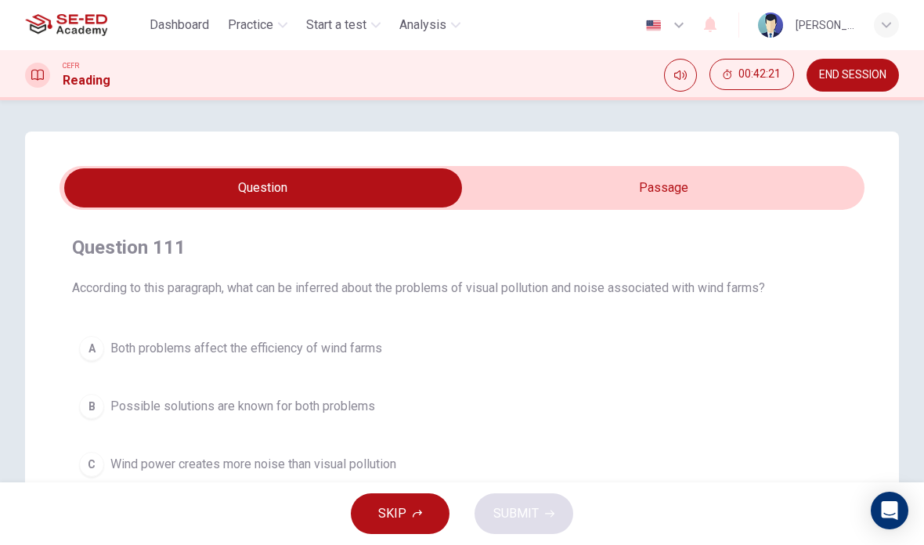
click at [850, 79] on span "END SESSION" at bounding box center [852, 75] width 67 height 13
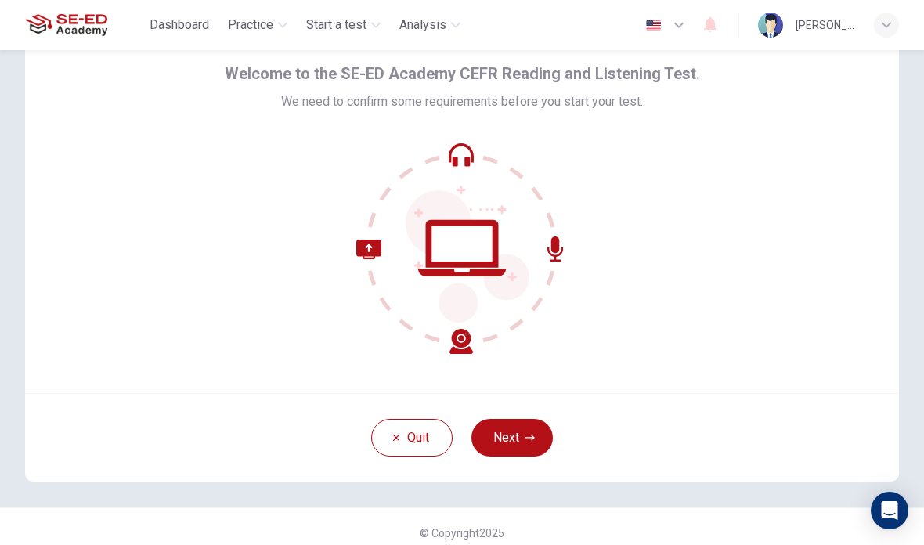
scroll to position [68, 0]
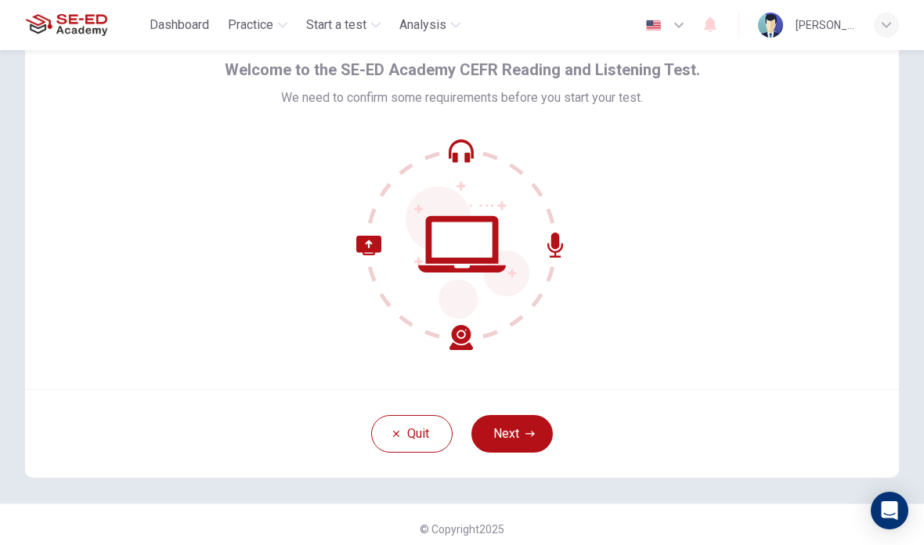
click at [524, 449] on button "Next" at bounding box center [511, 434] width 81 height 38
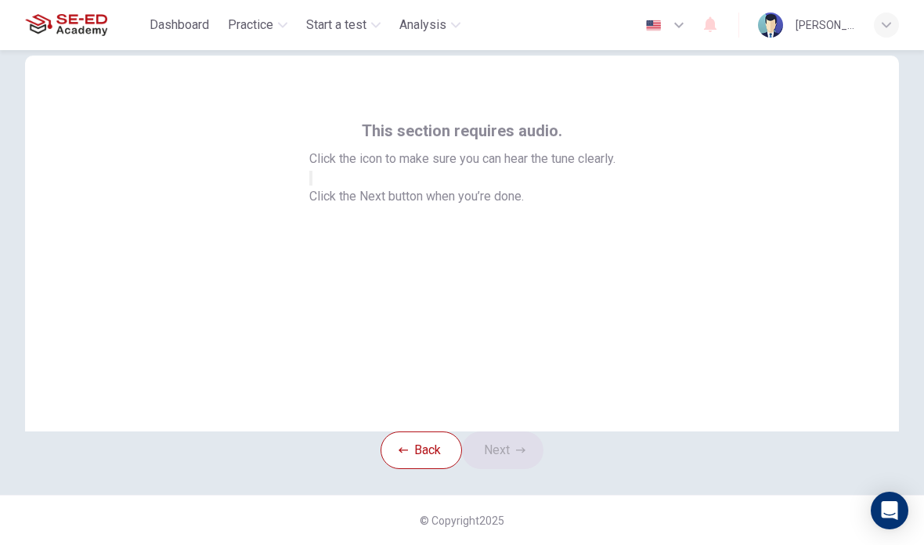
click at [311, 182] on icon "button" at bounding box center [311, 182] width 0 height 0
click at [520, 434] on button "Next" at bounding box center [502, 450] width 81 height 38
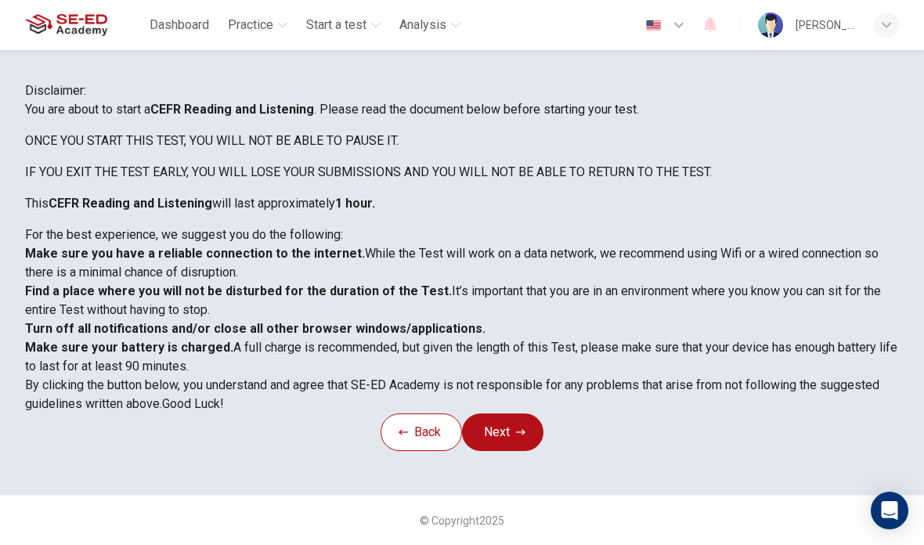
scroll to position [194, 0]
click at [698, 340] on span "Make sure your battery is charged. A full charge is recommended, but given the …" at bounding box center [461, 357] width 872 height 34
click at [525, 434] on icon "button" at bounding box center [520, 431] width 9 height 5
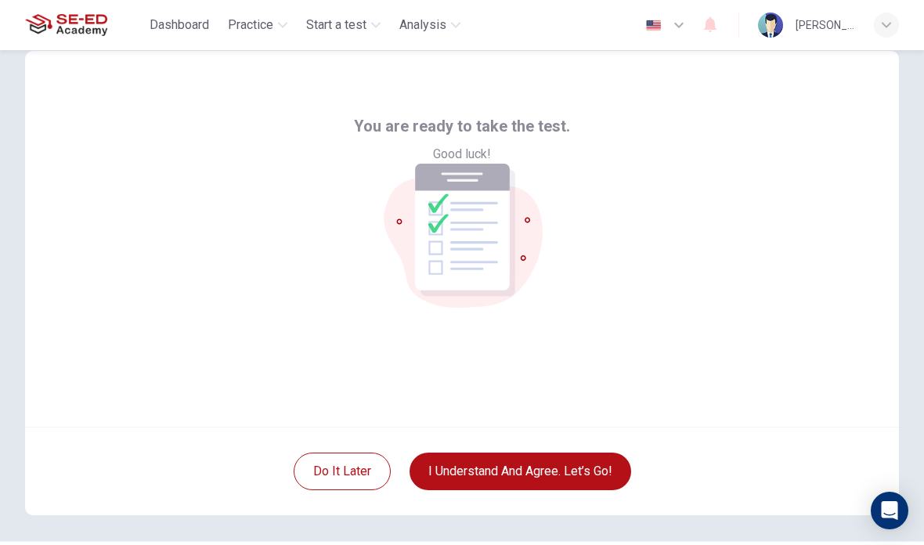
scroll to position [21, 0]
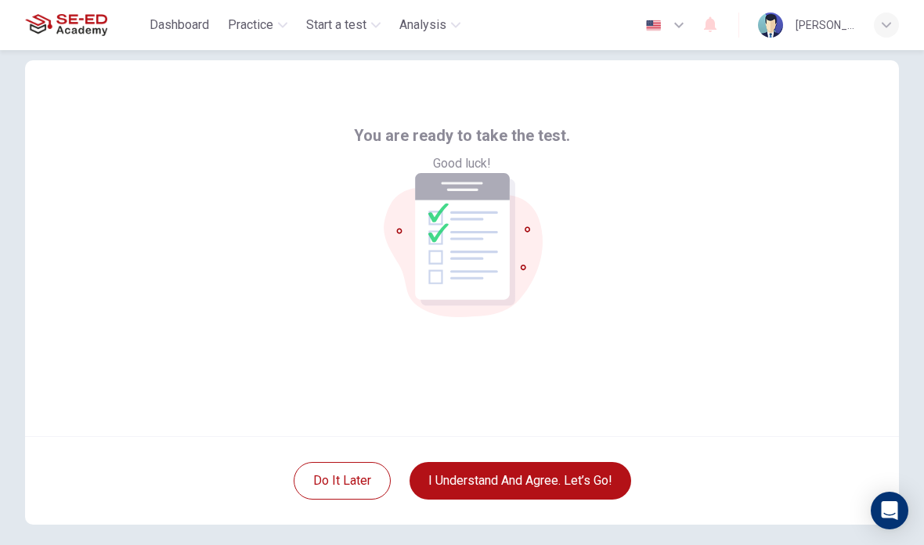
click at [578, 477] on button "I understand and agree. Let’s go!" at bounding box center [519, 481] width 221 height 38
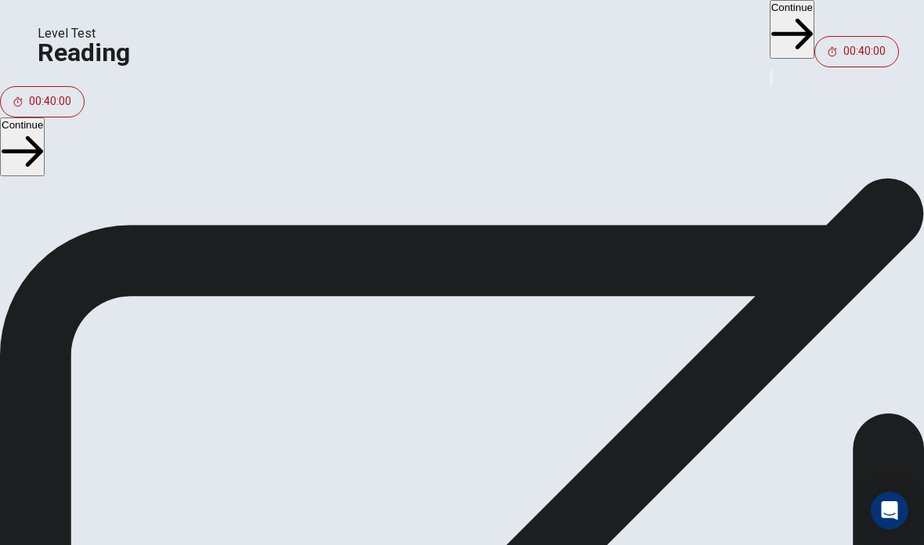
scroll to position [39, 0]
click at [45, 126] on button "Continue" at bounding box center [22, 146] width 45 height 59
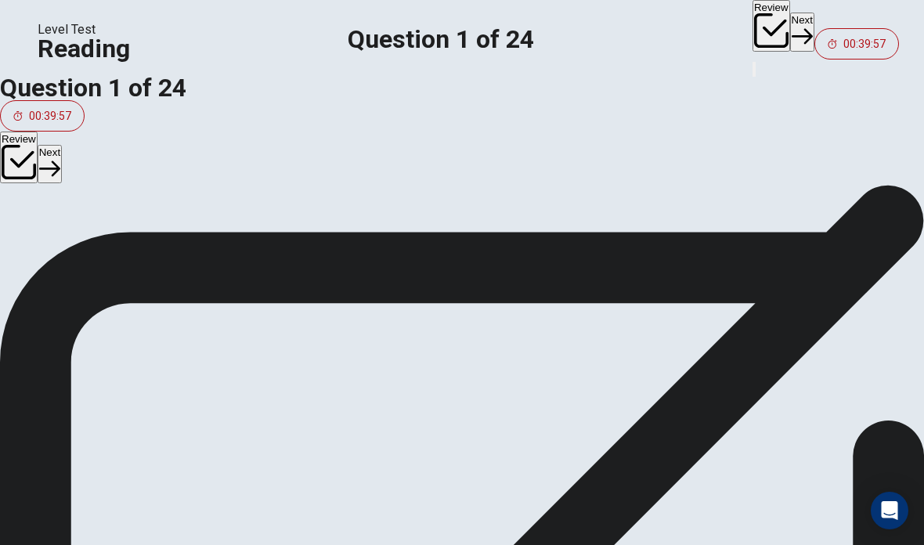
scroll to position [0, 0]
click at [308, 247] on button "A Divided" at bounding box center [462, 227] width 924 height 39
click at [62, 145] on button "Next" at bounding box center [50, 164] width 24 height 38
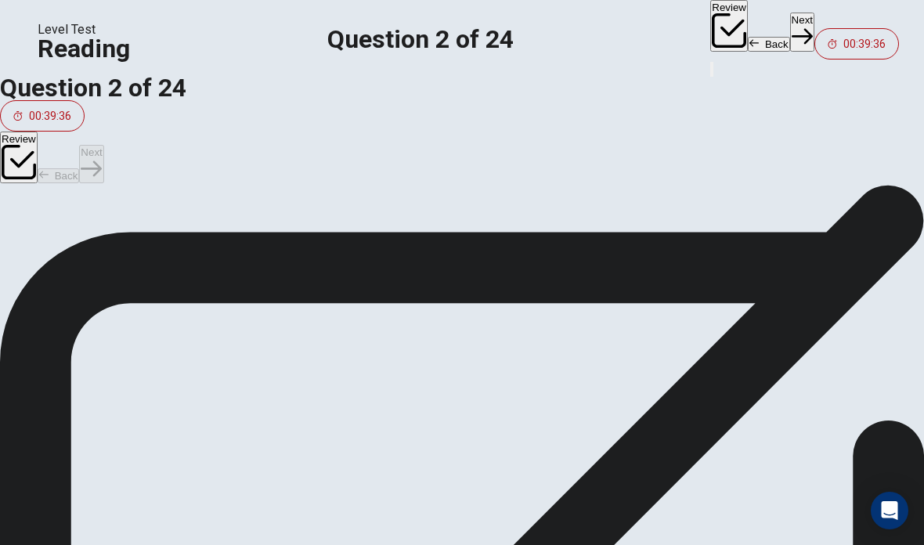
scroll to position [156, 0]
click at [80, 168] on button "Back" at bounding box center [59, 175] width 42 height 15
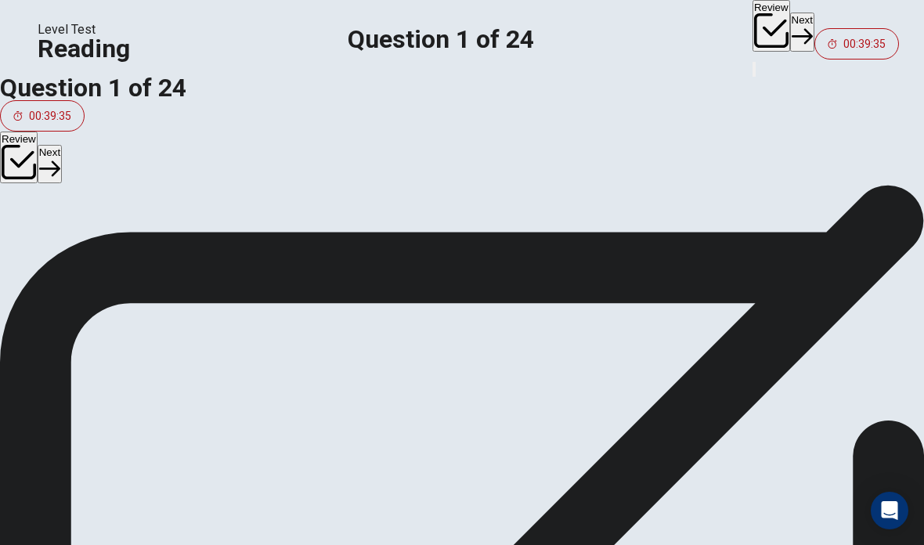
scroll to position [0, 0]
click at [38, 131] on button "Review" at bounding box center [19, 157] width 38 height 52
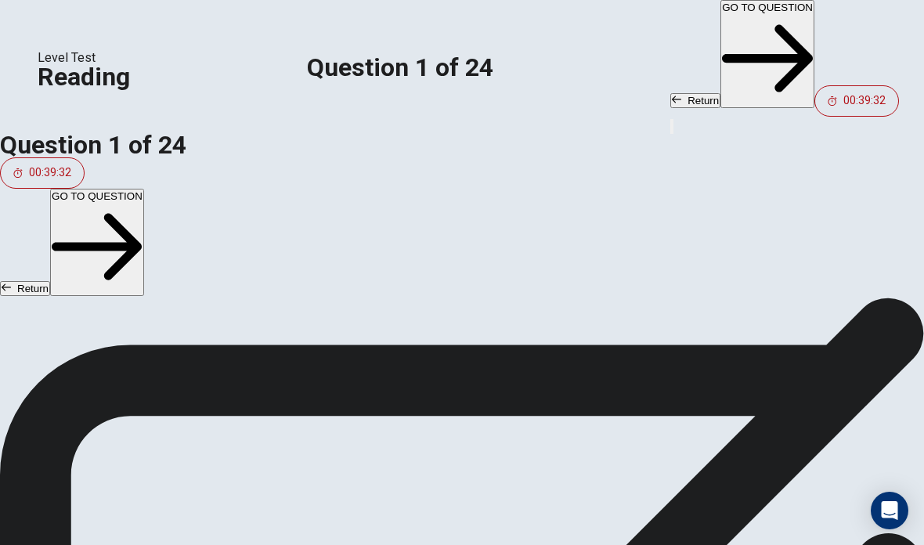
scroll to position [109, 0]
click at [50, 281] on button "Return" at bounding box center [25, 288] width 50 height 15
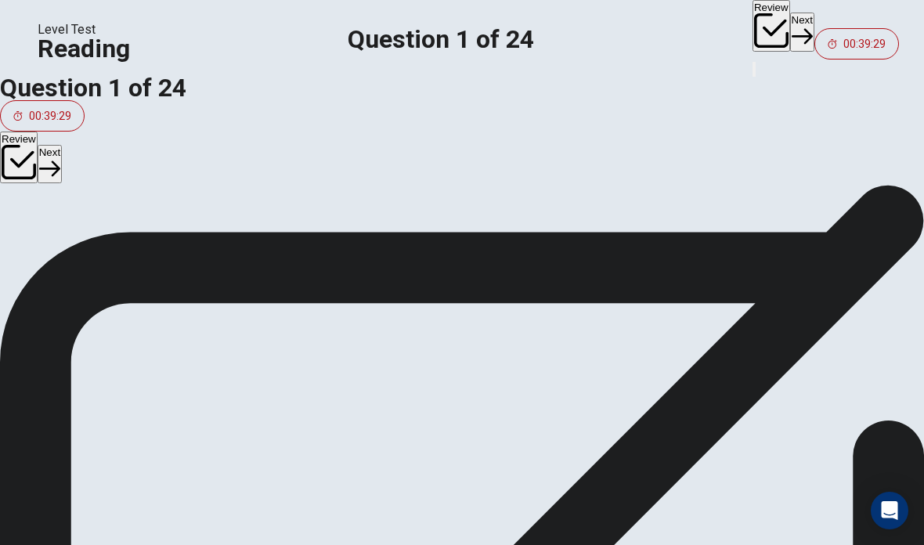
click at [62, 145] on button "Next" at bounding box center [50, 164] width 24 height 38
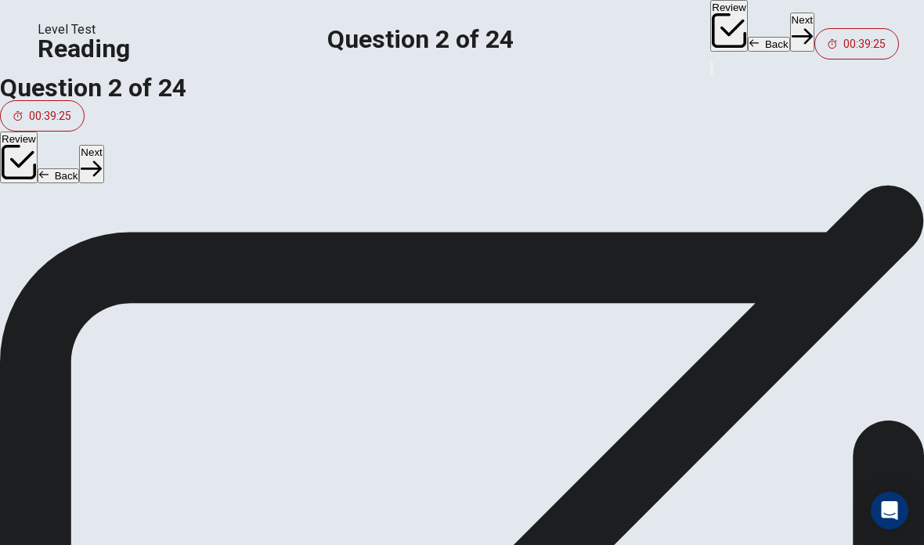
scroll to position [58, 0]
click at [366, 218] on span "The biodiversity of mainland and continental islands are most at risk" at bounding box center [232, 209] width 388 height 19
click at [386, 268] on button "B Unique biodiversity on oceanic islands are at risk" at bounding box center [462, 248] width 924 height 39
click at [103, 145] on button "Next" at bounding box center [91, 164] width 24 height 38
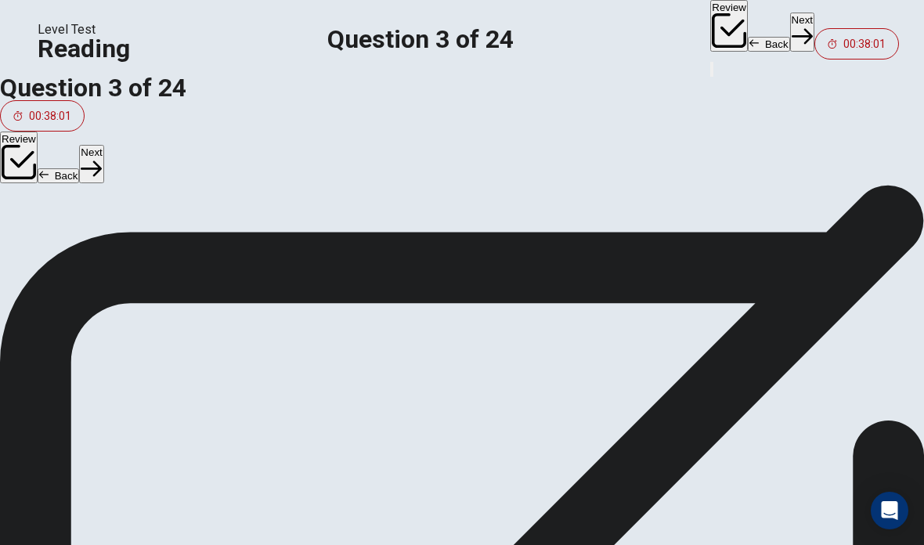
click at [355, 268] on button "B The Seychelles, Cuba and Madagascar." at bounding box center [462, 248] width 924 height 39
click at [337, 346] on button "D Madagascar" at bounding box center [462, 326] width 924 height 39
click at [103, 145] on button "Next" at bounding box center [91, 164] width 24 height 38
click at [215, 206] on span "Because it indicates that small islands are endangered and vulnerable" at bounding box center [228, 196] width 381 height 19
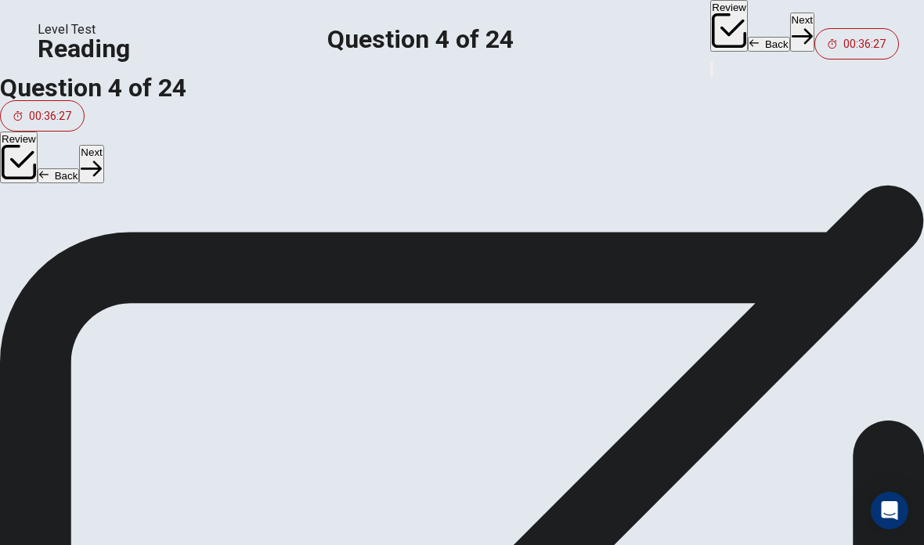
click at [892, 131] on div "Review Back Next" at bounding box center [462, 157] width 924 height 53
click at [371, 245] on span "Because it indicates that island-dwelling animals are more likely to become ext…" at bounding box center [264, 235] width 452 height 19
click at [103, 145] on button "Next" at bounding box center [91, 164] width 24 height 38
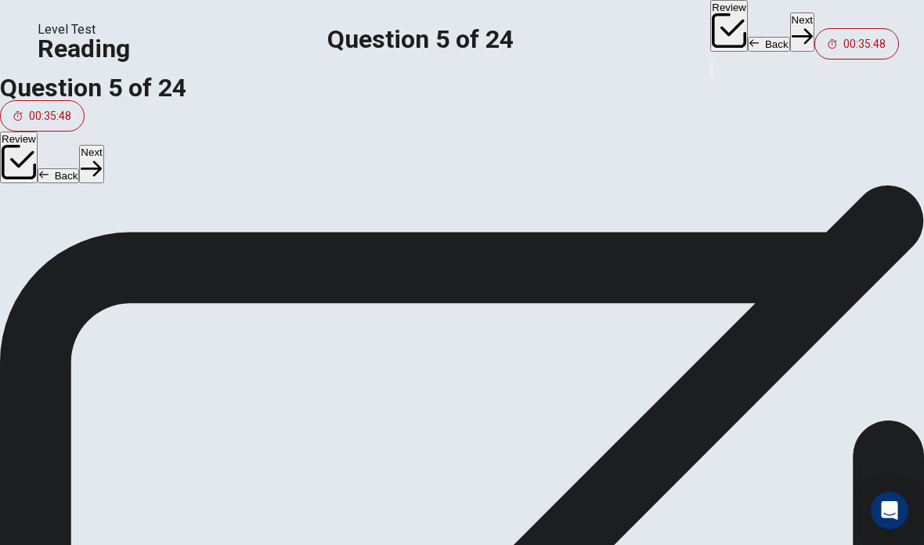
click at [592, 383] on div "3 Some island species are found nowhere else apart from these areas - we call t…" at bounding box center [462, 411] width 873 height 56
click at [625, 386] on span "Some island species are found nowhere else apart from these areas - we call the…" at bounding box center [457, 411] width 863 height 50
click at [647, 386] on span "Some island species are found nowhere else apart from these areas - we call the…" at bounding box center [457, 411] width 863 height 50
click at [376, 216] on button "A Unique" at bounding box center [462, 196] width 924 height 39
click at [99, 245] on span "Indigenous" at bounding box center [68, 235] width 61 height 19
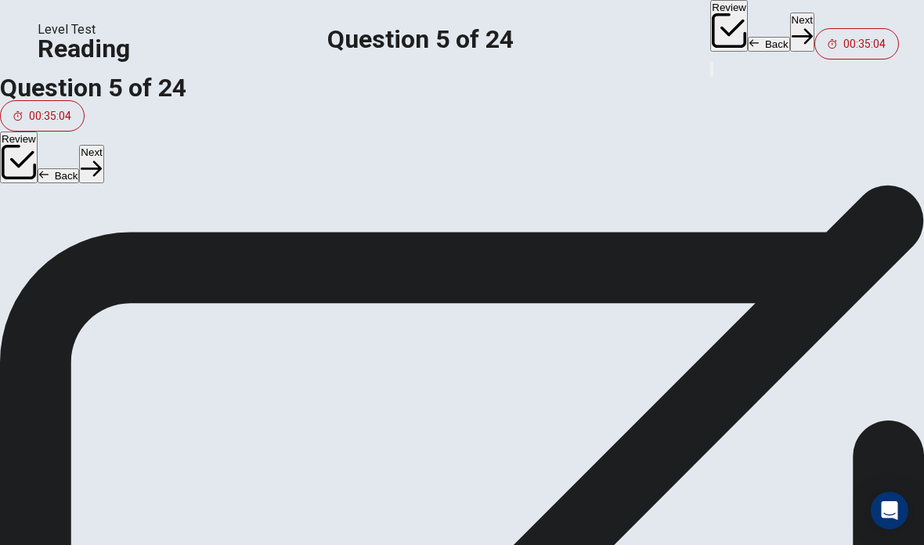
click at [99, 245] on span "Indigenous" at bounding box center [68, 235] width 61 height 19
click at [207, 216] on button "A Unique" at bounding box center [462, 196] width 924 height 39
click at [373, 255] on button "B Indigenous" at bounding box center [462, 235] width 924 height 39
click at [103, 145] on button "Next" at bounding box center [91, 164] width 24 height 38
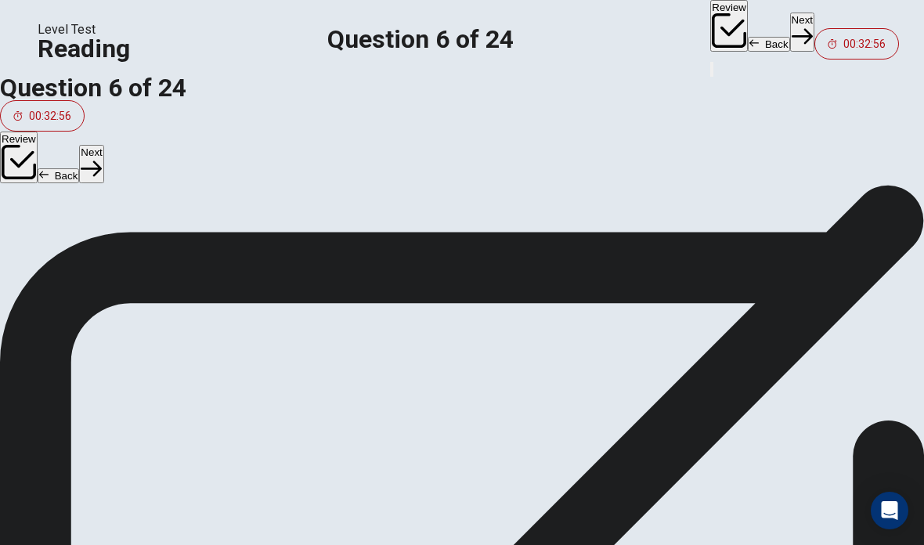
click at [322, 333] on div "Question 6 According to the paragraph, all of the following statements are true…" at bounding box center [462, 223] width 924 height 219
click at [347, 323] on span "Island populations depend on many of their own resources for survival" at bounding box center [230, 313] width 385 height 19
click at [102, 160] on icon "button" at bounding box center [91, 168] width 21 height 16
click at [69, 323] on span "Risky" at bounding box center [53, 313] width 31 height 19
click at [103, 145] on button "Next" at bounding box center [91, 164] width 24 height 38
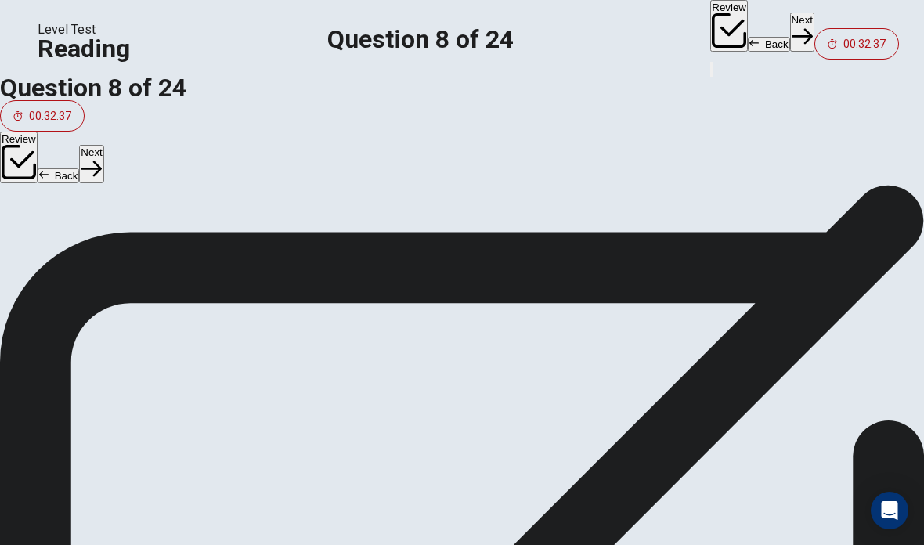
scroll to position [445, 0]
click at [108, 284] on span "Disappearance" at bounding box center [79, 274] width 82 height 19
click at [103, 145] on button "Next" at bounding box center [91, 164] width 24 height 38
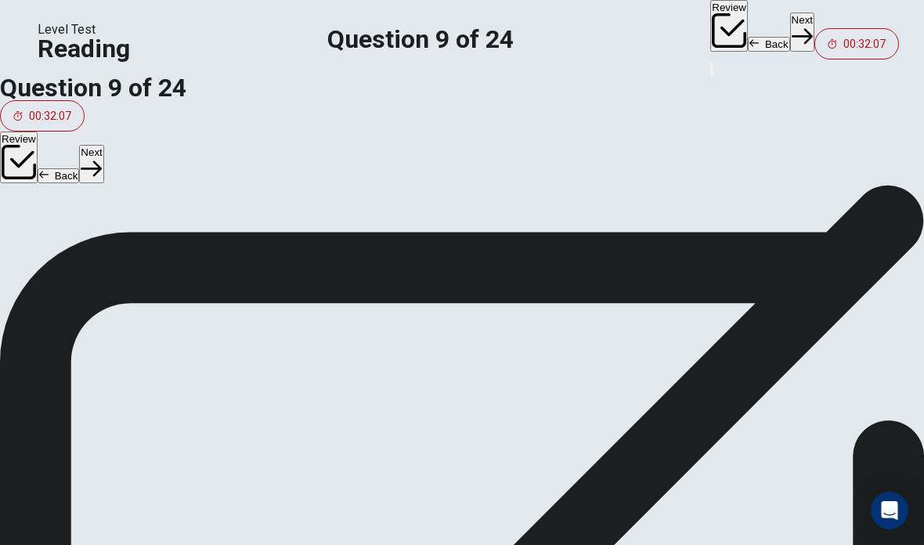
scroll to position [59, 0]
click at [34, 269] on div "Question 9 The paragraph supports which of the following statements about susta…" at bounding box center [462, 235] width 924 height 219
click at [358, 182] on span "Measures, such as education and technology, have been taken to tackle threats t…" at bounding box center [312, 172] width 549 height 19
click at [103, 145] on button "Next" at bounding box center [91, 164] width 24 height 38
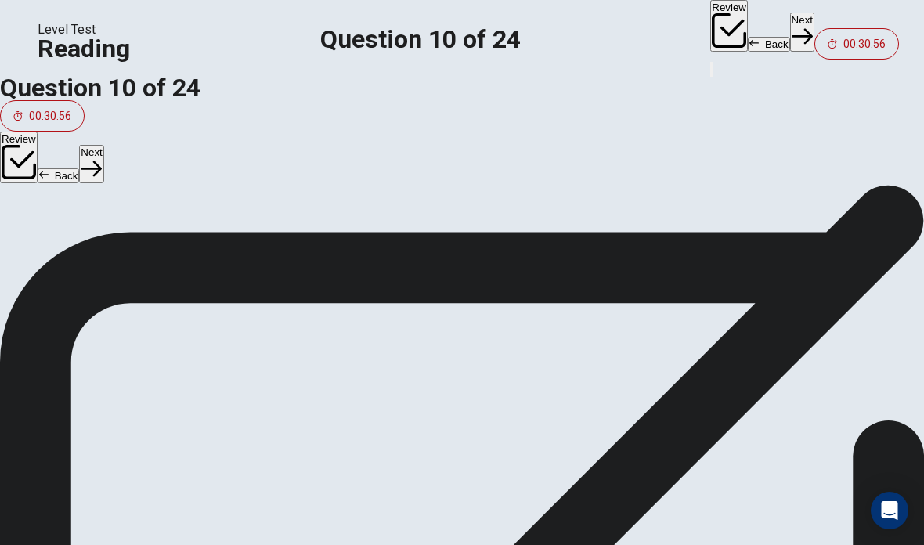
scroll to position [63, 0]
click at [95, 331] on span "Because island regions are more prone to the effects of climate change" at bounding box center [234, 321] width 393 height 19
click at [106, 292] on span "Because they have unique species that are endemic and of great value to the wor…" at bounding box center [311, 282] width 546 height 19
click at [95, 253] on span "Because their species are more endangered than other species" at bounding box center [211, 243] width 347 height 19
click at [121, 331] on span "Because island regions are more prone to the effects of climate change" at bounding box center [234, 321] width 393 height 19
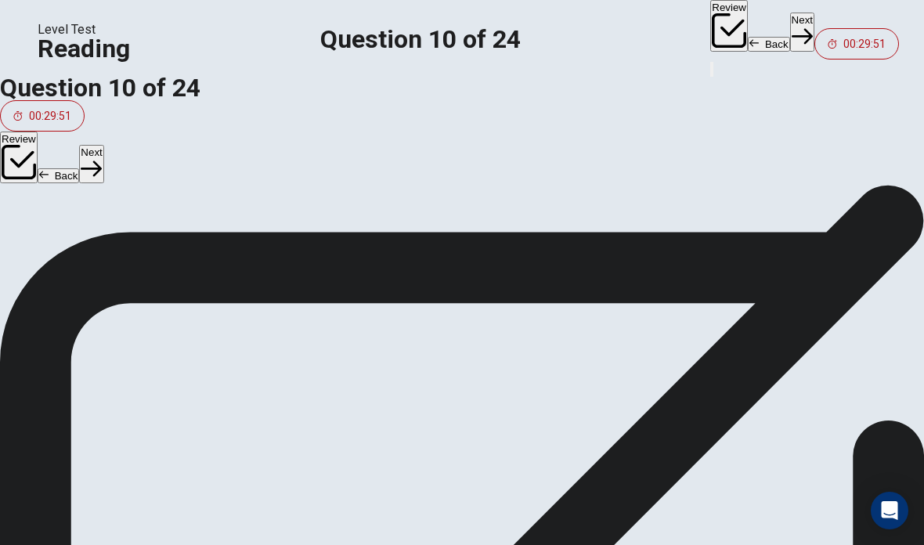
click at [103, 145] on button "Next" at bounding box center [91, 164] width 24 height 38
click at [319, 358] on div "Where would the sentence best fit? Click on an option (A, B, C, or D) to add th…" at bounding box center [230, 383] width 399 height 50
click at [832, 368] on input at bounding box center [844, 355] width 25 height 25
click at [422, 441] on div "Question 11 Look at the four that indicate where the following sentence could b…" at bounding box center [231, 394] width 462 height 544
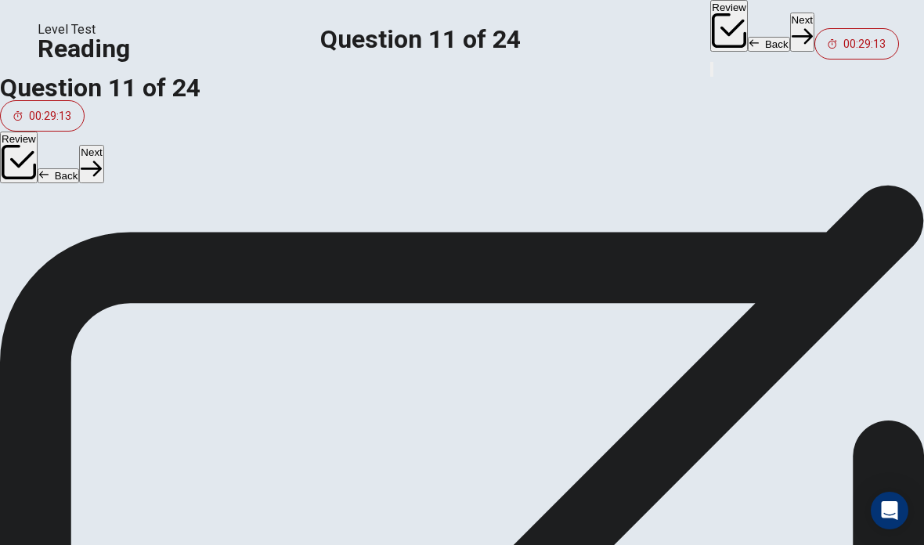
click at [832, 368] on input at bounding box center [844, 355] width 25 height 25
click at [851, 343] on input at bounding box center [863, 330] width 25 height 25
click at [780, 401] on input at bounding box center [767, 391] width 25 height 25
click at [103, 145] on button "Next" at bounding box center [91, 164] width 24 height 38
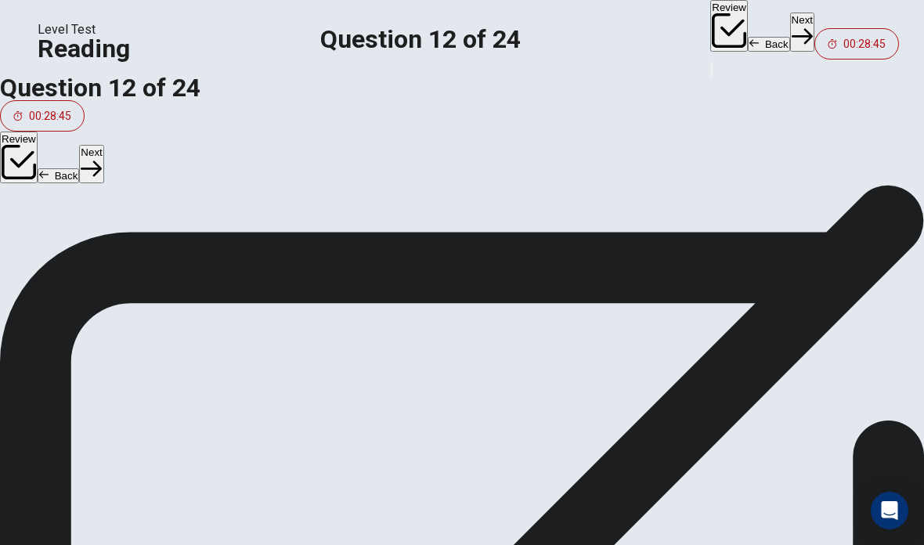
scroll to position [61, 0]
click at [837, 157] on button "View Text" at bounding box center [853, 165] width 89 height 32
click at [839, 156] on button "View Question" at bounding box center [843, 165] width 112 height 32
click at [834, 153] on button "View Text" at bounding box center [853, 153] width 89 height 32
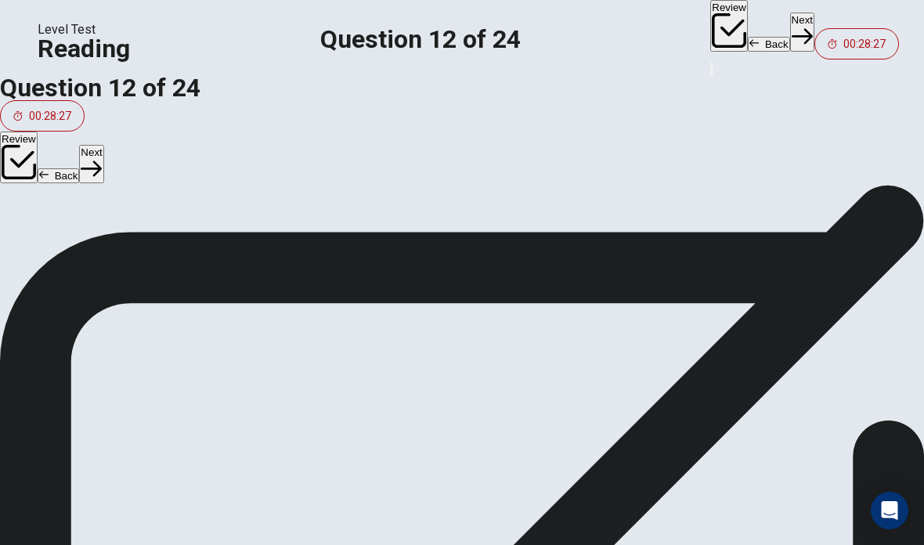
scroll to position [75, 0]
click at [850, 148] on button "View Question" at bounding box center [843, 151] width 112 height 32
click at [117, 319] on span "Many measures have been taken to address threats to island biodiversity" at bounding box center [156, 305] width 150 height 56
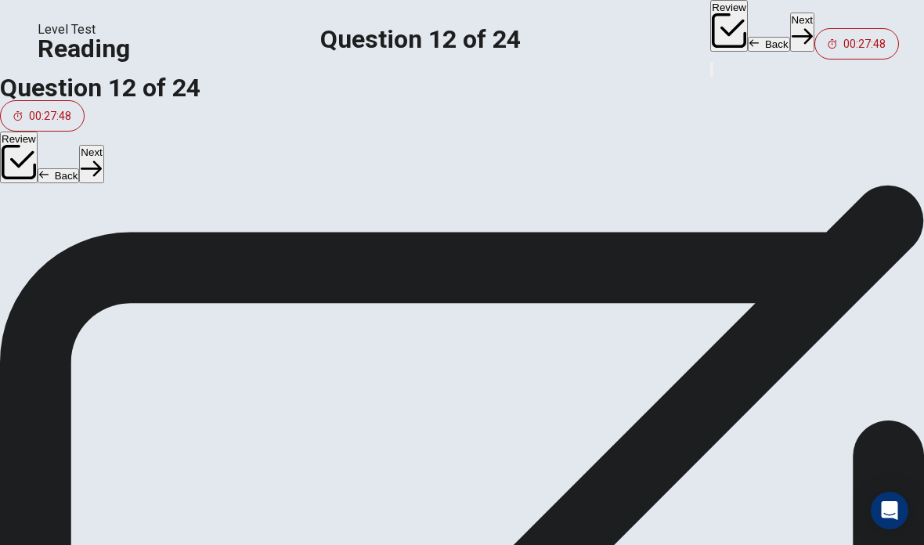
click at [125, 287] on span "Island biodiversity is unique and contains many endemic species" at bounding box center [156, 277] width 150 height 56
click at [340, 380] on div "A Most endemic species have become extinct in recent years" at bounding box center [578, 392] width 591 height 210
click at [480, 301] on span "Most endemic species have become extinct in recent years" at bounding box center [500, 310] width 334 height 19
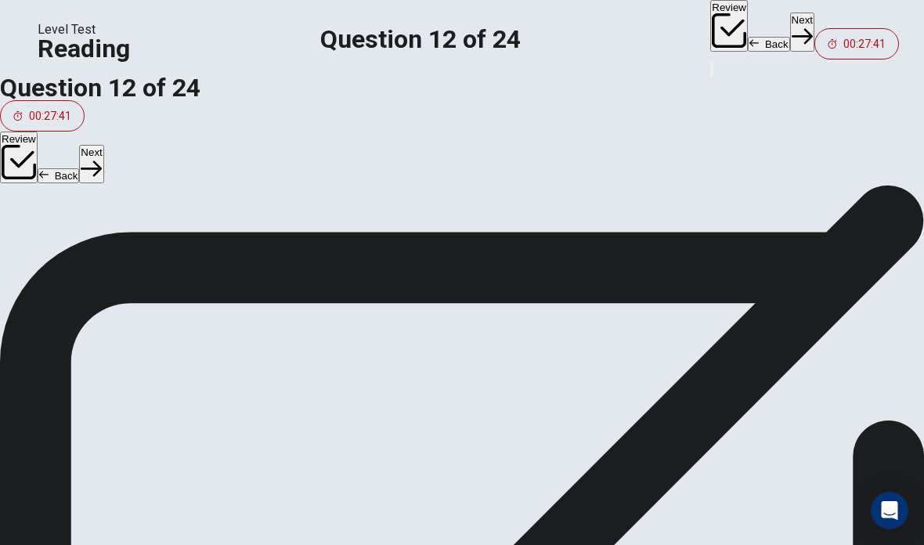
click at [480, 293] on div at bounding box center [578, 391] width 591 height 210
click at [167, 385] on div "A Most endemic species have become extinct in recent years C Thanks to these me…" at bounding box center [137, 366] width 213 height 241
click at [103, 145] on button "Next" at bounding box center [91, 164] width 24 height 38
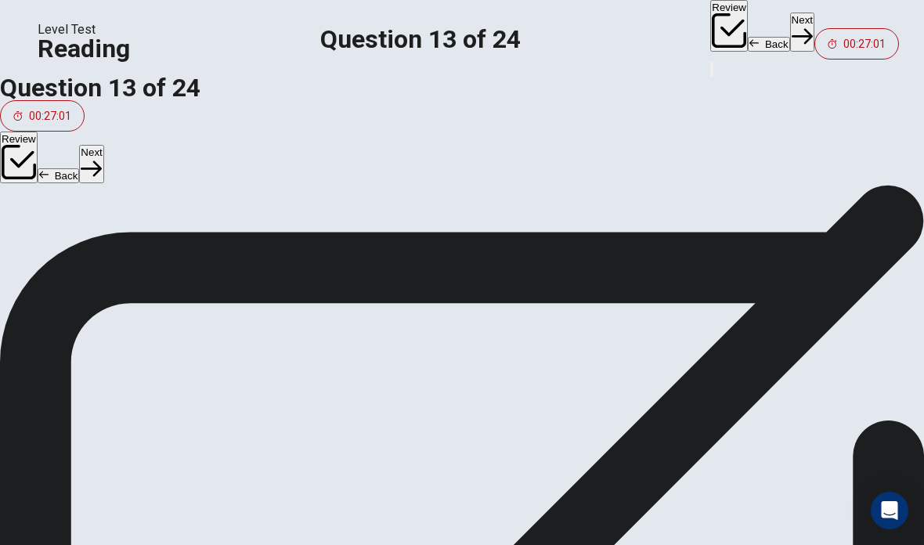
scroll to position [7, 0]
click at [351, 358] on button "C To allow users to contact tutors" at bounding box center [462, 338] width 924 height 39
click at [318, 319] on button "B To describe the industry" at bounding box center [462, 298] width 924 height 39
click at [203, 358] on button "C To allow users to contact tutors" at bounding box center [462, 338] width 924 height 39
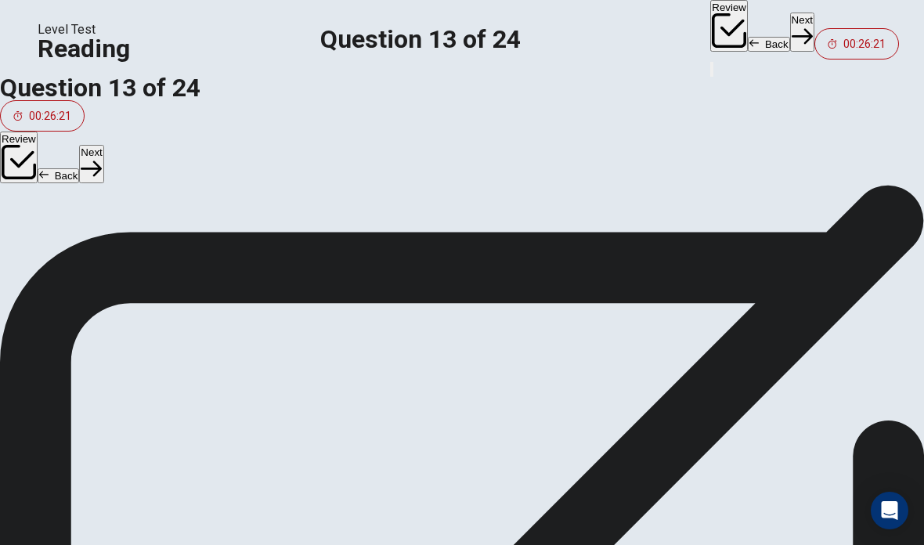
click at [103, 145] on button "Next" at bounding box center [91, 164] width 24 height 38
click at [166, 397] on button "D Bilingual English classes" at bounding box center [462, 377] width 924 height 39
click at [103, 145] on button "Next" at bounding box center [91, 164] width 24 height 38
click at [52, 387] on span "25" at bounding box center [45, 377] width 14 height 19
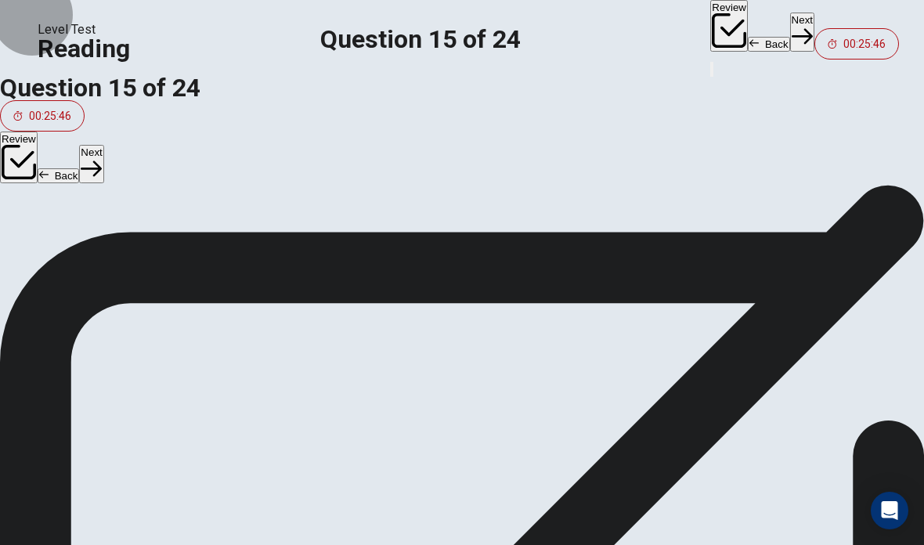
click at [103, 145] on button "Next" at bounding box center [91, 164] width 24 height 38
click at [80, 168] on button "Back" at bounding box center [59, 175] width 42 height 15
click at [103, 145] on button "Next" at bounding box center [91, 164] width 24 height 38
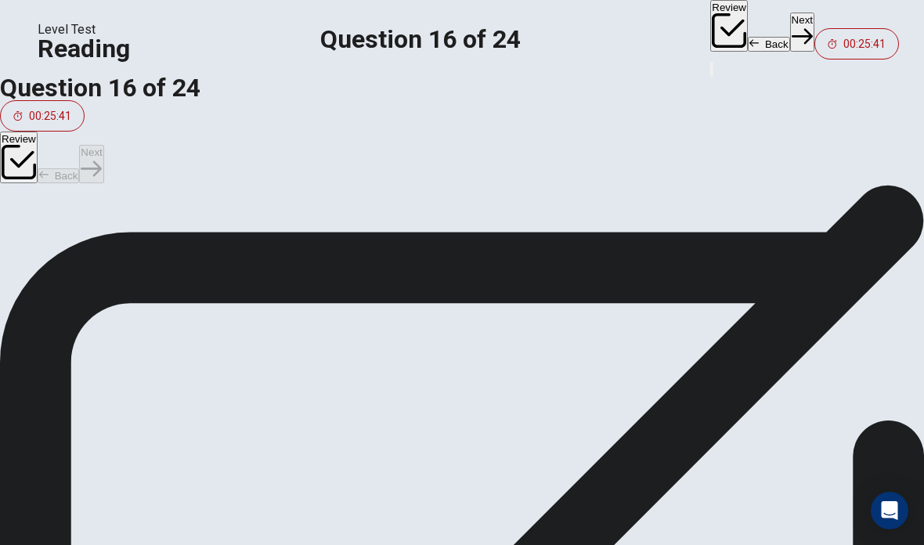
scroll to position [233, 0]
click at [38, 136] on button "Review" at bounding box center [19, 157] width 38 height 52
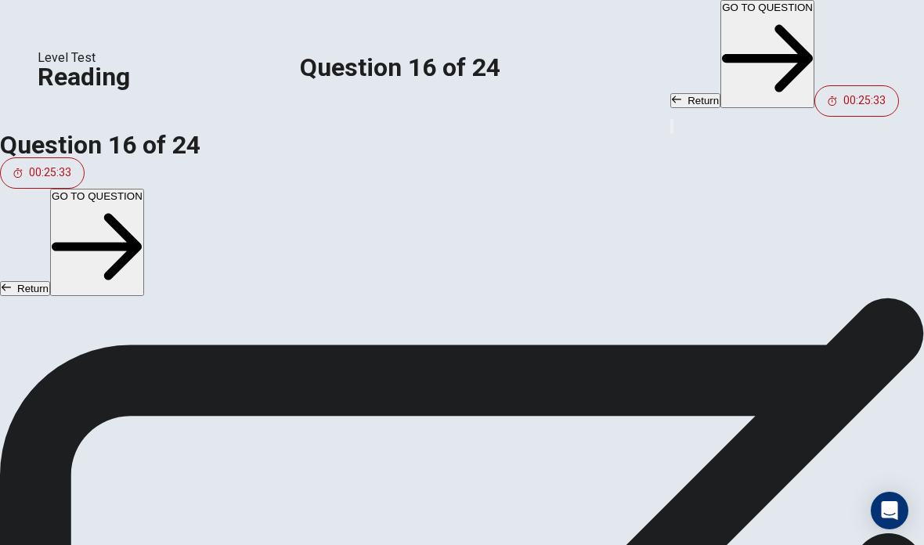
scroll to position [632, 0]
click at [50, 281] on button "Return" at bounding box center [25, 288] width 50 height 15
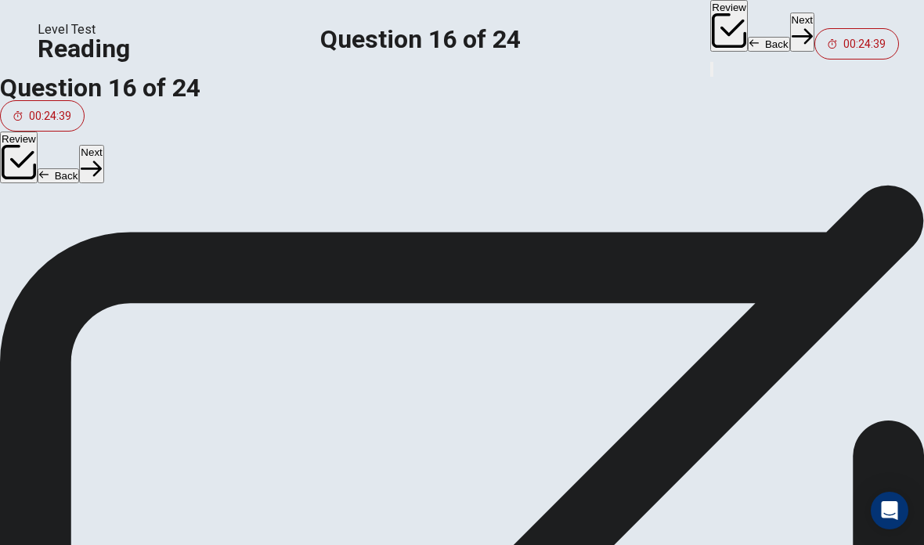
scroll to position [114, 0]
click at [88, 294] on button "B Email instruction" at bounding box center [462, 274] width 924 height 39
click at [92, 370] on div "A Lessons by telephone B Email instruction C Skype lessons D In-person courses" at bounding box center [462, 294] width 924 height 157
click at [103, 145] on button "Next" at bounding box center [91, 164] width 24 height 38
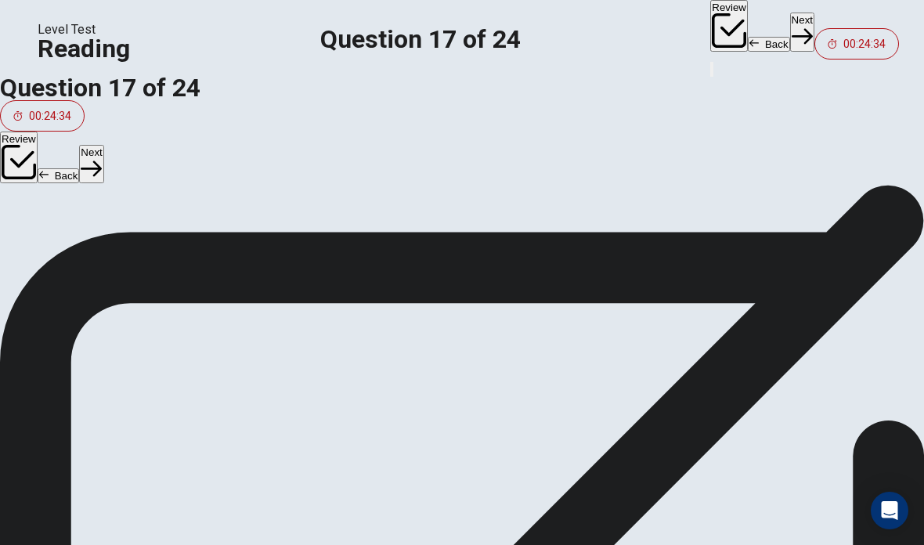
scroll to position [380, 0]
click at [48, 290] on div "Question 17 According to the paragraph, what is Ms. Arrowsmith’s main focus? A …" at bounding box center [462, 262] width 924 height 219
click at [32, 248] on div "A" at bounding box center [19, 235] width 25 height 25
click at [103, 145] on button "Next" at bounding box center [91, 164] width 24 height 38
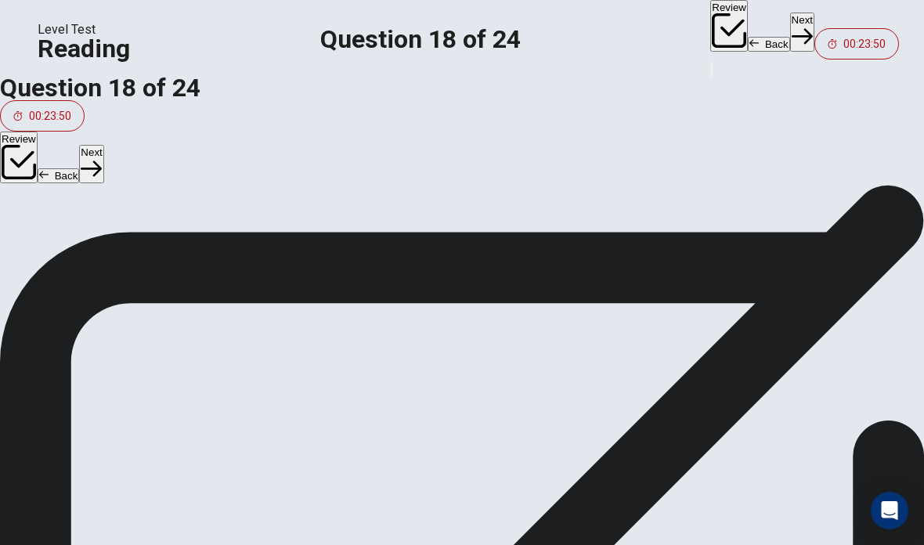
click at [229, 373] on button "D Free" at bounding box center [462, 352] width 924 height 39
click at [103, 145] on button "Next" at bounding box center [91, 164] width 24 height 38
click at [224, 208] on button "C Weaknesses" at bounding box center [462, 188] width 924 height 39
click at [103, 145] on button "Next" at bounding box center [91, 164] width 24 height 38
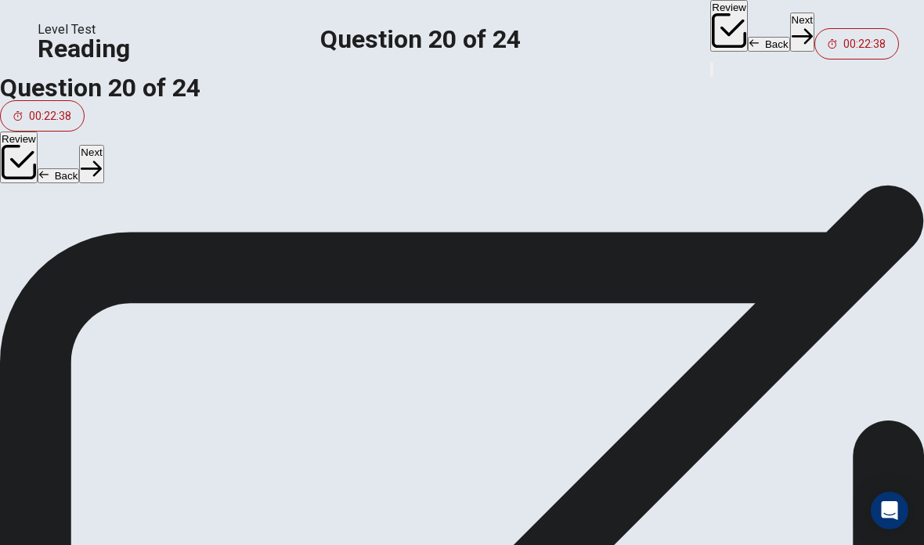
scroll to position [11, 0]
click at [32, 308] on div "B" at bounding box center [19, 295] width 25 height 25
click at [103, 145] on button "Next" at bounding box center [91, 164] width 24 height 38
click at [102, 369] on span "Astrid Manyana" at bounding box center [86, 360] width 96 height 19
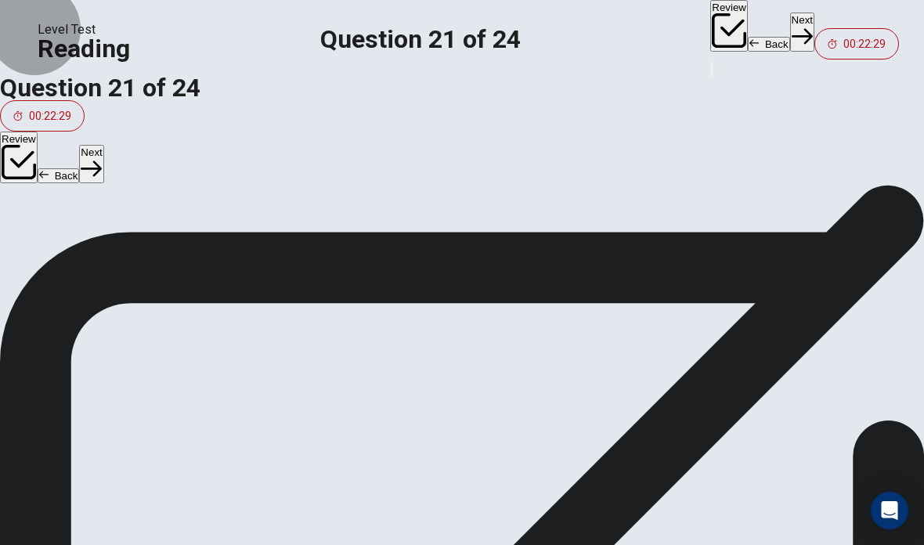
click at [103, 145] on button "Next" at bounding box center [91, 164] width 24 height 38
click at [921, 423] on div "Question 22 According to the passage, which tutor would you choose if you didn’…" at bounding box center [462, 491] width 924 height 763
click at [303, 290] on button "C Jean-Pierre Joya" at bounding box center [462, 269] width 924 height 39
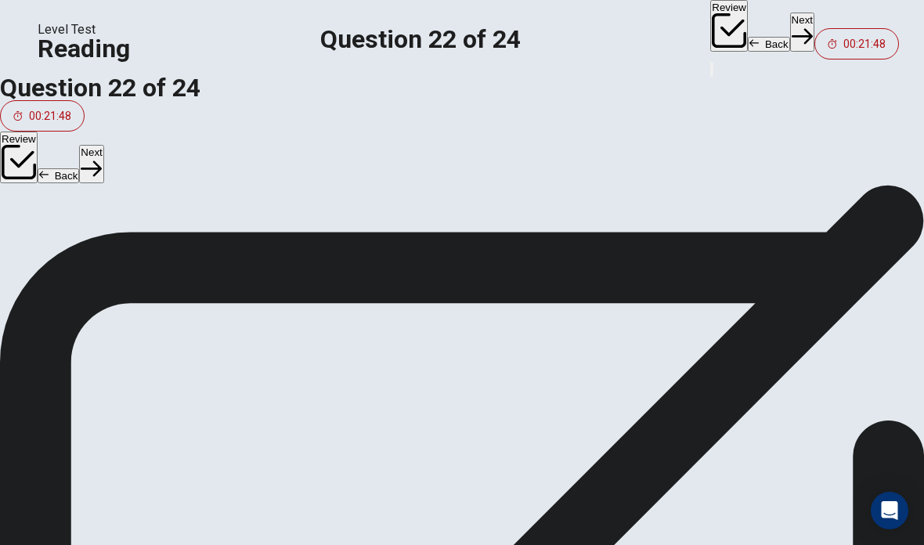
click at [103, 145] on button "Next" at bounding box center [91, 164] width 24 height 38
click at [790, 384] on input at bounding box center [802, 374] width 25 height 25
click at [103, 145] on button "Next" at bounding box center [91, 164] width 24 height 38
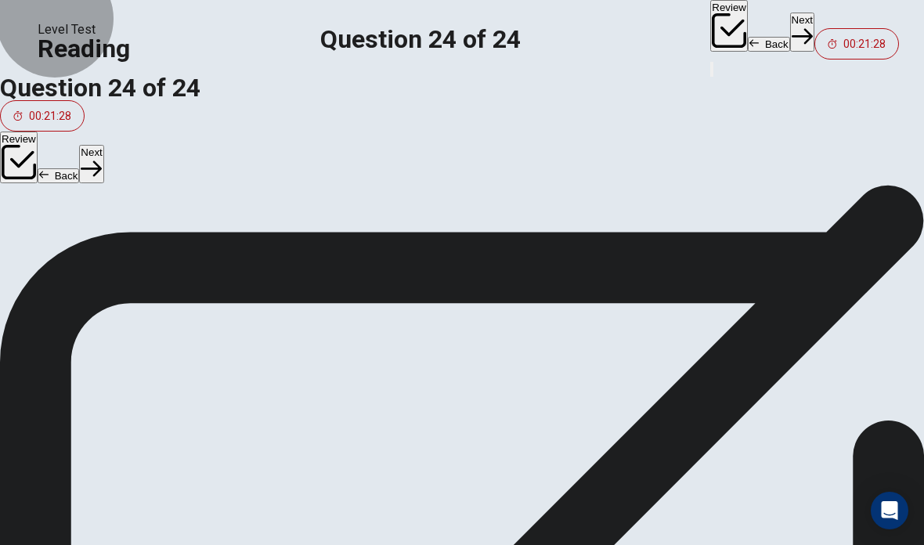
click at [38, 131] on button "Review" at bounding box center [19, 157] width 38 height 52
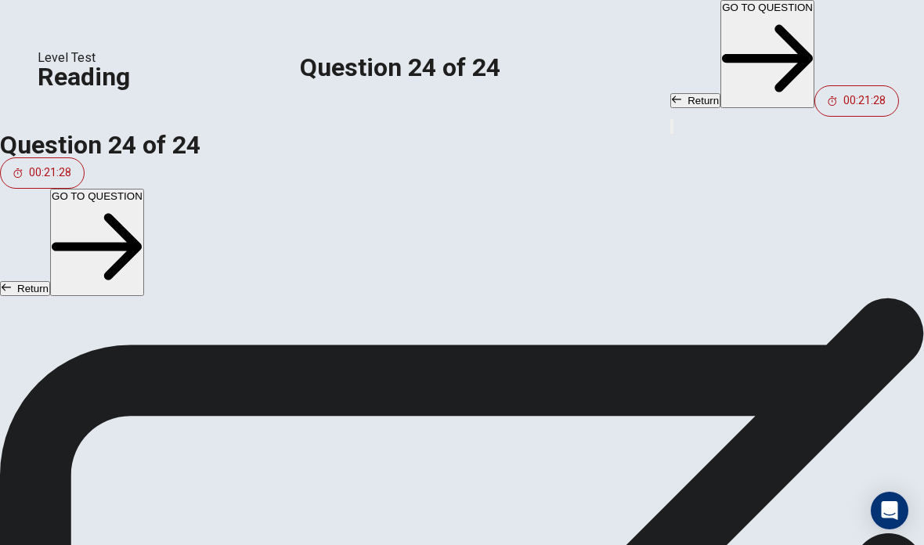
scroll to position [632, 0]
click at [50, 281] on button "Return" at bounding box center [25, 288] width 50 height 15
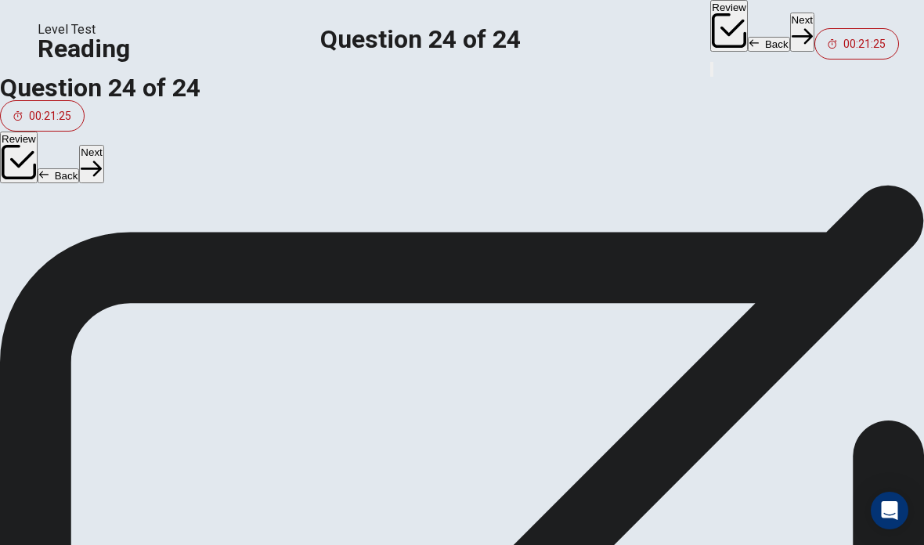
scroll to position [53, 0]
click at [880, 157] on span "View text" at bounding box center [901, 151] width 42 height 12
click at [38, 131] on button "Review" at bounding box center [19, 157] width 38 height 52
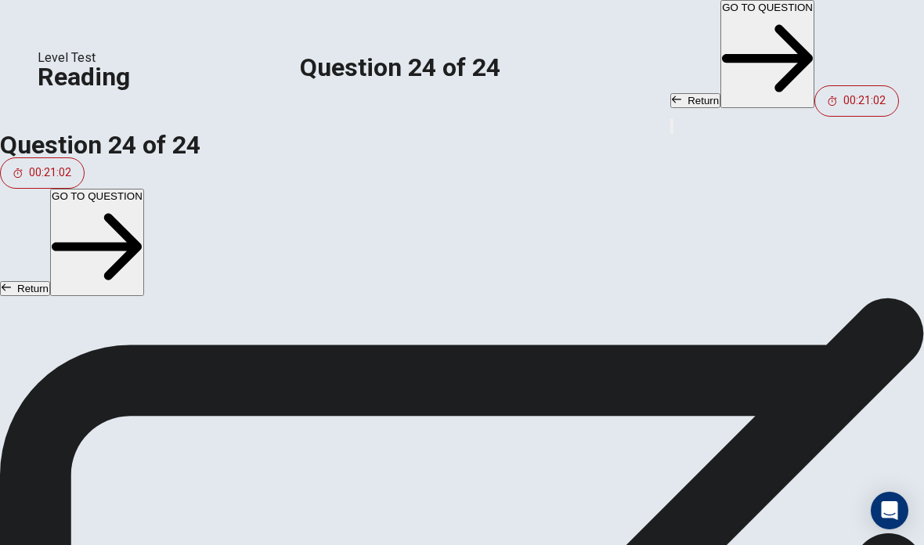
scroll to position [632, 0]
click at [50, 281] on button "Return" at bounding box center [25, 288] width 50 height 15
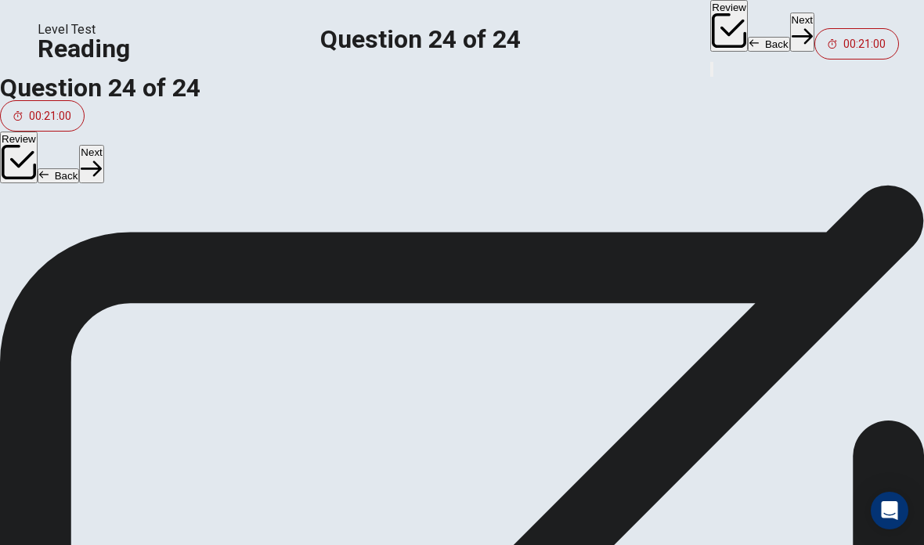
scroll to position [238, 0]
click at [167, 396] on span "Jean-Pierre Joya" at bounding box center [123, 386] width 85 height 19
click at [880, 147] on span "View text" at bounding box center [901, 141] width 42 height 12
click at [855, 149] on button "View question" at bounding box center [889, 135] width 68 height 27
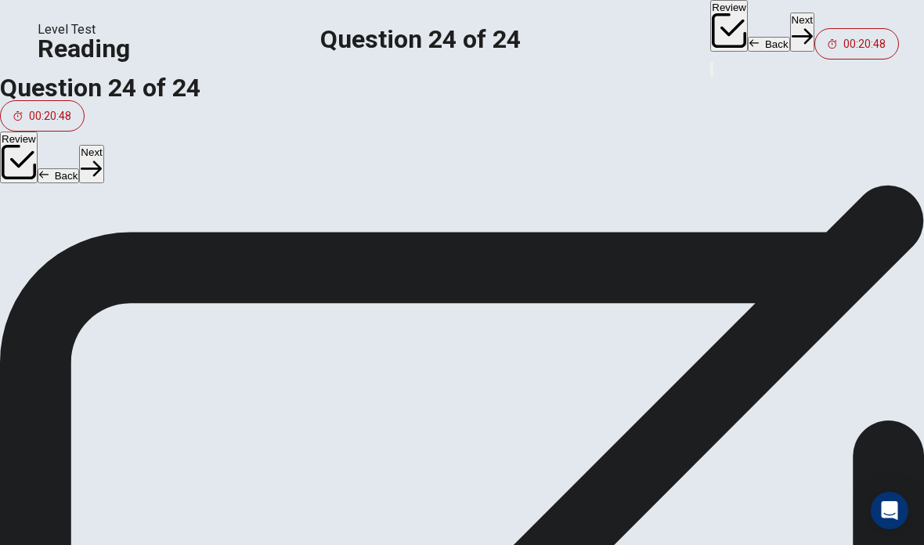
scroll to position [38, 0]
click at [880, 171] on span "View text" at bounding box center [901, 166] width 42 height 12
click at [857, 158] on span "View question" at bounding box center [889, 152] width 65 height 12
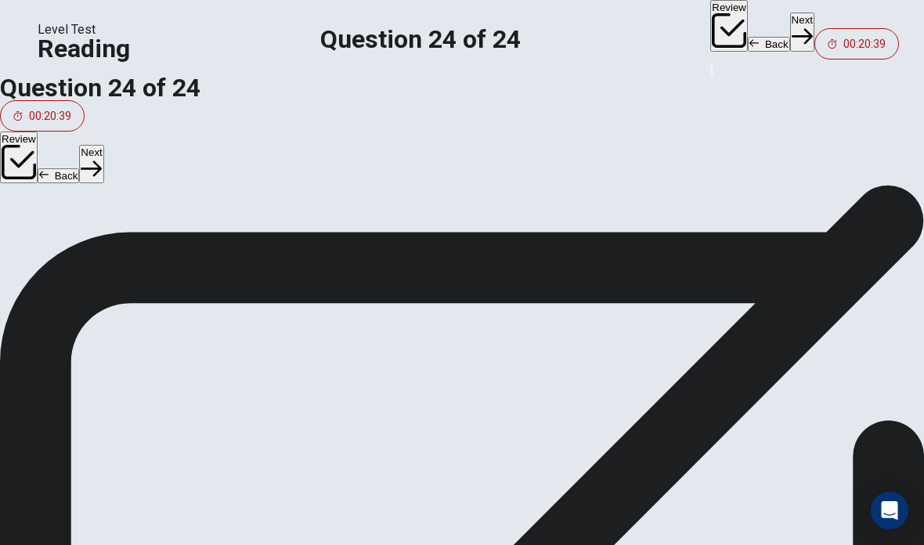
click at [880, 158] on span "View text" at bounding box center [901, 152] width 42 height 12
click at [857, 158] on span "View question" at bounding box center [889, 152] width 65 height 12
click at [880, 158] on span "View text" at bounding box center [901, 152] width 42 height 12
click at [857, 158] on span "View question" at bounding box center [889, 152] width 65 height 12
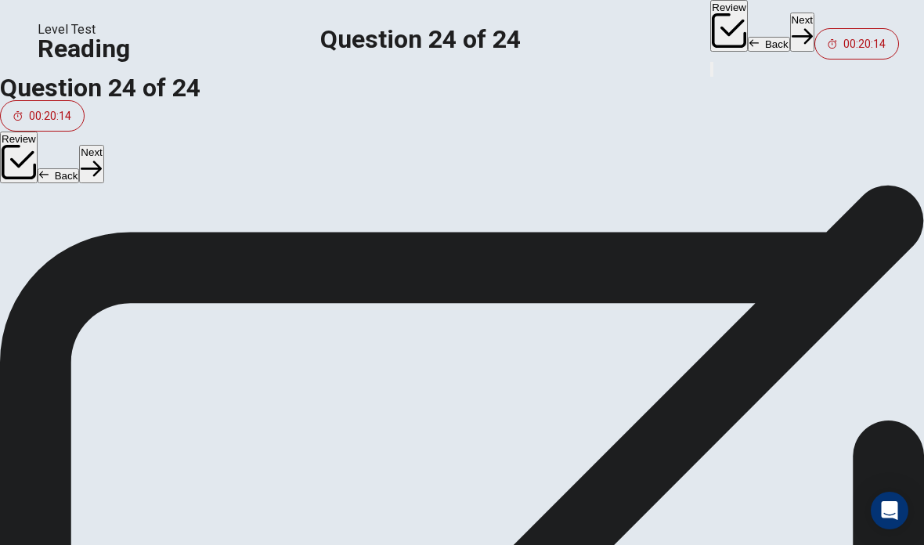
click at [880, 145] on span "View text" at bounding box center [901, 139] width 42 height 12
click at [857, 156] on span "View question" at bounding box center [889, 150] width 65 height 12
click at [38, 131] on button "Review" at bounding box center [19, 157] width 38 height 52
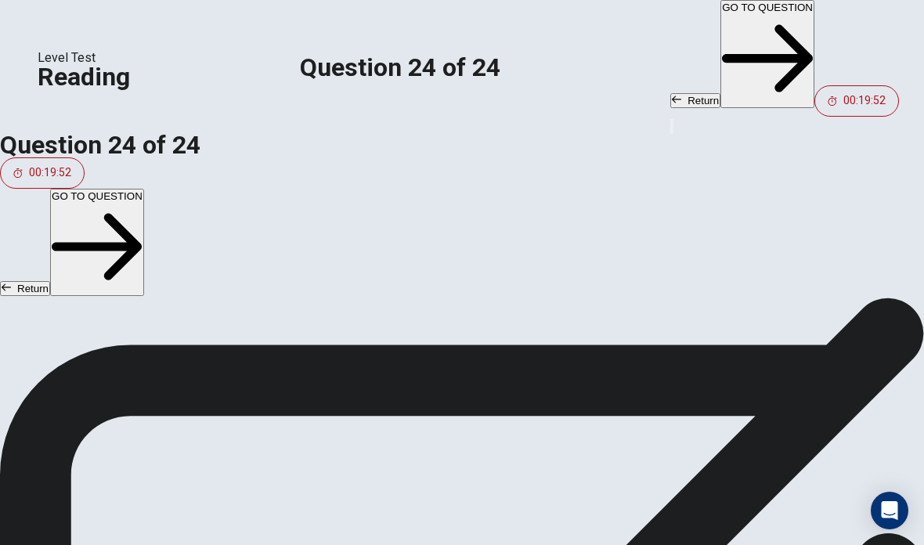
scroll to position [632, 0]
click at [50, 281] on button "Return" at bounding box center [25, 288] width 50 height 15
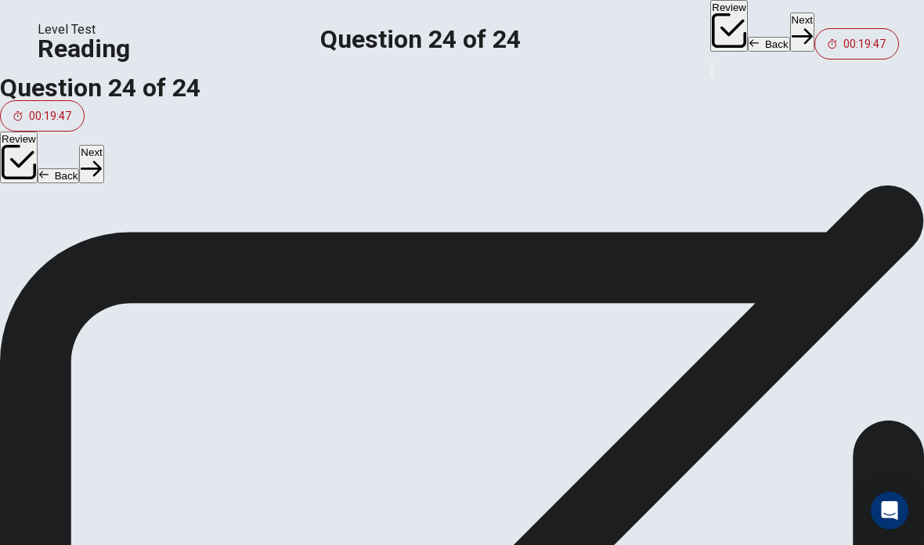
scroll to position [182, 0]
click at [38, 131] on button "Review" at bounding box center [19, 157] width 38 height 52
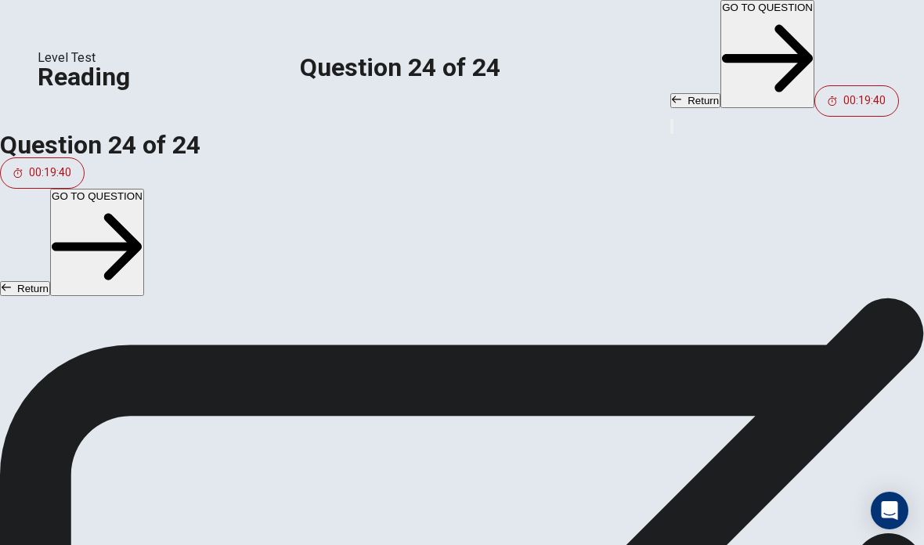
scroll to position [632, 0]
click at [144, 189] on button "GO TO QUESTION" at bounding box center [97, 243] width 94 height 108
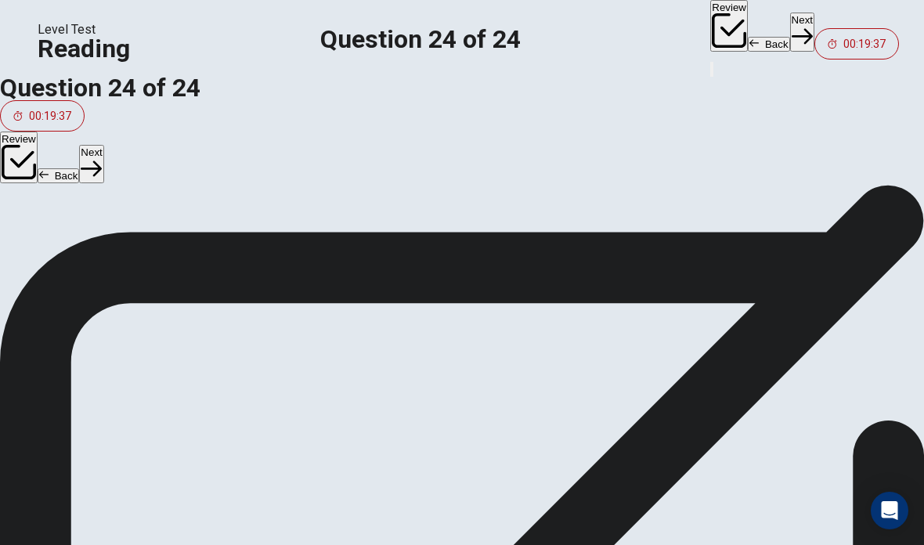
click at [878, 211] on button "View text" at bounding box center [900, 198] width 45 height 27
click at [857, 135] on span "View question" at bounding box center [889, 130] width 65 height 12
click at [831, 194] on div at bounding box center [864, 194] width 67 height 0
click at [831, 199] on div at bounding box center [864, 199] width 67 height 0
click at [715, 199] on div at bounding box center [773, 199] width 116 height 0
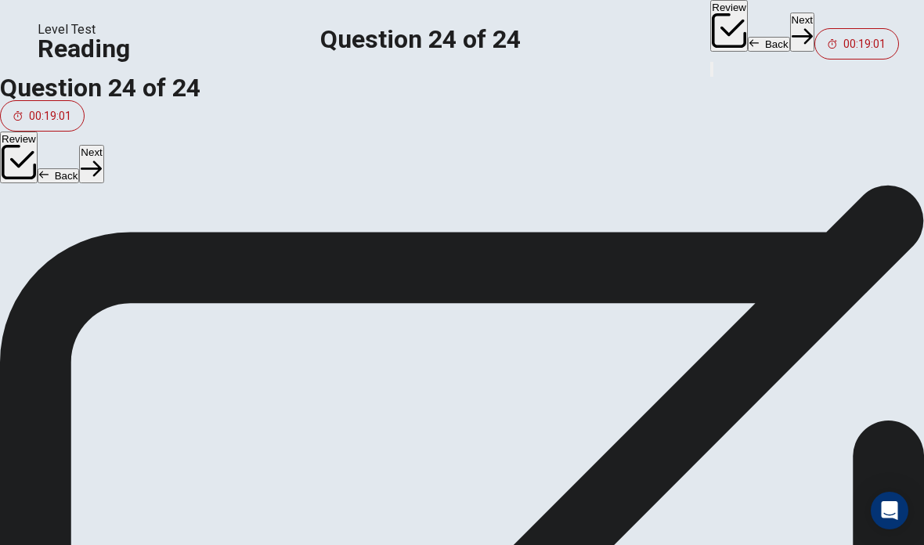
click at [189, 326] on div "C Bill Phelps" at bounding box center [360, 329] width 659 height 50
click at [202, 291] on div "B Astrid Manyana" at bounding box center [360, 266] width 659 height 50
click at [204, 305] on div "A Jean-Pierre Joya B Astrid Manyana C Bill Phelps D Noe Nagayo E John Bennett-S…" at bounding box center [360, 298] width 659 height 241
click at [210, 291] on div "B Astrid Manyana" at bounding box center [360, 266] width 659 height 50
click at [847, 199] on div at bounding box center [864, 199] width 67 height 0
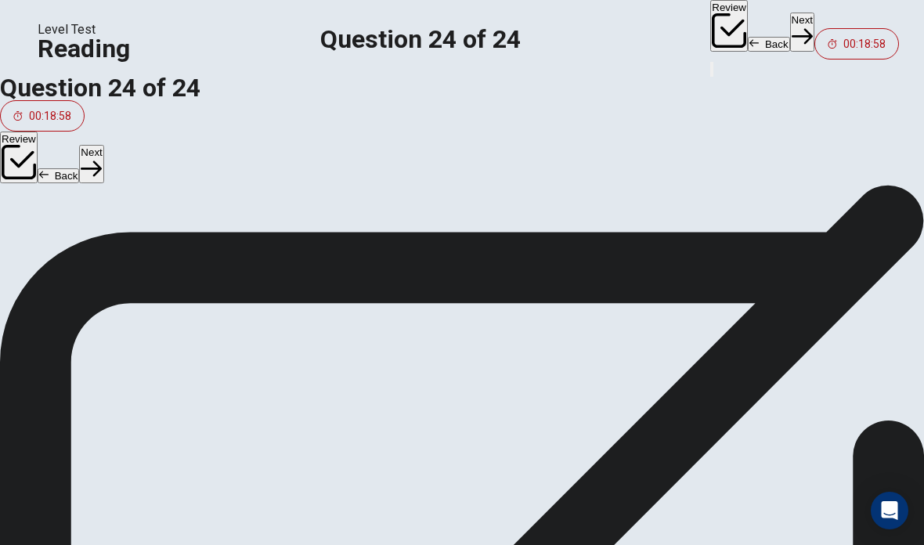
click at [831, 199] on div at bounding box center [864, 199] width 67 height 0
click at [715, 199] on div at bounding box center [773, 199] width 116 height 0
click at [232, 353] on div "C Bill Phelps" at bounding box center [361, 341] width 634 height 25
click at [197, 242] on div "A Jean-Pierre Joya" at bounding box center [360, 217] width 659 height 50
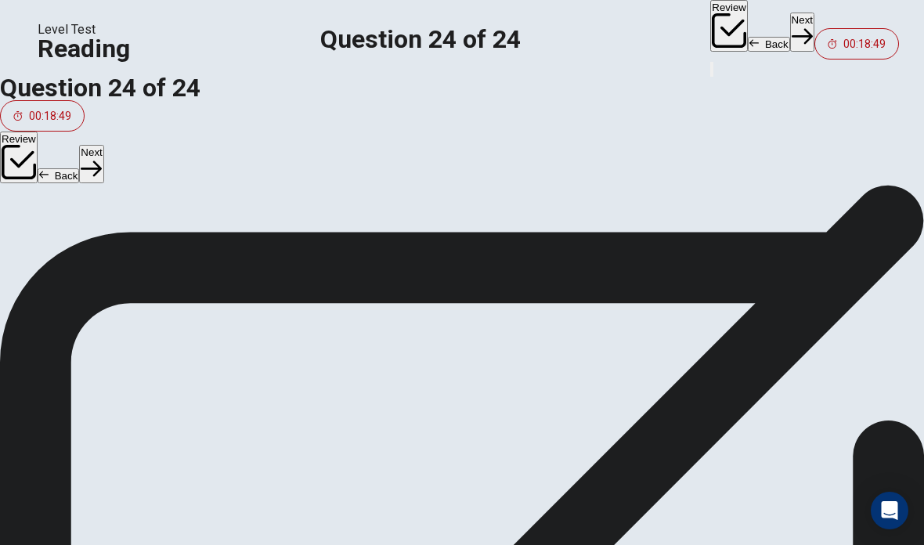
click at [200, 257] on div "A Jean-Pierre Joya B Astrid Manyana C Bill Phelps D Noe Nagayo E John Bennett-S…" at bounding box center [360, 312] width 659 height 241
click at [276, 236] on div "Answer Choices A Jean-Pierre Joya B Astrid Manyana C Bill Phelps D Noe Nagayo E…" at bounding box center [357, 312] width 715 height 304
click at [715, 199] on div at bounding box center [773, 199] width 116 height 0
click at [215, 370] on div "F Pamela Arrowsmith" at bounding box center [360, 345] width 659 height 50
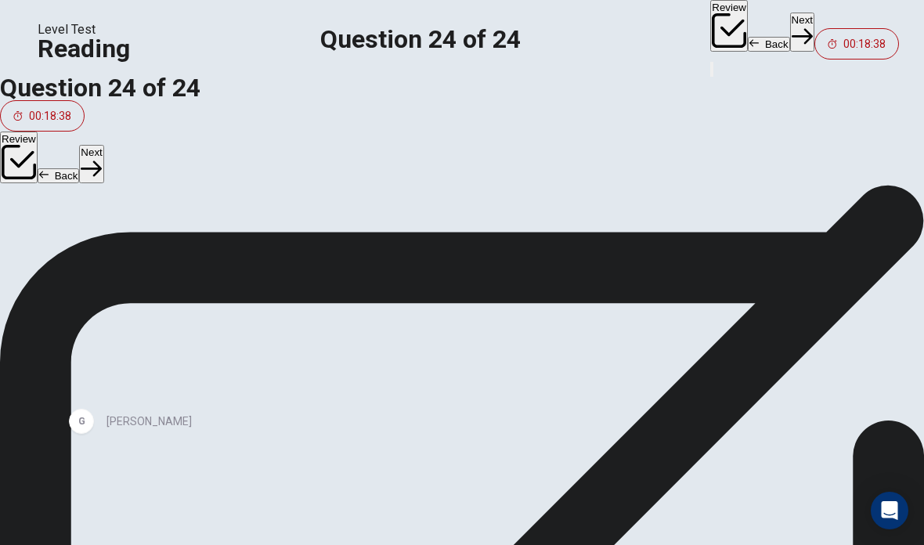
scroll to position [185, 0]
click at [220, 388] on div "A Jean-Pierre Joya B Astrid Manyana C Bill Phelps D Noe Nagayo E John Bennett-S…" at bounding box center [367, 312] width 672 height 241
click at [215, 341] on div "G Alison Weeks" at bounding box center [360, 345] width 659 height 50
click at [715, 199] on div at bounding box center [773, 199] width 116 height 0
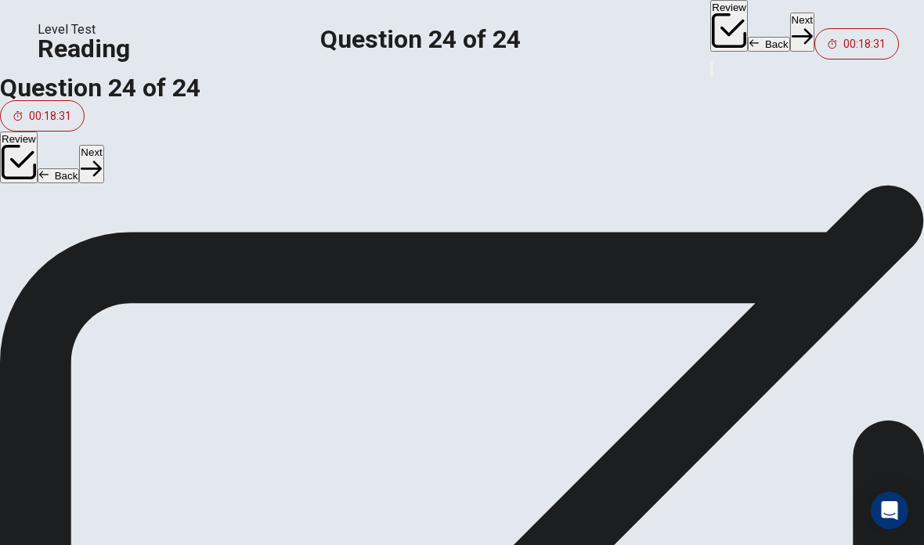
click at [898, 514] on div "Open Intercom Messenger" at bounding box center [889, 510] width 38 height 38
